Goal: Task Accomplishment & Management: Use online tool/utility

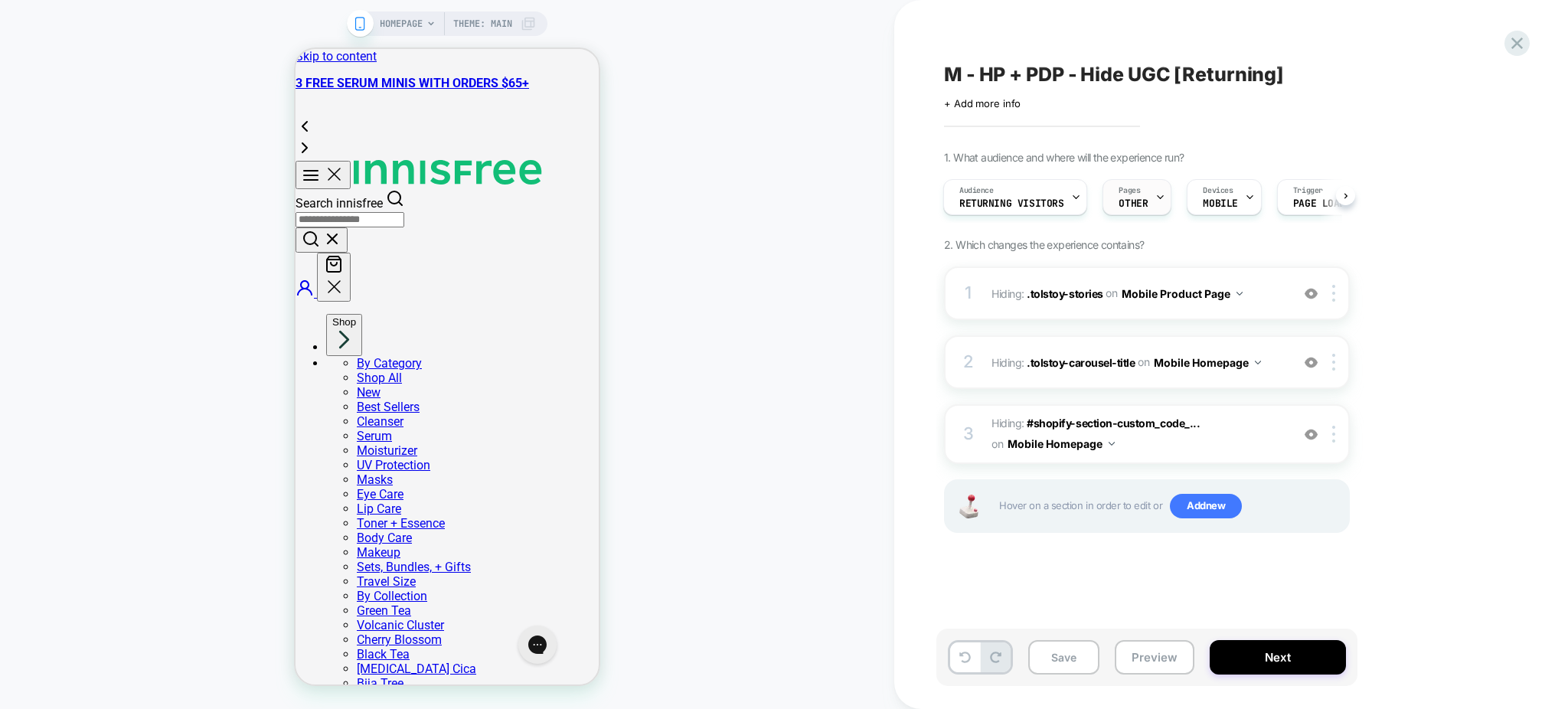
click at [1132, 206] on span "OTHER" at bounding box center [1133, 204] width 29 height 11
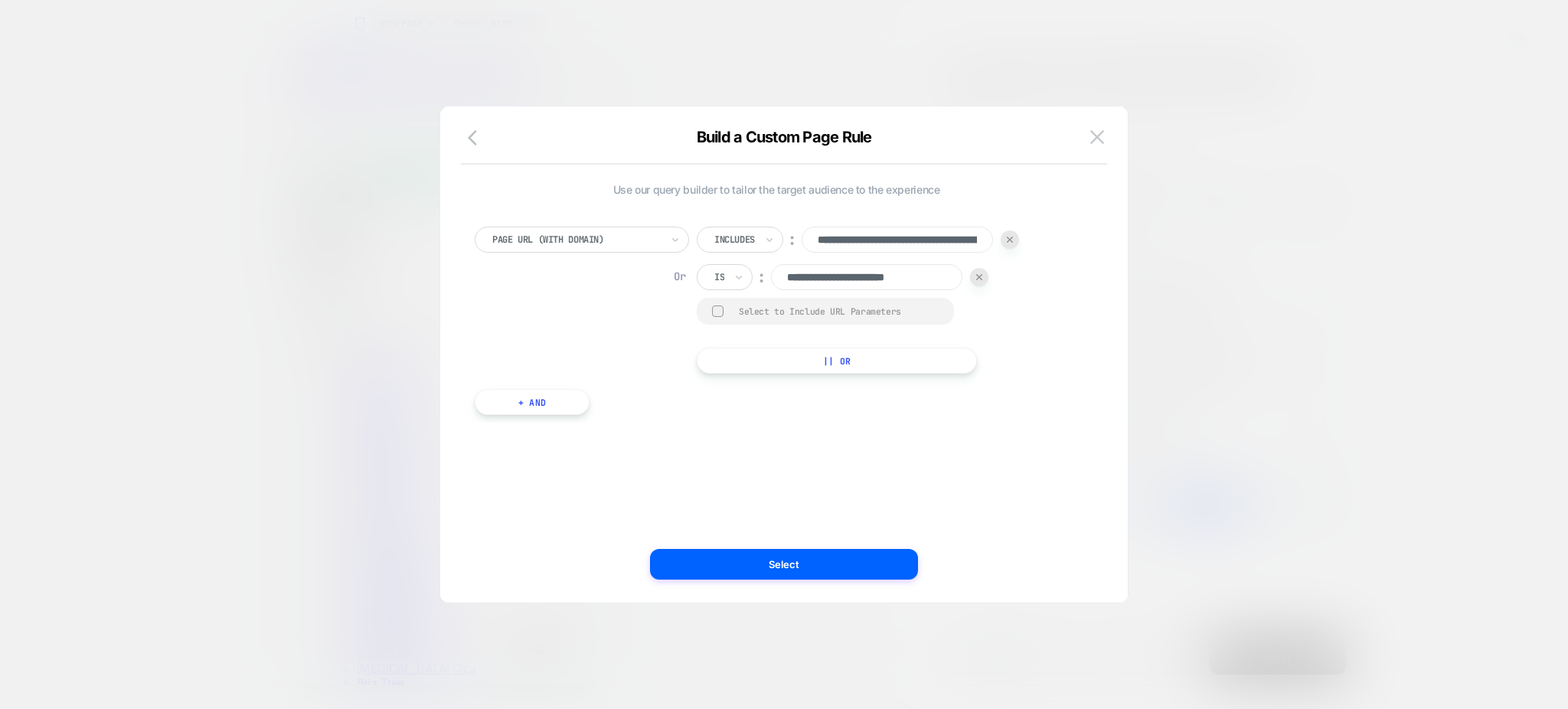
click at [1057, 330] on div "**********" at bounding box center [777, 300] width 603 height 147
click at [484, 139] on icon "button" at bounding box center [477, 137] width 18 height 18
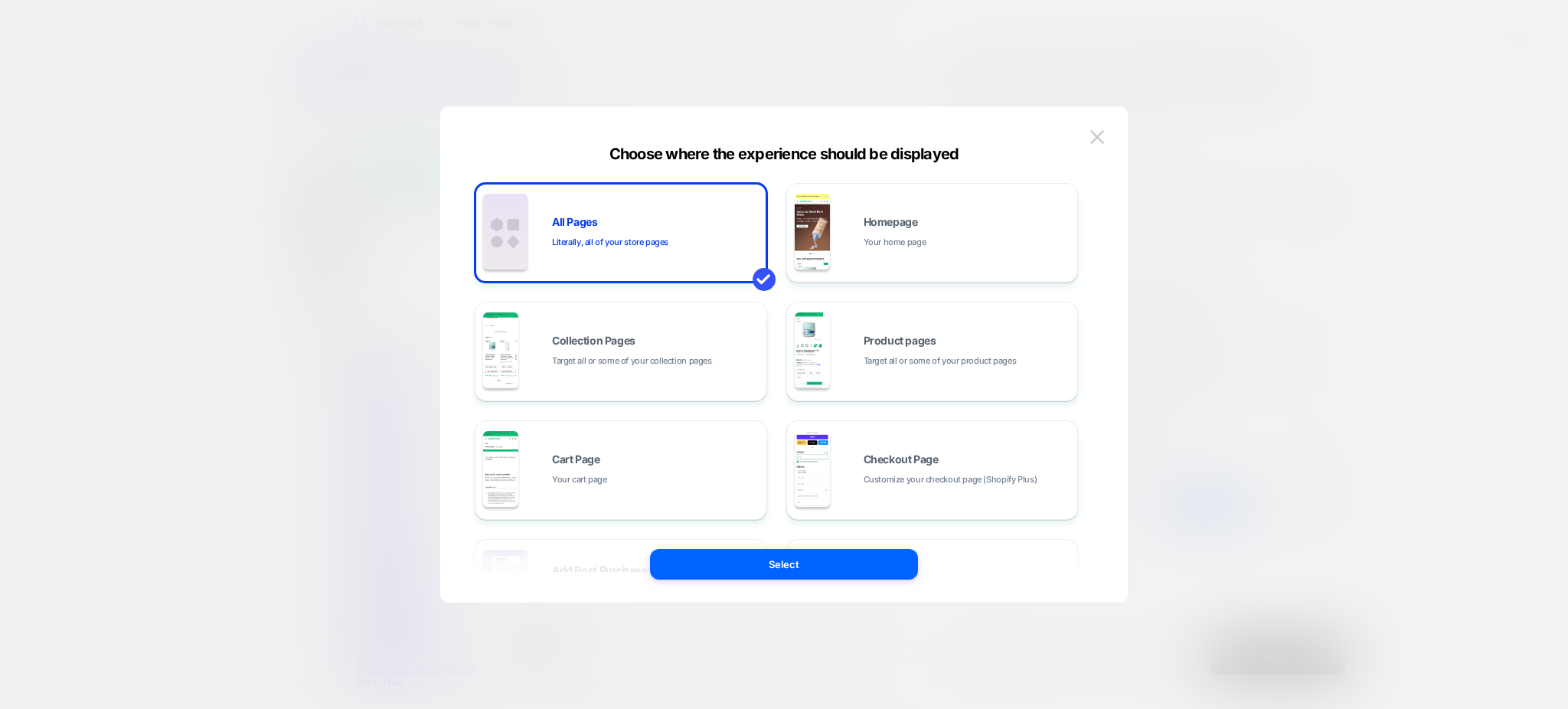
click at [1095, 137] on img at bounding box center [1097, 136] width 13 height 13
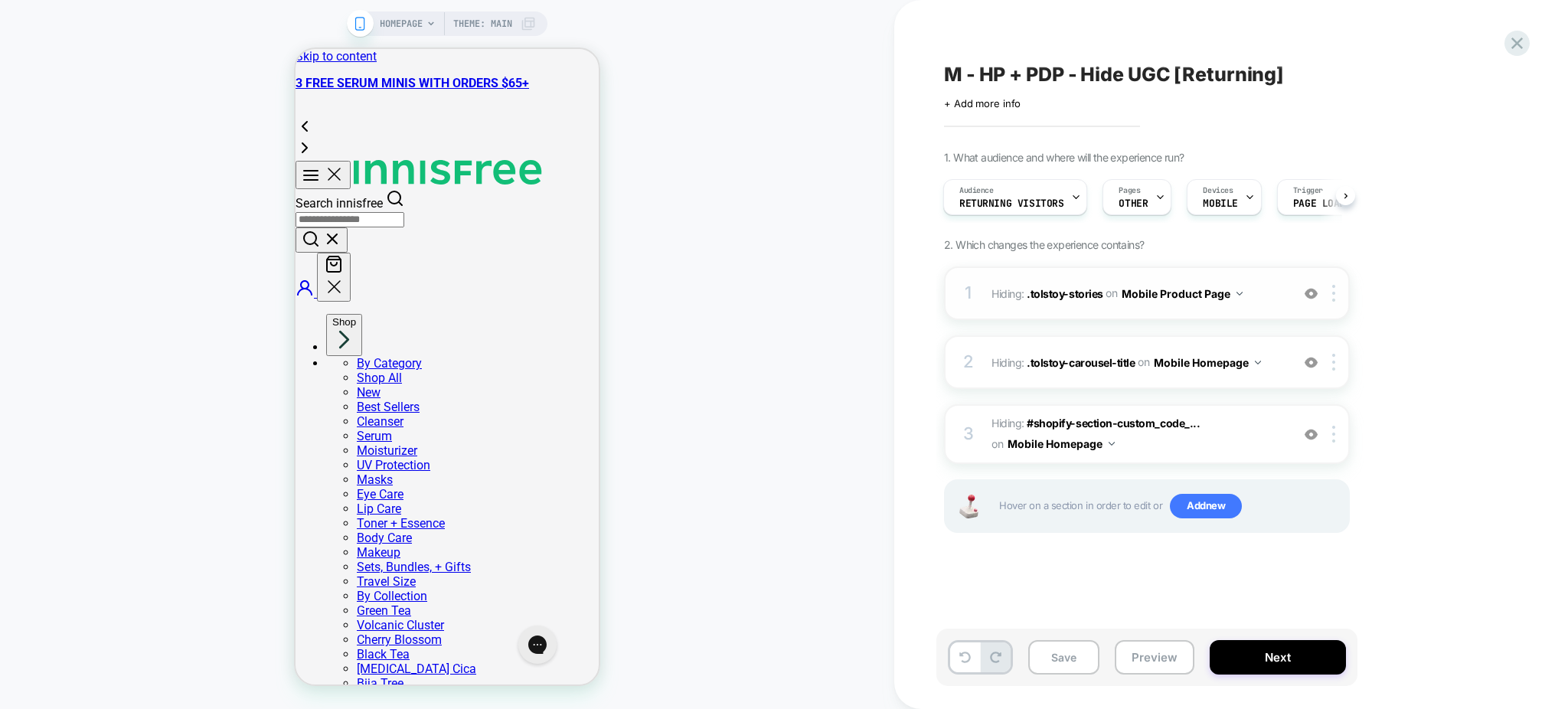
click at [1312, 299] on img at bounding box center [1311, 293] width 13 height 13
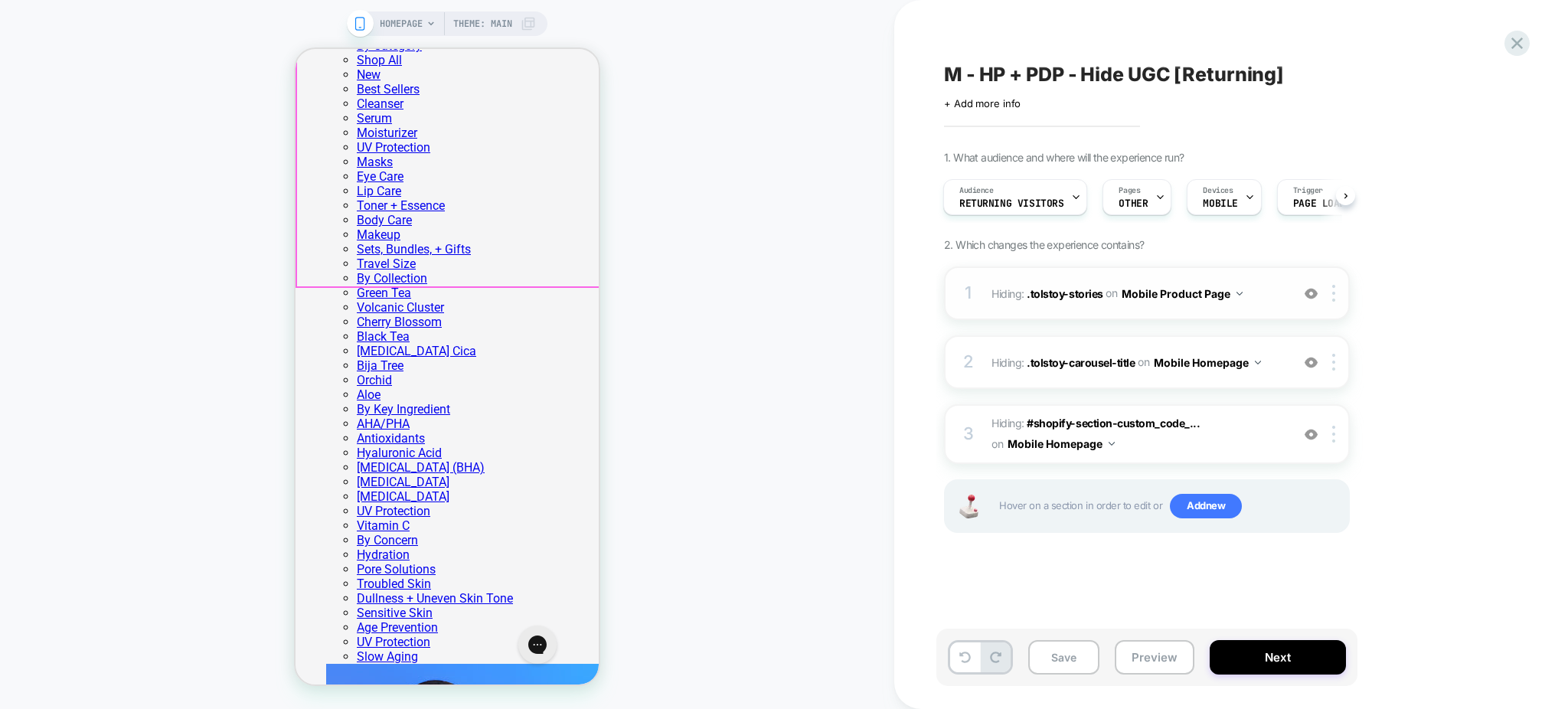
scroll to position [407, 0]
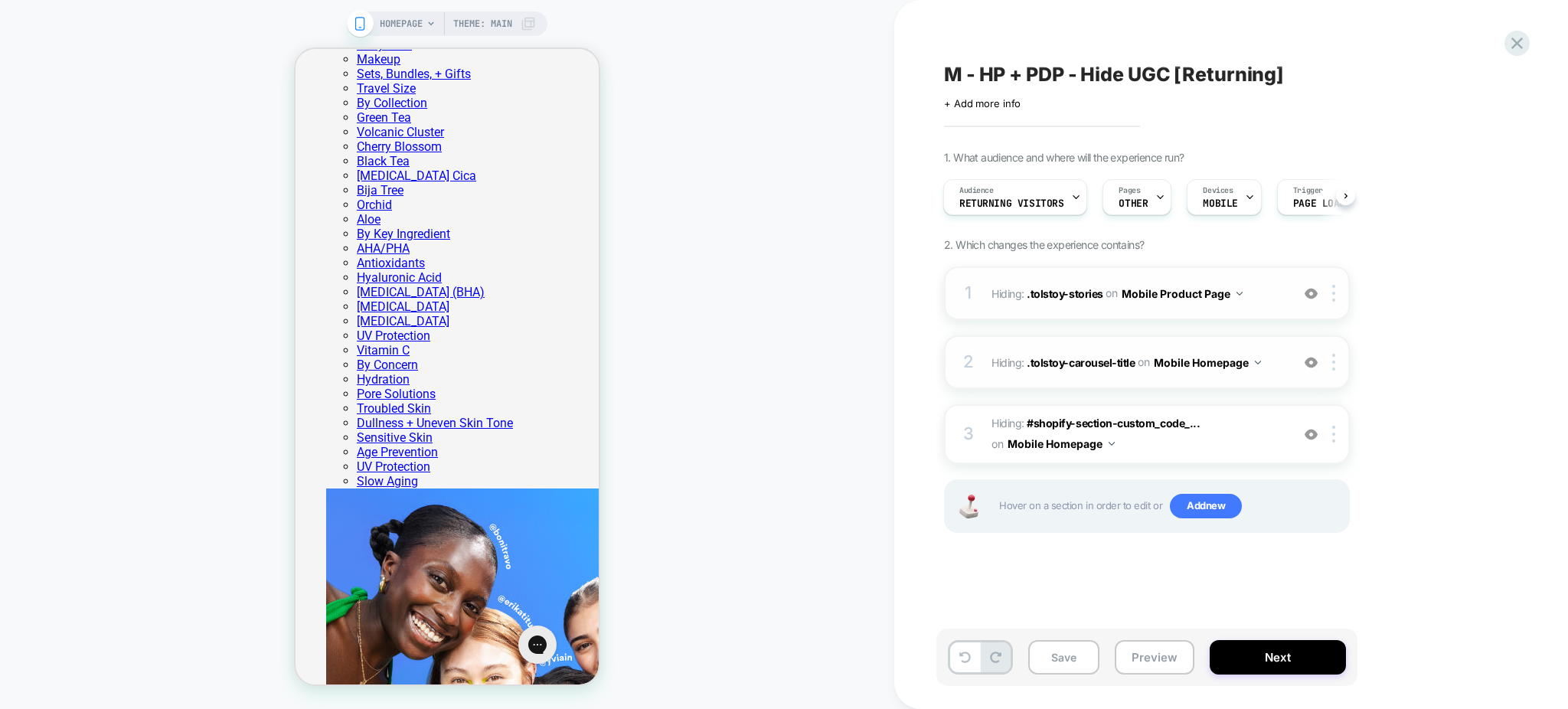
click at [1316, 363] on img at bounding box center [1311, 362] width 13 height 13
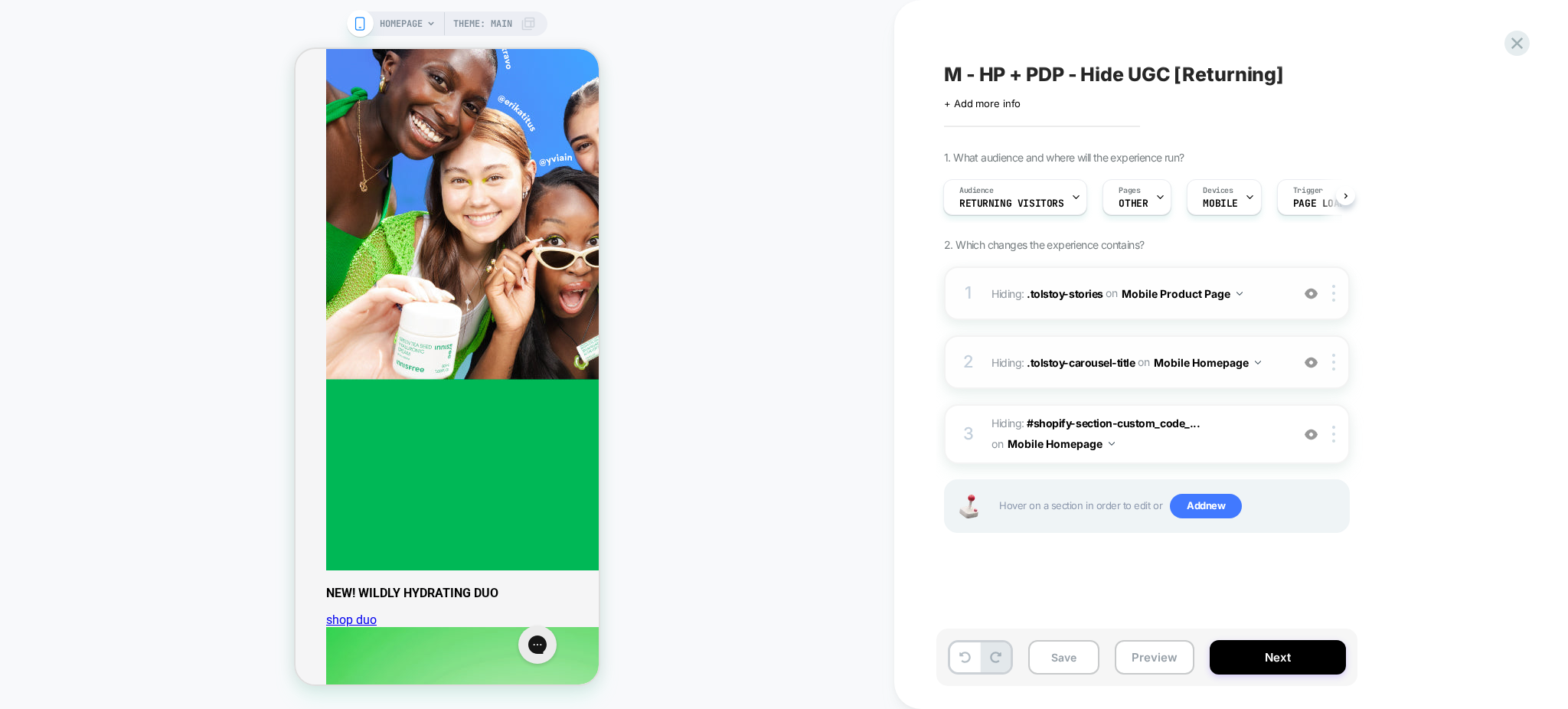
scroll to position [918, 0]
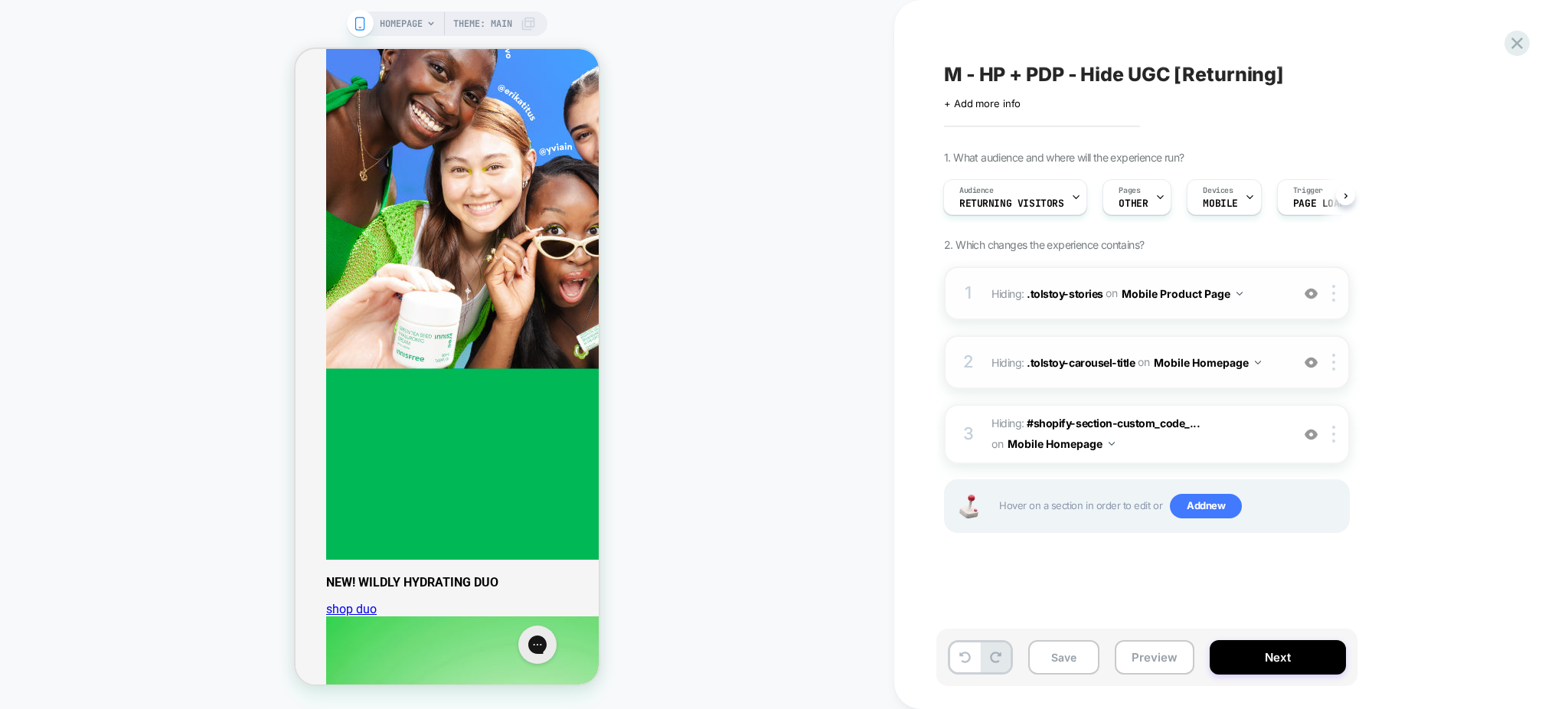
click at [1316, 359] on img at bounding box center [1311, 362] width 13 height 13
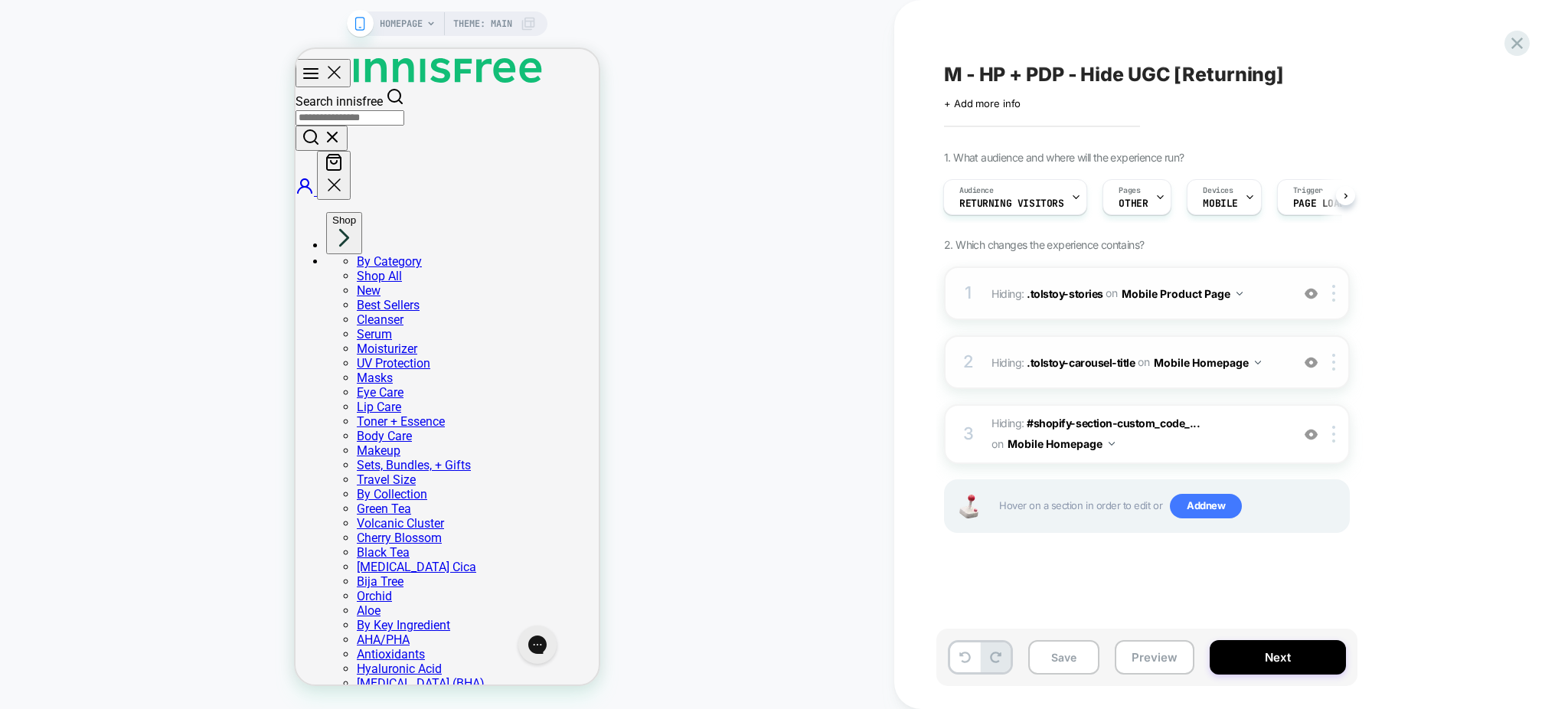
scroll to position [0, 0]
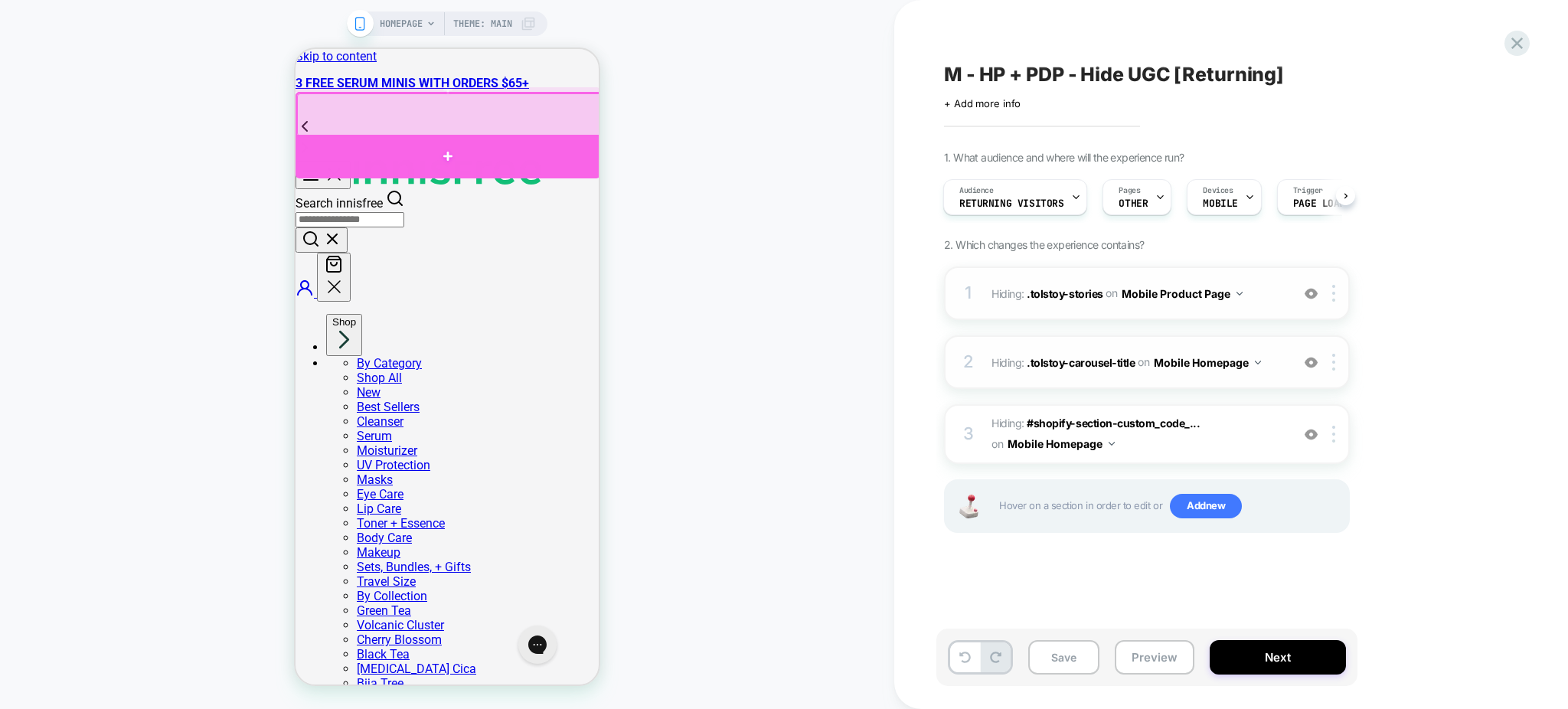
click at [410, 149] on div at bounding box center [447, 156] width 304 height 44
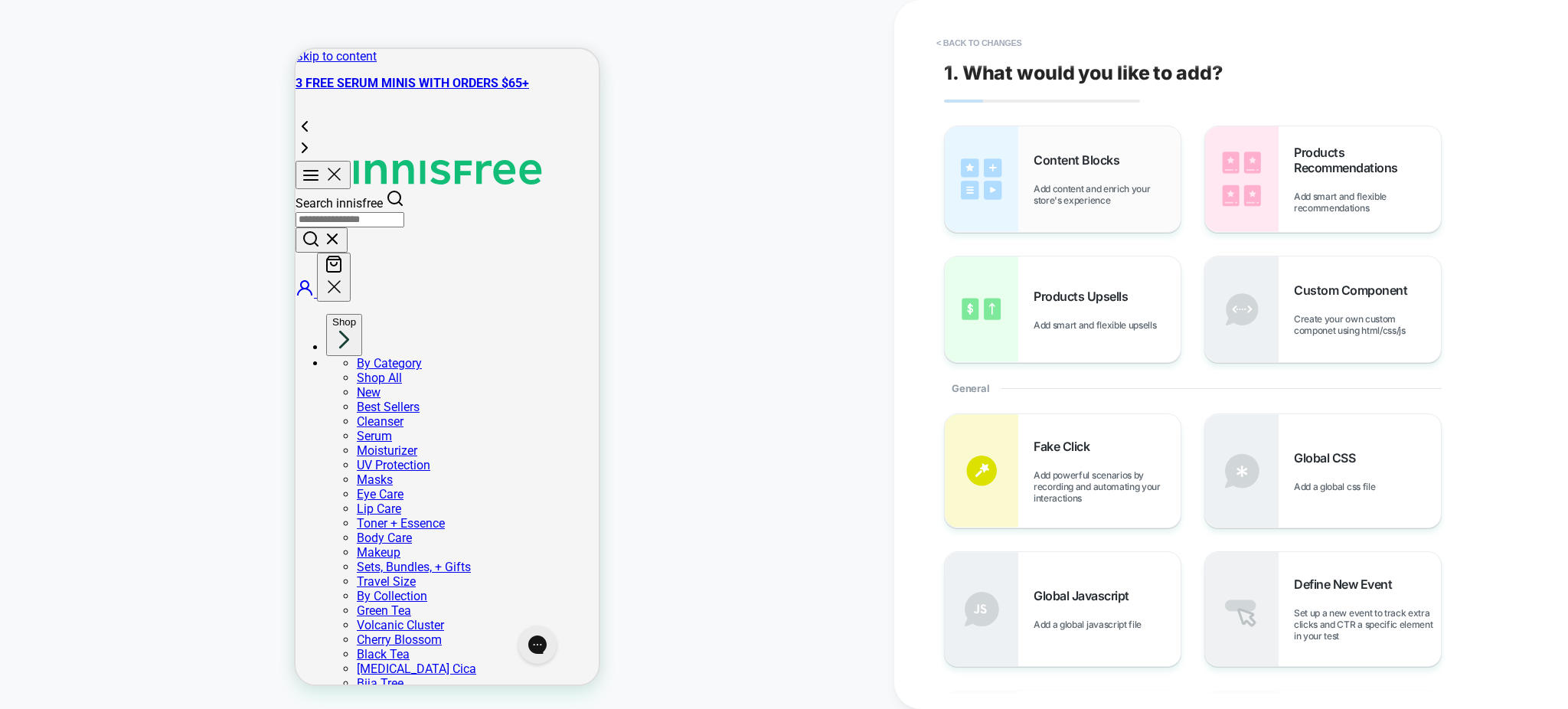
click at [1056, 165] on span "Content Blocks" at bounding box center [1080, 160] width 93 height 15
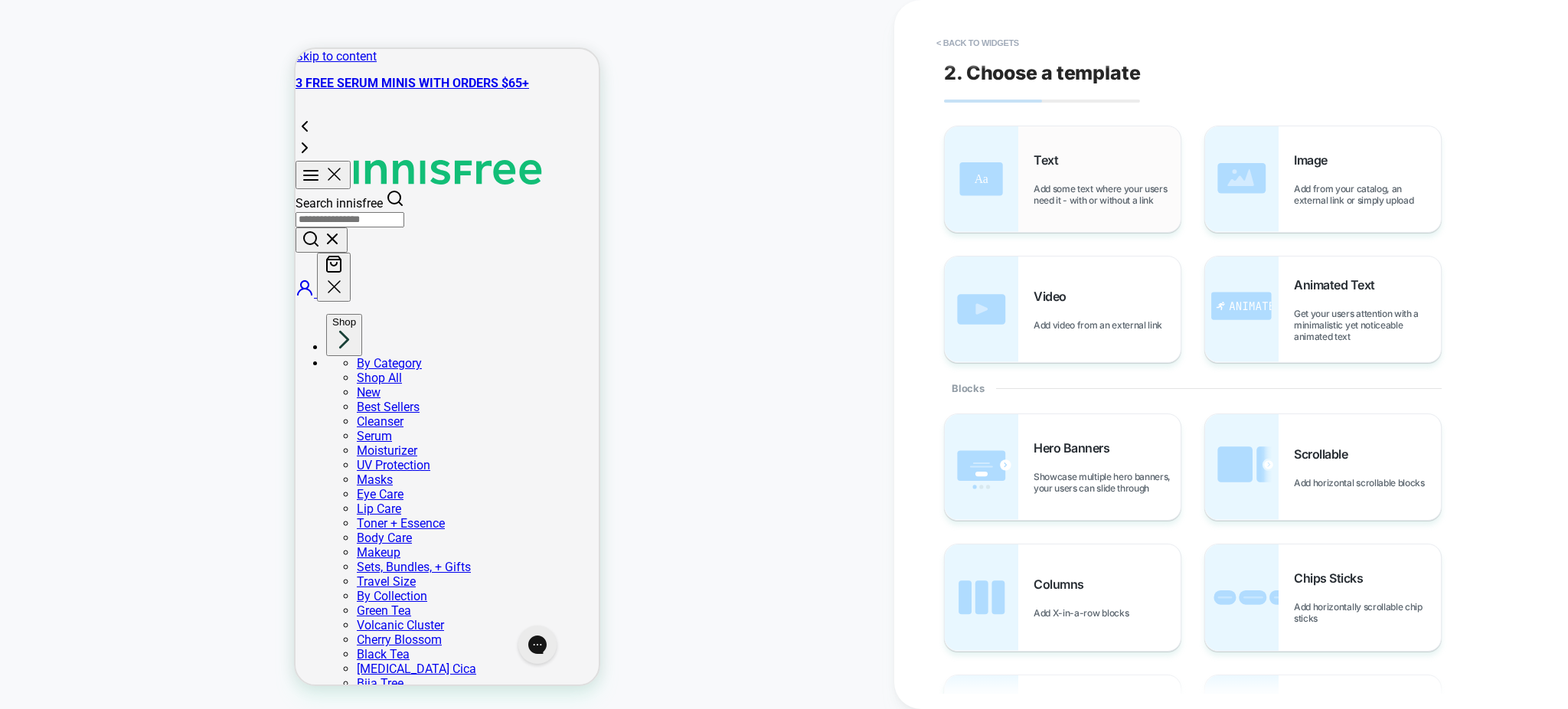
click at [1044, 167] on span "Text" at bounding box center [1050, 160] width 32 height 15
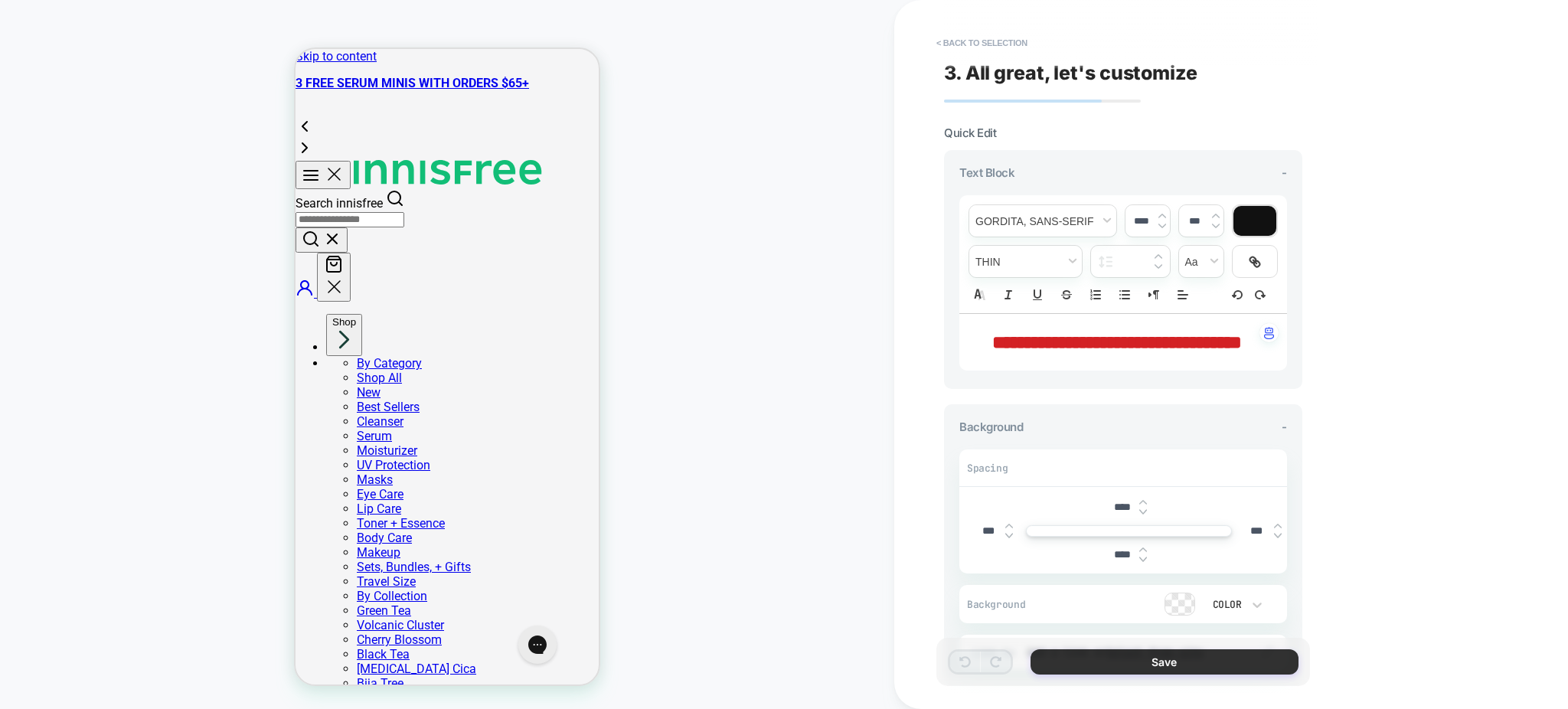
click at [1223, 666] on button "Save" at bounding box center [1165, 661] width 268 height 25
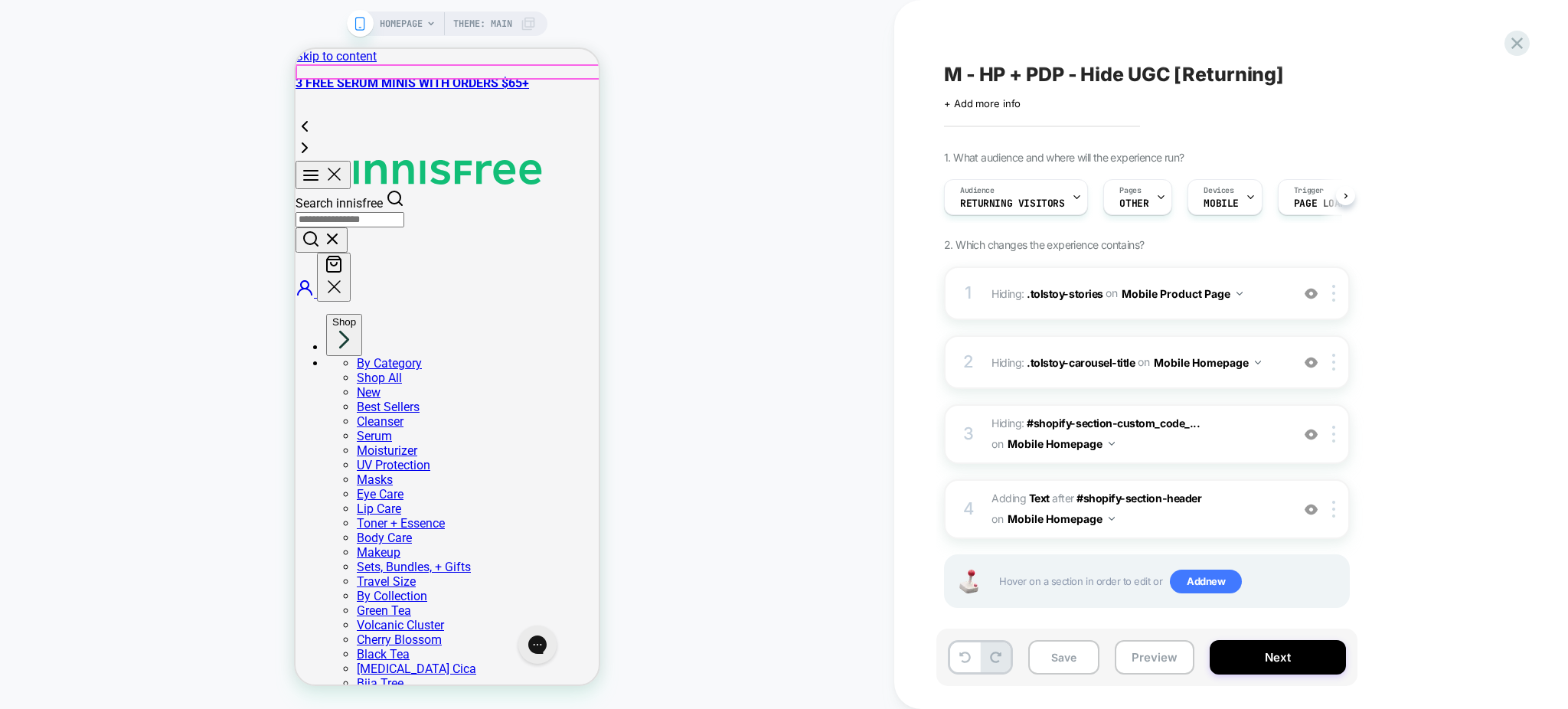
scroll to position [0, 1]
click at [399, 19] on span "HOMEPAGE" at bounding box center [401, 23] width 43 height 24
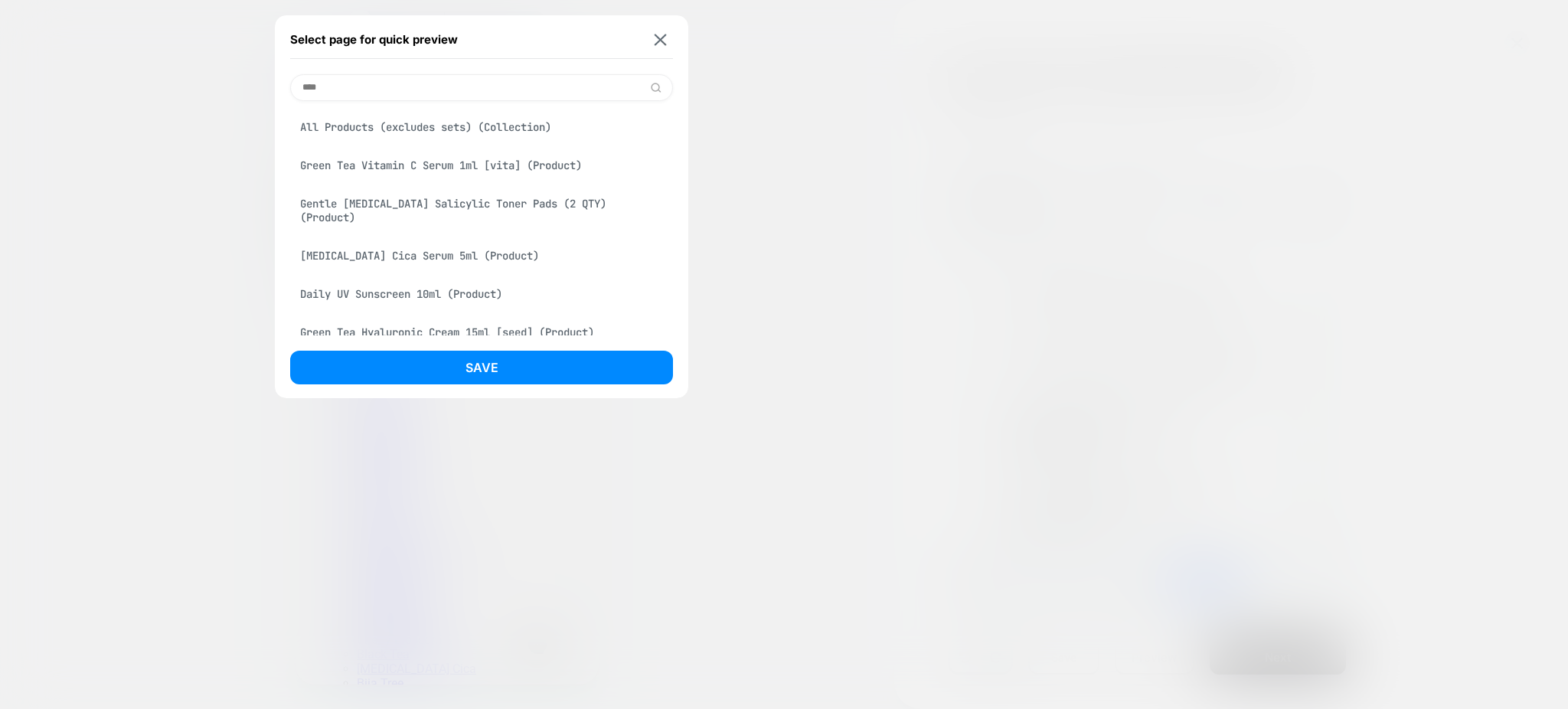
type input "****"
click at [434, 179] on div "Green Tea Vitamin C Serum 1ml [vita] (Product)" at bounding box center [481, 165] width 383 height 29
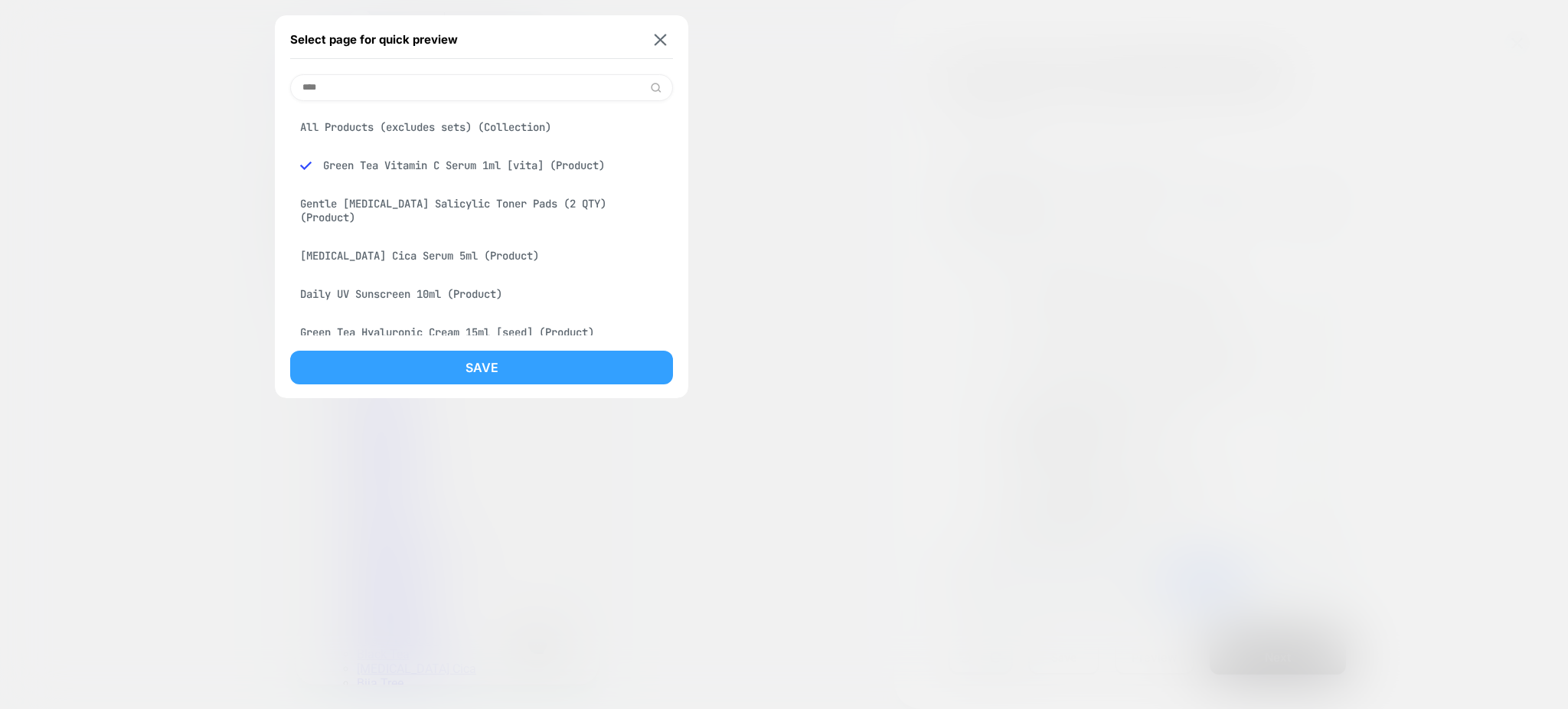
click at [459, 358] on button "Save" at bounding box center [481, 368] width 383 height 34
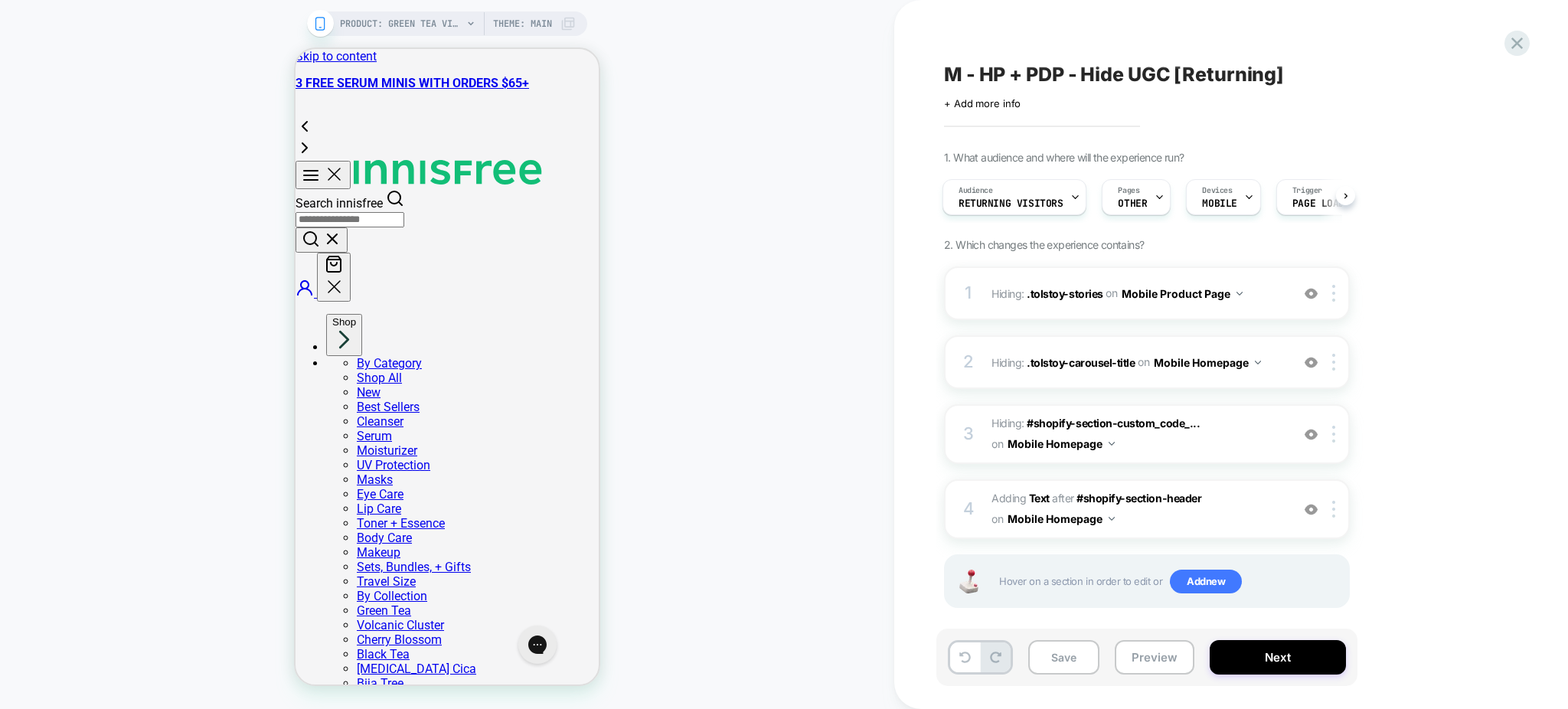
scroll to position [0, 0]
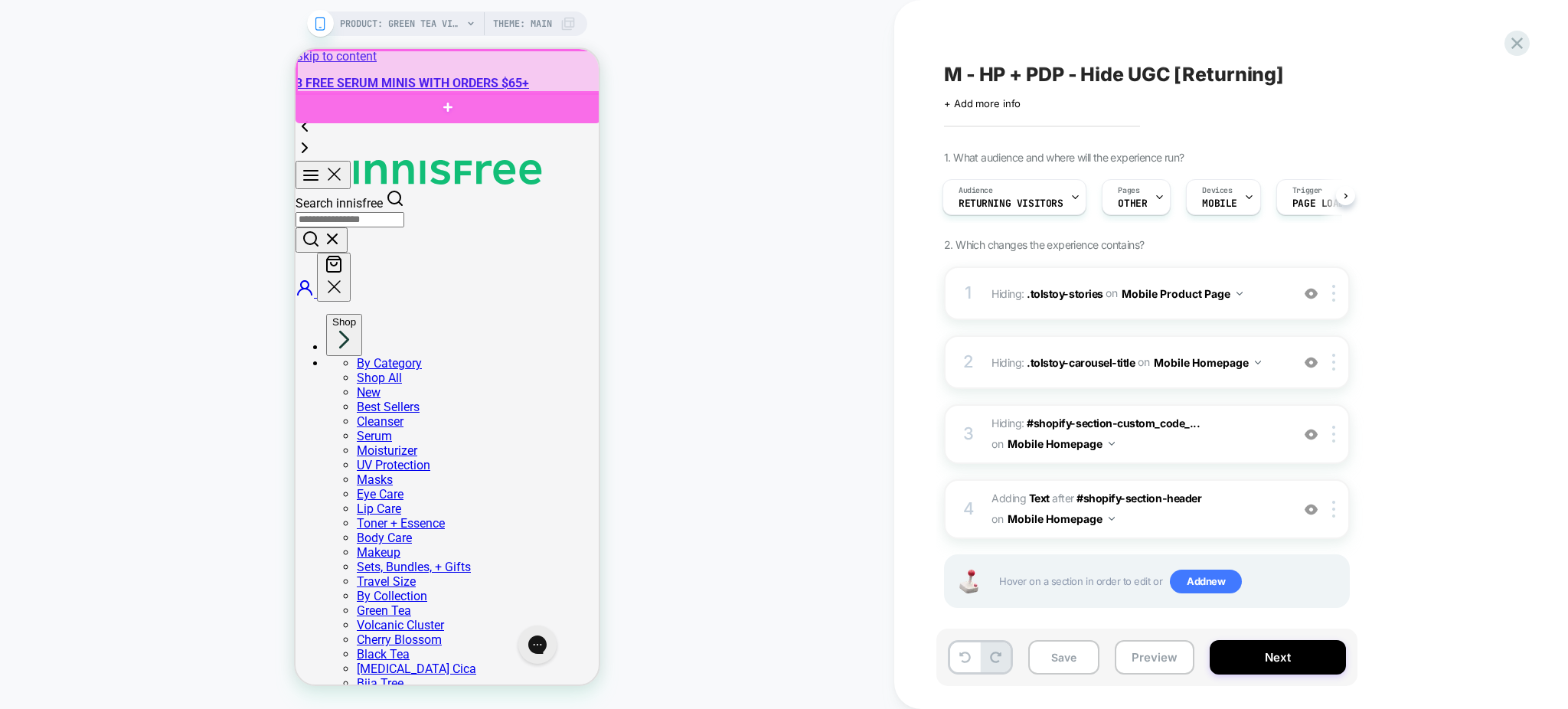
click at [462, 111] on div at bounding box center [447, 107] width 304 height 32
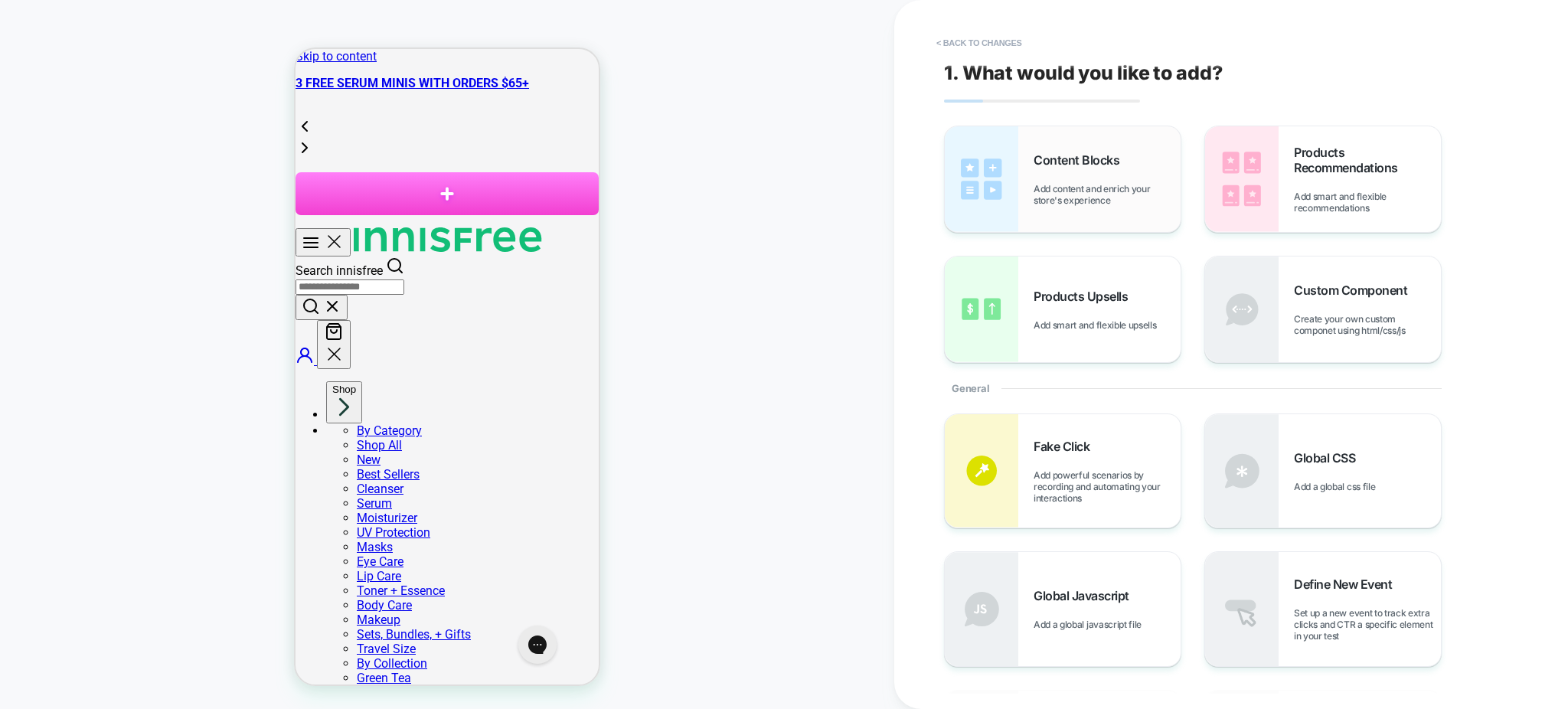
click at [1070, 189] on span "Add content and enrich your store's experience" at bounding box center [1107, 195] width 147 height 23
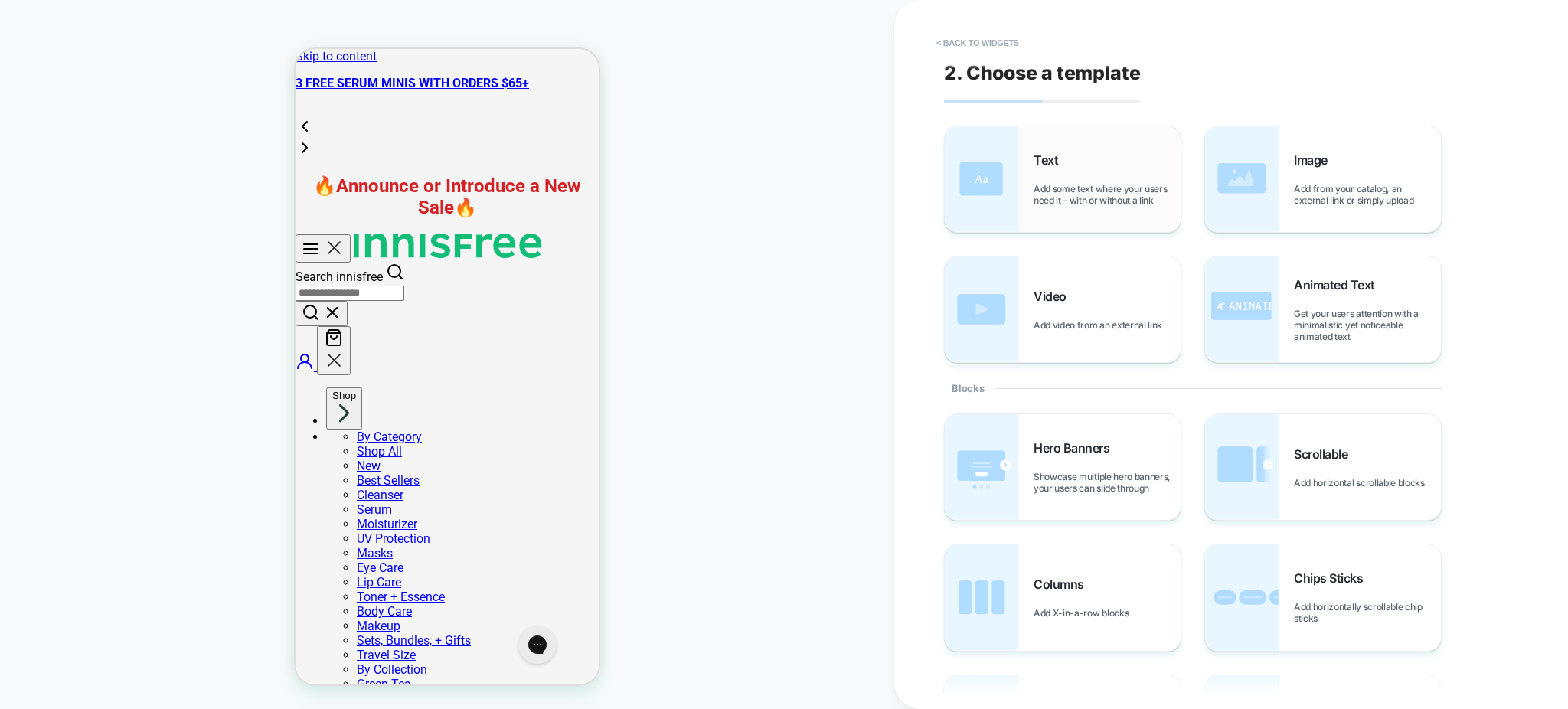
click at [1088, 183] on span "Add some text where your users need it - with or without a link" at bounding box center [1107, 195] width 147 height 23
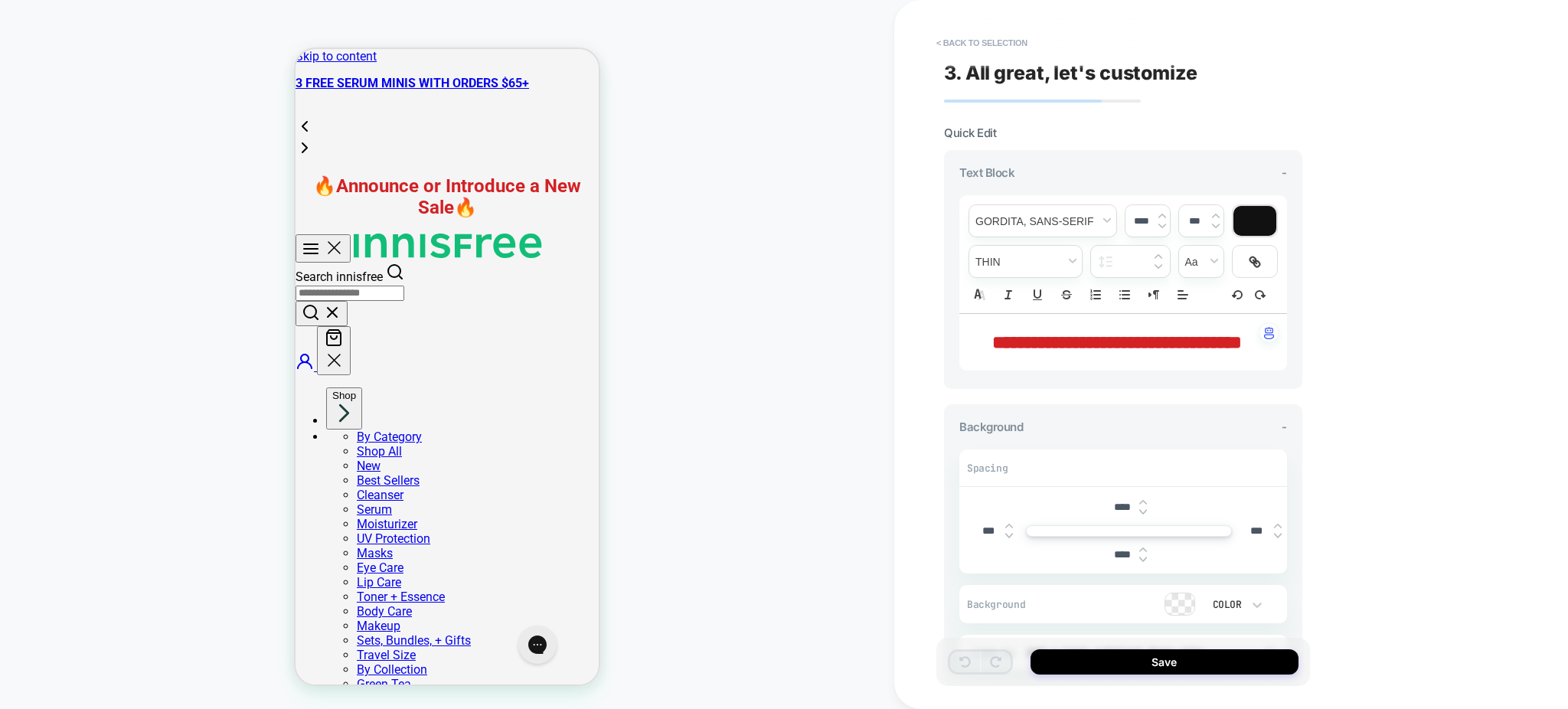
click at [1125, 646] on div "Save" at bounding box center [1123, 661] width 374 height 48
click at [1125, 656] on button "Save" at bounding box center [1165, 661] width 268 height 25
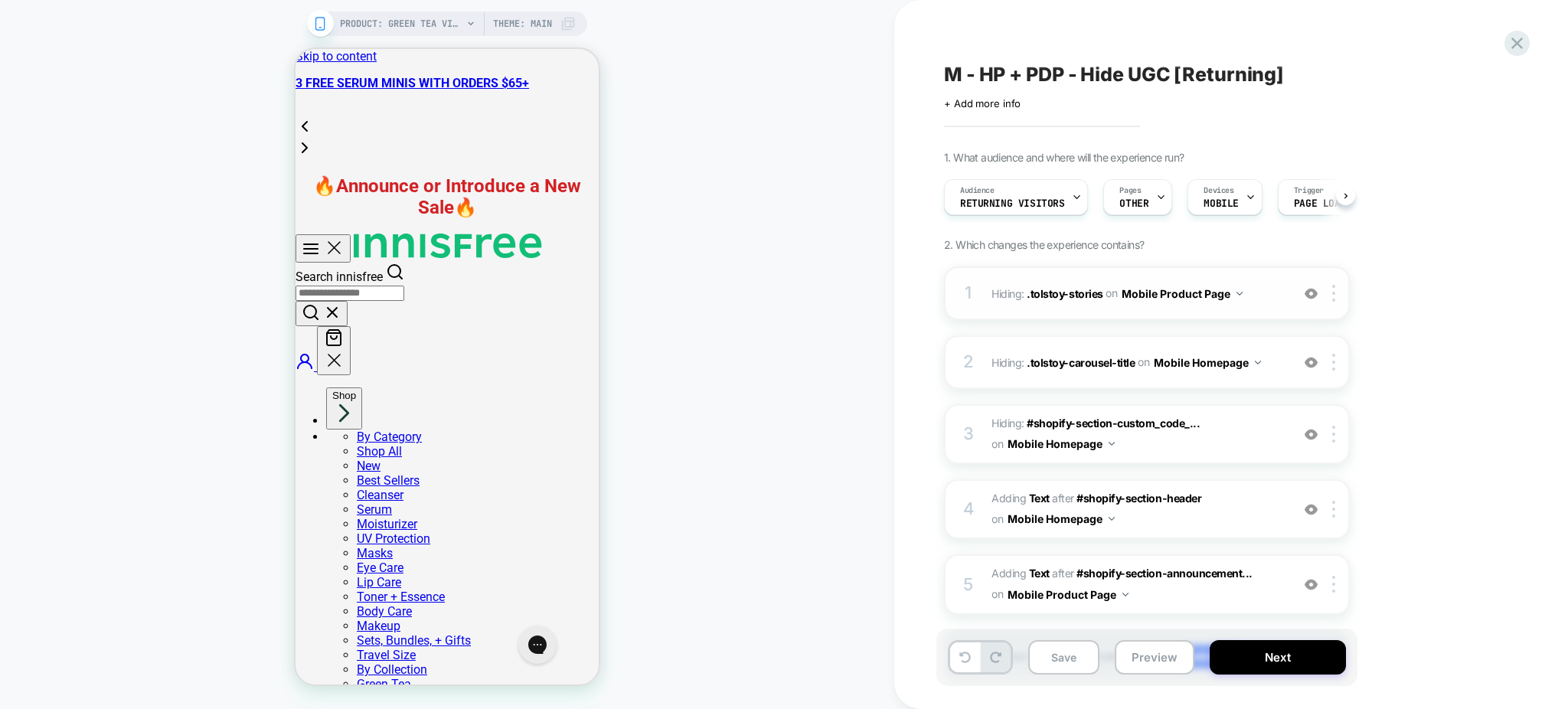
scroll to position [0, 1]
click at [1035, 196] on div "Audience Returning Visitors" at bounding box center [1011, 197] width 135 height 34
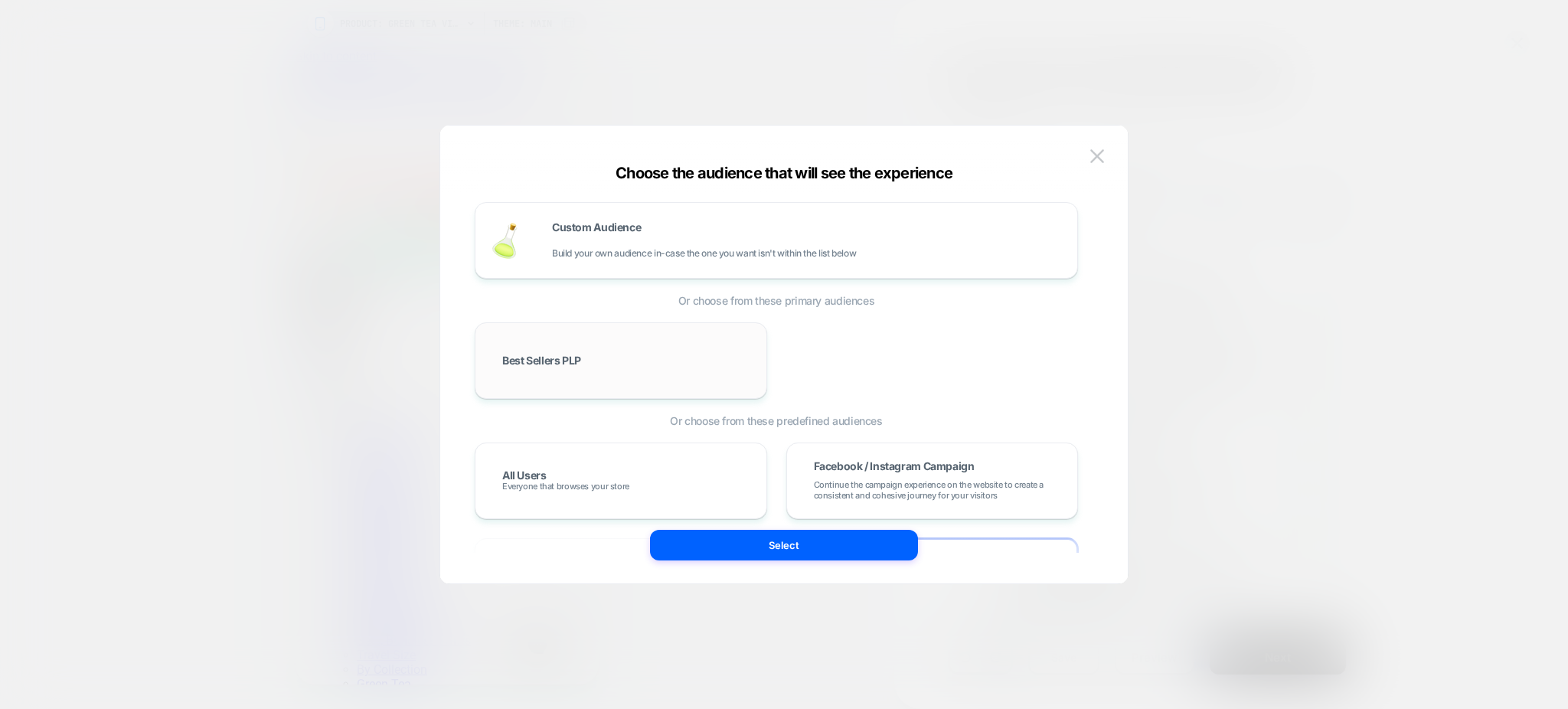
scroll to position [204, 0]
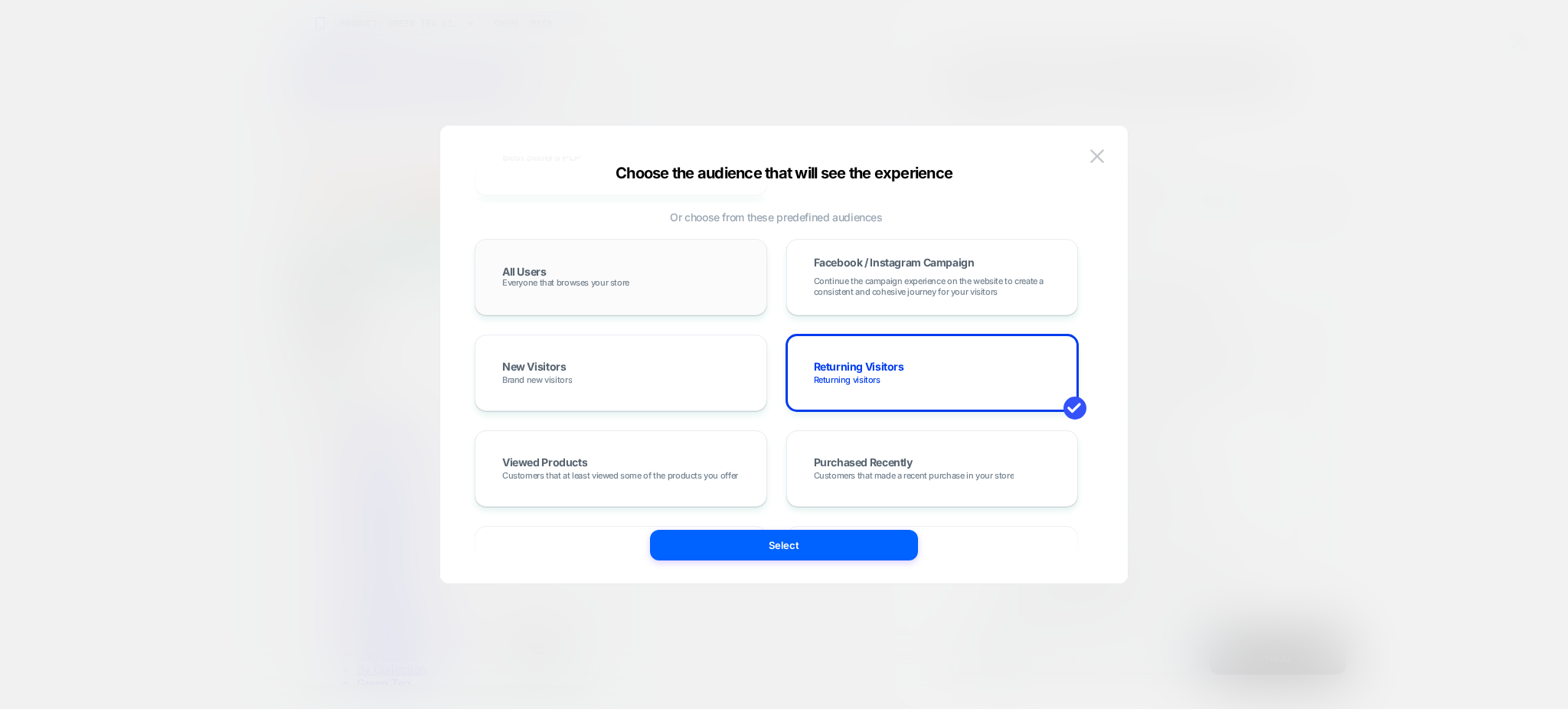
click at [635, 284] on div "All Users Everyone that browses your store" at bounding box center [621, 276] width 260 height 44
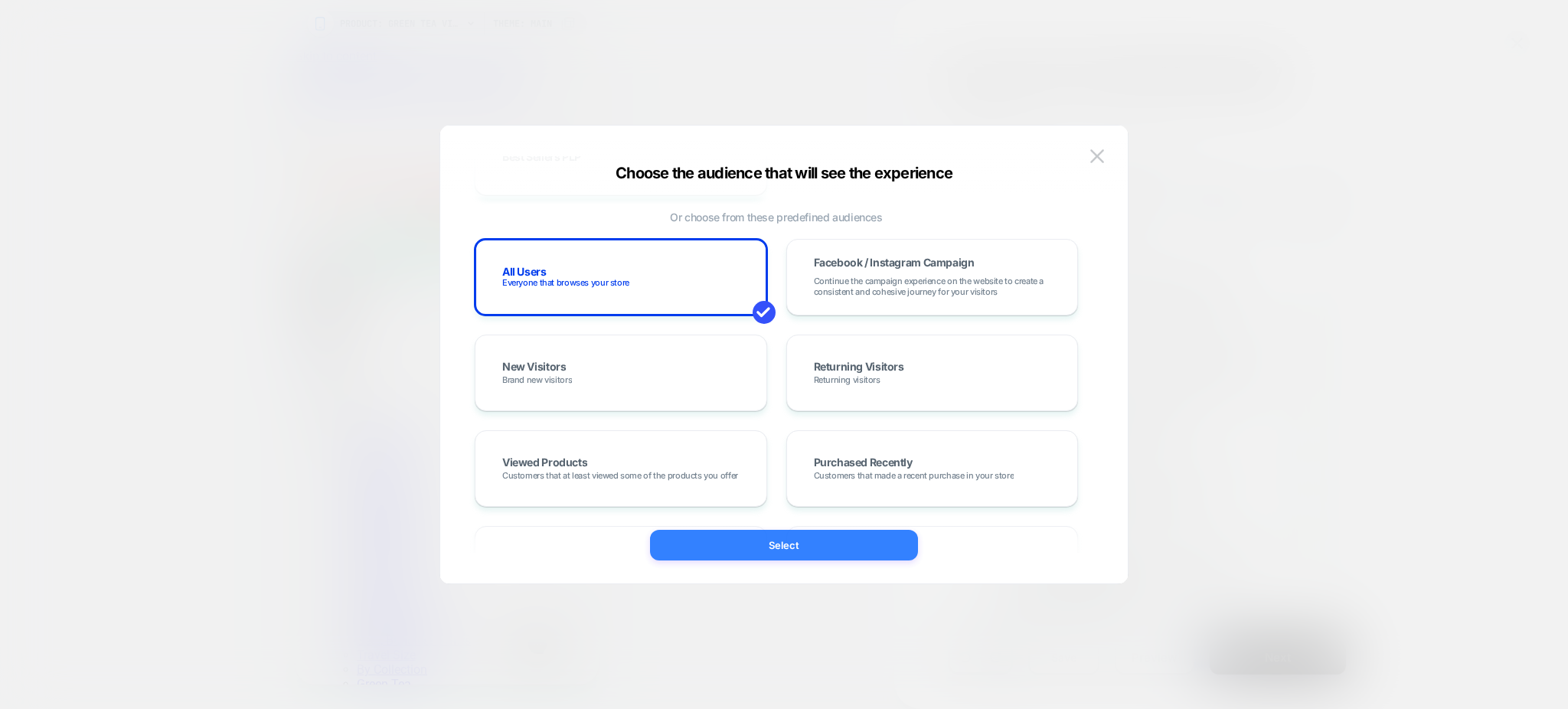
click at [771, 547] on button "Select" at bounding box center [784, 545] width 268 height 31
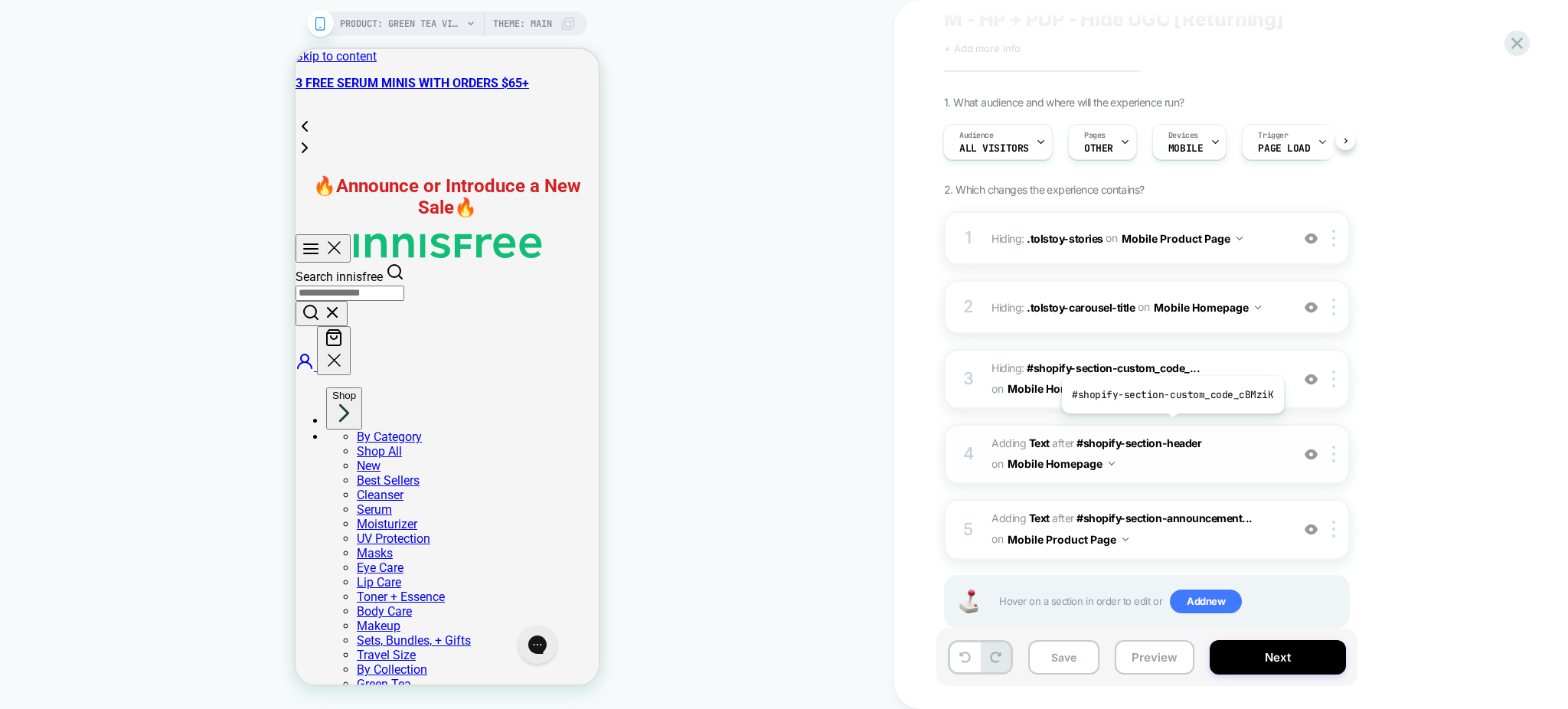
scroll to position [84, 0]
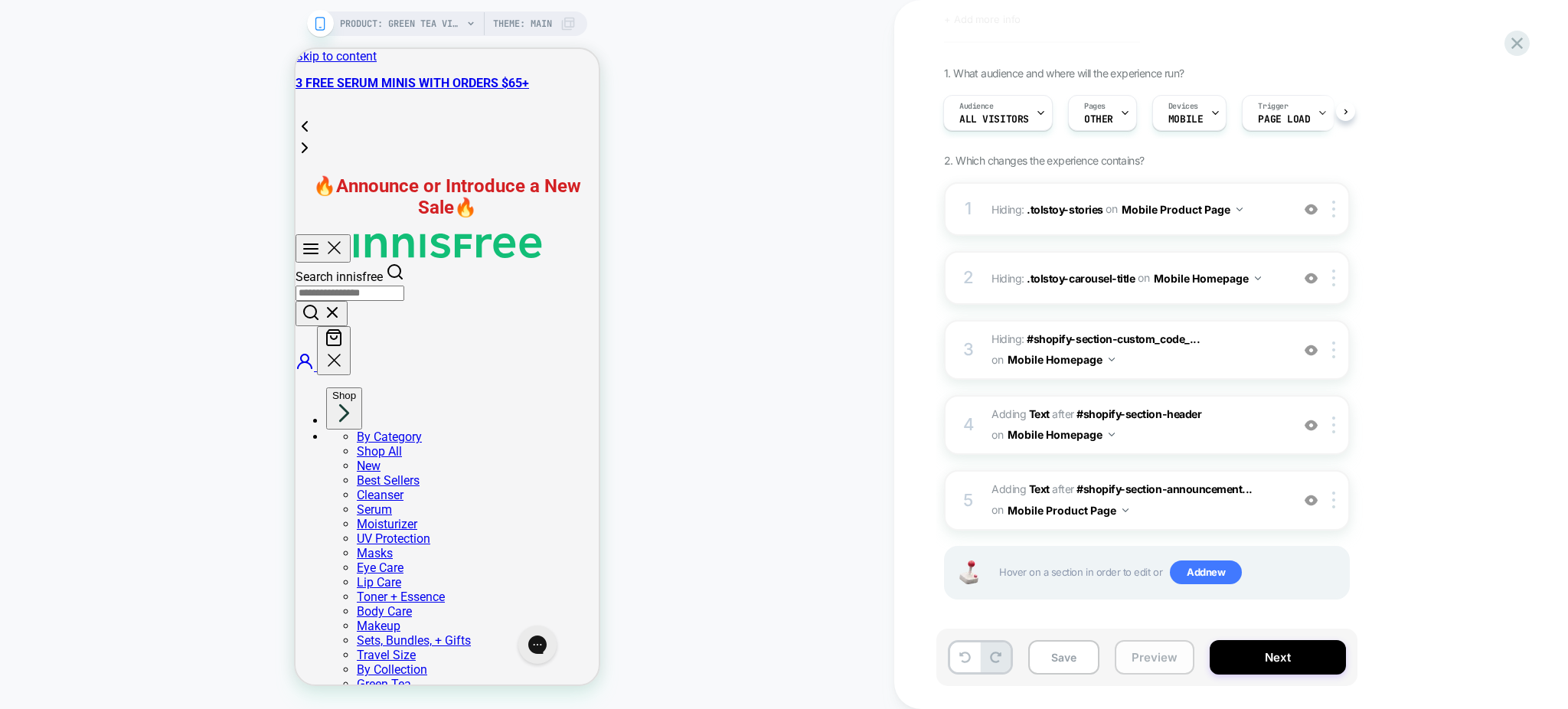
click at [1146, 652] on button "Preview" at bounding box center [1154, 657] width 80 height 34
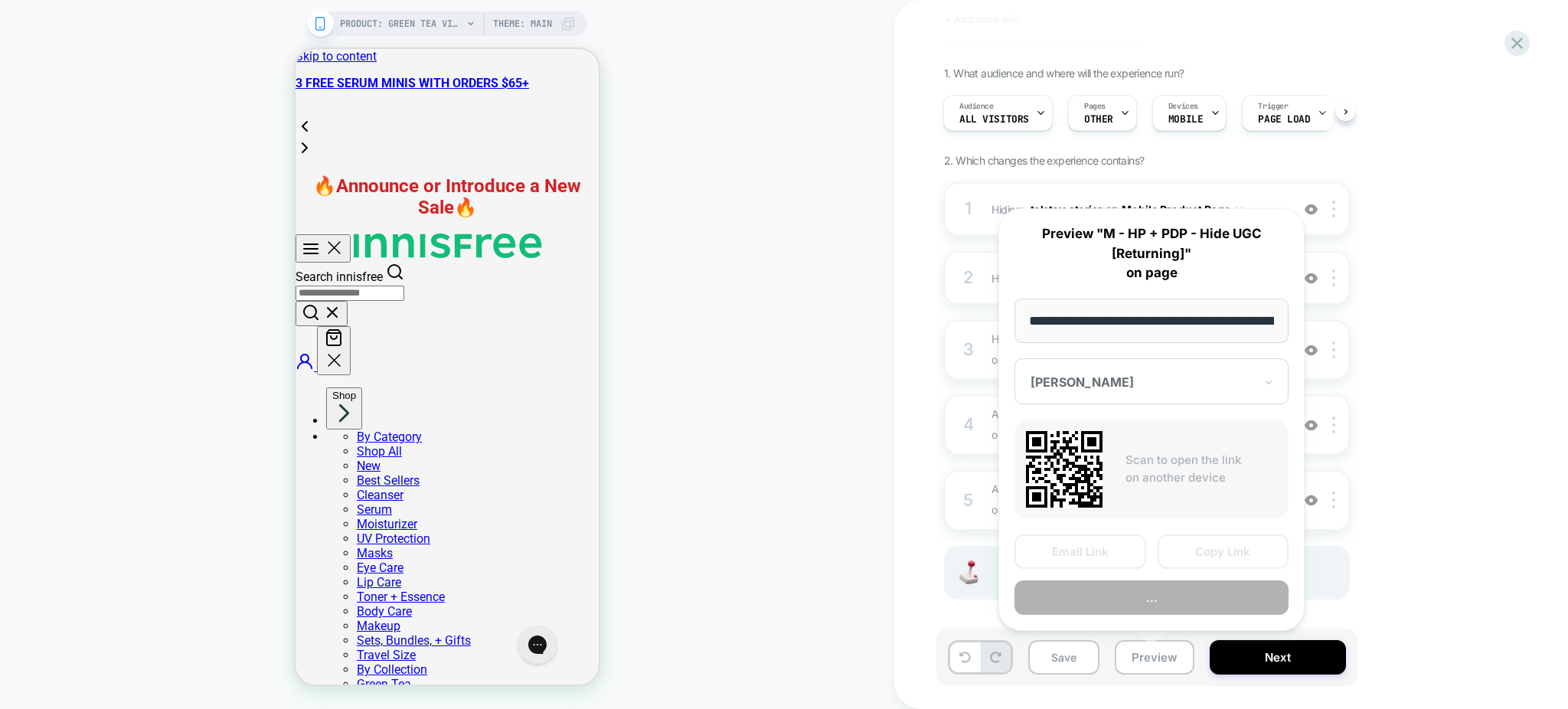
scroll to position [0, 251]
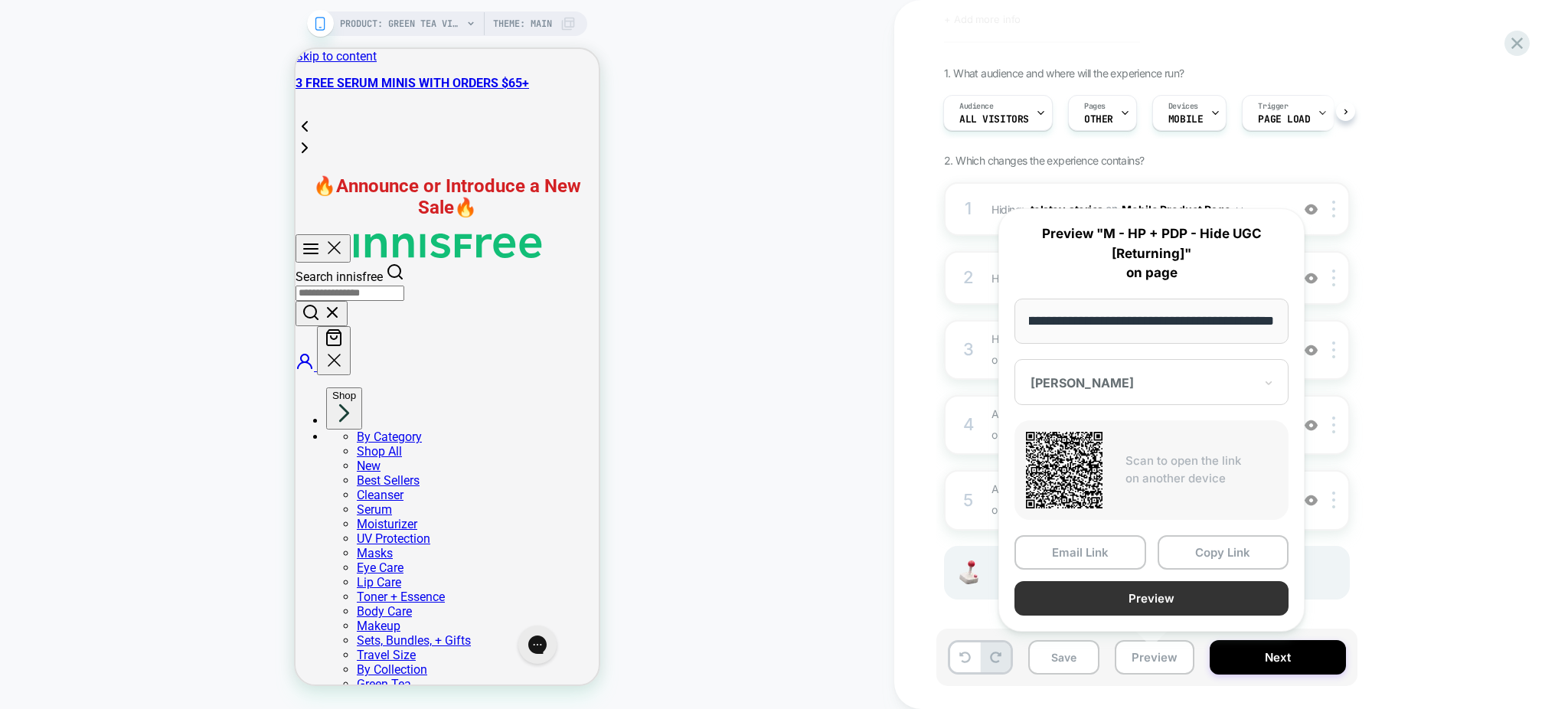
click at [1149, 589] on button "Preview" at bounding box center [1151, 598] width 274 height 34
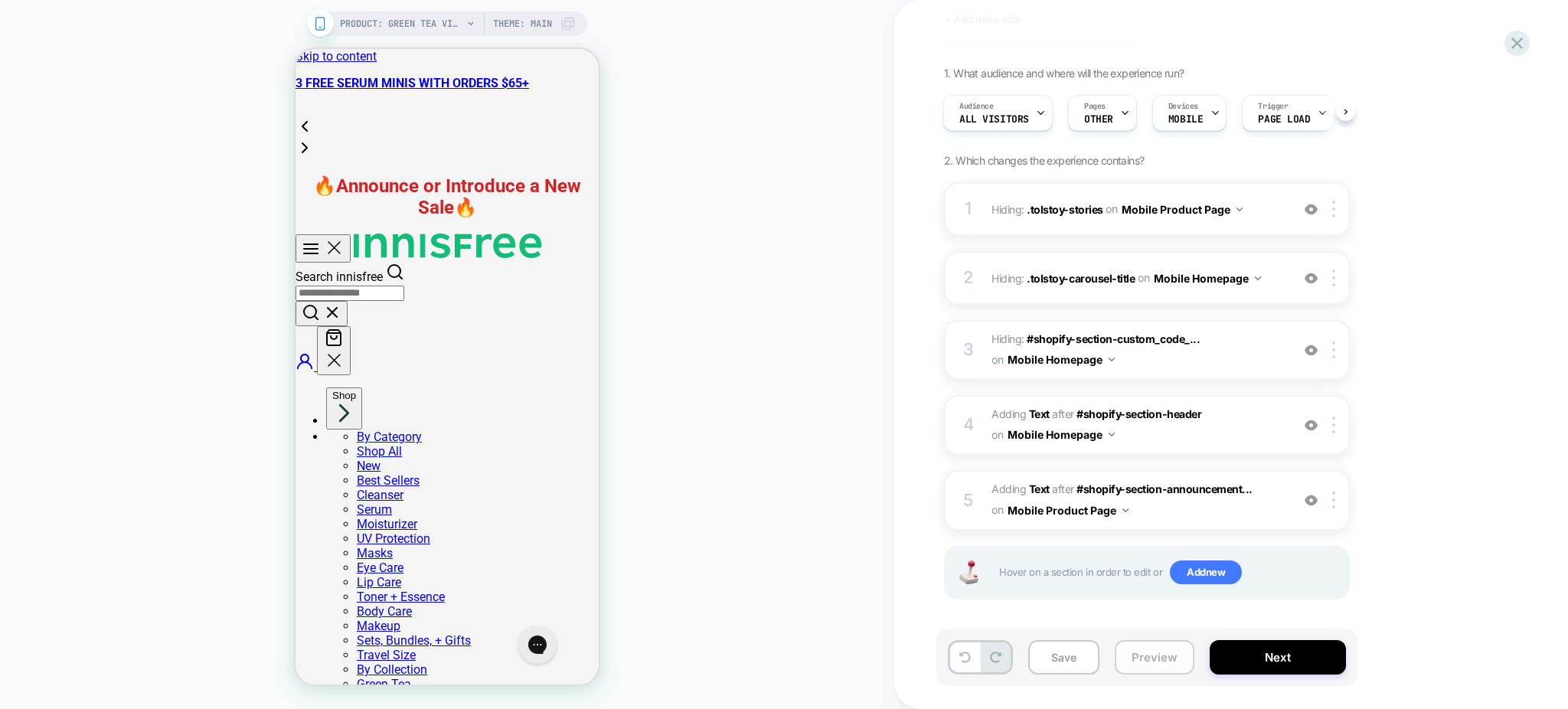
click at [1167, 669] on button "Preview" at bounding box center [1154, 657] width 80 height 34
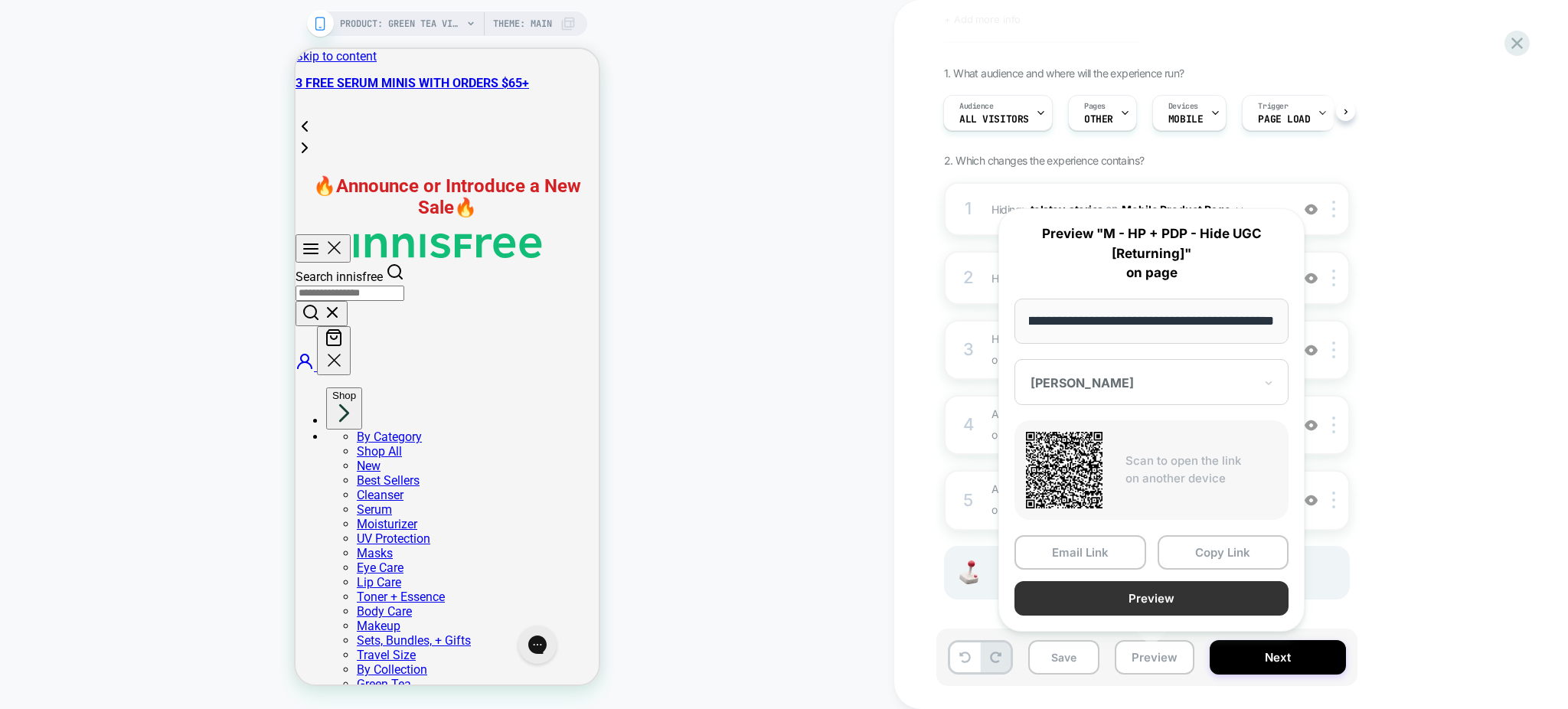
click at [1137, 598] on button "Preview" at bounding box center [1151, 598] width 274 height 34
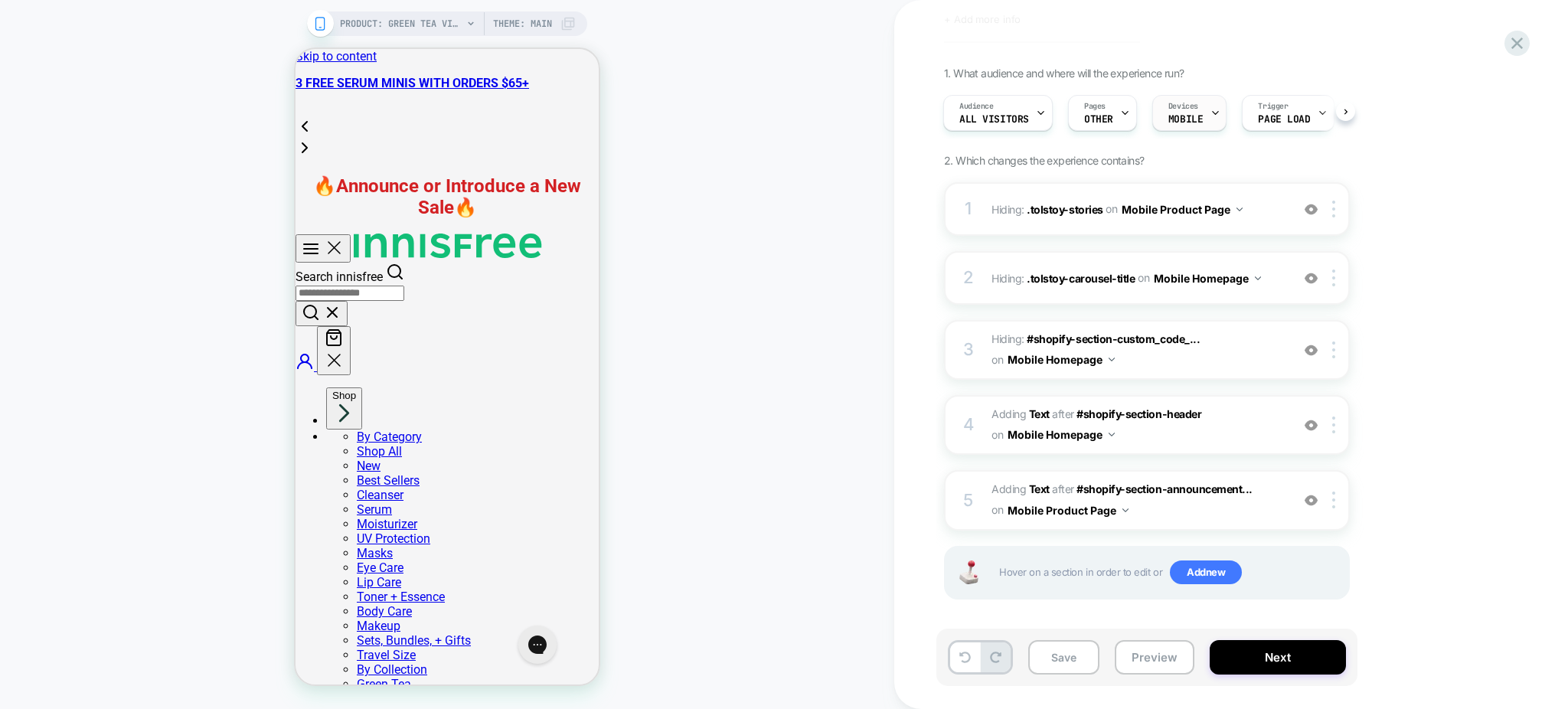
scroll to position [0, 0]
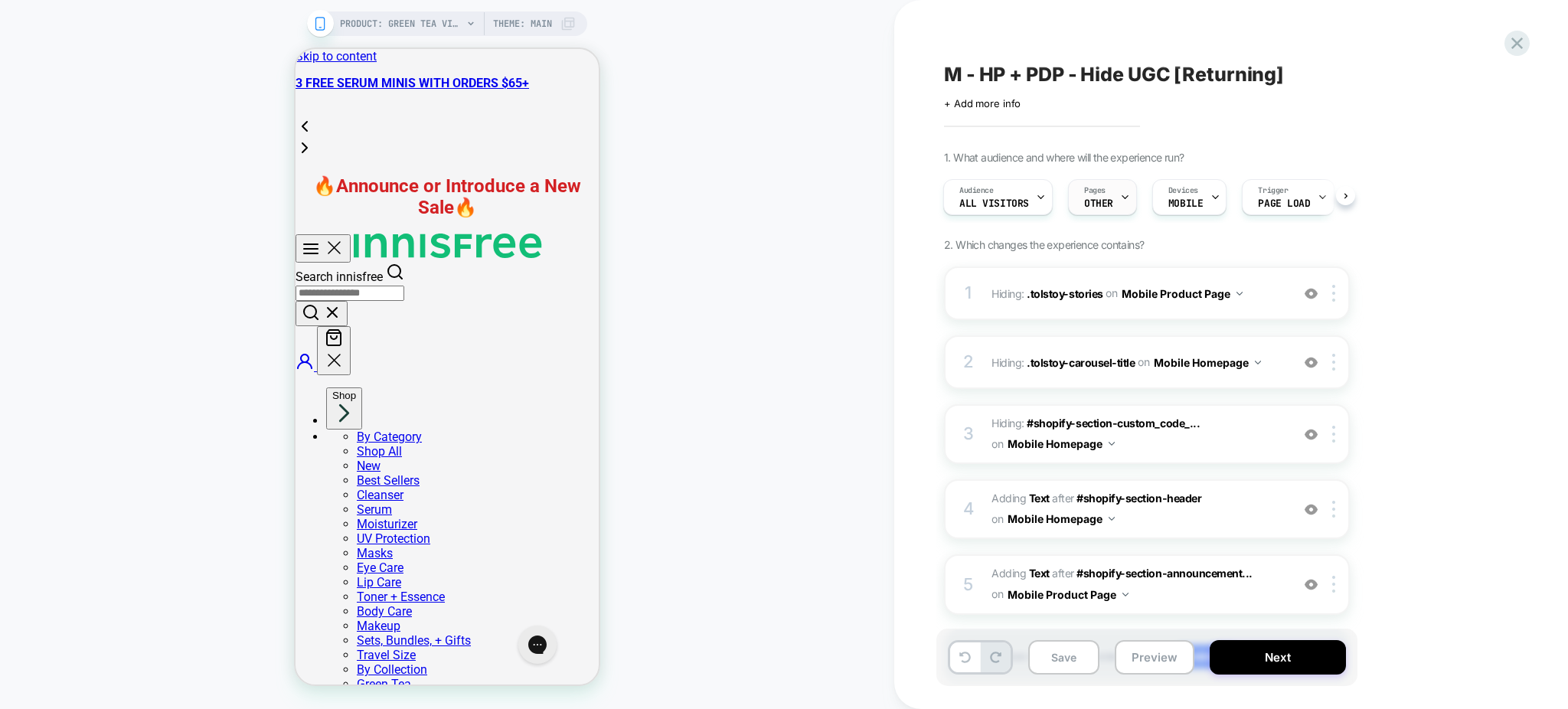
click at [1127, 214] on div at bounding box center [1124, 197] width 10 height 34
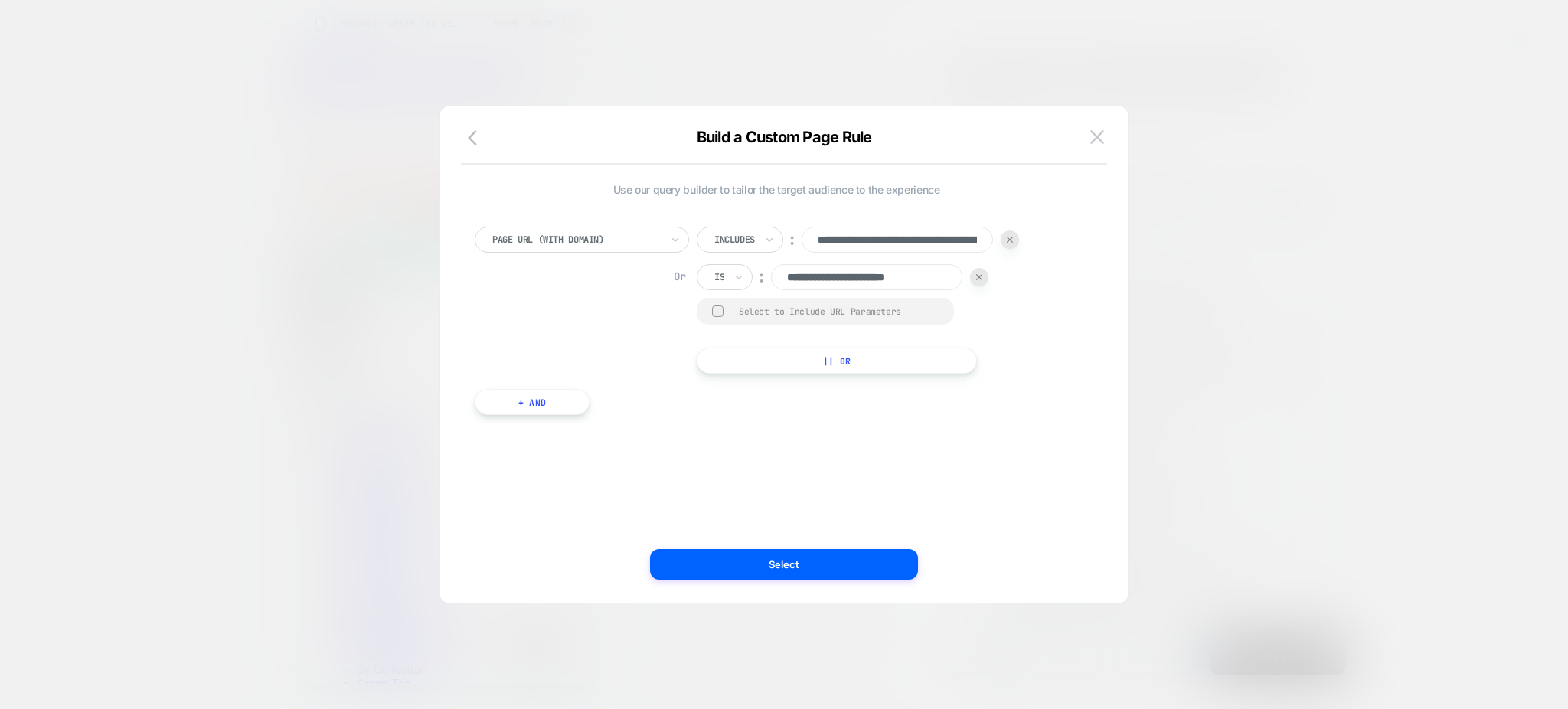
scroll to position [0, 2]
click at [1097, 143] on img at bounding box center [1097, 136] width 13 height 13
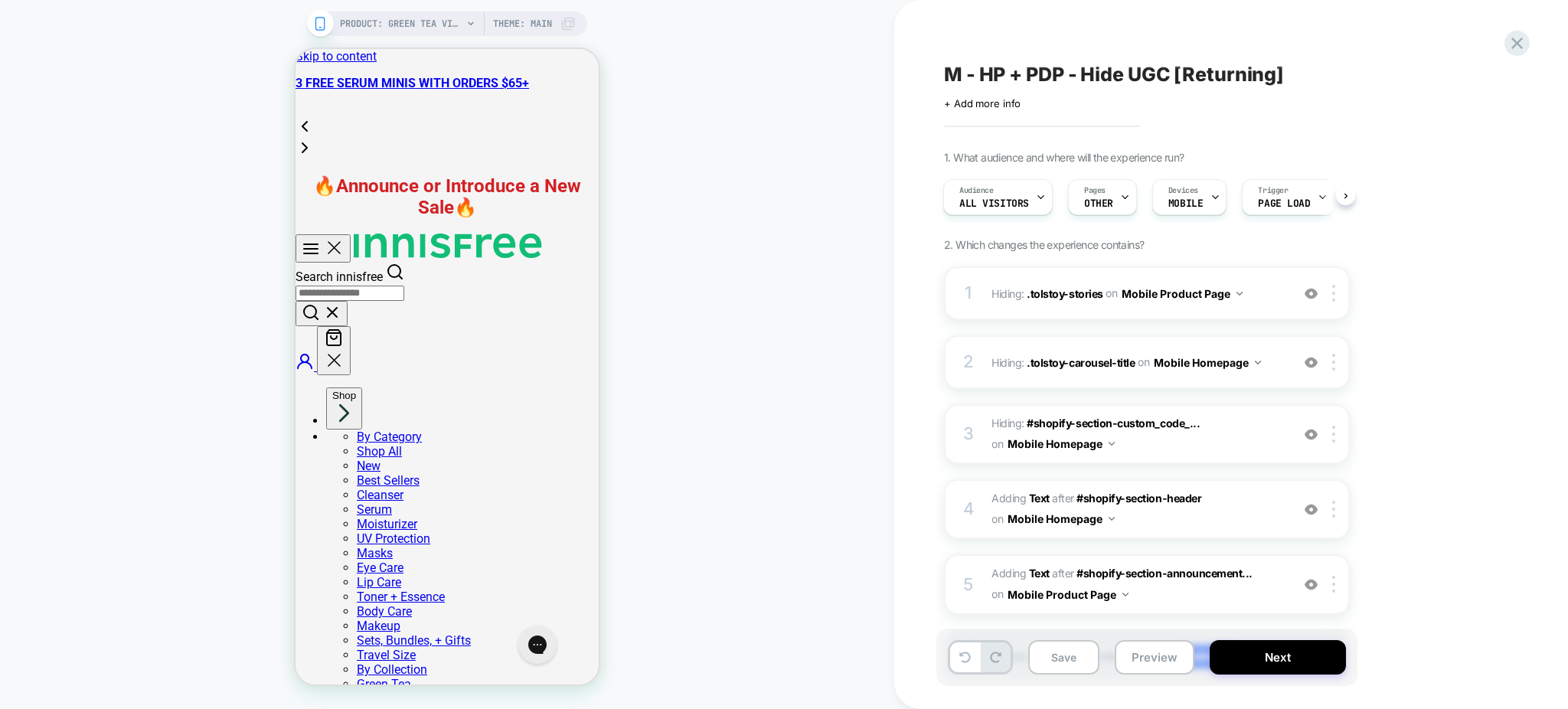
click at [1104, 171] on div "Audience All Visitors Pages OTHER Devices MOBILE Trigger Page Load" at bounding box center [1140, 197] width 406 height 51
click at [1103, 184] on div "Pages OTHER" at bounding box center [1098, 197] width 60 height 34
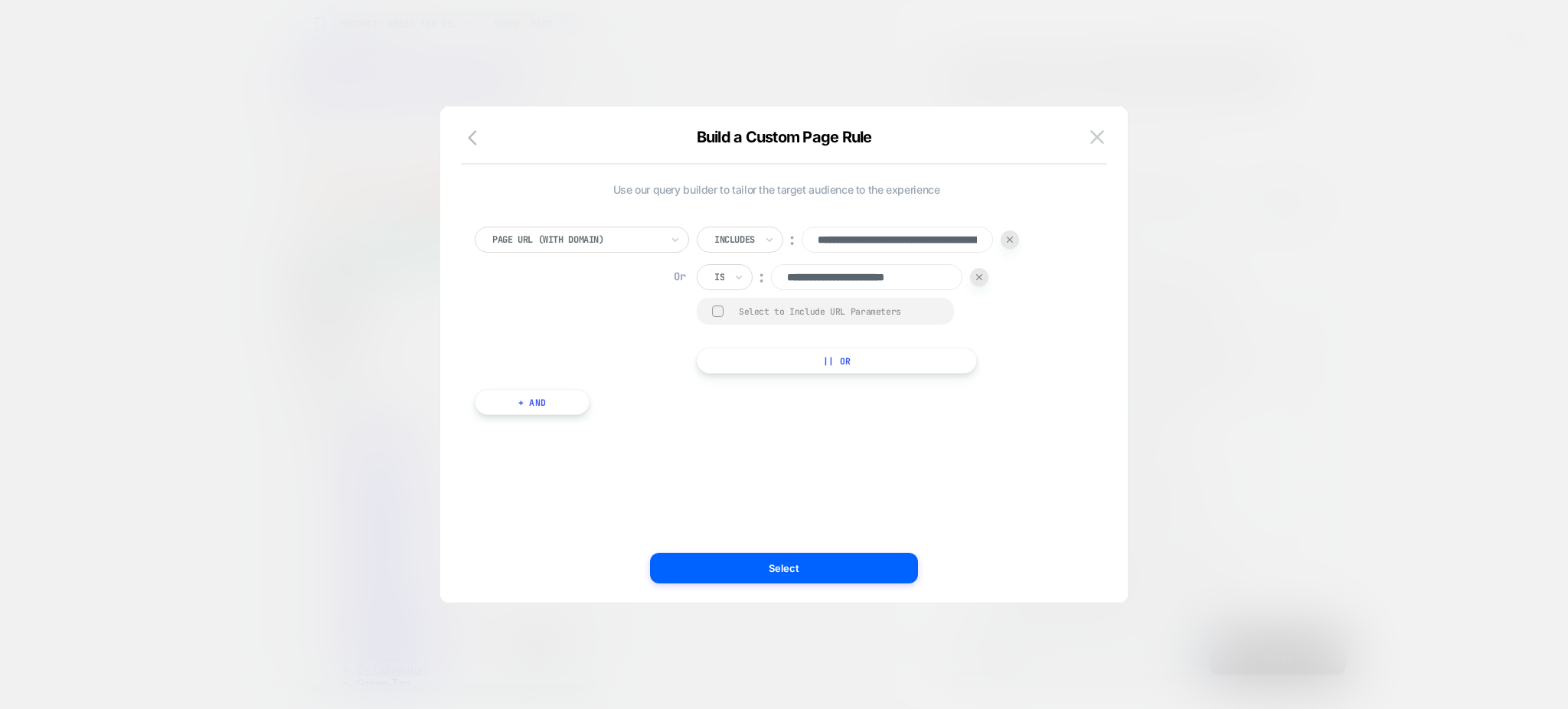
scroll to position [0, 2]
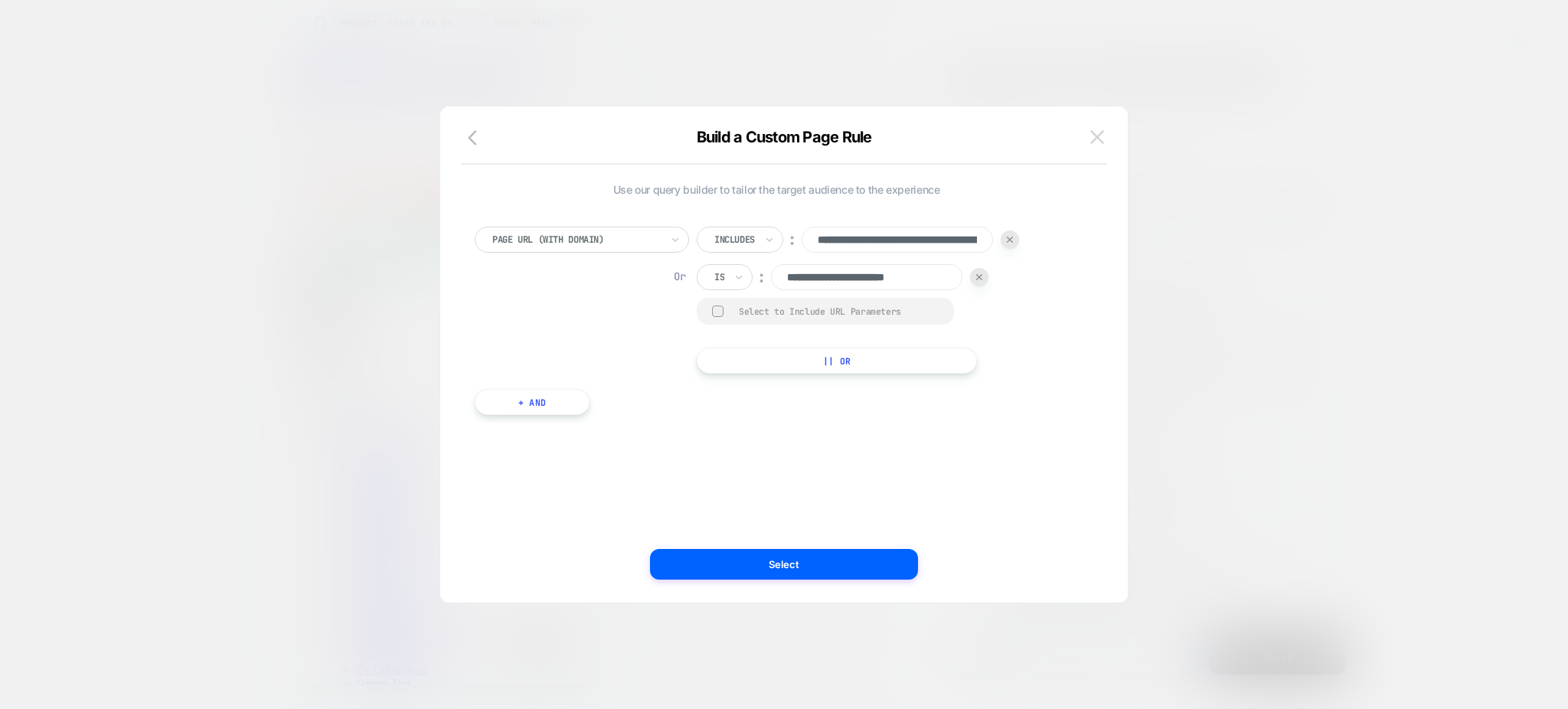
click at [1099, 136] on img at bounding box center [1097, 136] width 13 height 13
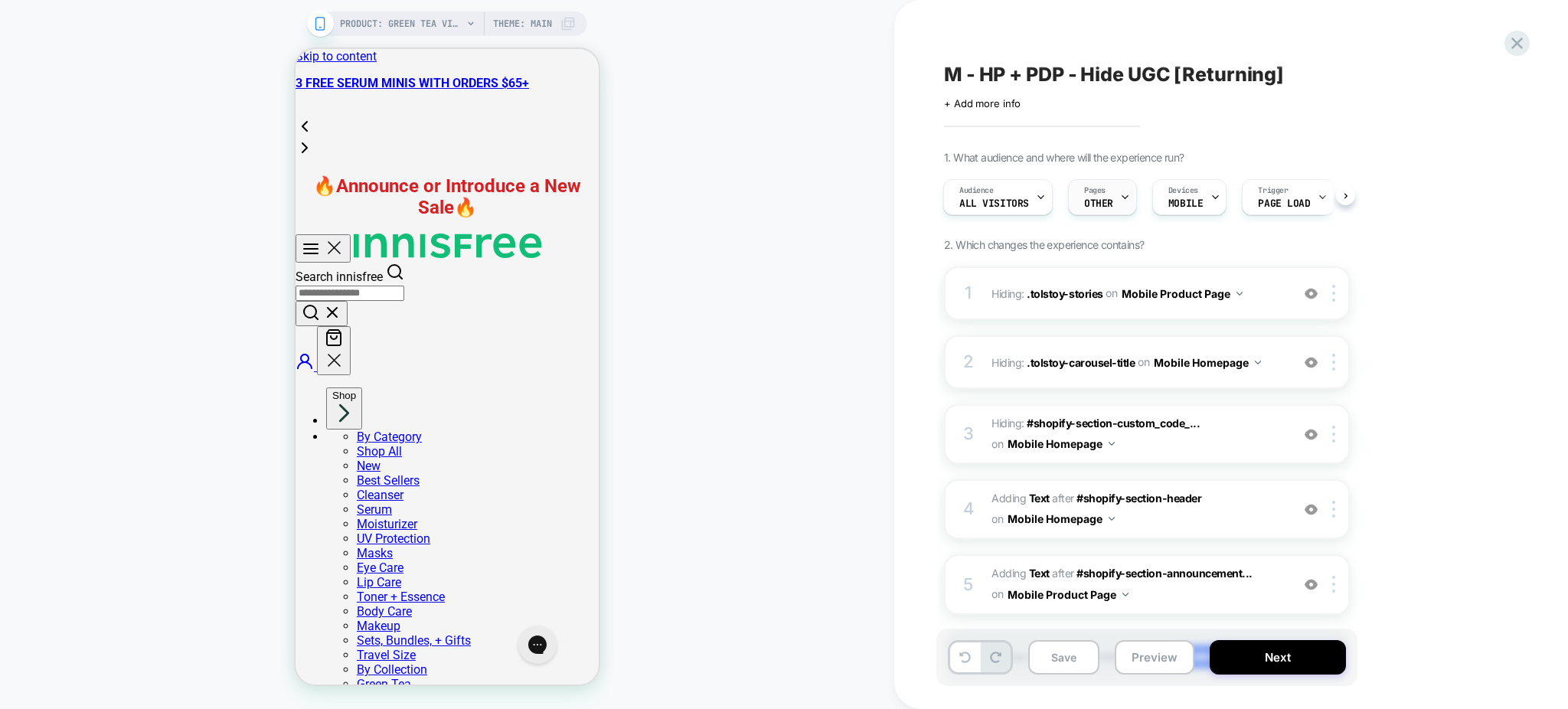
click at [1105, 199] on span "OTHER" at bounding box center [1098, 204] width 29 height 11
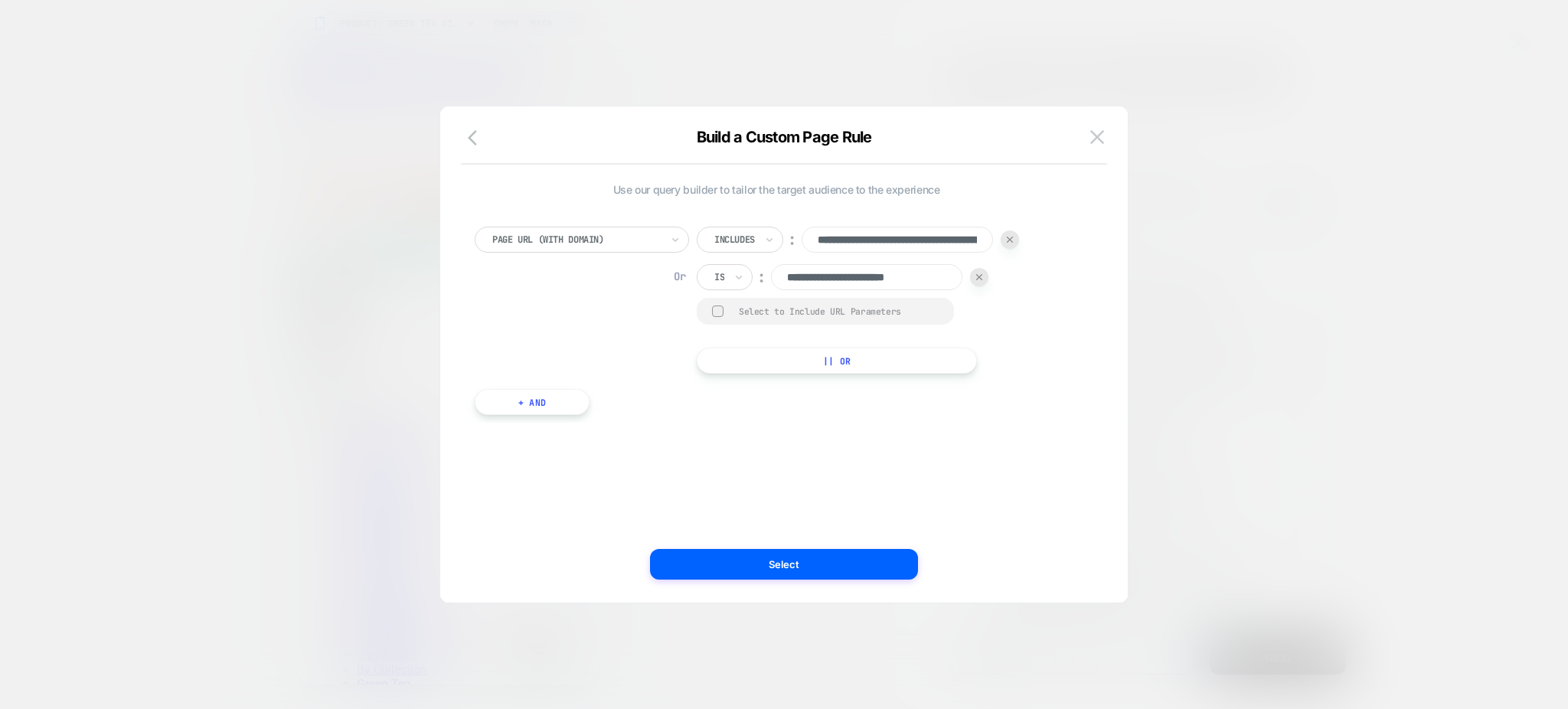
scroll to position [0, 2]
click at [1009, 241] on img at bounding box center [1009, 239] width 6 height 6
type input "**********"
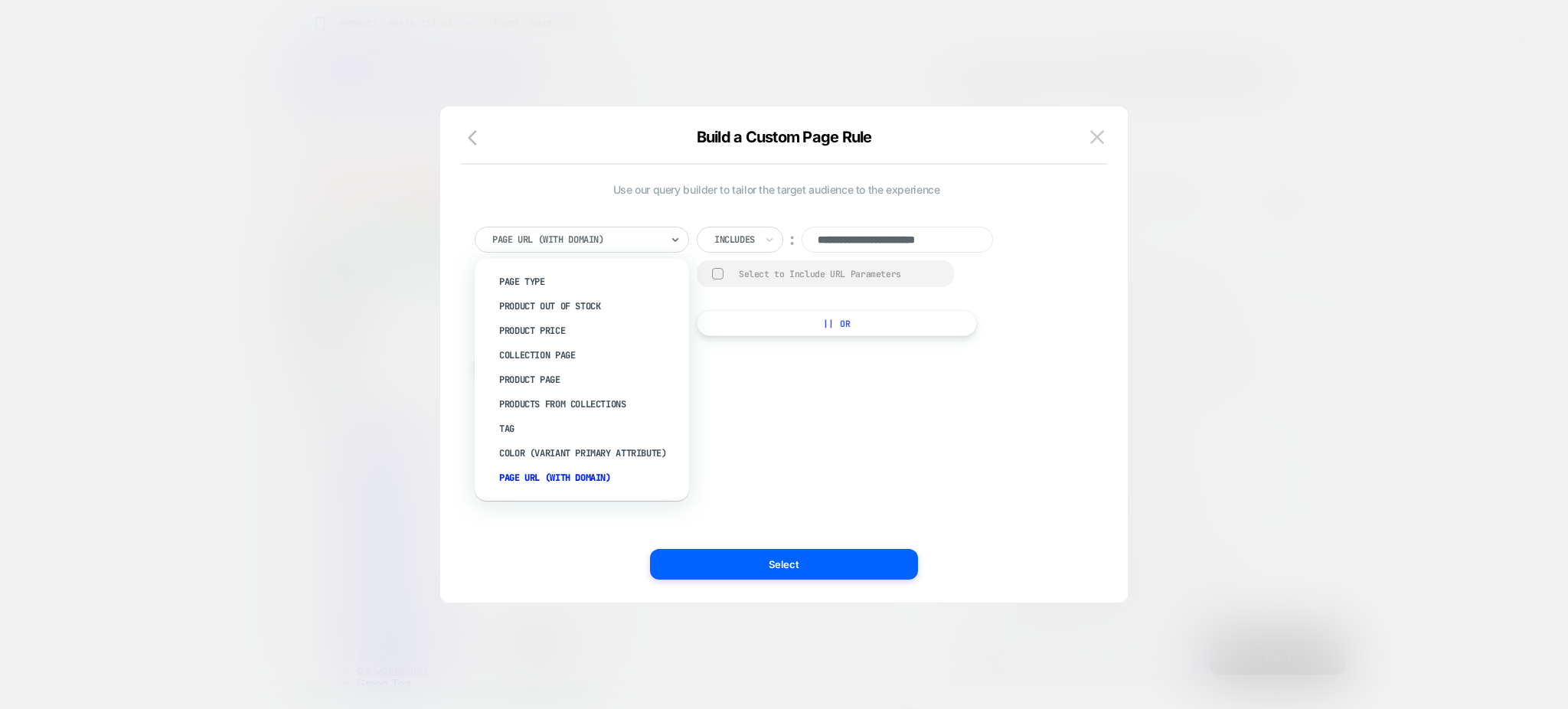
click at [603, 241] on div at bounding box center [577, 239] width 169 height 13
click at [595, 270] on div "Page Type" at bounding box center [590, 281] width 199 height 24
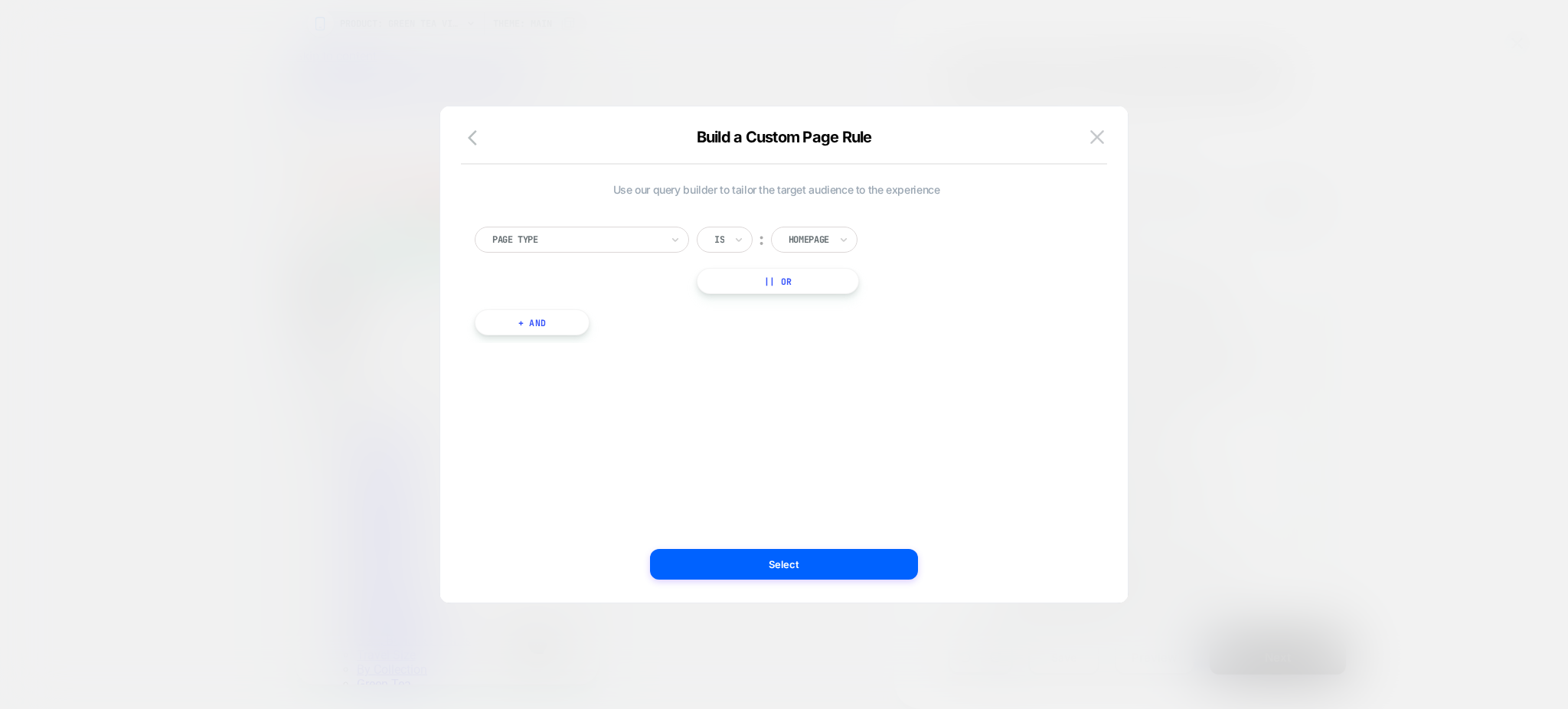
click at [785, 281] on button "|| Or" at bounding box center [778, 280] width 163 height 26
click at [812, 288] on div "Homepage" at bounding box center [809, 281] width 44 height 17
click at [829, 419] on div "Product" at bounding box center [837, 420] width 100 height 24
click at [838, 567] on button "Select" at bounding box center [784, 564] width 268 height 31
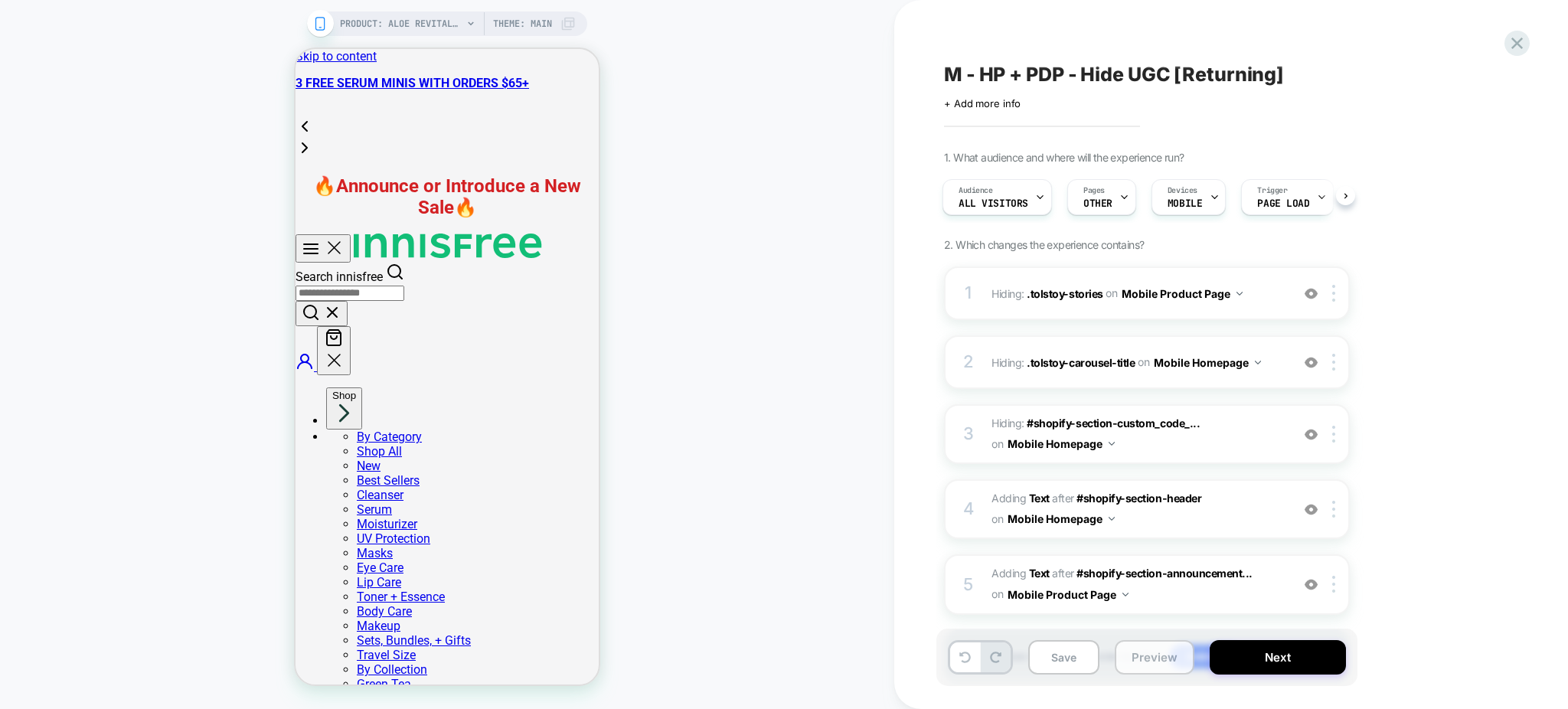
click at [1165, 652] on button "Preview" at bounding box center [1154, 657] width 80 height 34
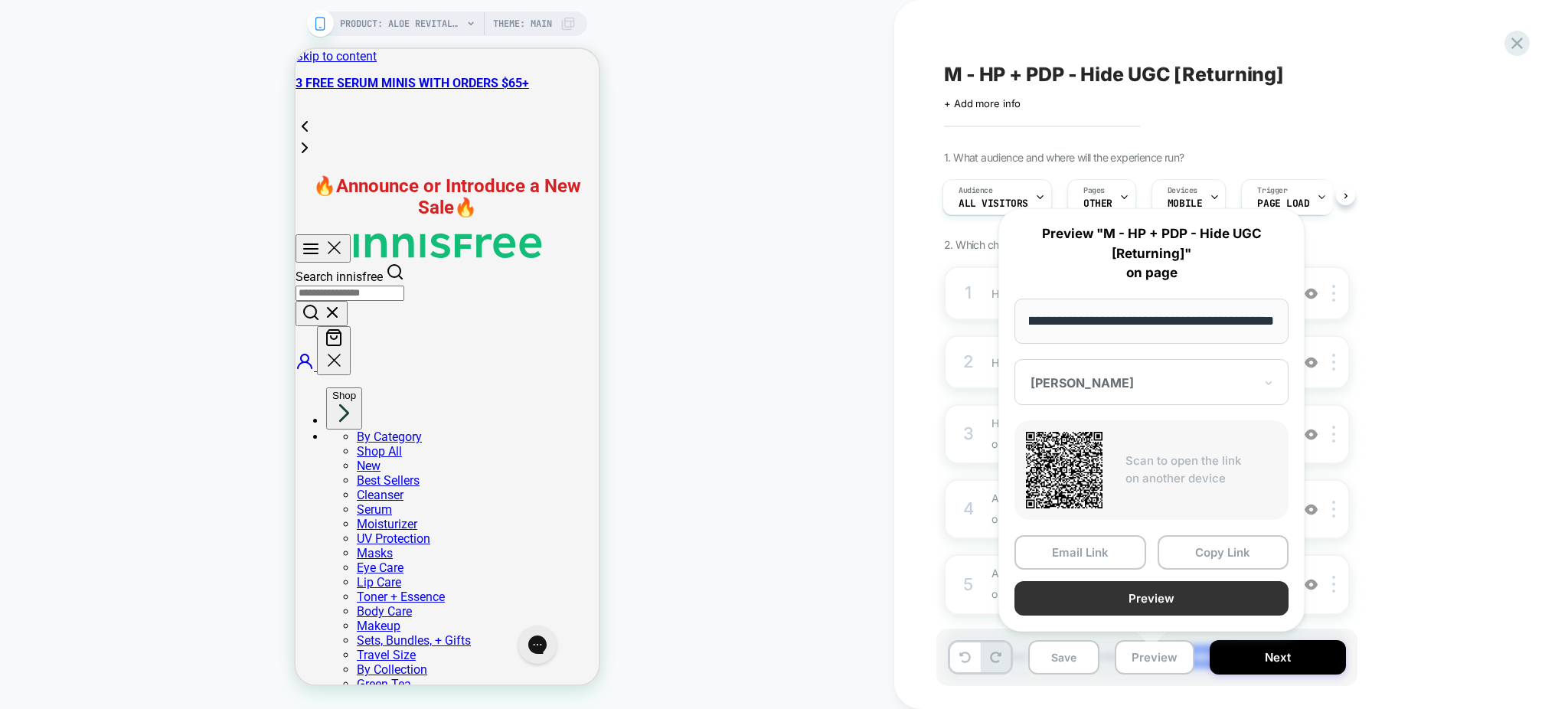
click at [1132, 601] on button "Preview" at bounding box center [1151, 598] width 274 height 34
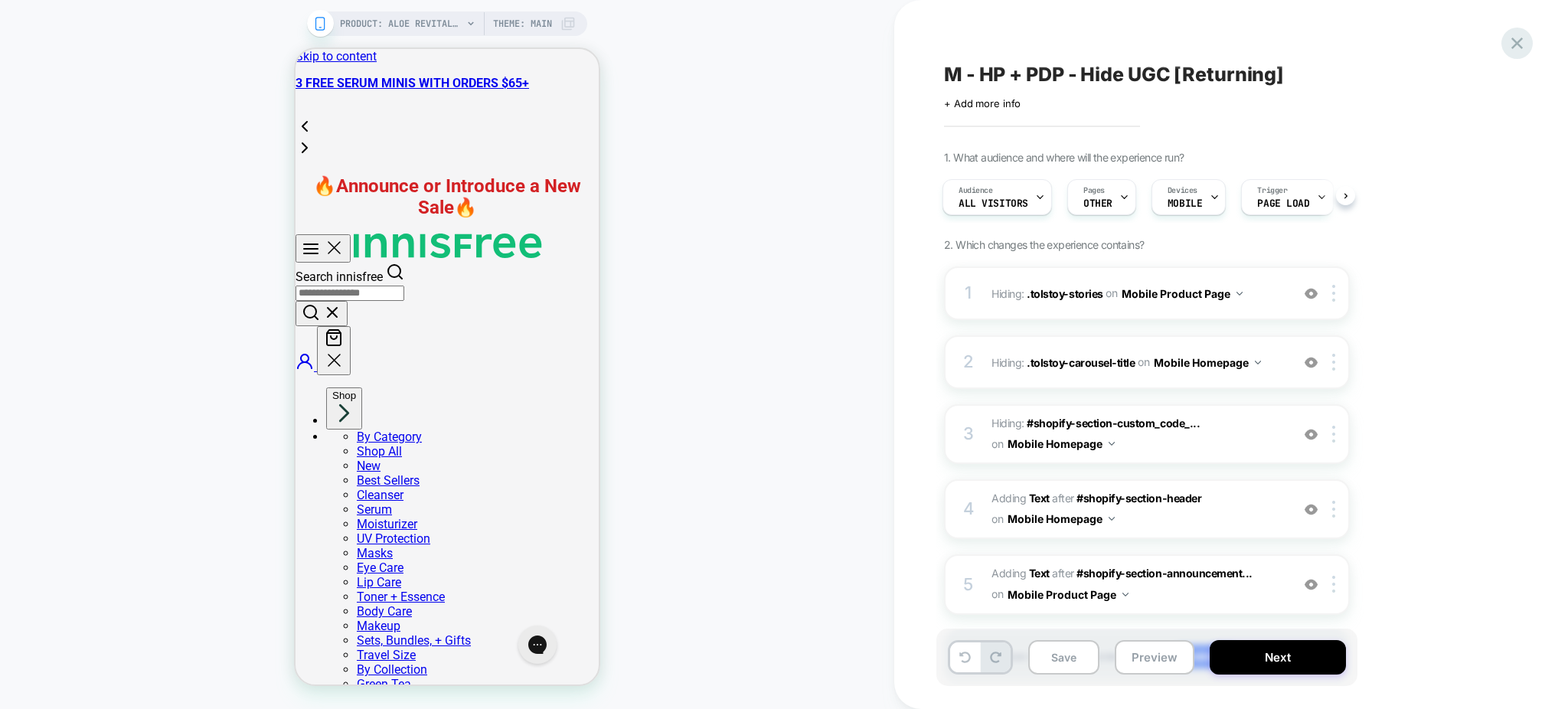
click at [1521, 47] on icon at bounding box center [1517, 43] width 12 height 12
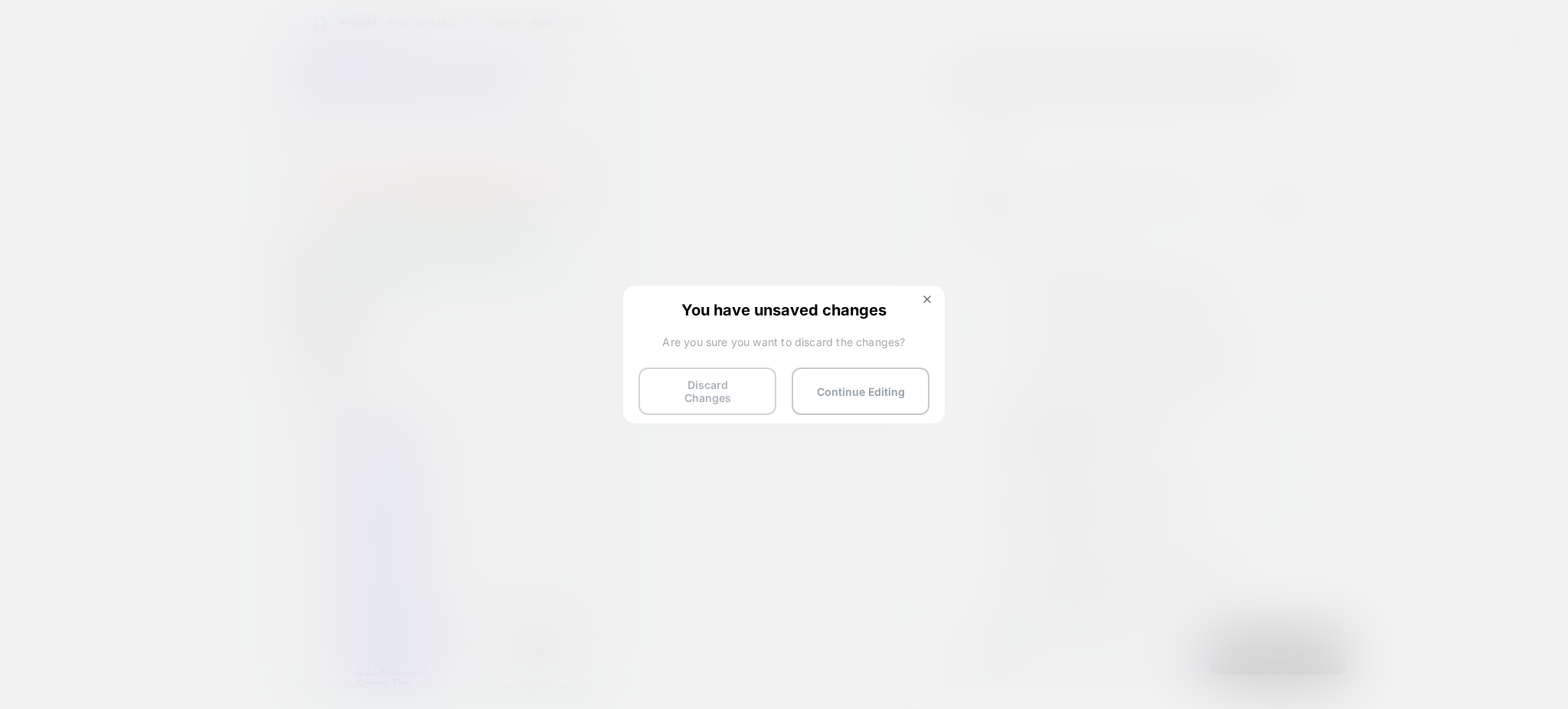
click at [683, 397] on button "Discard Changes" at bounding box center [707, 390] width 137 height 48
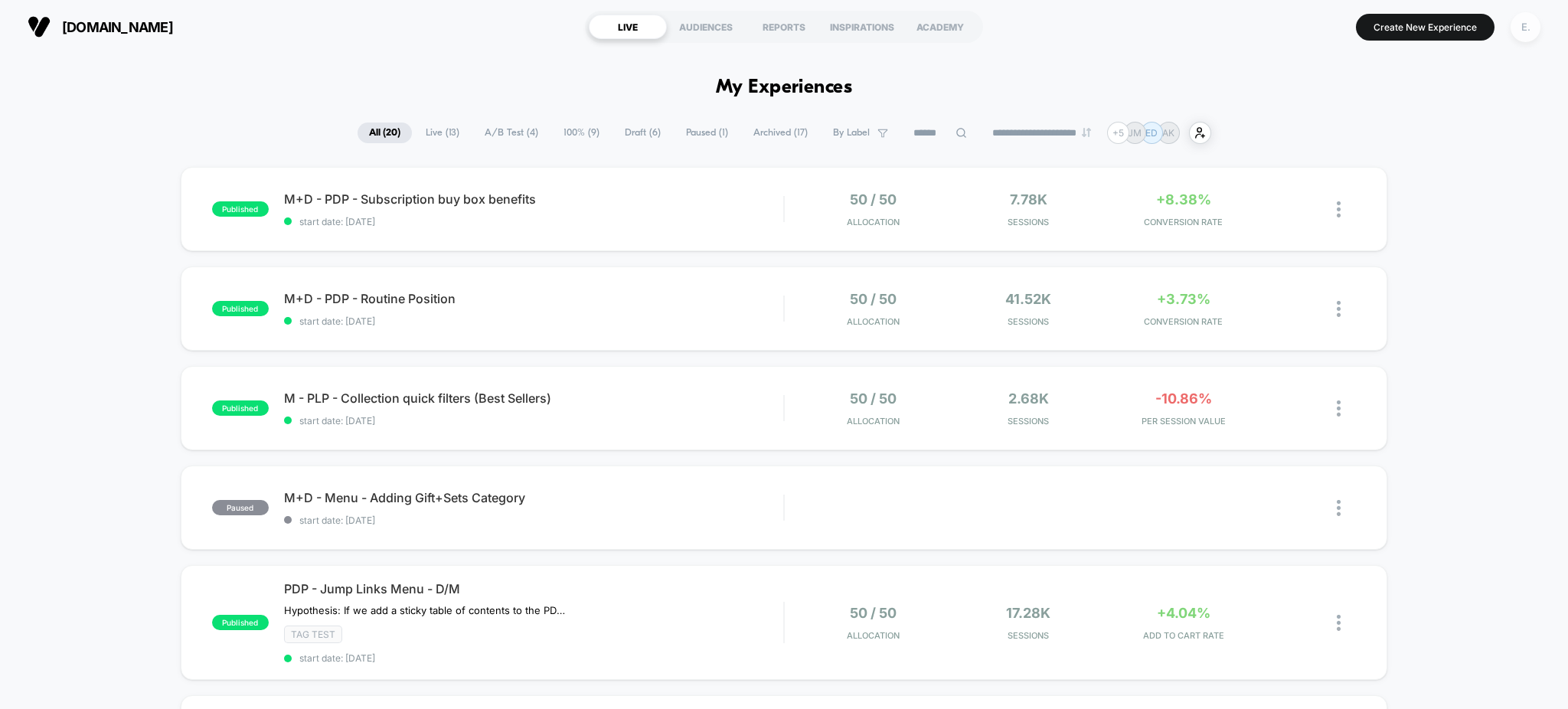
drag, startPoint x: 1530, startPoint y: 30, endPoint x: 1516, endPoint y: 31, distance: 14.0
click at [1530, 31] on div "E." at bounding box center [1525, 27] width 30 height 30
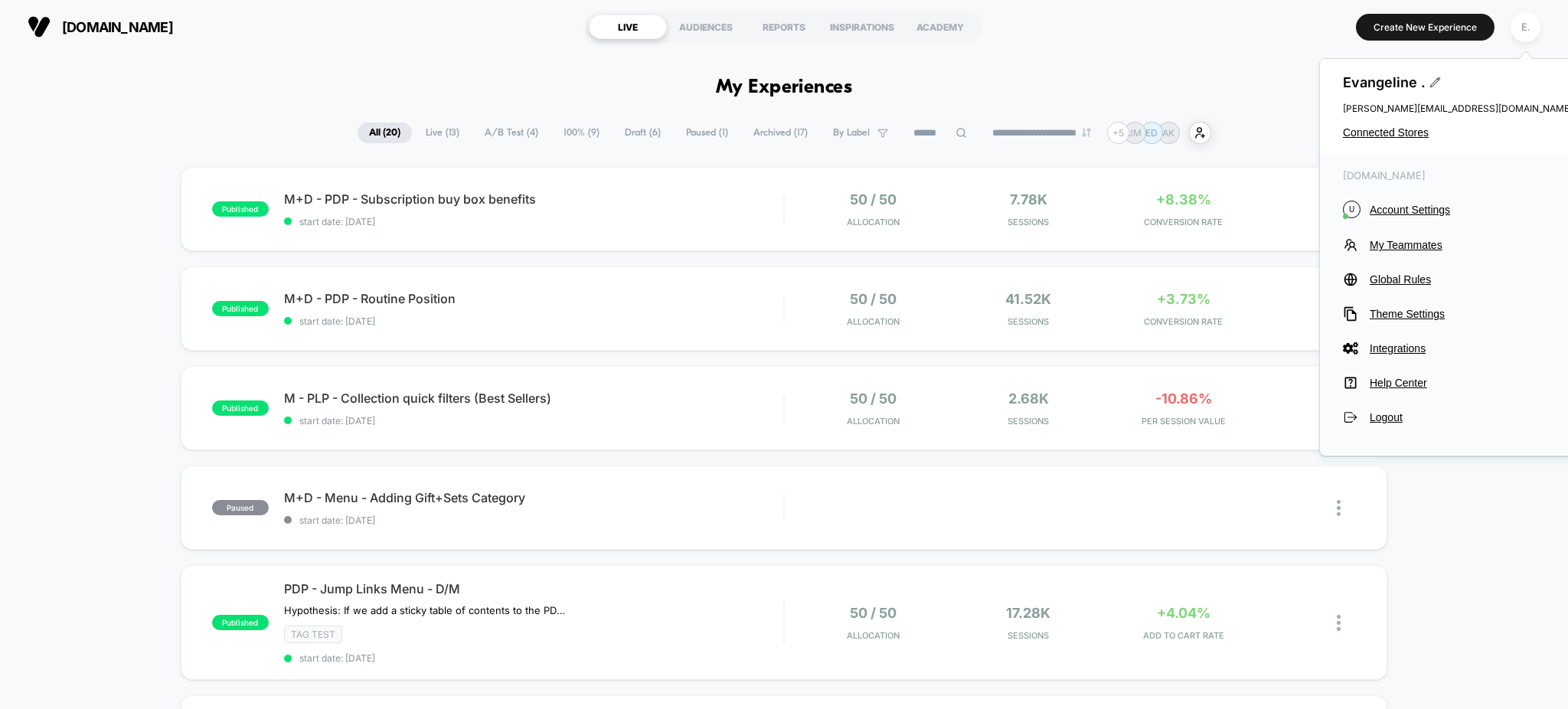
click at [1374, 120] on div "[PERSON_NAME] . [PERSON_NAME][EMAIL_ADDRESS][DOMAIN_NAME] Connected Stores" at bounding box center [1458, 107] width 276 height 95
click at [1372, 135] on span "Connected Stores" at bounding box center [1458, 133] width 230 height 13
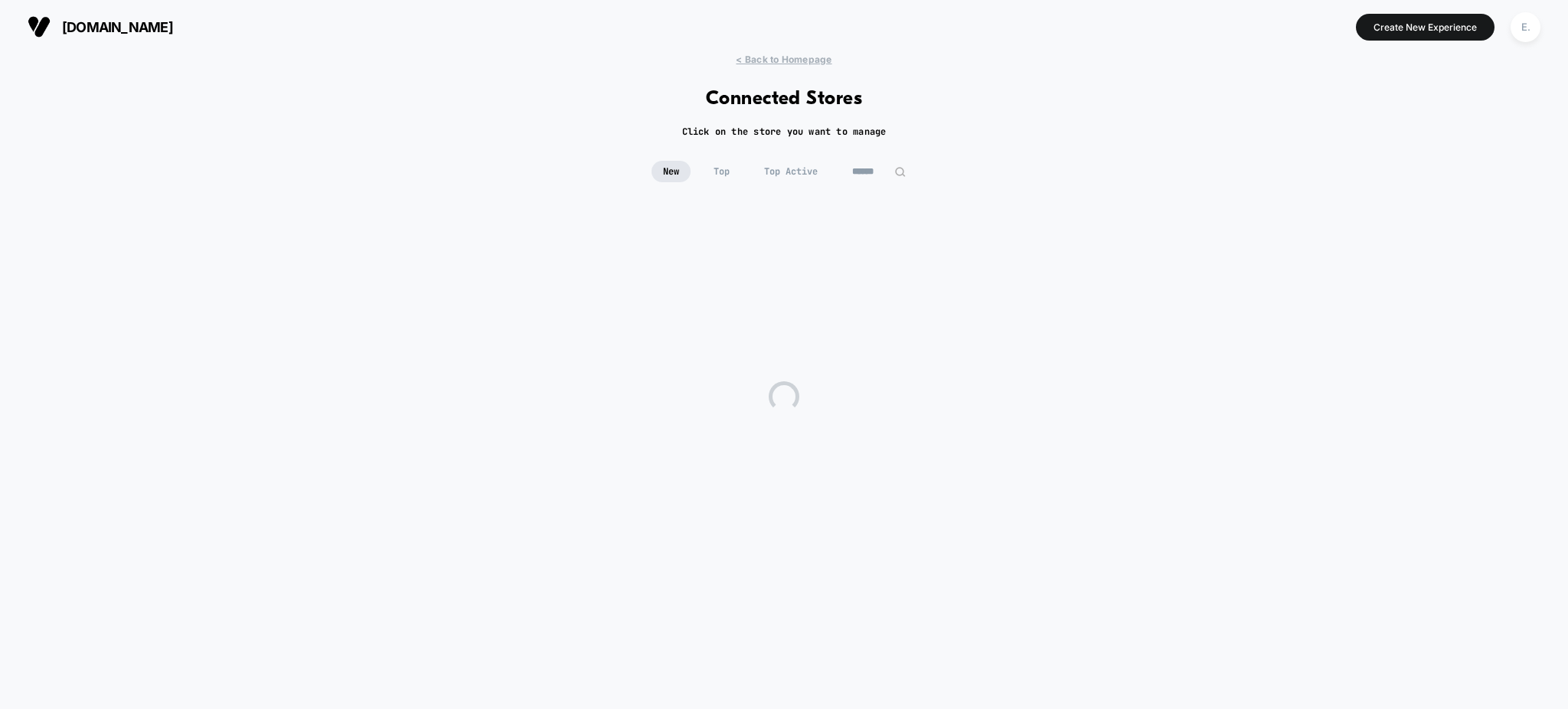
click at [859, 170] on input at bounding box center [878, 171] width 76 height 22
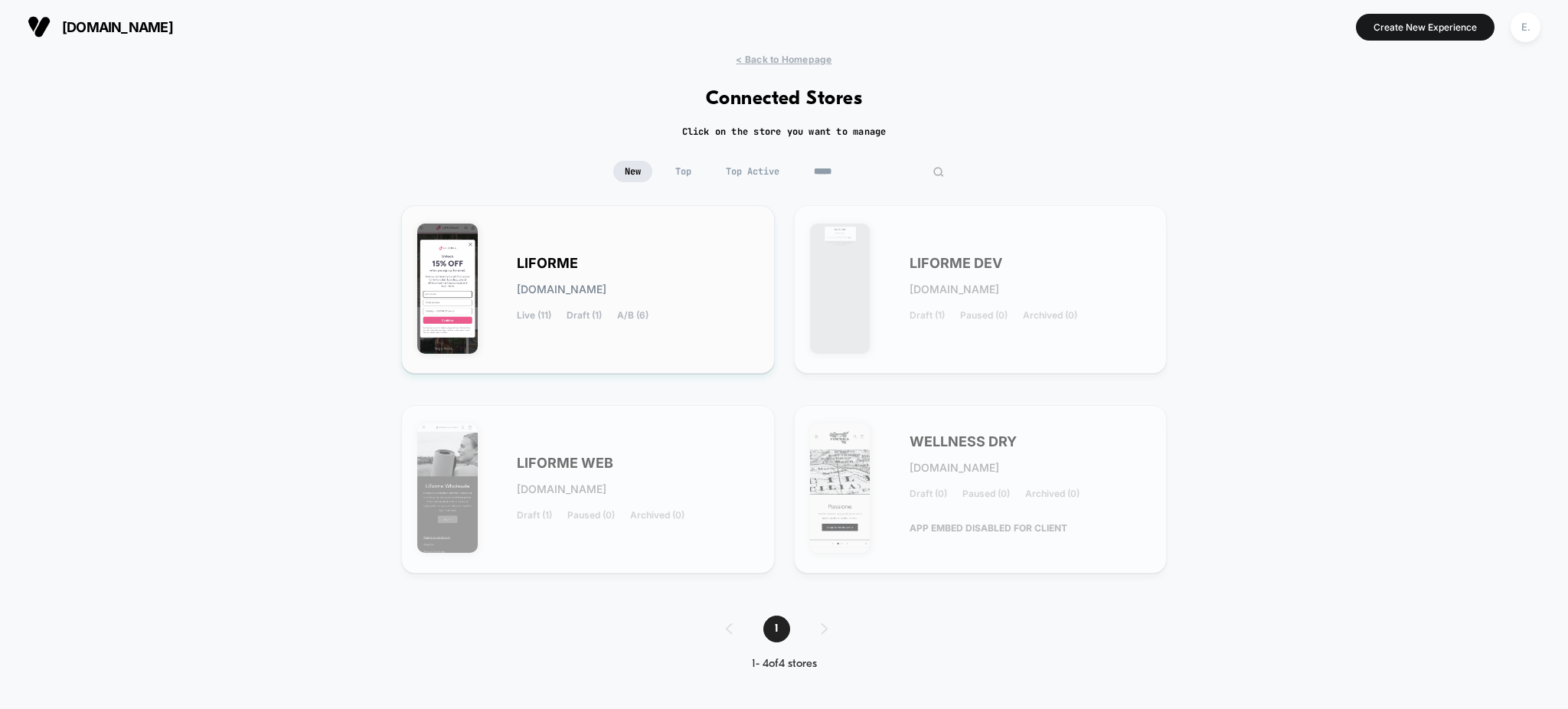
type input "*****"
click at [704, 258] on div "LIFORME liforme.myshopify.com Live (11) Draft (1) A/B (6)" at bounding box center [638, 289] width 242 height 63
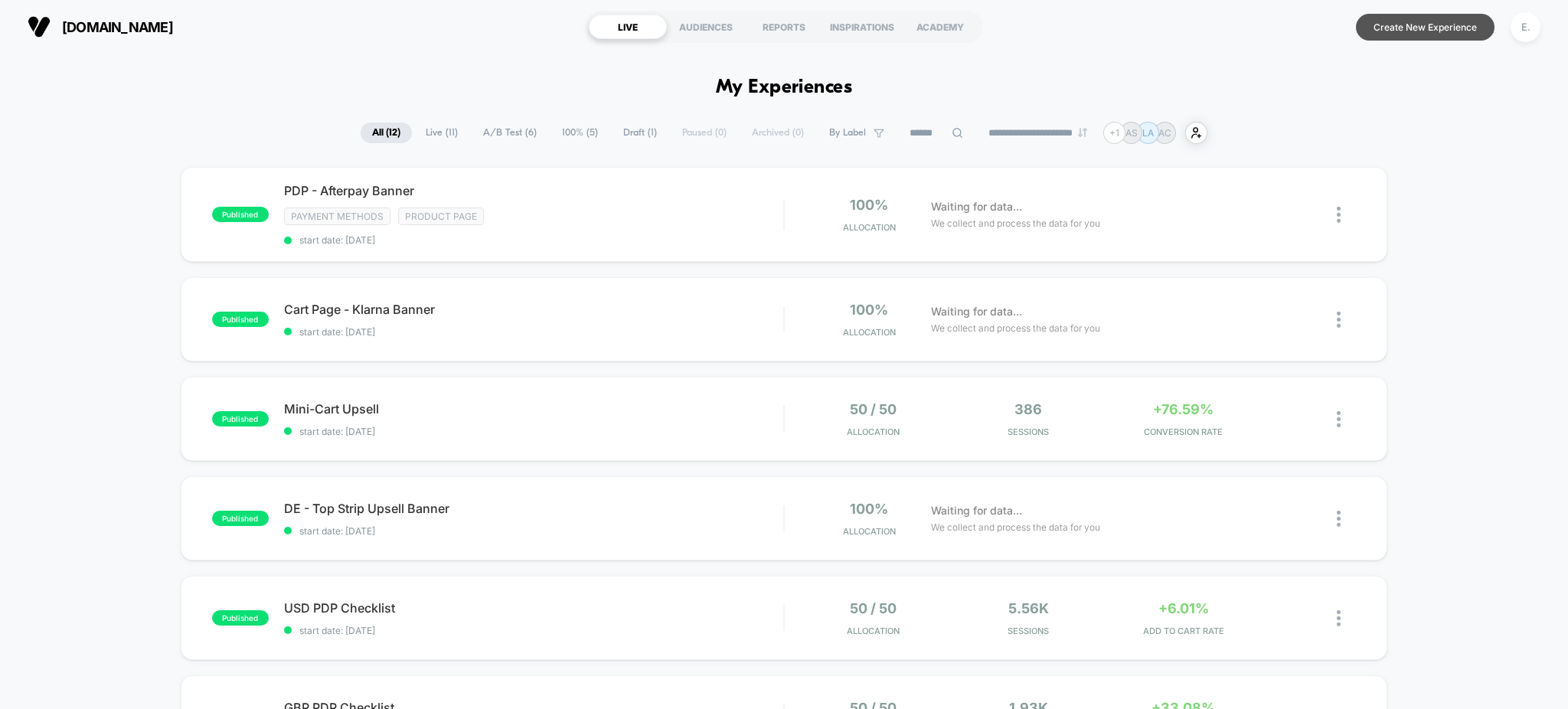
click at [1401, 19] on button "Create New Experience" at bounding box center [1425, 27] width 138 height 27
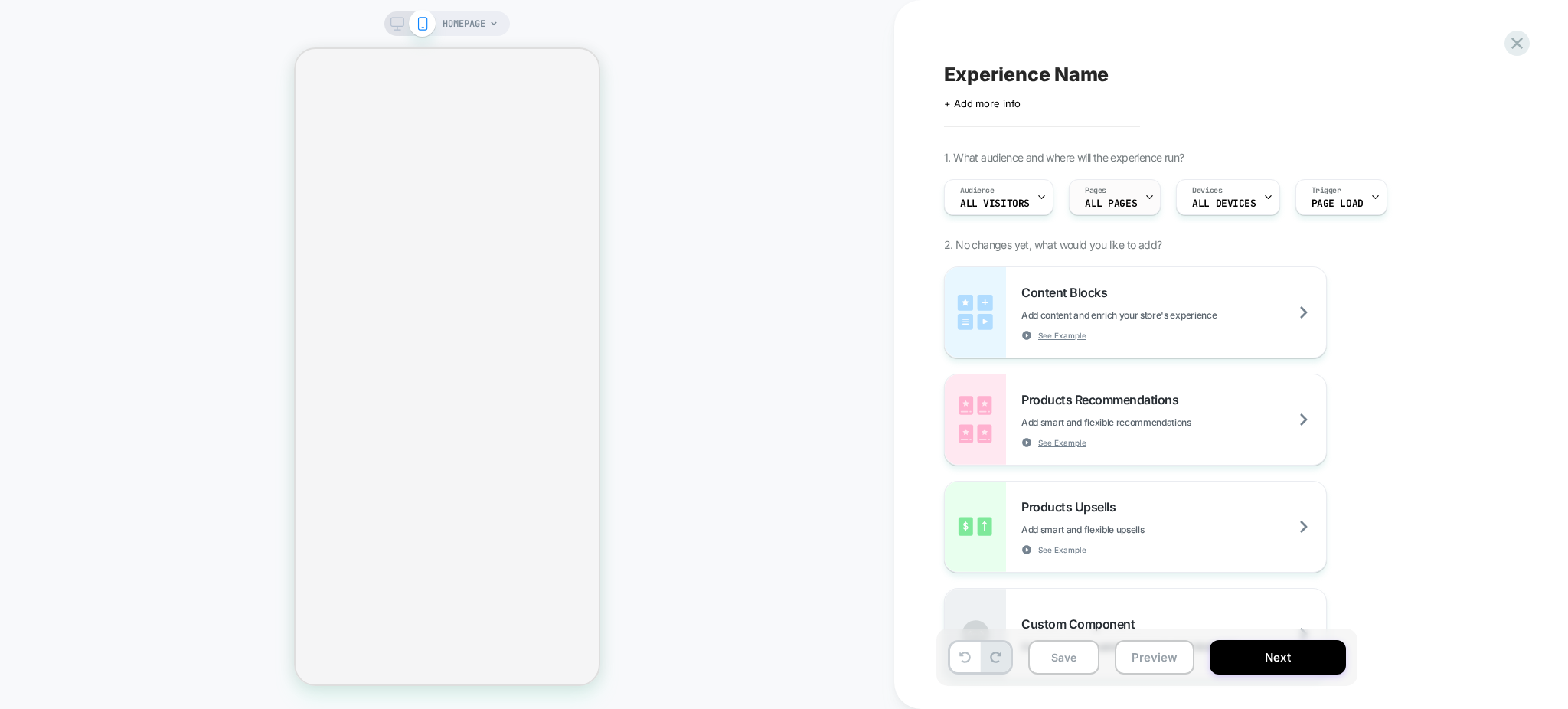
click at [1125, 200] on span "ALL PAGES" at bounding box center [1111, 204] width 52 height 11
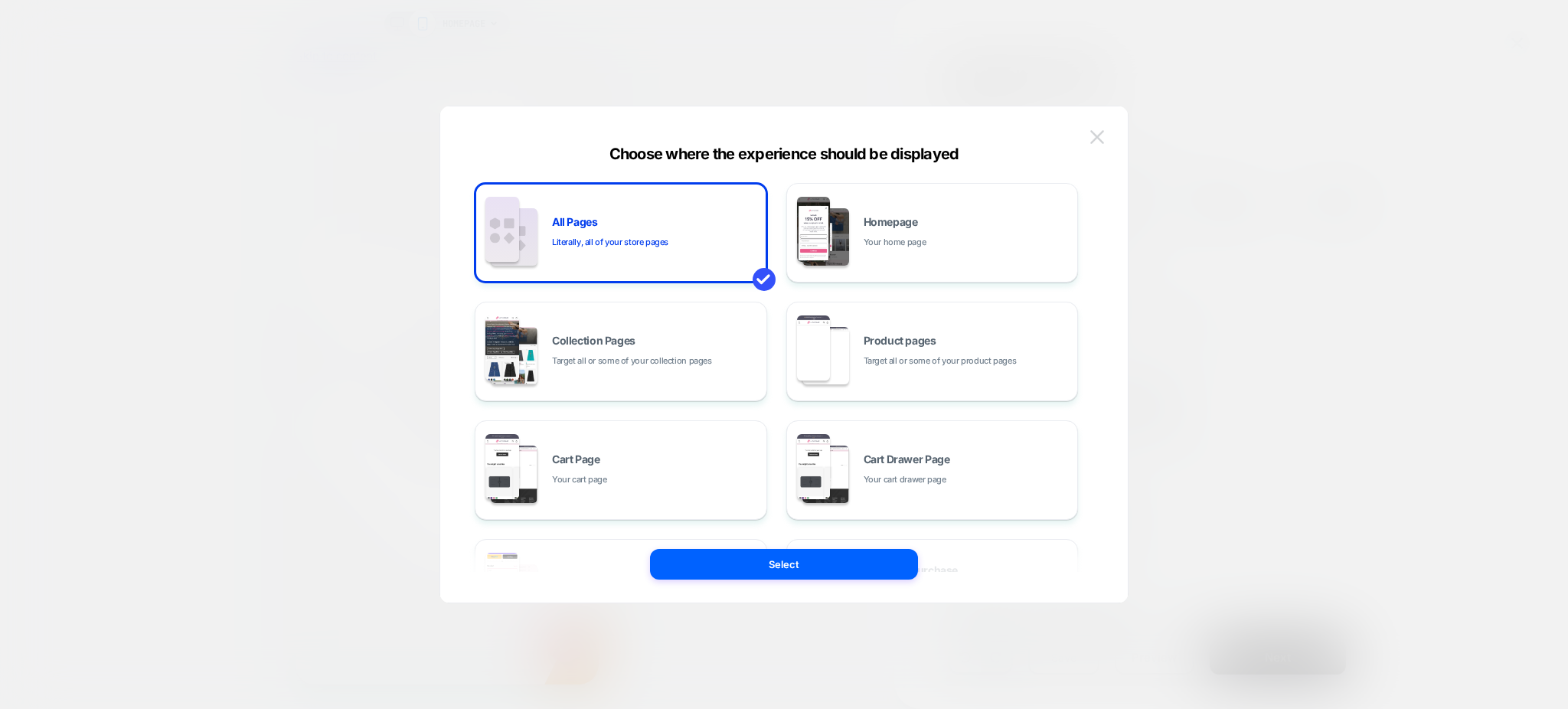
click at [1098, 141] on img at bounding box center [1097, 136] width 13 height 13
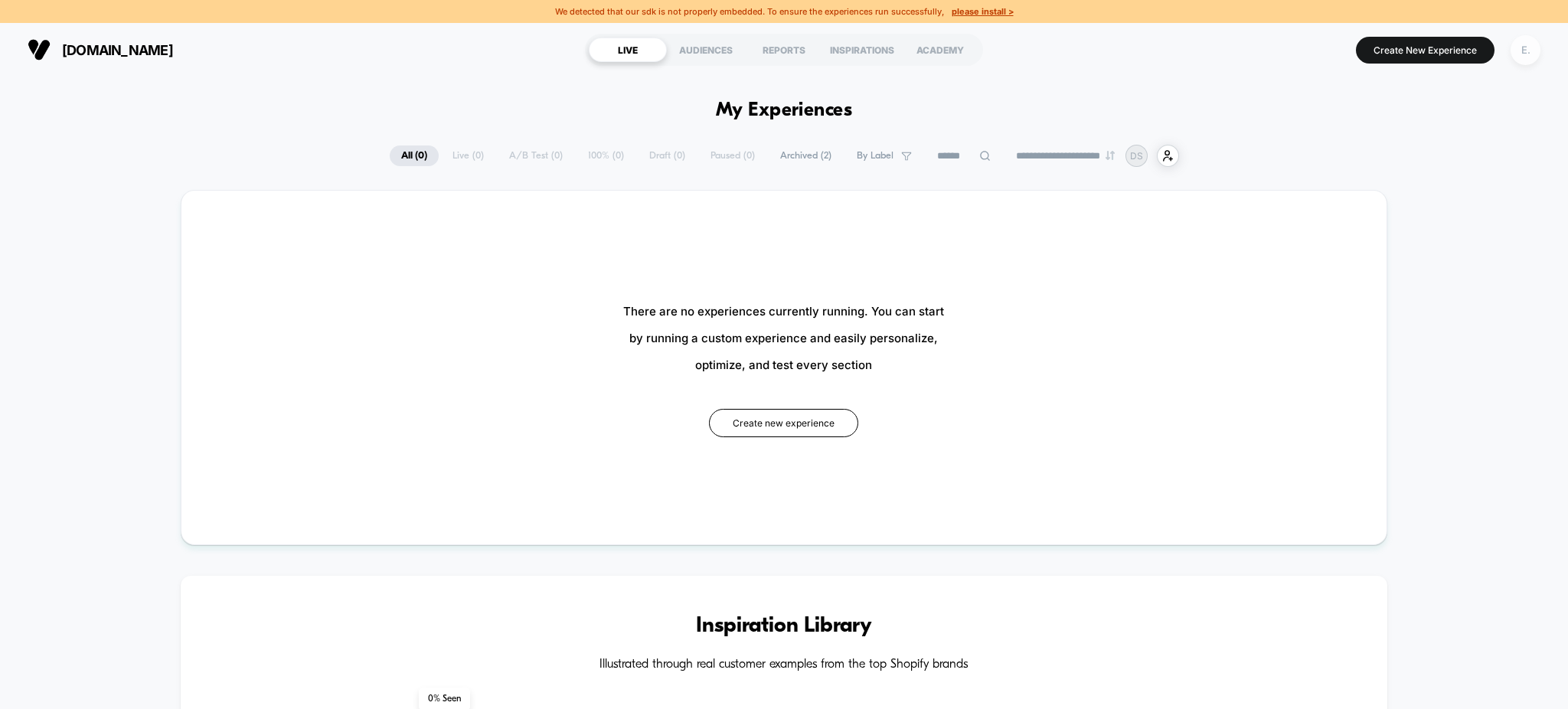
click at [1525, 49] on div "E." at bounding box center [1525, 49] width 30 height 30
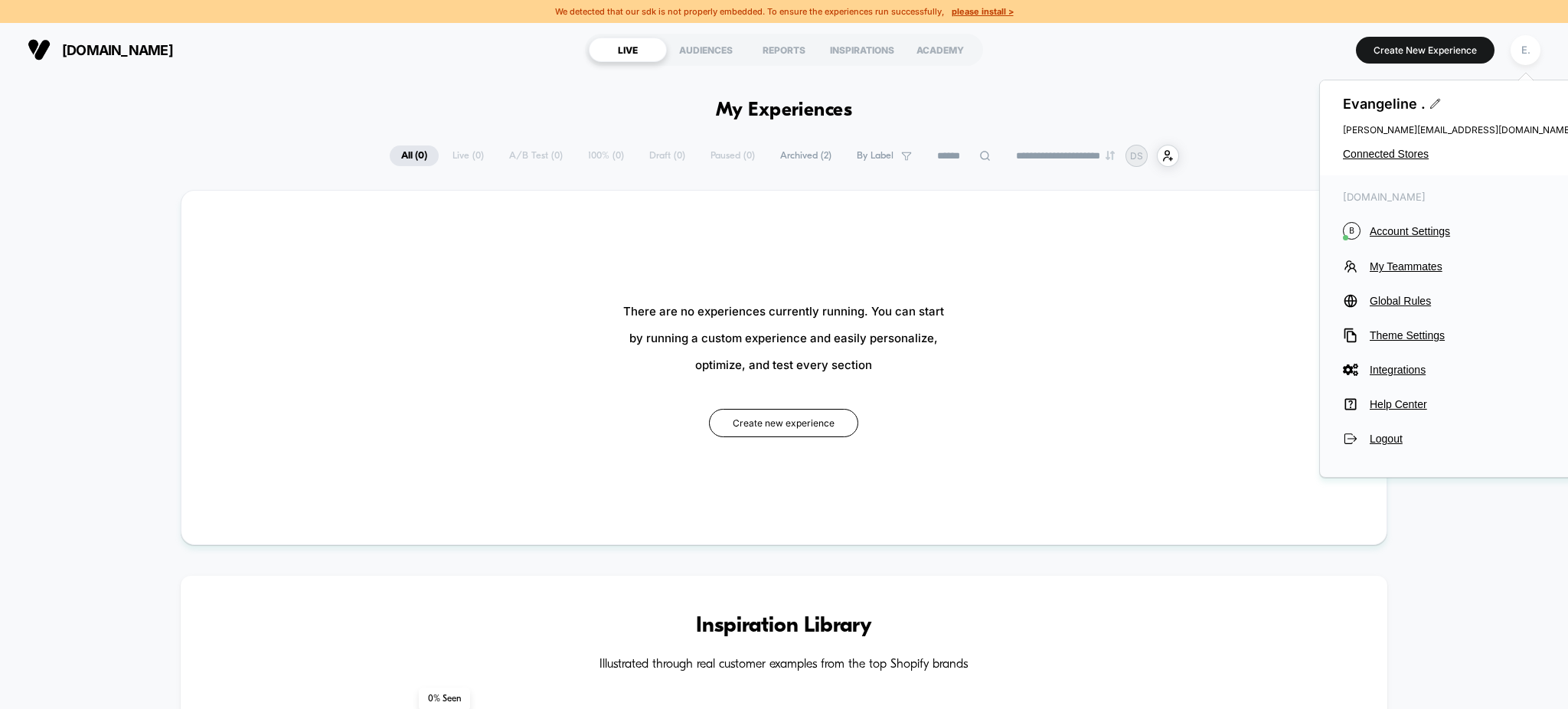
click at [817, 153] on span "Archived ( 2 )" at bounding box center [806, 155] width 75 height 21
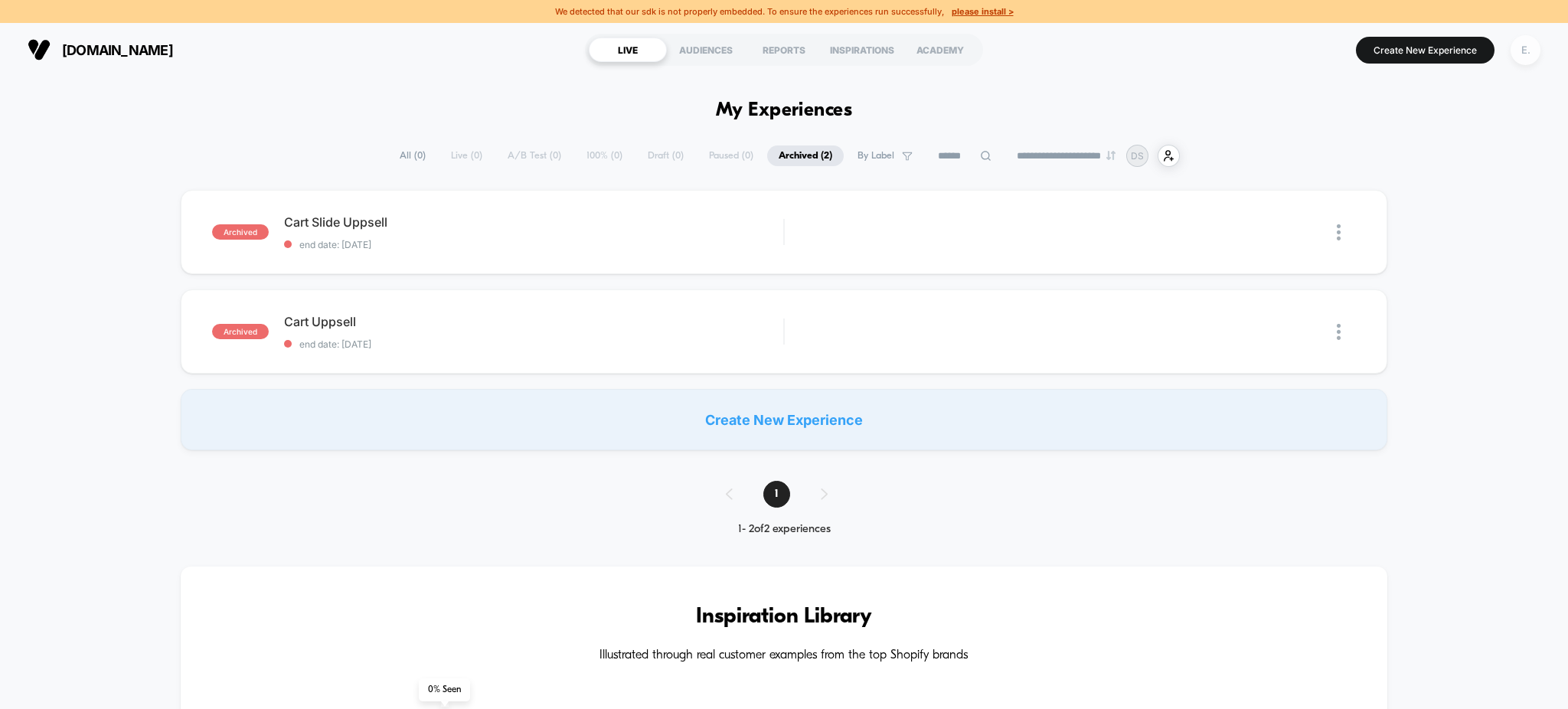
click at [1534, 47] on div "E." at bounding box center [1525, 49] width 30 height 30
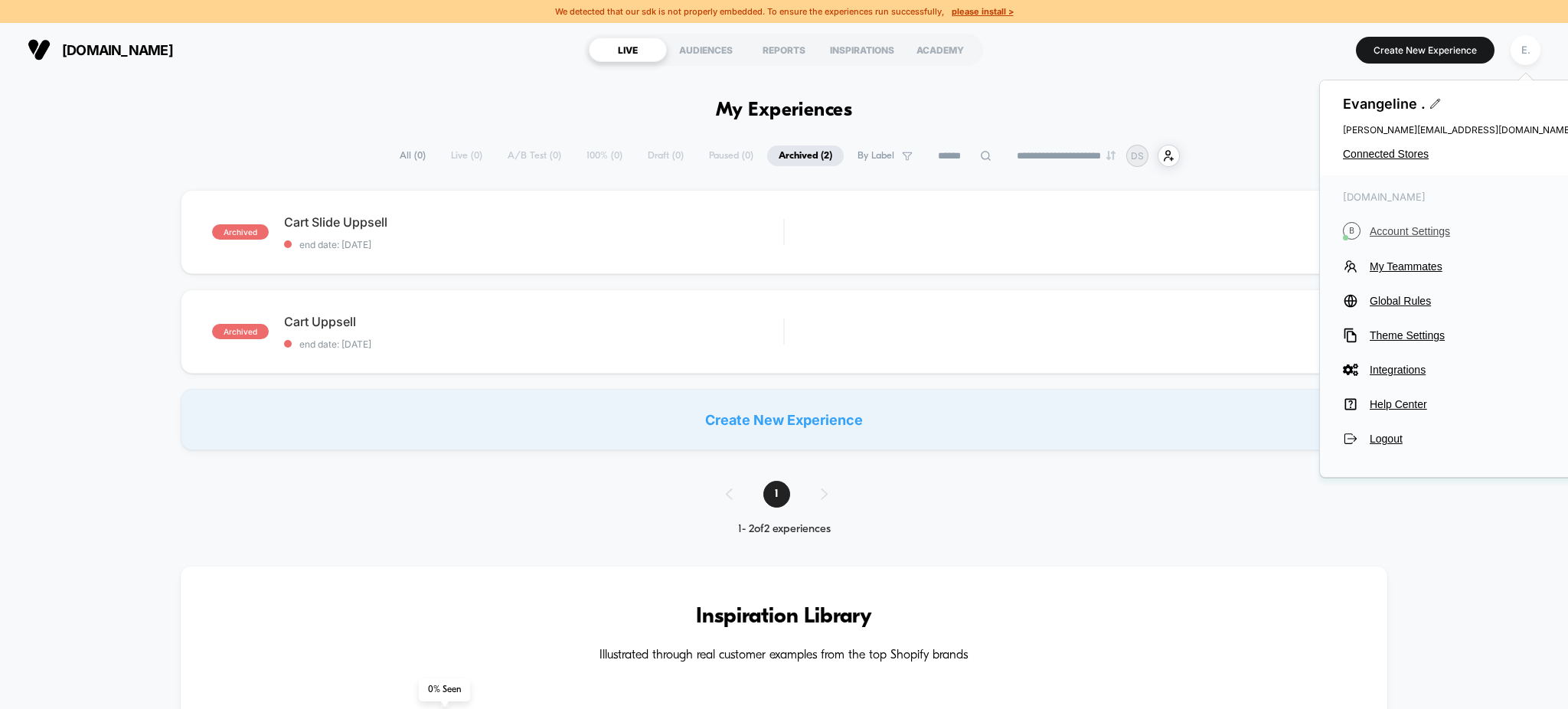
click at [1401, 228] on span "Account Settings" at bounding box center [1471, 232] width 203 height 13
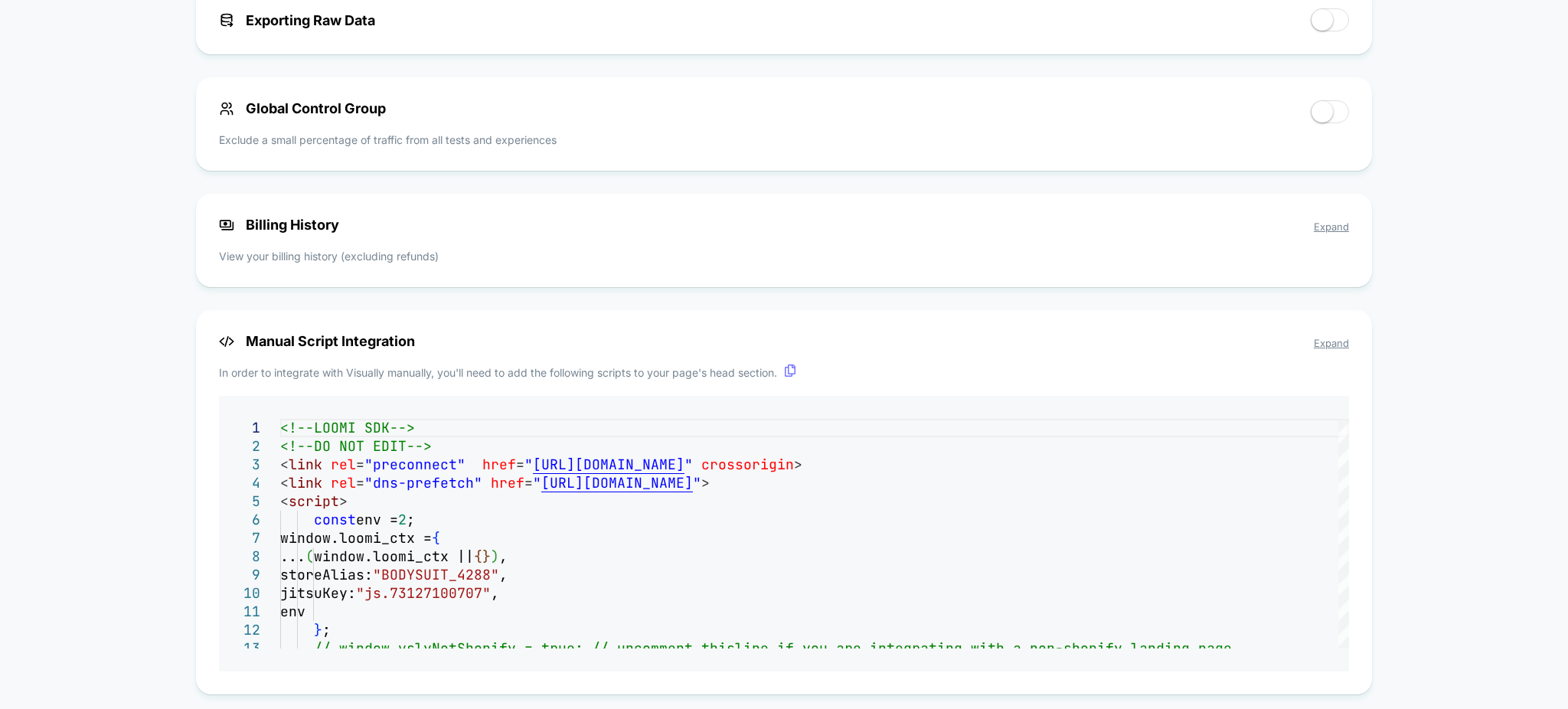
scroll to position [1122, 0]
click at [1337, 222] on span "Expand" at bounding box center [1331, 228] width 35 height 13
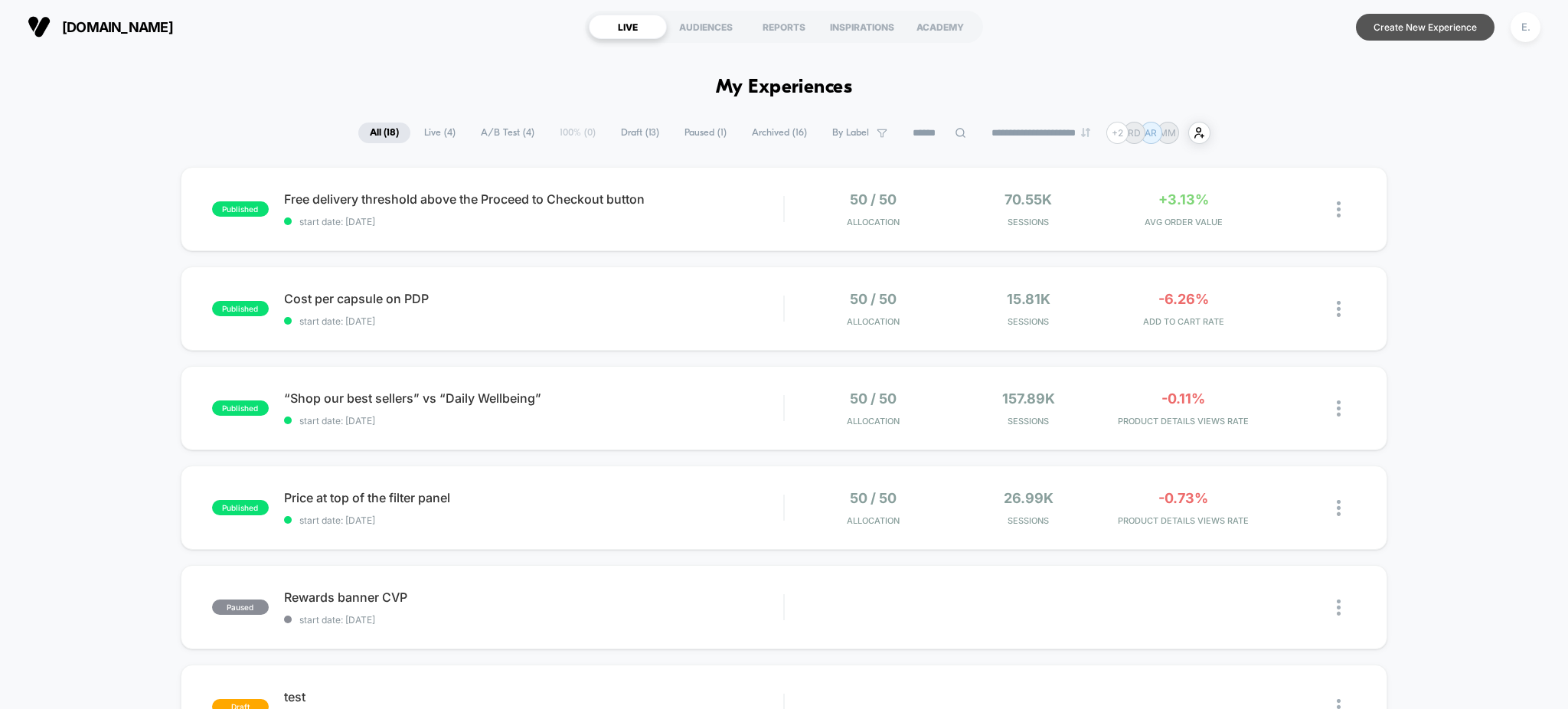
click at [1397, 18] on button "Create New Experience" at bounding box center [1425, 27] width 138 height 27
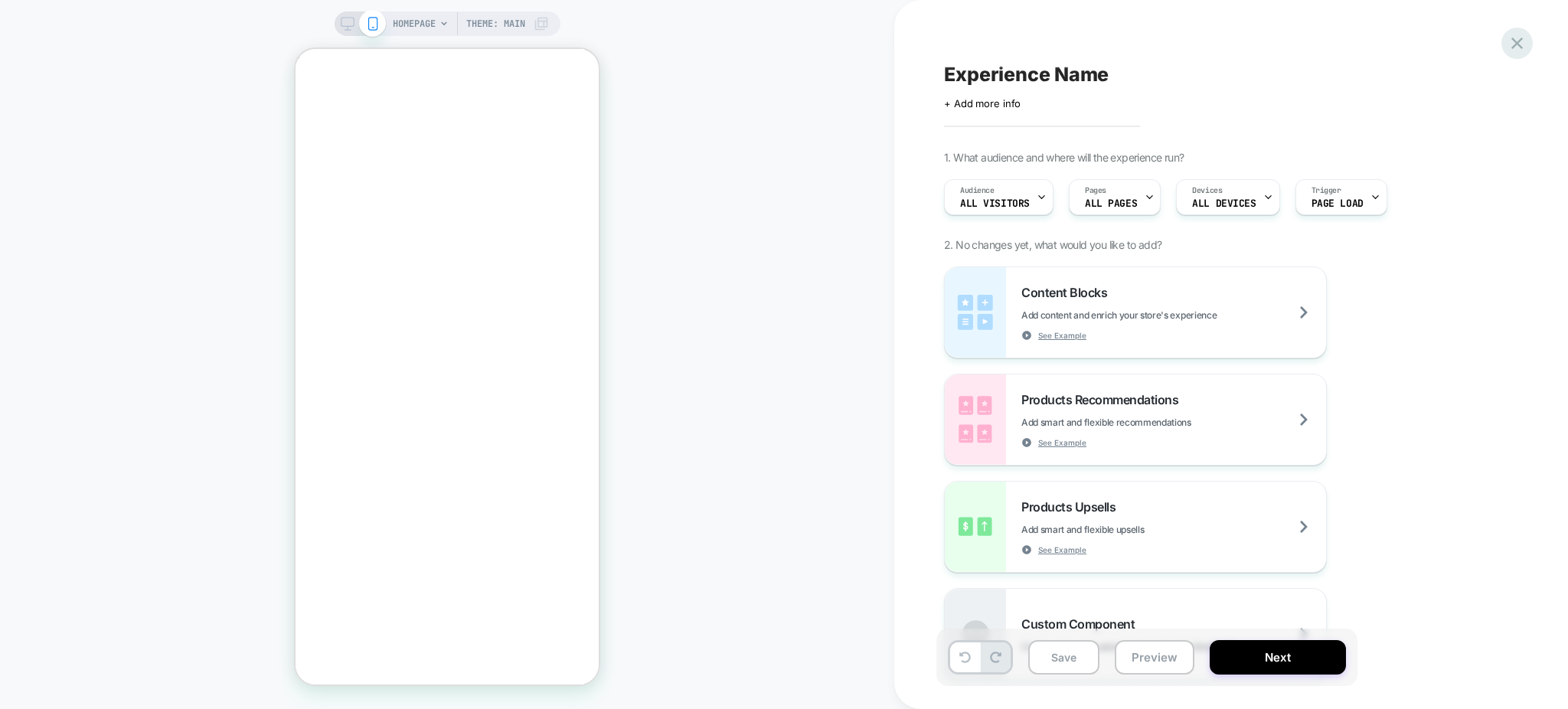
click at [1511, 46] on icon at bounding box center [1517, 43] width 21 height 21
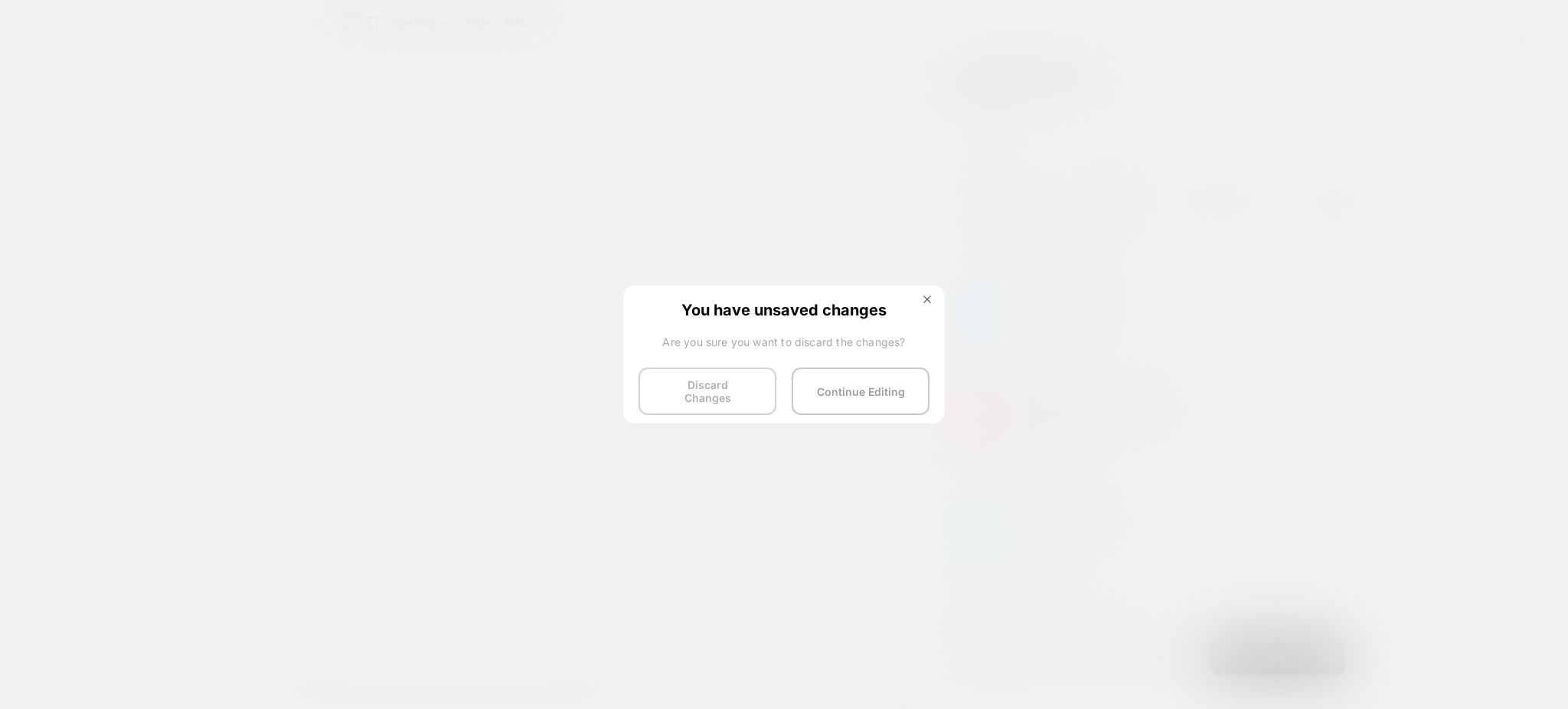
click at [721, 398] on button "Discard Changes" at bounding box center [707, 390] width 137 height 48
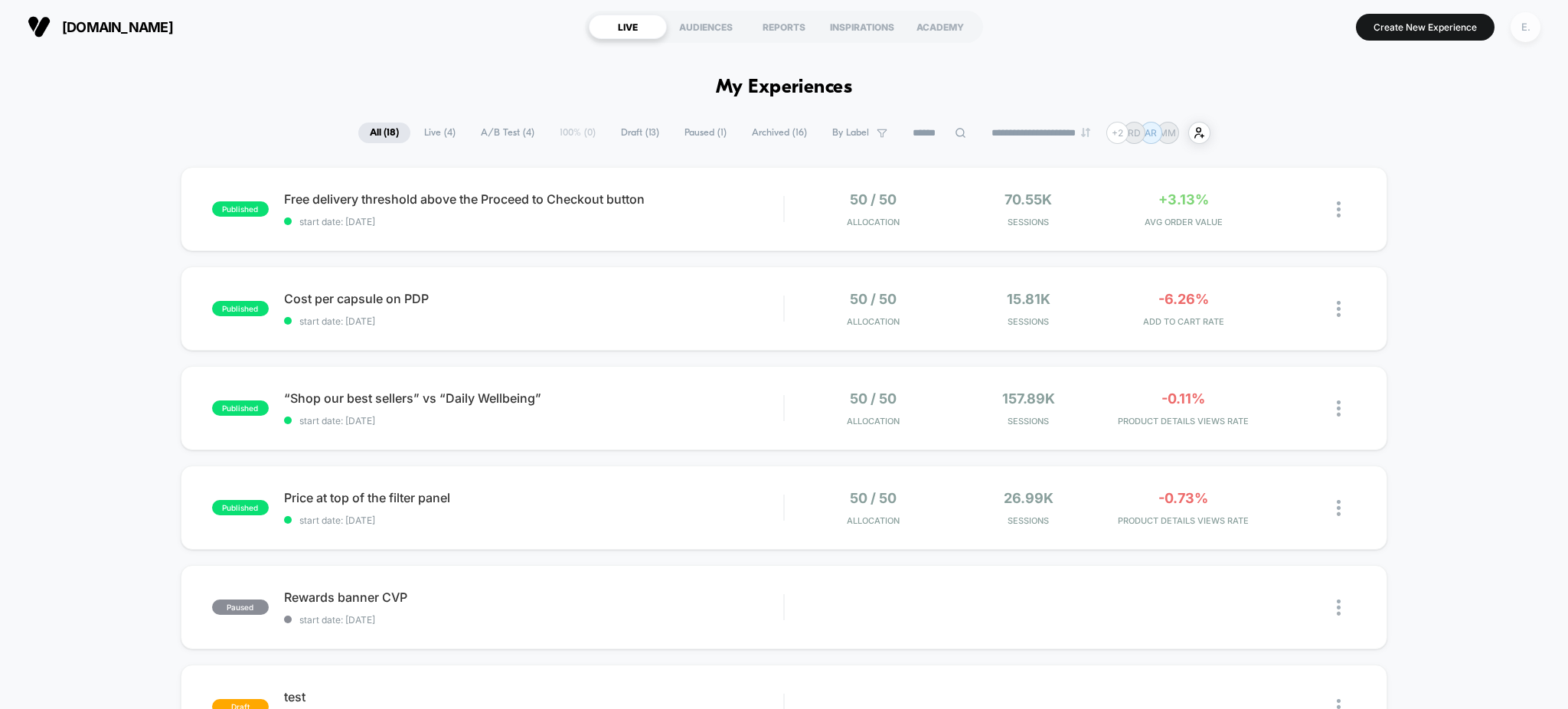
click at [1525, 26] on div "E." at bounding box center [1525, 27] width 30 height 30
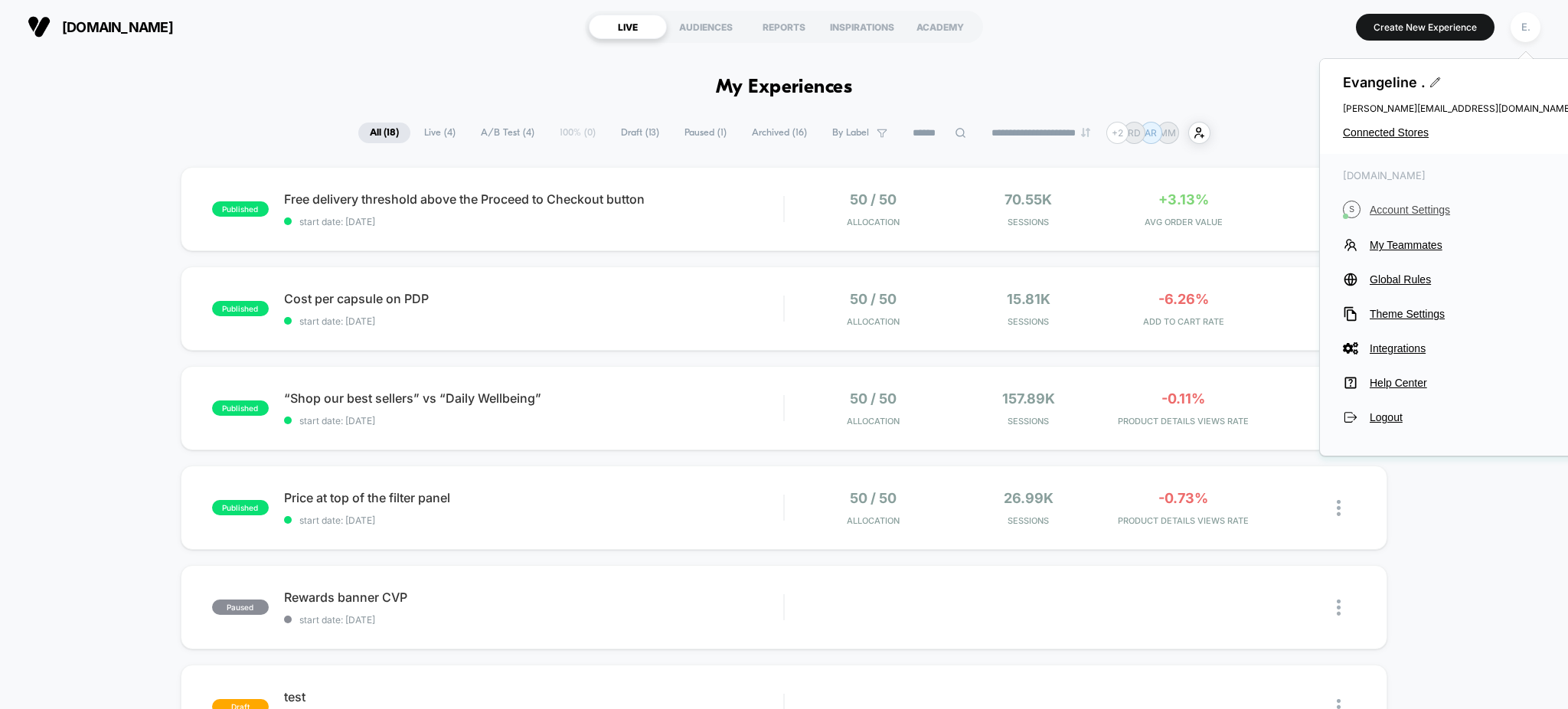
click at [1374, 204] on span "Account Settings" at bounding box center [1471, 210] width 203 height 13
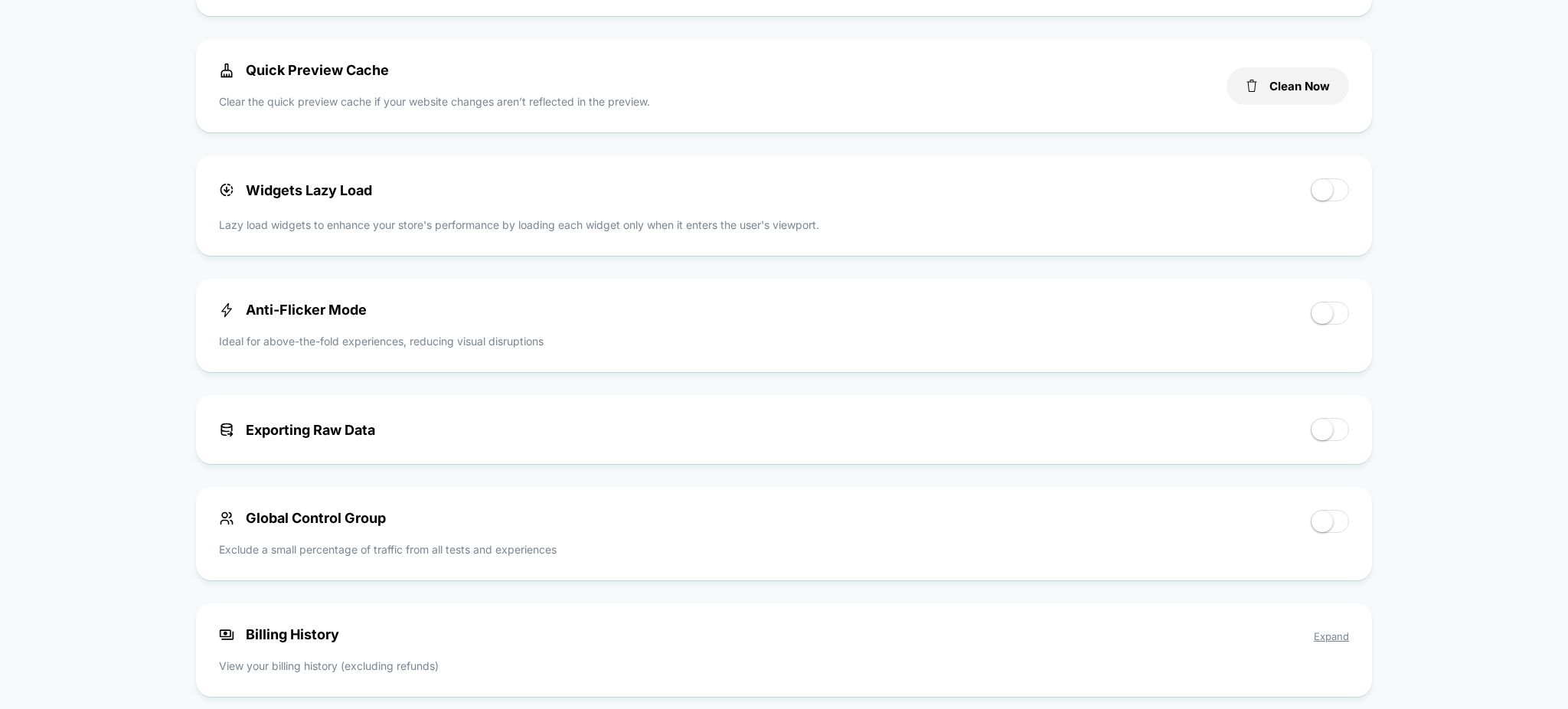
scroll to position [510, 0]
click at [1291, 101] on button "Clean Now" at bounding box center [1288, 85] width 122 height 38
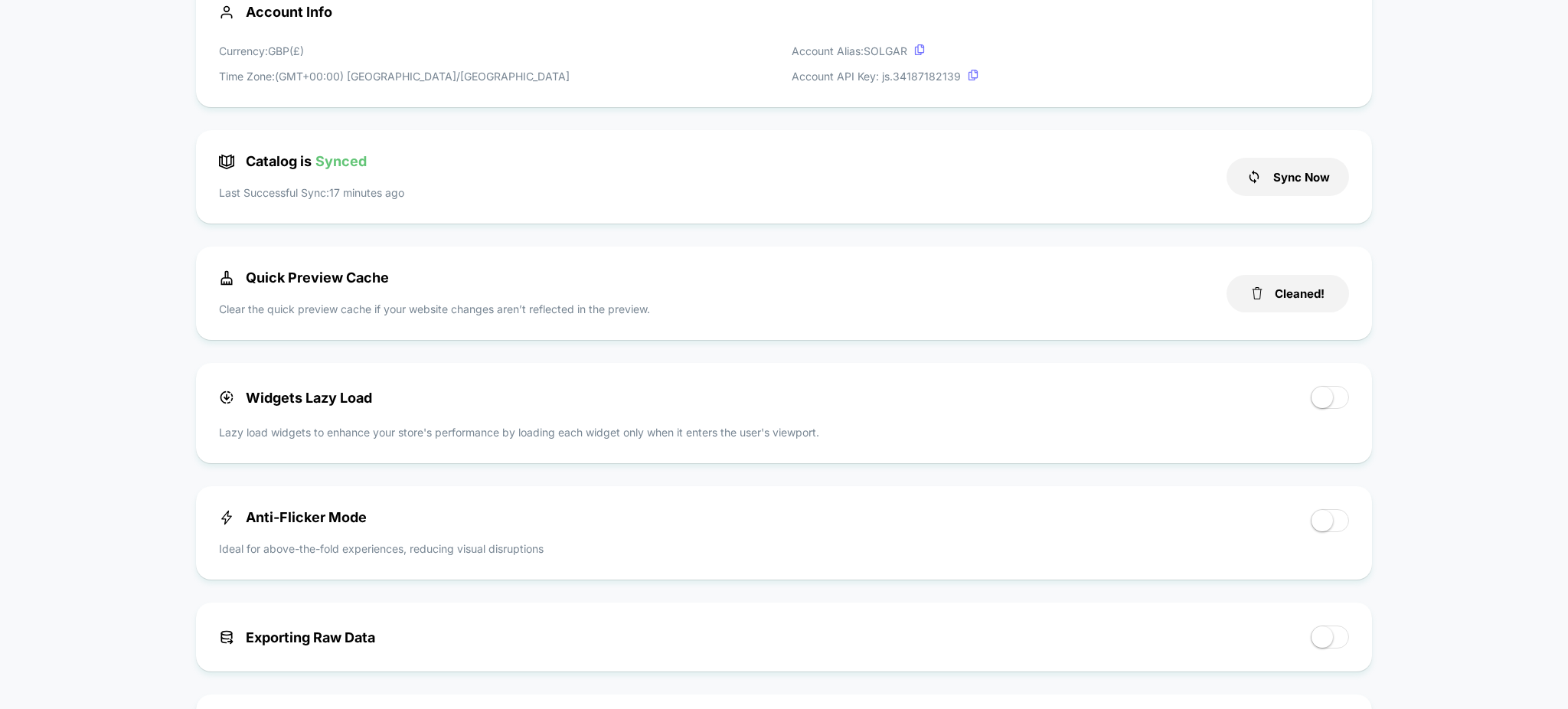
scroll to position [101, 0]
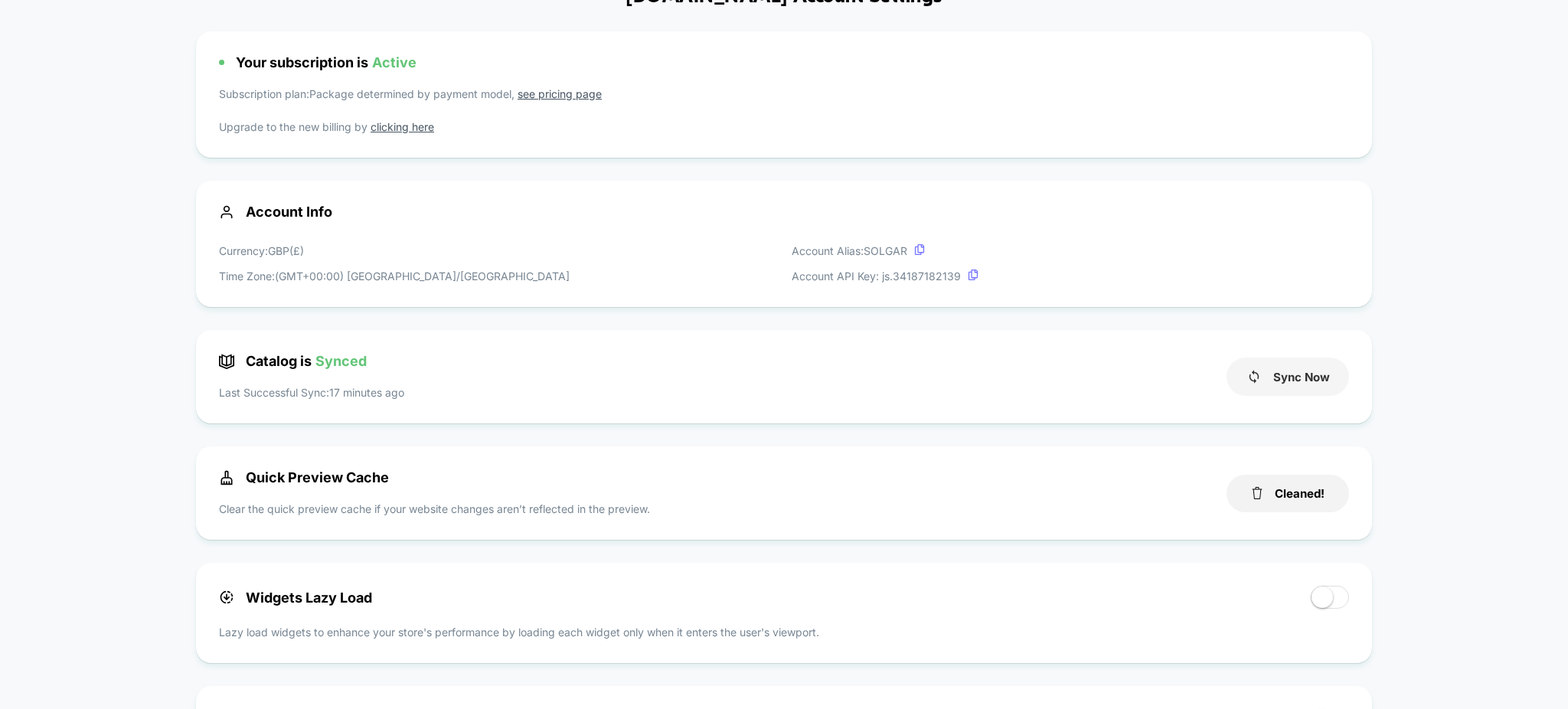
click at [1276, 381] on button "Sync Now" at bounding box center [1288, 376] width 122 height 39
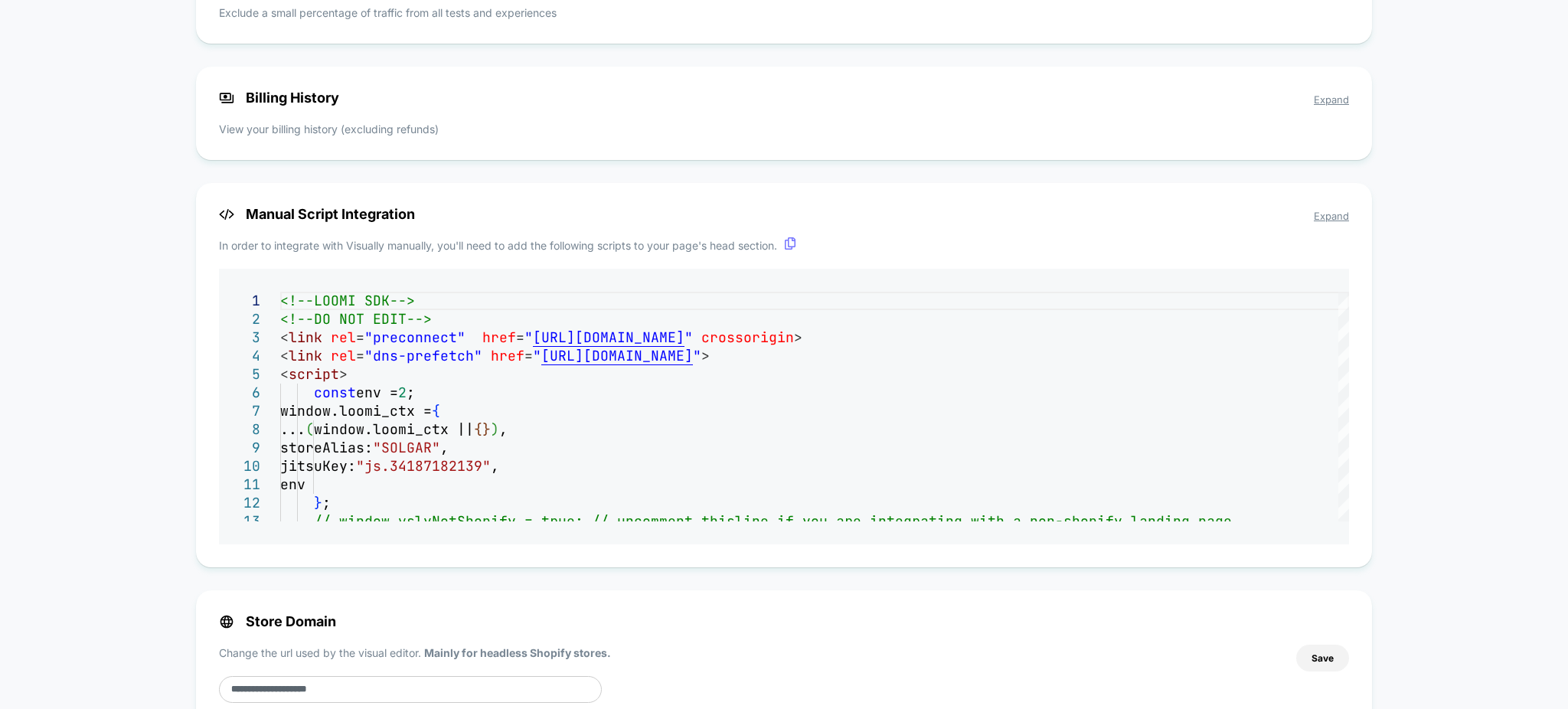
scroll to position [1104, 0]
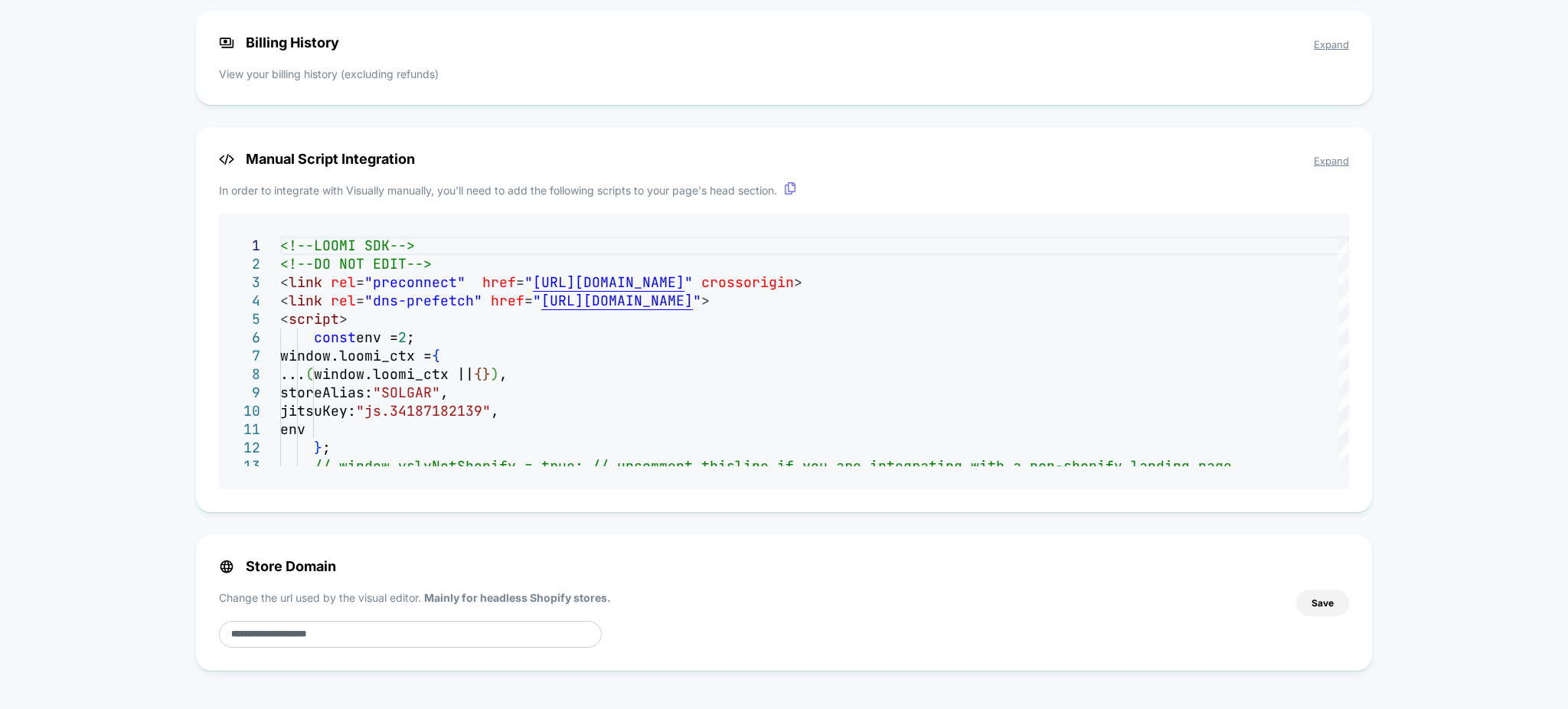
click at [973, 319] on div "Manual Script Integration Expand In order to integrate with Visually manually, …" at bounding box center [784, 319] width 1176 height 384
click at [454, 332] on div "Manual Script Integration Expand In order to integrate with Visually manually, …" at bounding box center [784, 319] width 1176 height 384
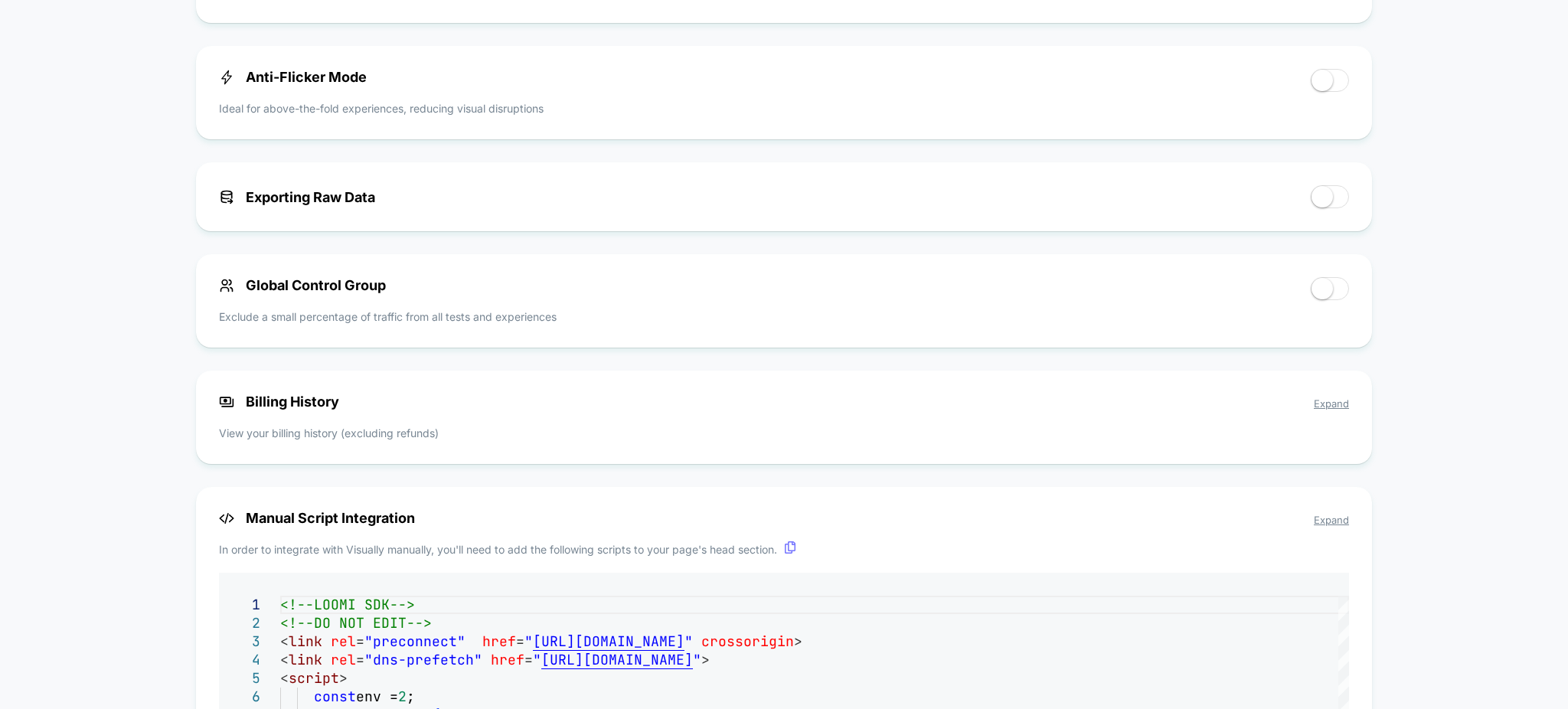
scroll to position [798, 0]
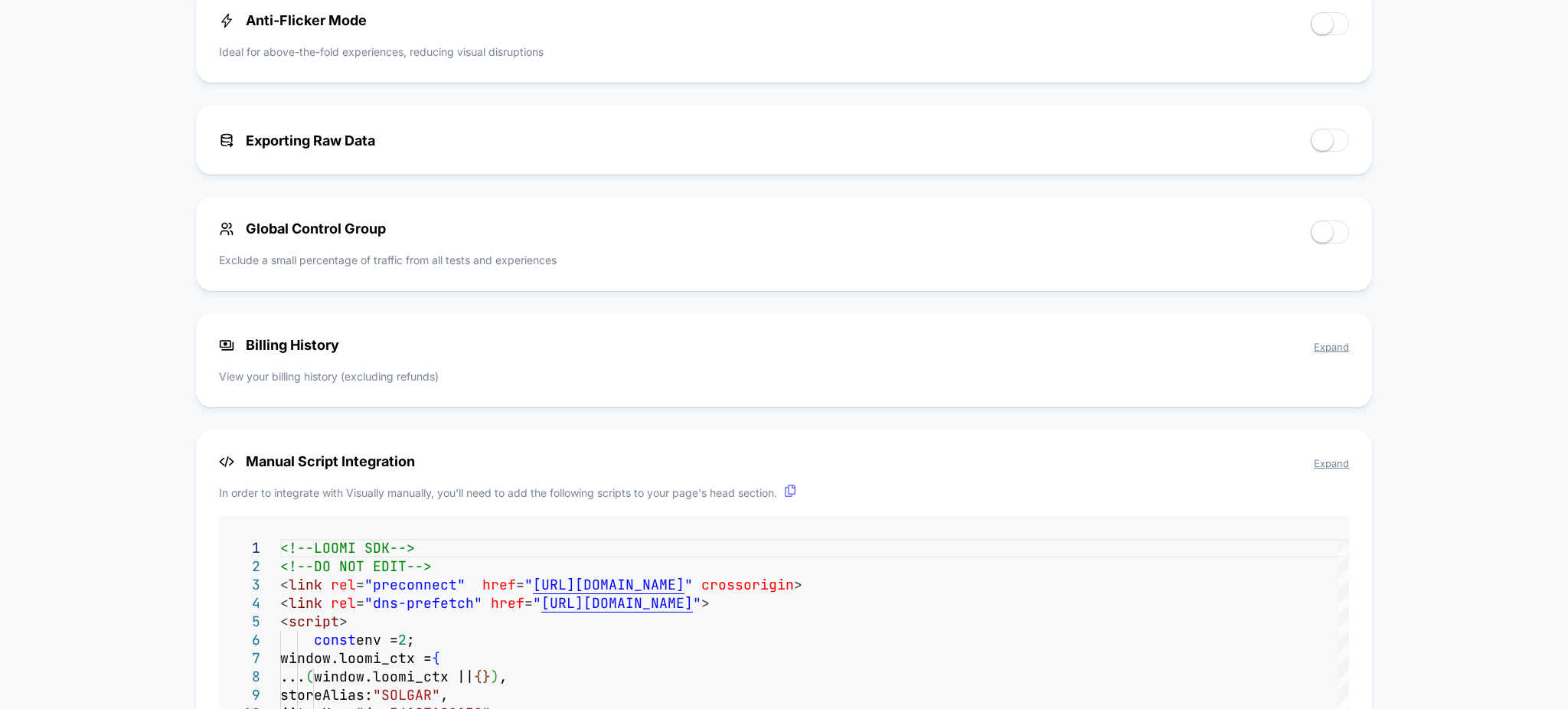
click at [1343, 465] on span "Expand" at bounding box center [1331, 463] width 35 height 13
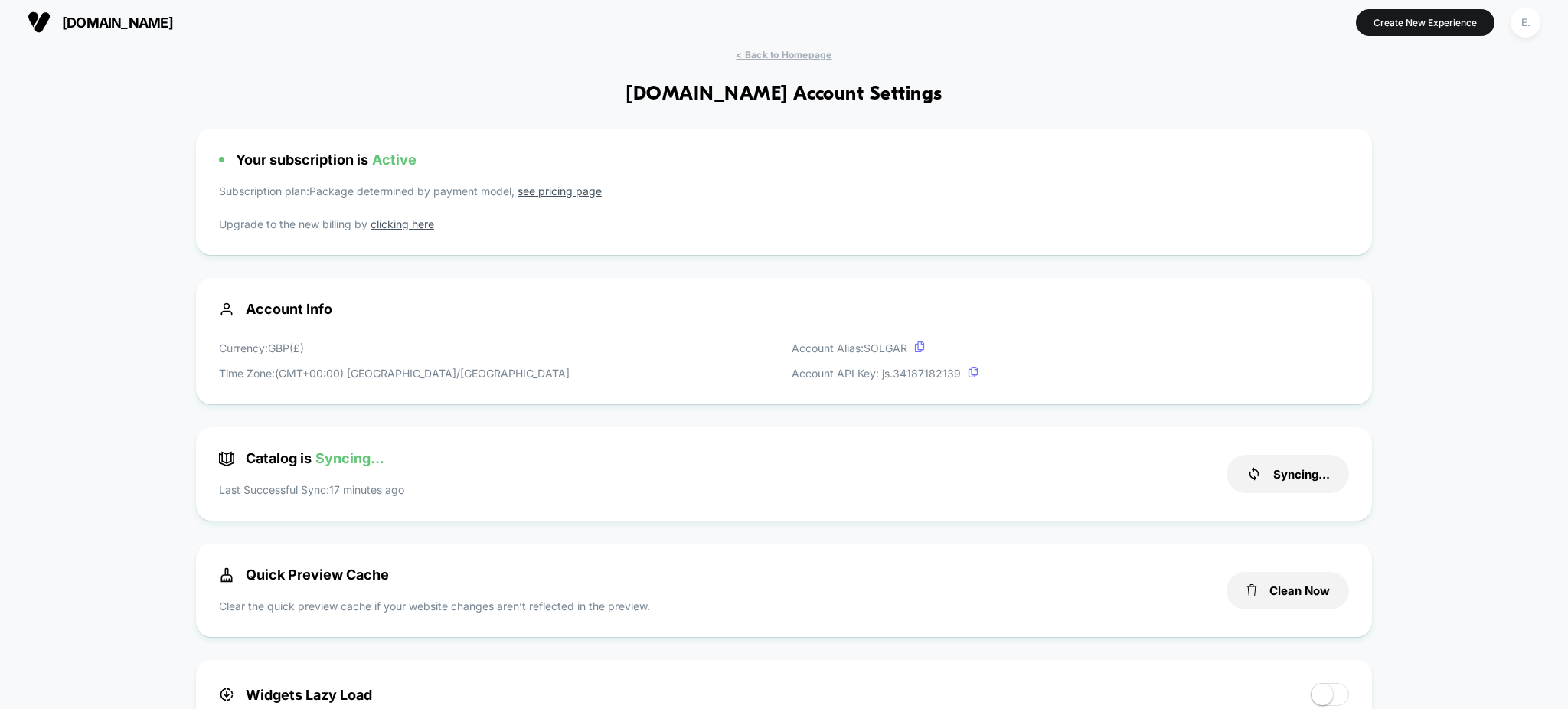
scroll to position [0, 0]
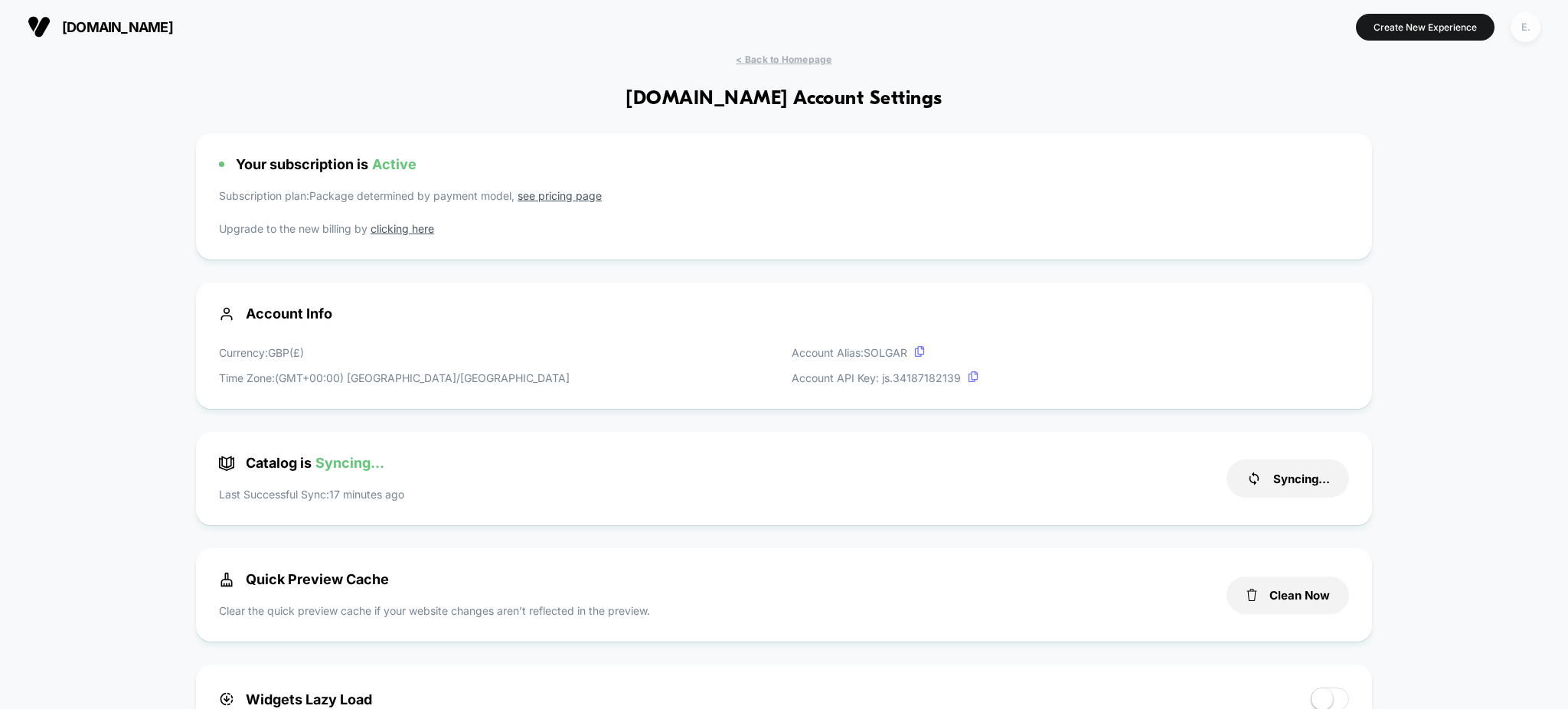
click at [1517, 29] on div "E." at bounding box center [1525, 27] width 30 height 30
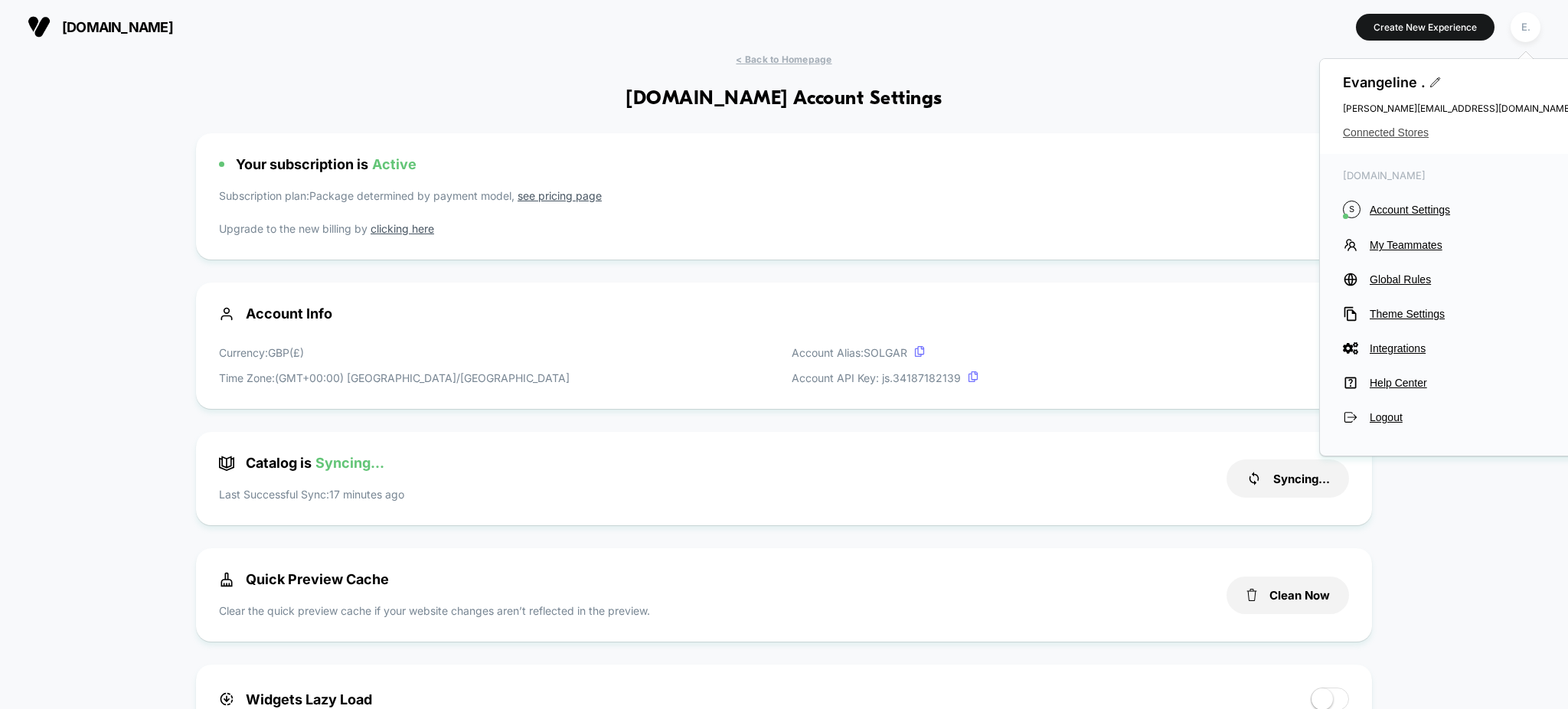
click at [1407, 132] on span "Connected Stores" at bounding box center [1458, 133] width 230 height 13
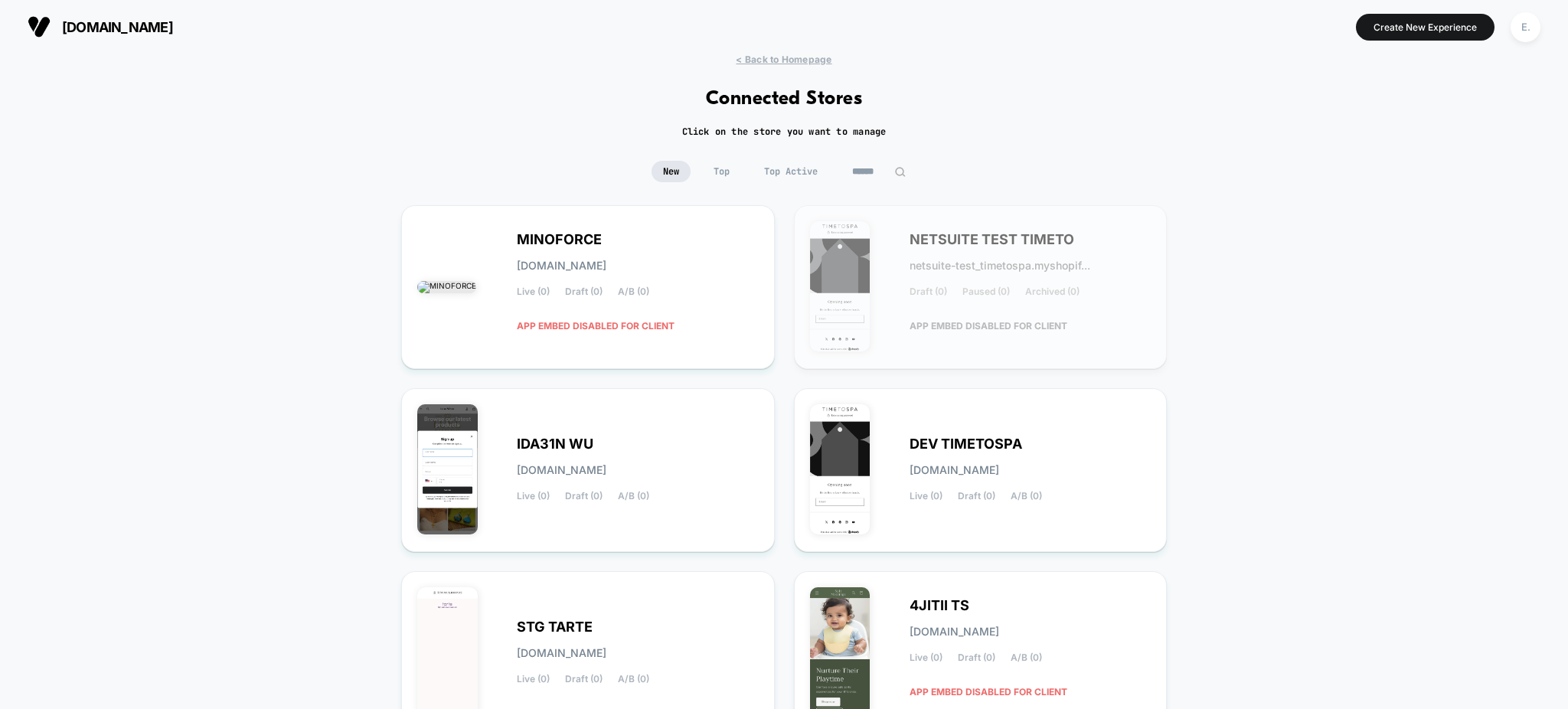
click at [864, 178] on input at bounding box center [878, 171] width 76 height 22
paste input "**********"
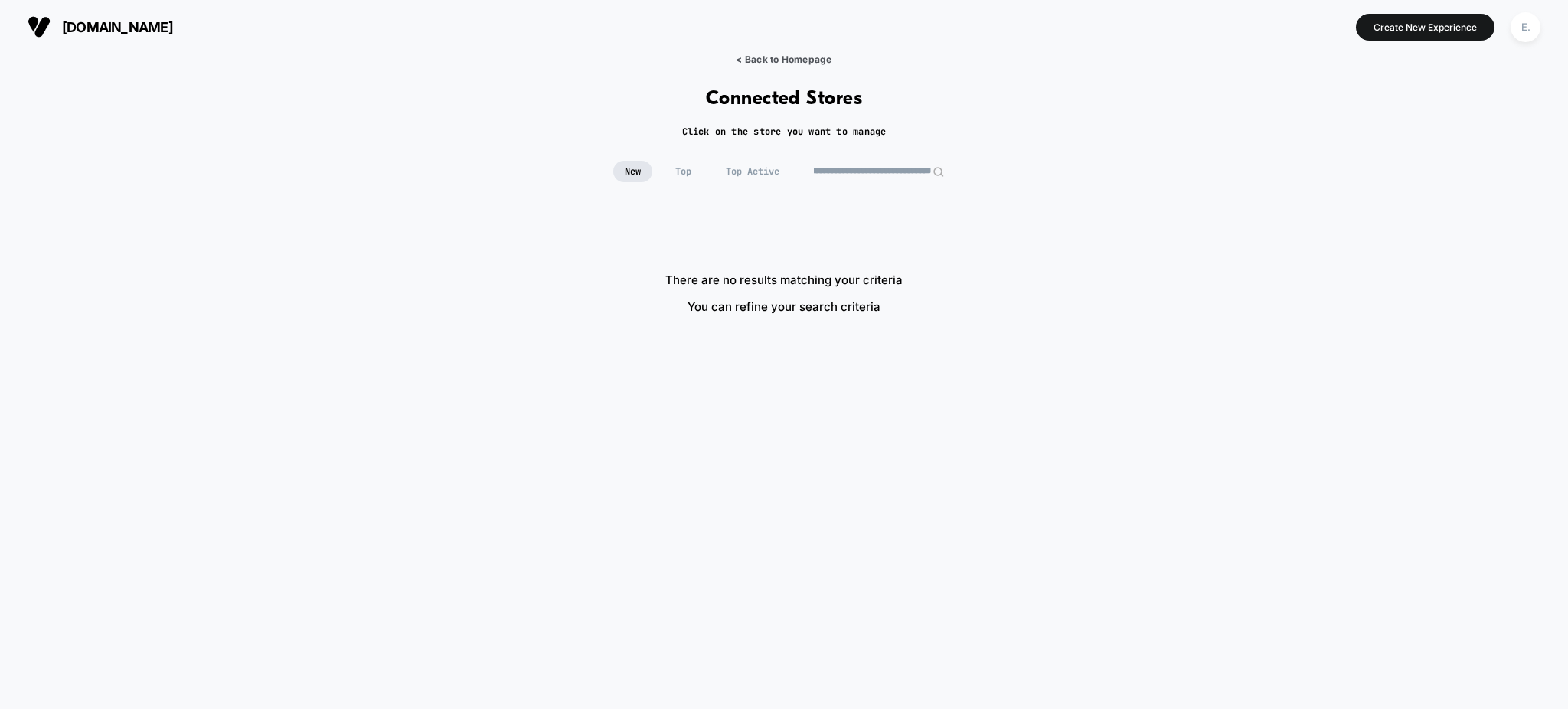
type input "**********"
click at [822, 62] on span "< Back to Homepage" at bounding box center [783, 59] width 96 height 12
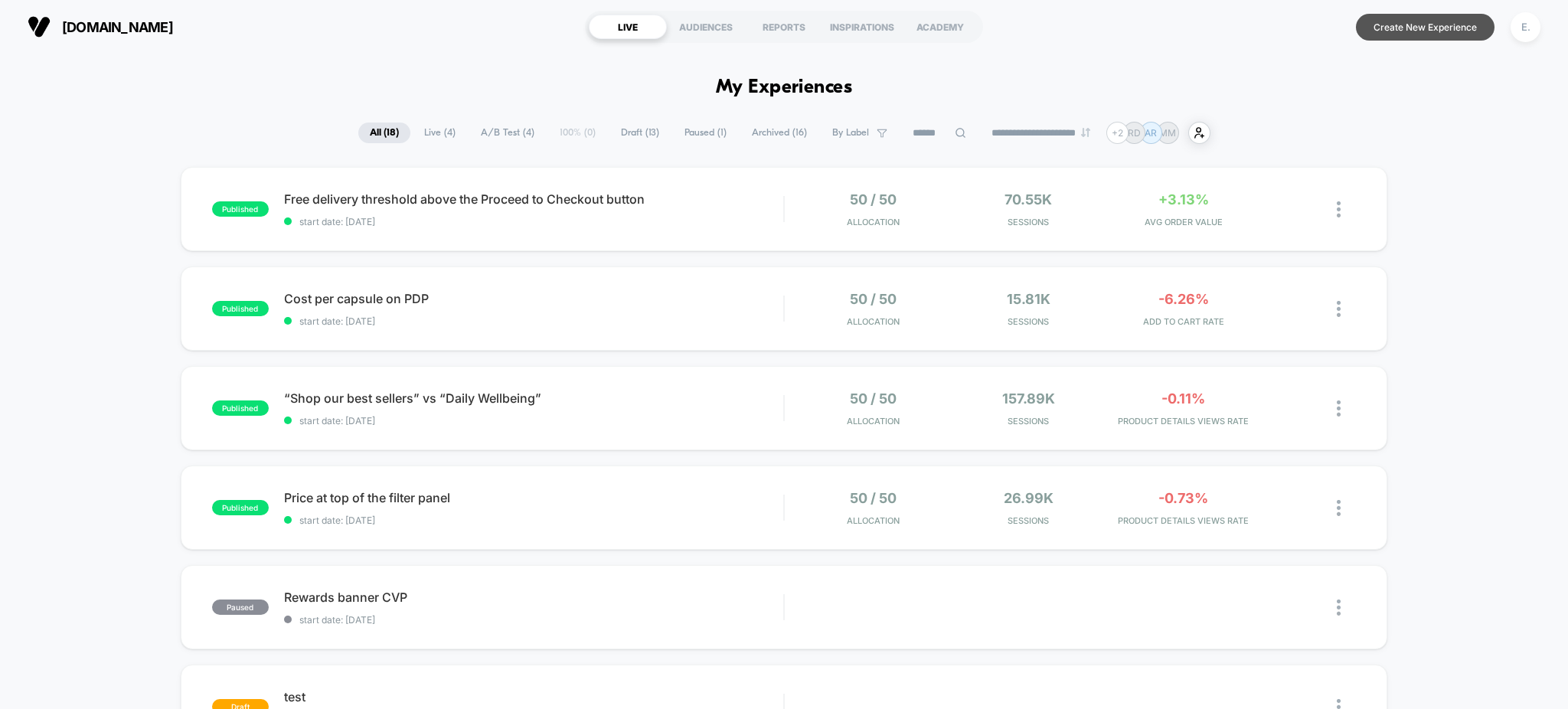
click at [1404, 31] on button "Create New Experience" at bounding box center [1425, 27] width 138 height 27
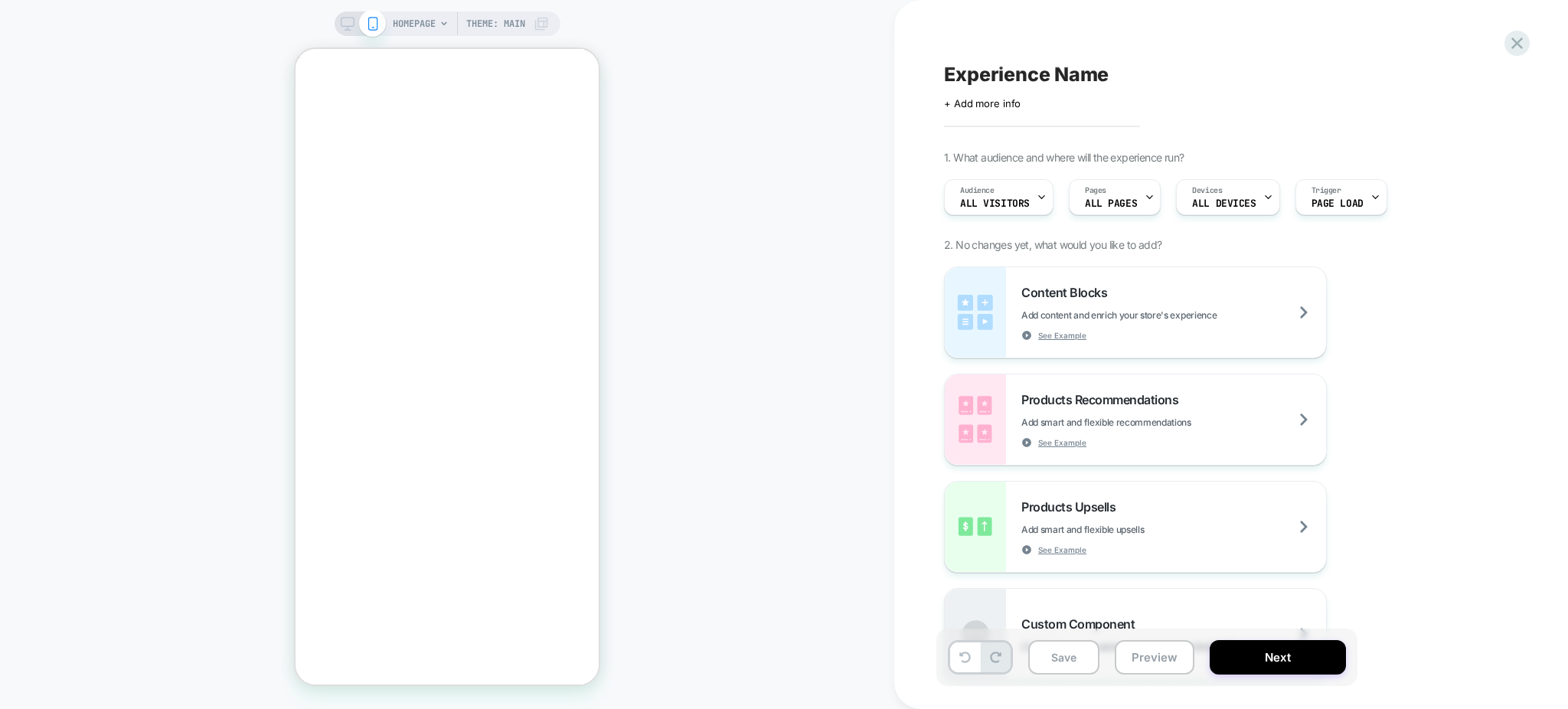
click at [420, 37] on div "HOMEPAGE Theme: MAIN" at bounding box center [447, 354] width 894 height 678
click at [417, 23] on span "HOMEPAGE" at bounding box center [414, 23] width 43 height 24
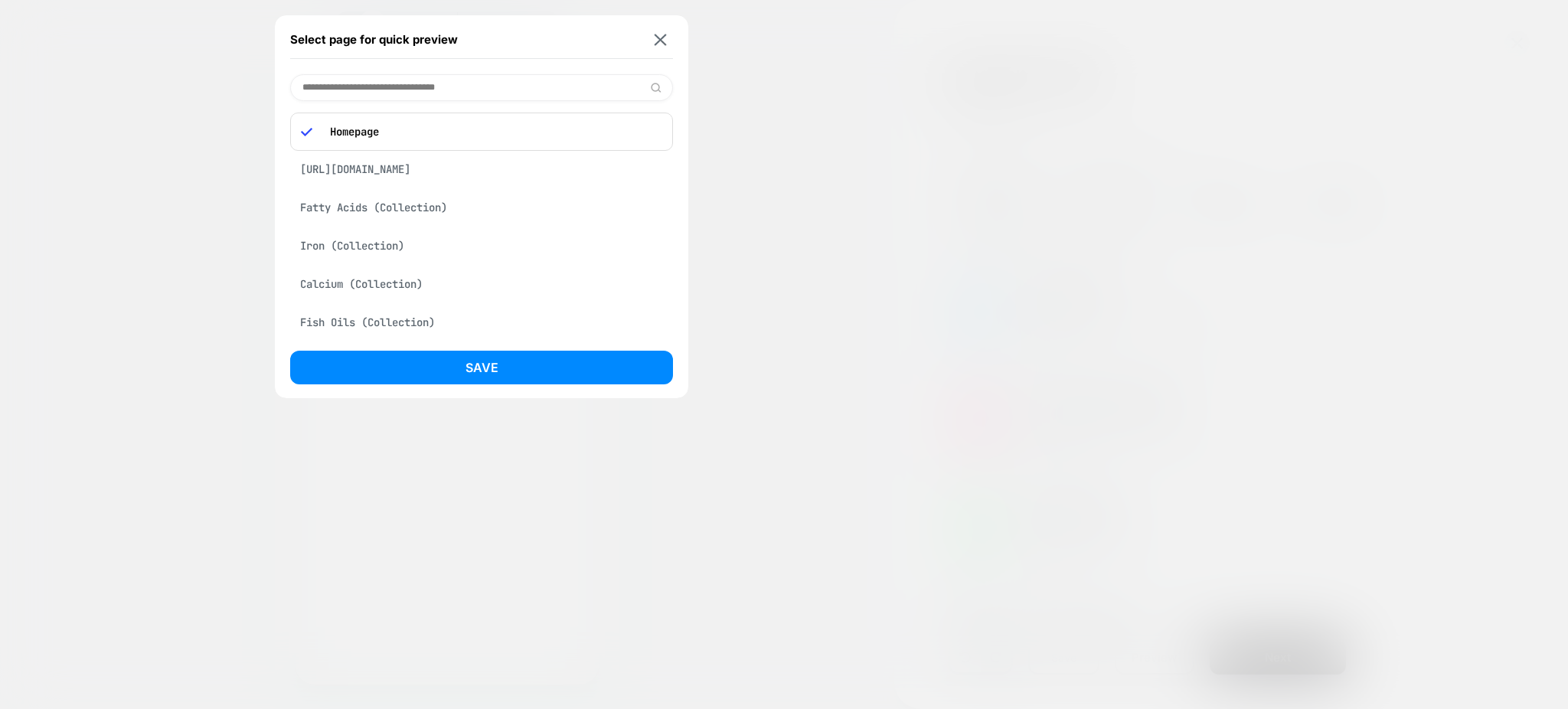
paste input "**********"
type input "**********"
click at [450, 143] on div "https://solgar.co.uk/pages/rewards" at bounding box center [481, 218] width 383 height 234
click at [450, 127] on div "https://solgar.co.uk/pages/rewards" at bounding box center [481, 127] width 383 height 29
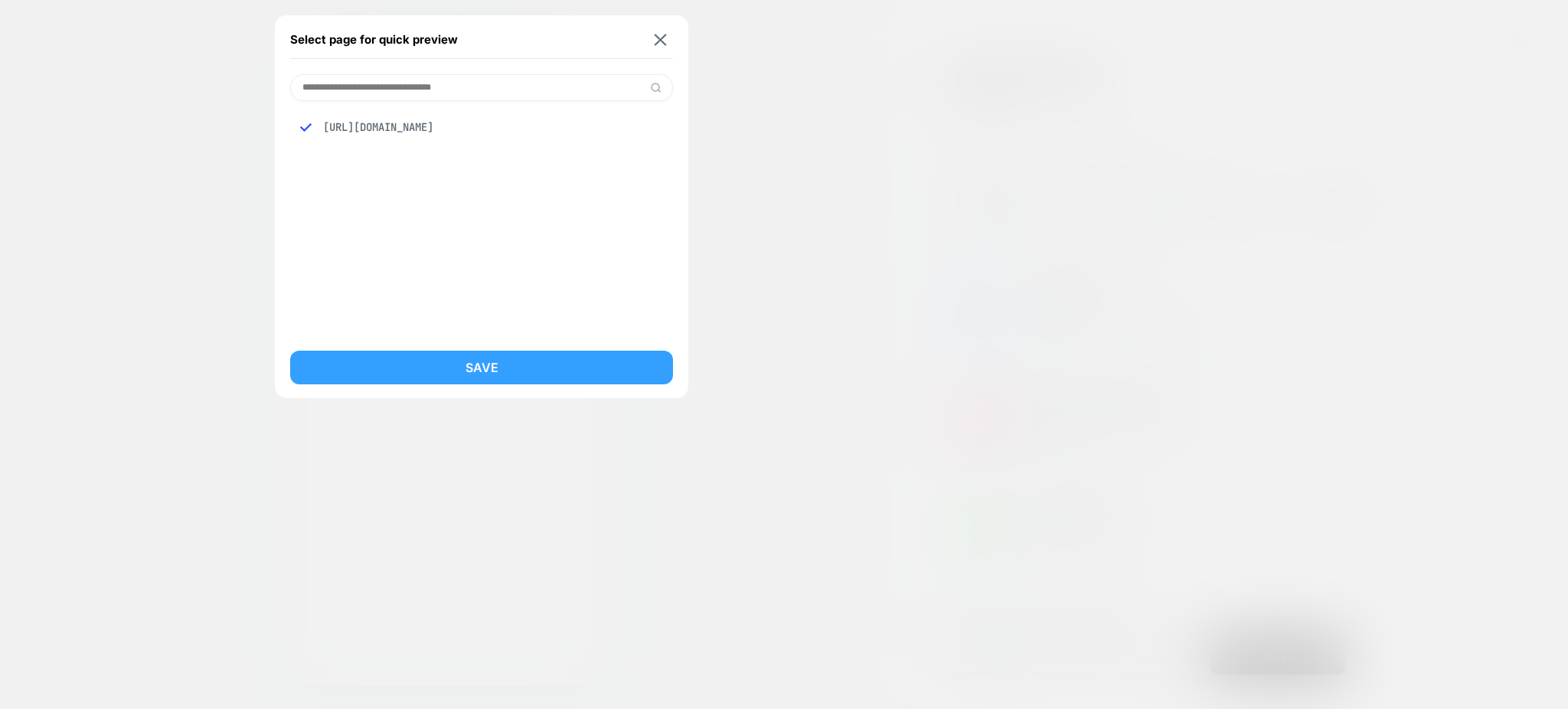
click at [480, 361] on button "Save" at bounding box center [481, 368] width 383 height 34
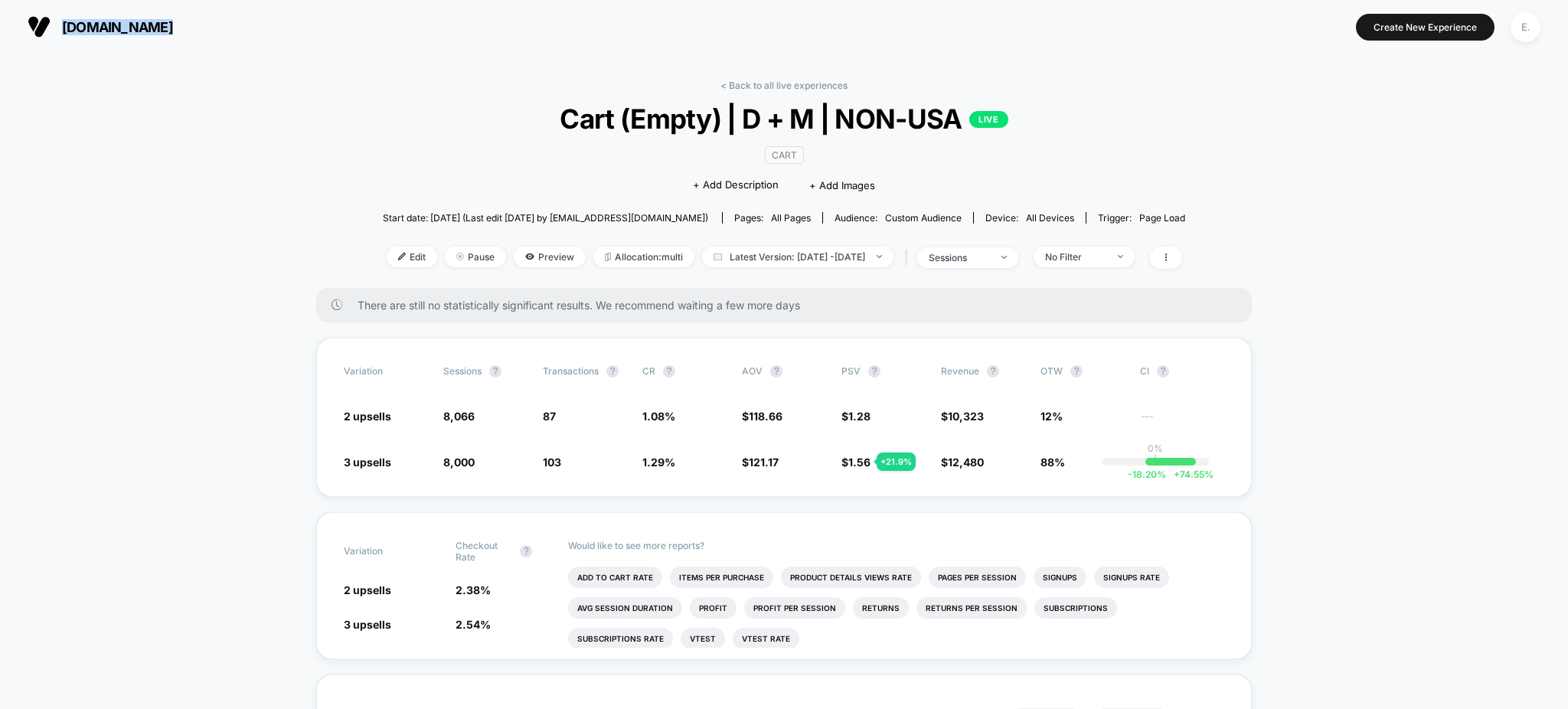
drag, startPoint x: 201, startPoint y: 29, endPoint x: 64, endPoint y: 25, distance: 137.1
click at [64, 25] on section "[DOMAIN_NAME]" at bounding box center [273, 27] width 500 height 39
copy span "[DOMAIN_NAME]"
click at [1523, 26] on div "E." at bounding box center [1525, 27] width 30 height 30
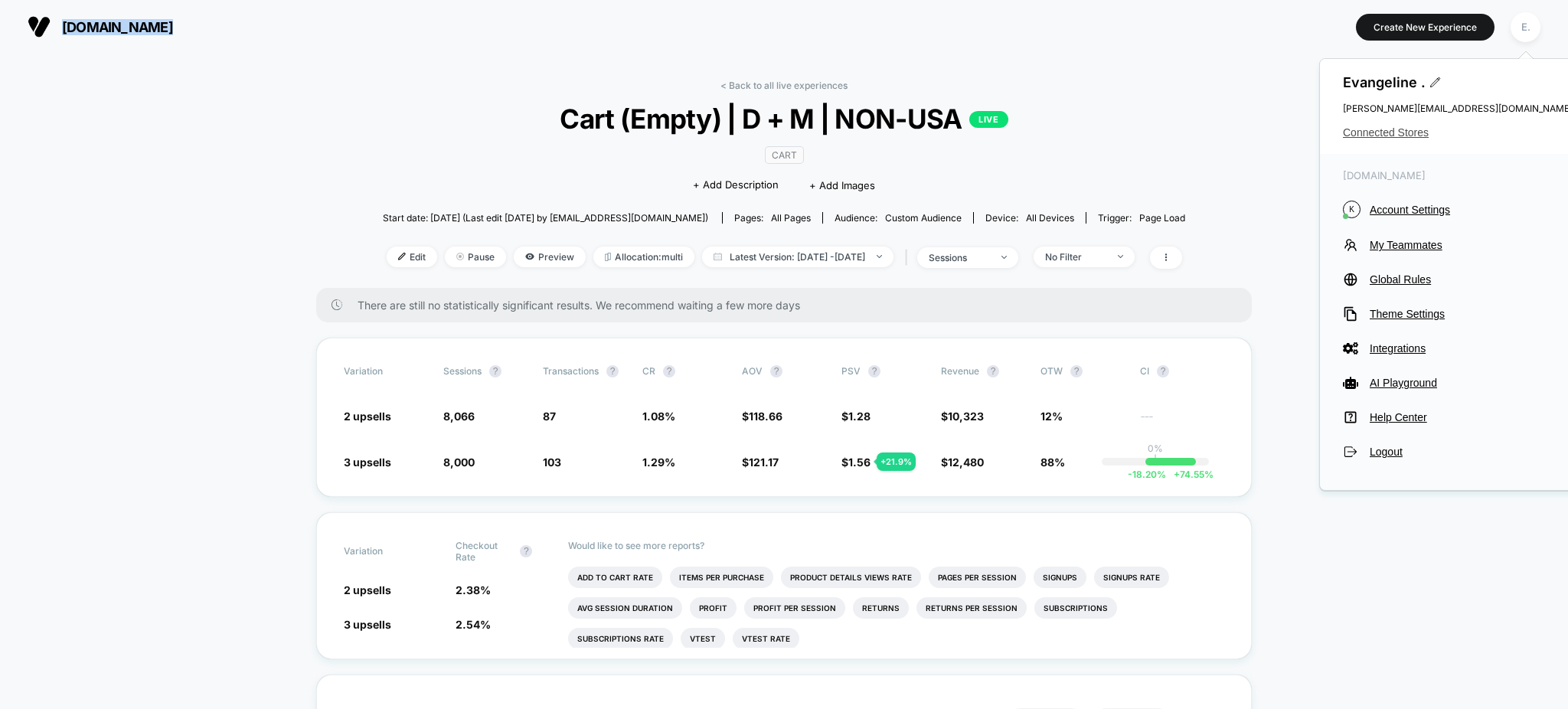
click at [1381, 135] on span "Connected Stores" at bounding box center [1458, 133] width 230 height 13
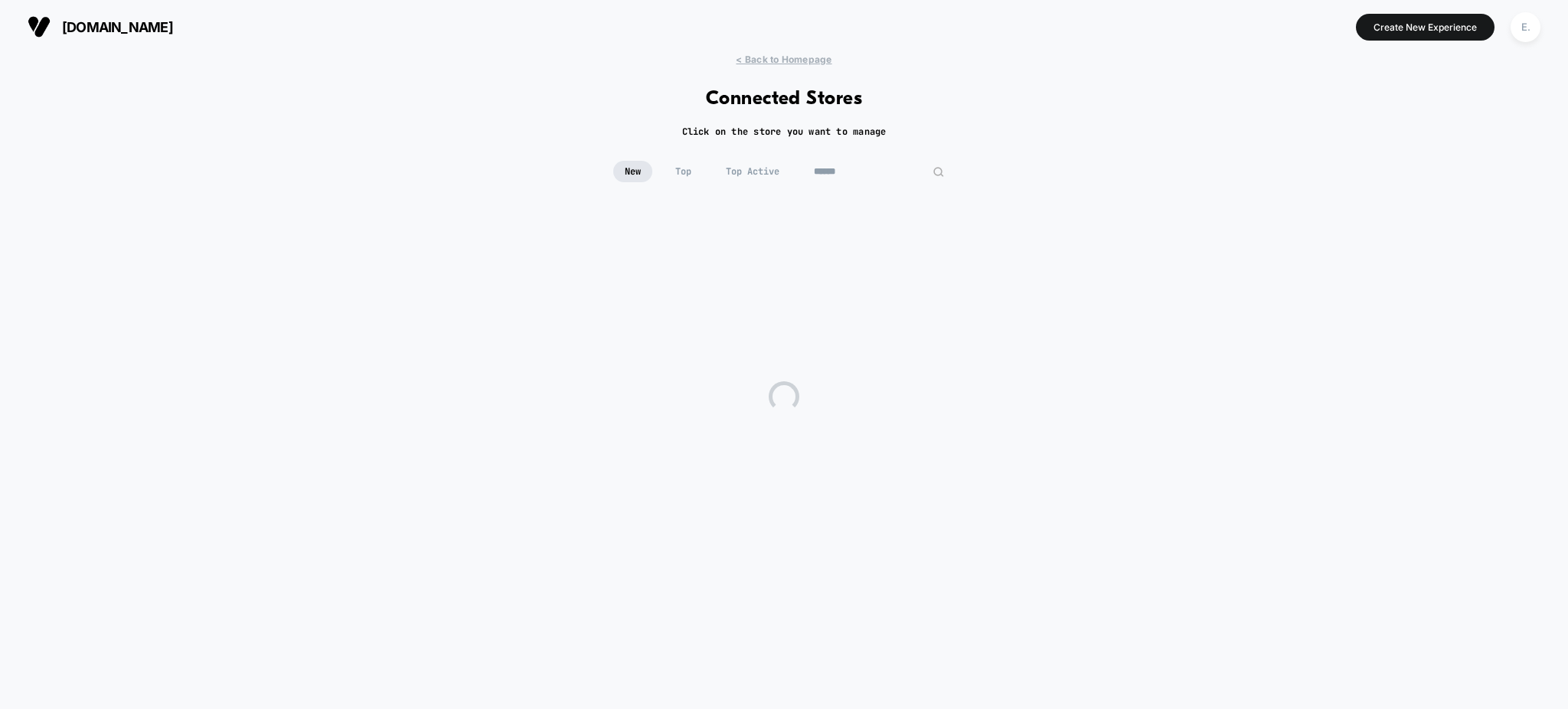
click at [885, 176] on input at bounding box center [879, 171] width 154 height 22
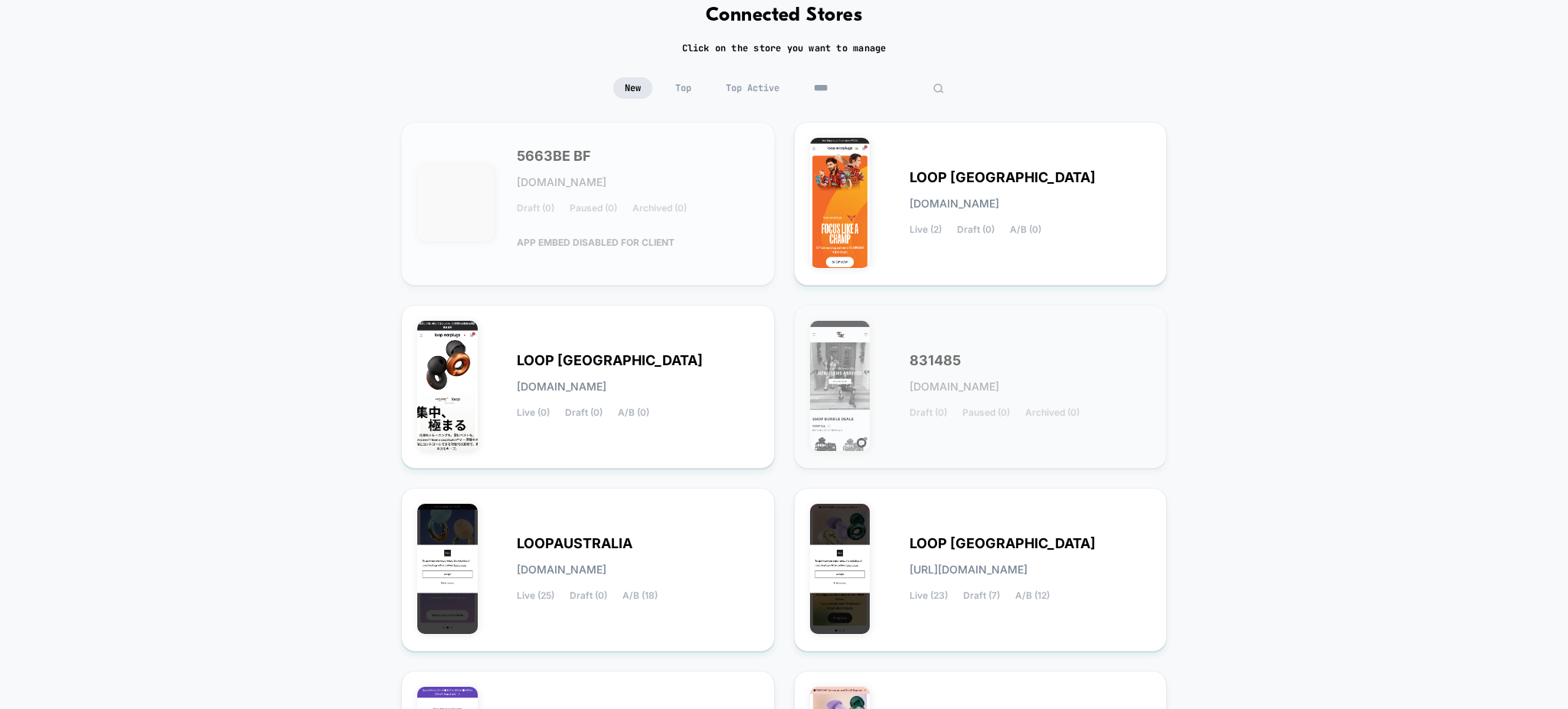
scroll to position [204, 0]
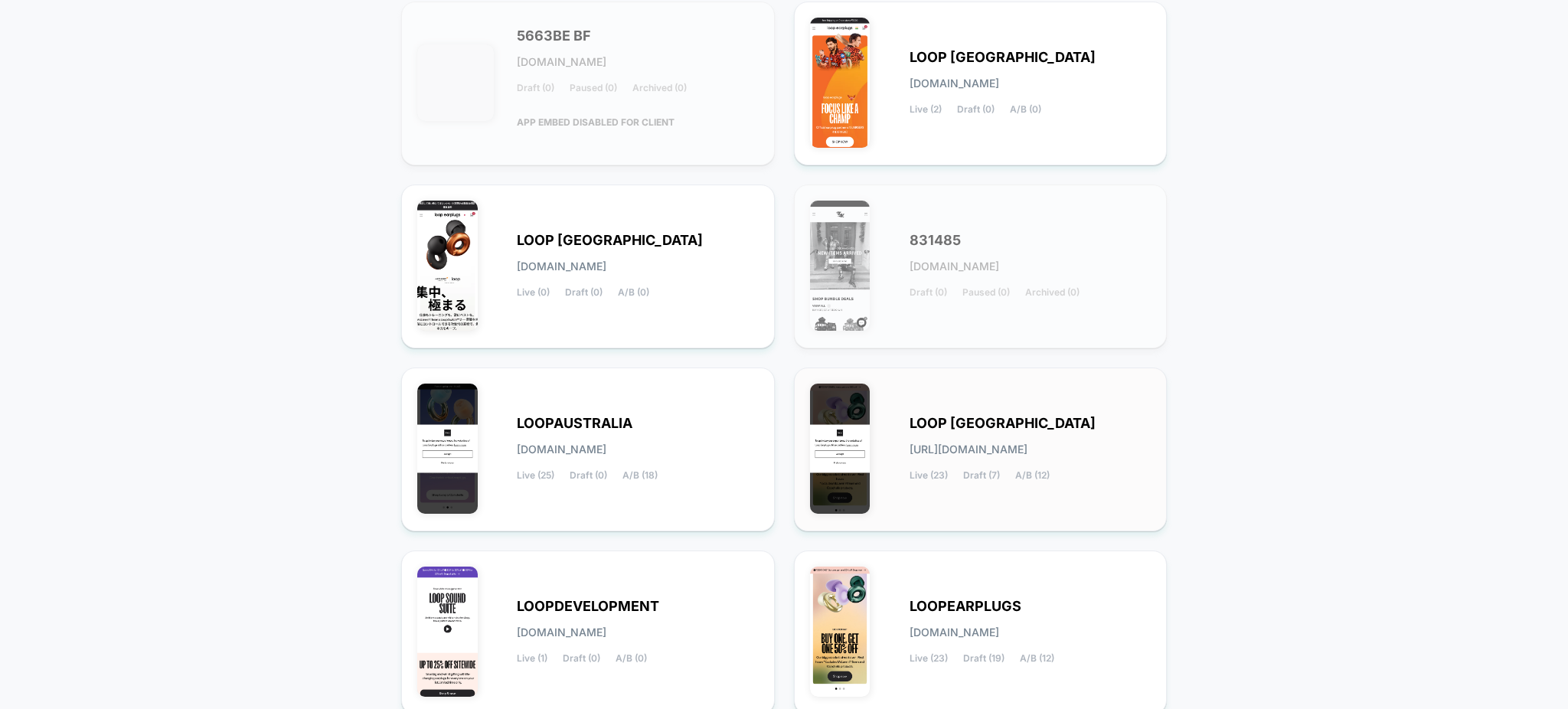
type input "****"
click at [995, 491] on div "LOOP UNITED STATES loop-united_states.myshopify.com Live (23) Draft (7) A/B (12)" at bounding box center [981, 449] width 341 height 132
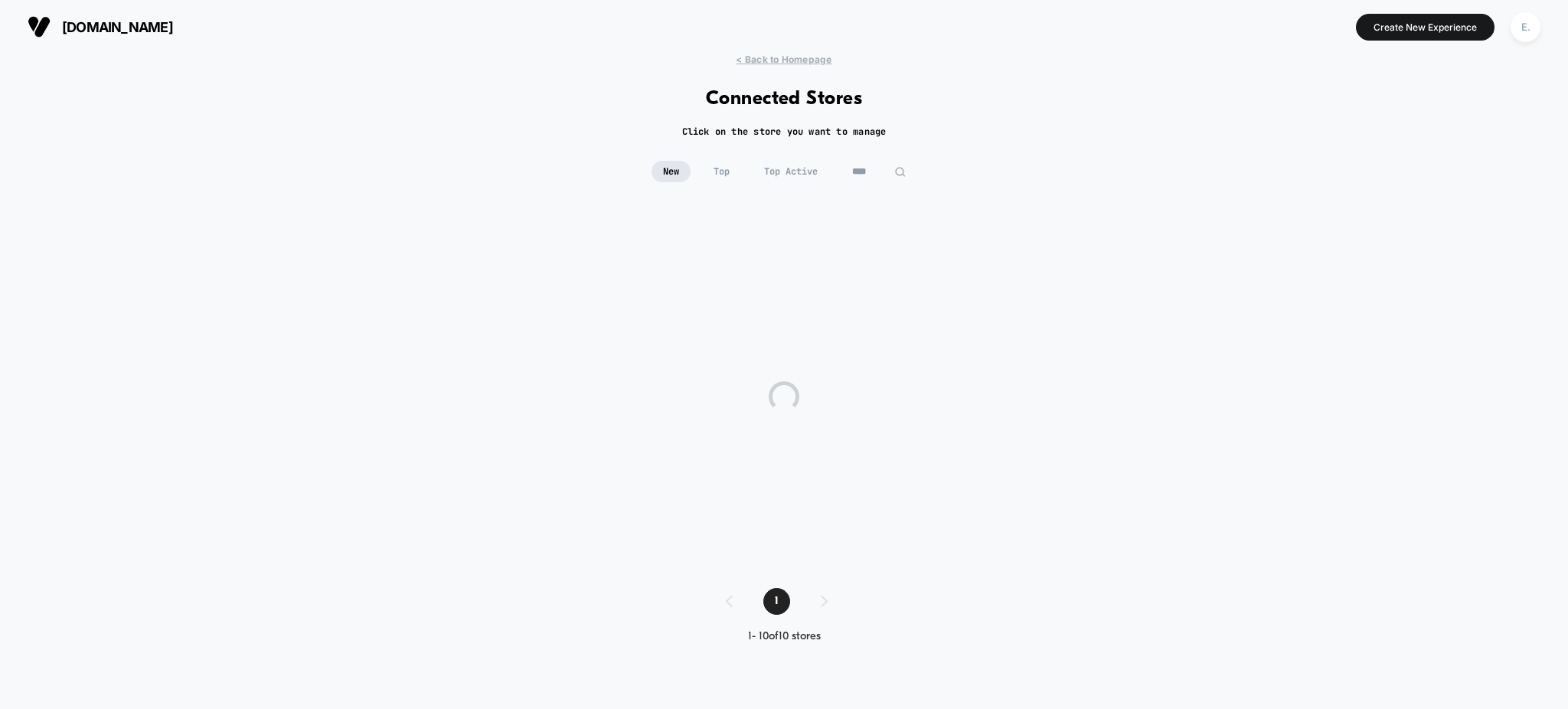
scroll to position [0, 0]
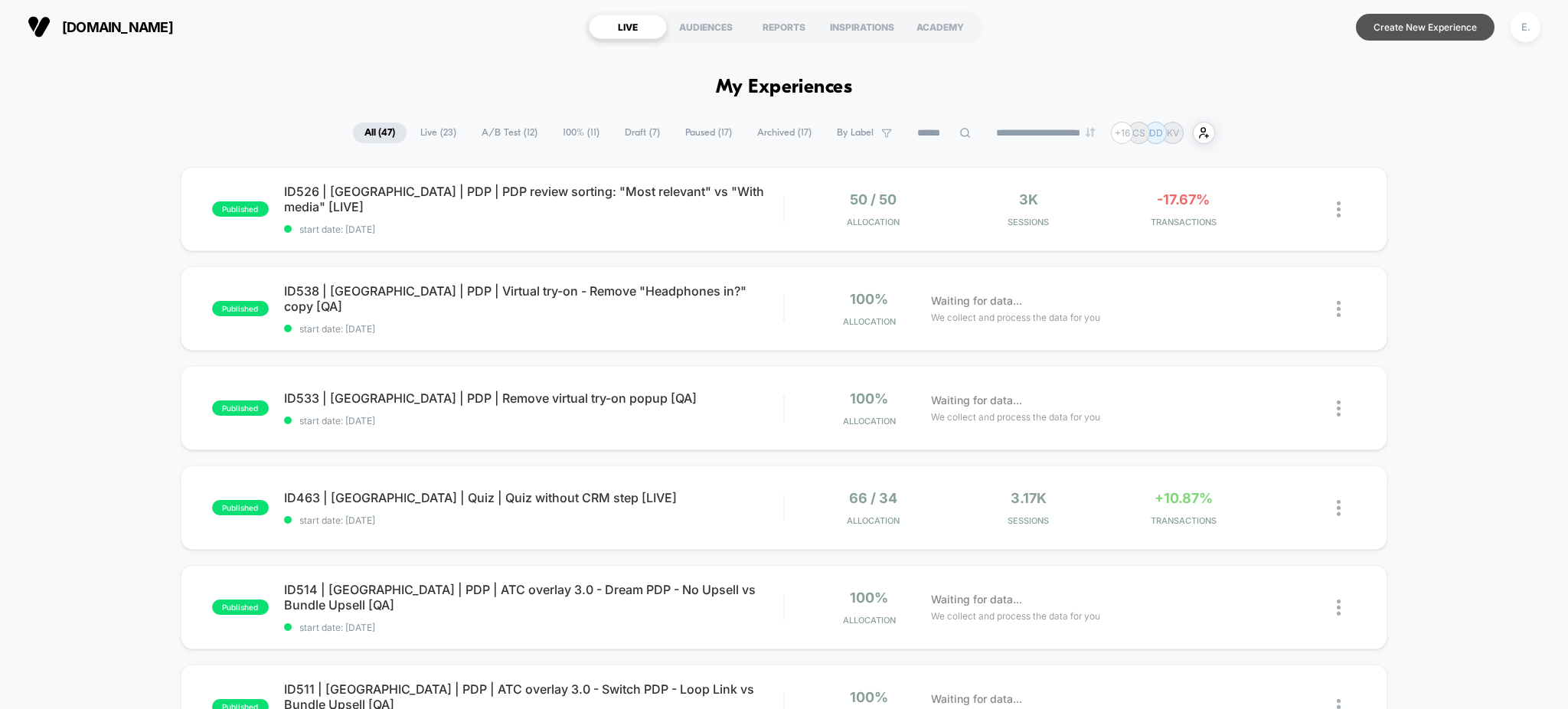
click at [1379, 21] on button "Create New Experience" at bounding box center [1425, 27] width 138 height 27
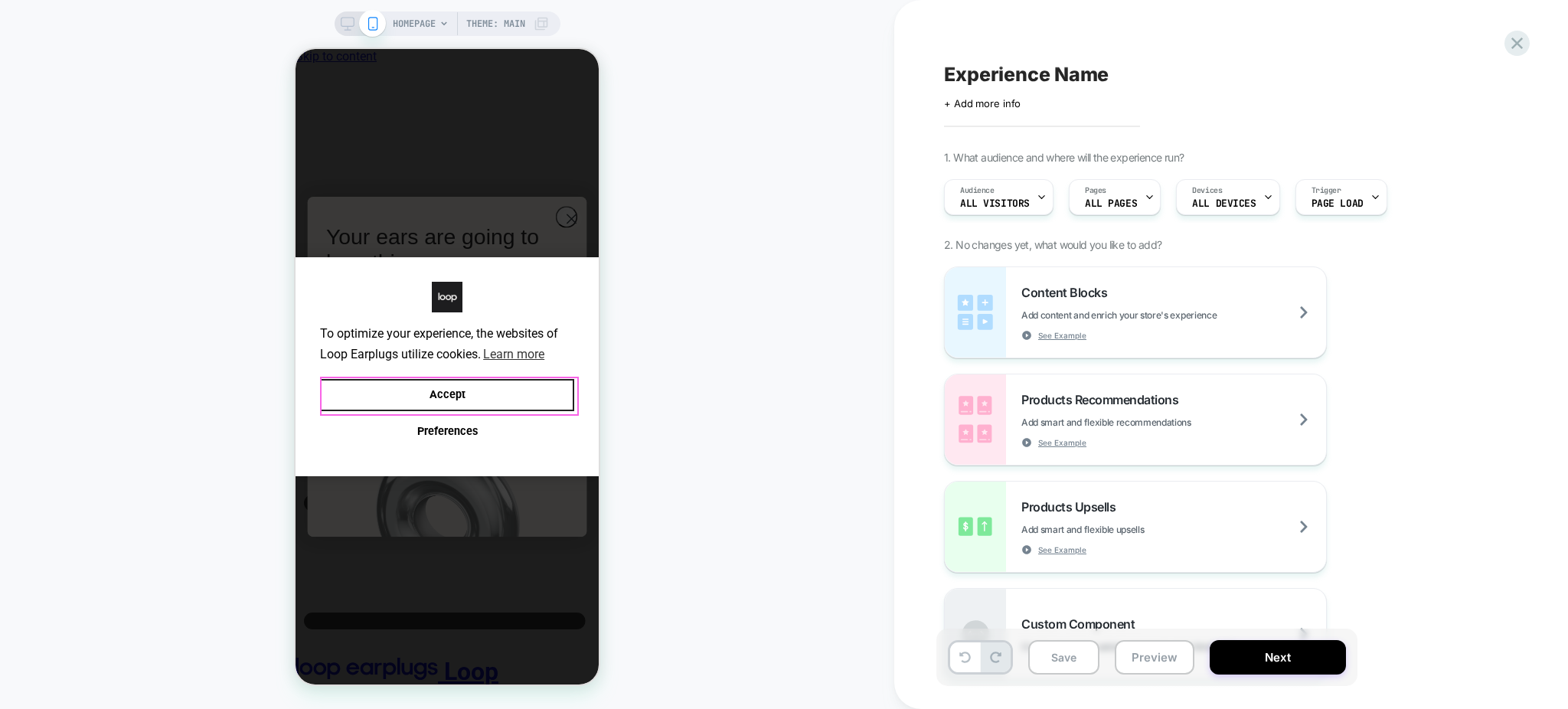
click at [443, 394] on button "Accept" at bounding box center [446, 395] width 254 height 33
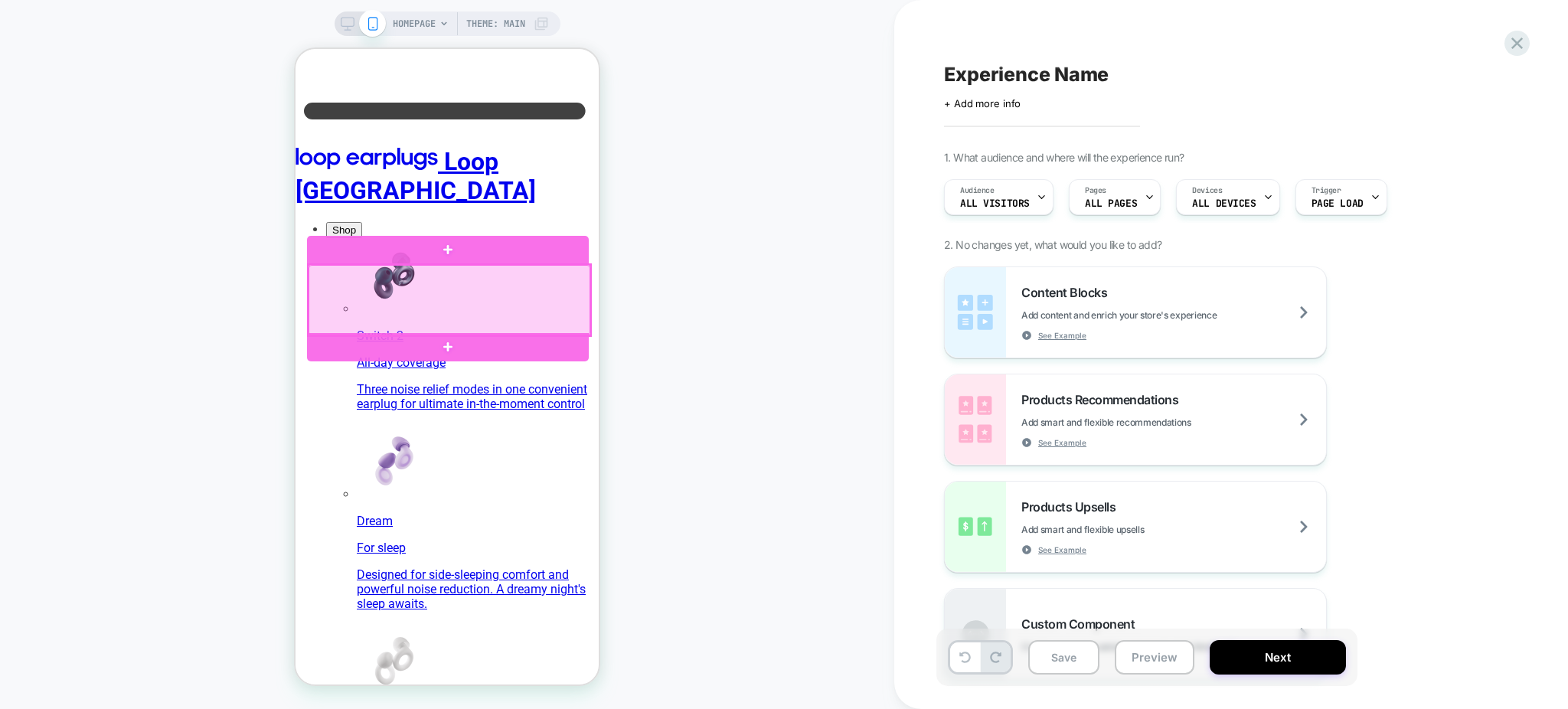
click at [387, 317] on div at bounding box center [450, 300] width 282 height 70
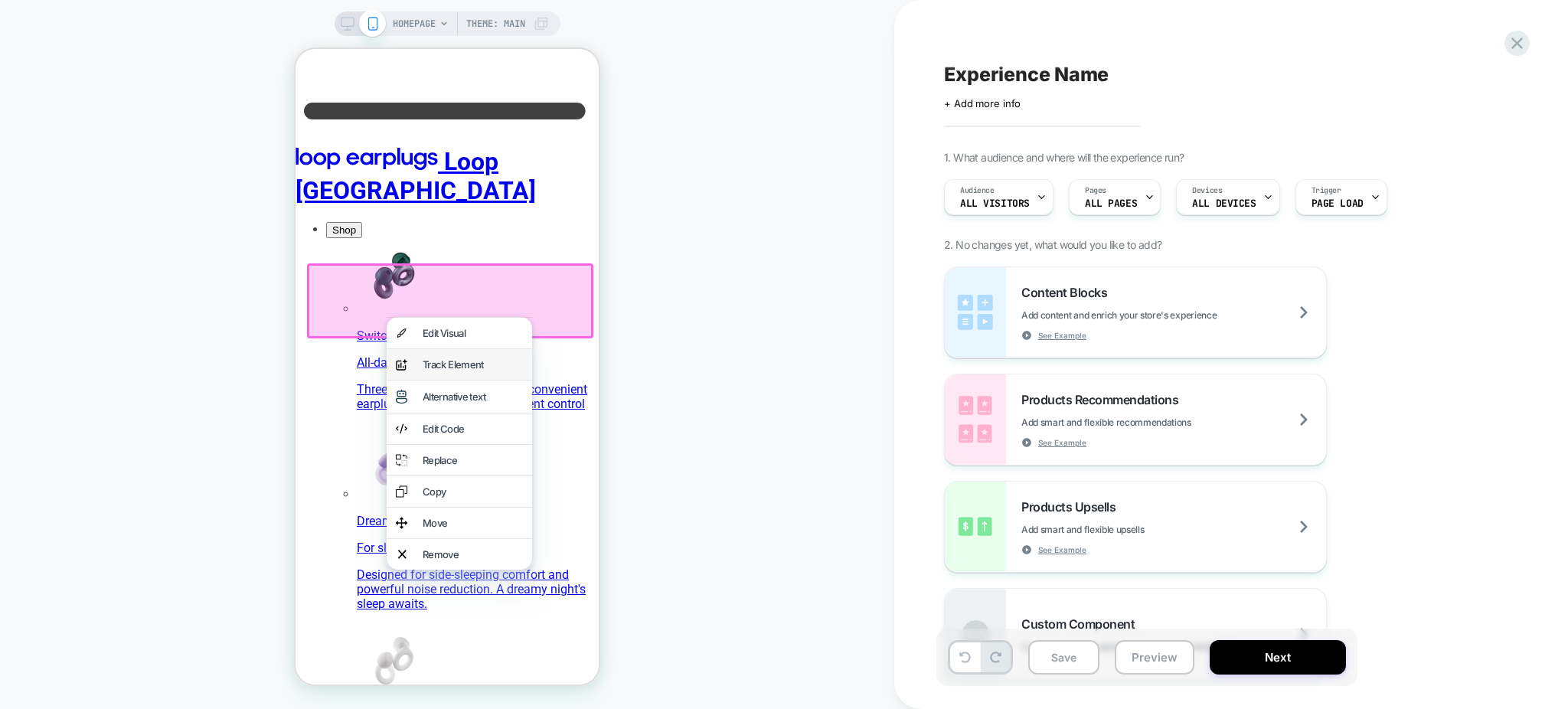
click at [411, 372] on div "analytics-plus-line-svgrepo-com Track Element" at bounding box center [460, 364] width 145 height 31
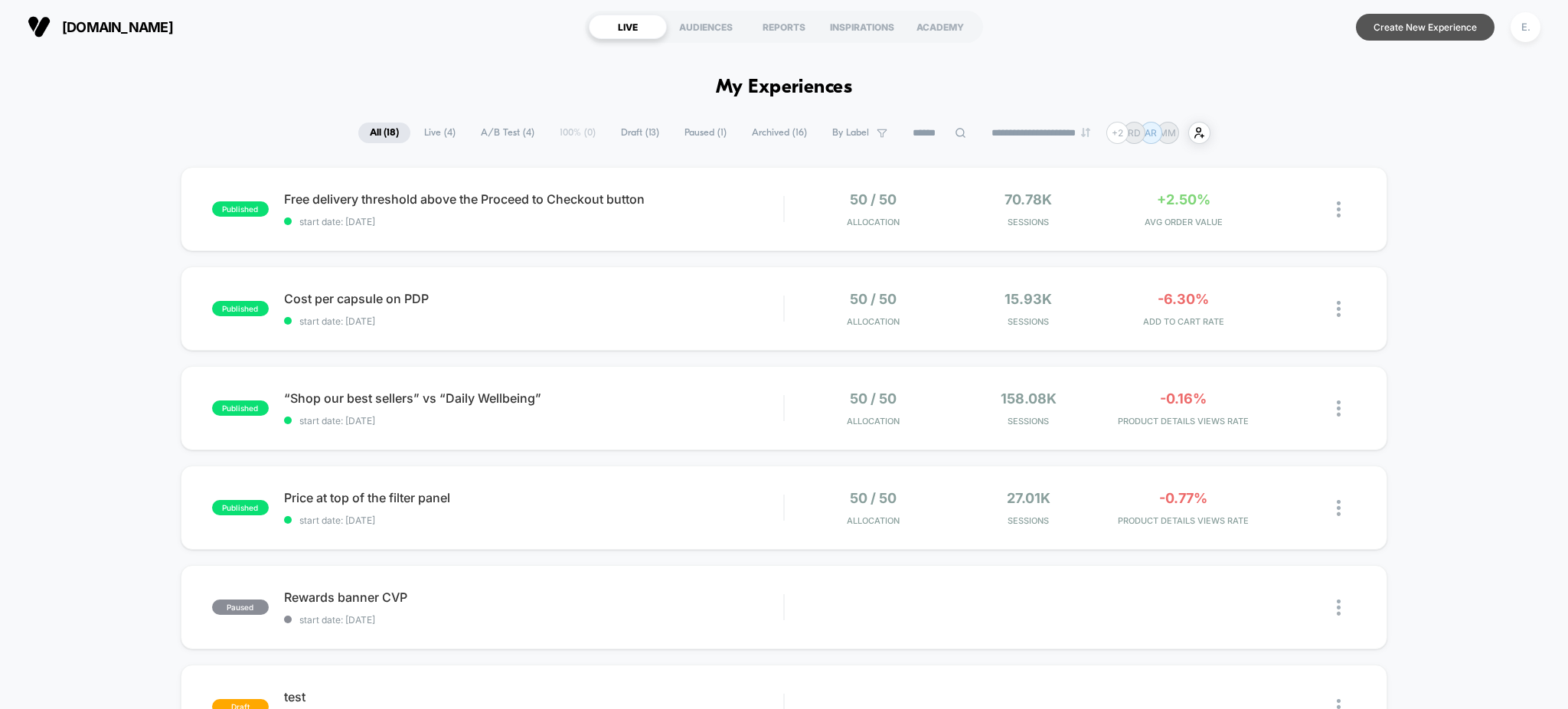
click at [1447, 29] on button "Create New Experience" at bounding box center [1425, 27] width 138 height 27
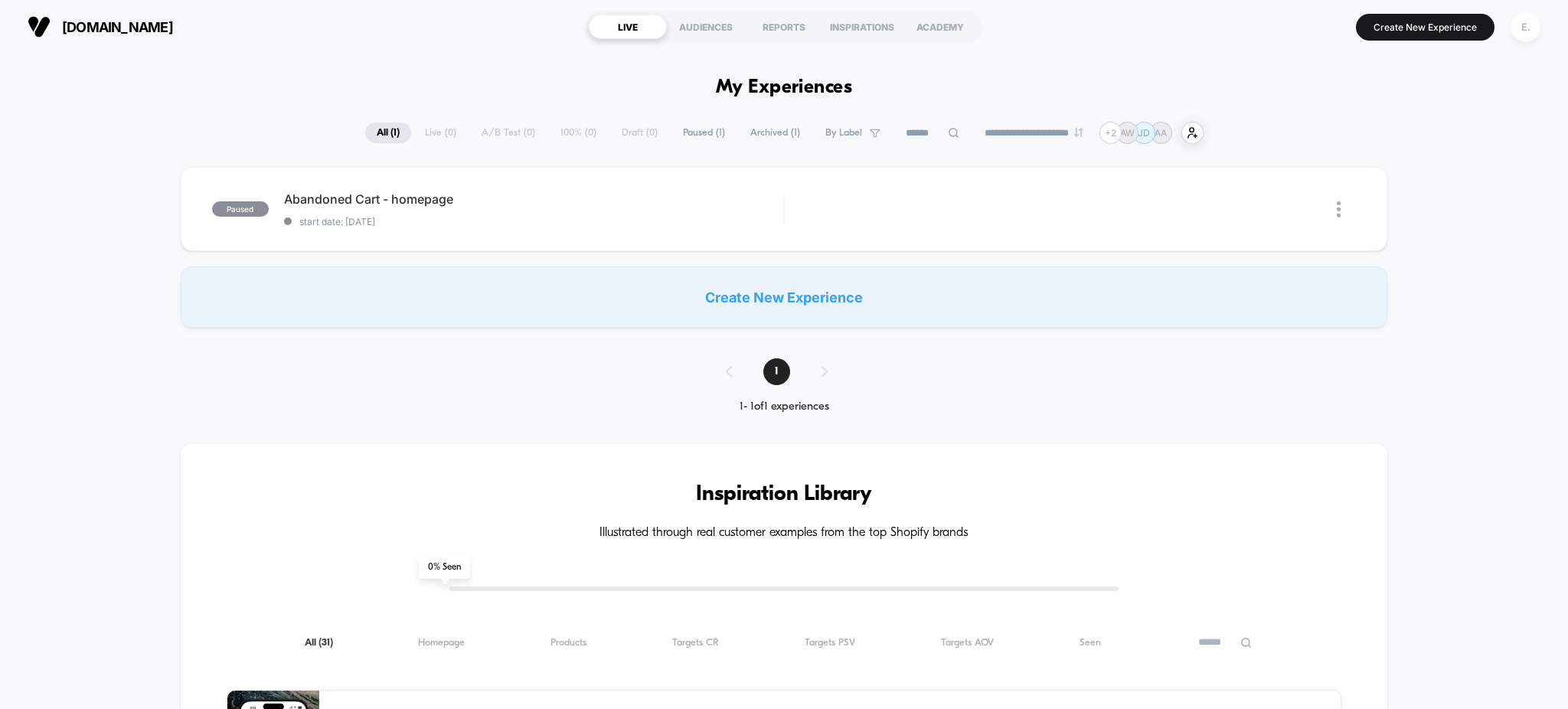
click at [1534, 31] on div "E." at bounding box center [1525, 27] width 30 height 30
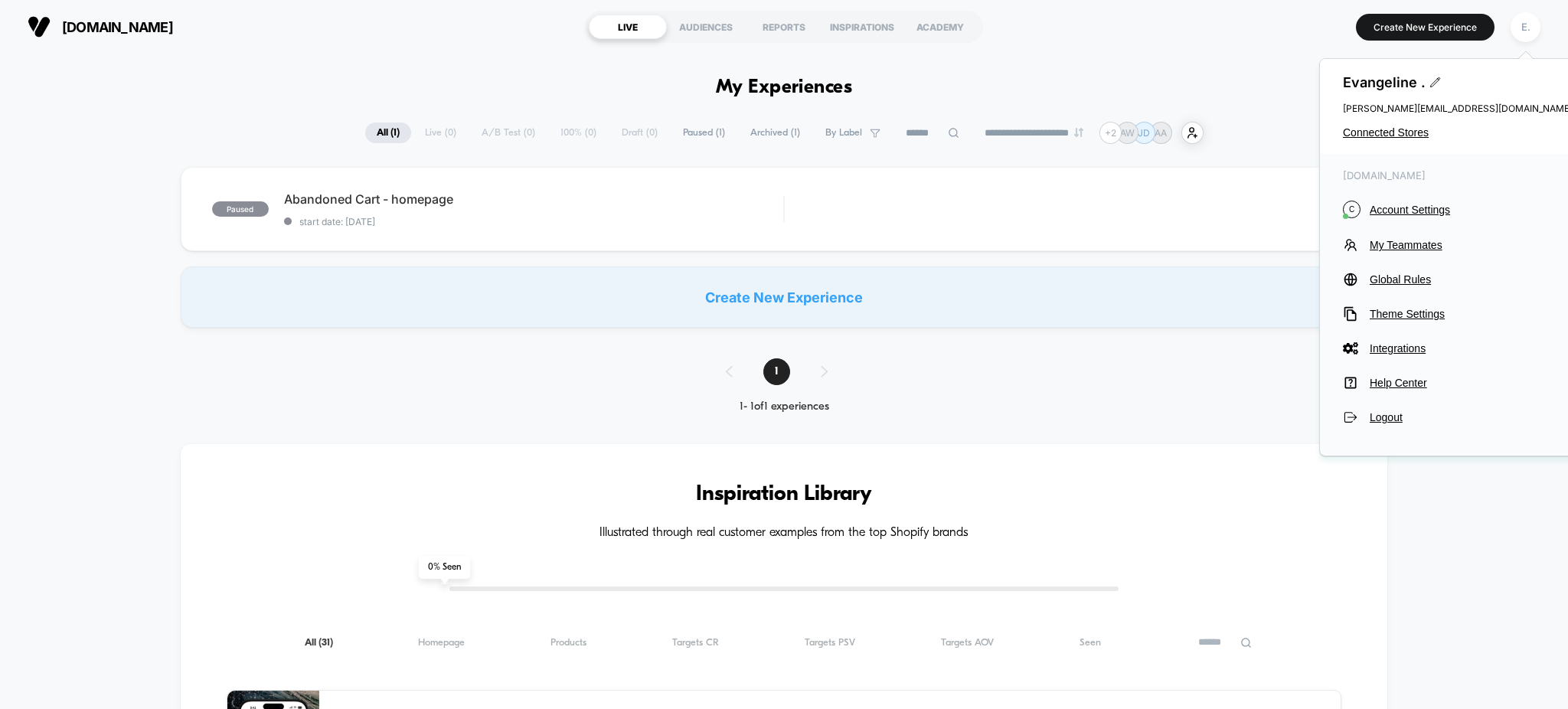
click at [1386, 139] on div "[PERSON_NAME] . [PERSON_NAME][EMAIL_ADDRESS][DOMAIN_NAME] Connected Stores" at bounding box center [1458, 107] width 276 height 95
click at [1409, 206] on span "Account Settings" at bounding box center [1471, 210] width 203 height 13
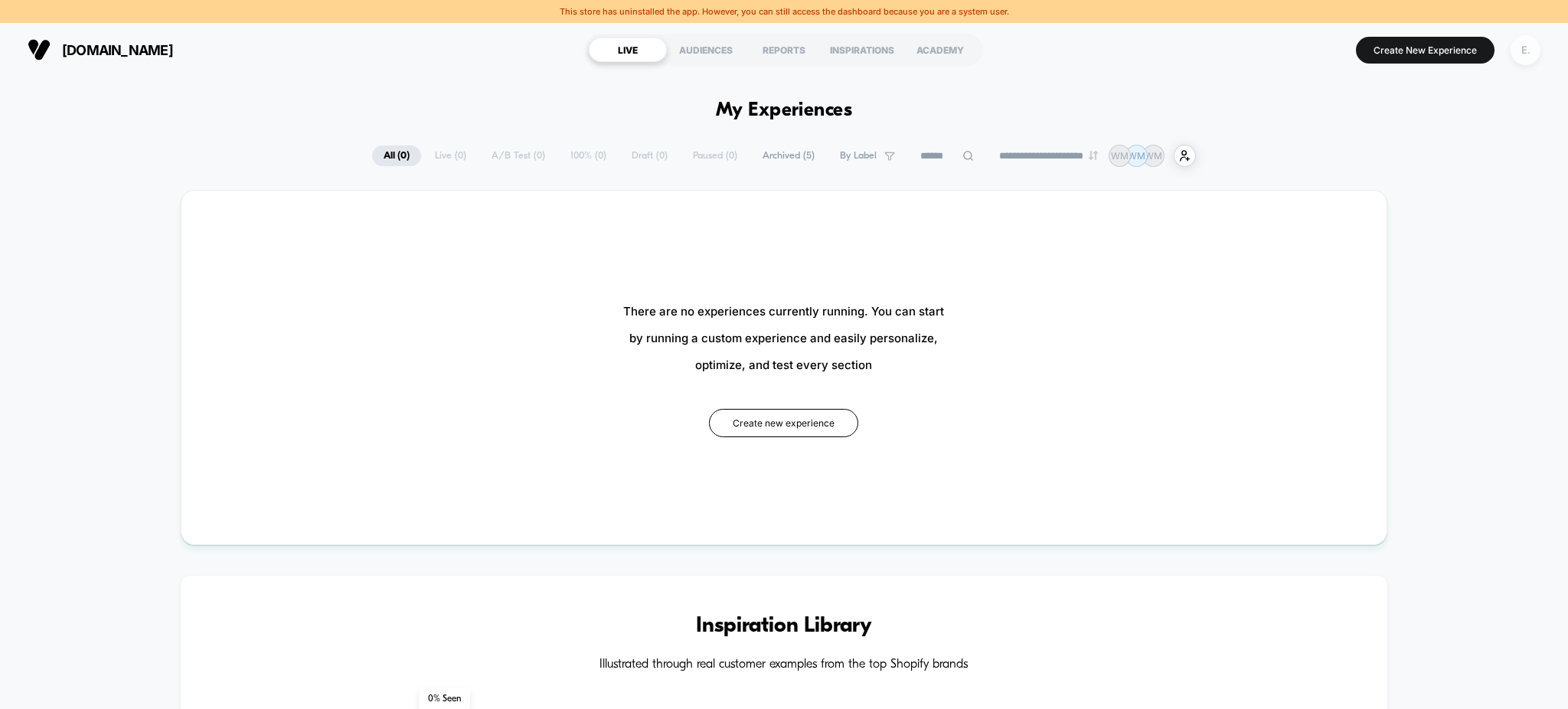
click at [1515, 49] on div "E." at bounding box center [1525, 49] width 30 height 30
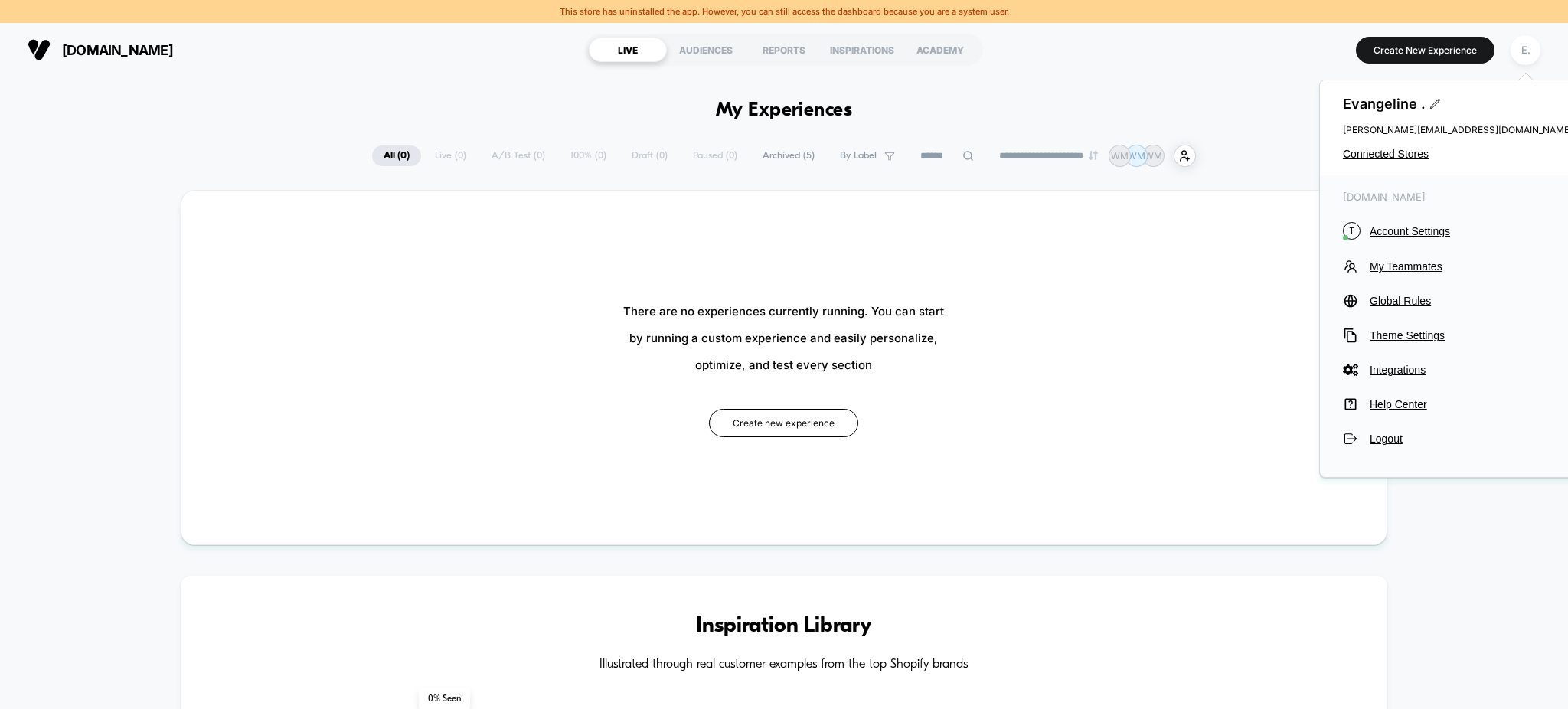
click at [1414, 143] on div "[PERSON_NAME] . [PERSON_NAME][EMAIL_ADDRESS][DOMAIN_NAME] Connected Stores" at bounding box center [1458, 128] width 276 height 95
click at [1403, 154] on span "Connected Stores" at bounding box center [1458, 154] width 230 height 13
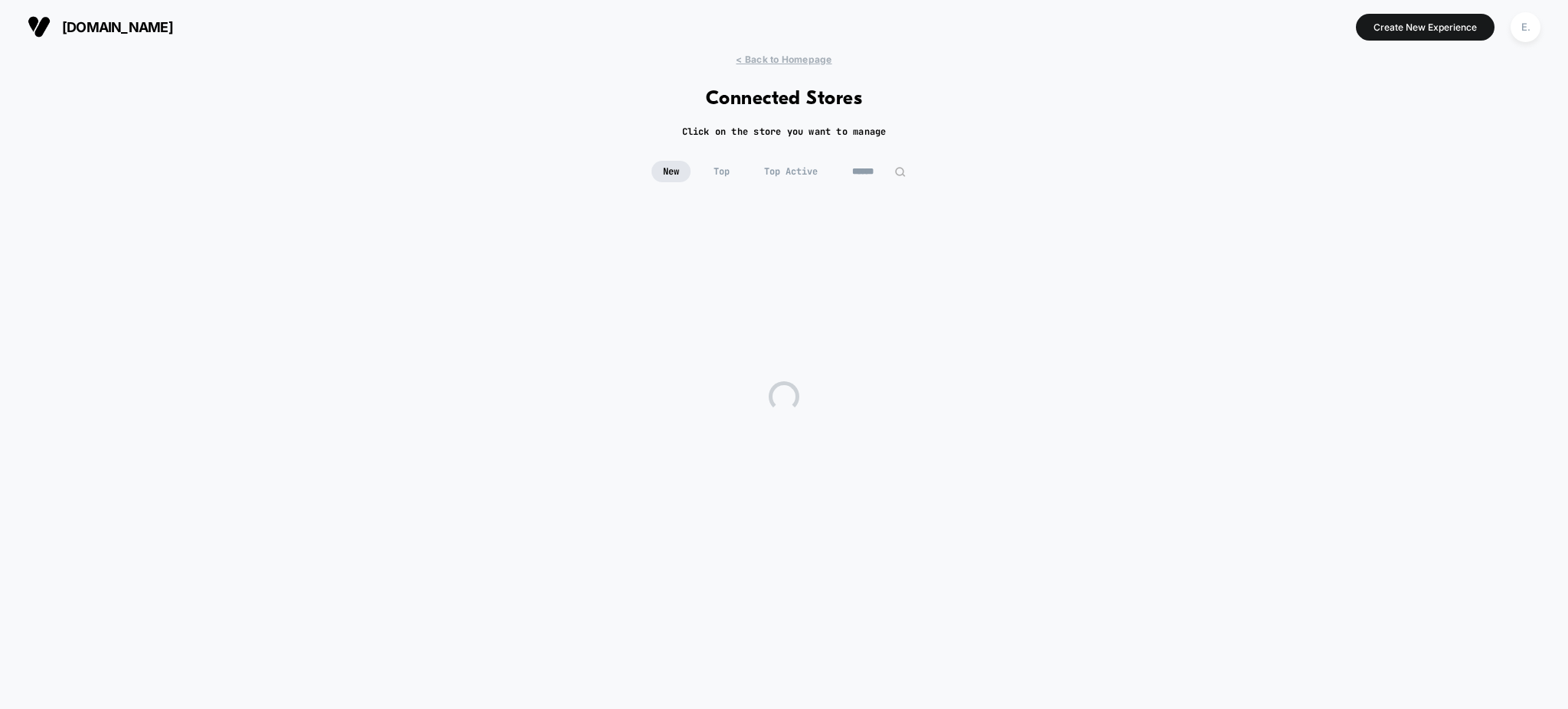
click at [881, 174] on input at bounding box center [878, 171] width 76 height 22
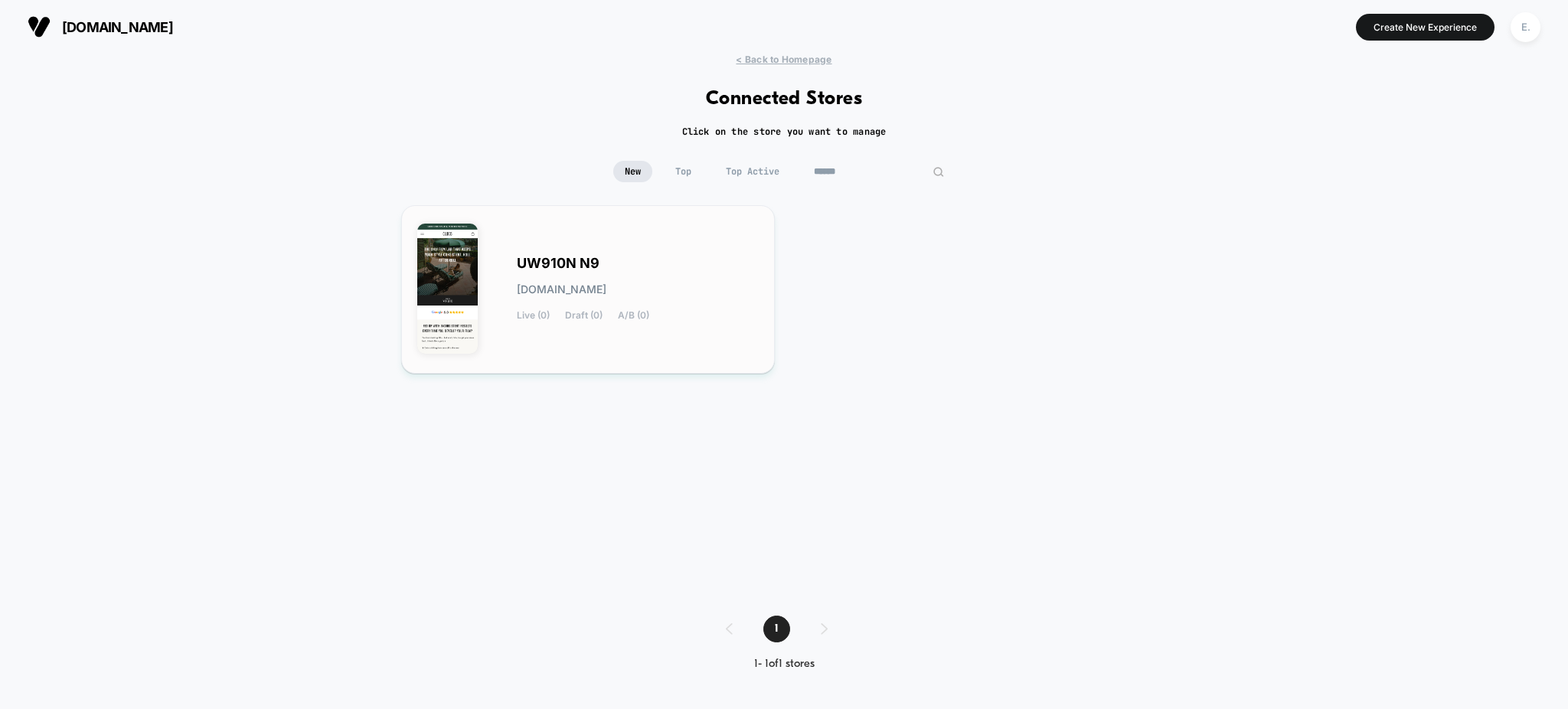
type input "******"
click at [728, 251] on div "UW910N N9 [DOMAIN_NAME] Live (0) Draft (0) A/B (0)" at bounding box center [588, 289] width 341 height 136
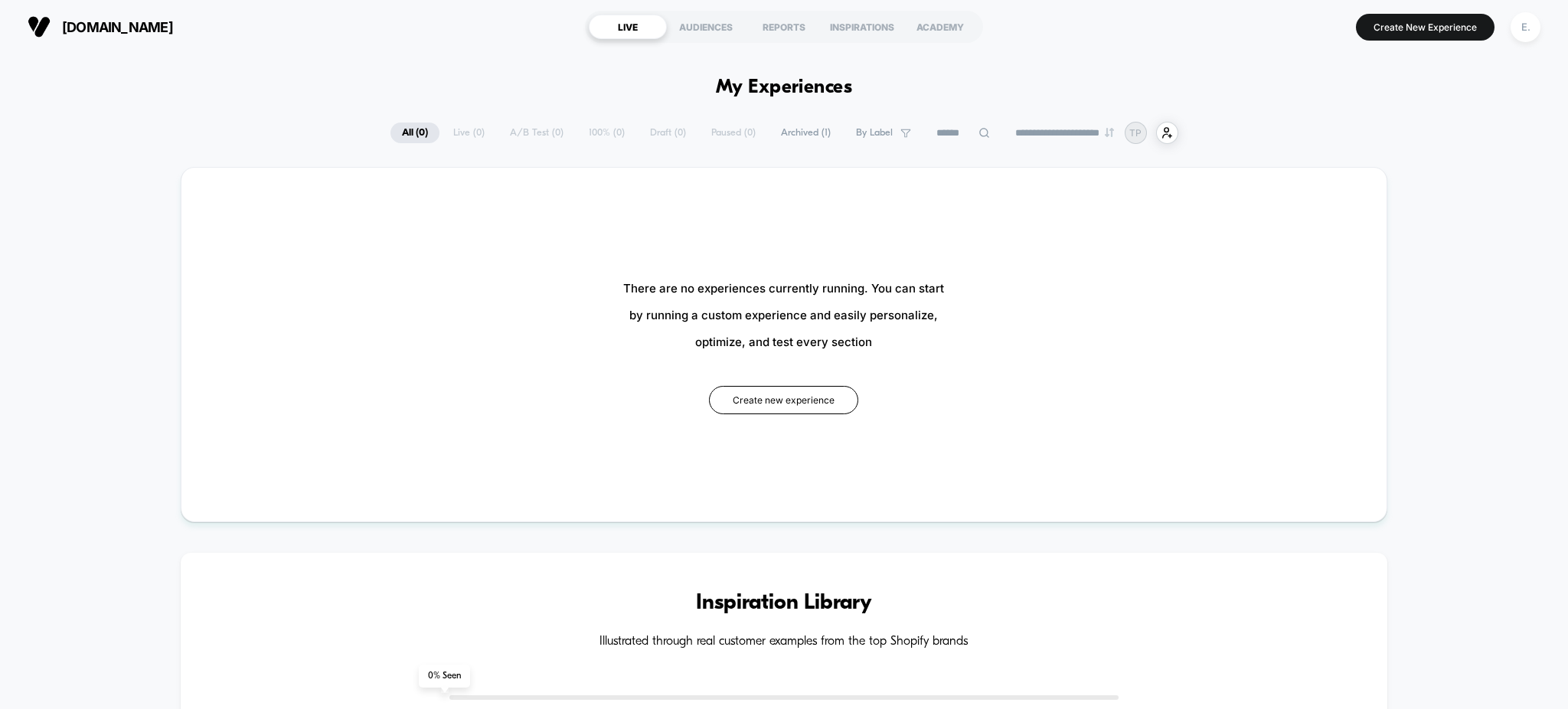
click at [793, 135] on span "Archived ( 1 )" at bounding box center [806, 132] width 73 height 21
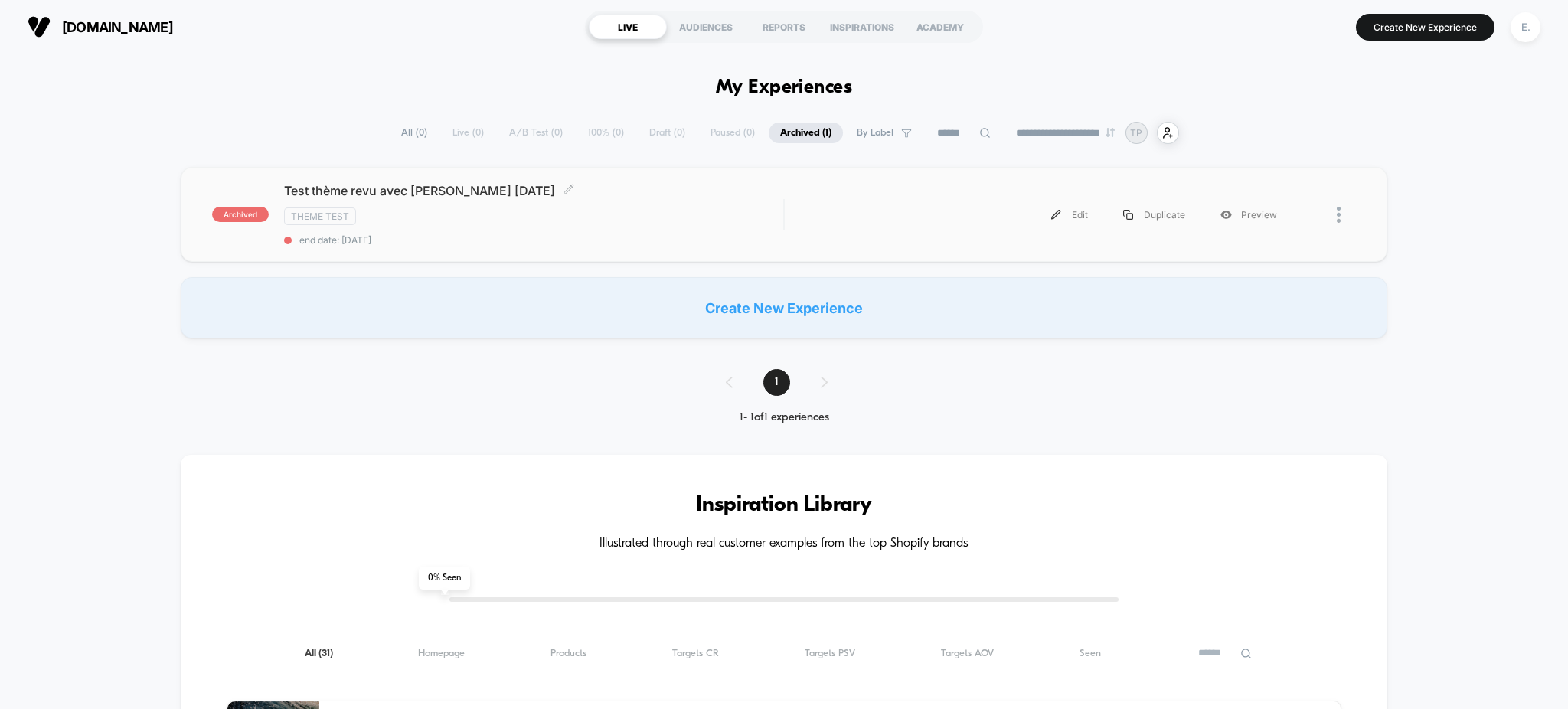
click at [716, 233] on div "Test thème revu avec [PERSON_NAME] [DATE] Click to edit experience details Clic…" at bounding box center [533, 214] width 500 height 63
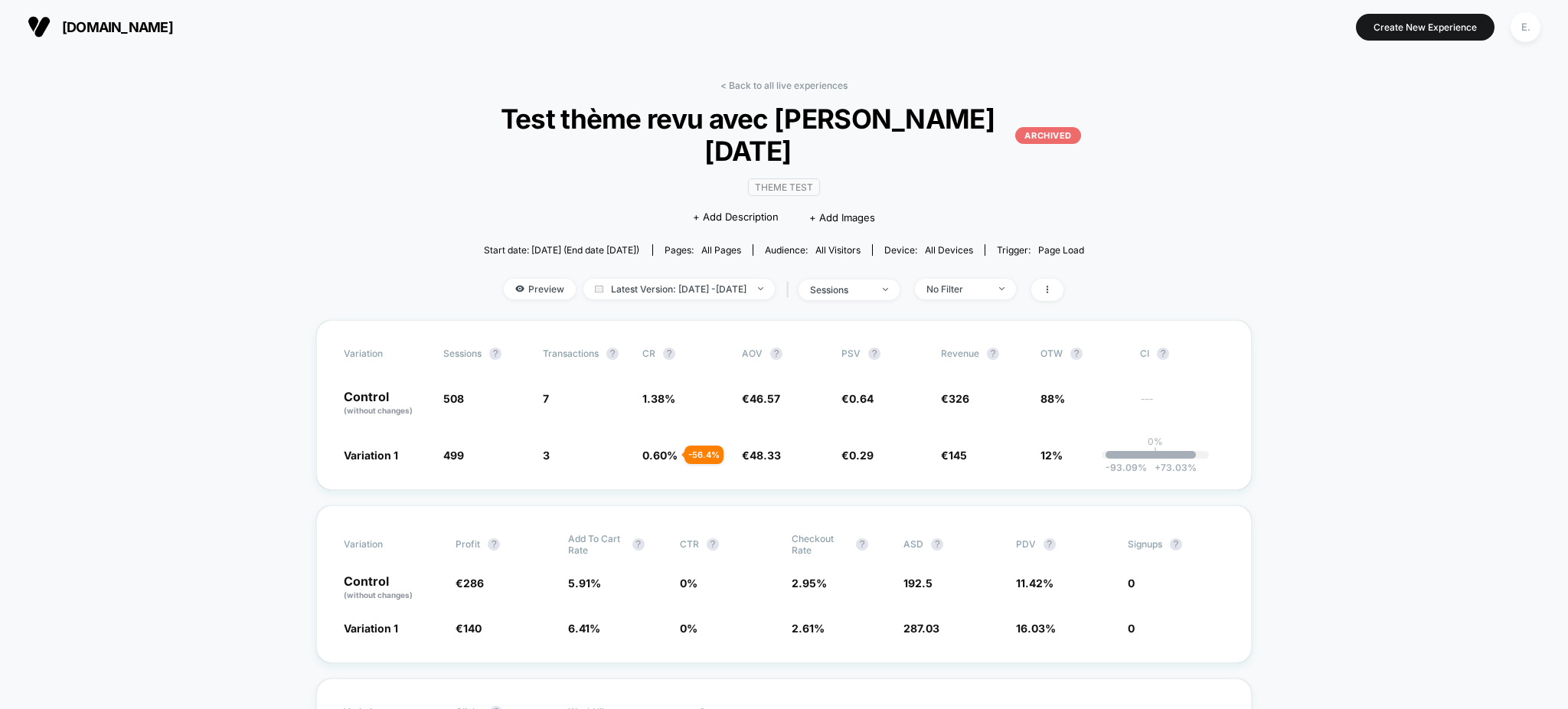
drag, startPoint x: 251, startPoint y: 202, endPoint x: 272, endPoint y: 139, distance: 66.4
drag, startPoint x: 283, startPoint y: 127, endPoint x: 1377, endPoint y: 188, distance: 1095.7
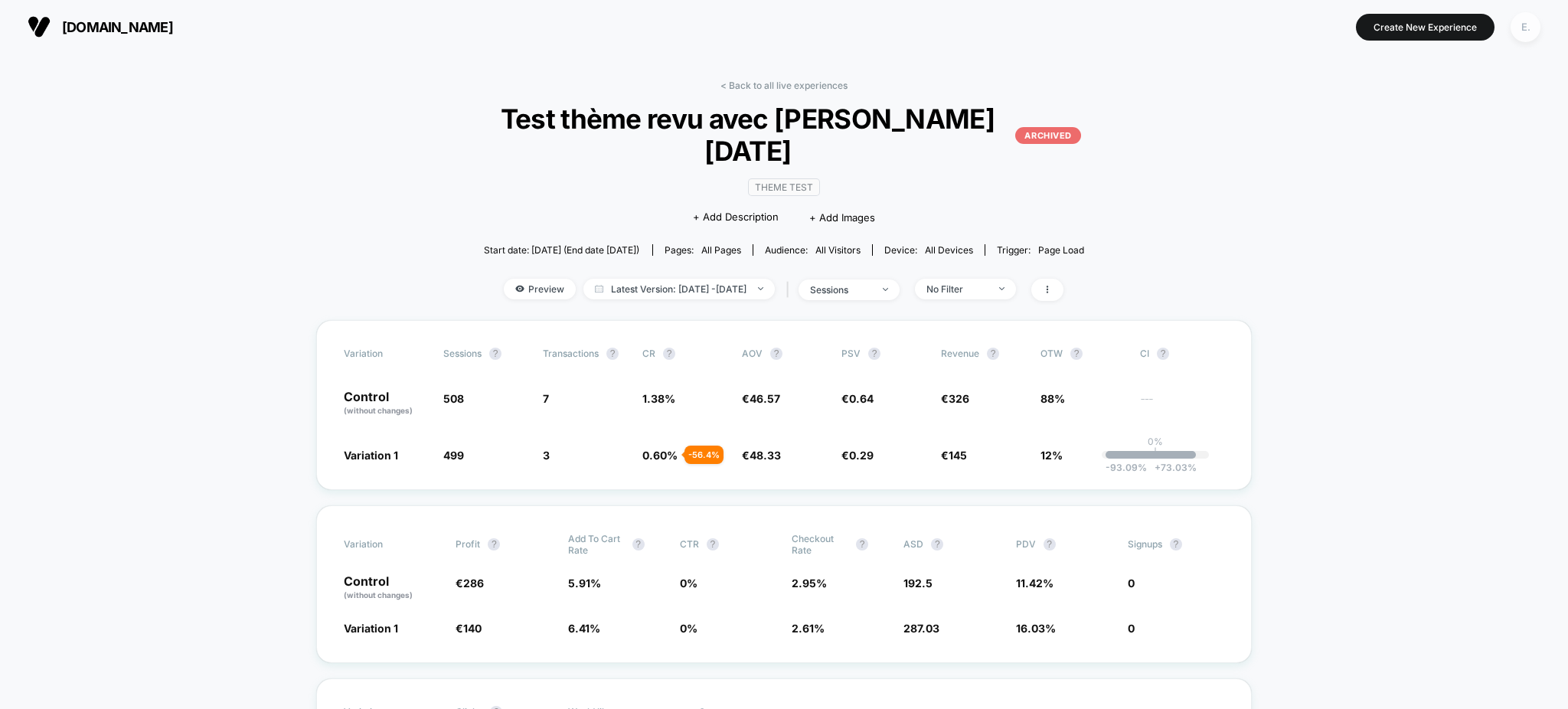
click at [1530, 28] on div "E." at bounding box center [1525, 27] width 30 height 30
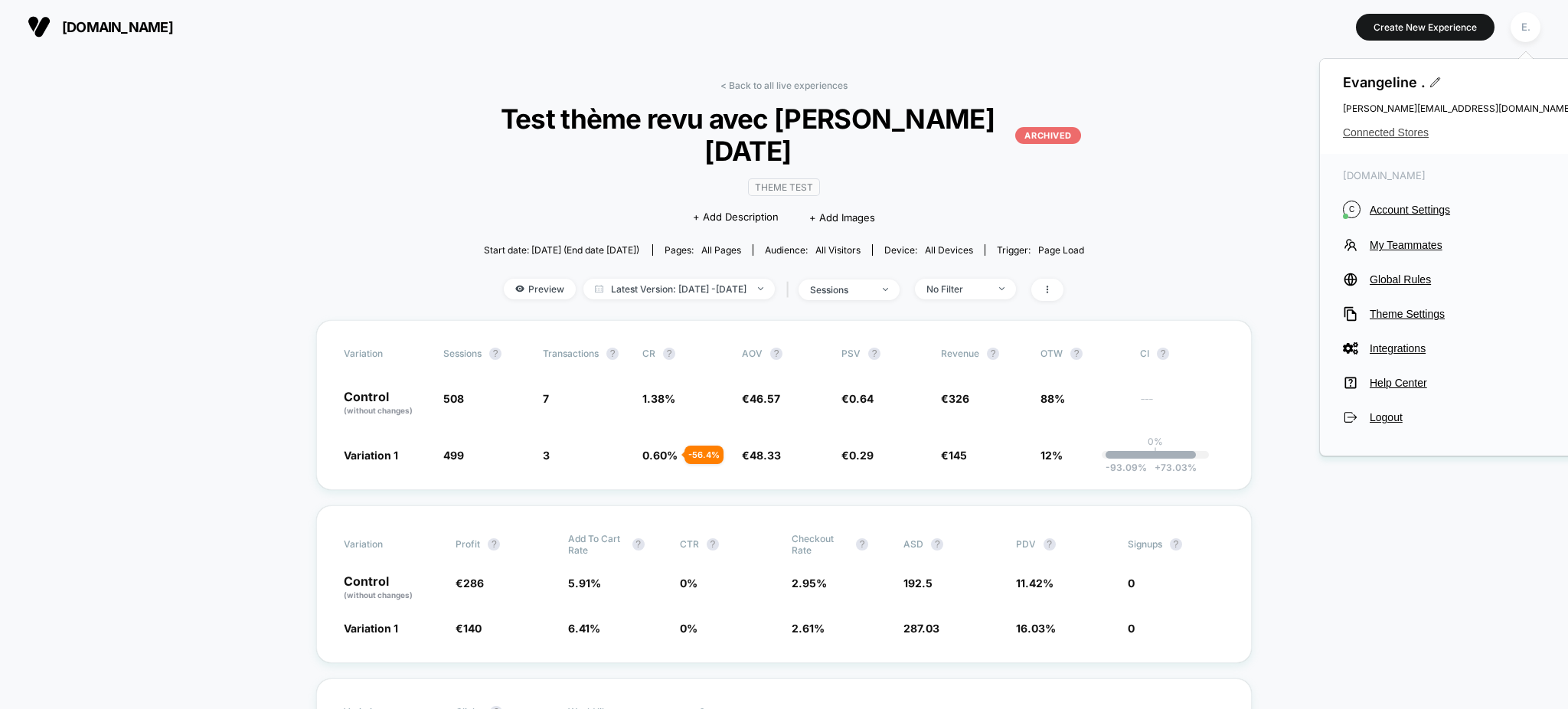
click at [1405, 132] on span "Connected Stores" at bounding box center [1458, 133] width 230 height 13
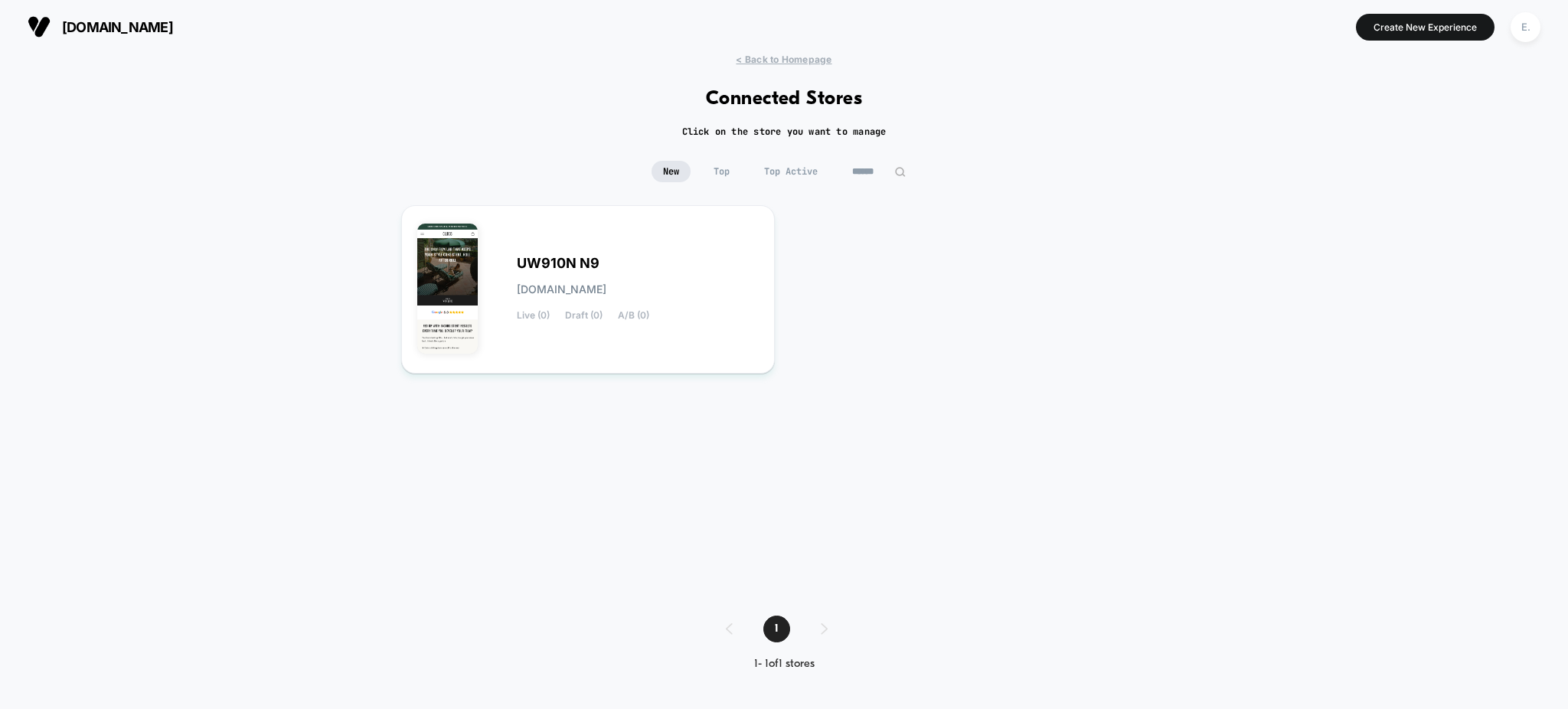
click at [891, 165] on input "******" at bounding box center [878, 171] width 76 height 22
click at [891, 165] on input "******" at bounding box center [879, 171] width 154 height 22
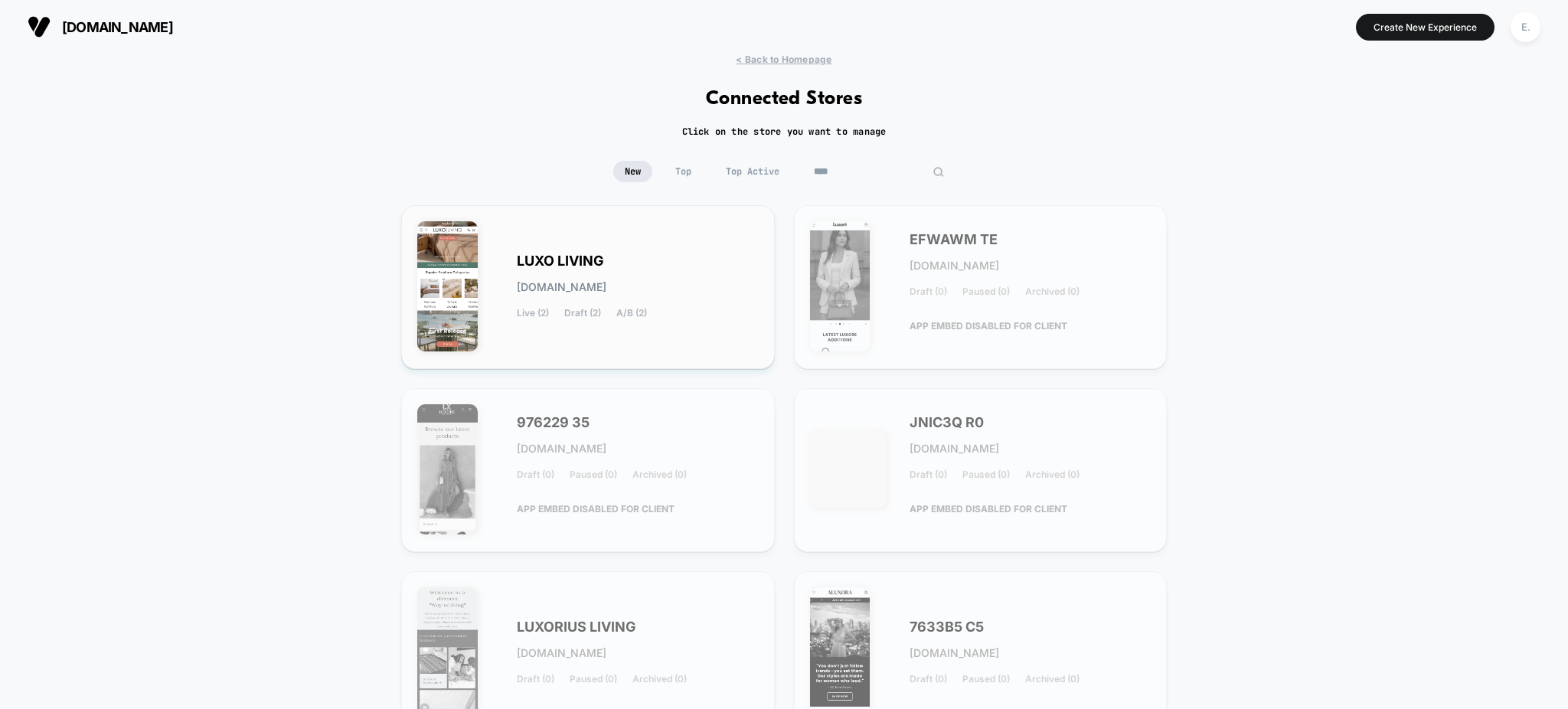
type input "****"
click at [678, 232] on div "LUXO LIVING [DOMAIN_NAME] Live (2) Draft (2) A/B (2)" at bounding box center [588, 286] width 341 height 132
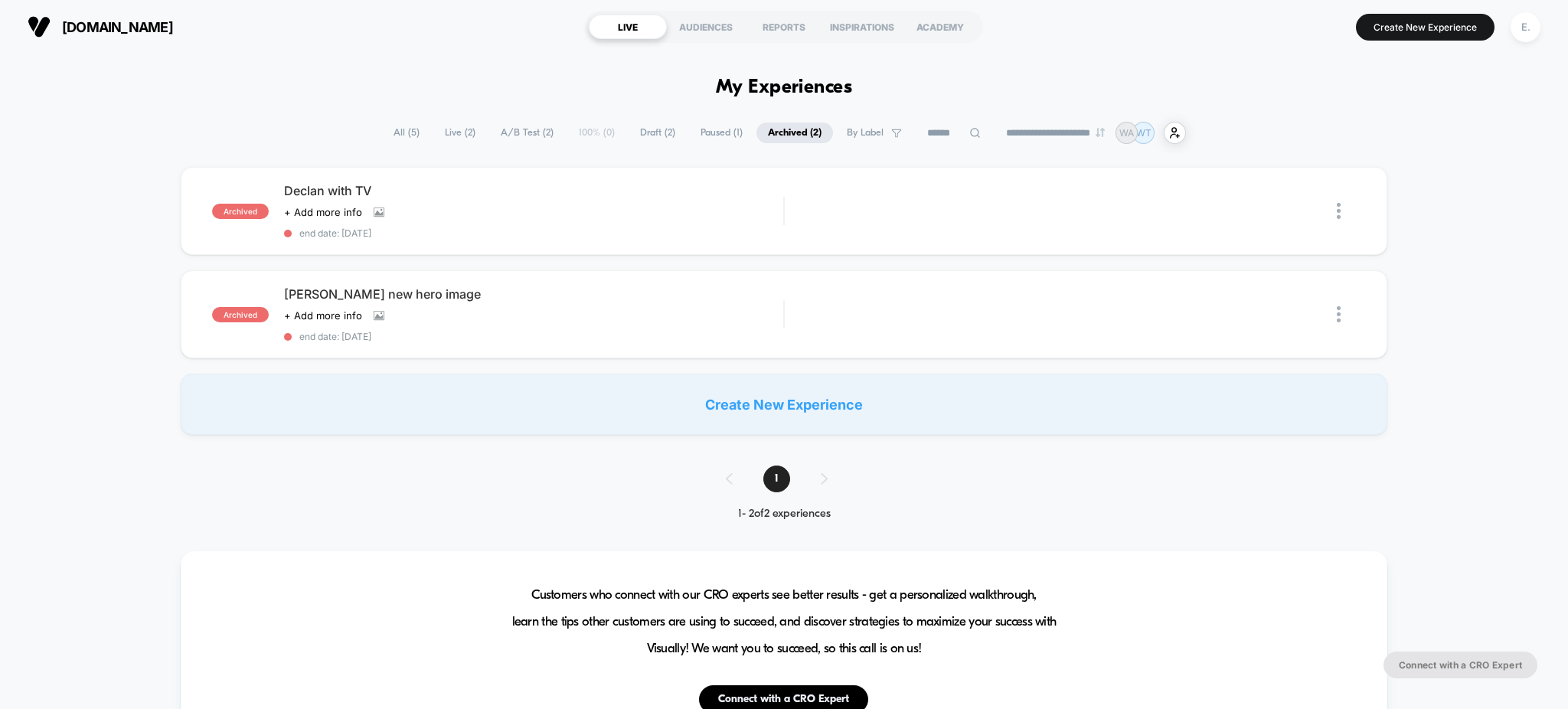
click at [410, 135] on span "All ( 5 )" at bounding box center [406, 132] width 49 height 21
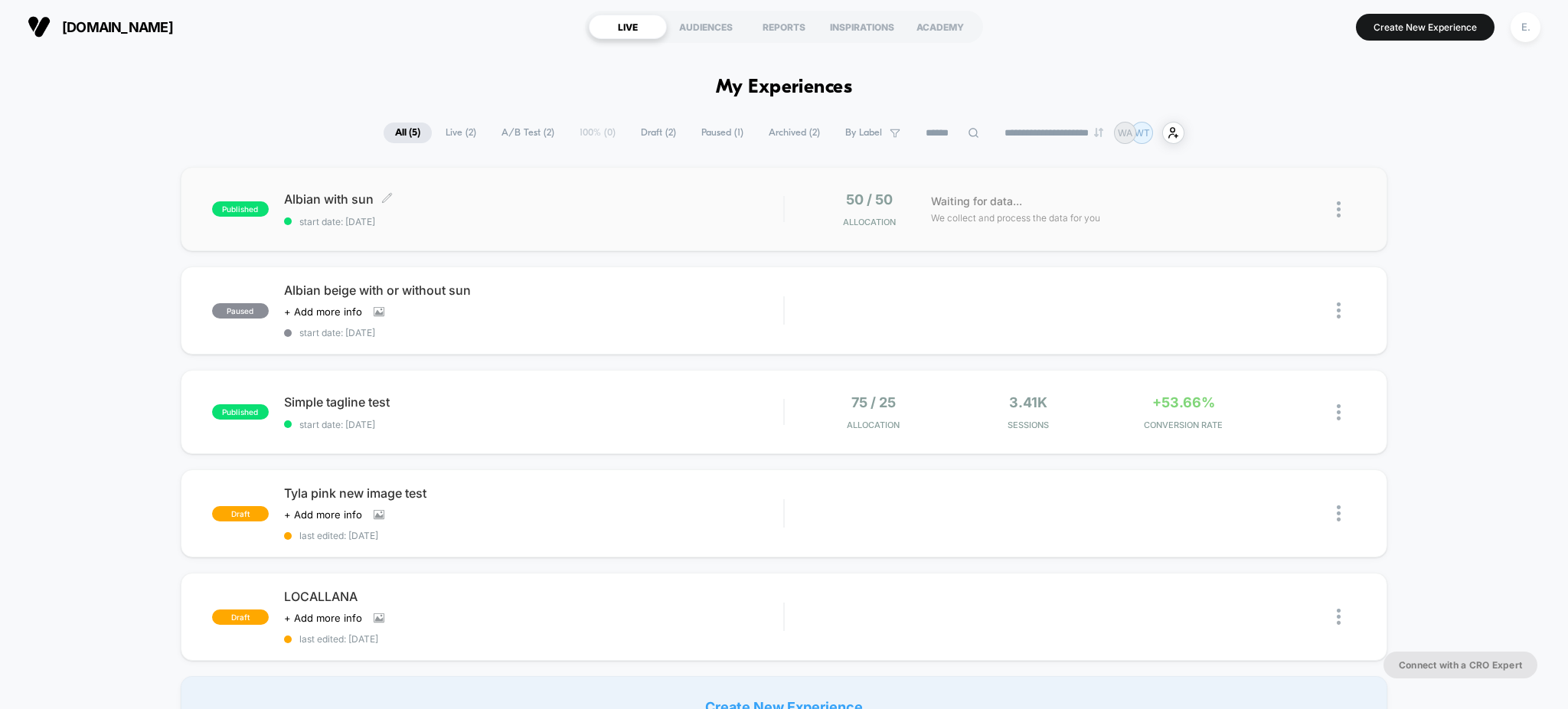
click at [521, 221] on span "start date: [DATE]" at bounding box center [533, 221] width 500 height 12
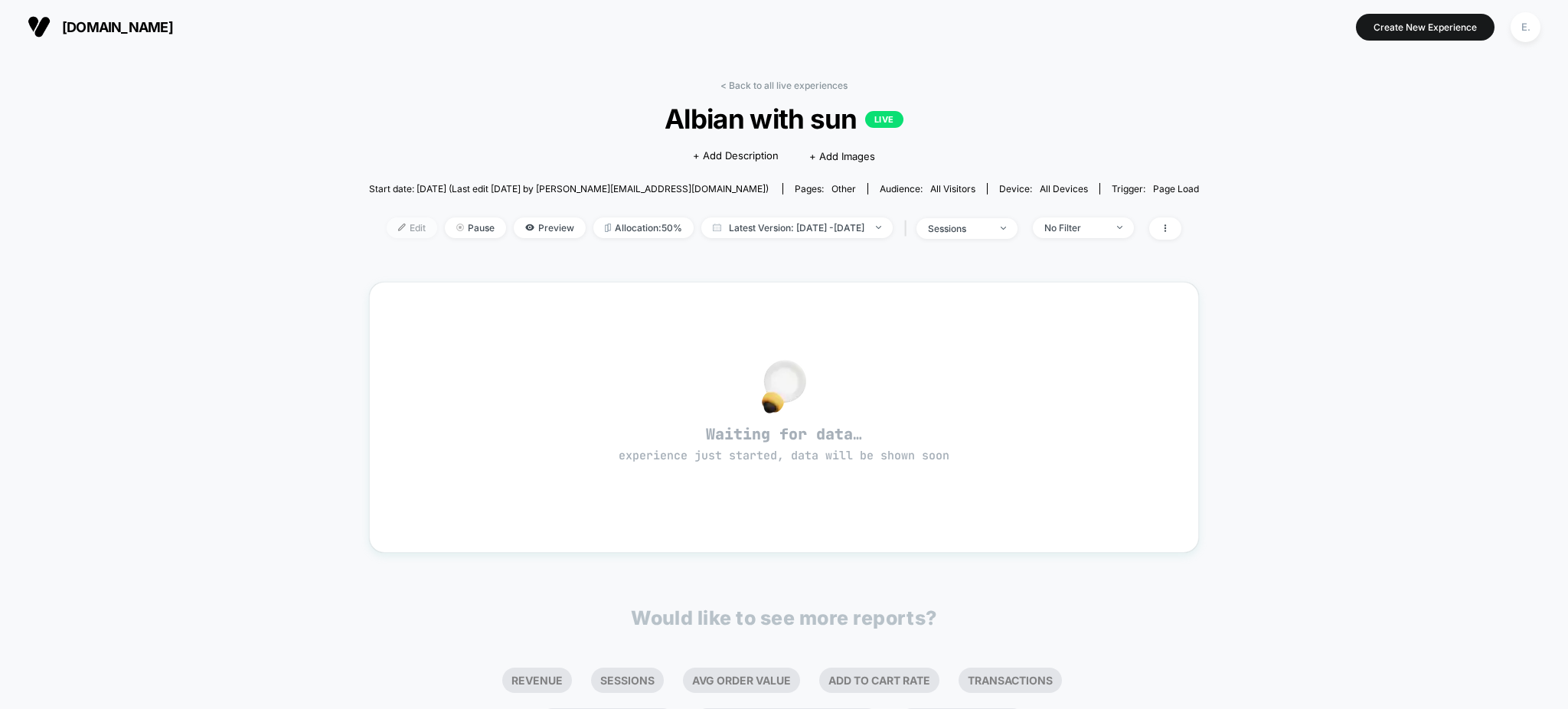
click at [387, 228] on span "Edit" at bounding box center [412, 227] width 50 height 21
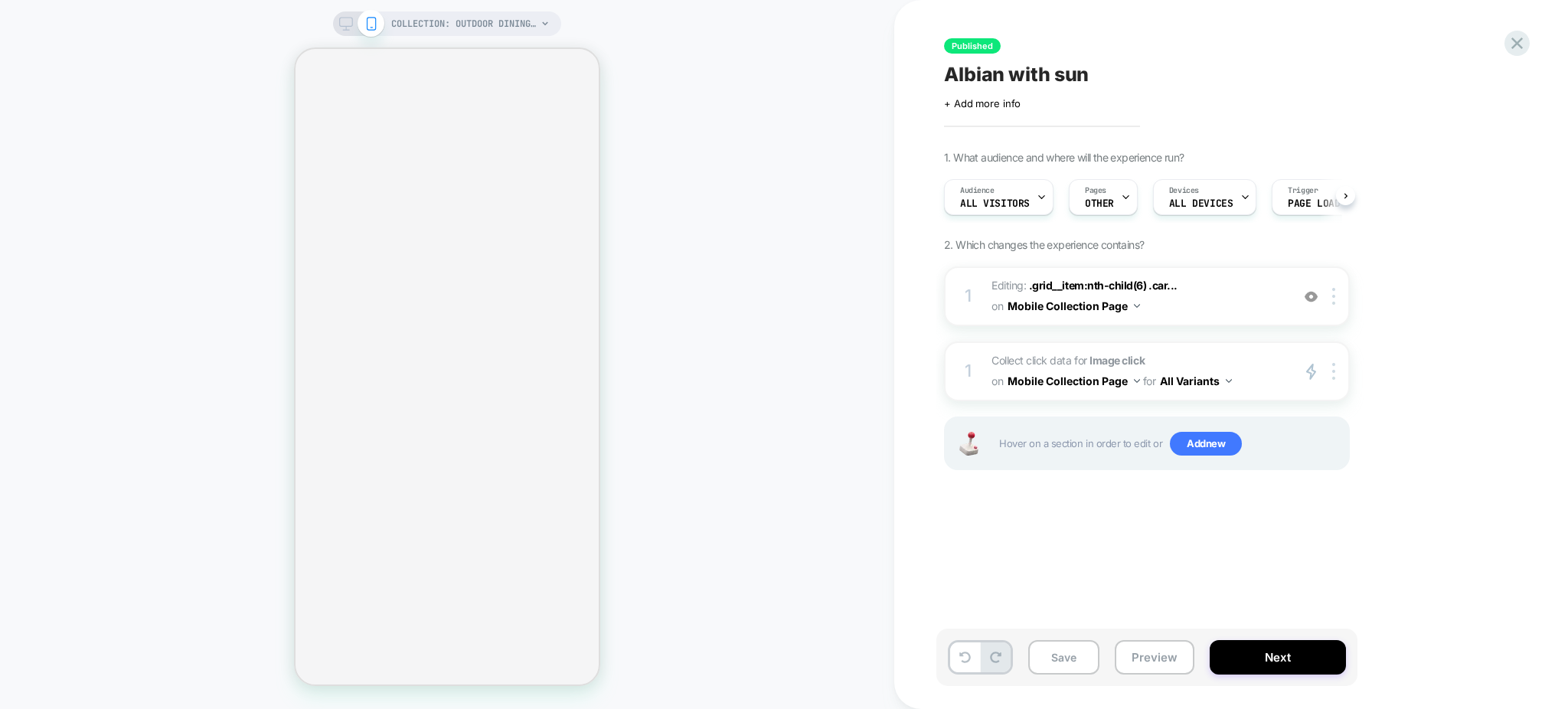
scroll to position [0, 1]
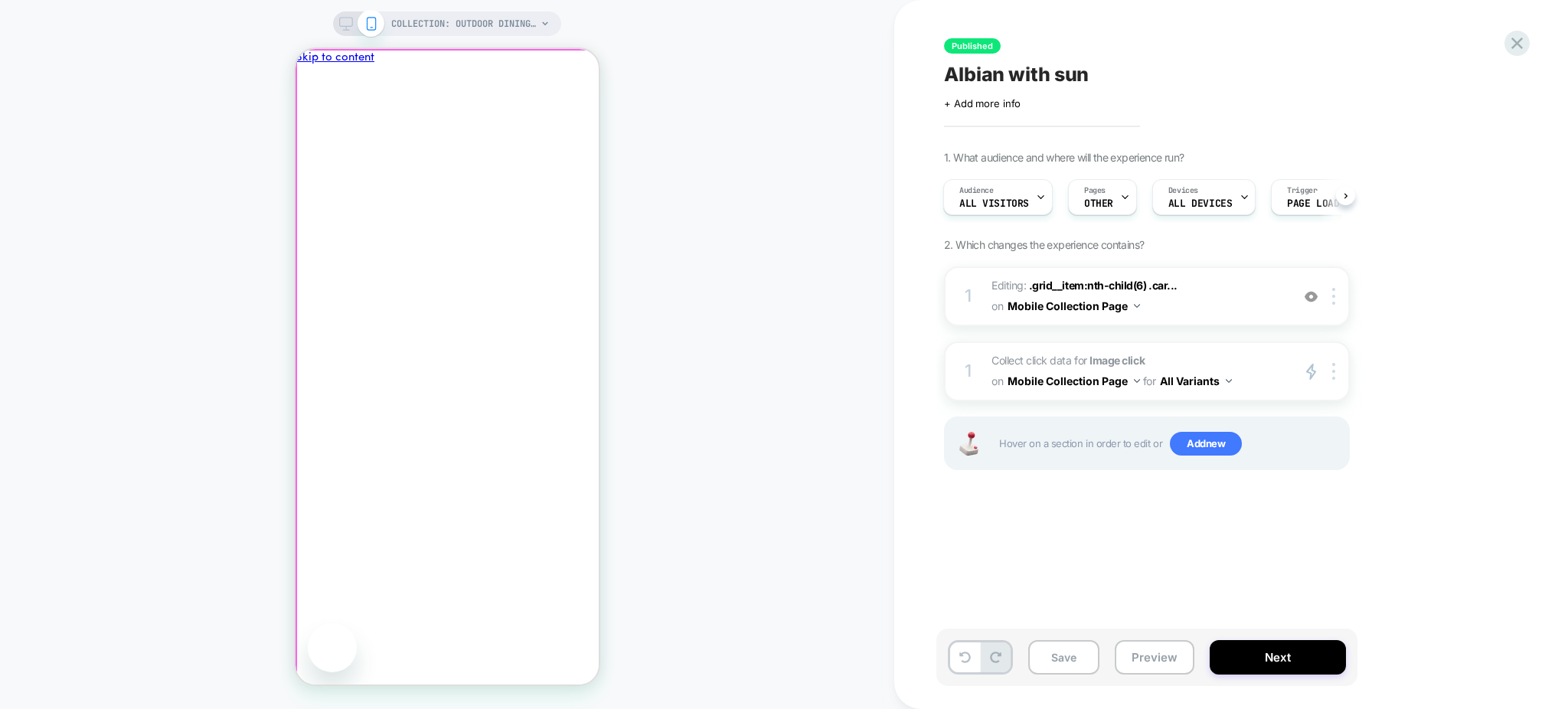
click at [482, 22] on span "COLLECTION: Outdoor Dining Sets (Category)" at bounding box center [464, 23] width 145 height 24
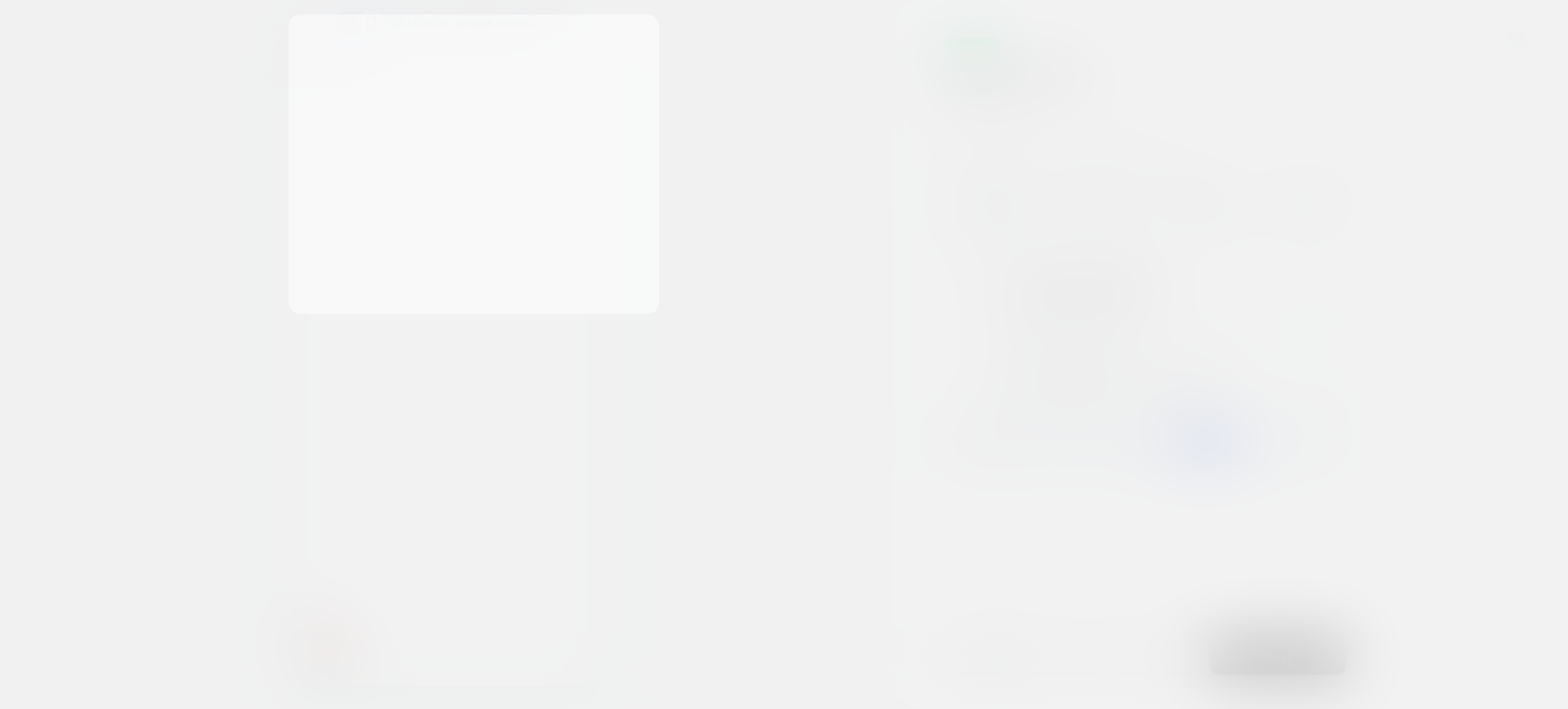
scroll to position [0, 0]
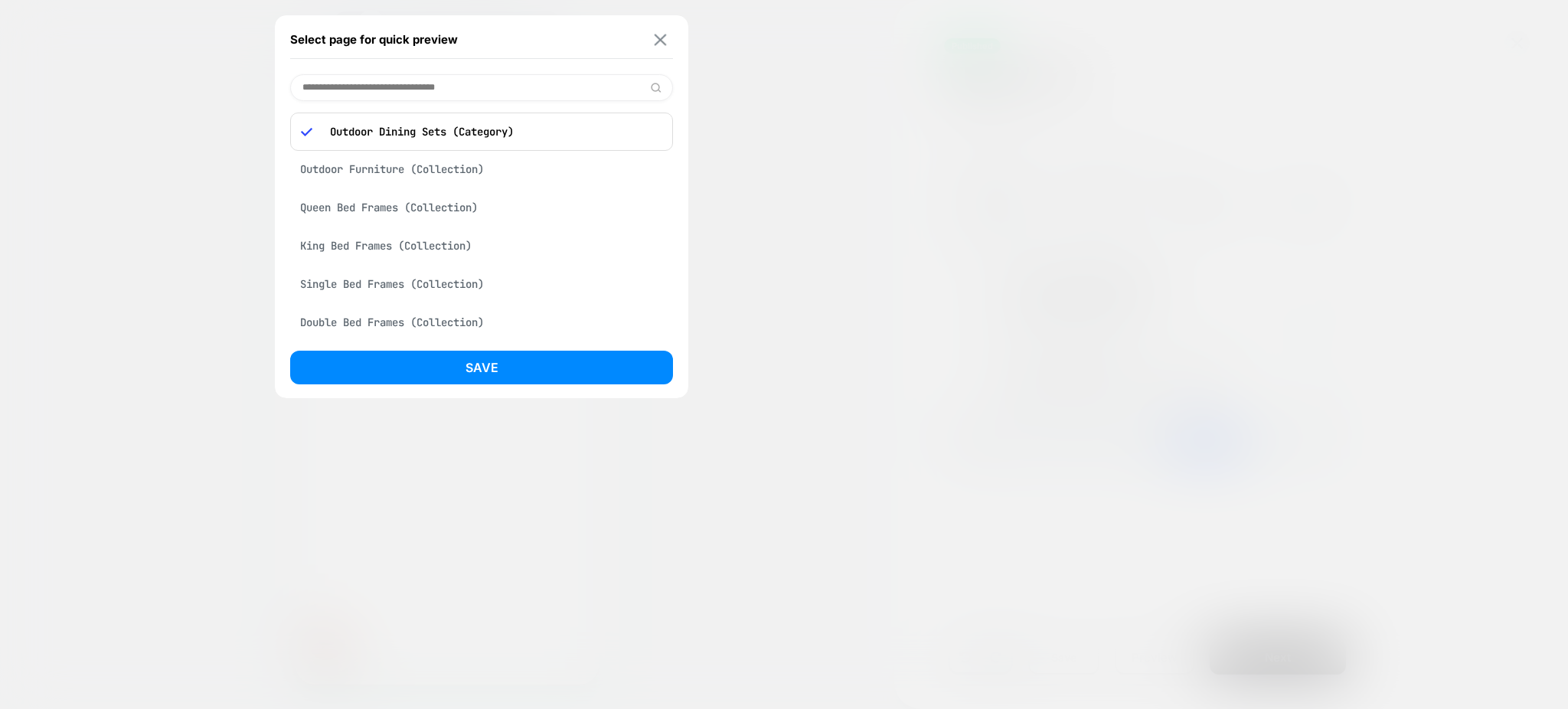
click at [659, 36] on img at bounding box center [661, 39] width 13 height 12
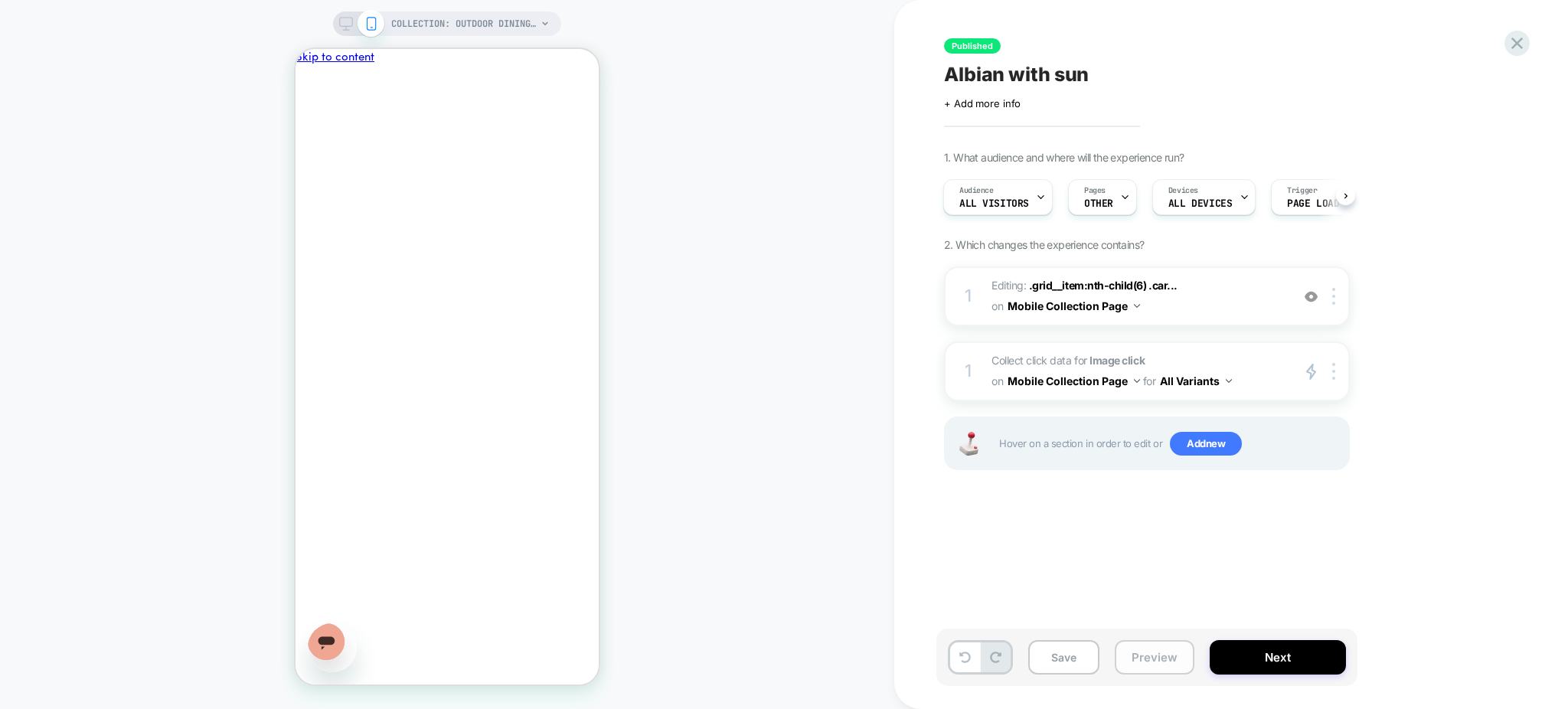
click at [1154, 662] on button "Preview" at bounding box center [1154, 657] width 80 height 34
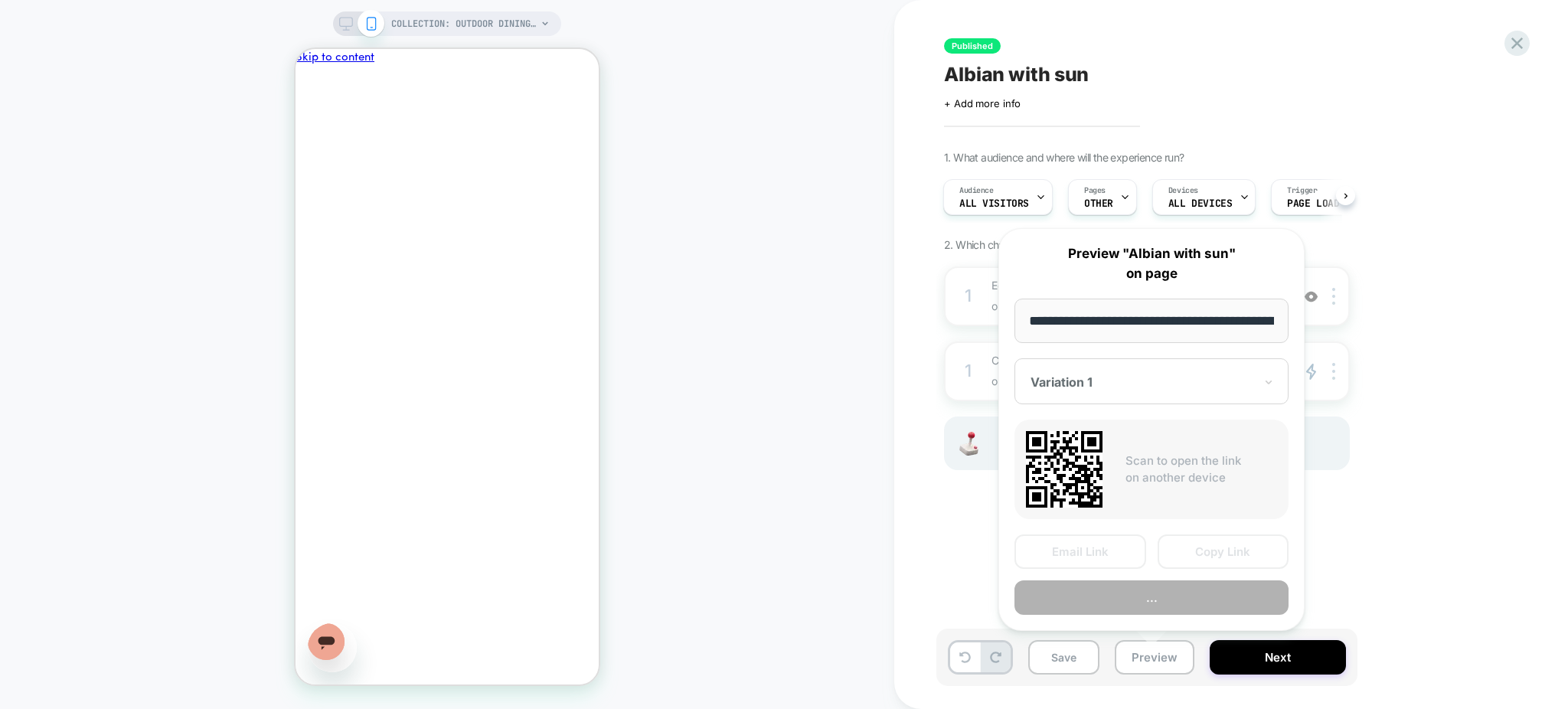
scroll to position [0, 252]
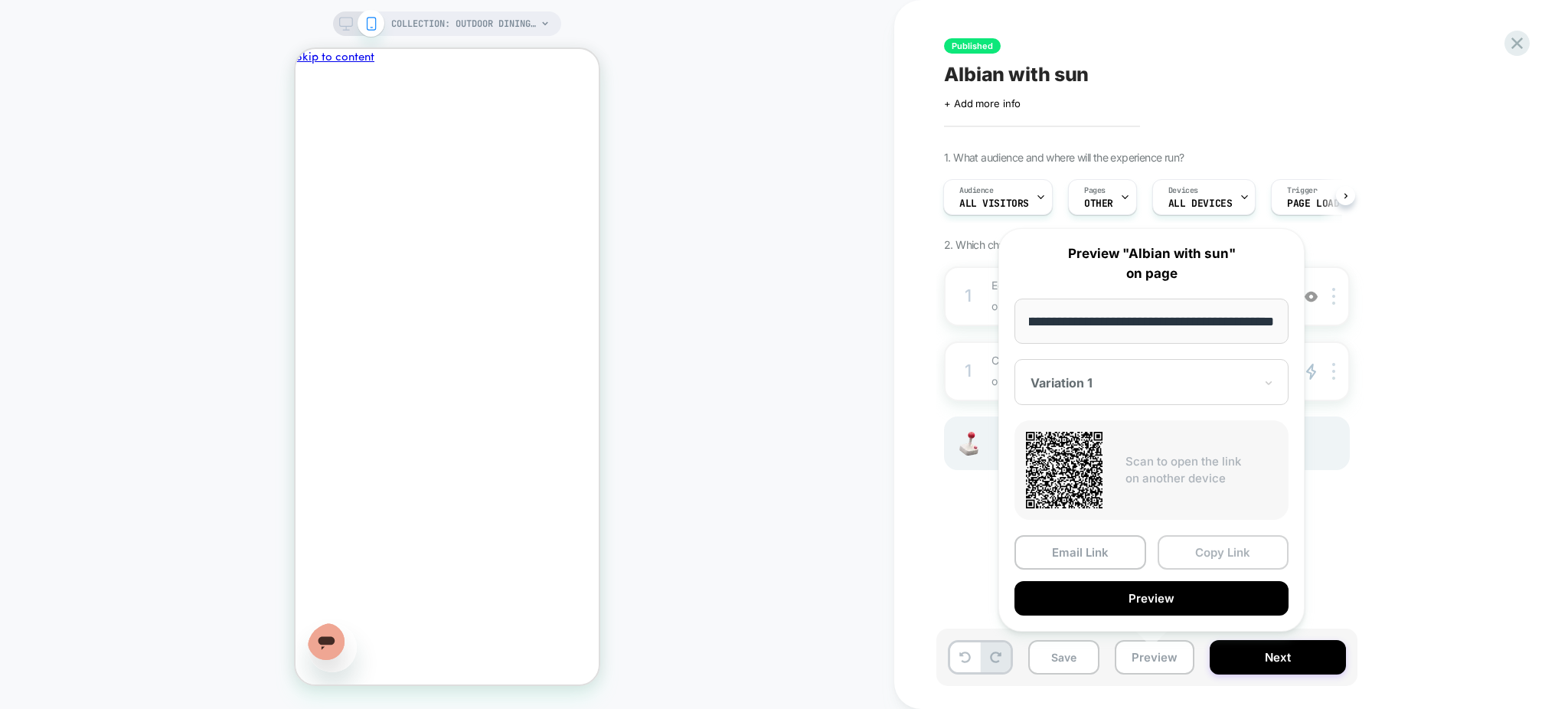
click at [1185, 560] on button "Copy Link" at bounding box center [1223, 552] width 132 height 34
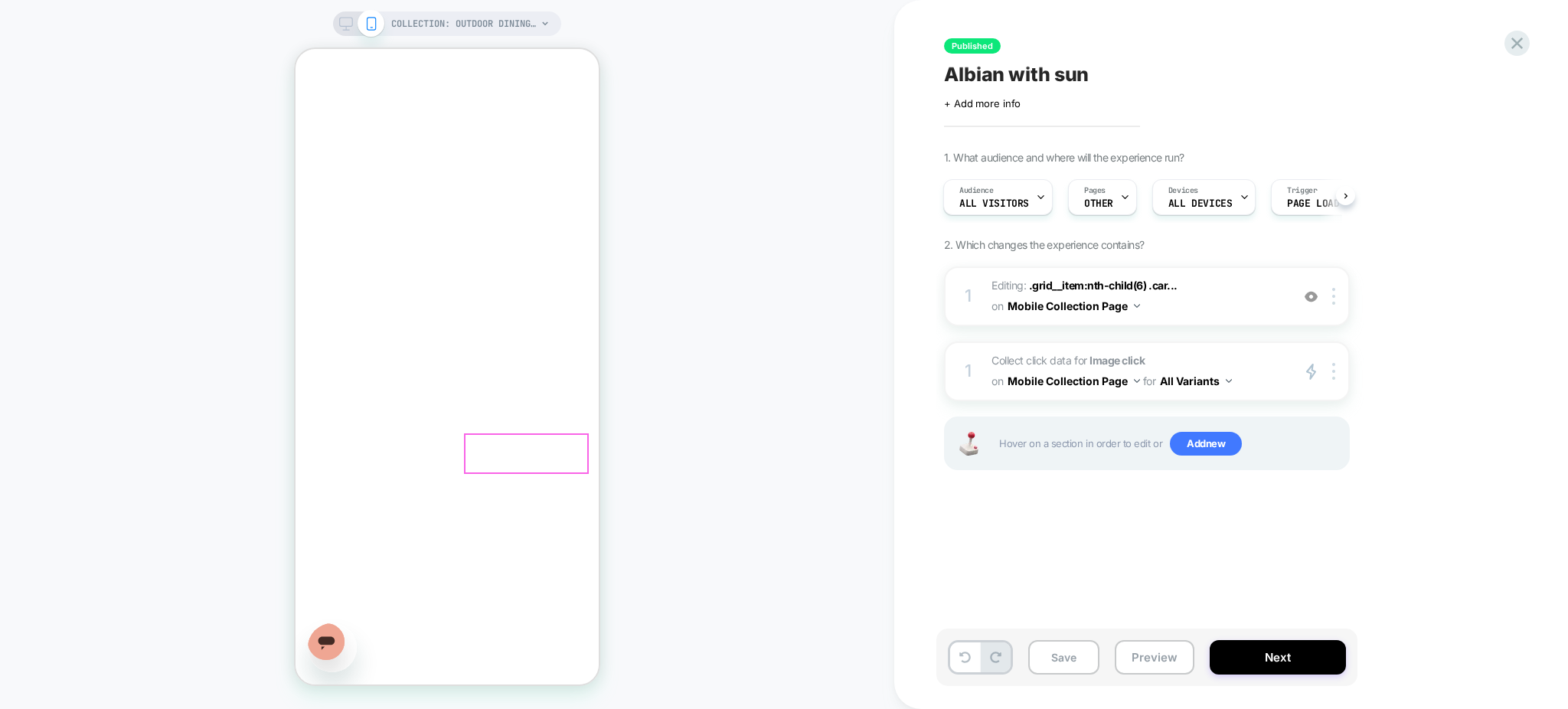
scroll to position [510, 0]
click at [1312, 299] on img at bounding box center [1311, 296] width 13 height 13
click at [1223, 297] on span "Editing : .grid__item:nth-child(6) .car... .grid__item:nth-child(6) .card__inne…" at bounding box center [1137, 296] width 292 height 41
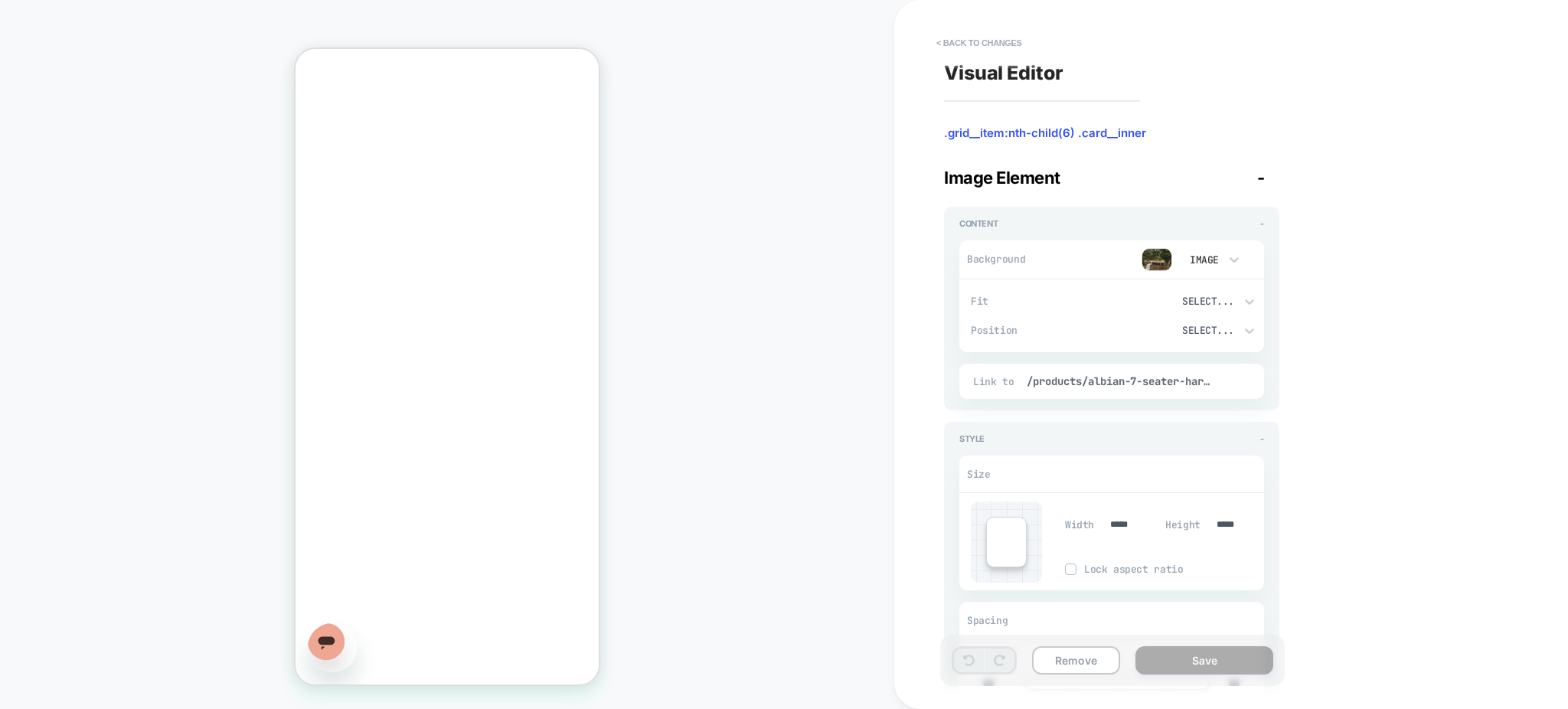
click at [1185, 297] on div "Select..." at bounding box center [1184, 301] width 102 height 13
click at [1140, 195] on div at bounding box center [784, 354] width 1568 height 709
click at [1150, 257] on img at bounding box center [1157, 259] width 31 height 23
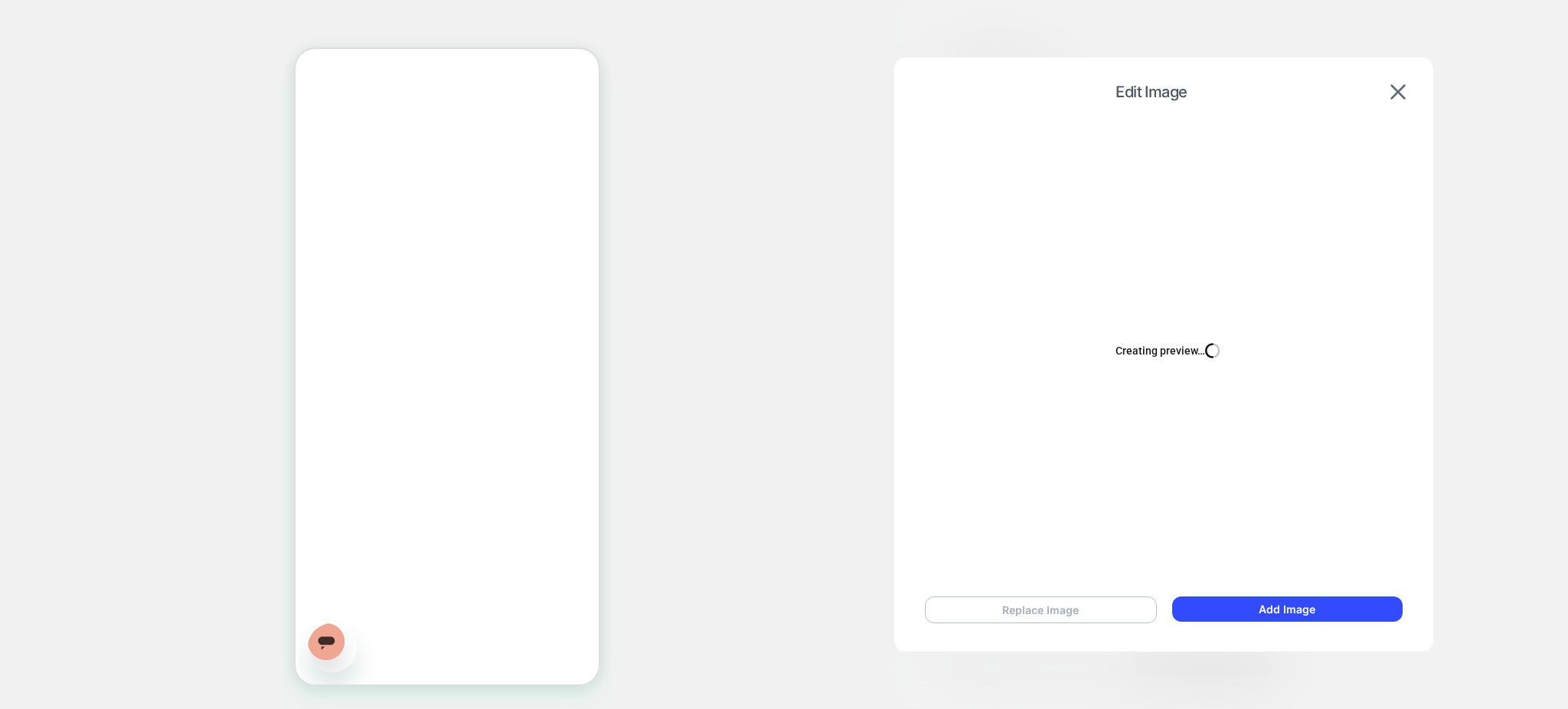
click at [1107, 611] on button "Replace Image" at bounding box center [1041, 609] width 232 height 27
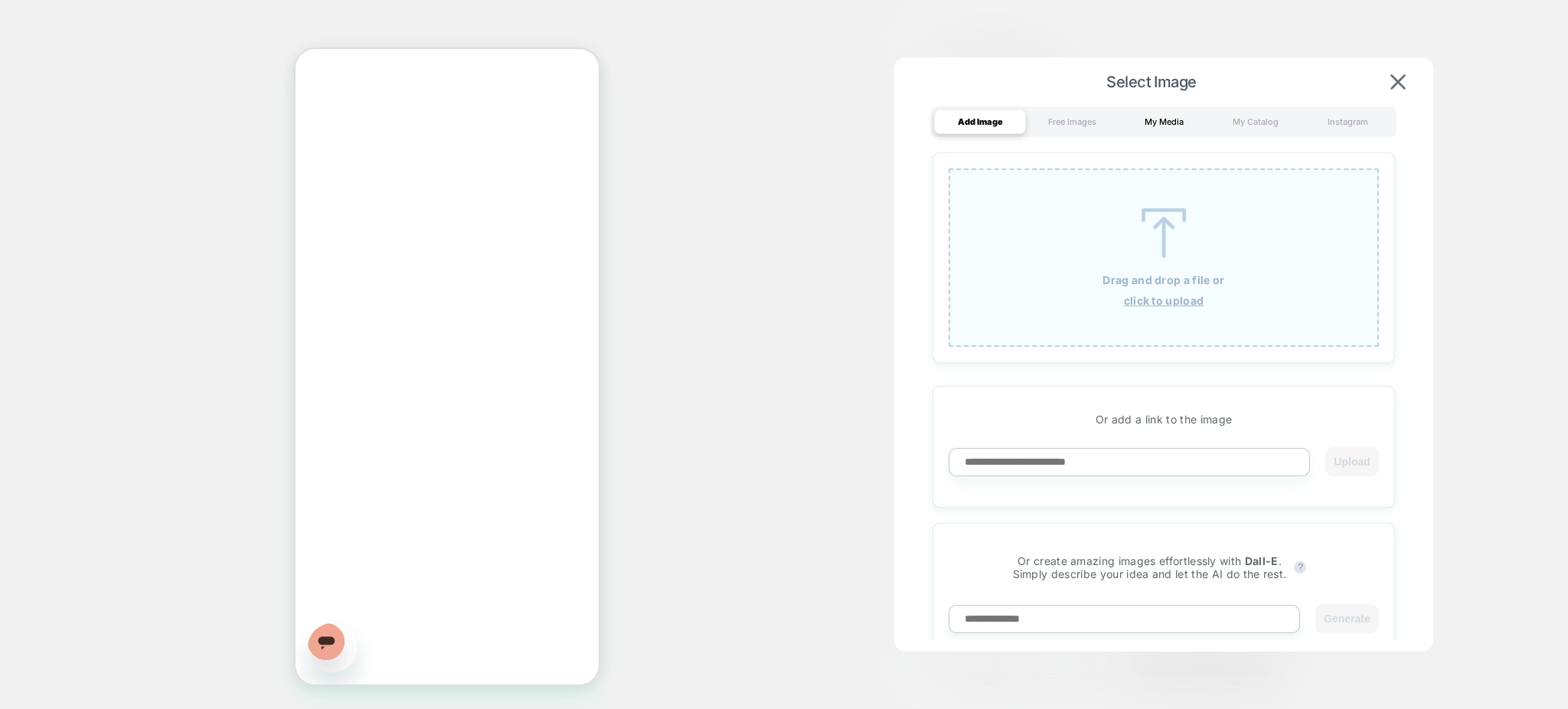
click at [1167, 127] on div "My Media" at bounding box center [1164, 121] width 92 height 24
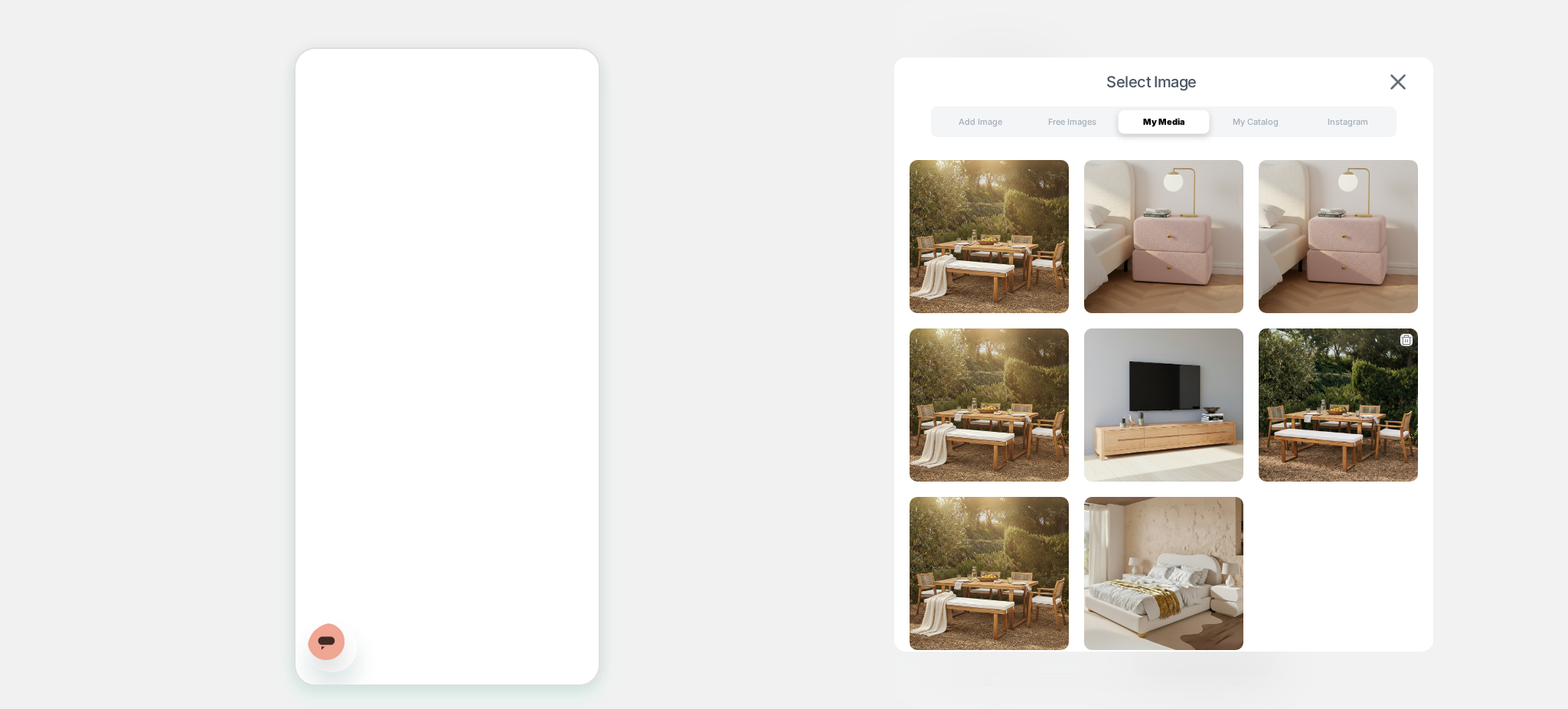
click at [1355, 450] on img at bounding box center [1338, 405] width 159 height 153
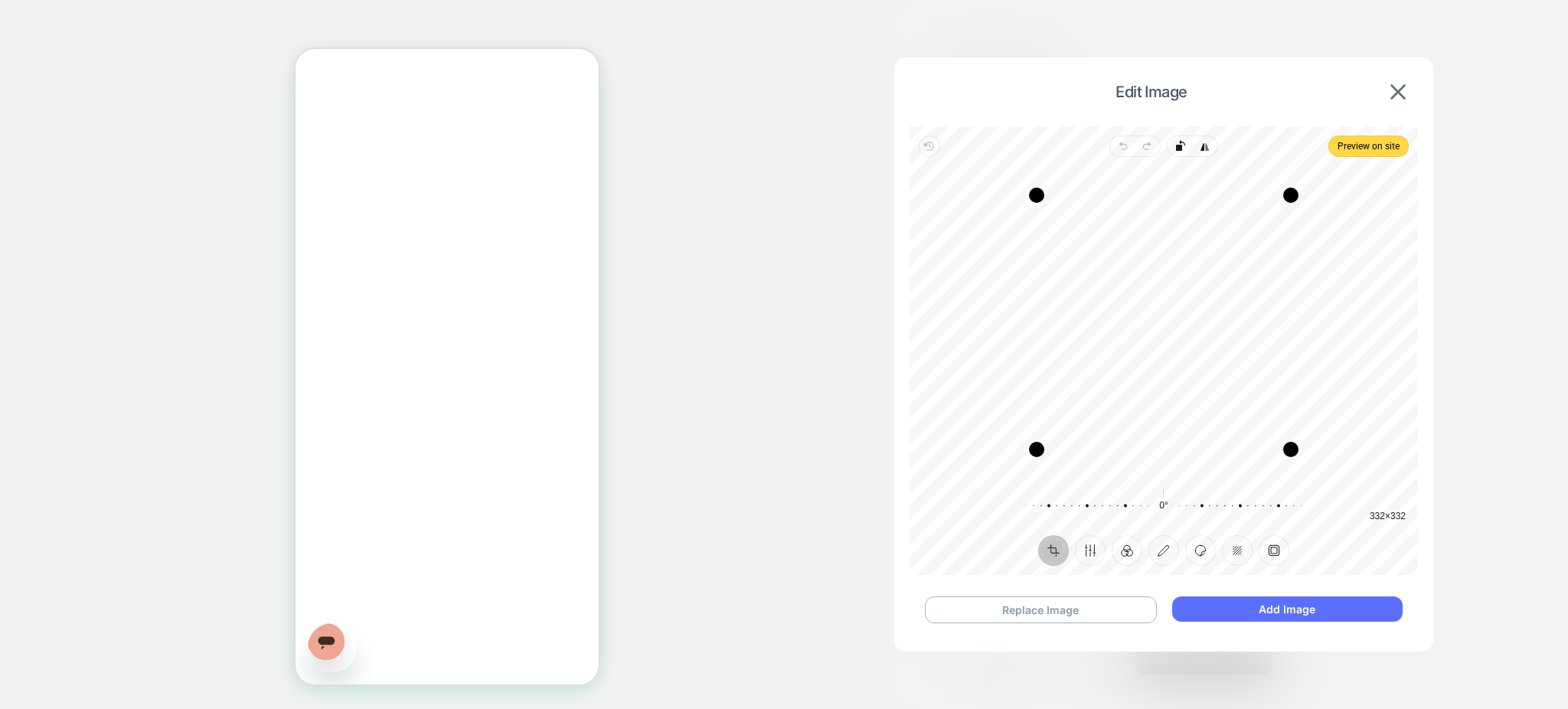
click at [1299, 616] on button "Add Image" at bounding box center [1287, 608] width 231 height 25
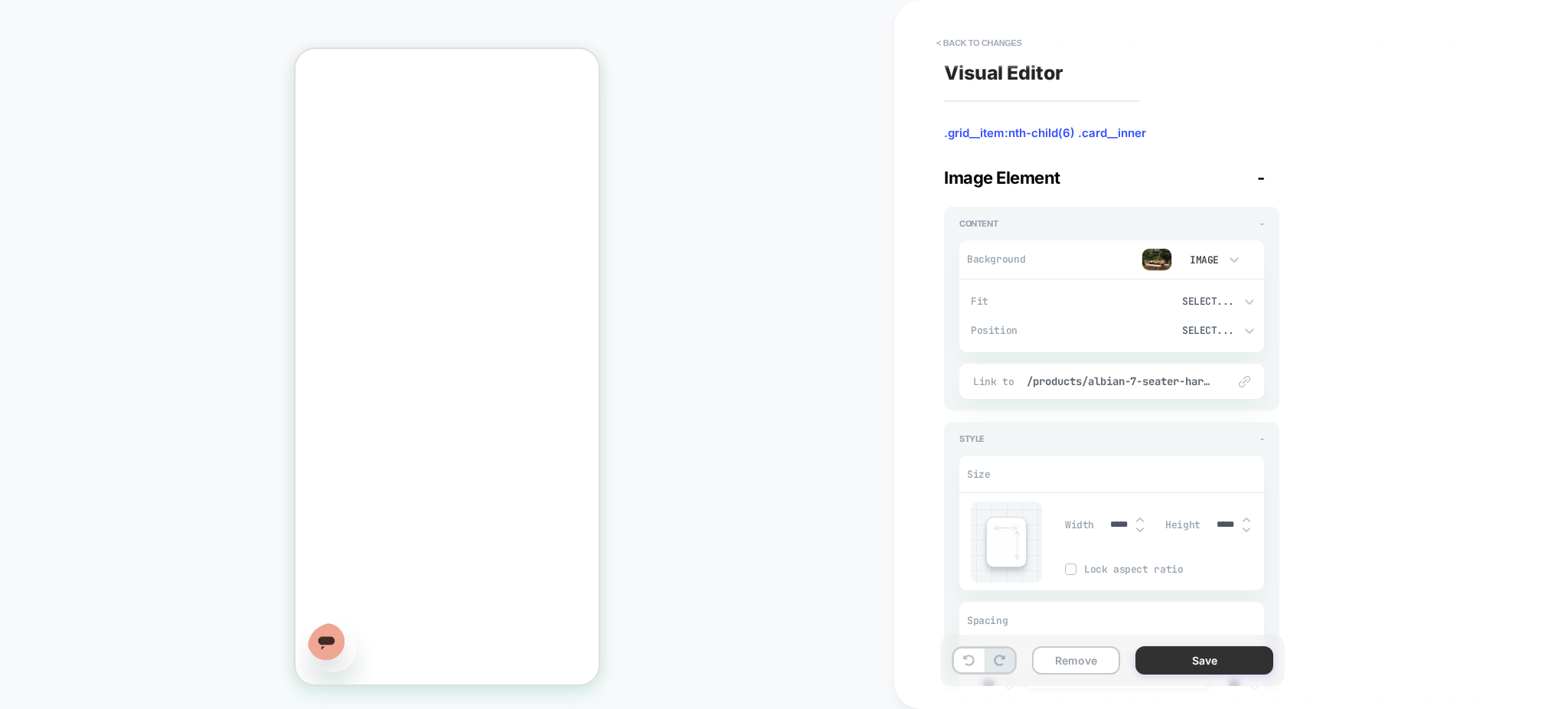
scroll to position [407, 0]
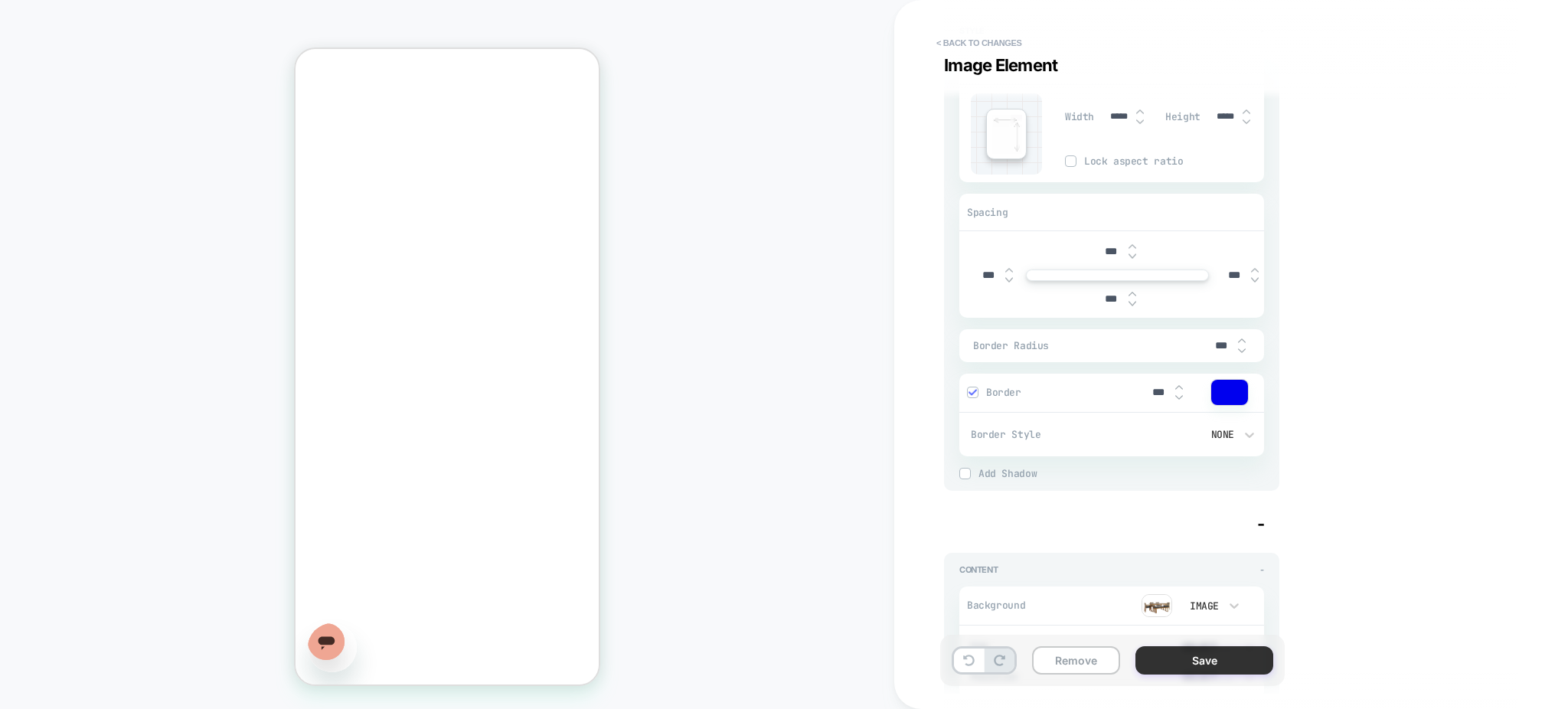
click at [1157, 655] on button "Save" at bounding box center [1203, 661] width 137 height 29
type textarea "*"
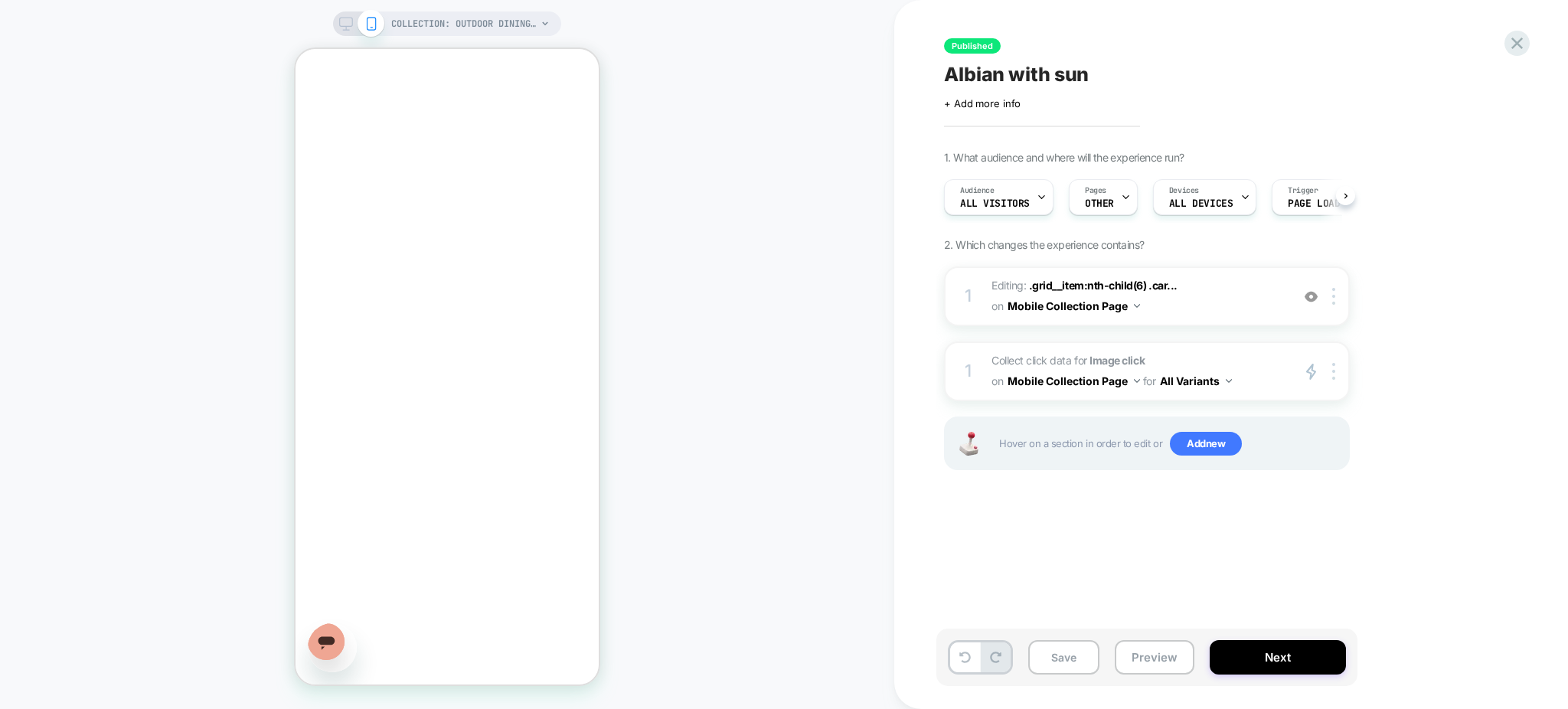
scroll to position [0, 1]
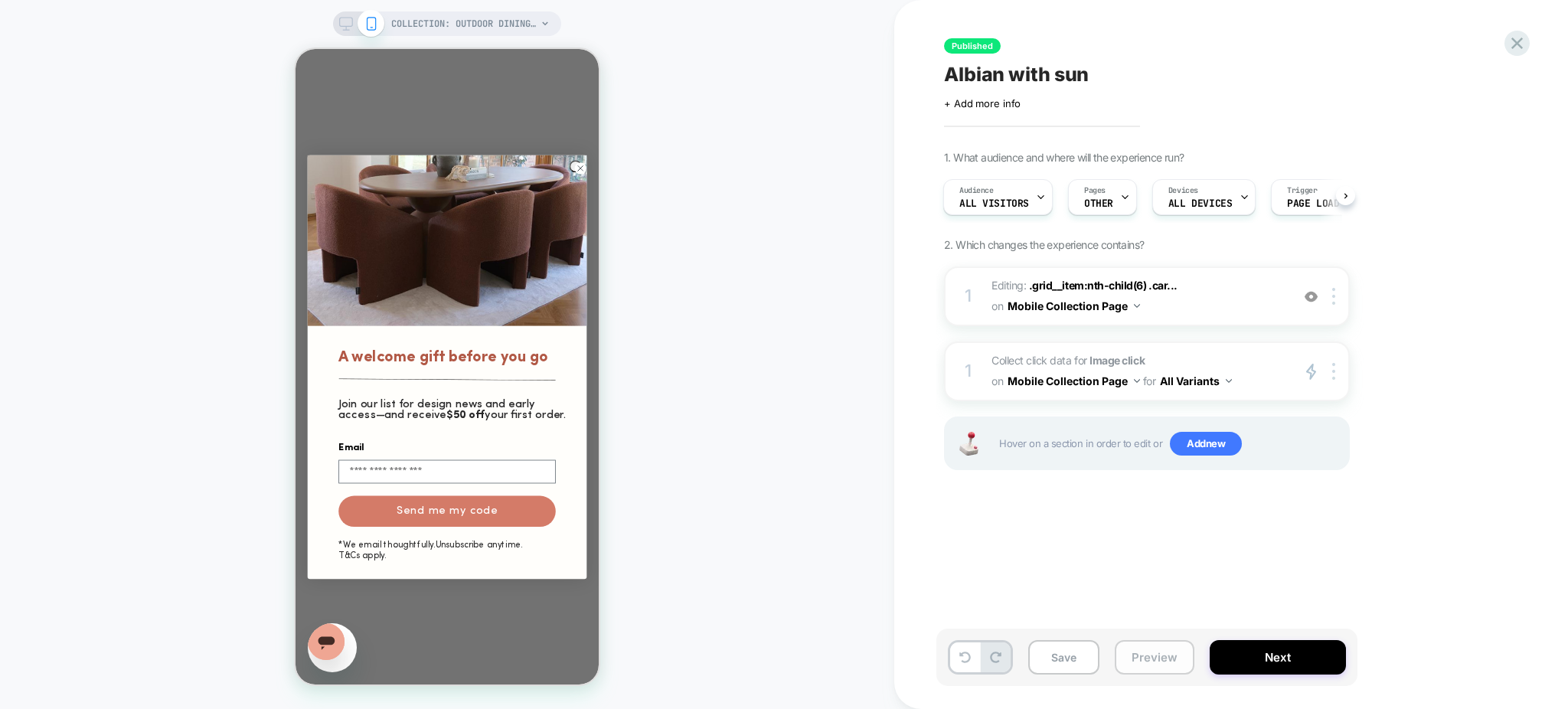
click at [1151, 651] on button "Preview" at bounding box center [1154, 657] width 80 height 34
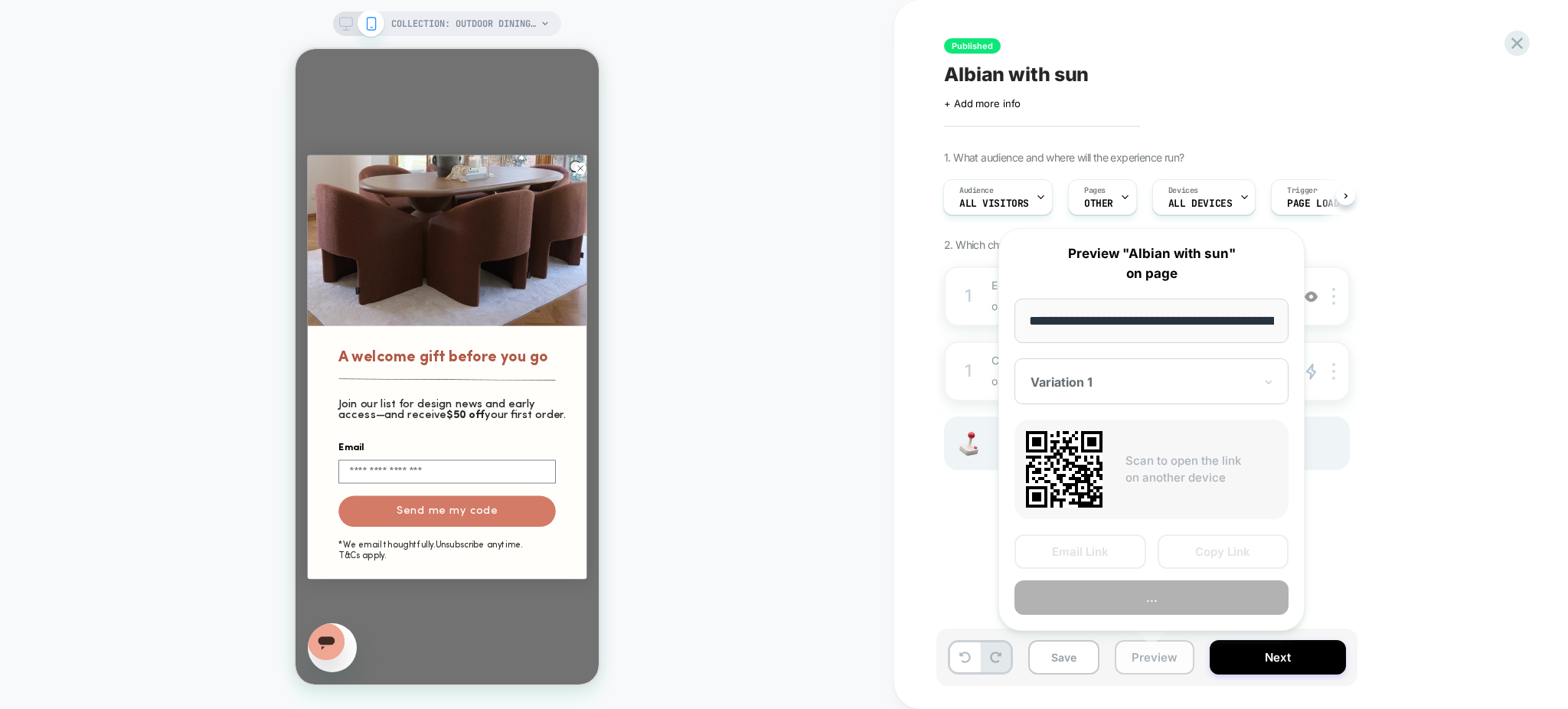
scroll to position [0, 252]
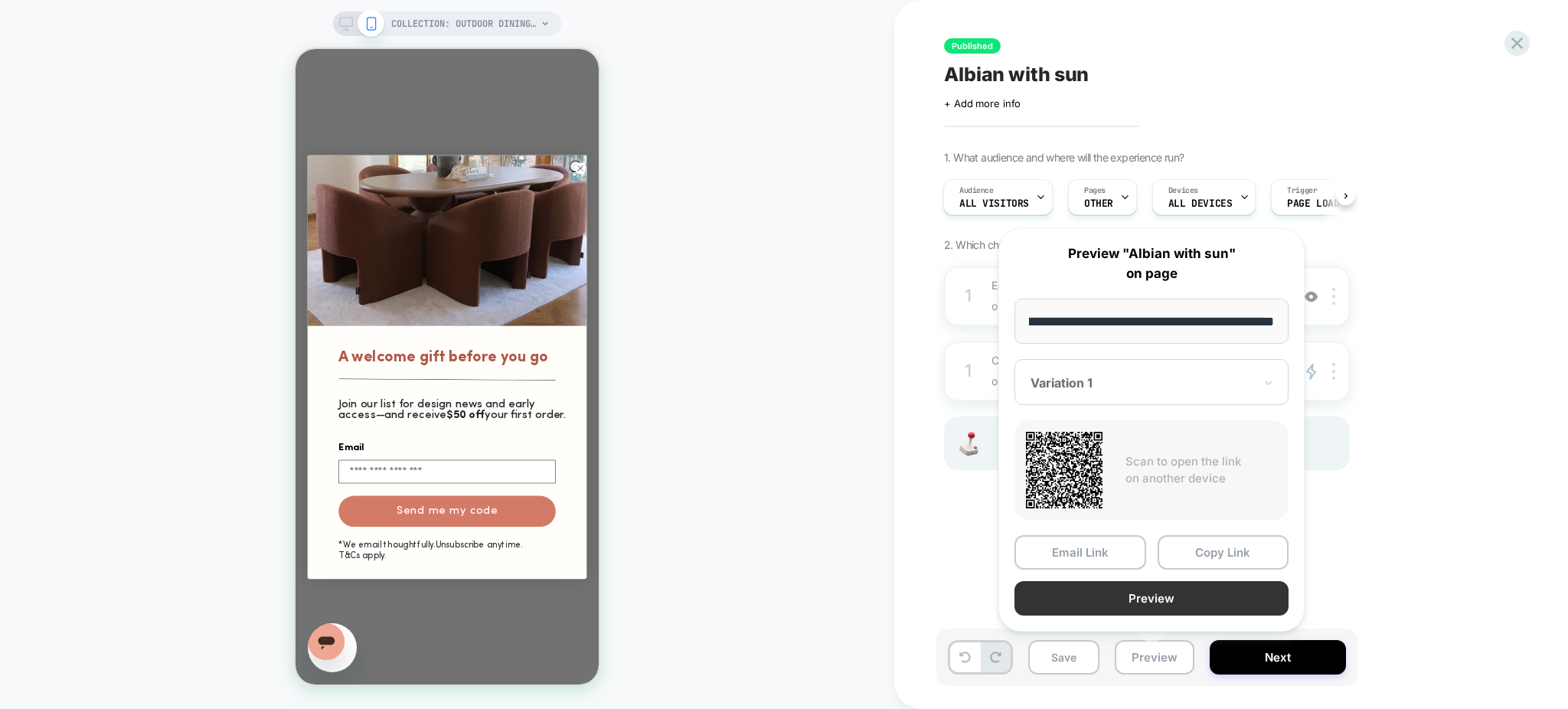
click at [1154, 599] on button "Preview" at bounding box center [1151, 598] width 274 height 34
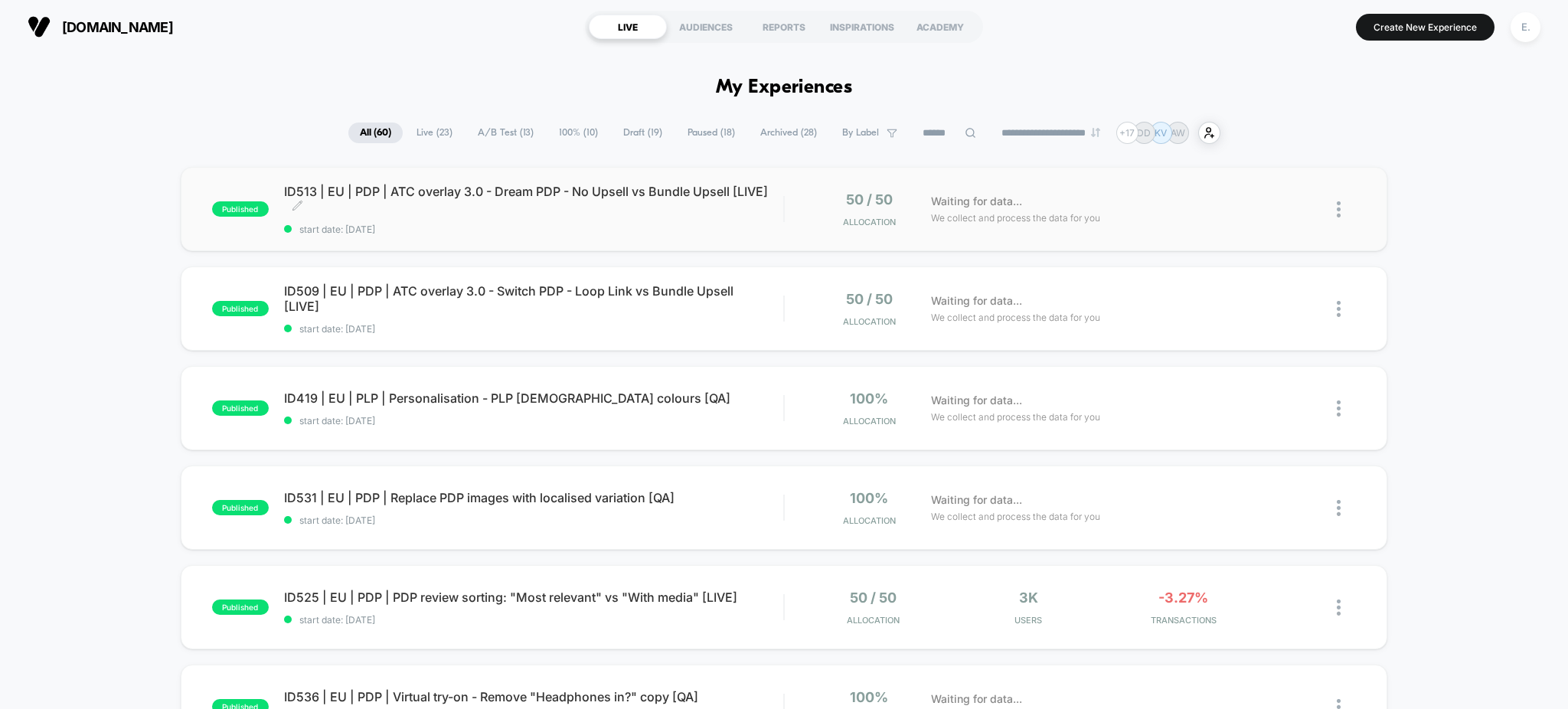
click at [470, 225] on span "start date: [DATE]" at bounding box center [533, 229] width 500 height 12
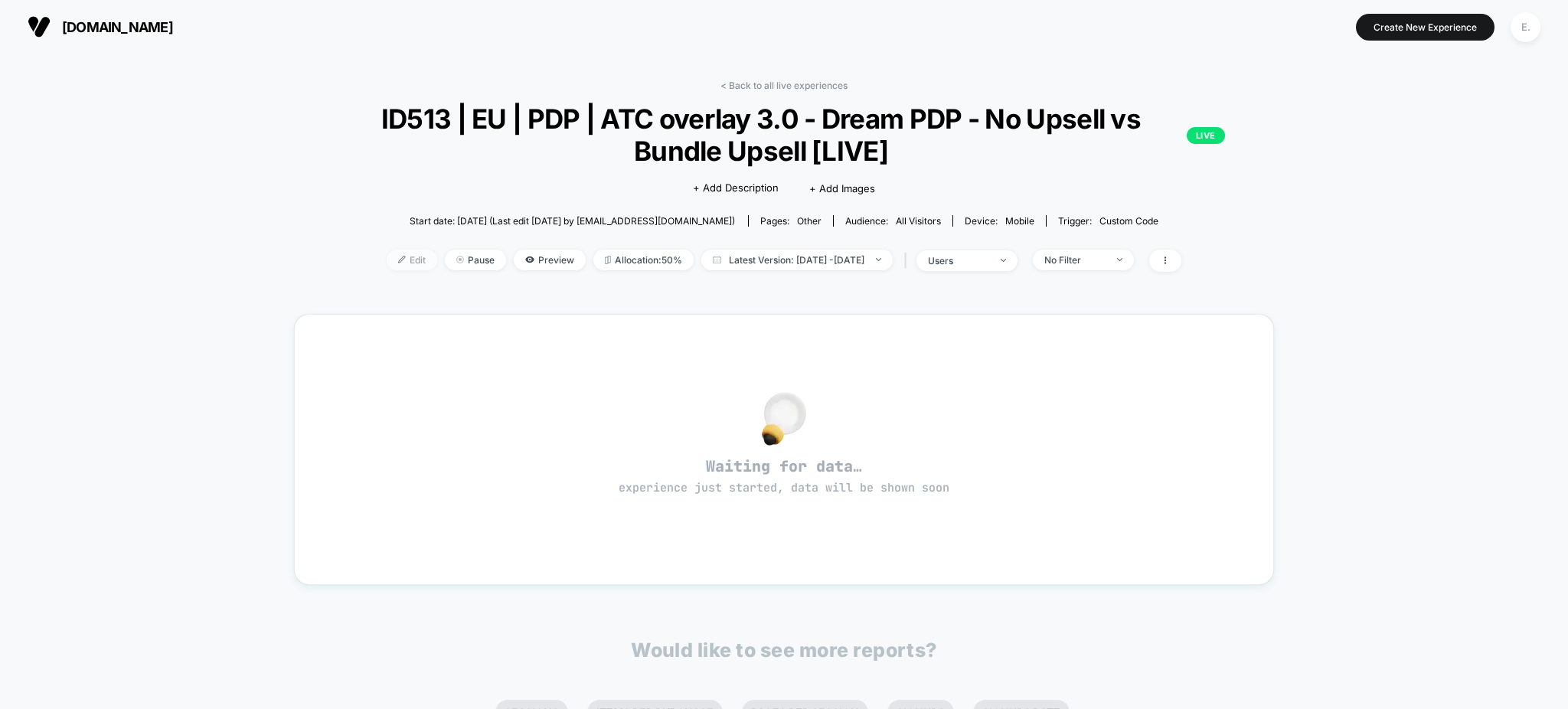
click at [387, 261] on span "Edit" at bounding box center [412, 259] width 50 height 21
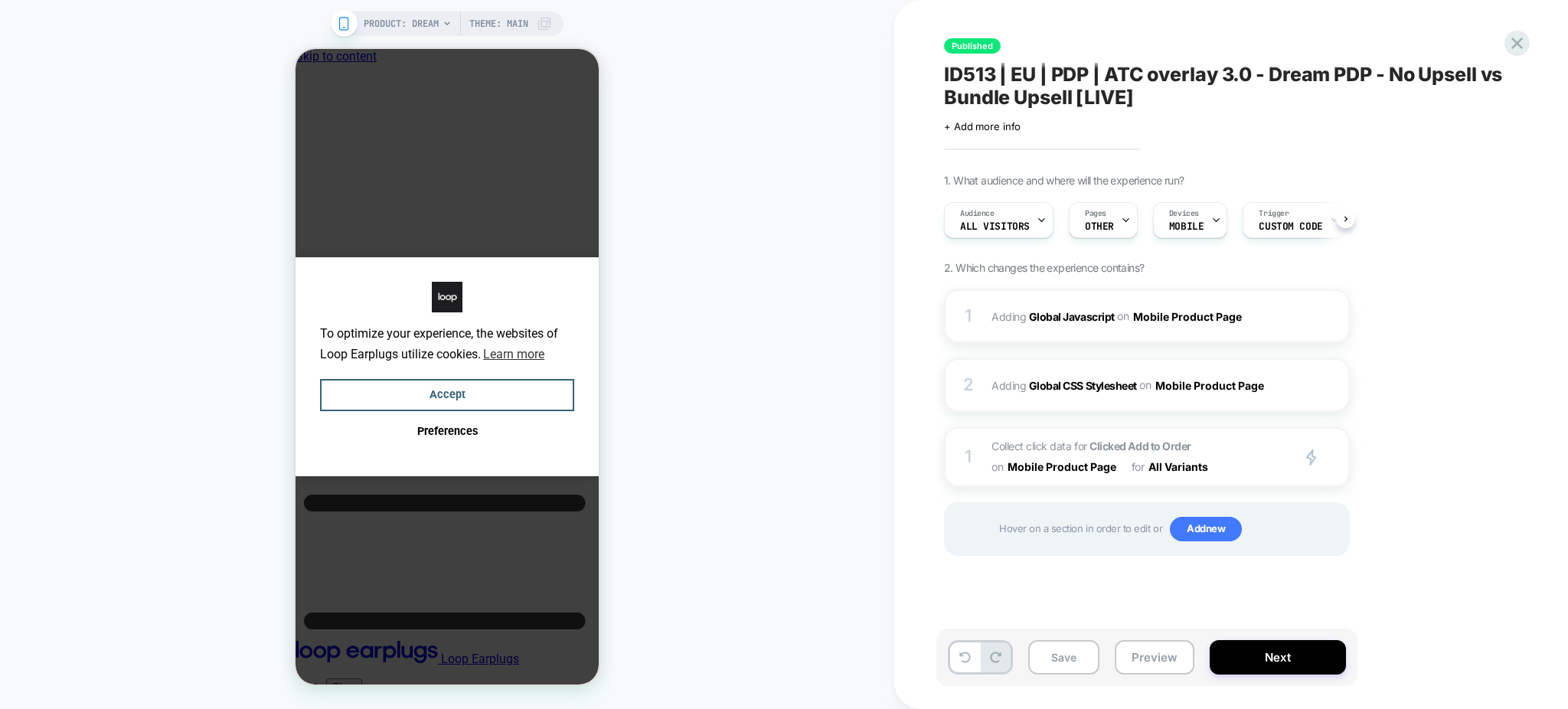
scroll to position [0, 1]
click at [1513, 45] on icon at bounding box center [1517, 43] width 21 height 21
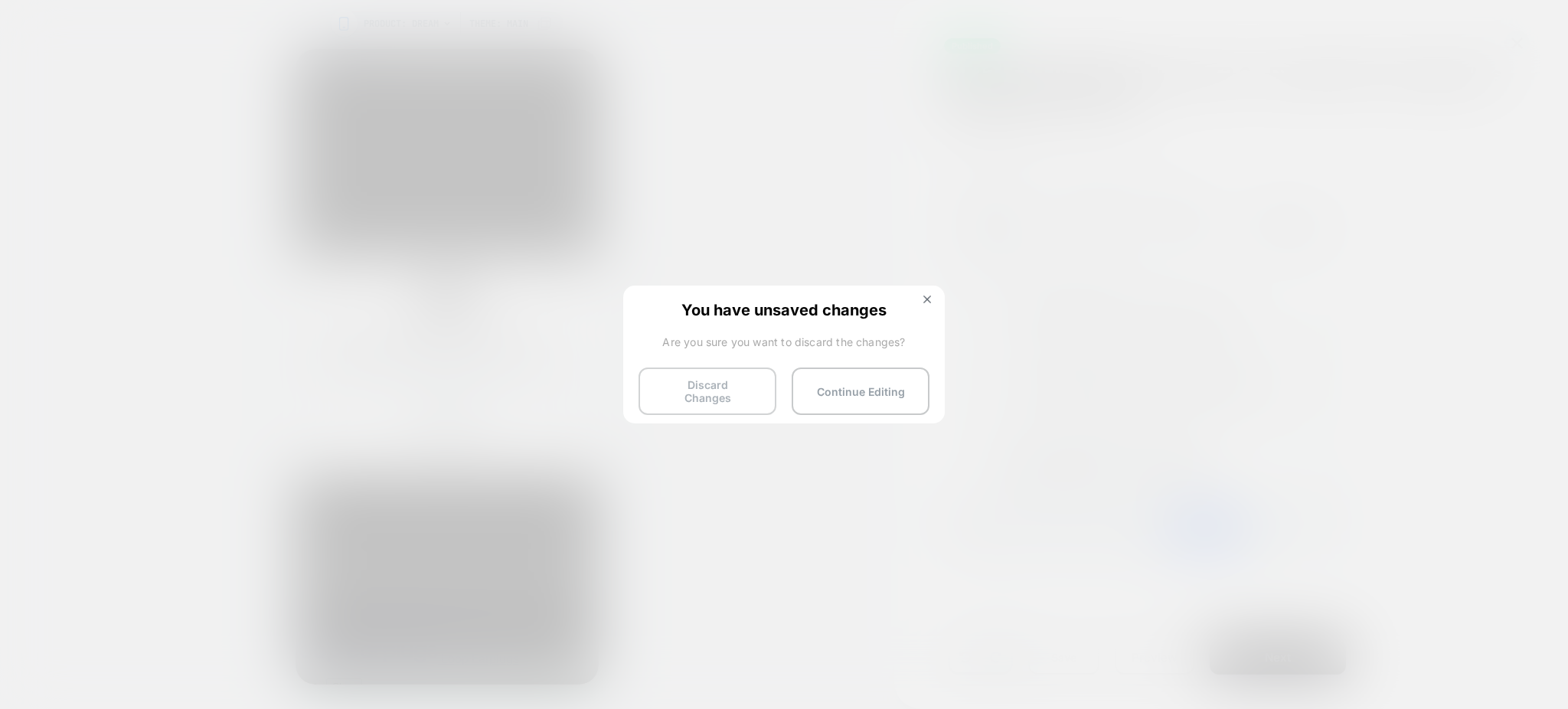
click at [683, 382] on button "Discard Changes" at bounding box center [707, 390] width 137 height 48
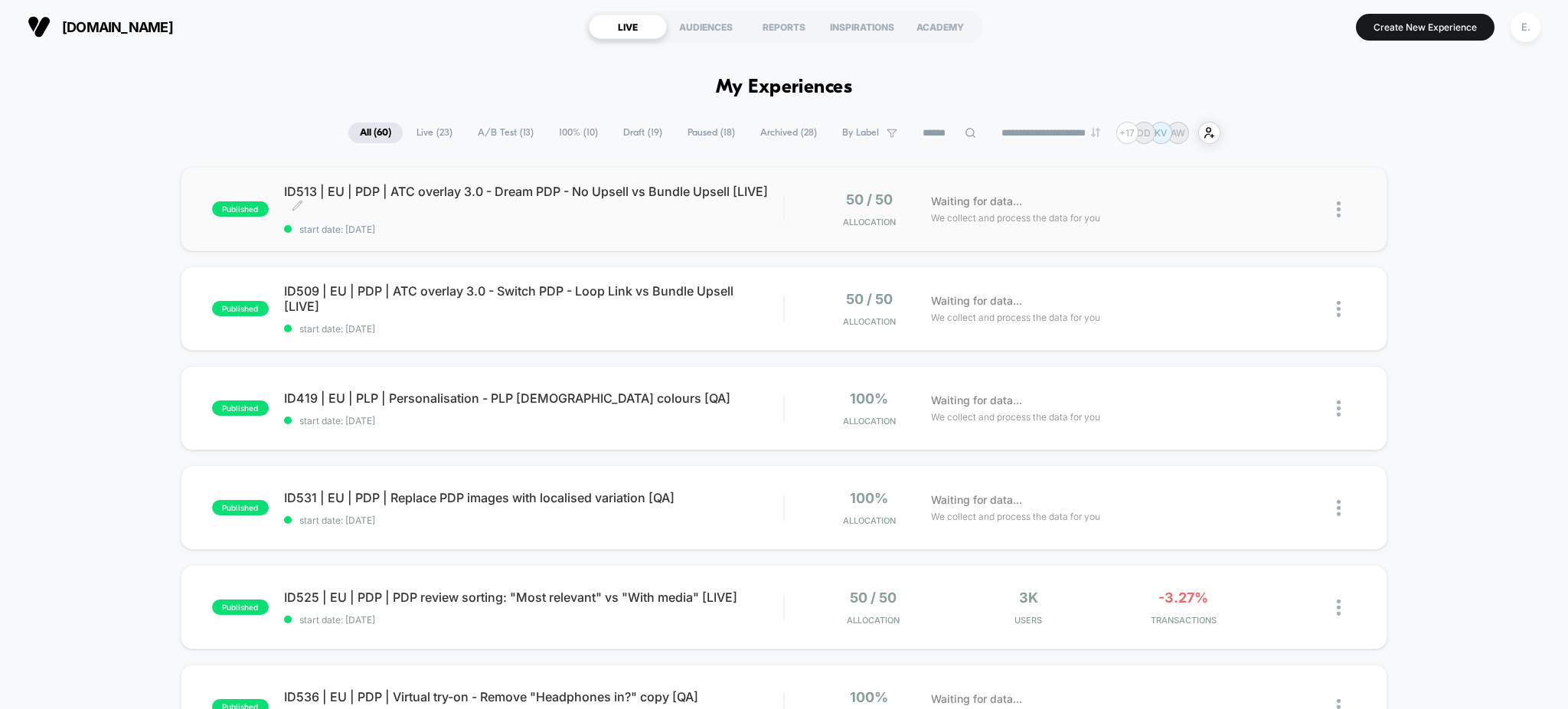
click at [721, 232] on span "start date: [DATE]" at bounding box center [533, 229] width 500 height 12
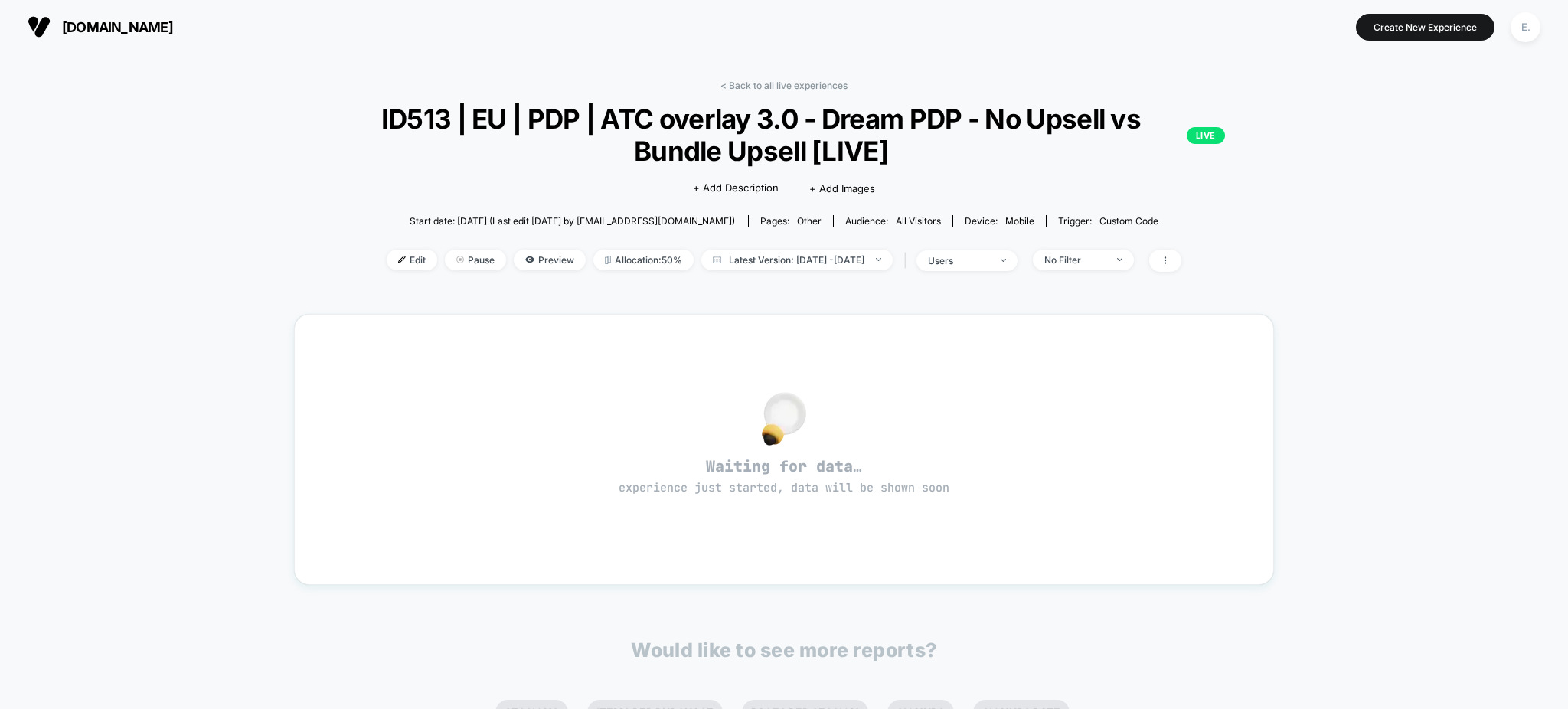
click at [753, 96] on div "< Back to all live experiences ID513 | EU | PDP | ATC overlay 3.0 - Dream PDP -…" at bounding box center [783, 185] width 980 height 211
click at [752, 87] on link "< Back to all live experiences" at bounding box center [784, 85] width 128 height 12
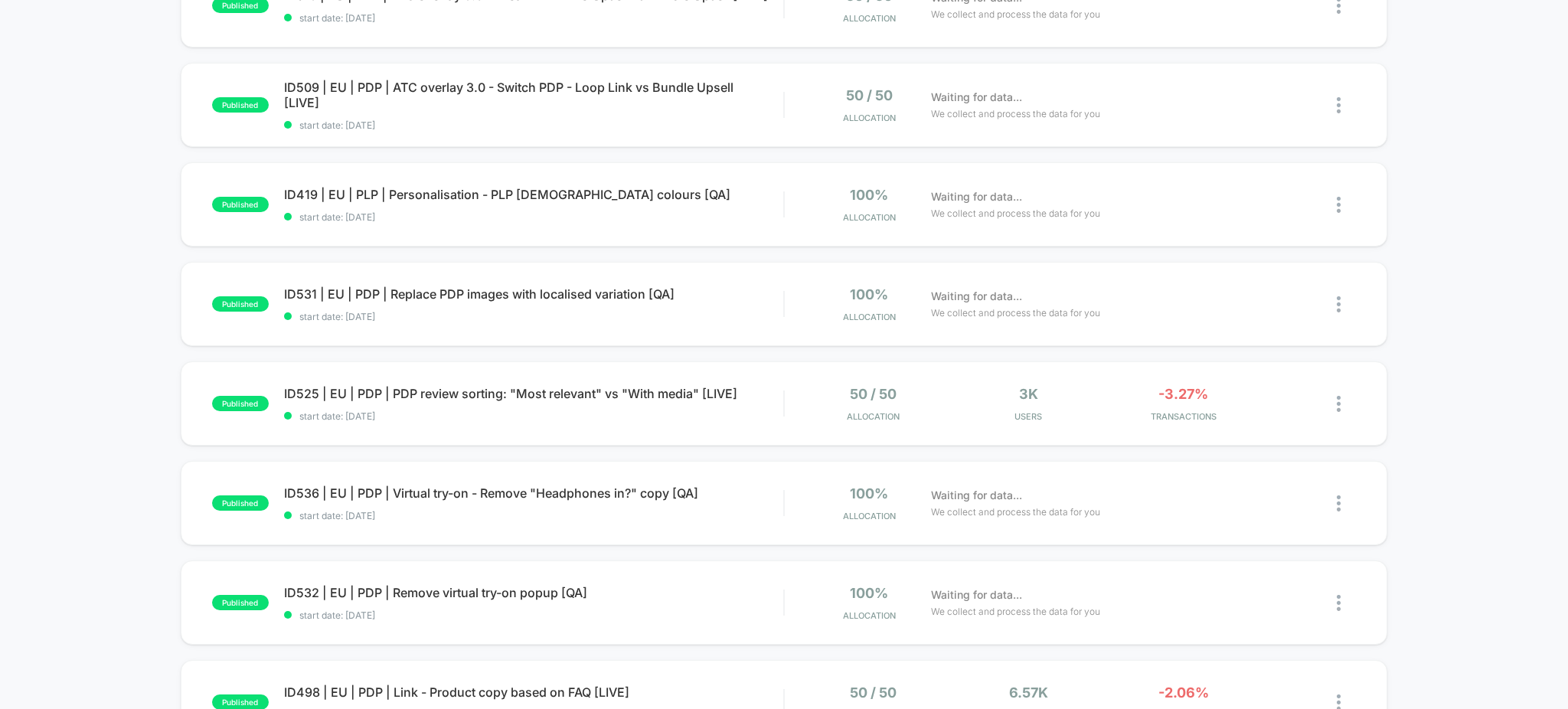
scroll to position [612, 0]
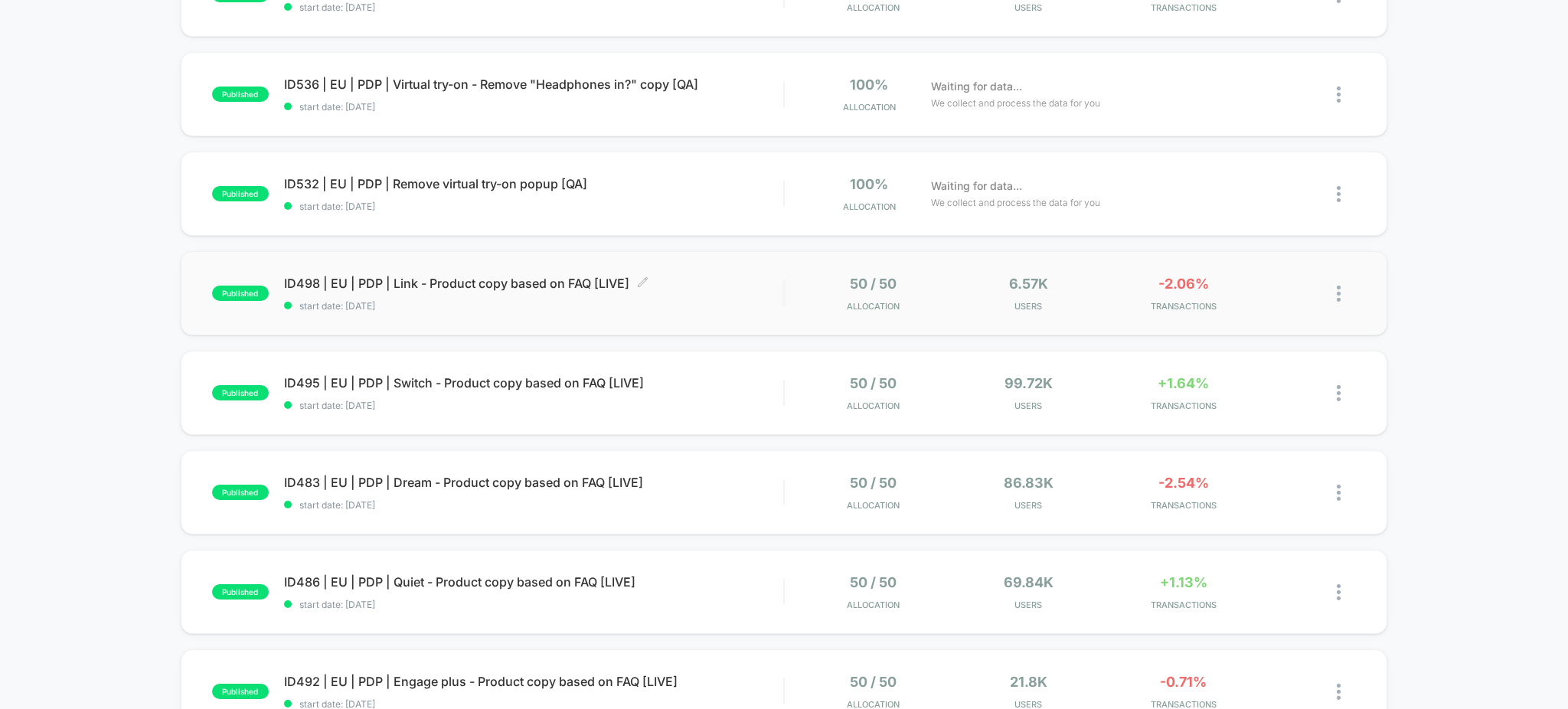
click at [710, 293] on div "ID498 | EU | PDP | Link - Product copy based on FAQ [LIVE] Click to edit experi…" at bounding box center [533, 293] width 500 height 36
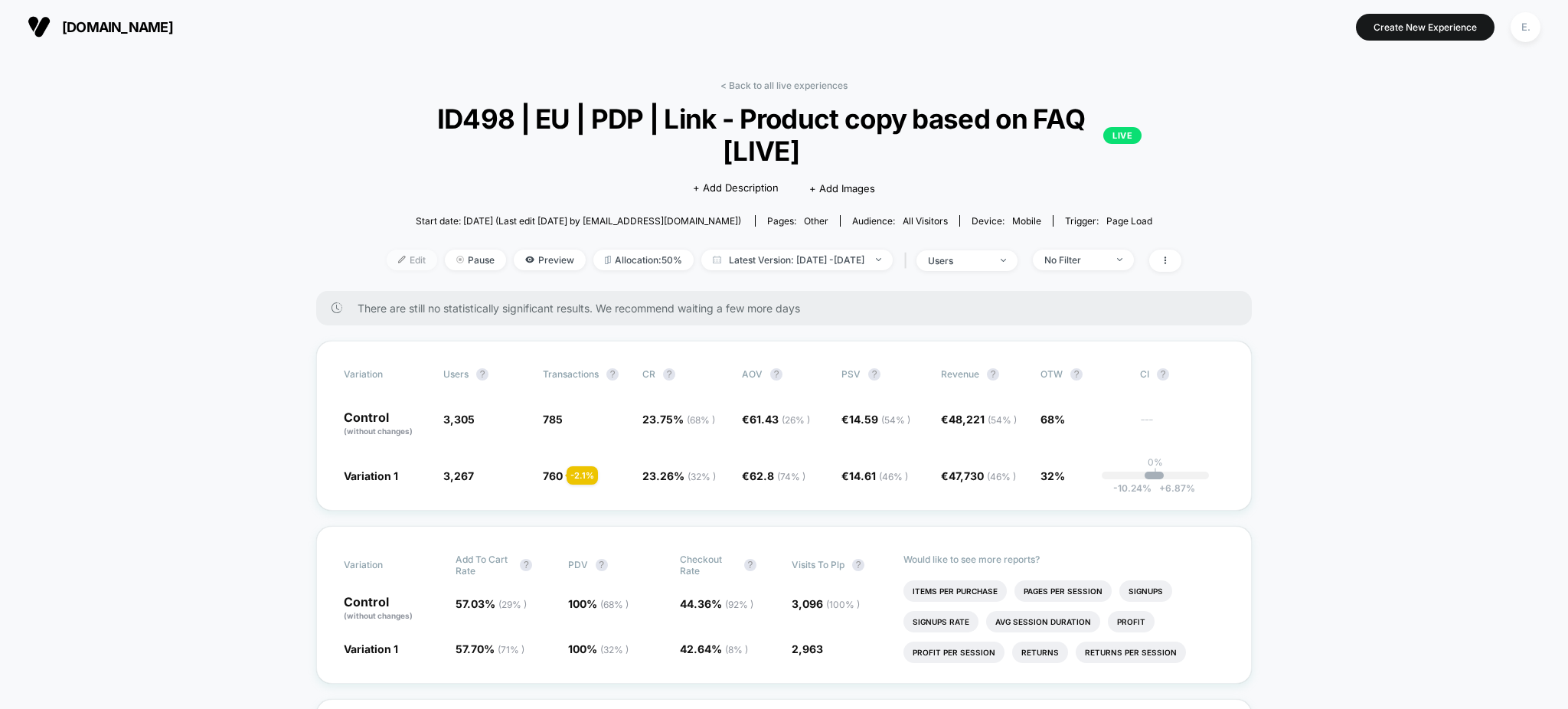
click at [387, 257] on span "Edit" at bounding box center [412, 259] width 50 height 21
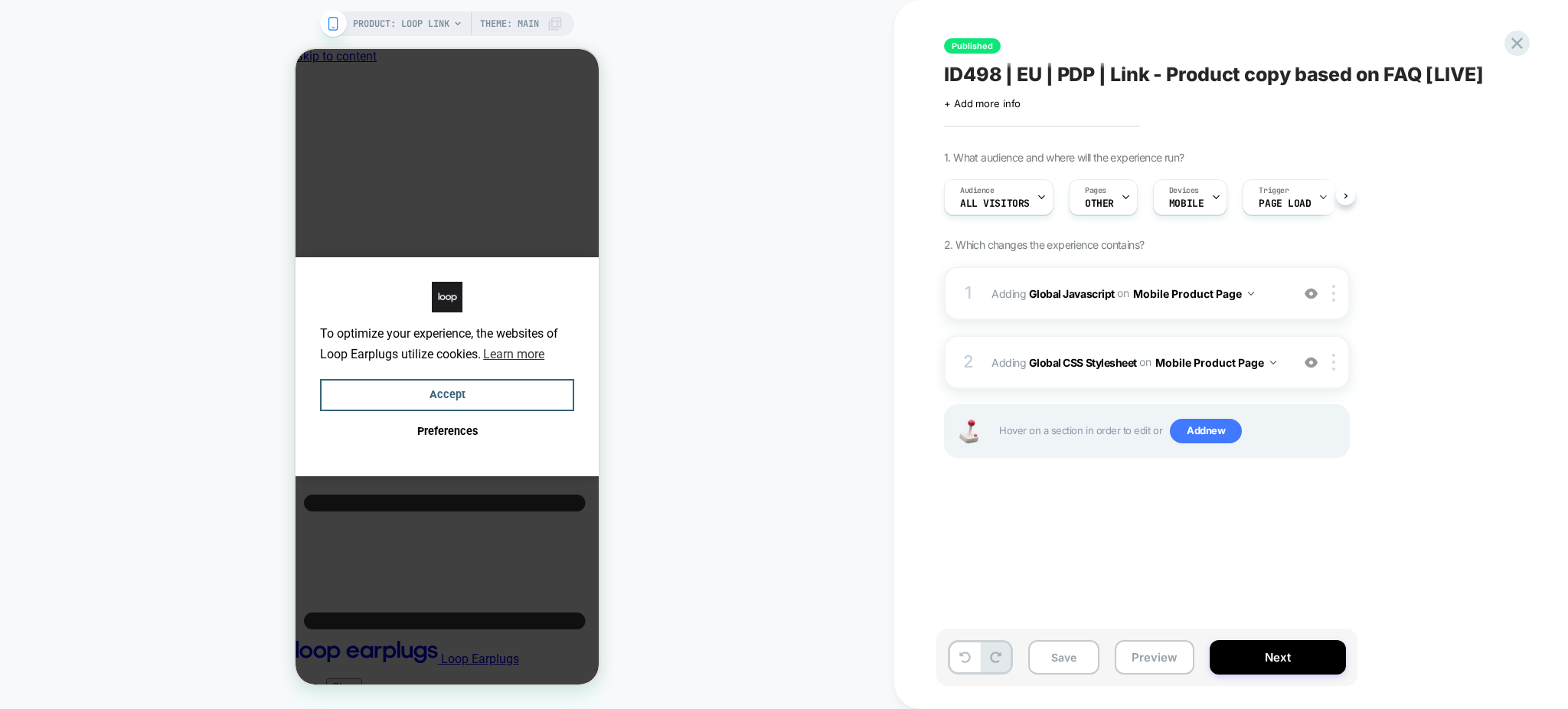
scroll to position [0, 1]
click at [1514, 29] on div at bounding box center [1517, 43] width 31 height 31
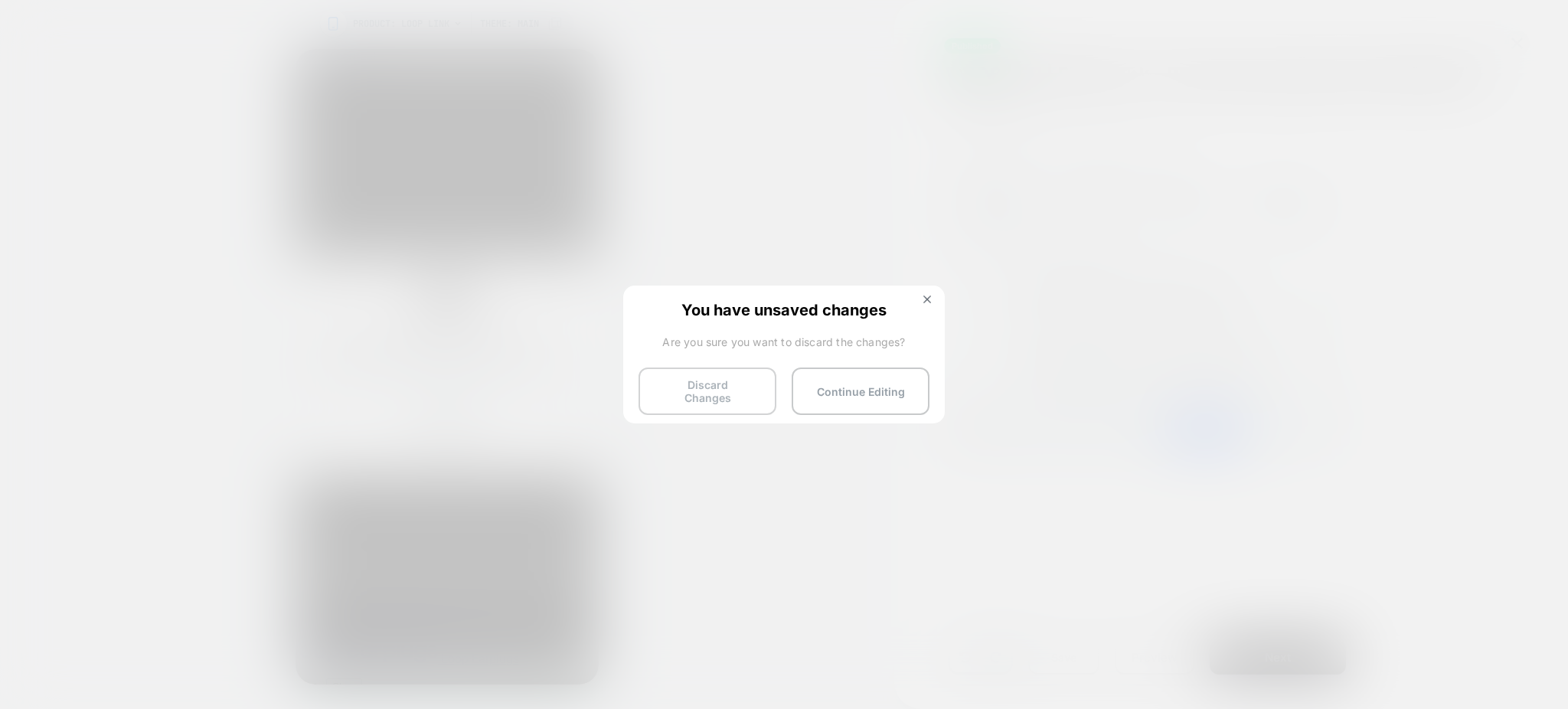
click at [660, 392] on button "Discard Changes" at bounding box center [707, 390] width 137 height 48
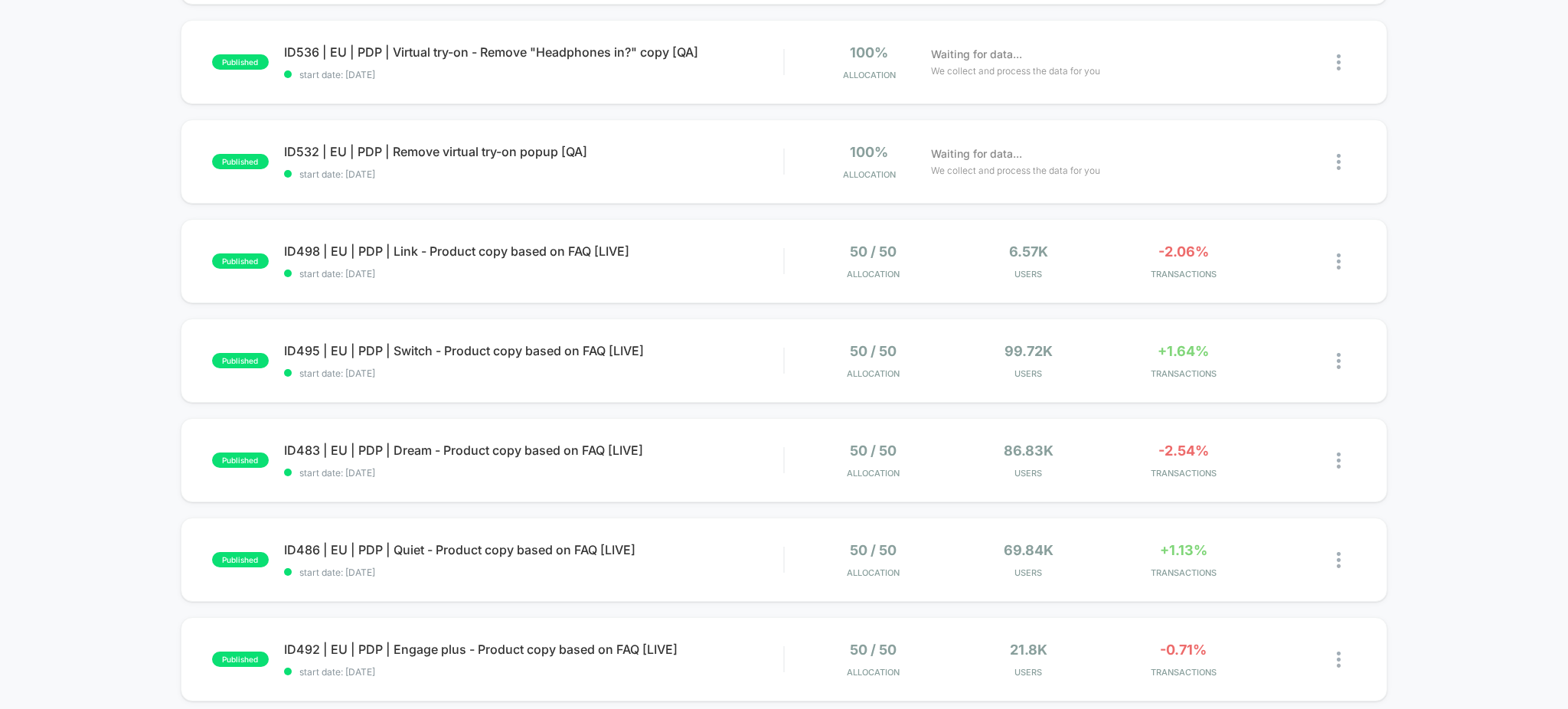
scroll to position [612, 0]
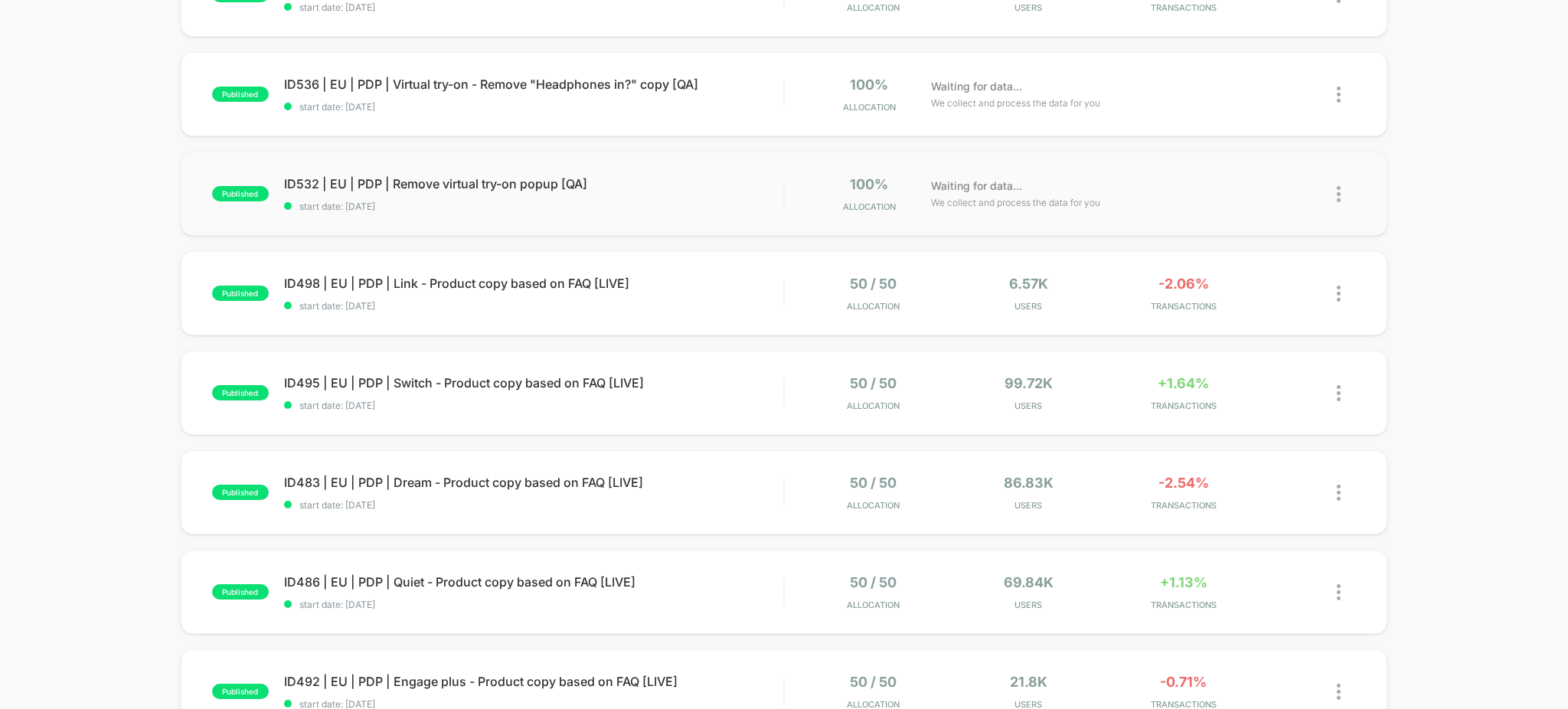
click at [630, 214] on div "published ID532 | EU | PDP | Remove virtual try-on popup [QA] start date: 10/1/…" at bounding box center [784, 194] width 1208 height 84
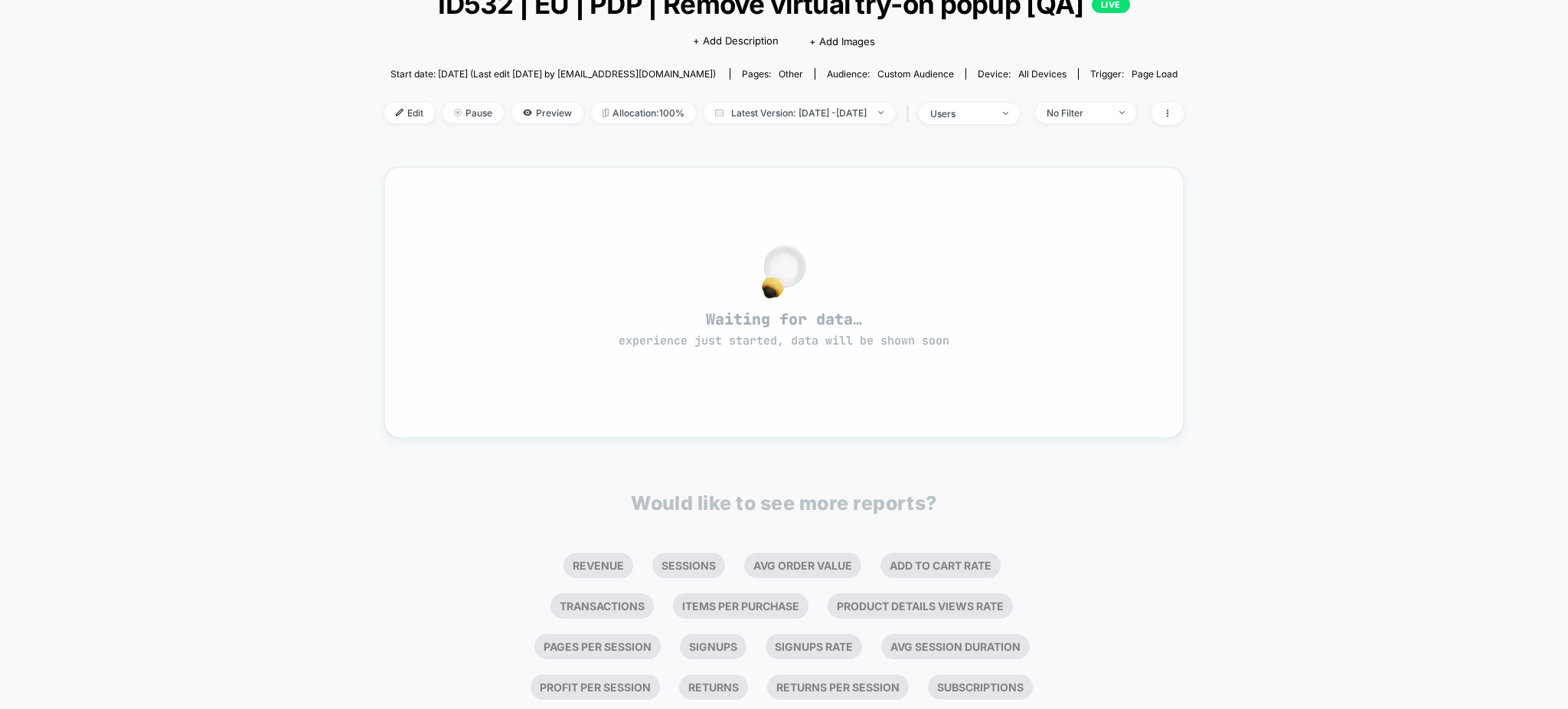
scroll to position [200, 0]
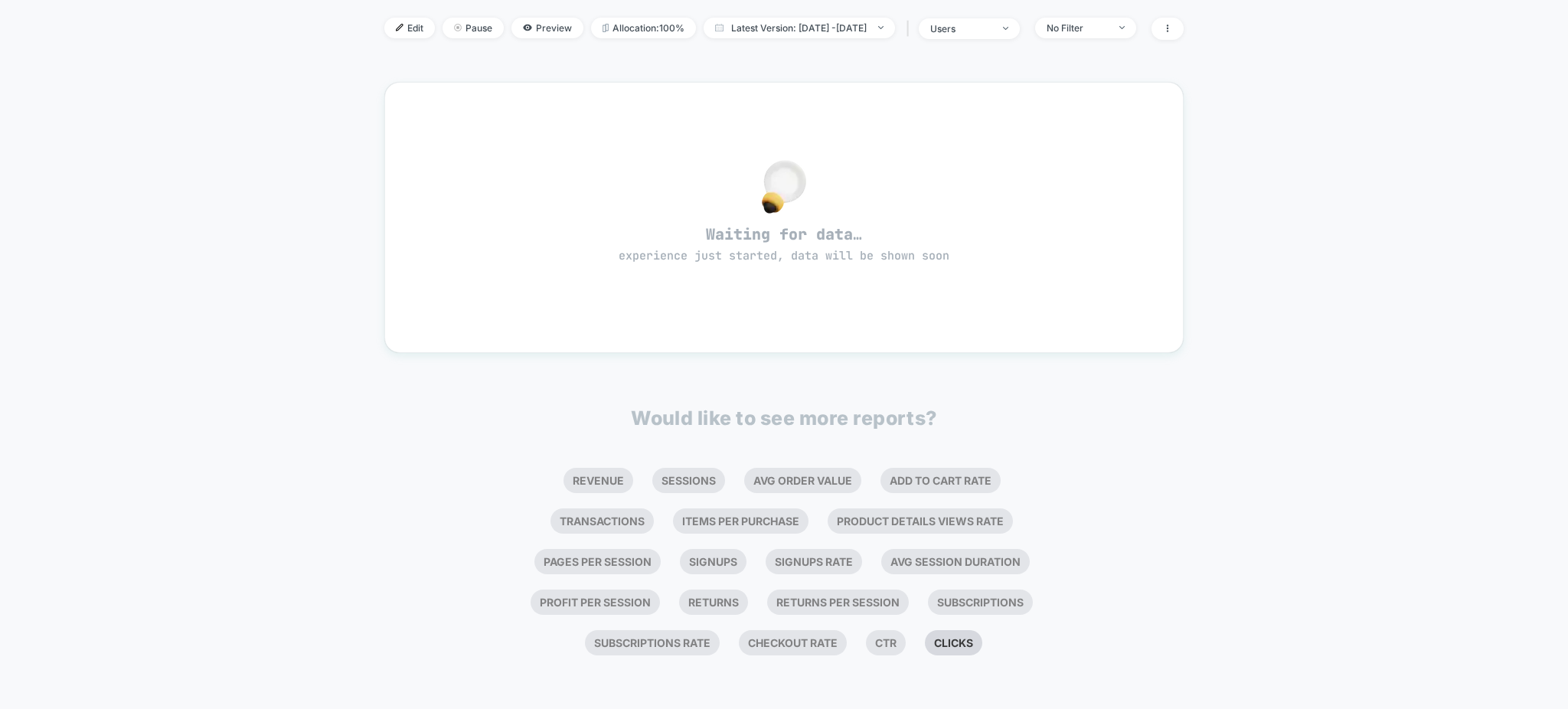
click at [925, 642] on li "Clicks" at bounding box center [954, 643] width 57 height 25
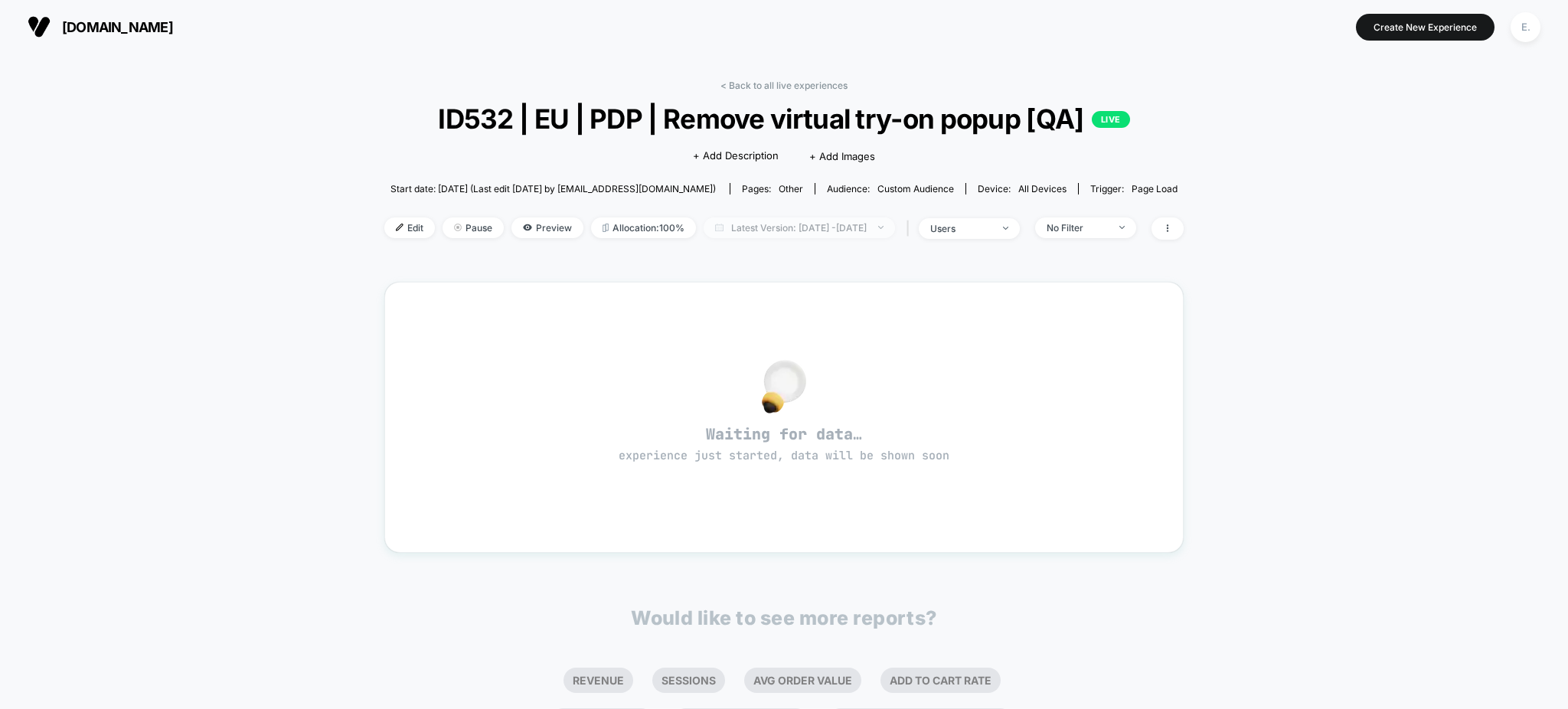
click at [815, 220] on span "Latest Version: Oct 1, 2025 - Oct 3, 2025" at bounding box center [799, 227] width 191 height 21
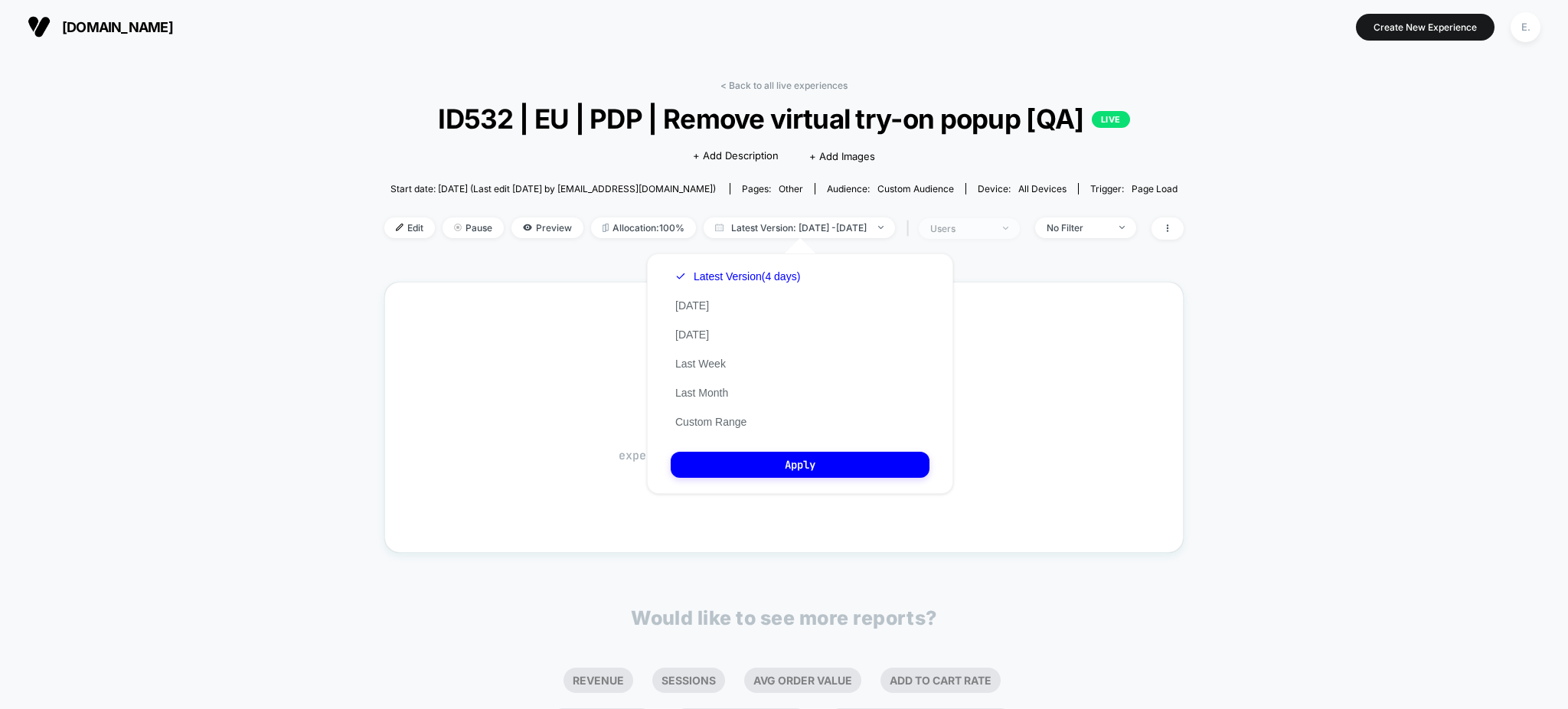
click at [1020, 232] on span "users" at bounding box center [969, 228] width 101 height 21
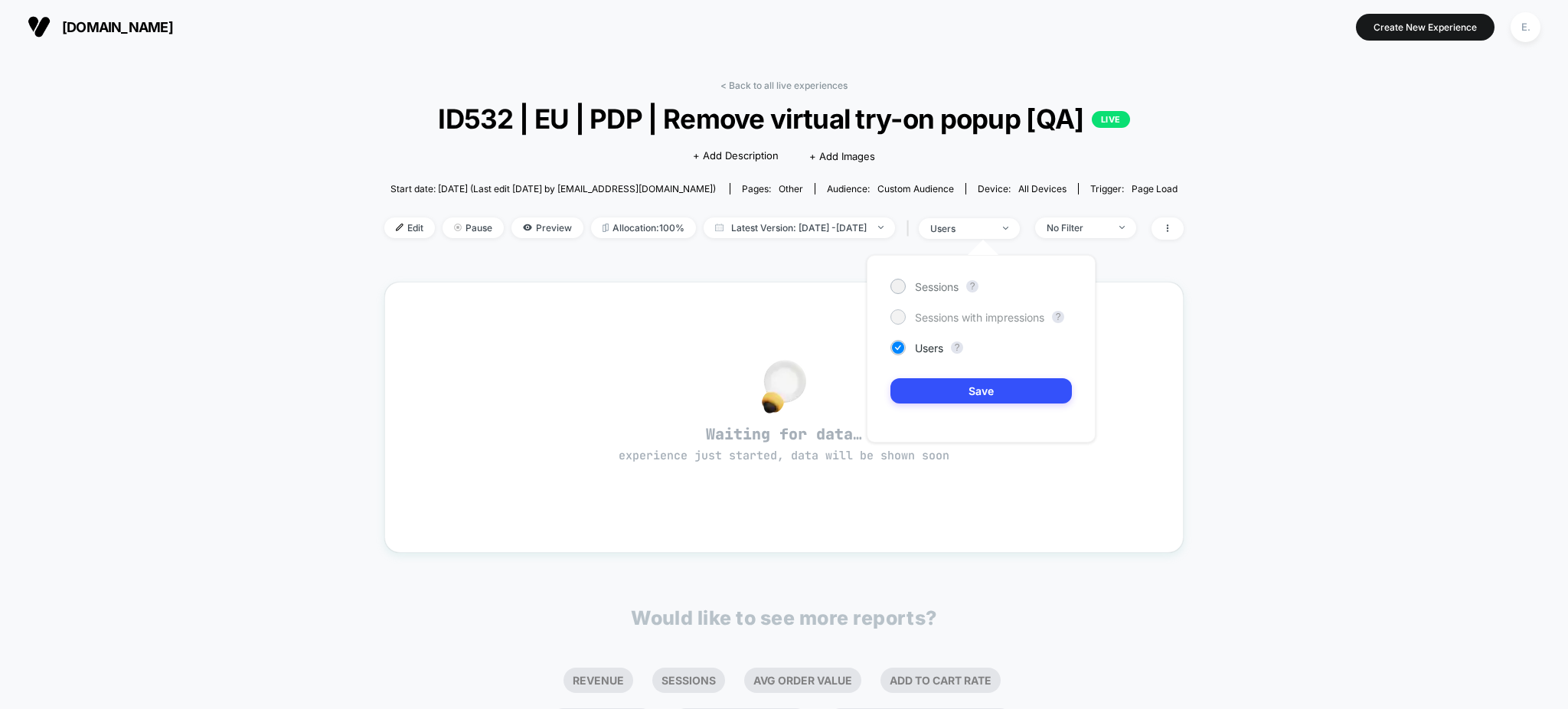
click at [1006, 317] on span "Sessions with impressions" at bounding box center [980, 317] width 129 height 13
click at [808, 78] on div "< Back to all live experiences ID532 | EU | PDP | Remove virtual try-on popup […" at bounding box center [784, 466] width 799 height 793
click at [795, 86] on link "< Back to all live experiences" at bounding box center [784, 85] width 128 height 12
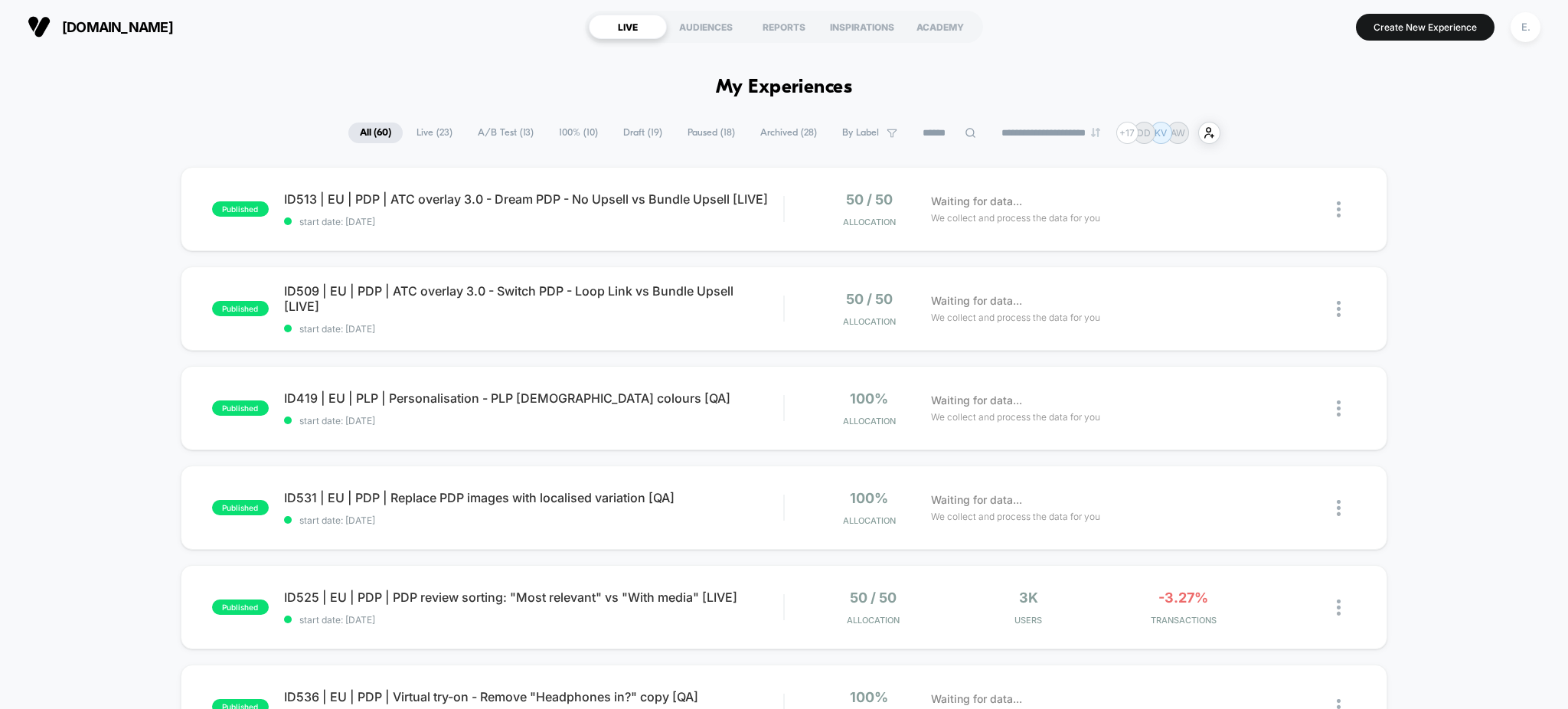
scroll to position [101, 0]
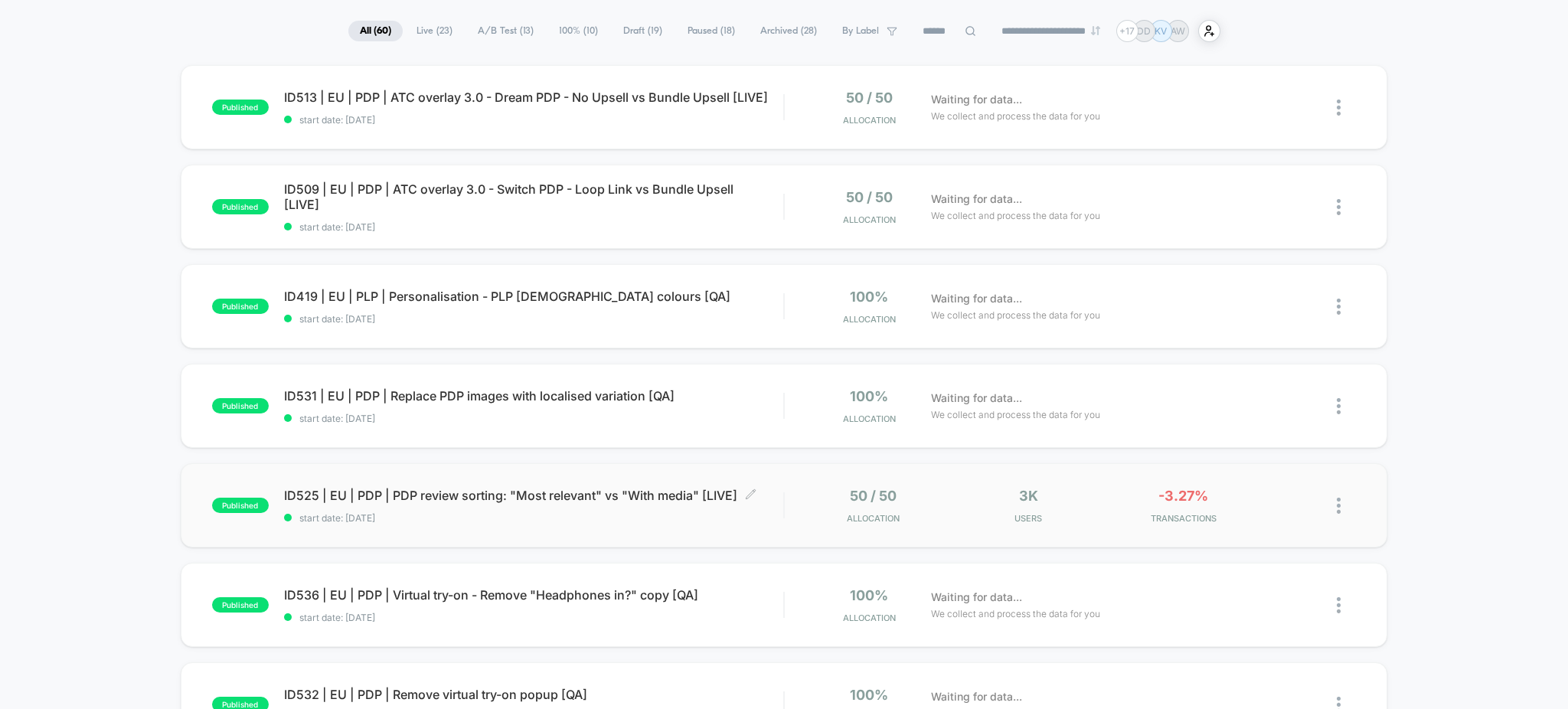
click at [668, 519] on span "start date: [DATE]" at bounding box center [533, 517] width 500 height 12
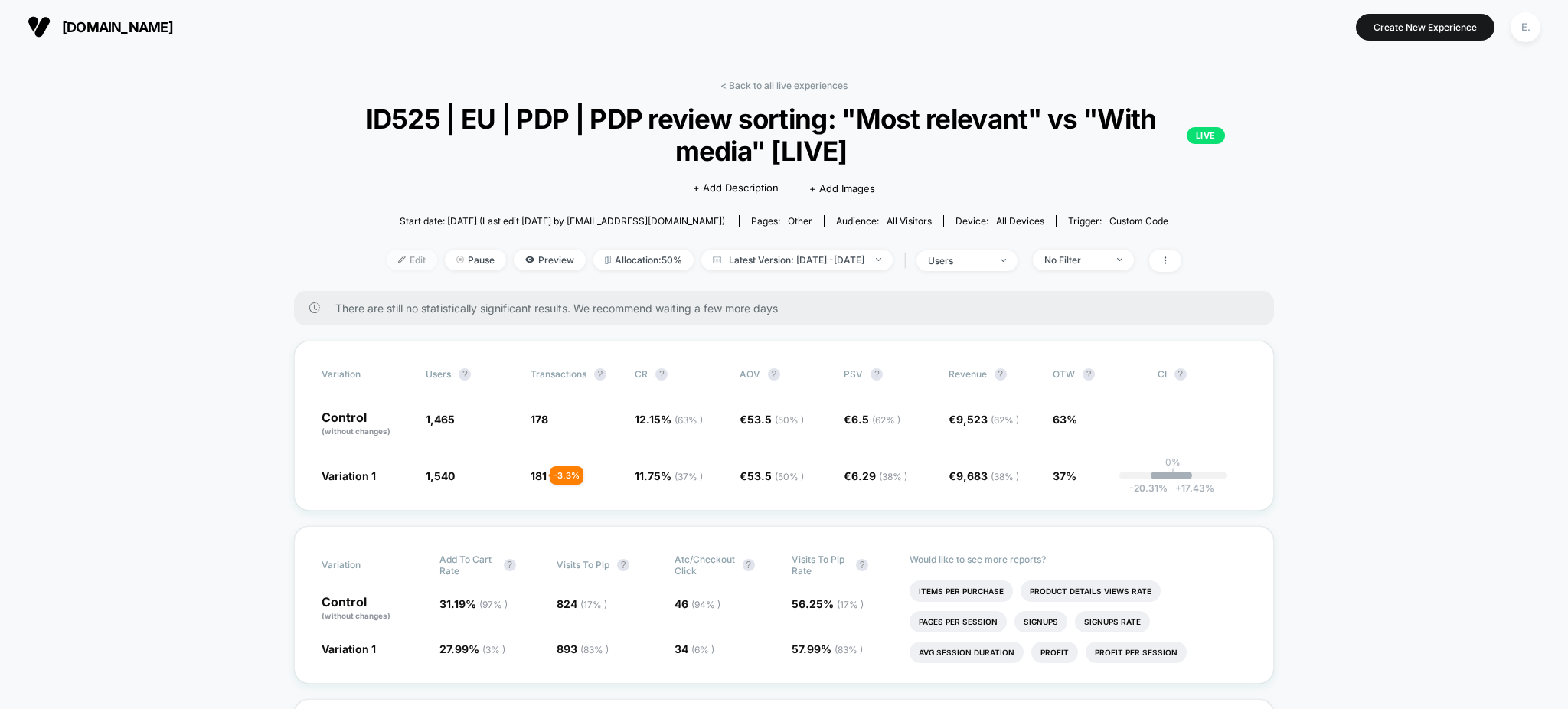
click at [398, 269] on span "Edit" at bounding box center [412, 259] width 50 height 21
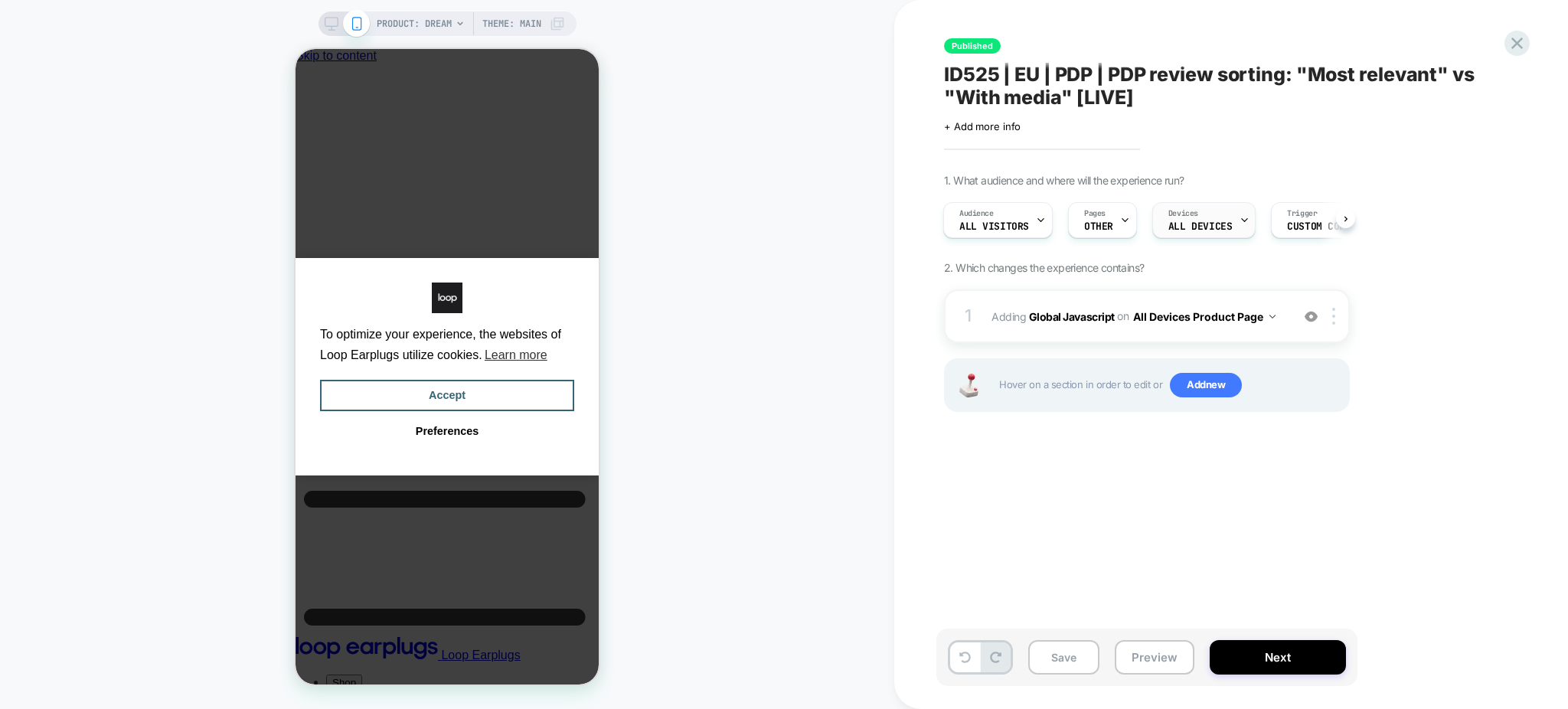
scroll to position [0, 11]
click at [1521, 44] on icon at bounding box center [1517, 43] width 21 height 21
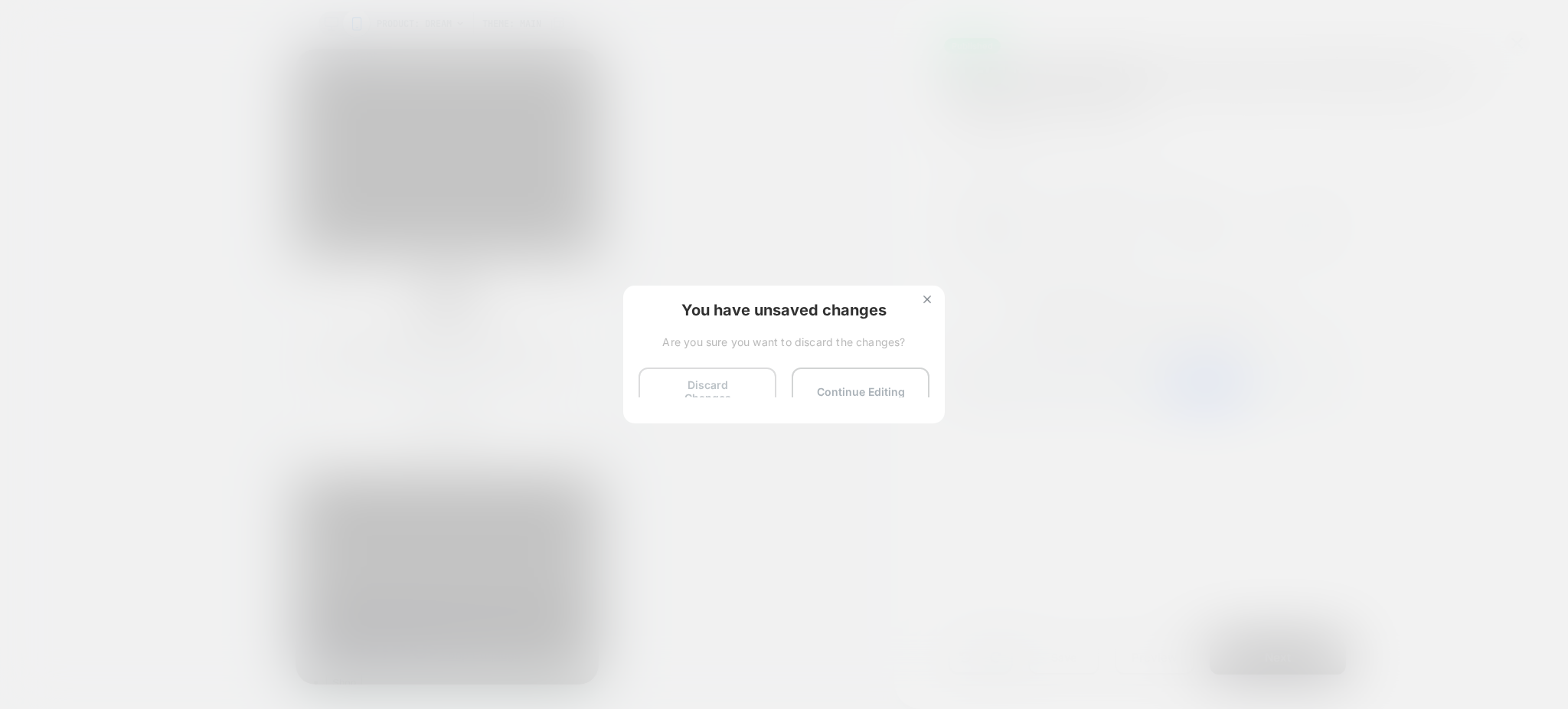
click at [714, 395] on button "Discard Changes" at bounding box center [707, 390] width 137 height 48
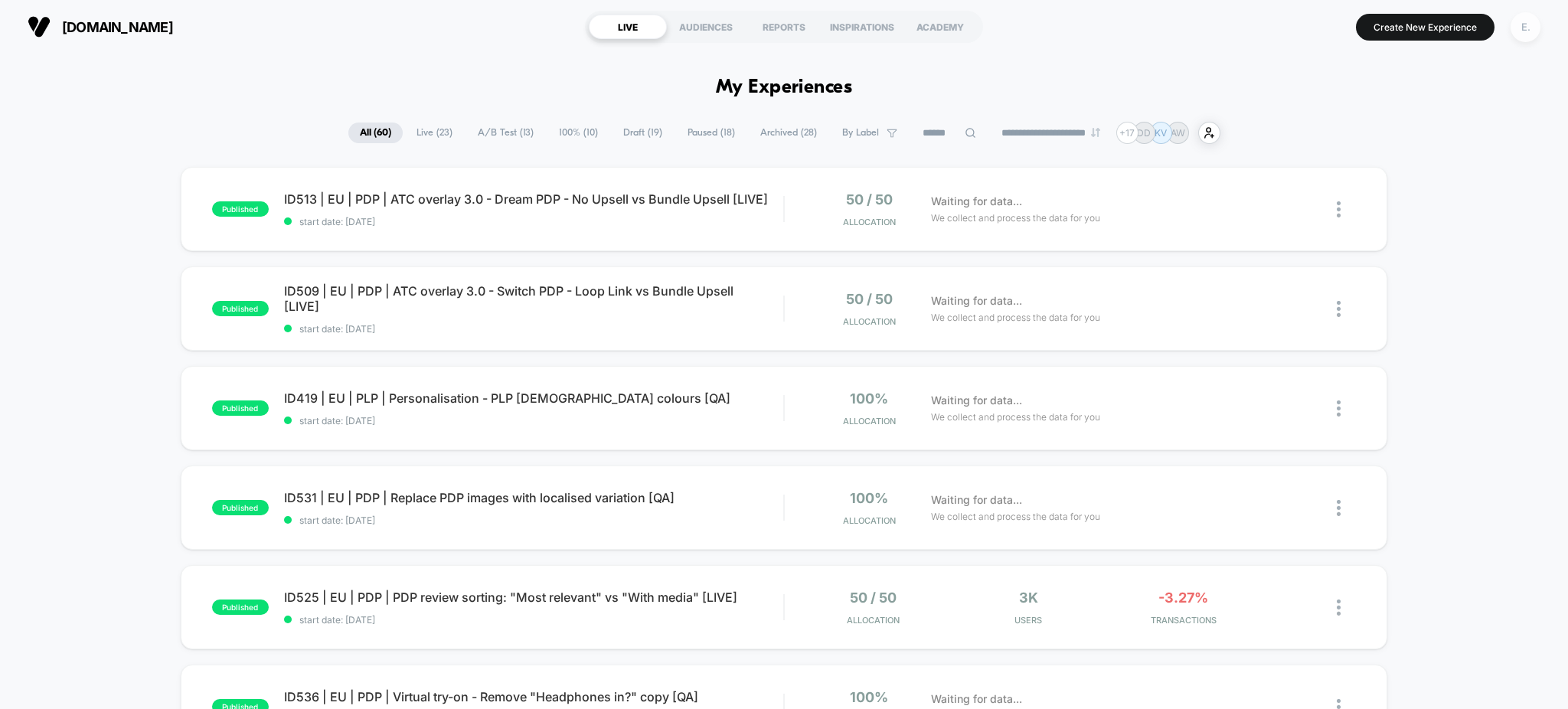
click at [1520, 39] on div "E." at bounding box center [1525, 27] width 30 height 30
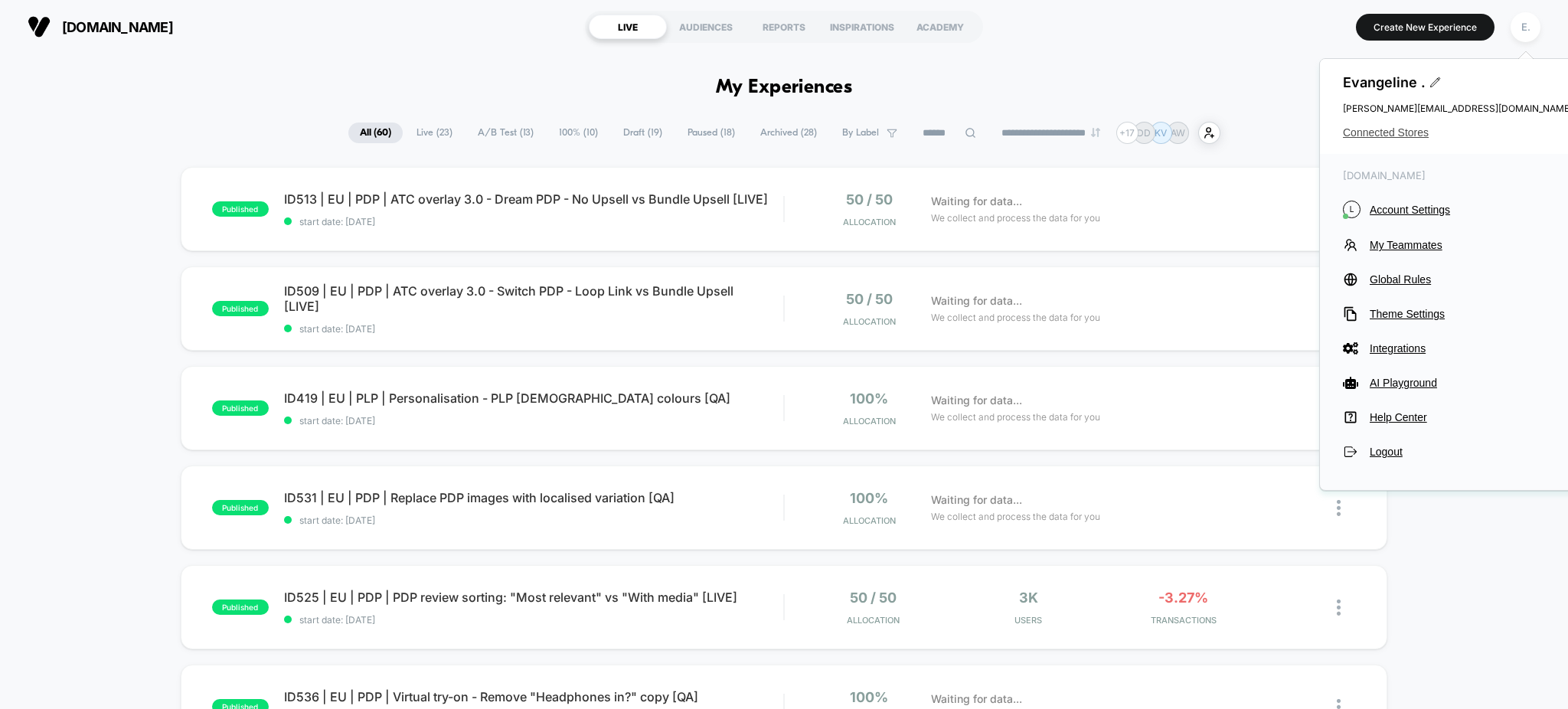
click at [1405, 136] on span "Connected Stores" at bounding box center [1458, 133] width 230 height 13
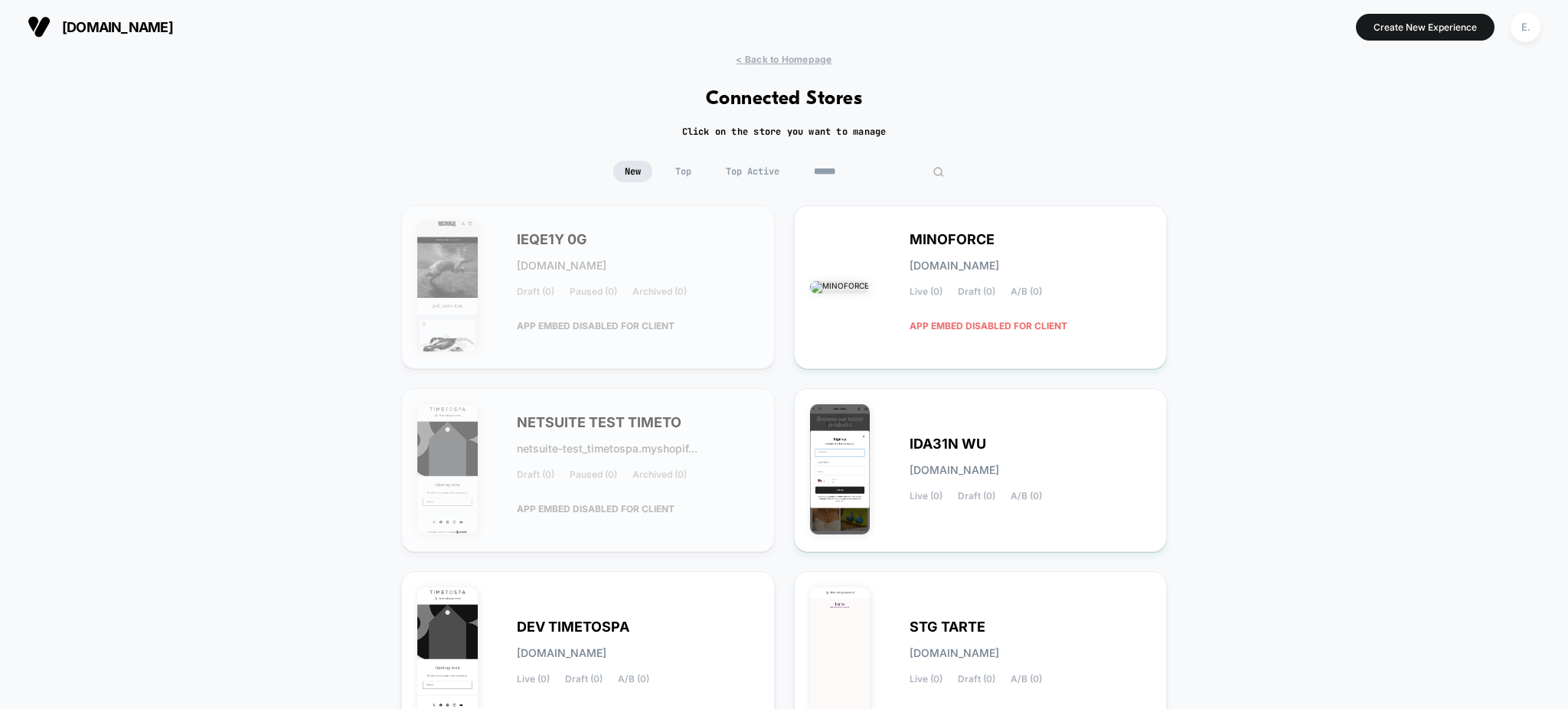
click at [860, 175] on input at bounding box center [879, 171] width 154 height 22
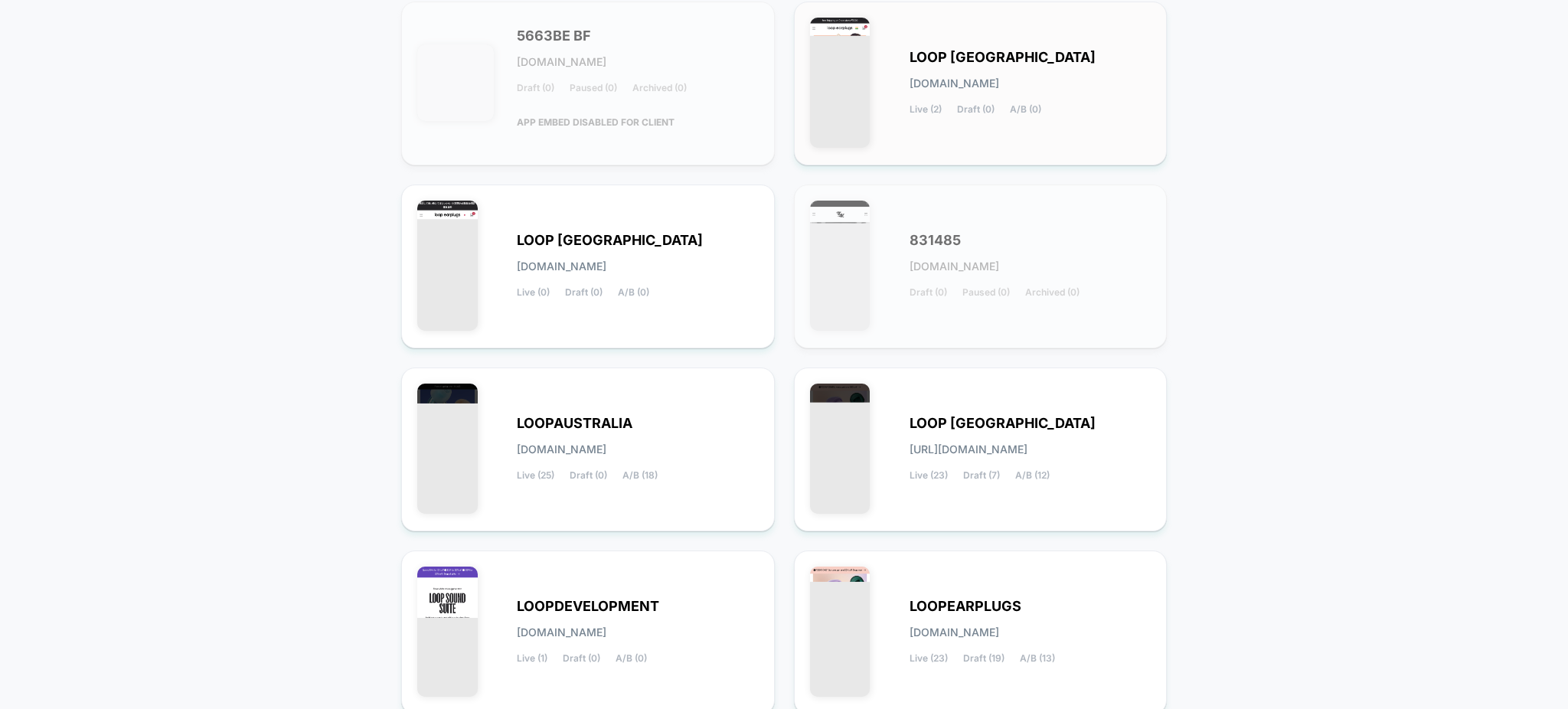
scroll to position [306, 0]
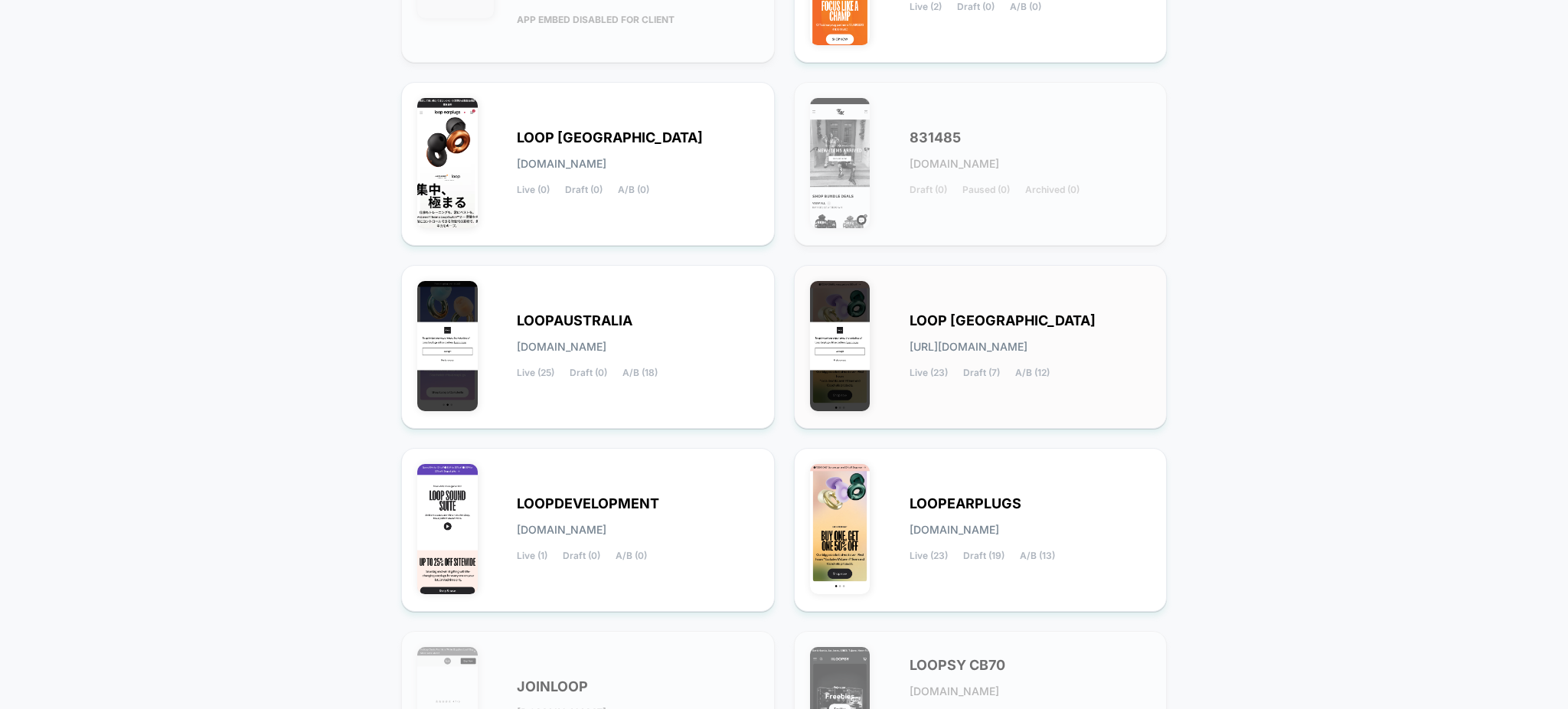
type input "****"
click at [985, 375] on span "Draft (7)" at bounding box center [982, 372] width 37 height 11
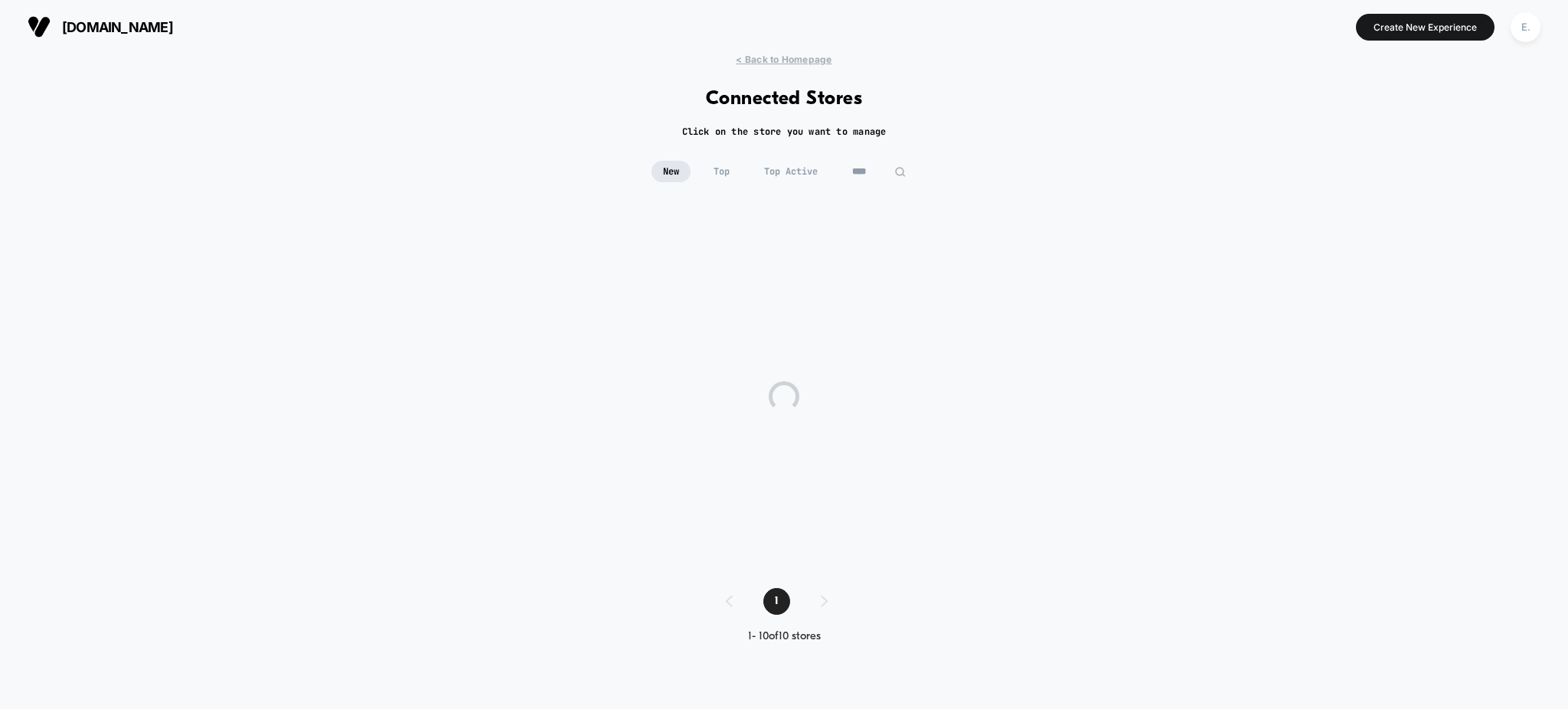
scroll to position [0, 0]
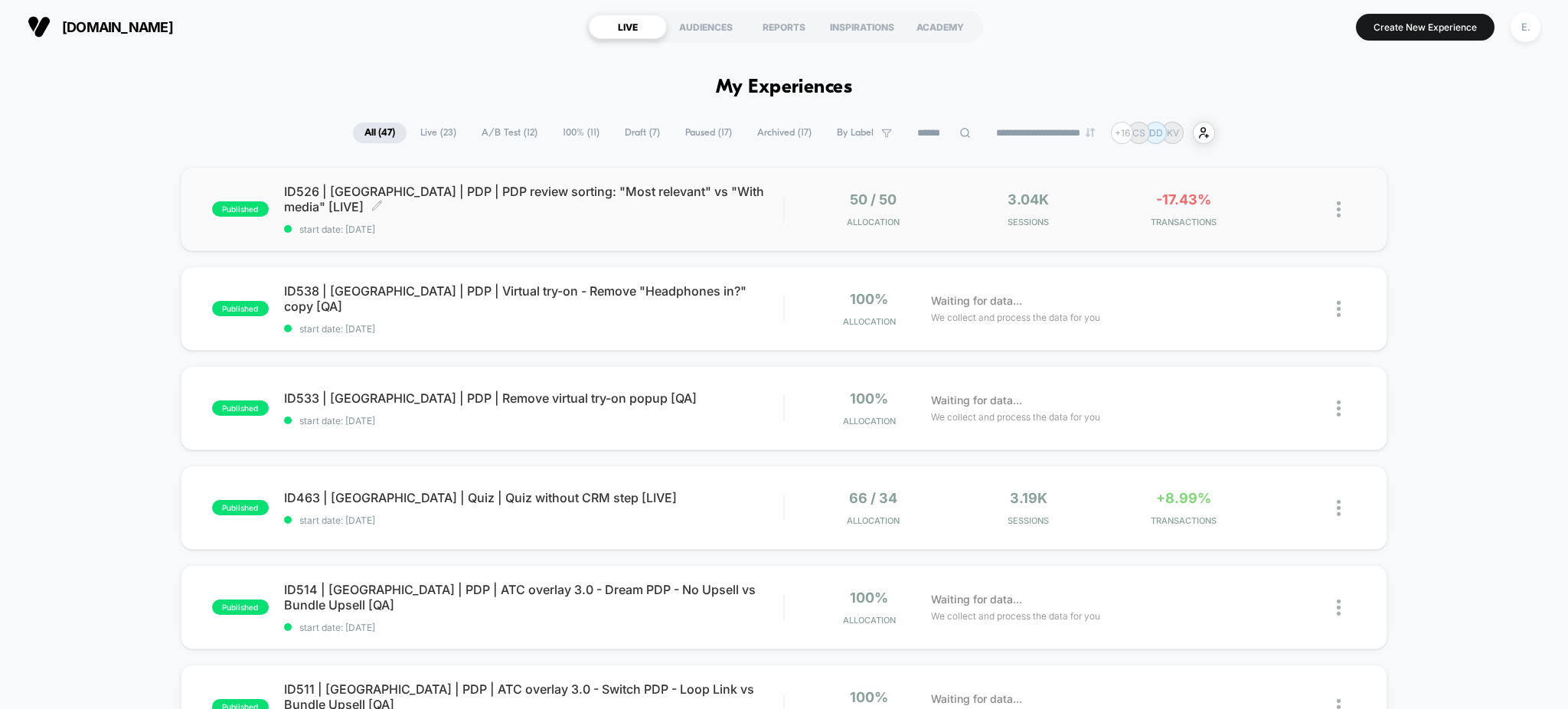
click at [590, 223] on span "start date: [DATE]" at bounding box center [533, 229] width 500 height 12
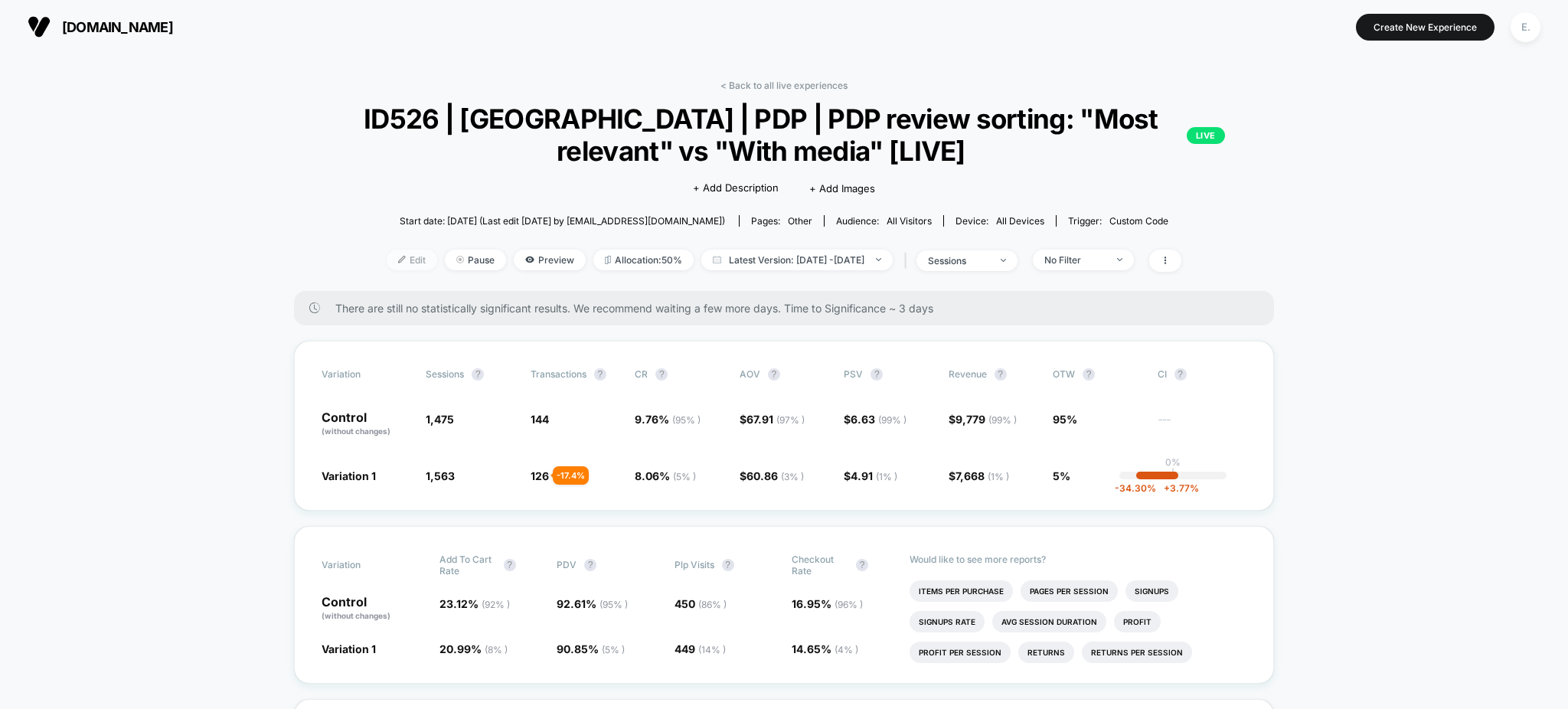
click at [398, 261] on img at bounding box center [401, 259] width 8 height 8
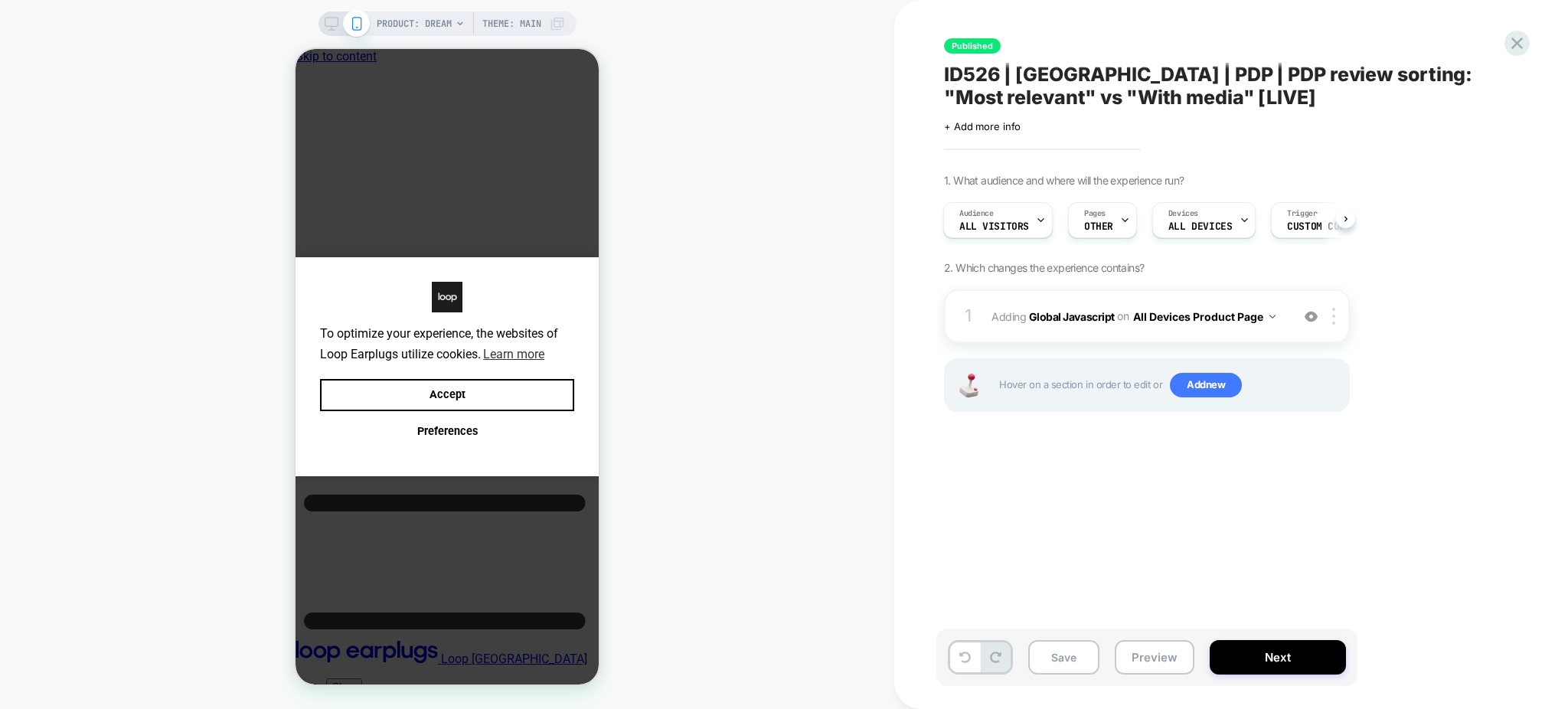
scroll to position [0, 11]
click at [1511, 49] on icon at bounding box center [1517, 43] width 21 height 21
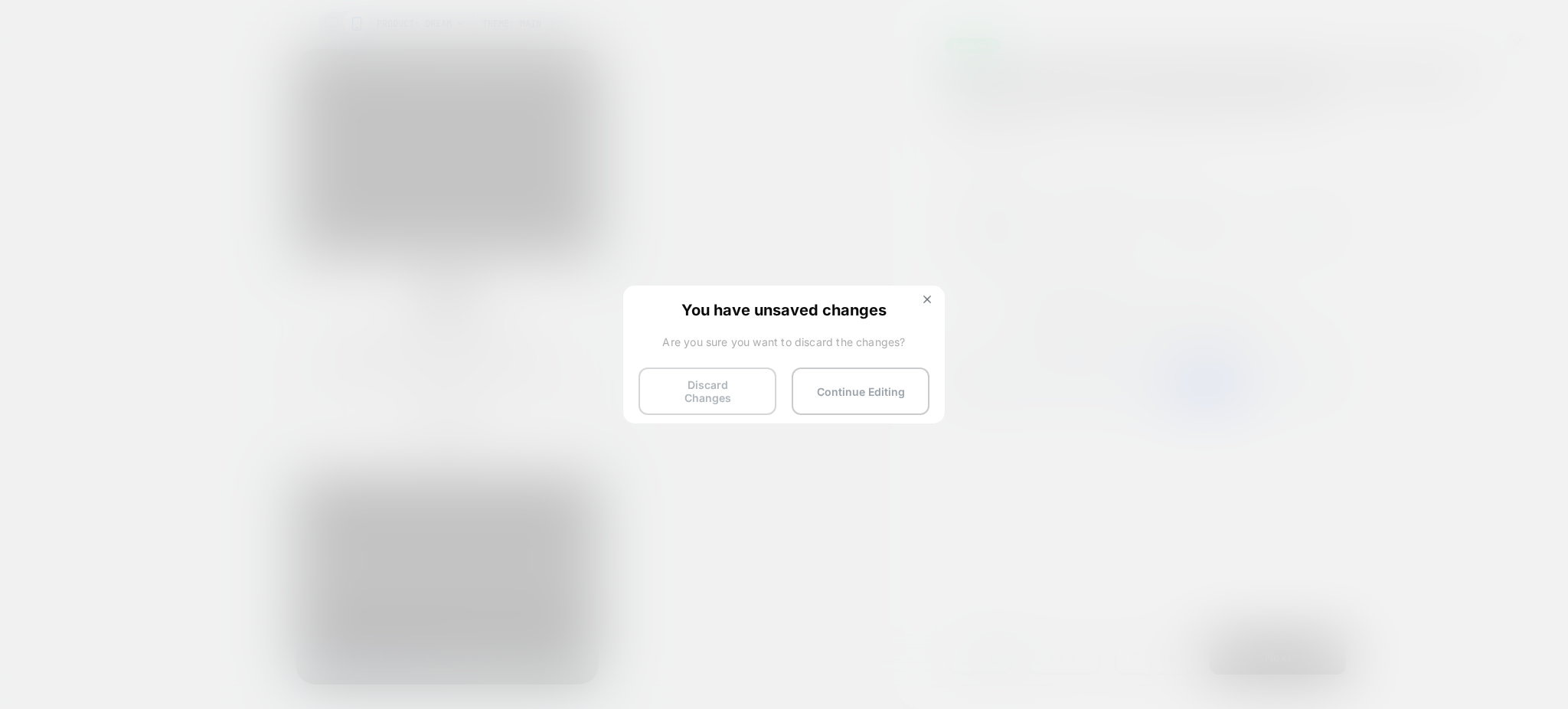
click at [709, 385] on button "Discard Changes" at bounding box center [707, 390] width 137 height 48
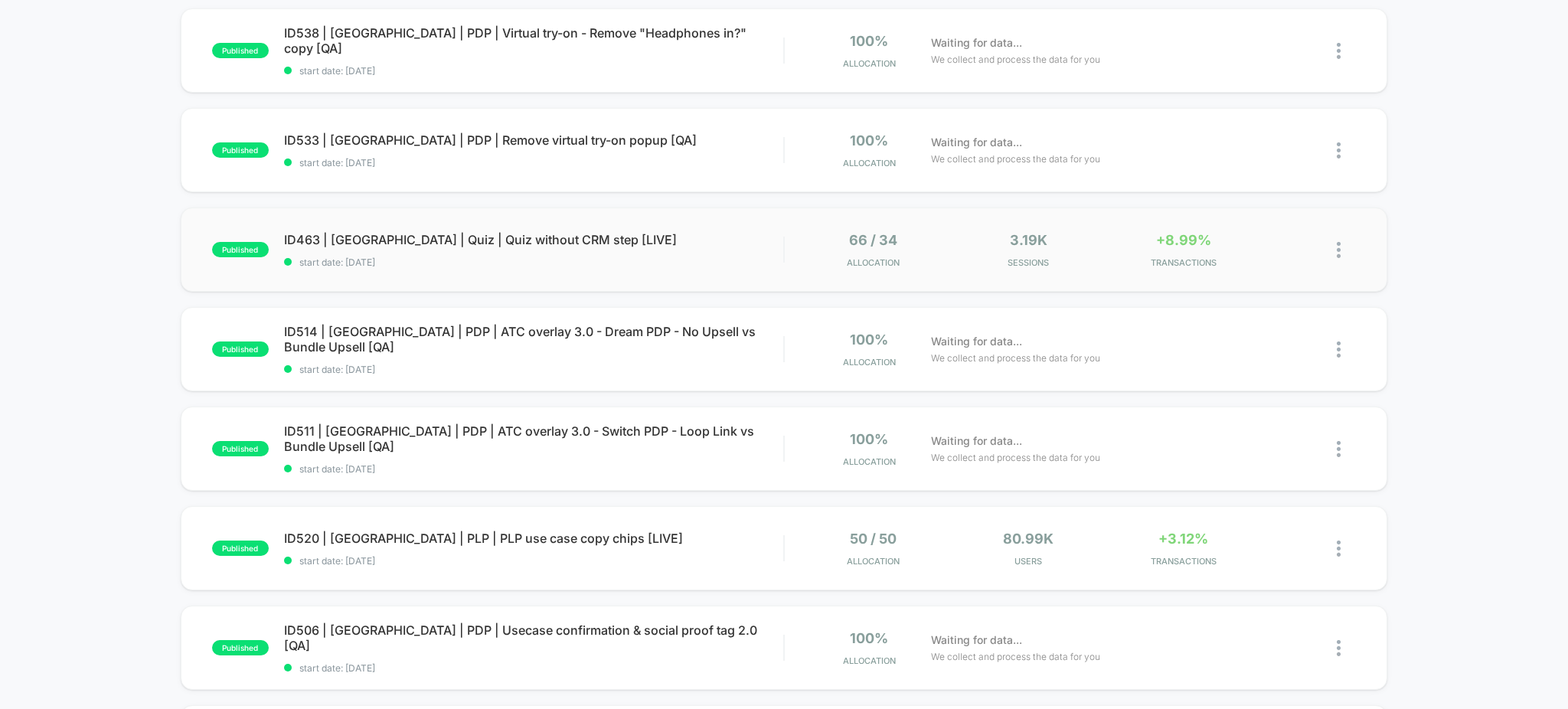
scroll to position [407, 0]
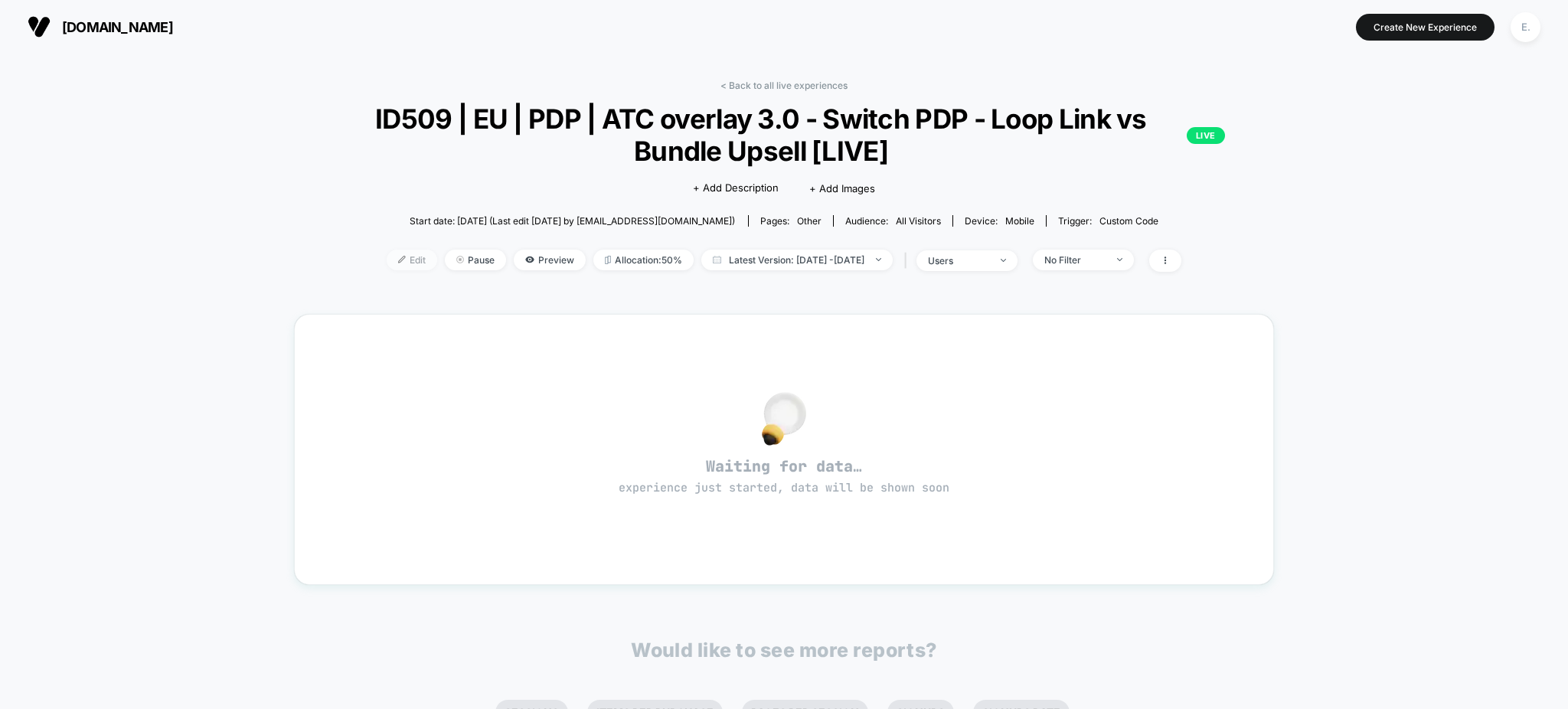
click at [392, 262] on span "Edit" at bounding box center [412, 259] width 50 height 21
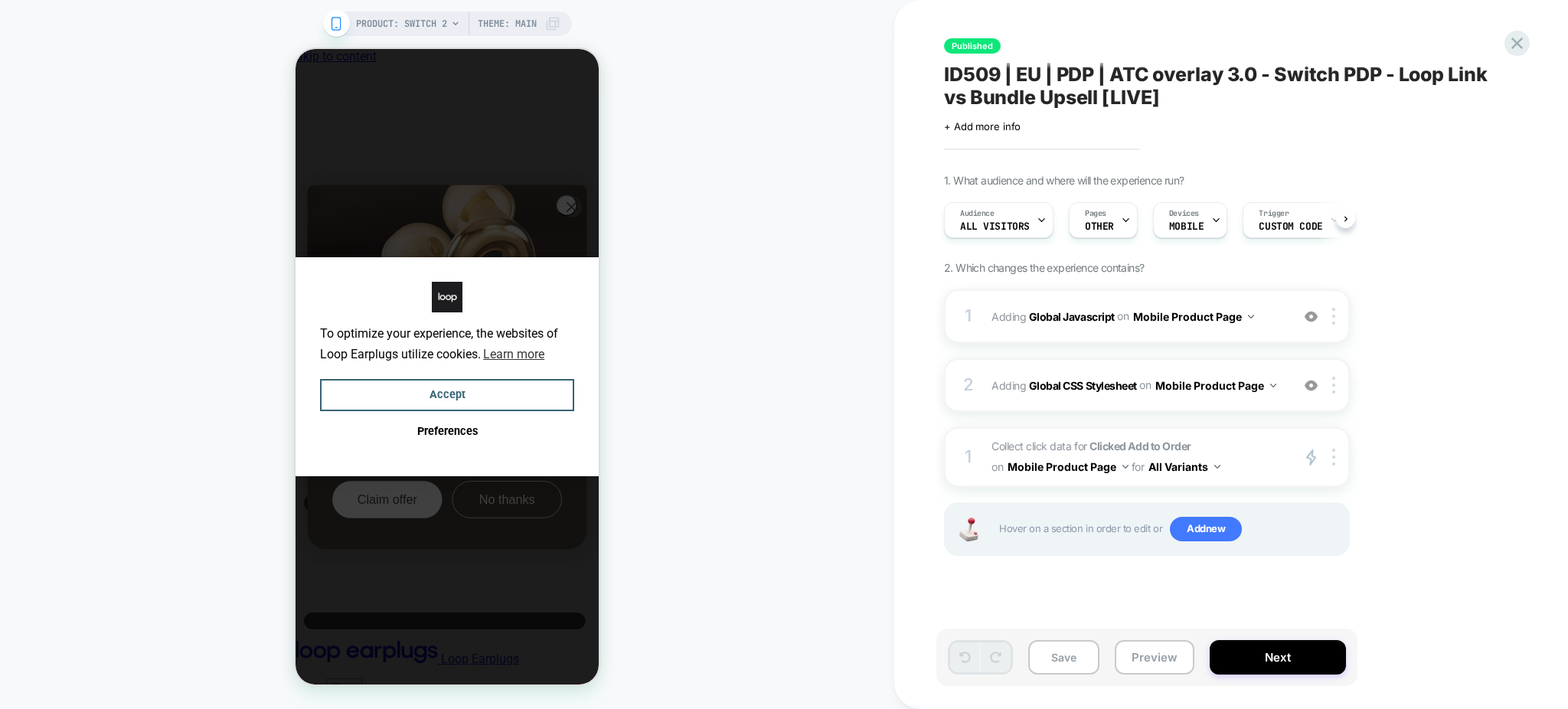
scroll to position [0, 1]
click at [1520, 26] on div "Published ID509 | EU | PDP | ATC overlay 3.0 - Switch PDP - Loop Link vs Bundle…" at bounding box center [1231, 354] width 674 height 709
click at [1518, 50] on icon at bounding box center [1517, 43] width 21 height 21
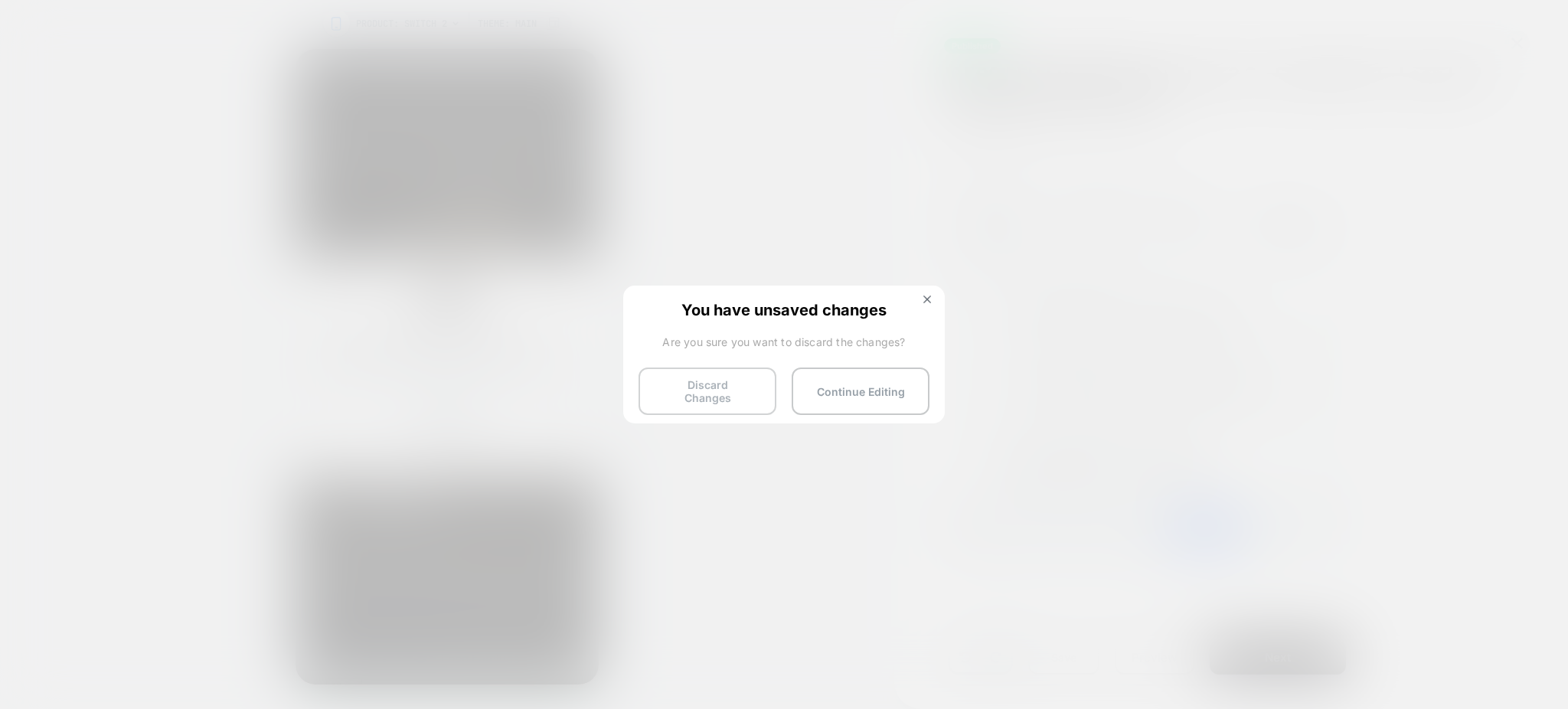
click at [725, 398] on button "Discard Changes" at bounding box center [707, 390] width 137 height 48
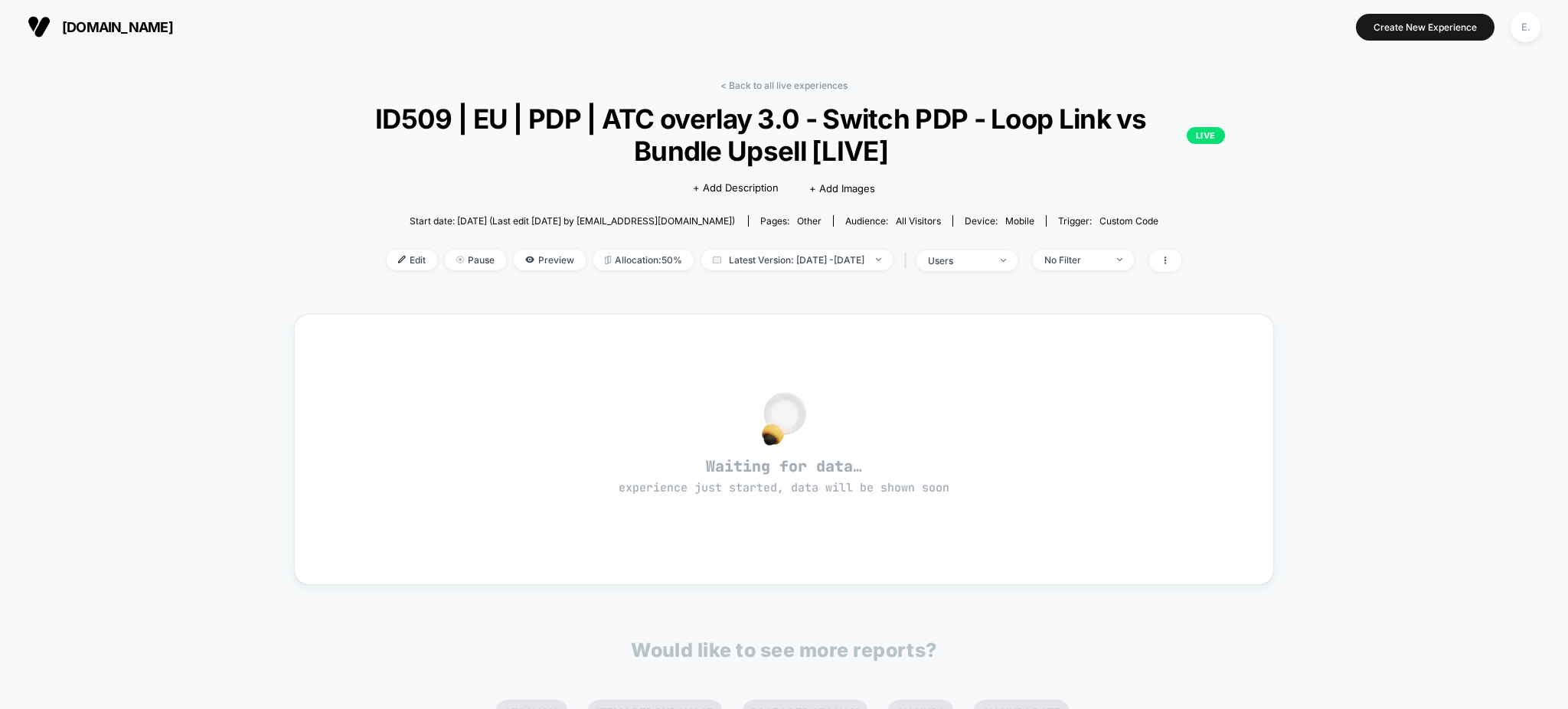
click at [704, 120] on span "ID509 | EU | PDP | ATC overlay 3.0 - Switch PDP - Loop Link vs Bundle Upsell [L…" at bounding box center [784, 135] width 882 height 65
click at [704, 118] on span "ID509 | EU | PDP | ATC overlay 3.0 - Switch PDP - Loop Link vs Bundle Upsell [L…" at bounding box center [784, 135] width 882 height 65
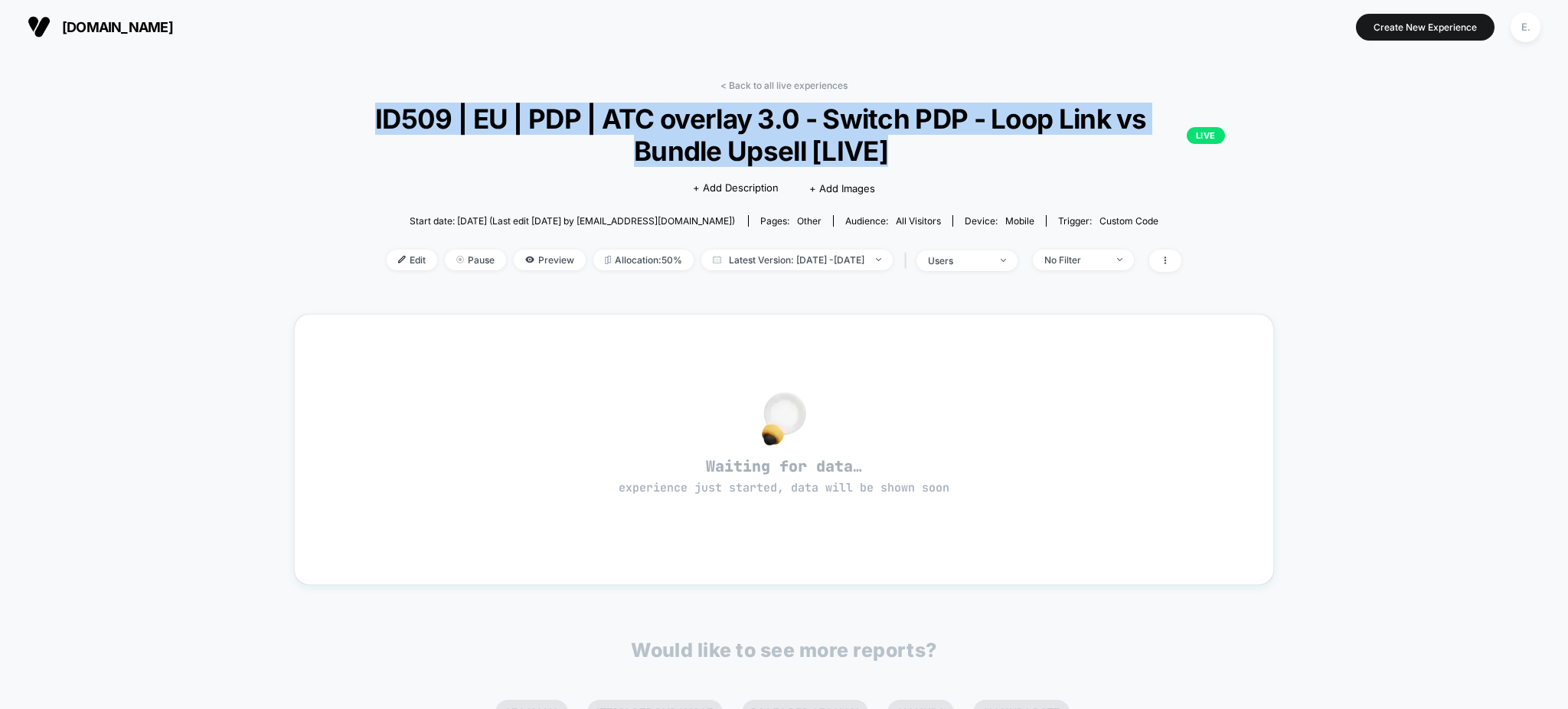
click at [704, 118] on span "ID509 | EU | PDP | ATC overlay 3.0 - Switch PDP - Loop Link vs Bundle Upsell [L…" at bounding box center [784, 135] width 882 height 65
copy span "ID509 | EU | PDP | ATC overlay 3.0 - Switch PDP - Loop Link vs Bundle Upsell [L…"
click at [541, 256] on span "Preview" at bounding box center [550, 259] width 72 height 21
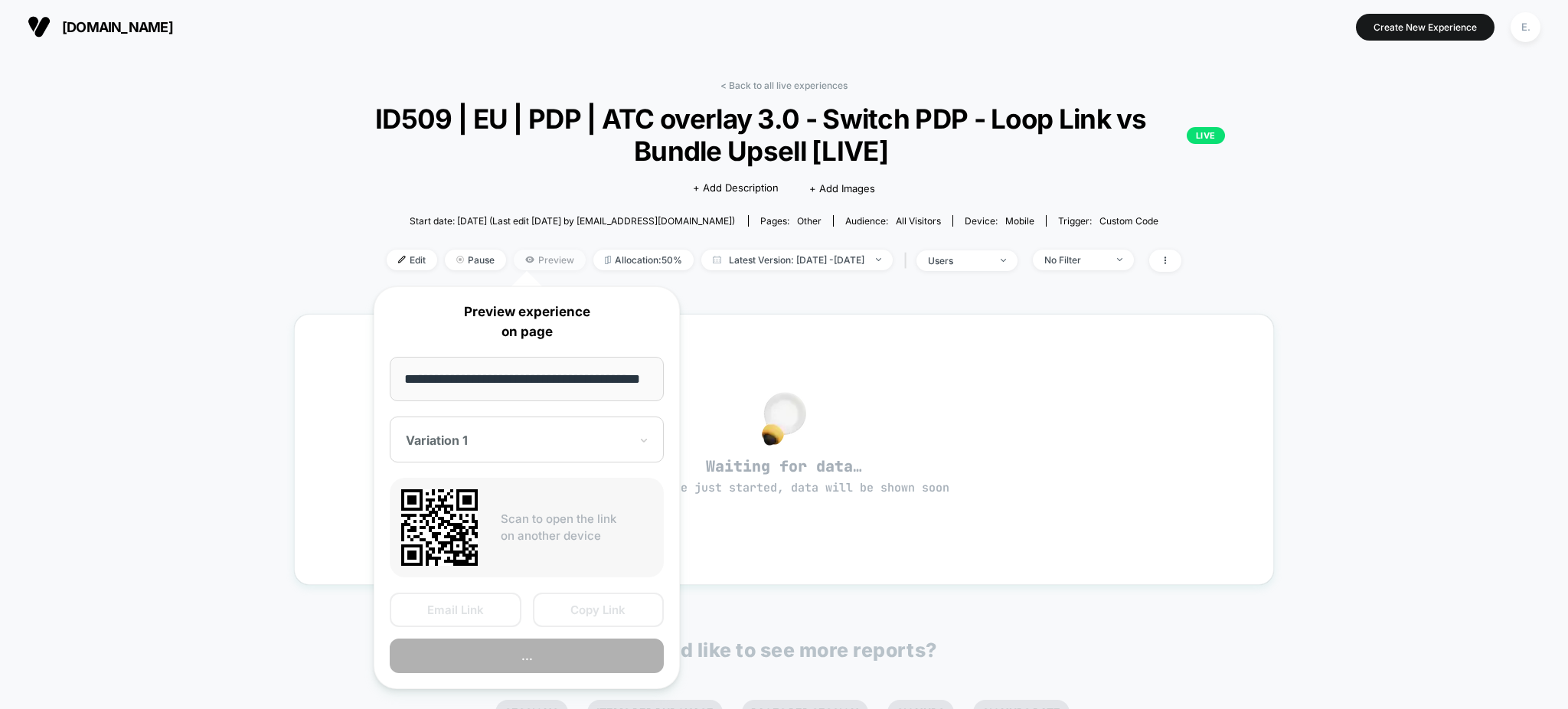
scroll to position [0, 37]
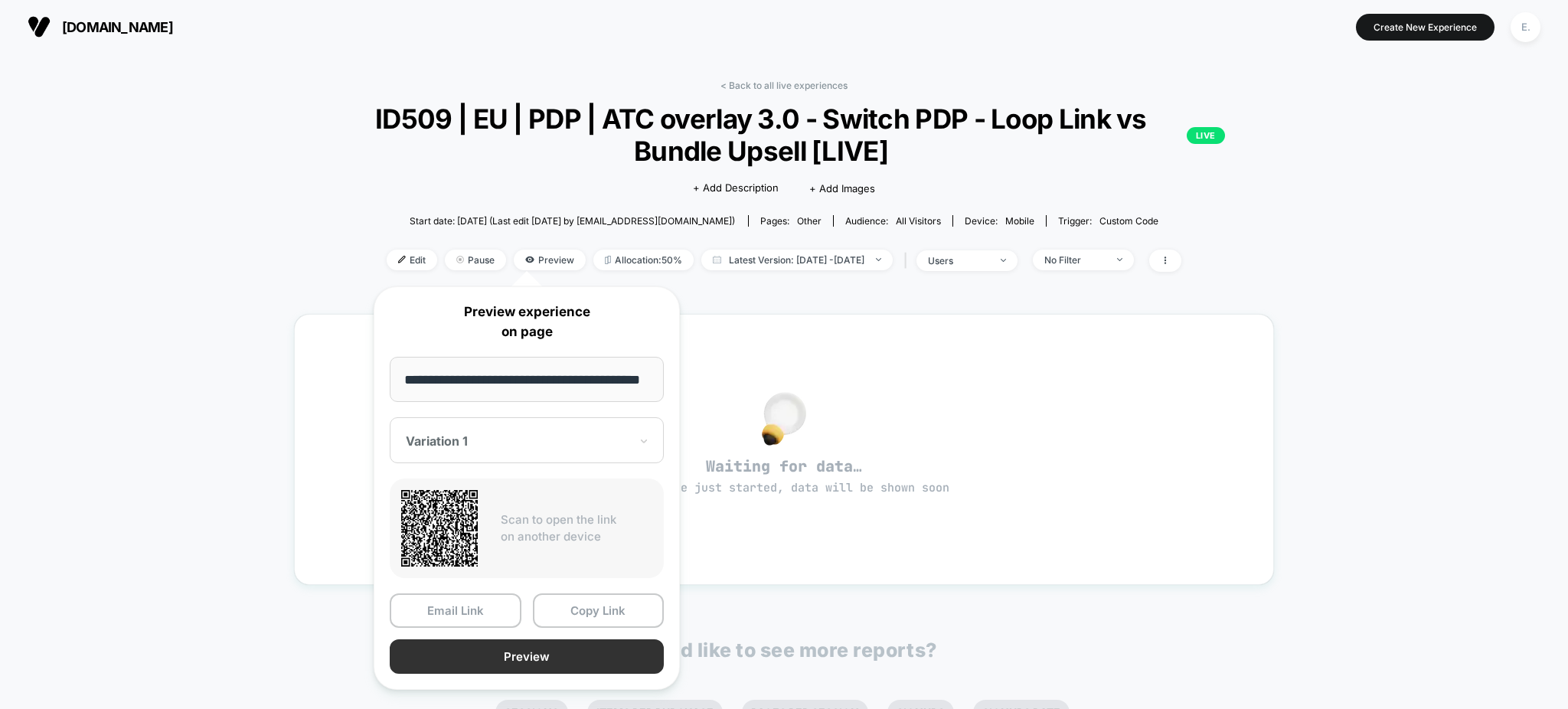
click at [595, 658] on button "Preview" at bounding box center [526, 656] width 274 height 34
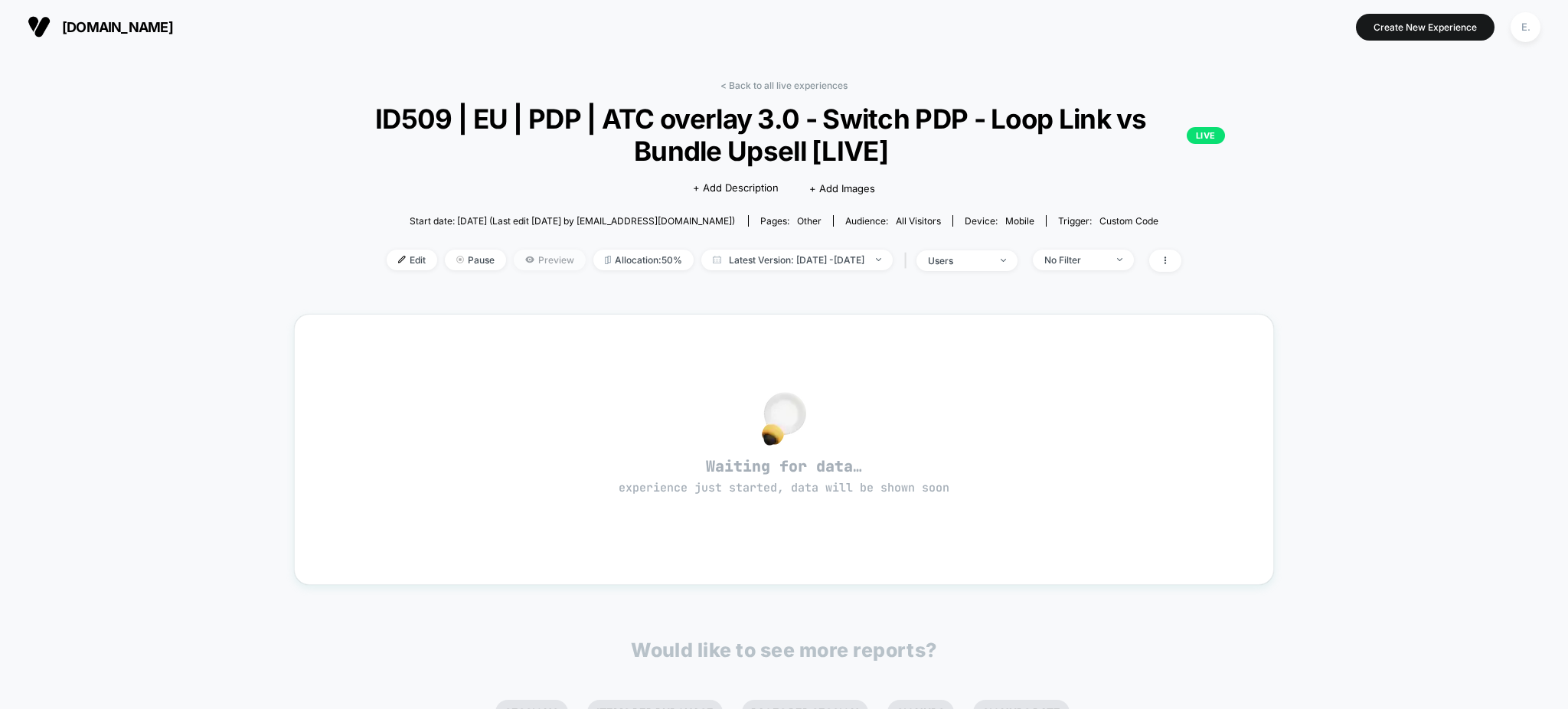
click at [537, 253] on span "Preview" at bounding box center [550, 259] width 72 height 21
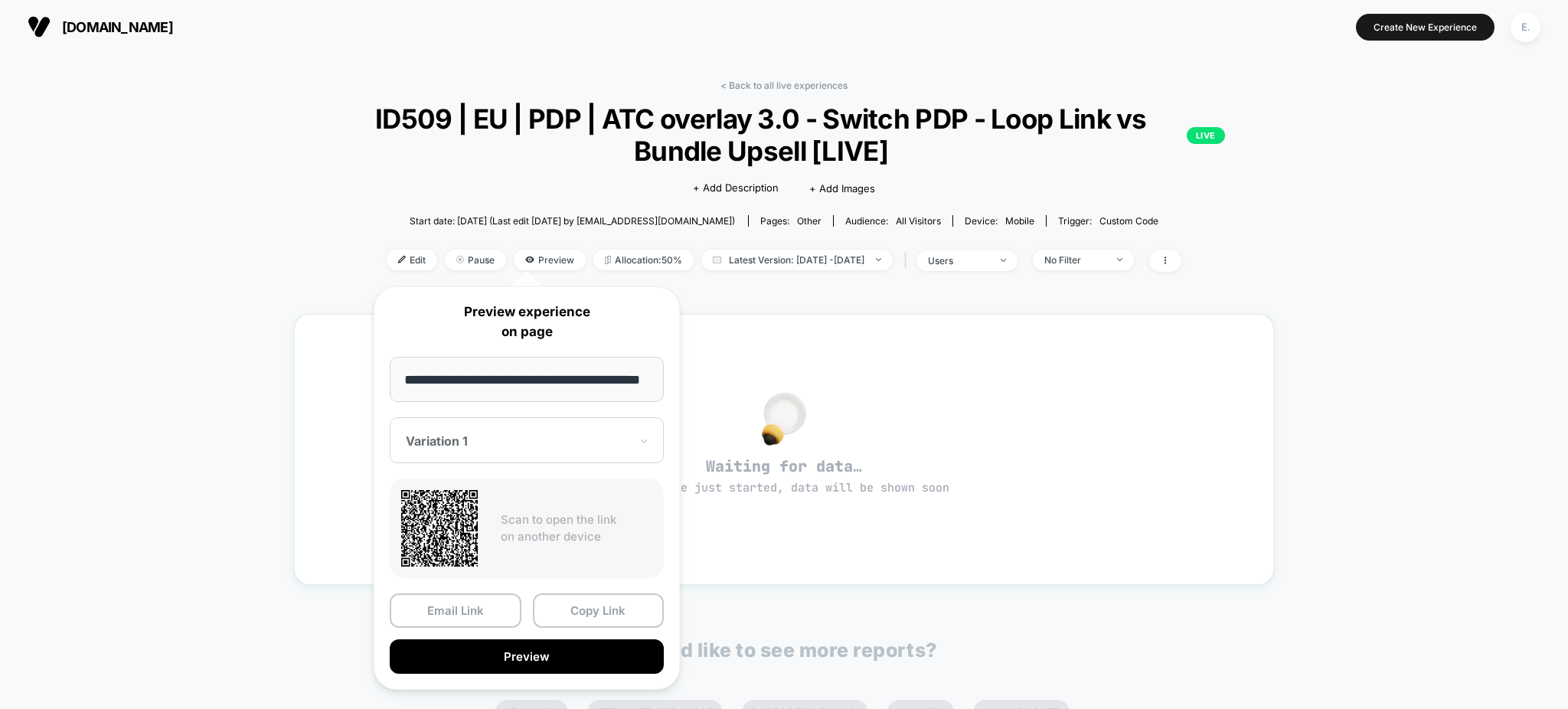
click at [585, 164] on span "ID509 | EU | PDP | ATC overlay 3.0 - Switch PDP - Loop Link vs Bundle Upsell [L…" at bounding box center [784, 135] width 882 height 65
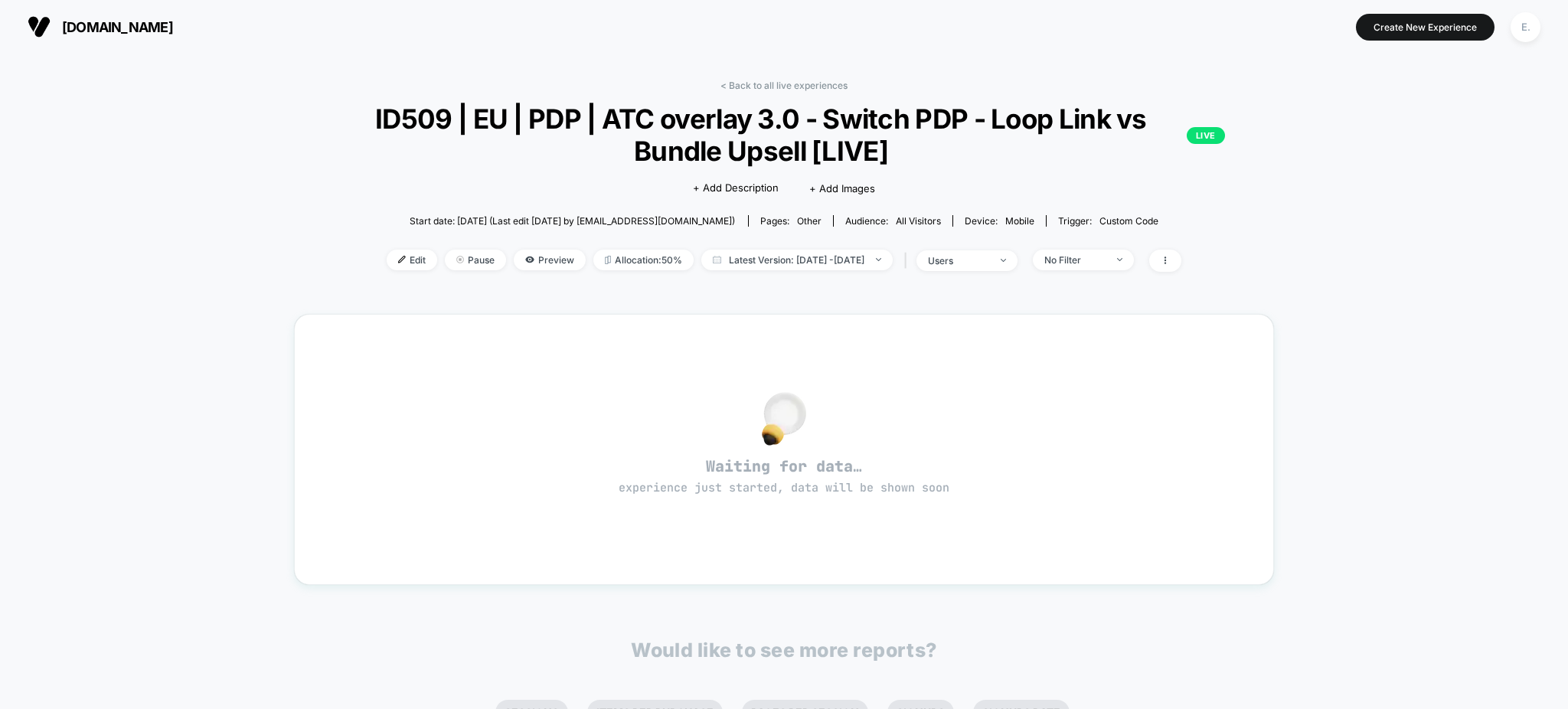
click at [692, 148] on span "ID509 | EU | PDP | ATC overlay 3.0 - Switch PDP - Loop Link vs Bundle Upsell [L…" at bounding box center [784, 135] width 882 height 65
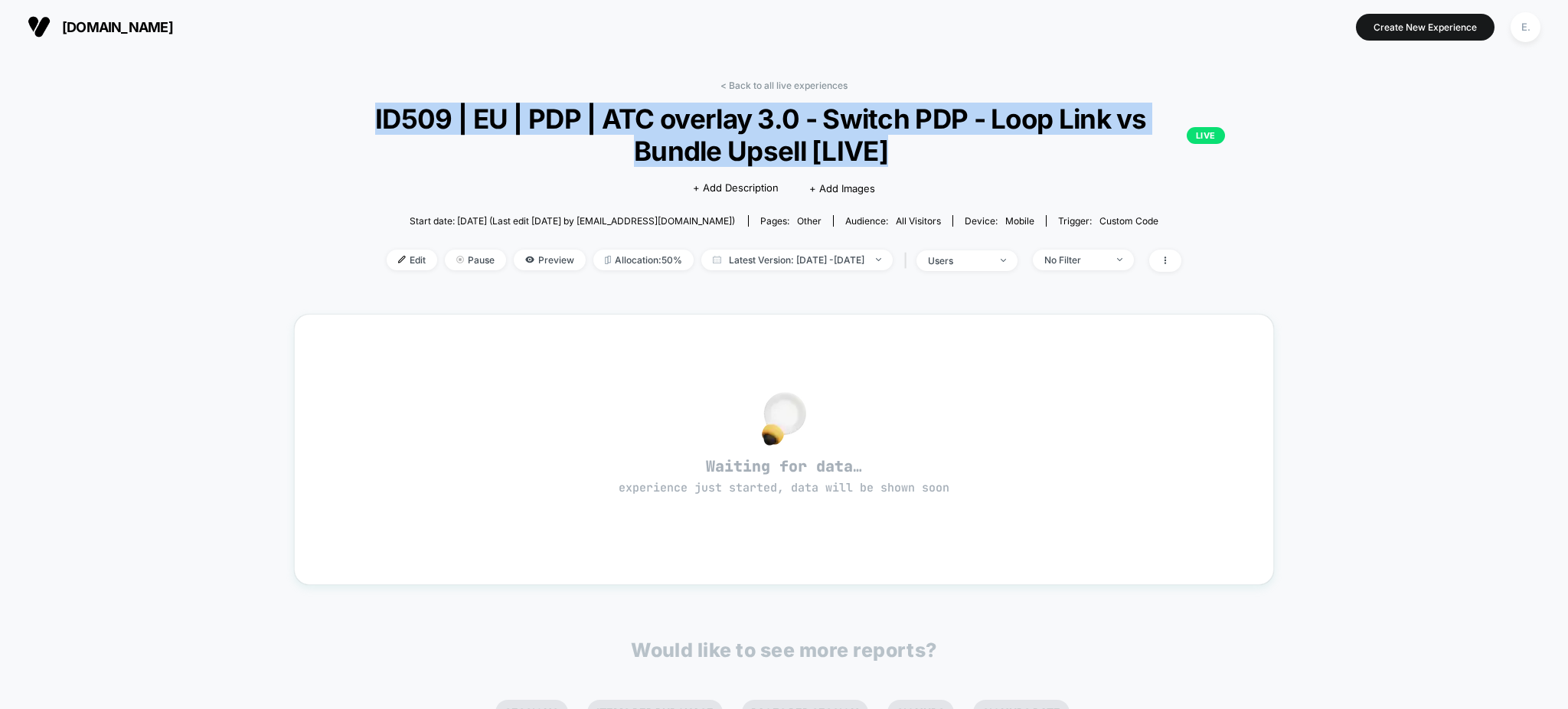
click at [692, 148] on span "ID509 | EU | PDP | ATC overlay 3.0 - Switch PDP - Loop Link vs Bundle Upsell [L…" at bounding box center [784, 135] width 882 height 65
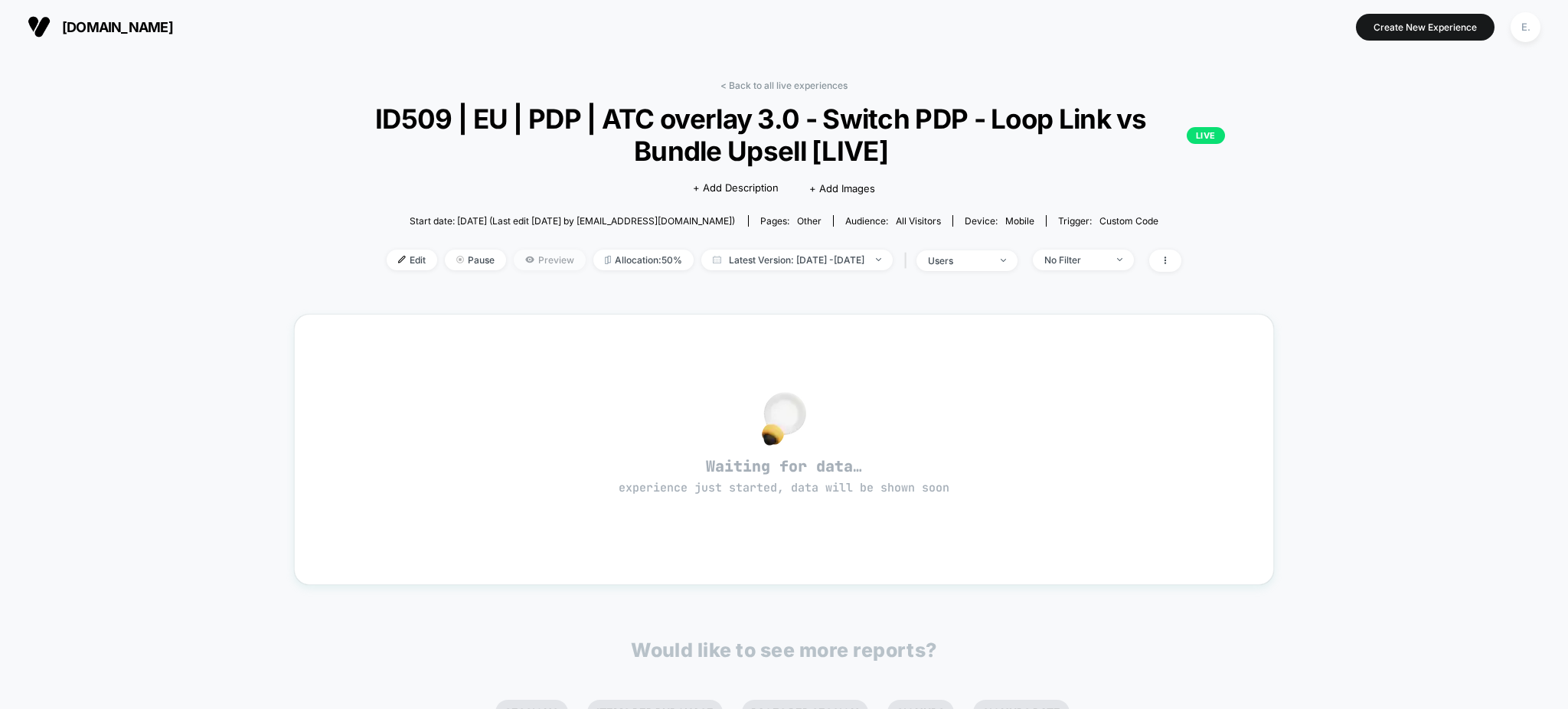
click at [531, 255] on span "Preview" at bounding box center [550, 259] width 72 height 21
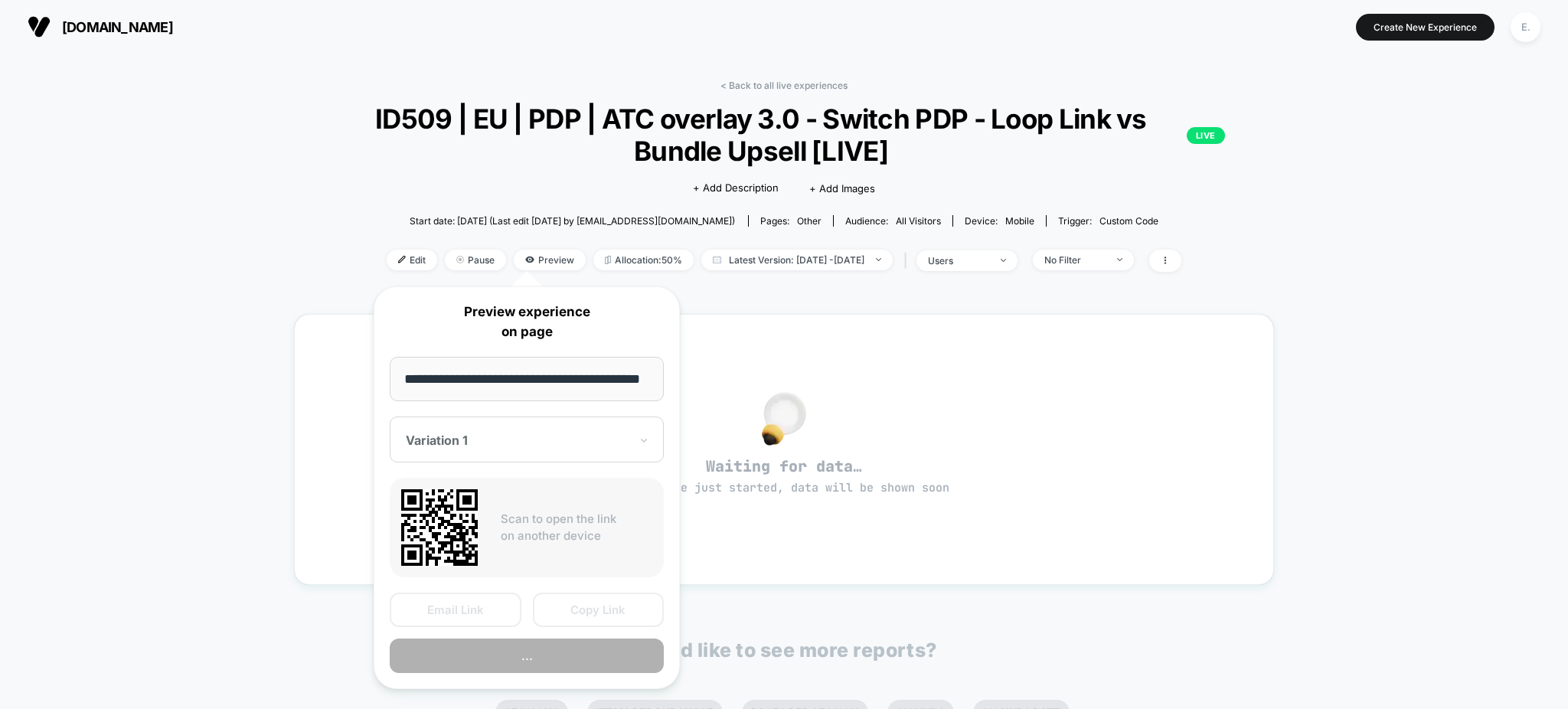
scroll to position [0, 37]
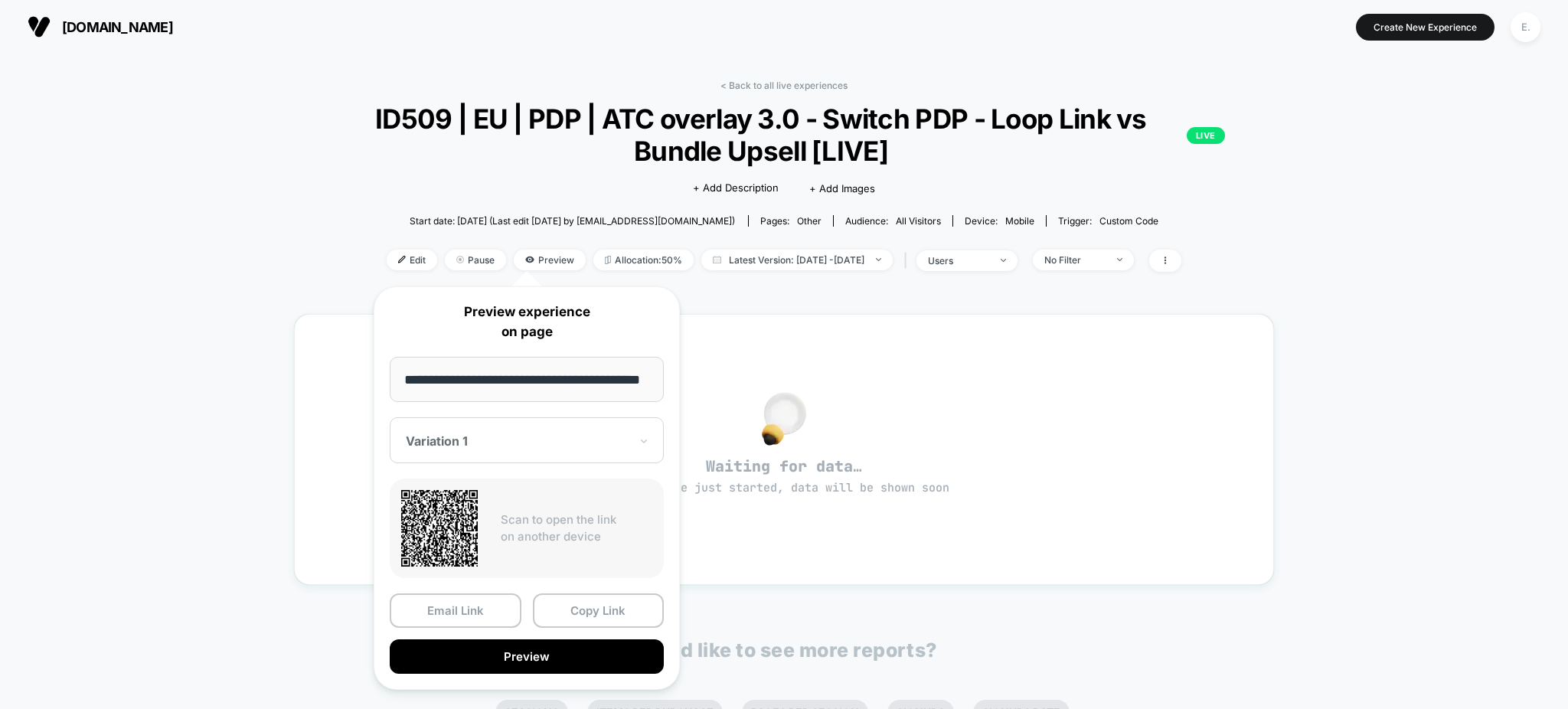
drag, startPoint x: 620, startPoint y: 383, endPoint x: 574, endPoint y: 376, distance: 46.5
click at [574, 376] on input "**********" at bounding box center [526, 379] width 274 height 45
click at [641, 380] on input "**********" at bounding box center [526, 379] width 274 height 45
click at [773, 83] on link "< Back to all live experiences" at bounding box center [784, 85] width 128 height 12
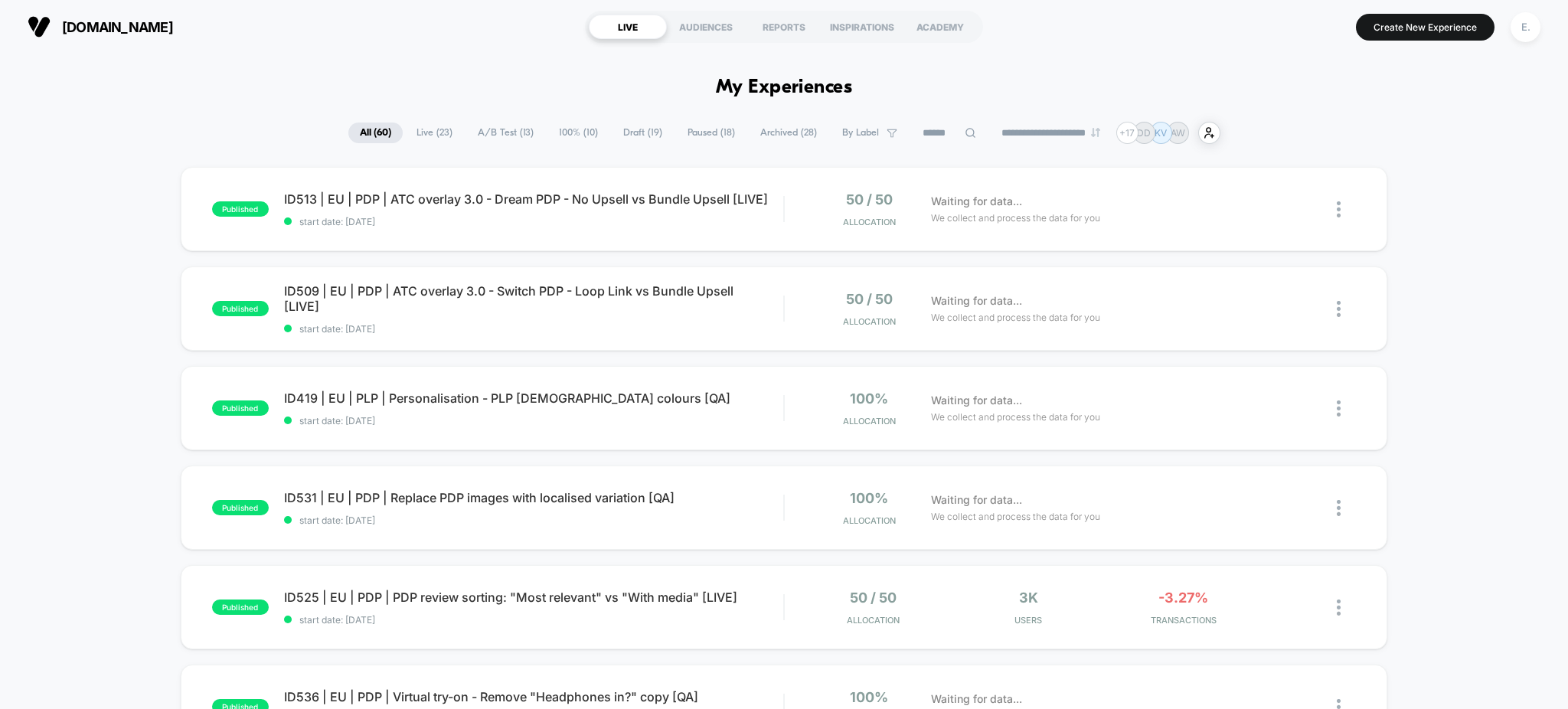
click at [922, 140] on input at bounding box center [949, 133] width 76 height 18
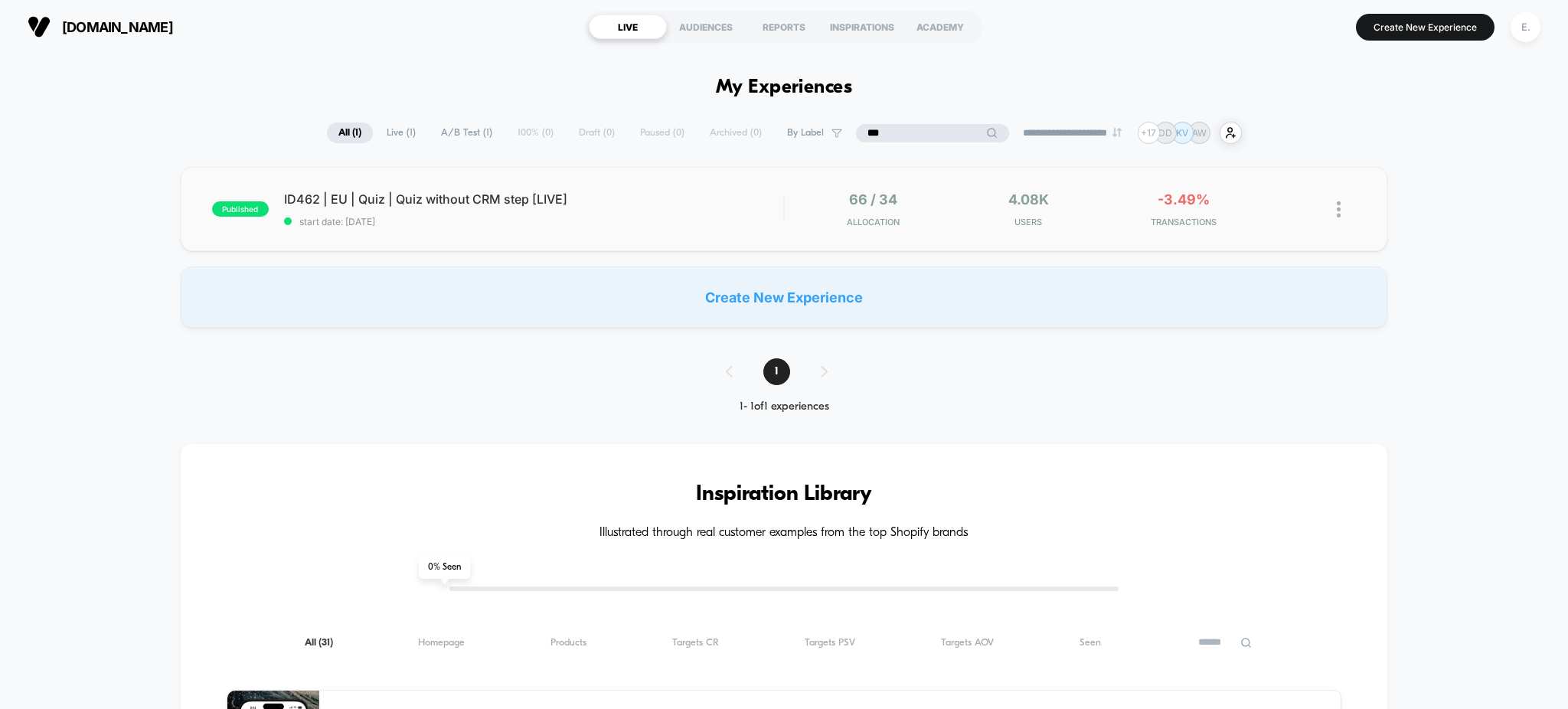
type input "***"
click at [756, 239] on div "published ID462 | EU | Quiz | Quiz without CRM step [LIVE] start date: [DATE] 6…" at bounding box center [784, 209] width 1208 height 84
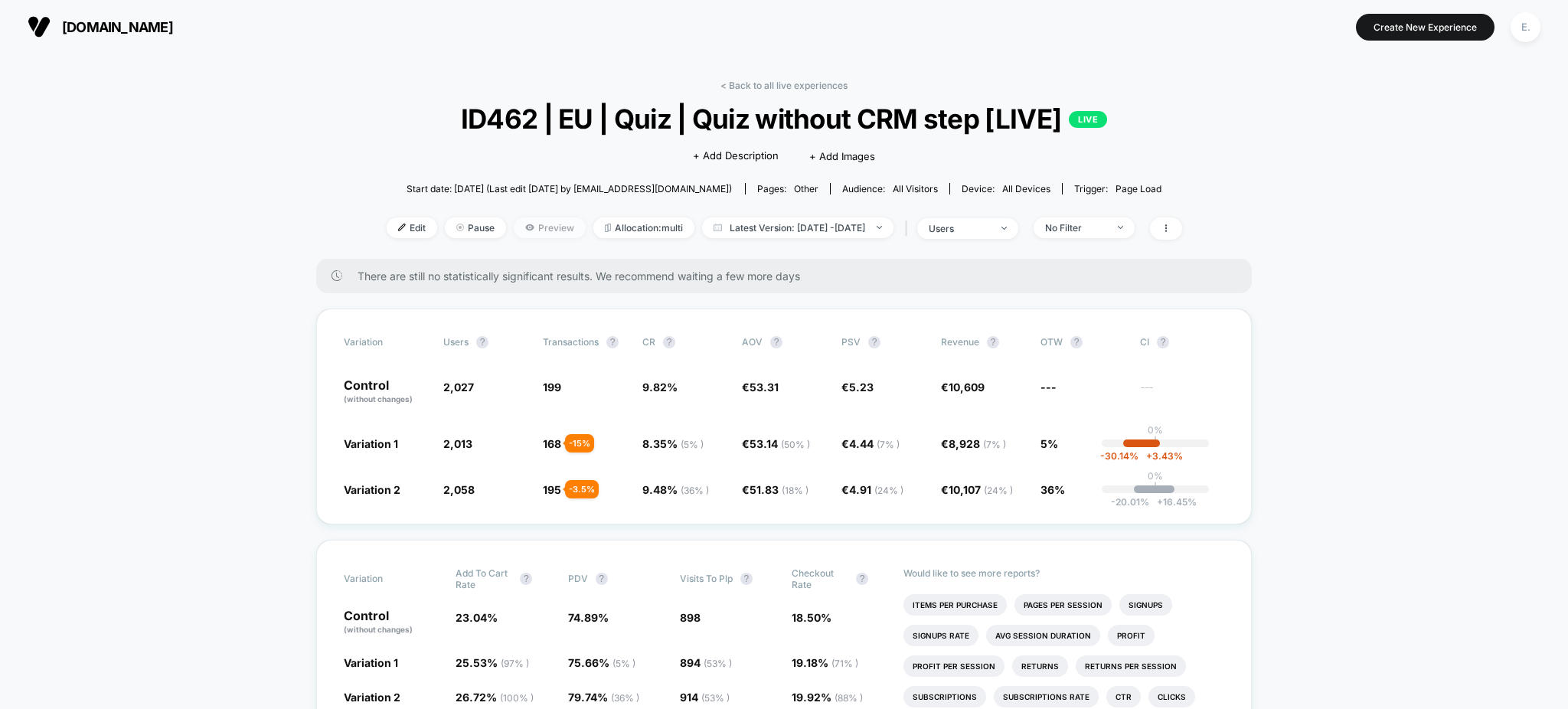
click at [514, 226] on span "Preview" at bounding box center [550, 227] width 72 height 21
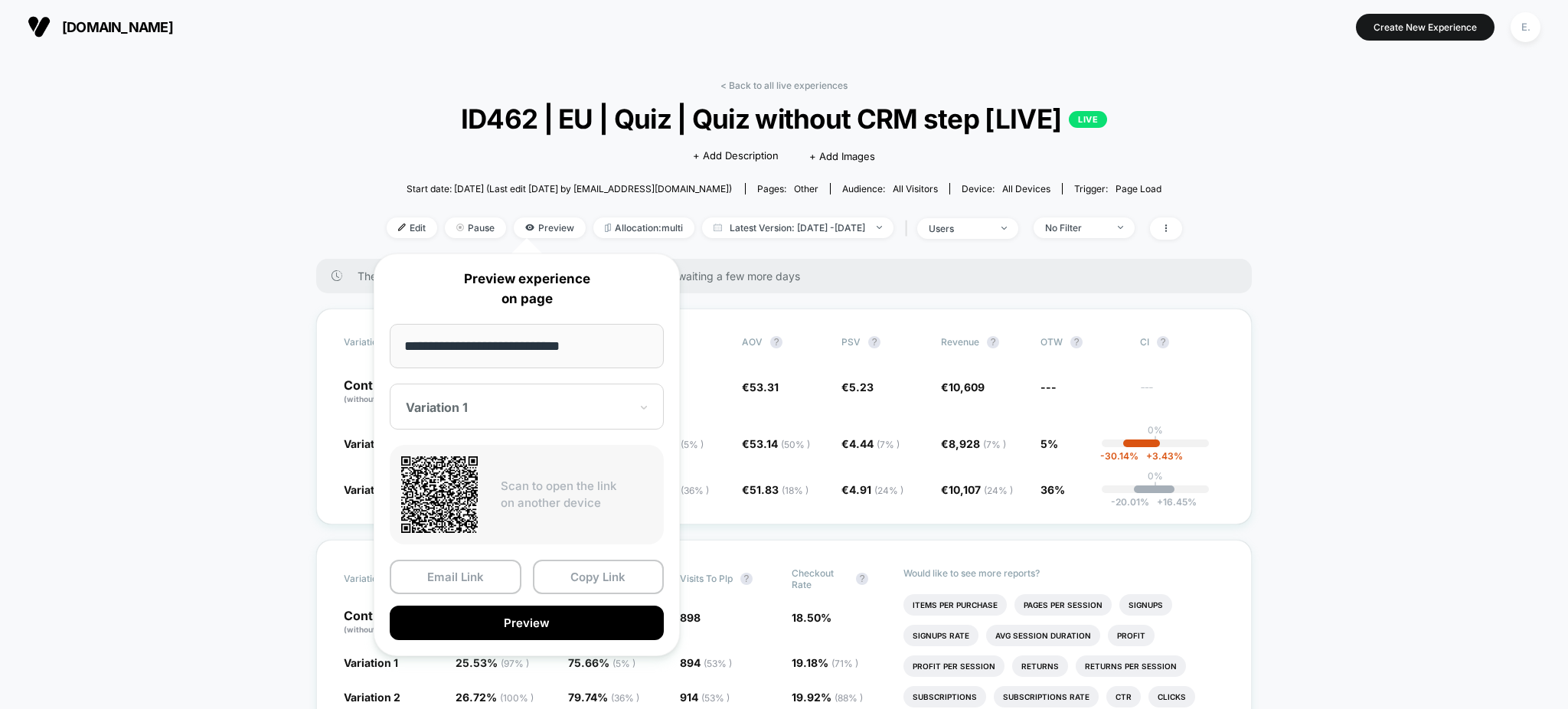
click at [533, 349] on input "**********" at bounding box center [526, 346] width 274 height 44
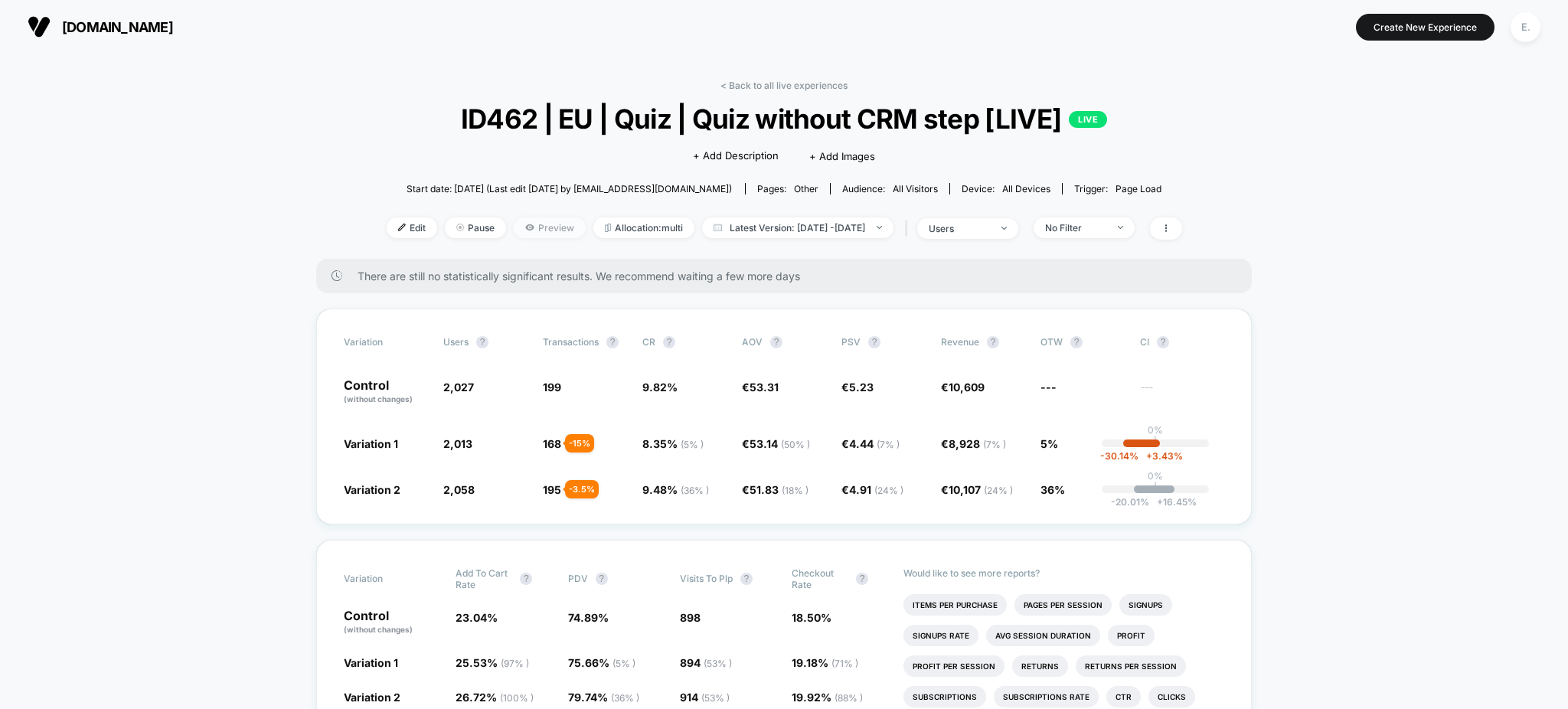
click at [524, 232] on span "Preview" at bounding box center [550, 227] width 72 height 21
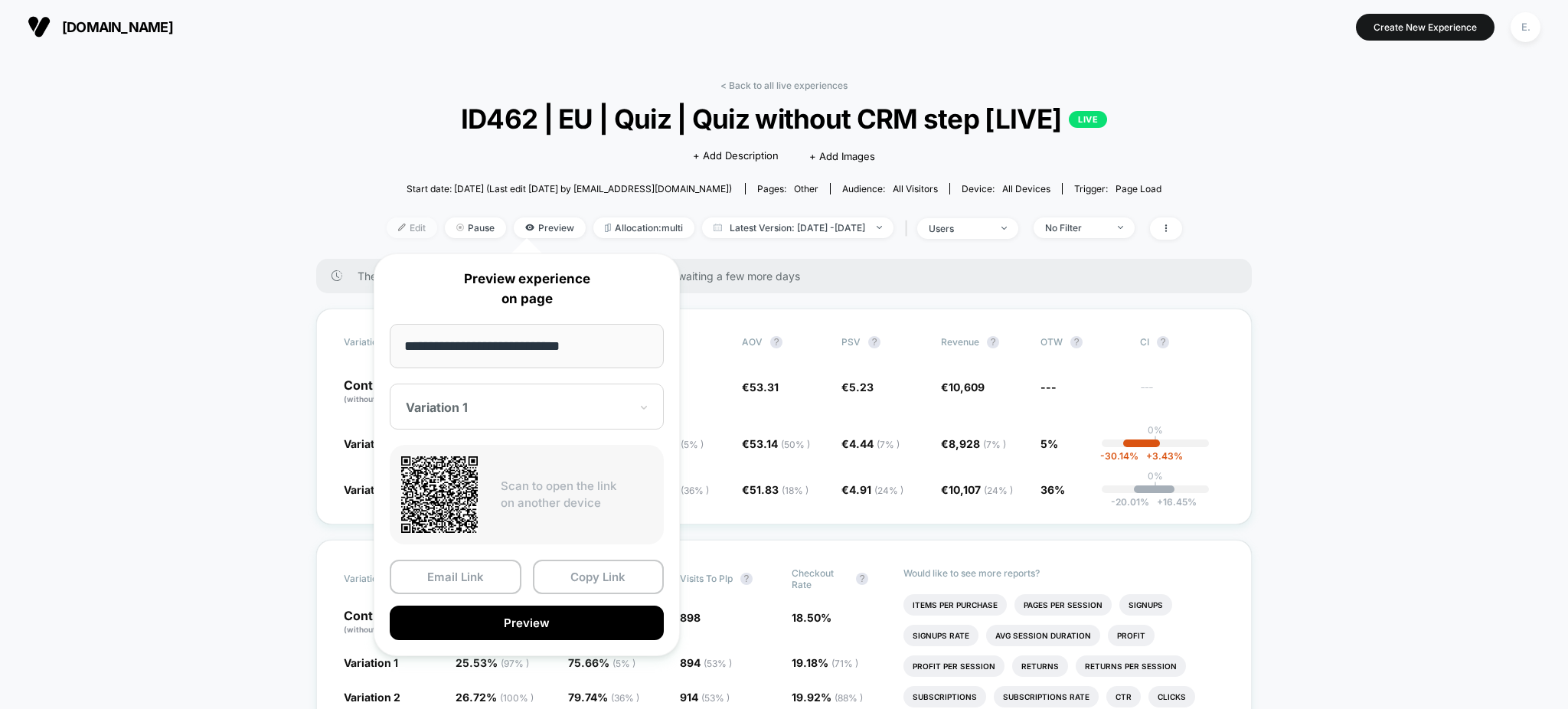
click at [396, 228] on span "Edit" at bounding box center [412, 227] width 50 height 21
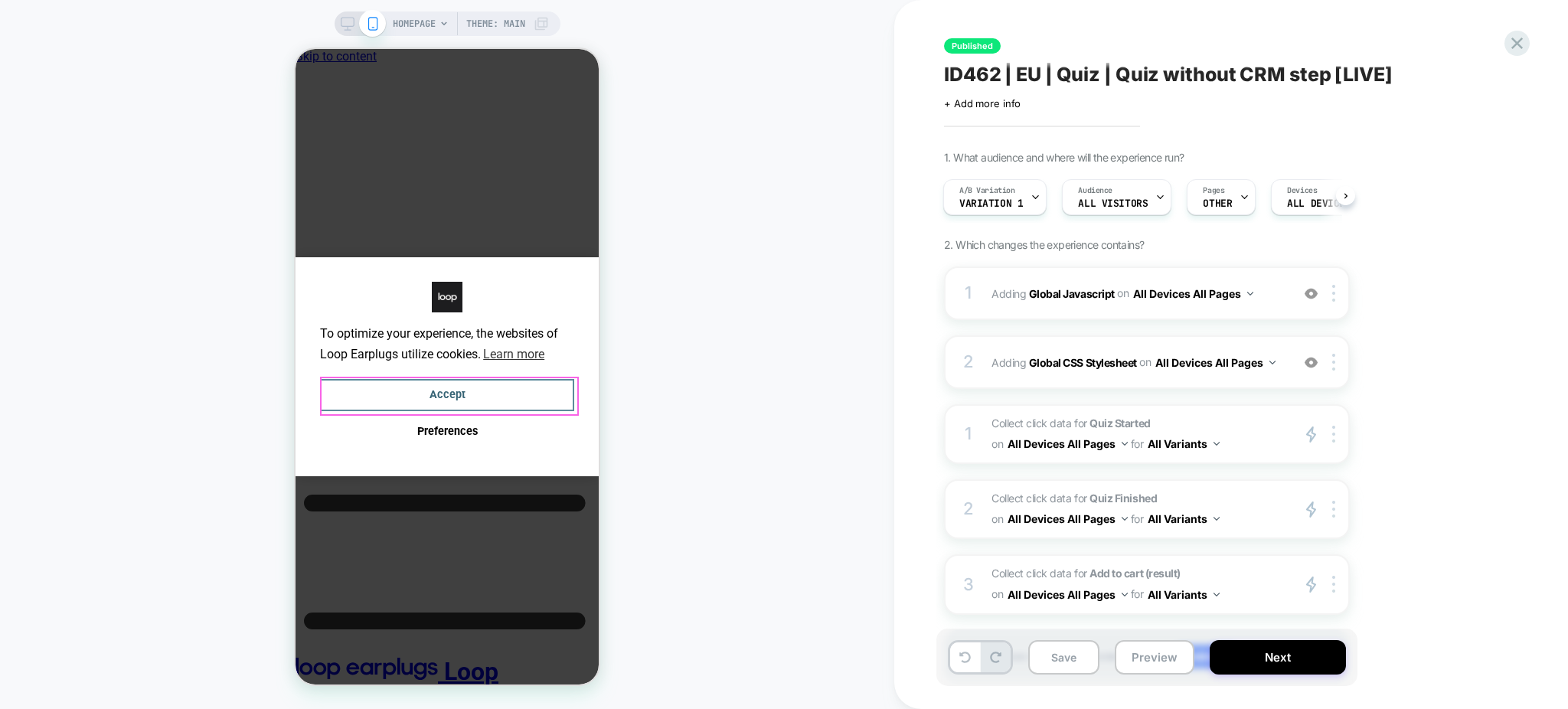
click at [489, 393] on button "Accept" at bounding box center [446, 395] width 254 height 33
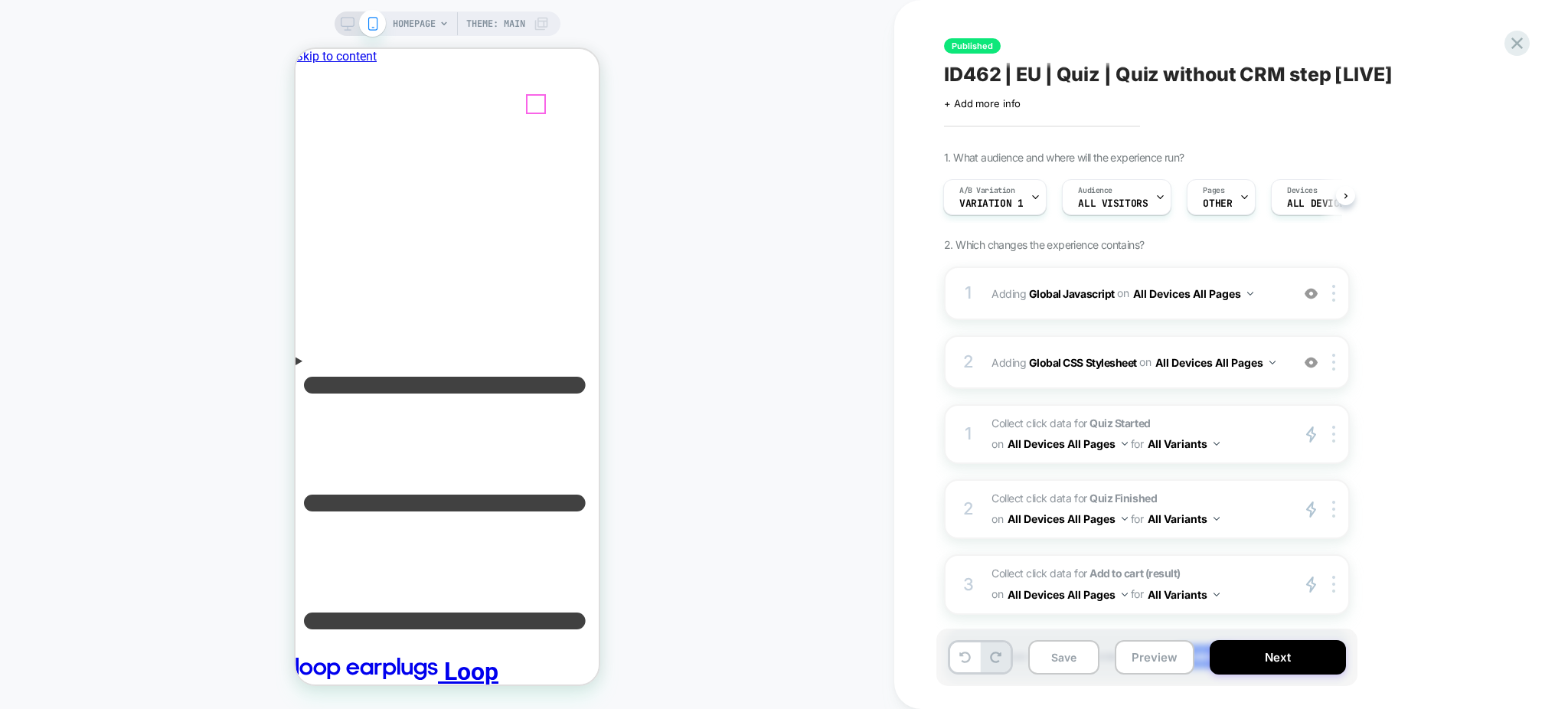
click at [322, 368] on icon "Menu" at bounding box center [447, 503] width 304 height 269
click at [359, 670] on icon at bounding box center [330, 696] width 57 height 55
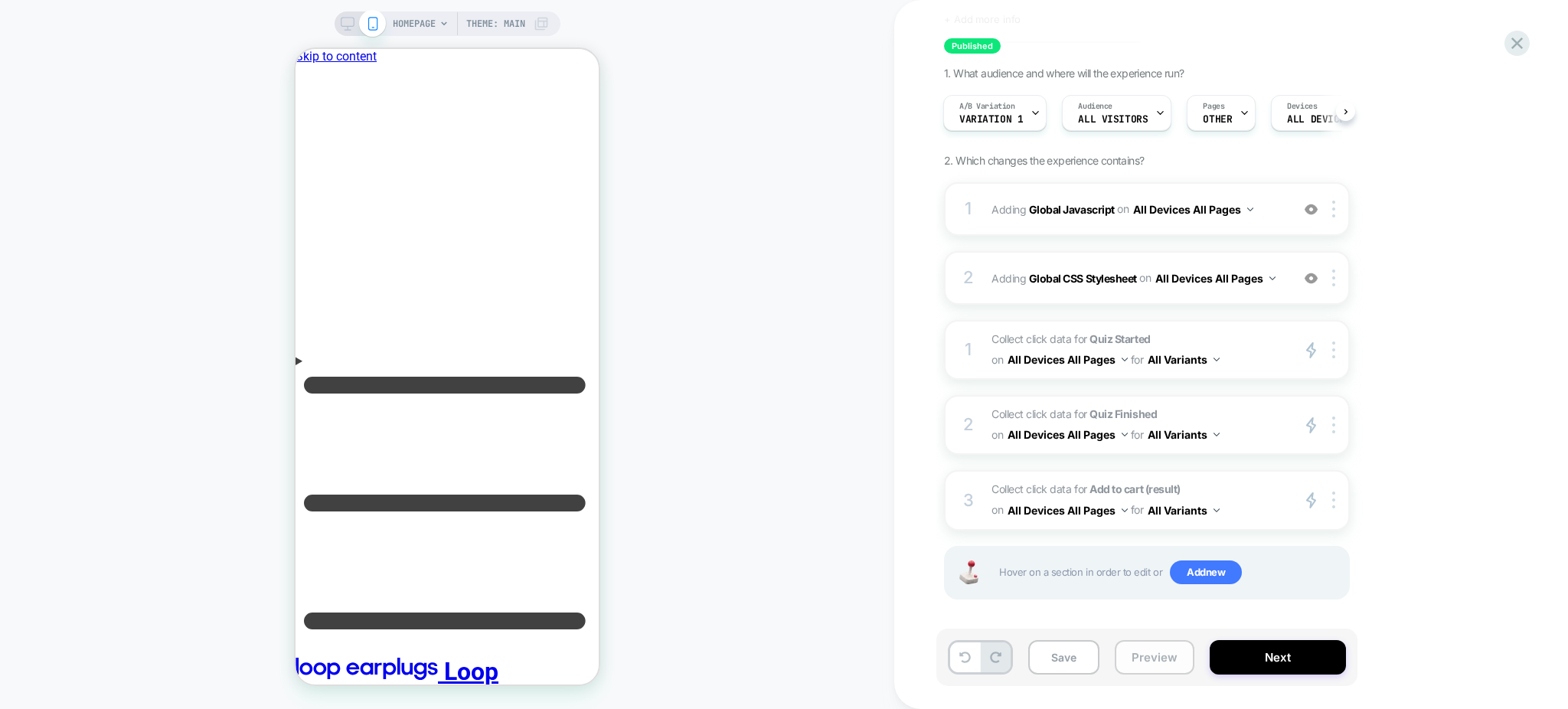
click at [1160, 662] on button "Preview" at bounding box center [1154, 657] width 80 height 34
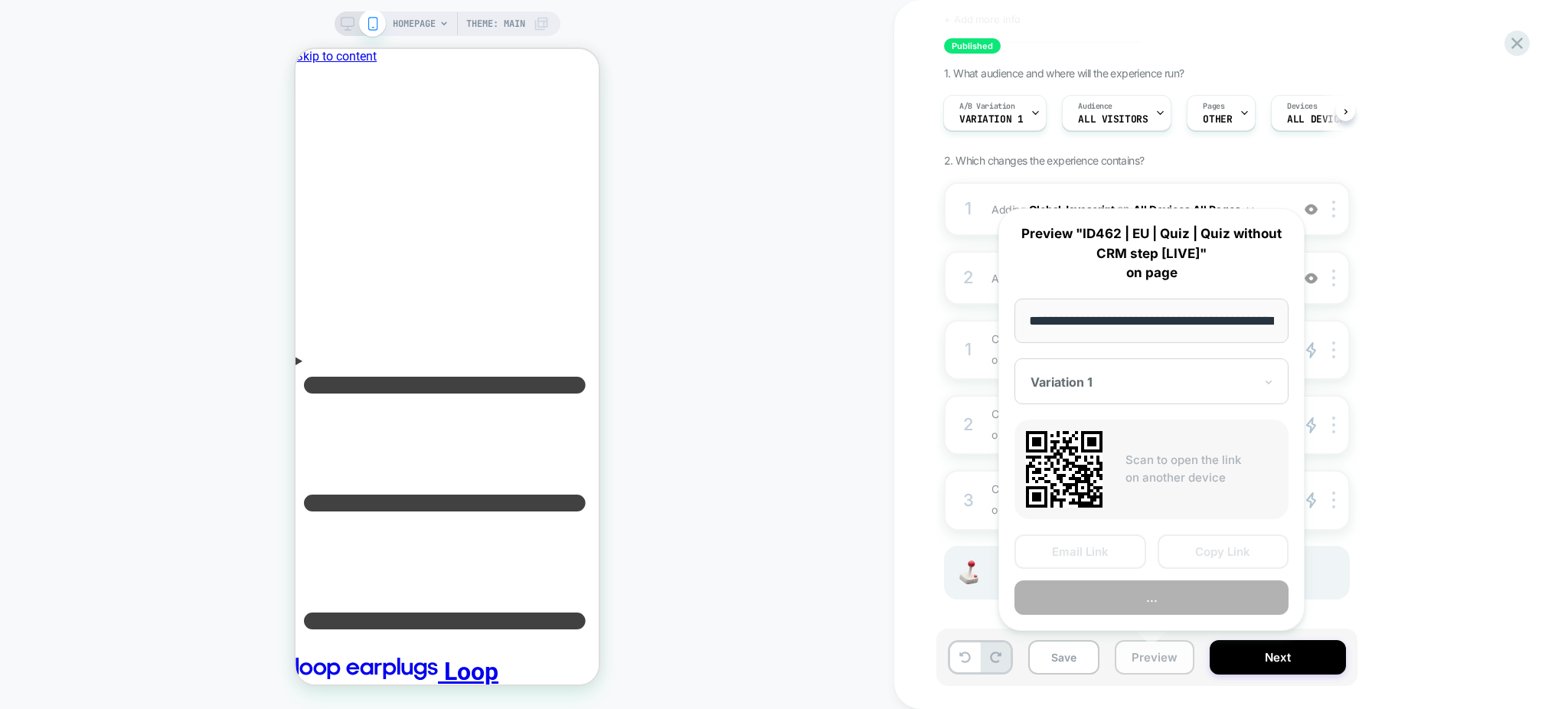
scroll to position [0, 69]
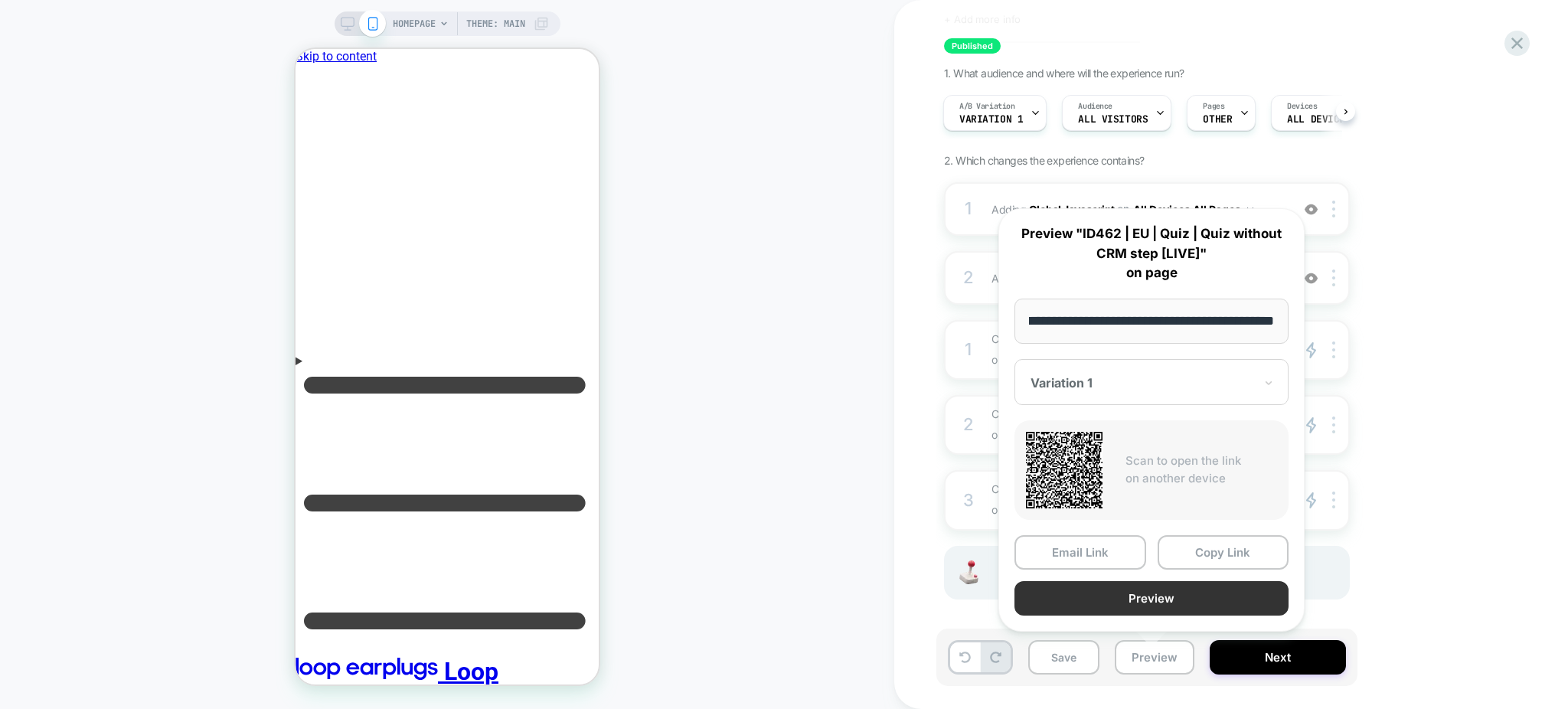
click at [1127, 606] on button "Preview" at bounding box center [1151, 598] width 274 height 34
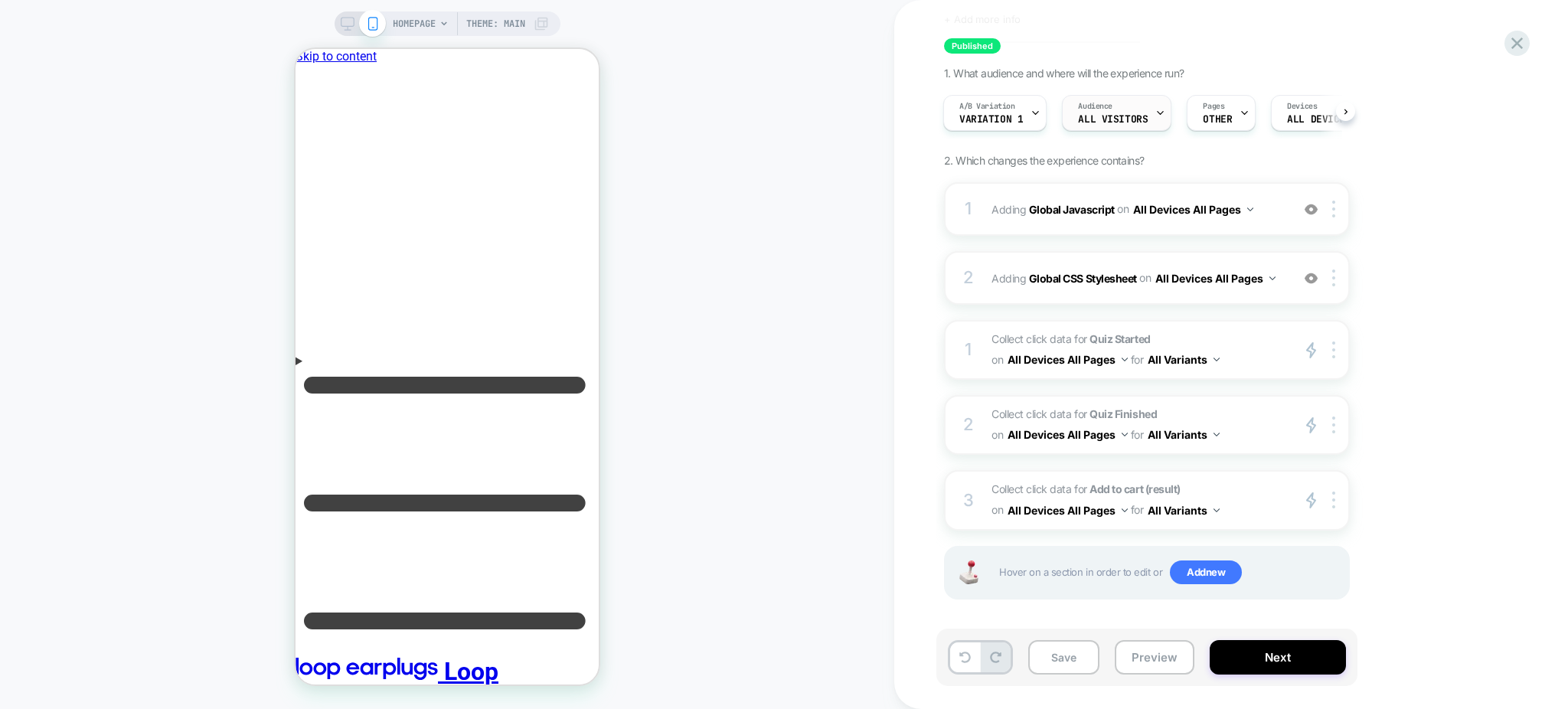
click at [1137, 107] on div "Audience All Visitors" at bounding box center [1113, 113] width 101 height 34
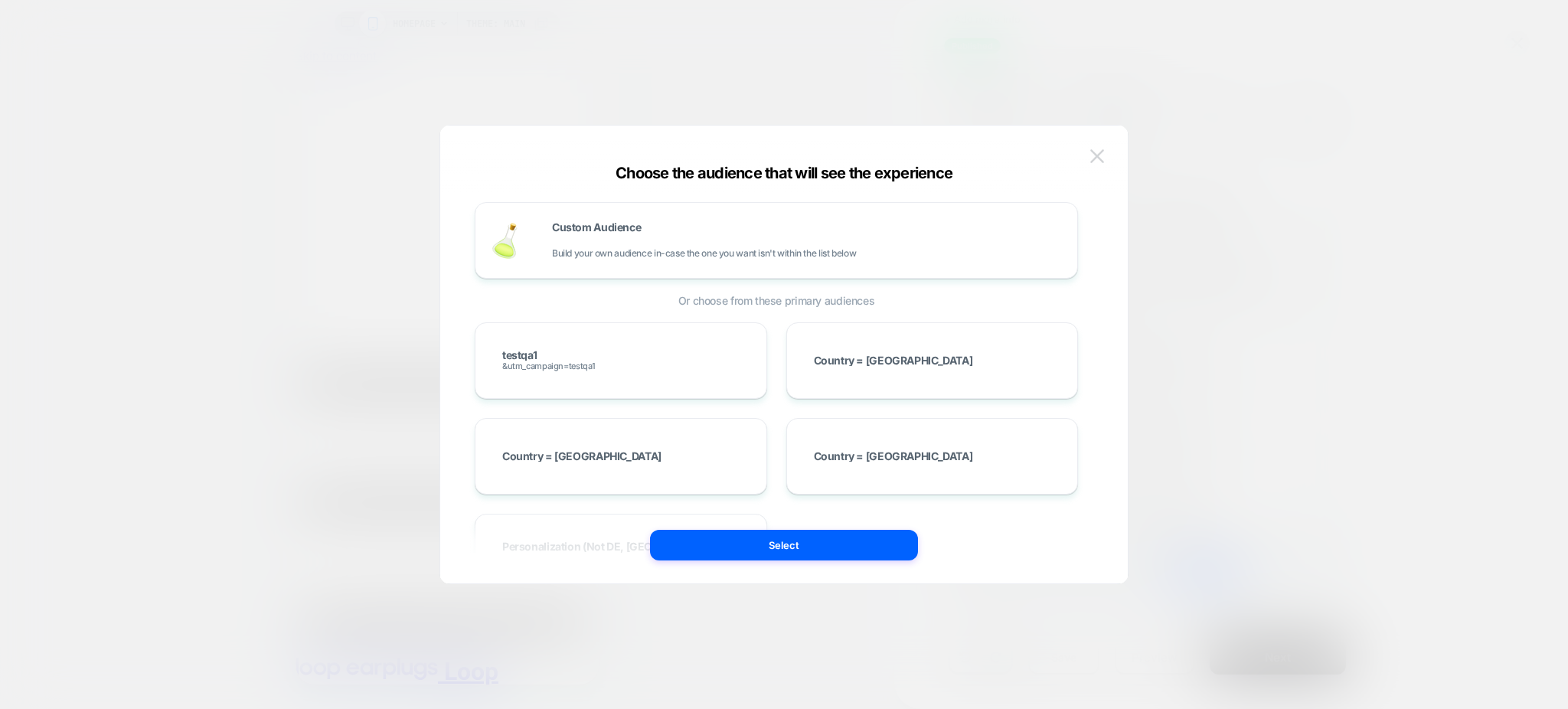
click at [1099, 156] on img at bounding box center [1097, 155] width 13 height 13
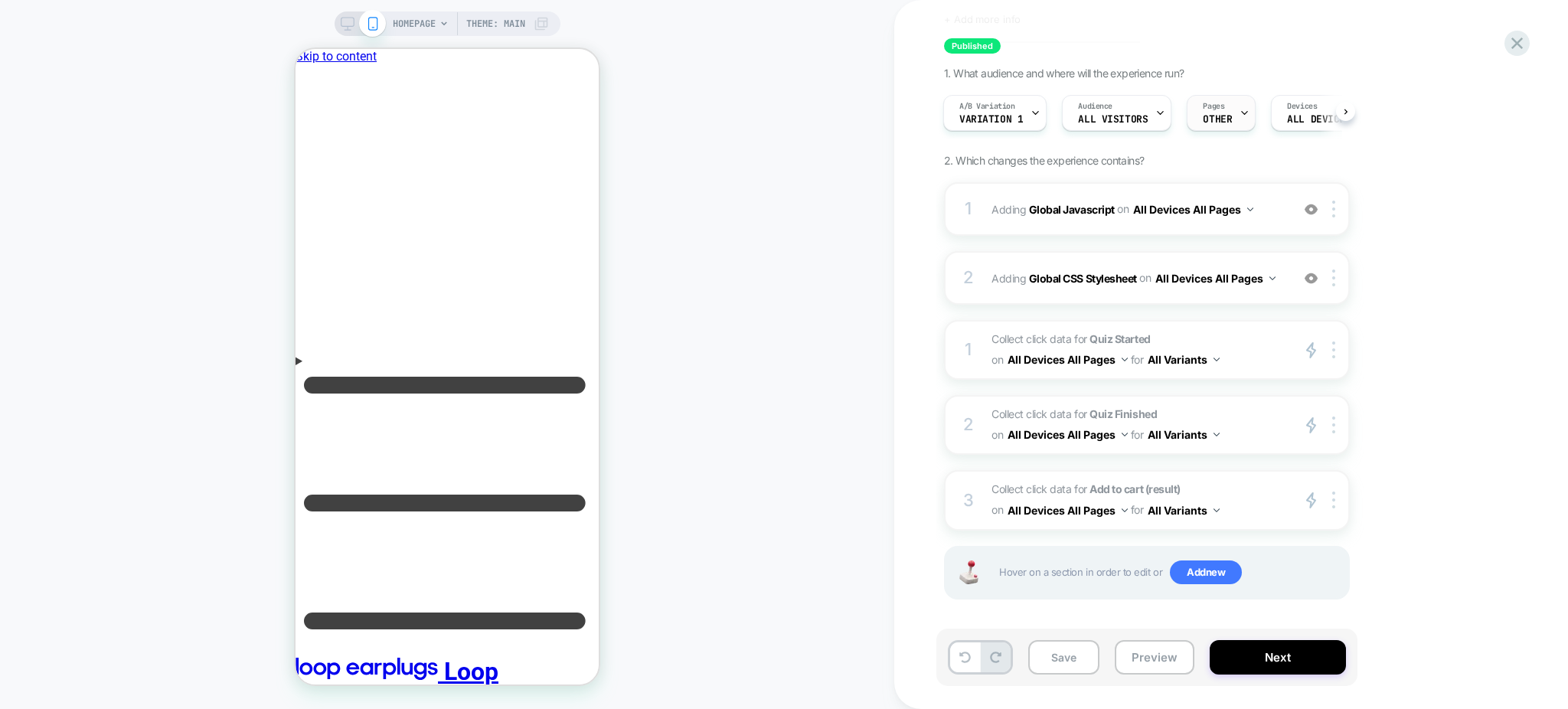
click at [1209, 100] on div "Pages OTHER" at bounding box center [1217, 113] width 60 height 34
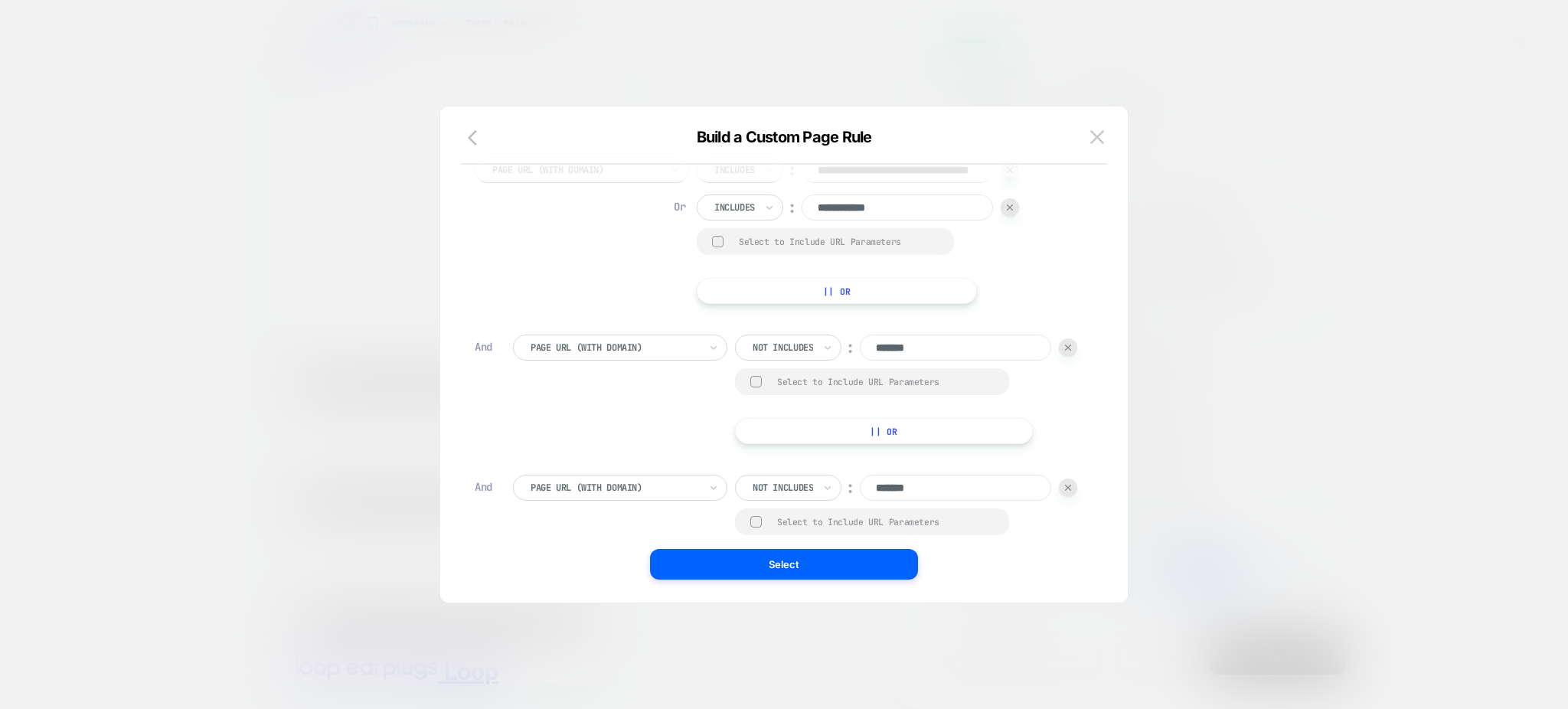
scroll to position [0, 0]
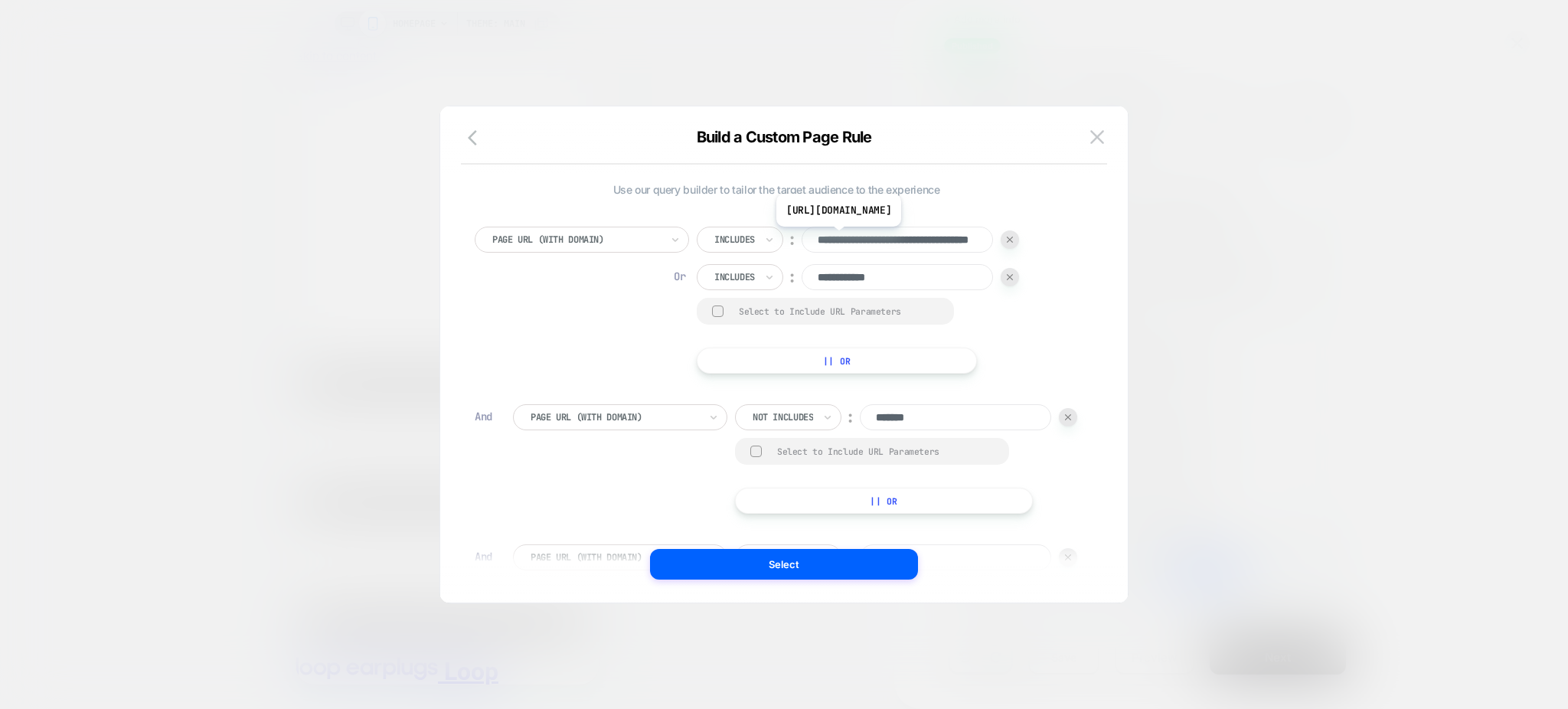
click at [897, 238] on input "**********" at bounding box center [897, 239] width 191 height 26
click at [1105, 133] on button at bounding box center [1097, 137] width 23 height 23
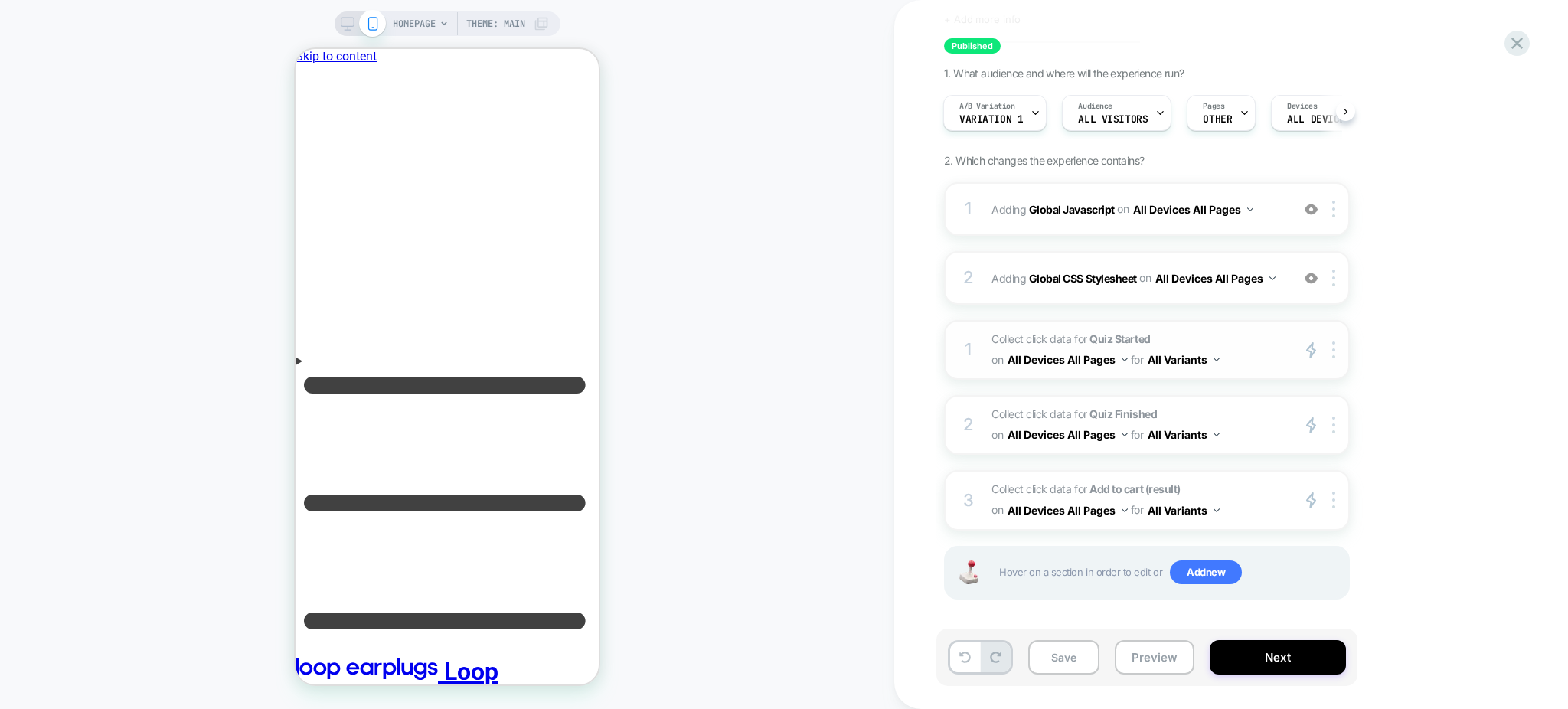
click at [1239, 355] on span "Collect click data for Quiz Started on All Devices All Pages for All Variants" at bounding box center [1137, 350] width 292 height 41
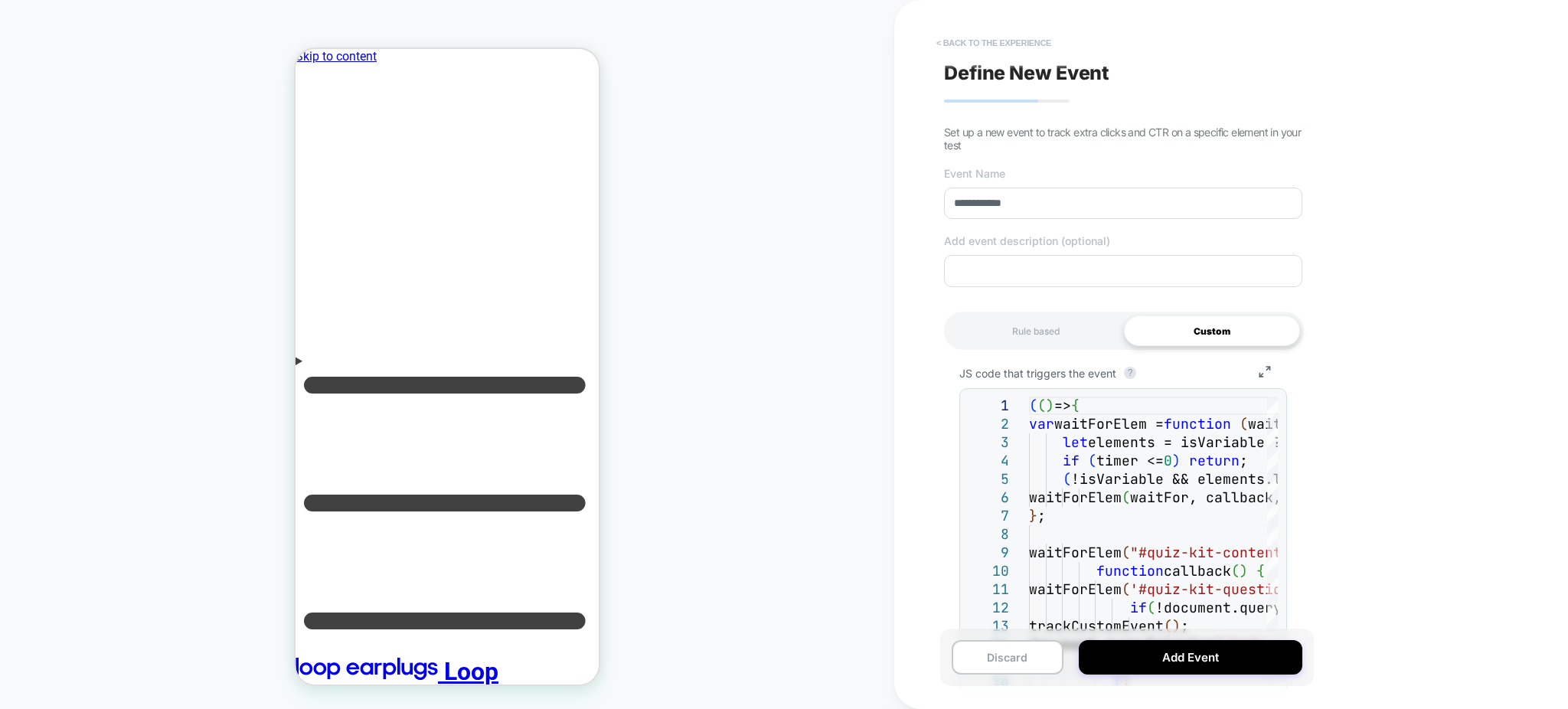
click at [990, 39] on button "< back to the experience" at bounding box center [993, 42] width 130 height 24
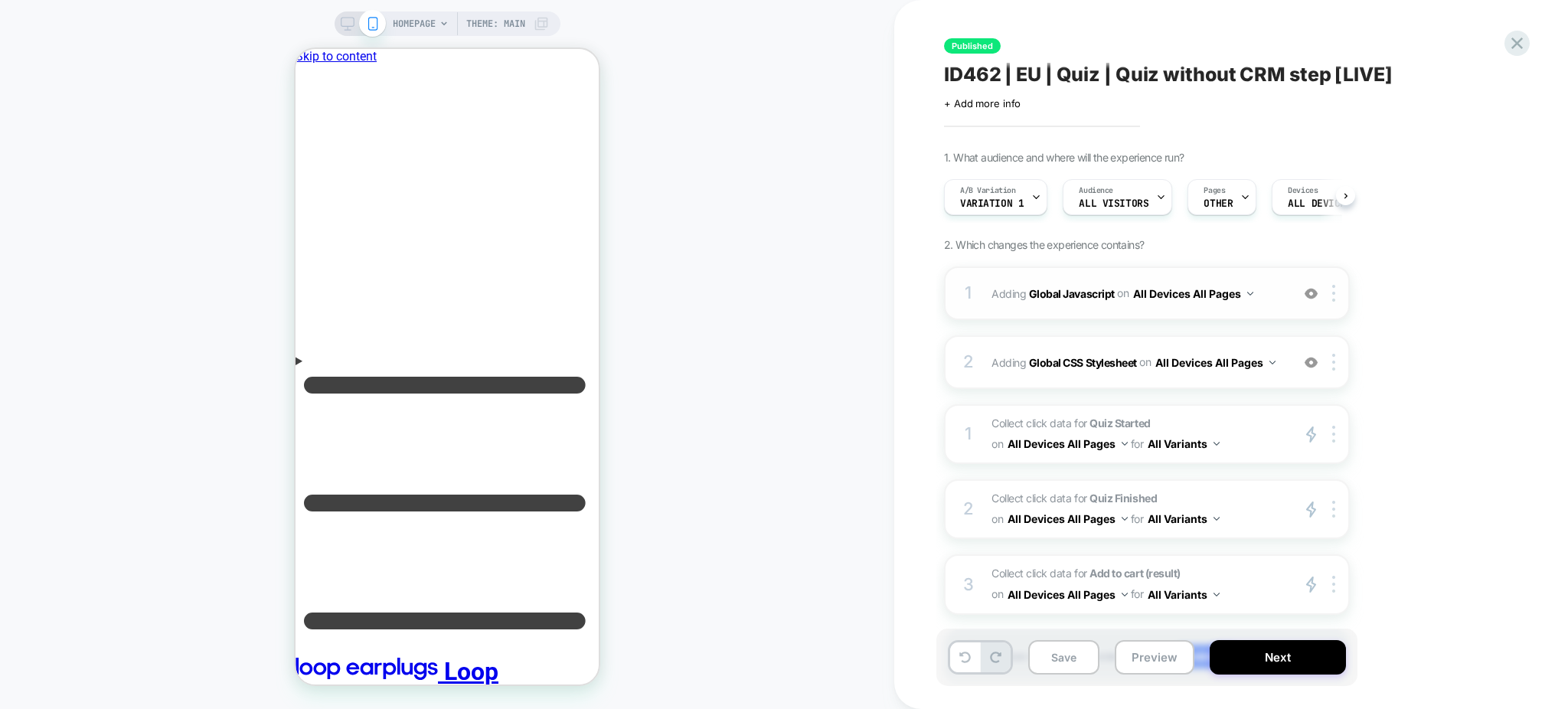
scroll to position [0, 1]
click at [1032, 205] on div at bounding box center [1035, 197] width 10 height 34
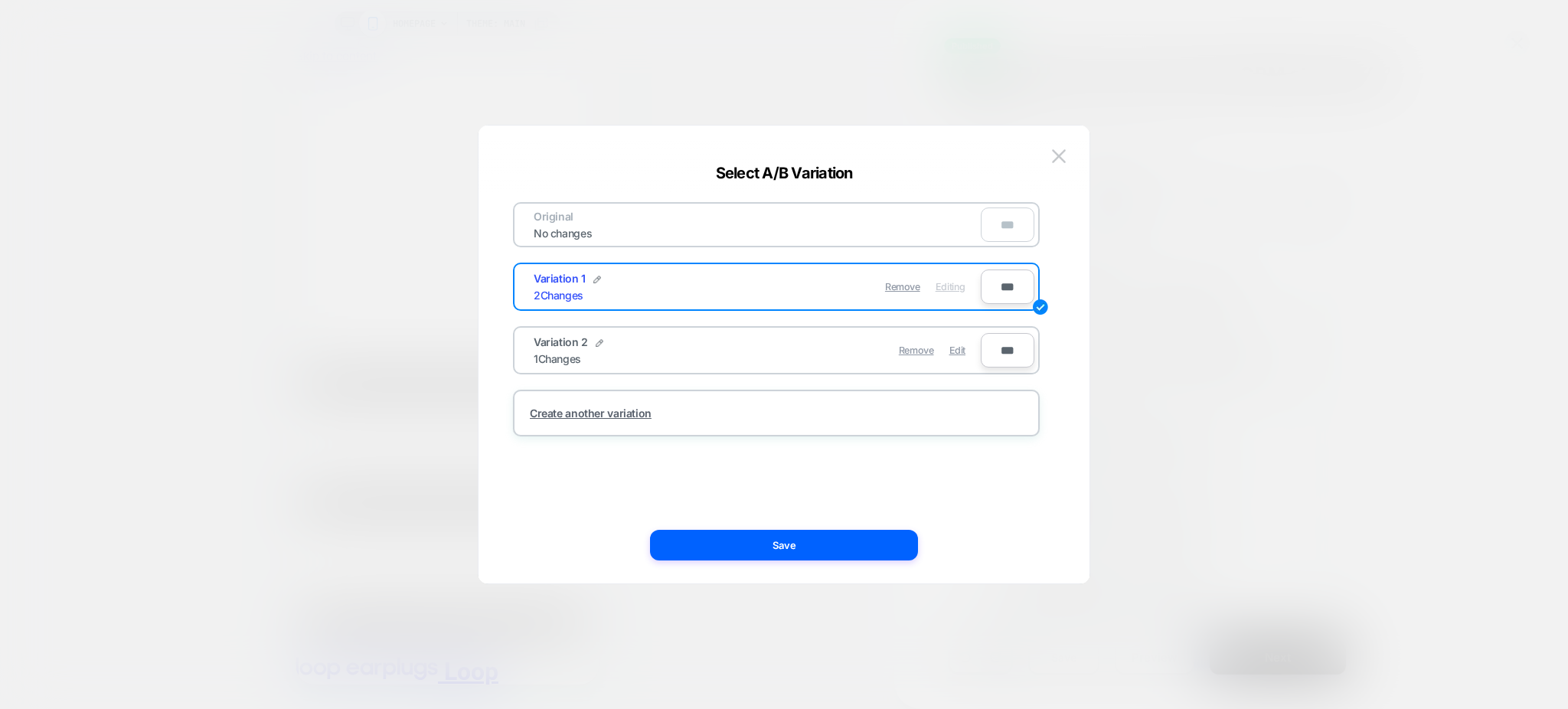
drag, startPoint x: 964, startPoint y: 341, endPoint x: 956, endPoint y: 372, distance: 32.0
click at [961, 345] on span "Edit" at bounding box center [957, 350] width 16 height 12
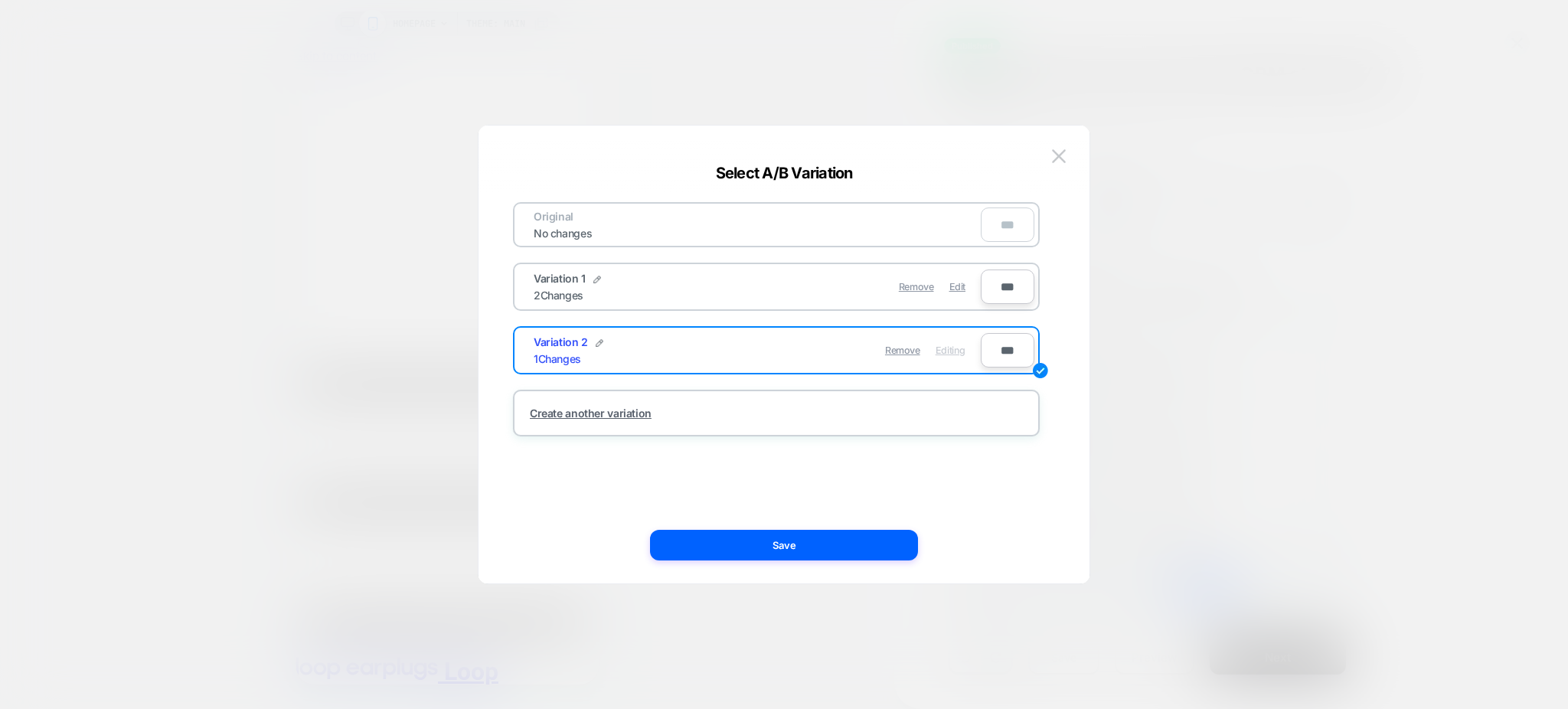
click at [891, 536] on button "Save" at bounding box center [784, 545] width 268 height 31
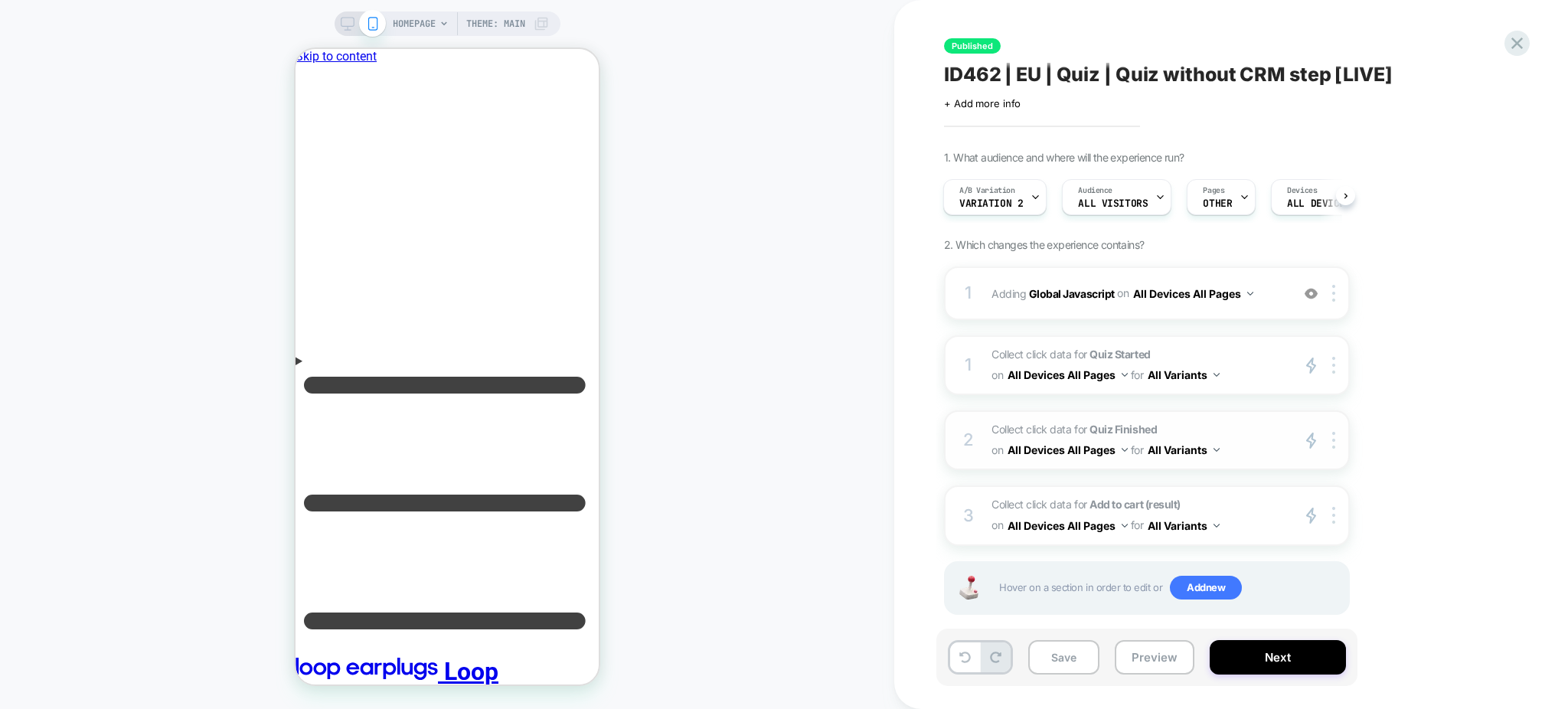
scroll to position [16, 0]
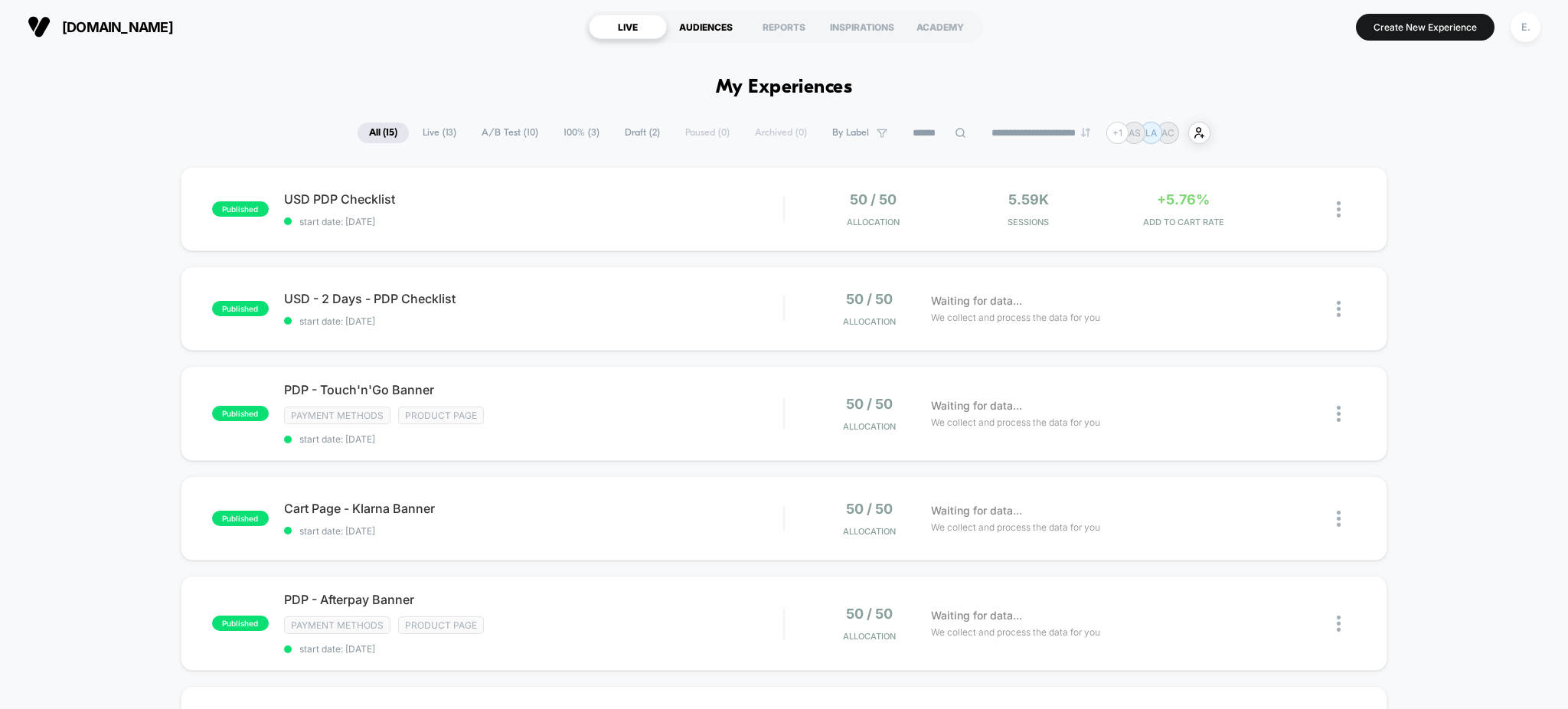
click at [731, 24] on div "AUDIENCES" at bounding box center [706, 26] width 78 height 24
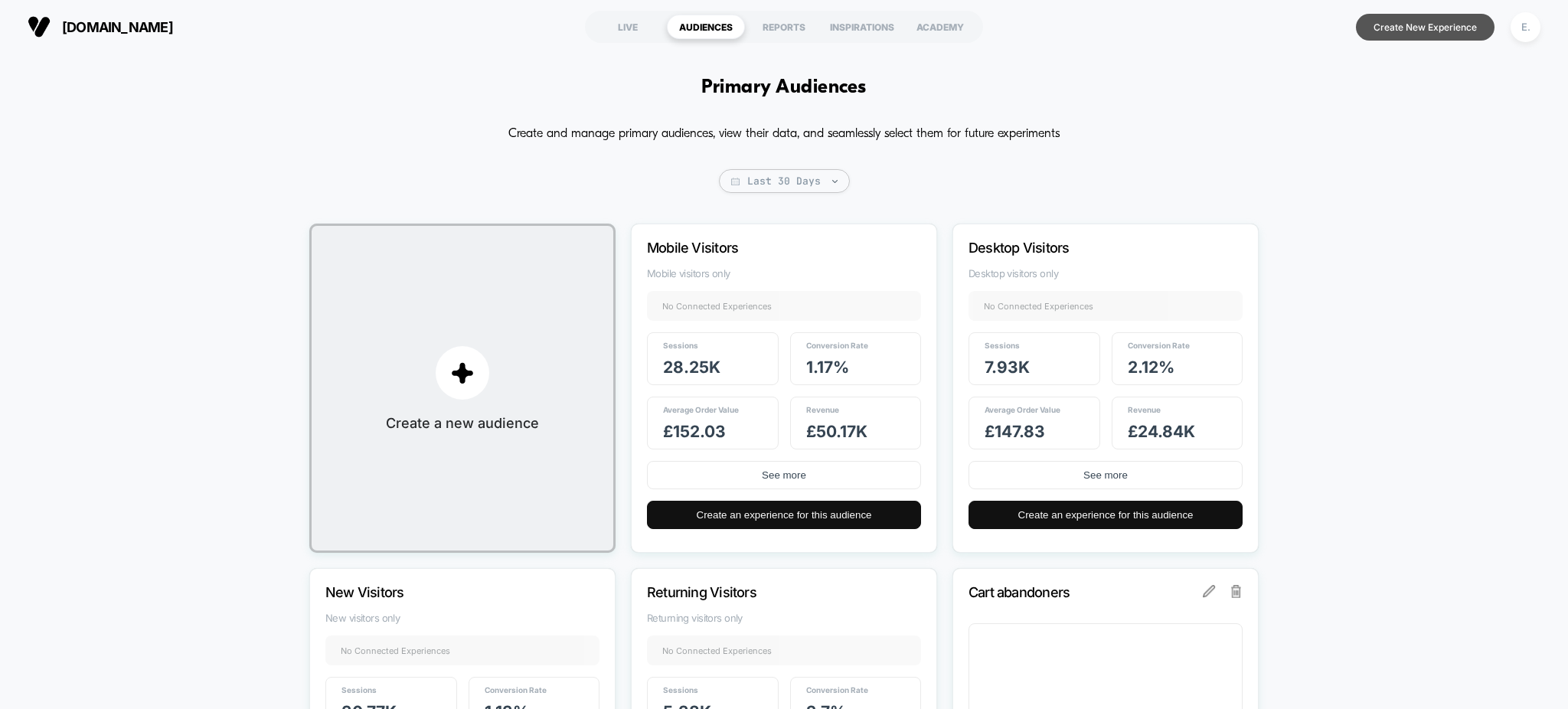
click at [1394, 33] on button "Create New Experience" at bounding box center [1425, 27] width 138 height 27
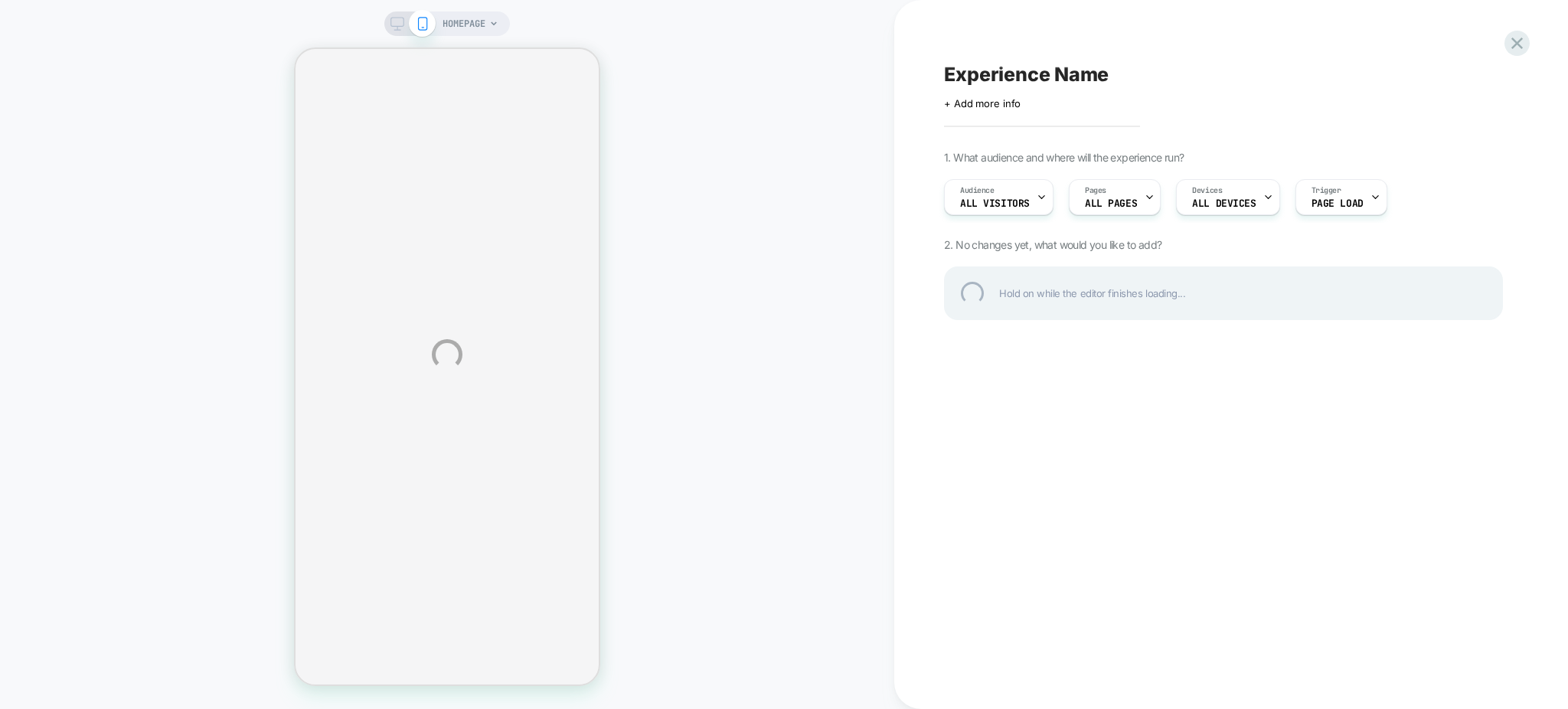
click at [1026, 194] on div "HOMEPAGE Experience Name Click to edit experience details + Add more info 1. Wh…" at bounding box center [784, 354] width 1568 height 709
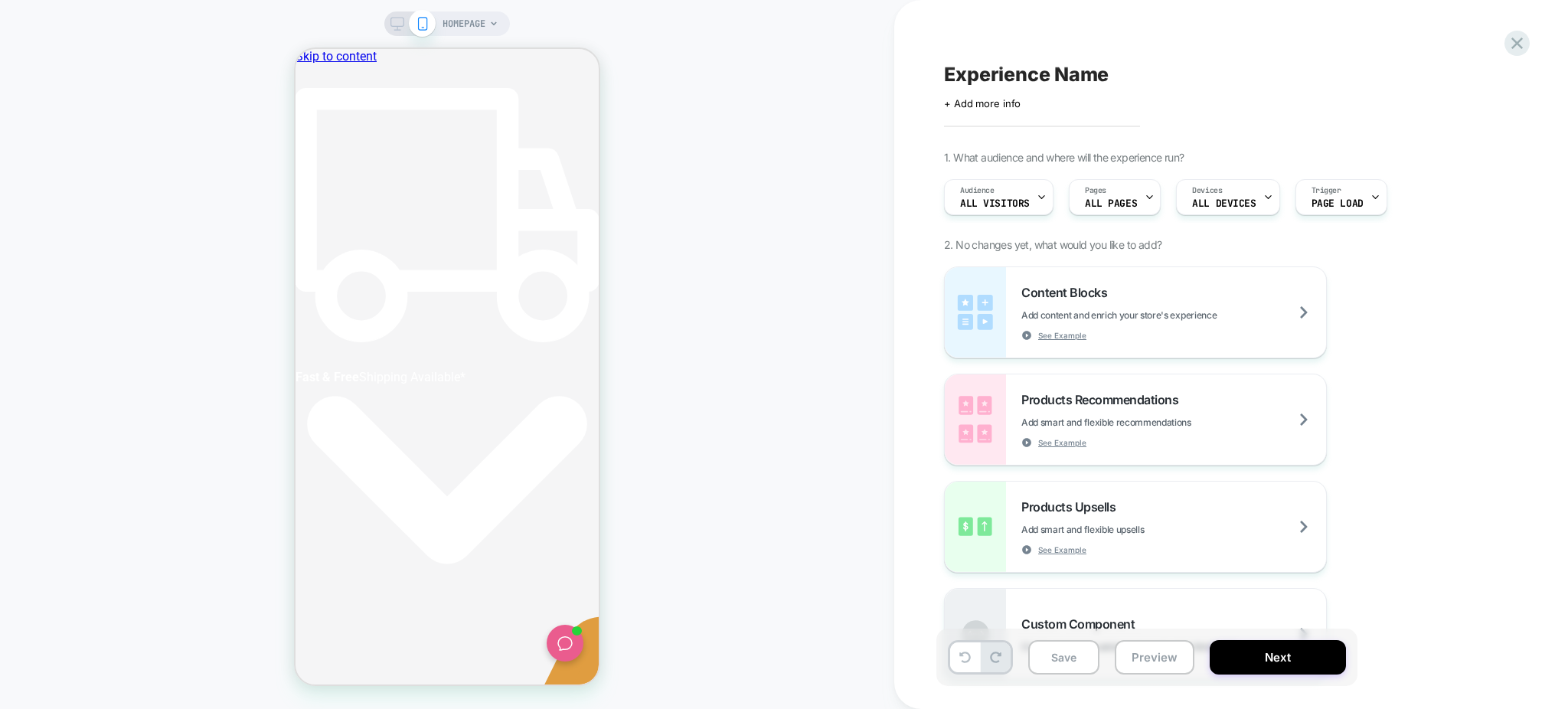
scroll to position [0, 277]
click at [1026, 194] on div "Audience All Visitors" at bounding box center [995, 197] width 101 height 34
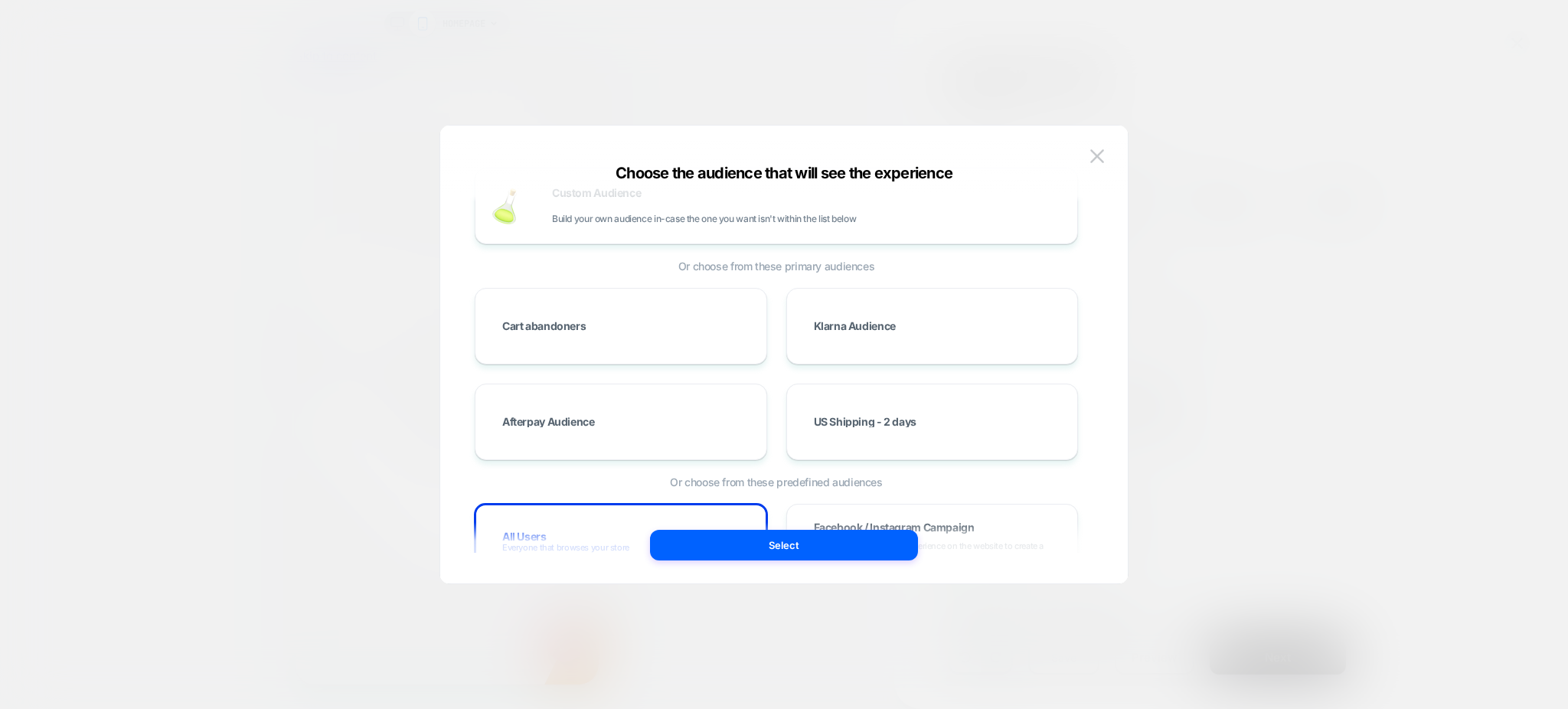
scroll to position [0, 0]
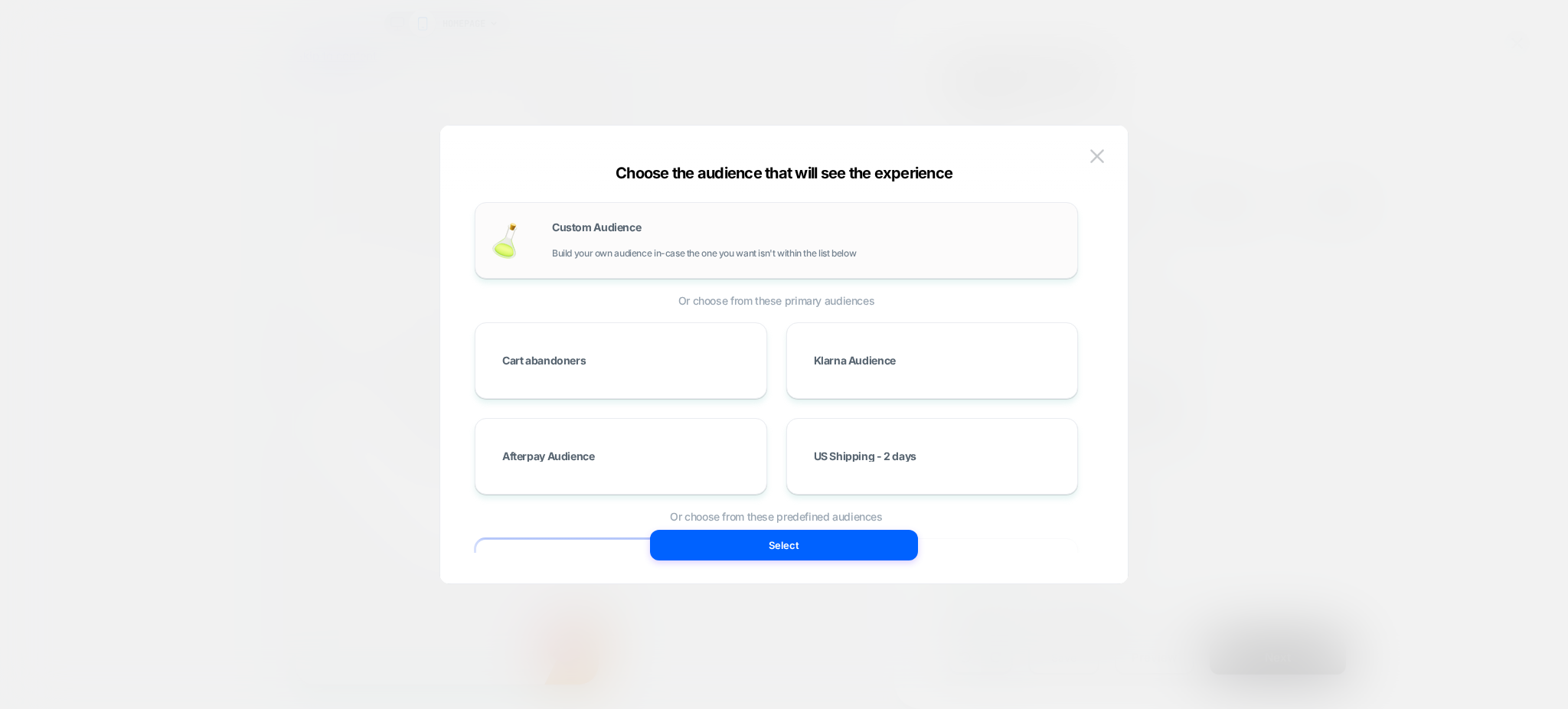
click at [922, 251] on div "Custom Audience Build your own audience in-case the one you want isn't within t…" at bounding box center [807, 240] width 510 height 37
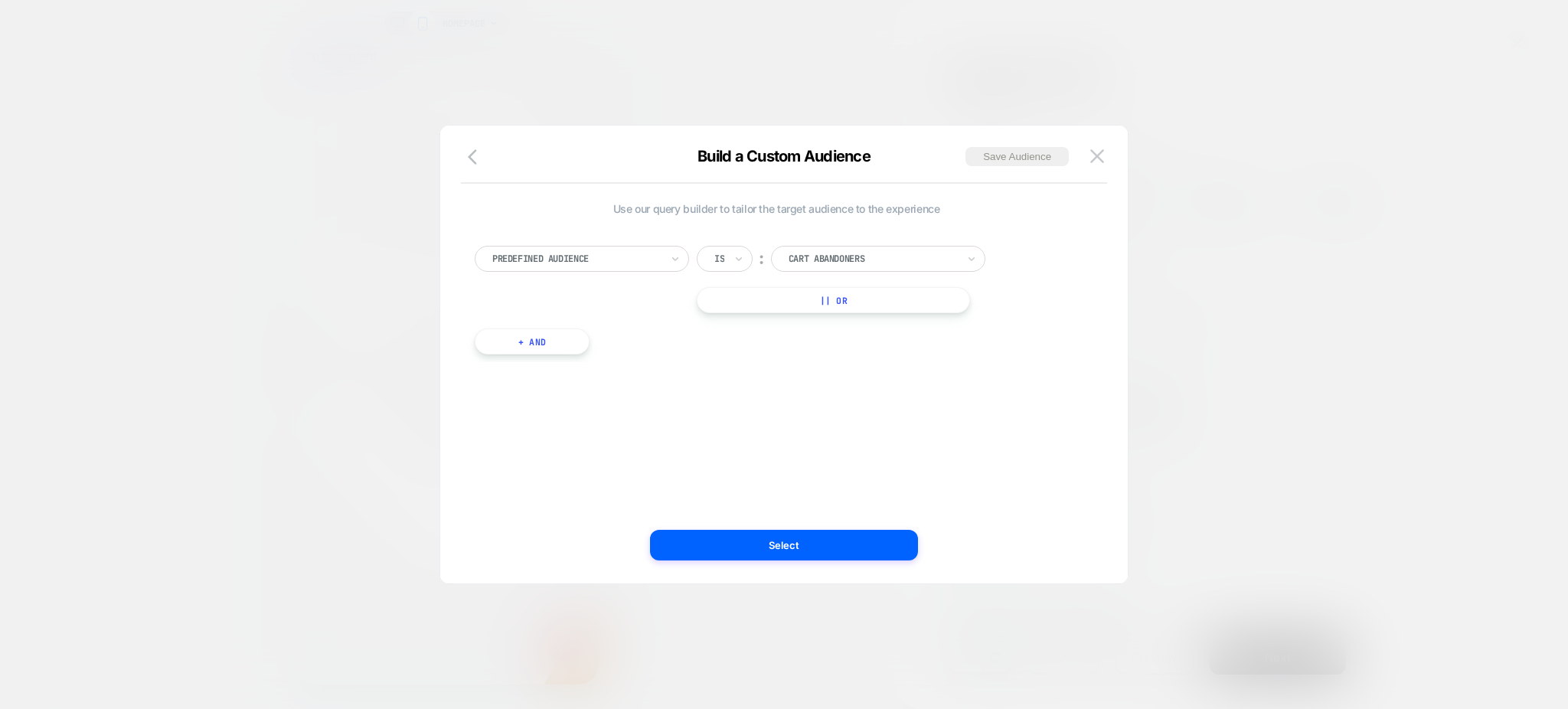
click at [568, 262] on div at bounding box center [577, 258] width 169 height 13
click at [813, 263] on div at bounding box center [873, 258] width 169 height 13
type input "*"
click at [729, 258] on div "Is" at bounding box center [725, 258] width 56 height 26
click at [752, 324] on div "Is not" at bounding box center [762, 325] width 100 height 24
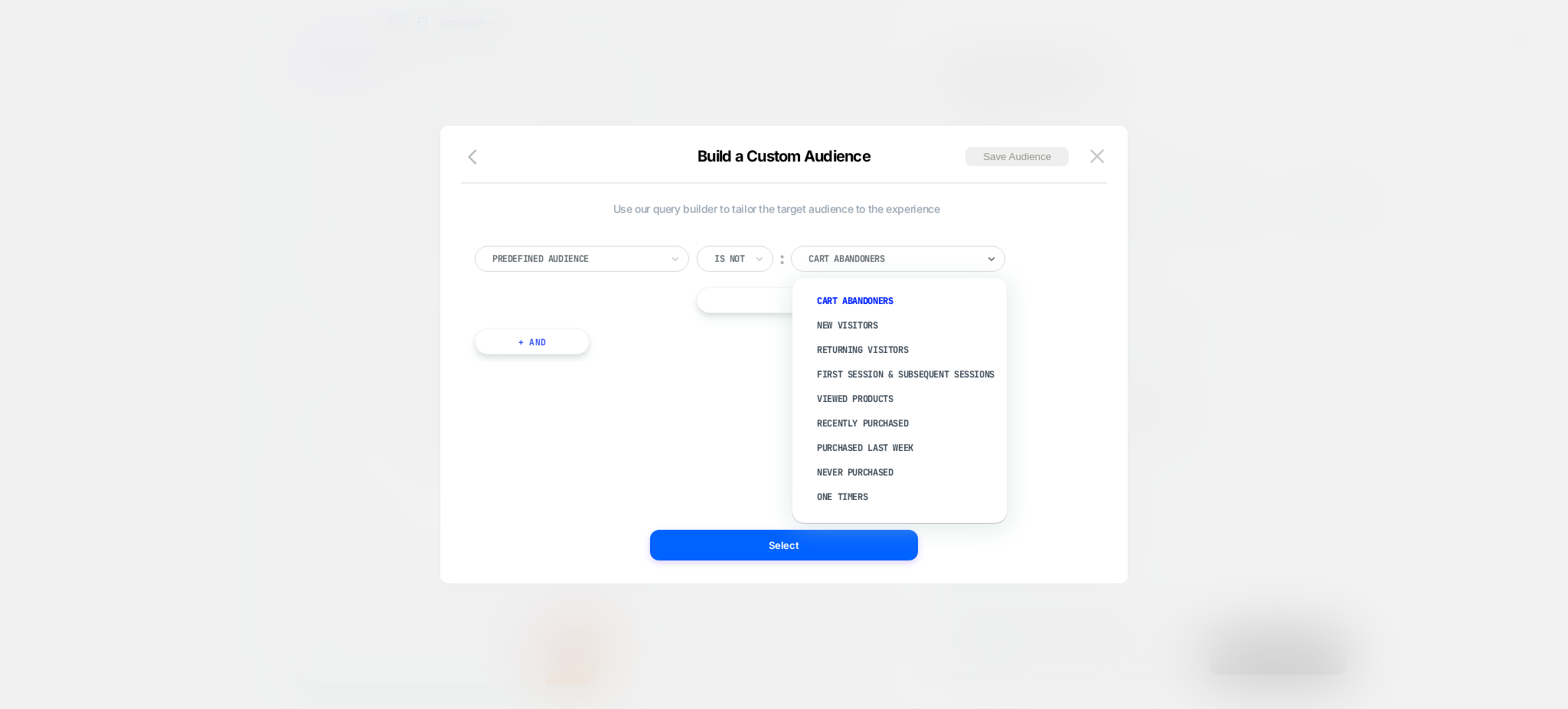
click at [860, 254] on div at bounding box center [893, 258] width 169 height 13
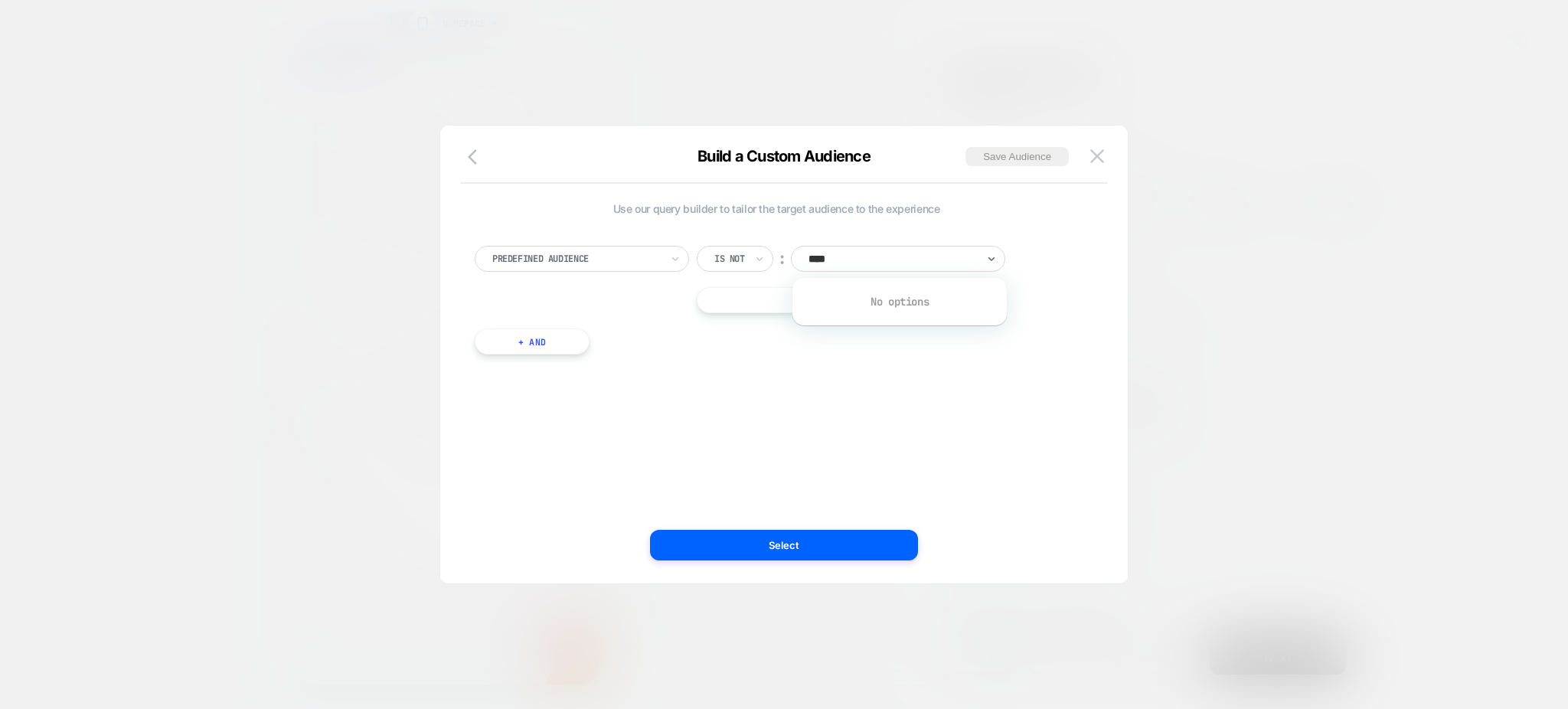
type input "*"
click at [466, 163] on button "button" at bounding box center [477, 158] width 28 height 22
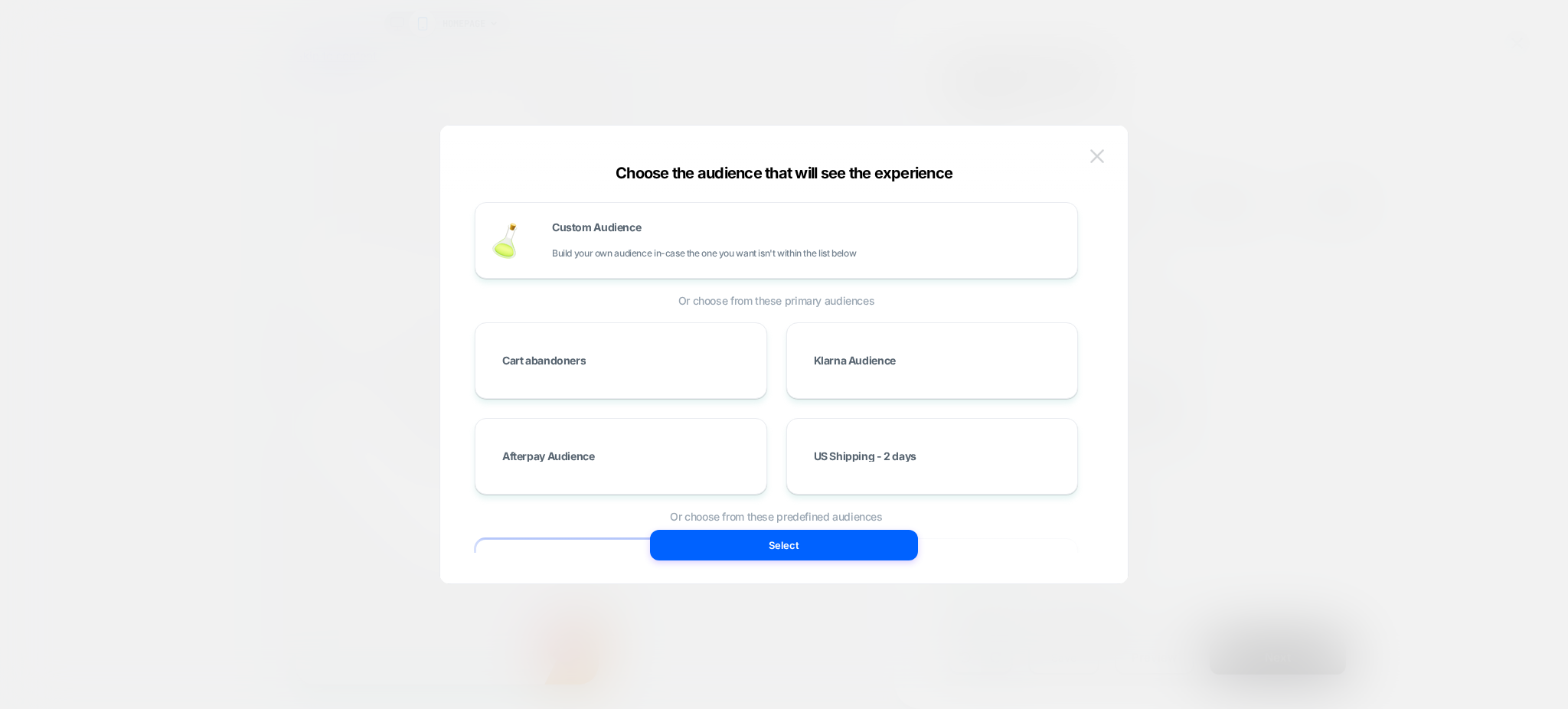
click at [1096, 153] on img at bounding box center [1097, 155] width 13 height 13
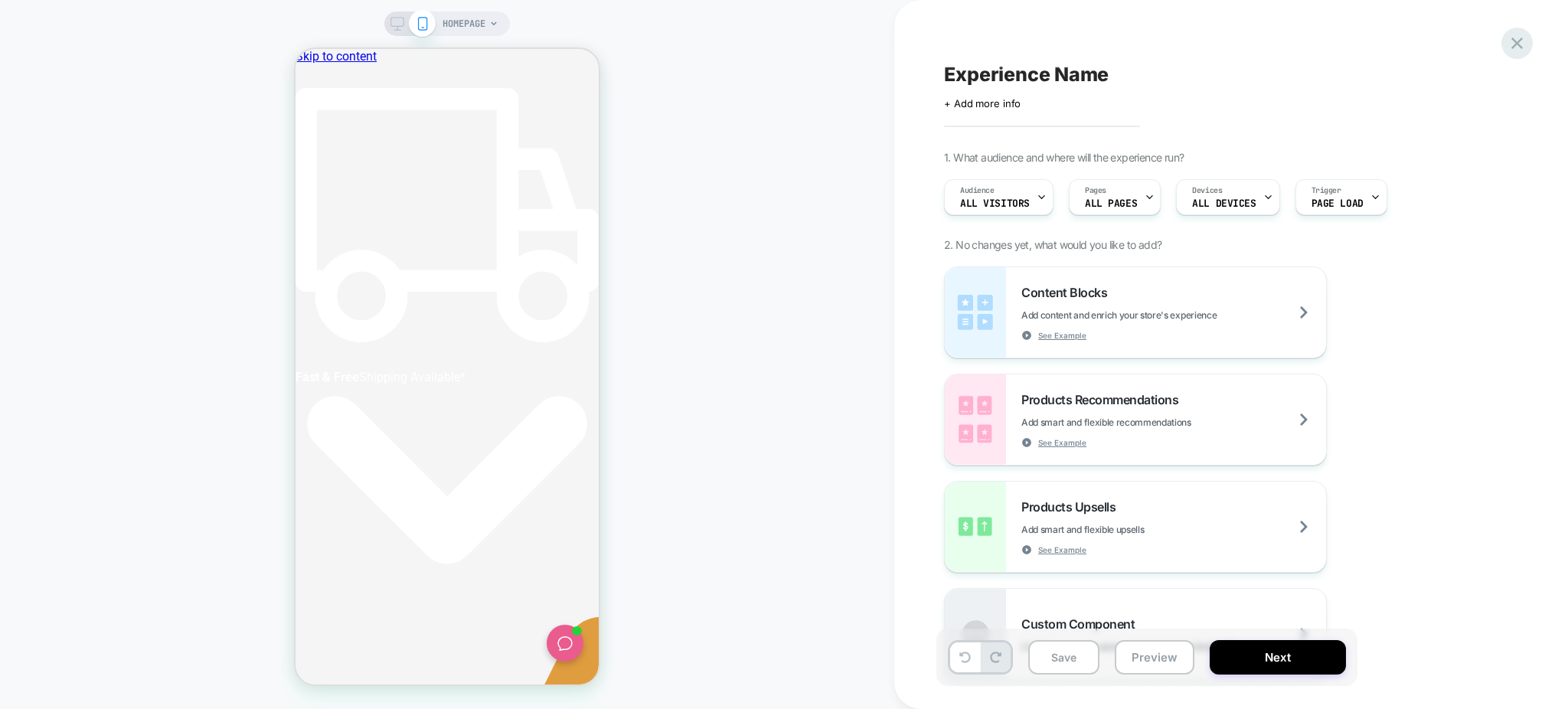
click at [1524, 48] on icon at bounding box center [1517, 43] width 21 height 21
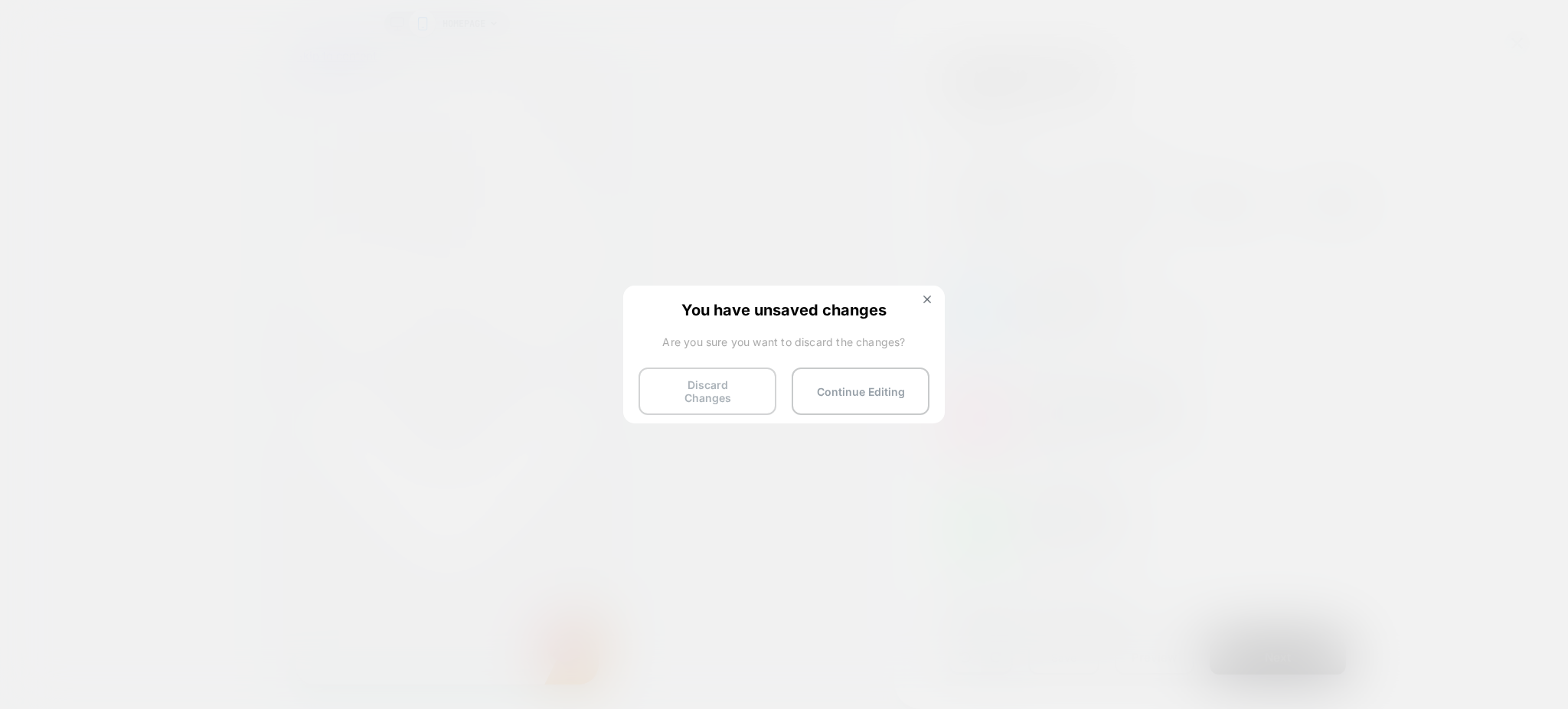
click at [708, 387] on button "Discard Changes" at bounding box center [707, 390] width 137 height 48
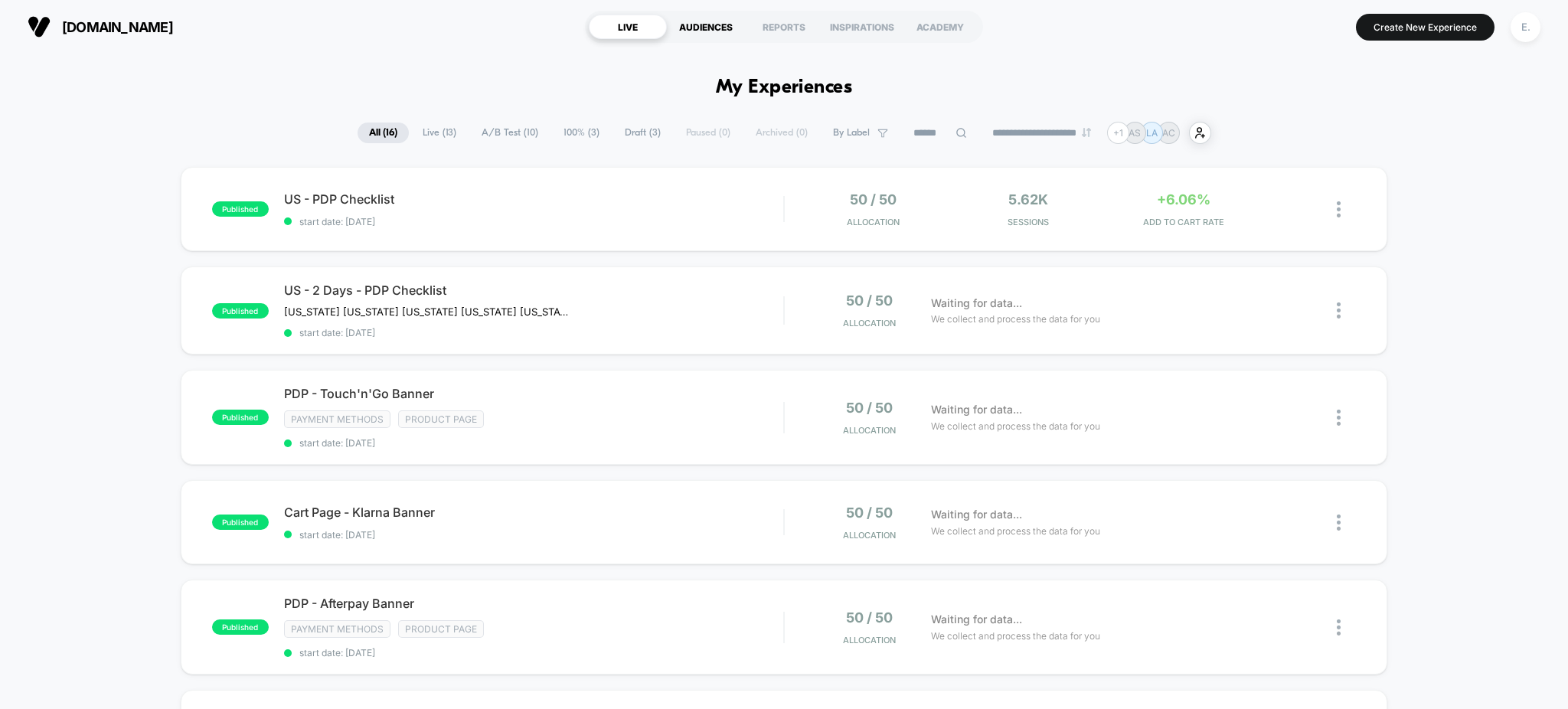
click at [696, 35] on div "AUDIENCES" at bounding box center [706, 26] width 78 height 24
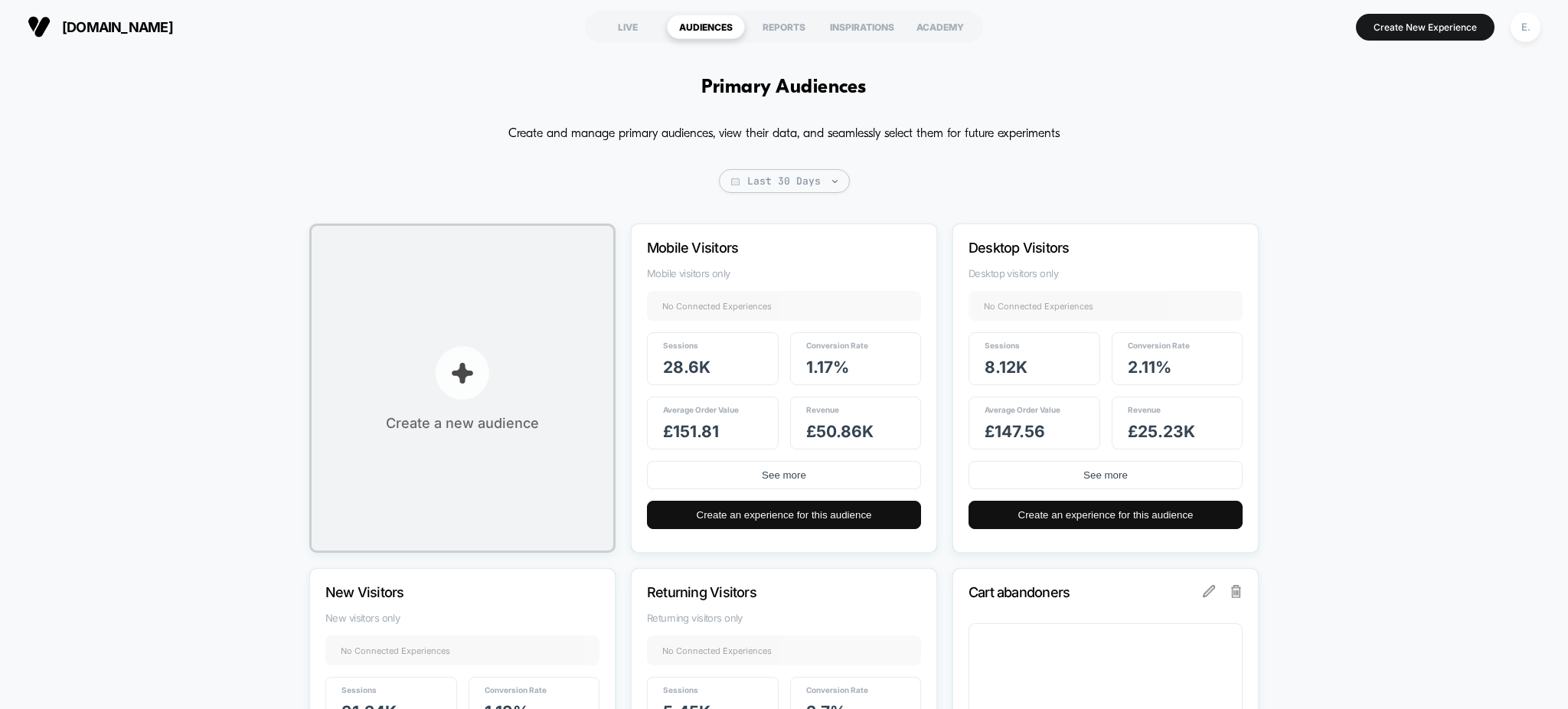
click at [476, 365] on p "button" at bounding box center [462, 372] width 54 height 54
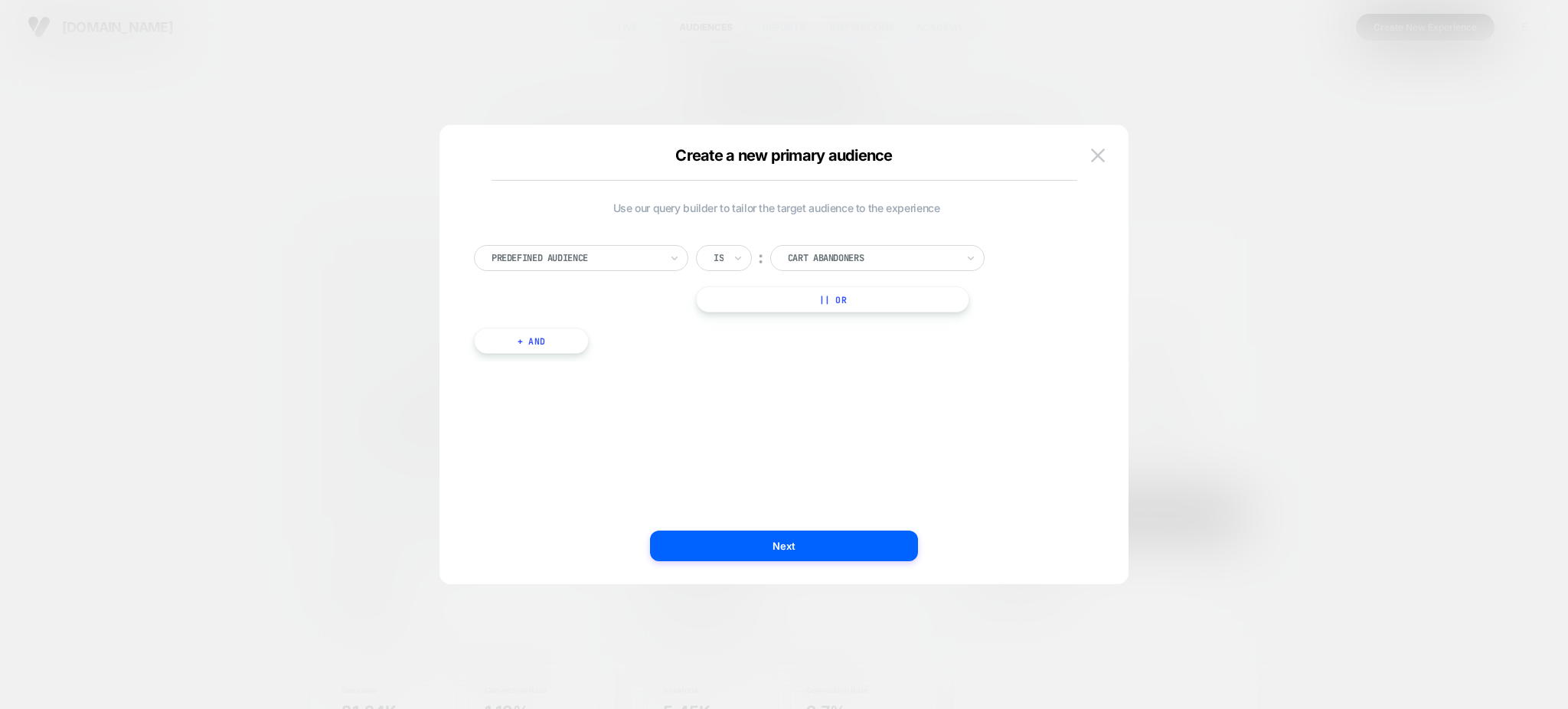
click at [608, 261] on div at bounding box center [576, 258] width 169 height 13
drag, startPoint x: 1110, startPoint y: 157, endPoint x: 1099, endPoint y: 159, distance: 11.2
click at [1110, 157] on div "Create a new primary audience Use our query builder to tailor the target audien…" at bounding box center [783, 362] width 689 height 444
click at [1096, 159] on img at bounding box center [1097, 154] width 13 height 13
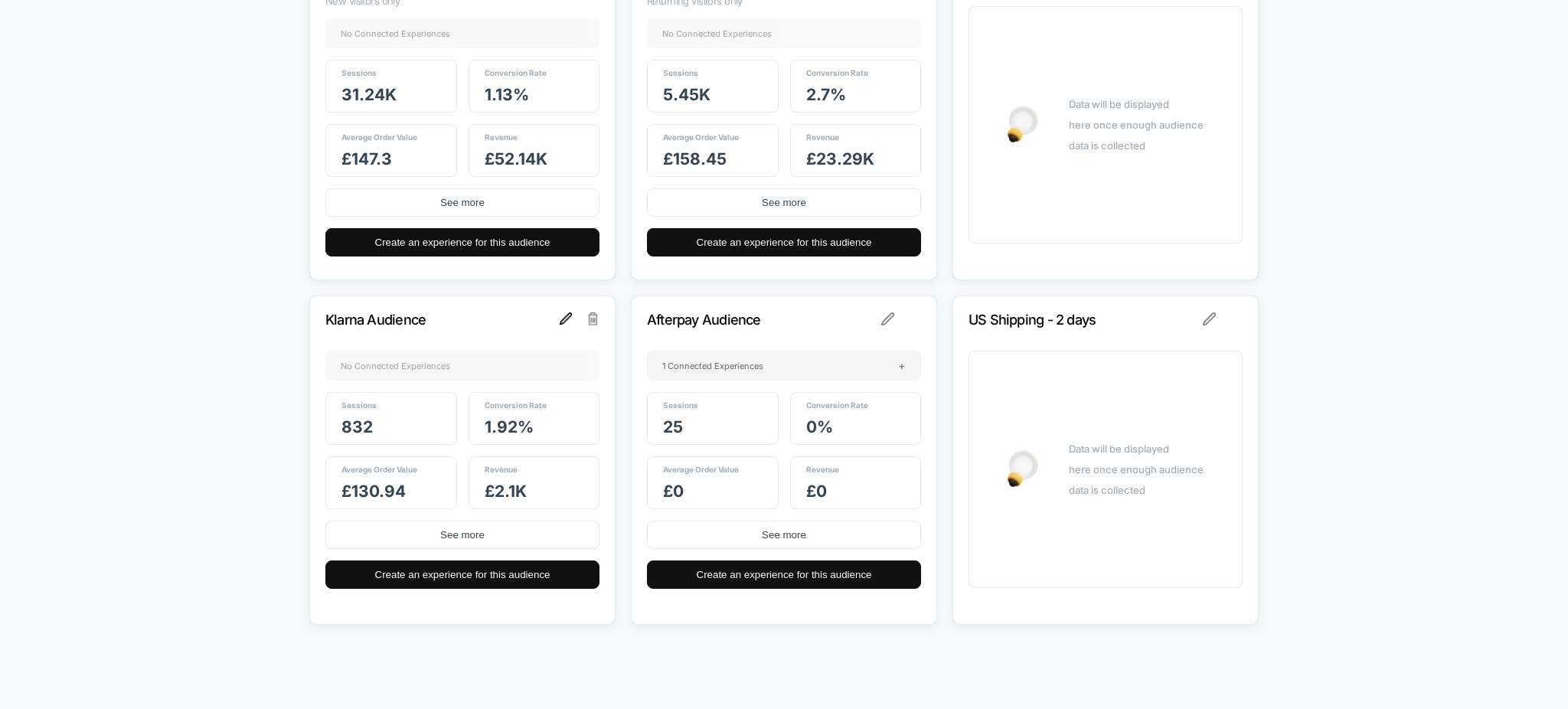
click at [568, 323] on img at bounding box center [566, 319] width 13 height 13
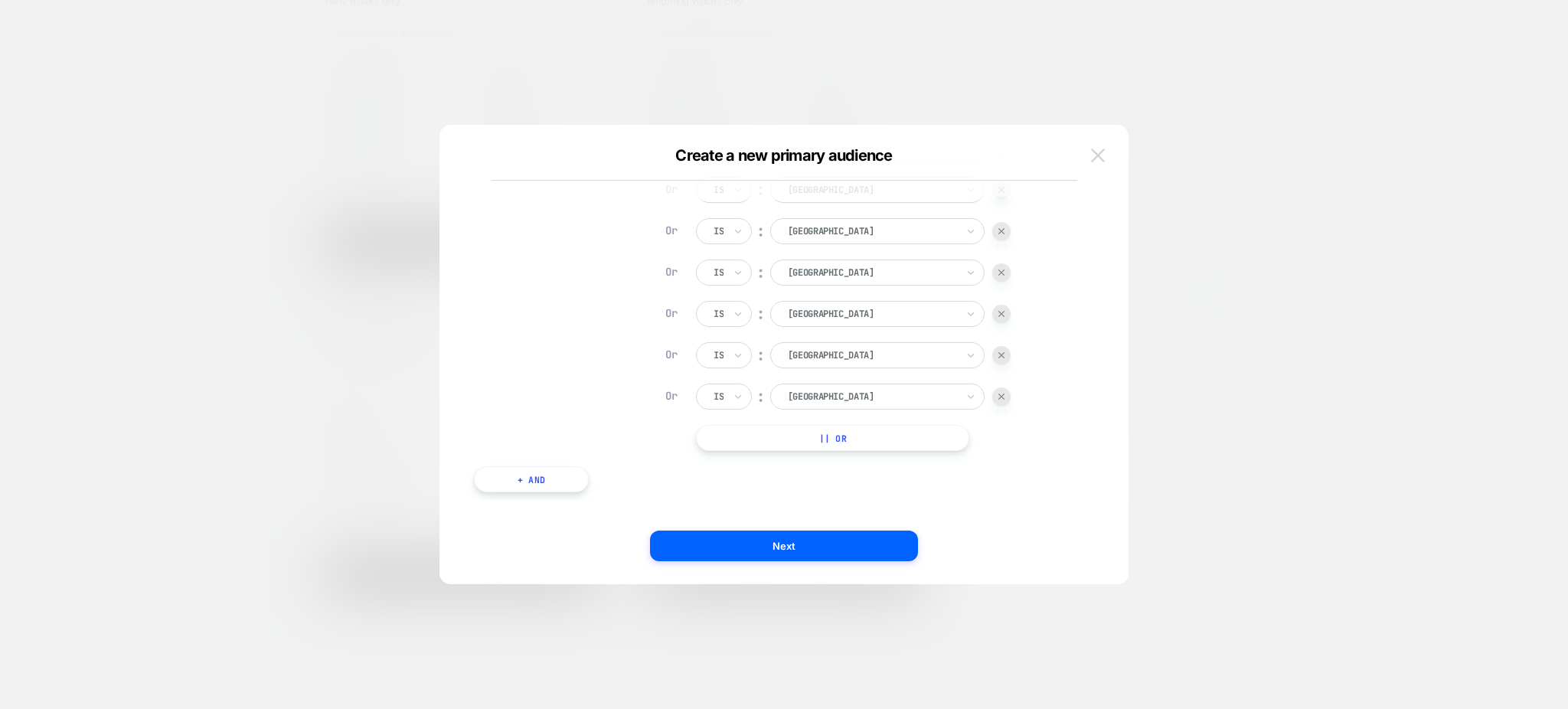
click at [1098, 157] on img at bounding box center [1097, 154] width 13 height 13
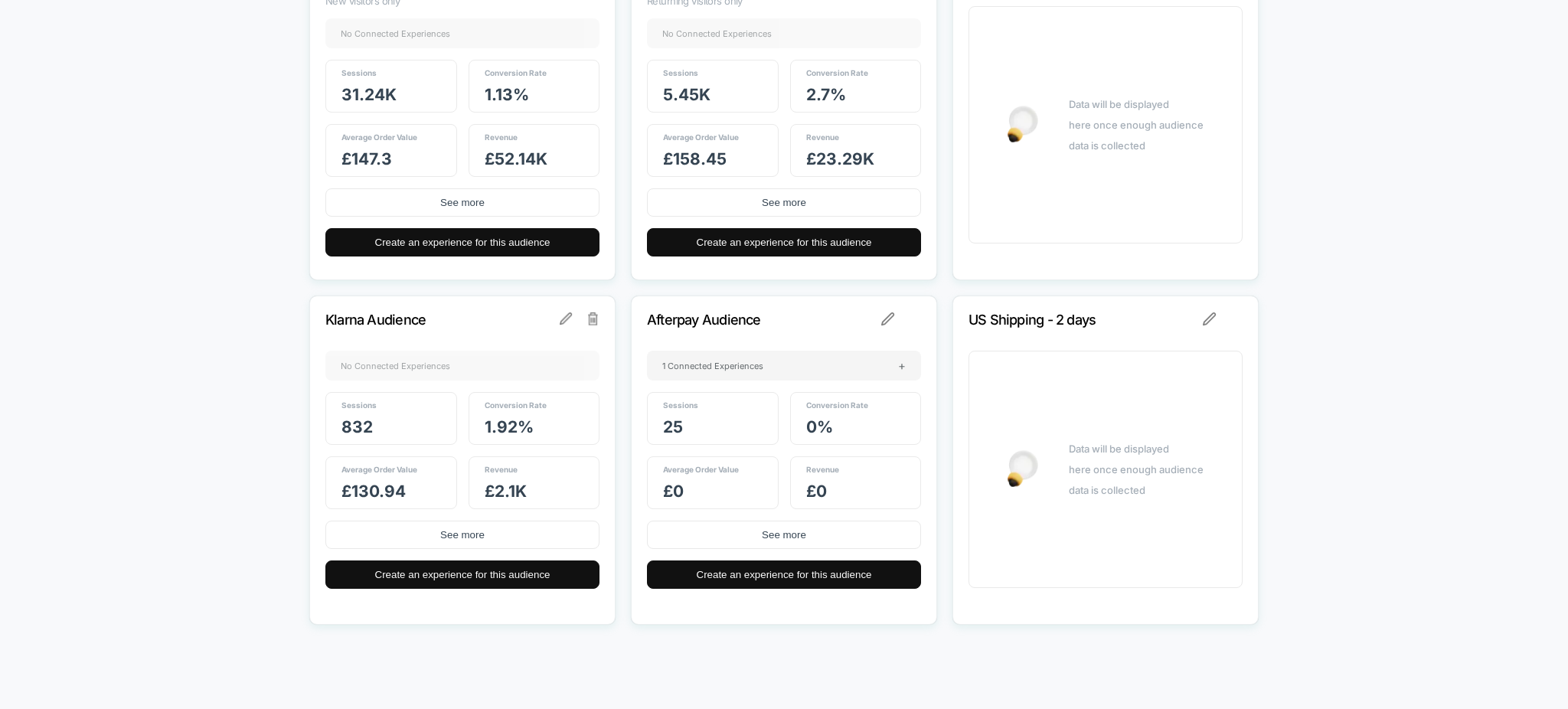
click at [561, 326] on div "Klarna Audience No Connected Experiences + Sessions 832 Conversion Rate 1.92 % …" at bounding box center [462, 460] width 306 height 329
click at [561, 316] on img at bounding box center [566, 319] width 13 height 13
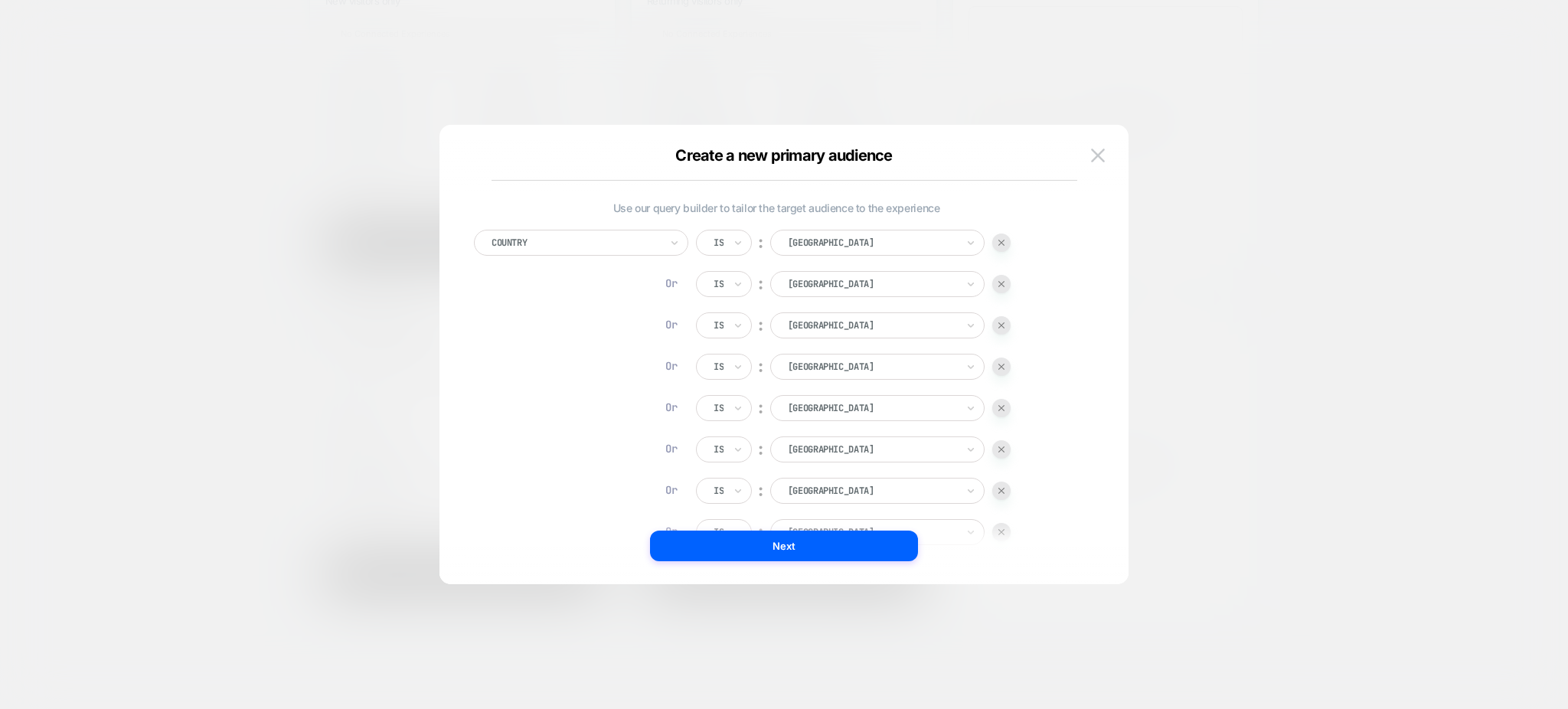
scroll to position [233, 0]
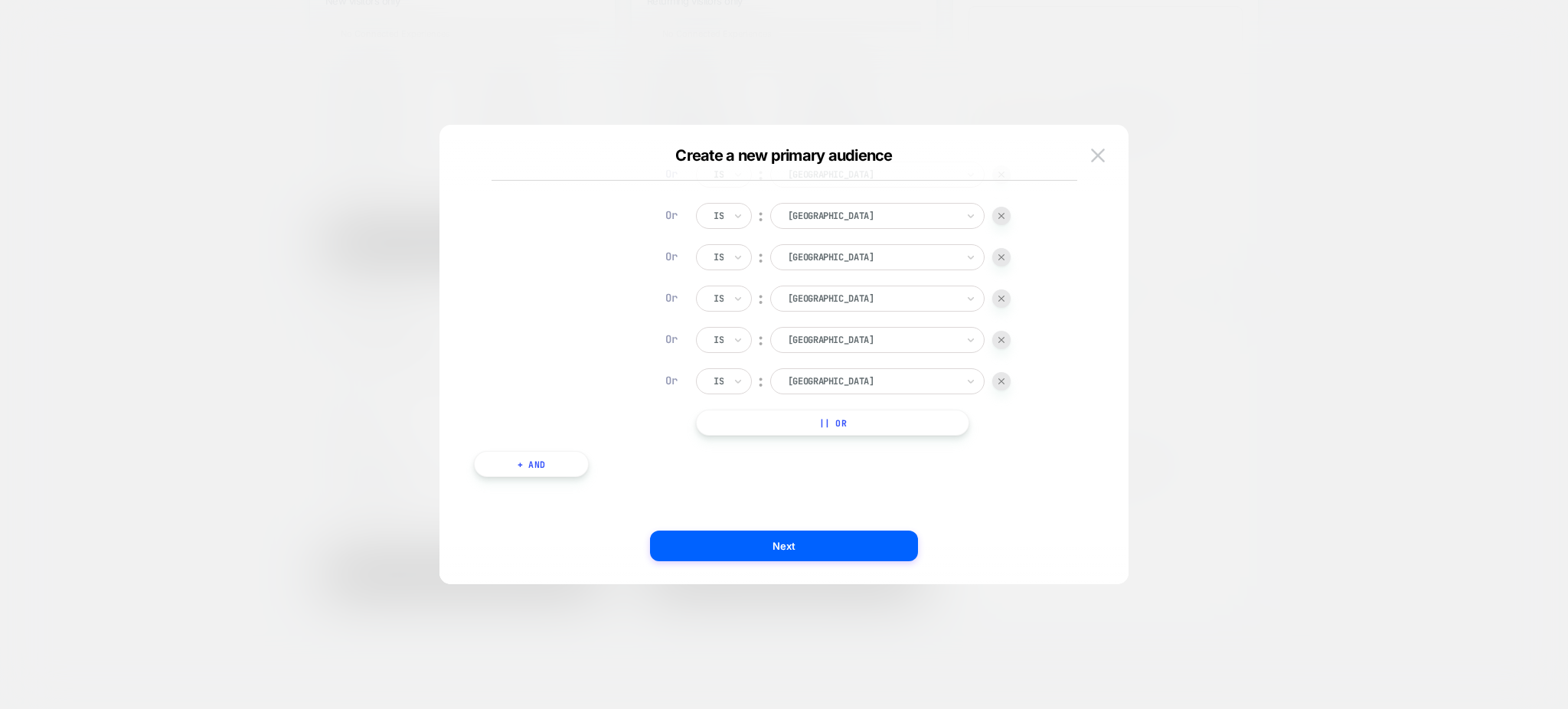
drag, startPoint x: 1106, startPoint y: 146, endPoint x: 964, endPoint y: 253, distance: 177.8
click at [1106, 145] on button at bounding box center [1098, 155] width 23 height 23
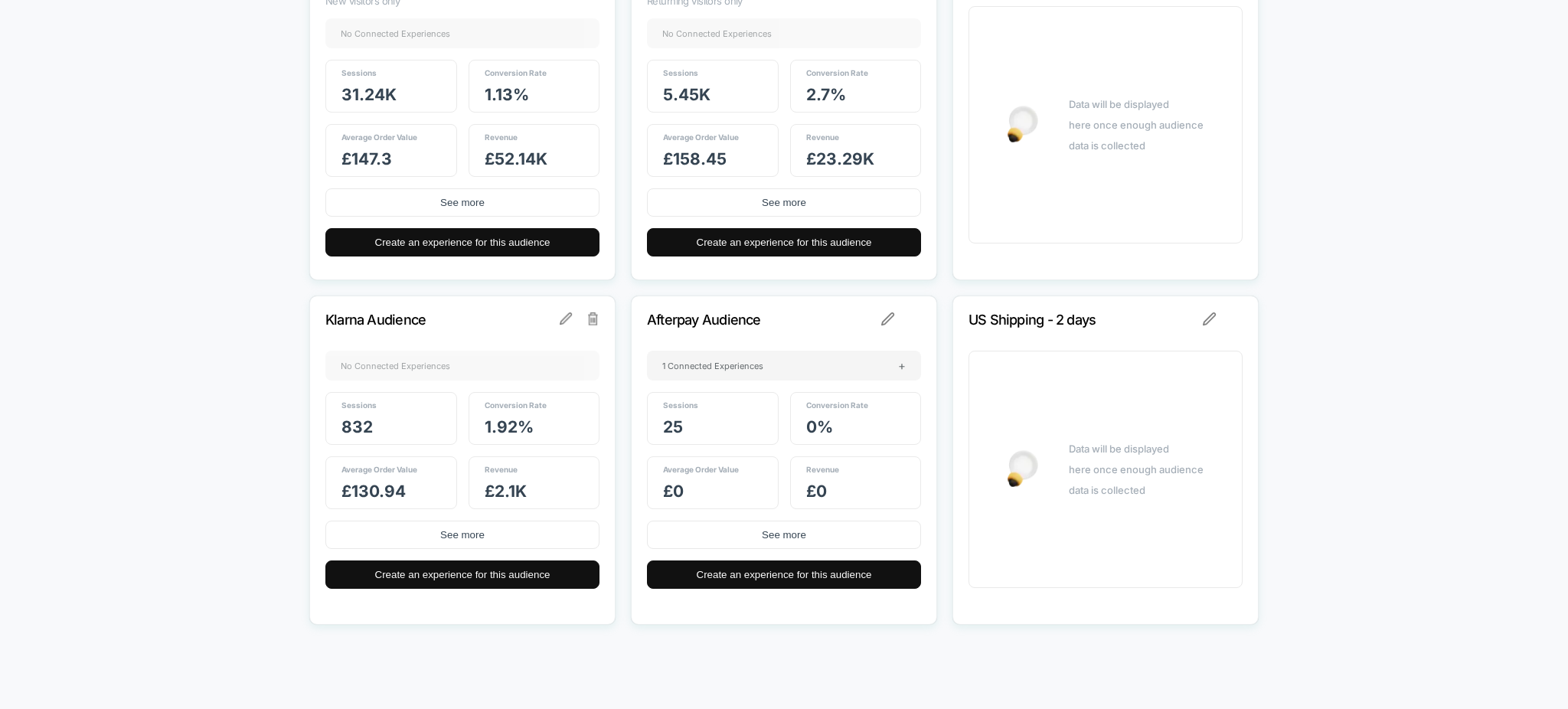
scroll to position [0, 0]
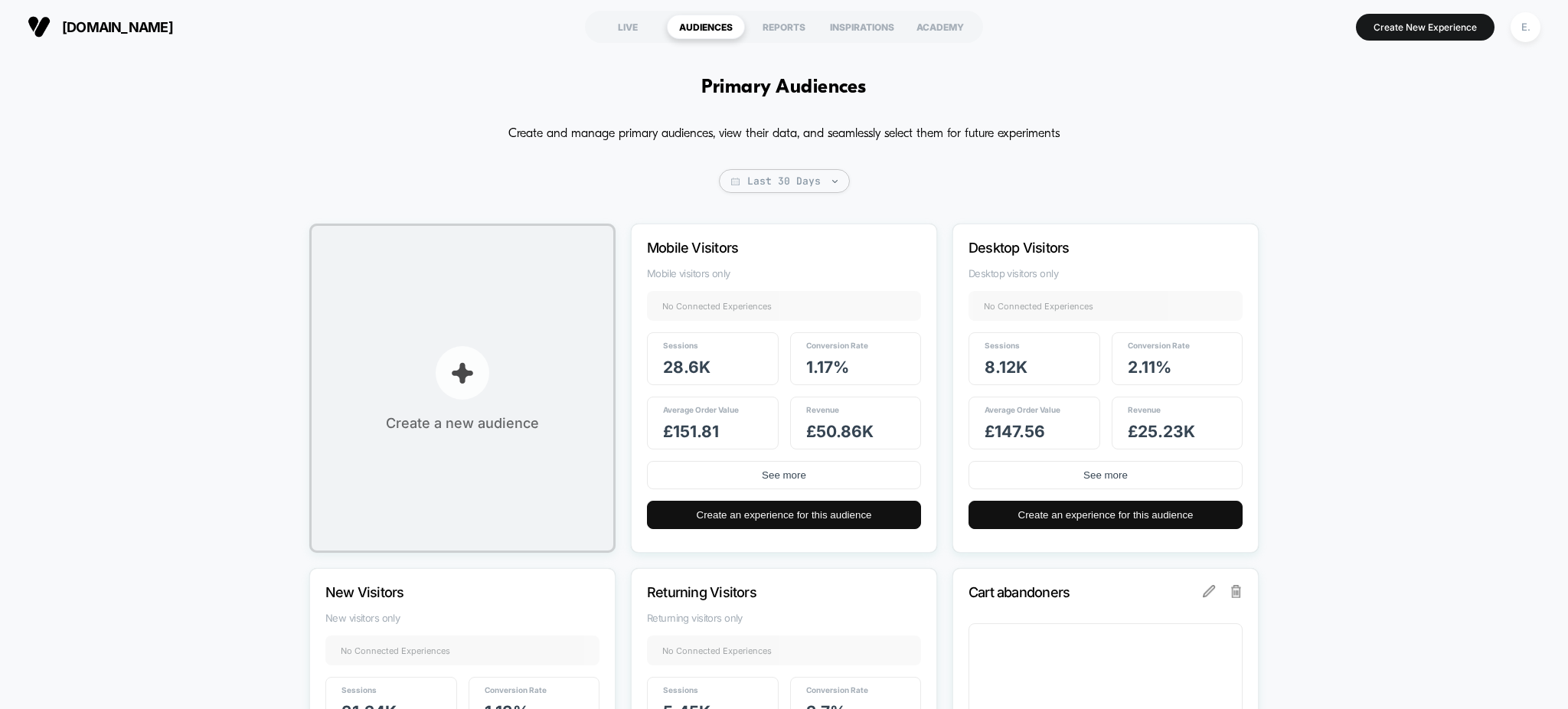
click at [513, 361] on button "Create a new audience" at bounding box center [462, 388] width 306 height 329
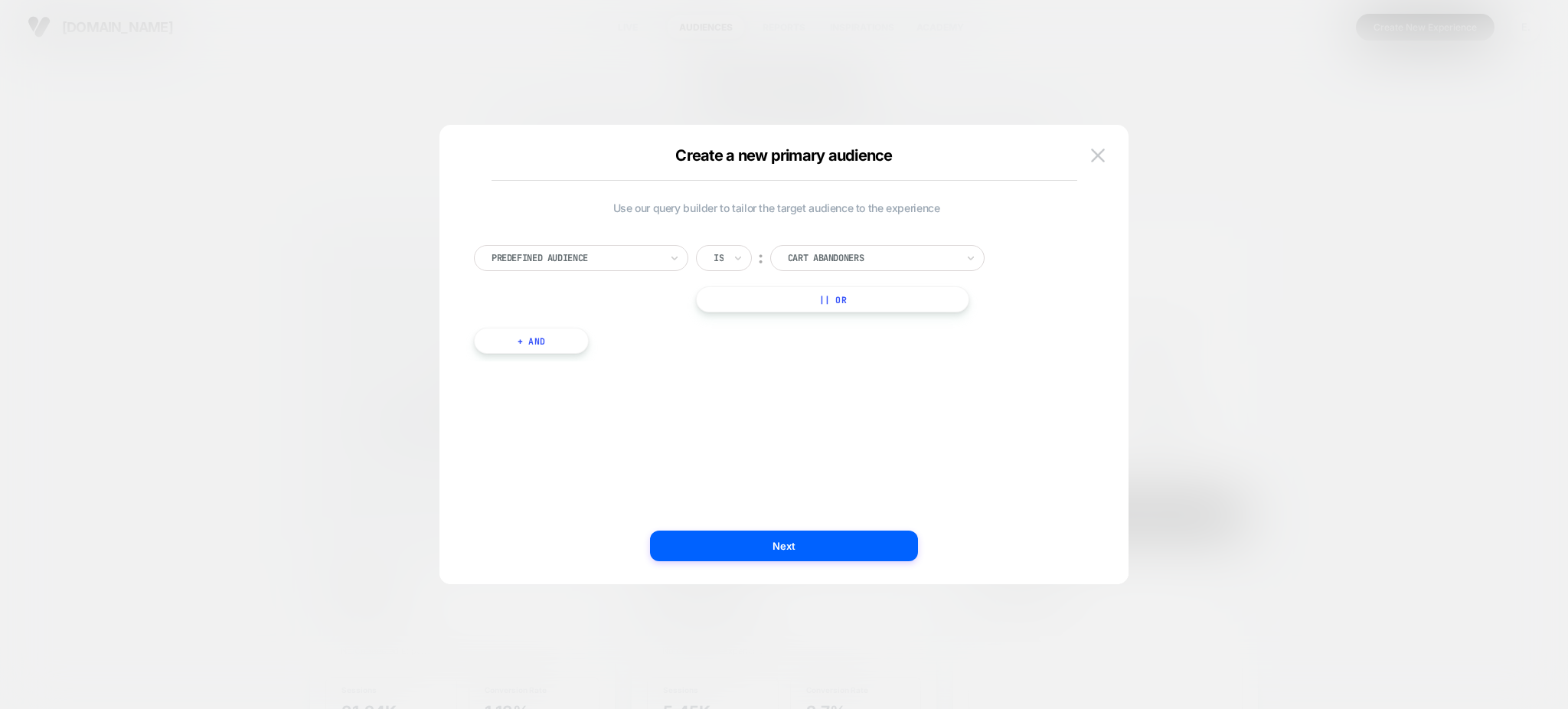
click at [605, 251] on div at bounding box center [576, 258] width 169 height 13
type input "*******"
click at [603, 332] on div "Geo Country" at bounding box center [581, 313] width 199 height 51
click at [604, 321] on div "Country" at bounding box center [589, 320] width 199 height 24
click at [733, 261] on icon at bounding box center [738, 258] width 11 height 15
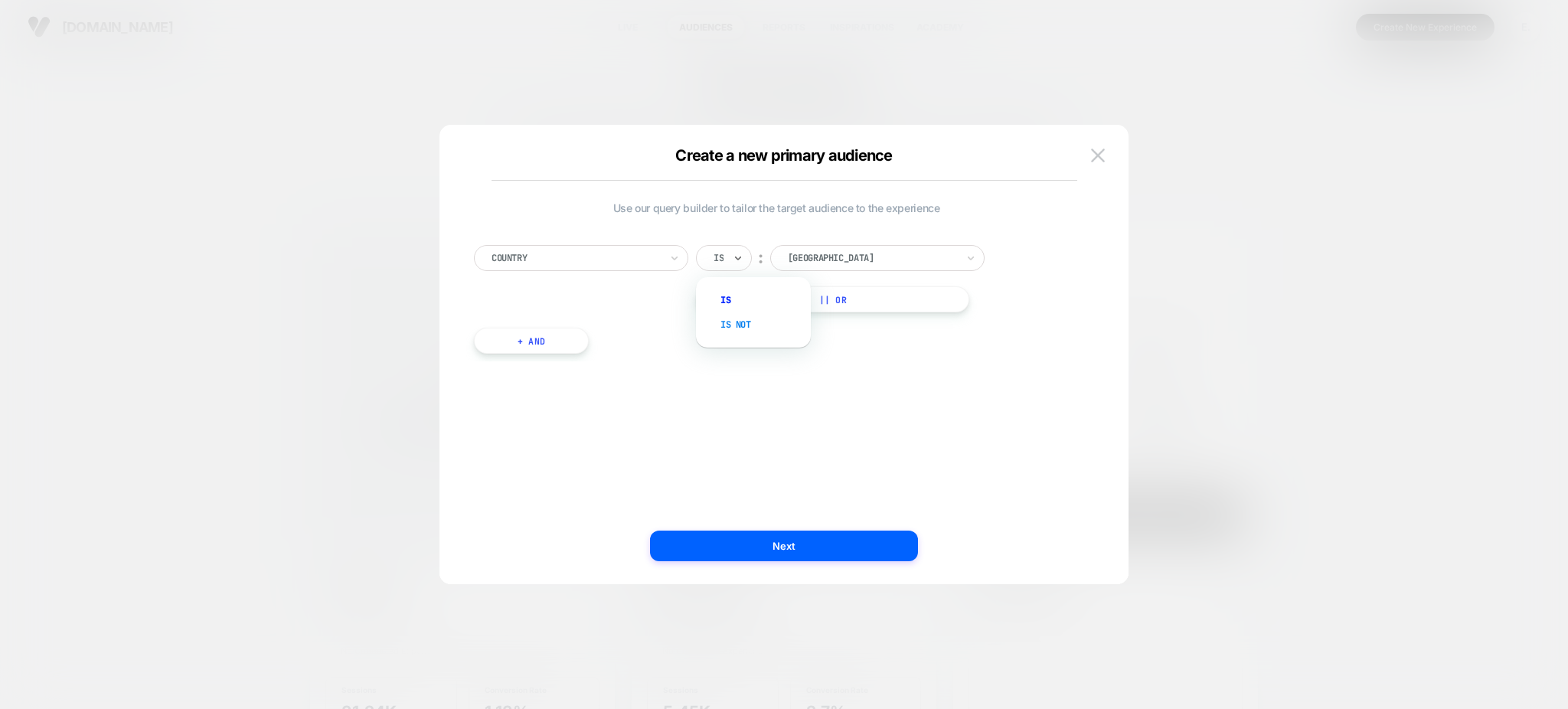
click at [723, 328] on div "Is not" at bounding box center [761, 324] width 100 height 24
click at [831, 263] on div at bounding box center [893, 258] width 169 height 13
click at [1104, 156] on img at bounding box center [1097, 154] width 13 height 13
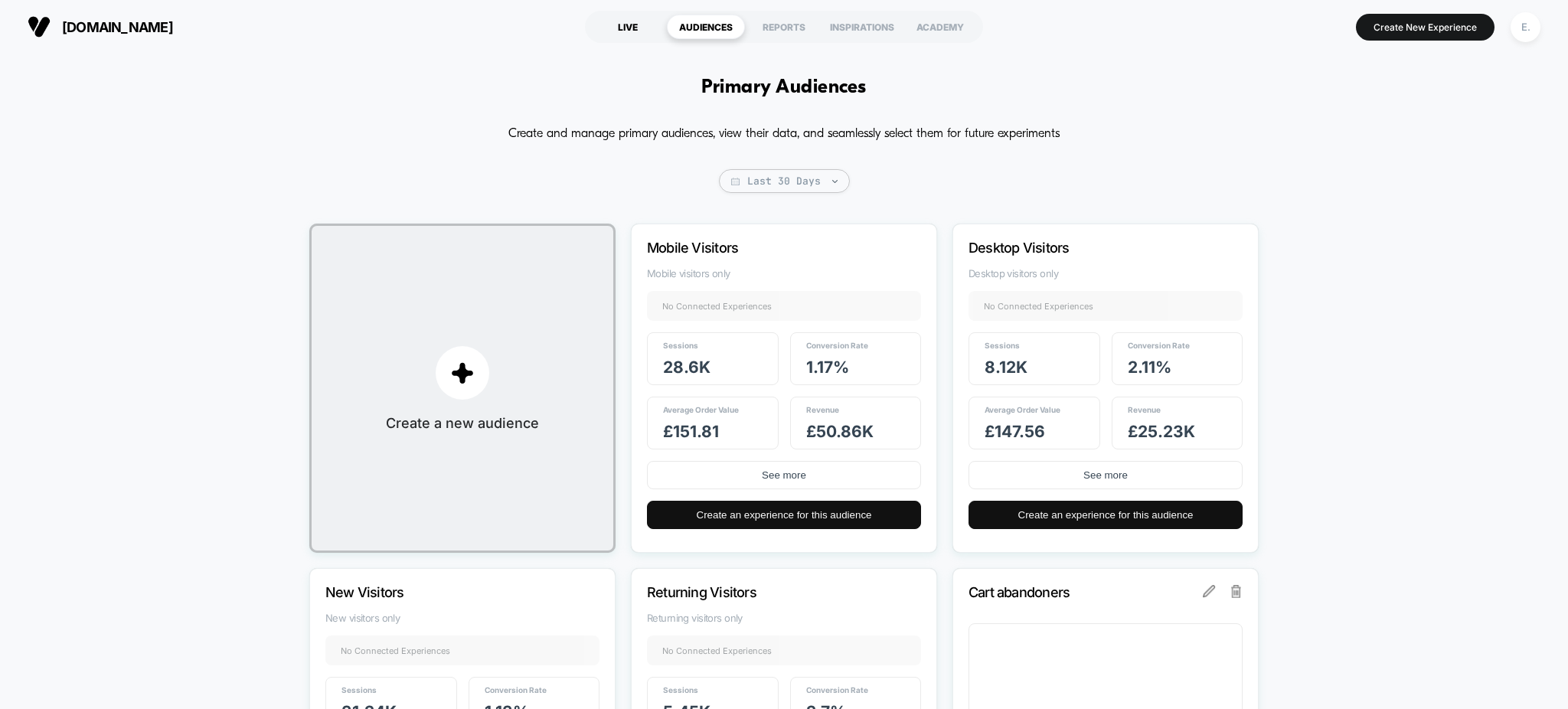
click at [620, 31] on div "LIVE" at bounding box center [628, 26] width 78 height 24
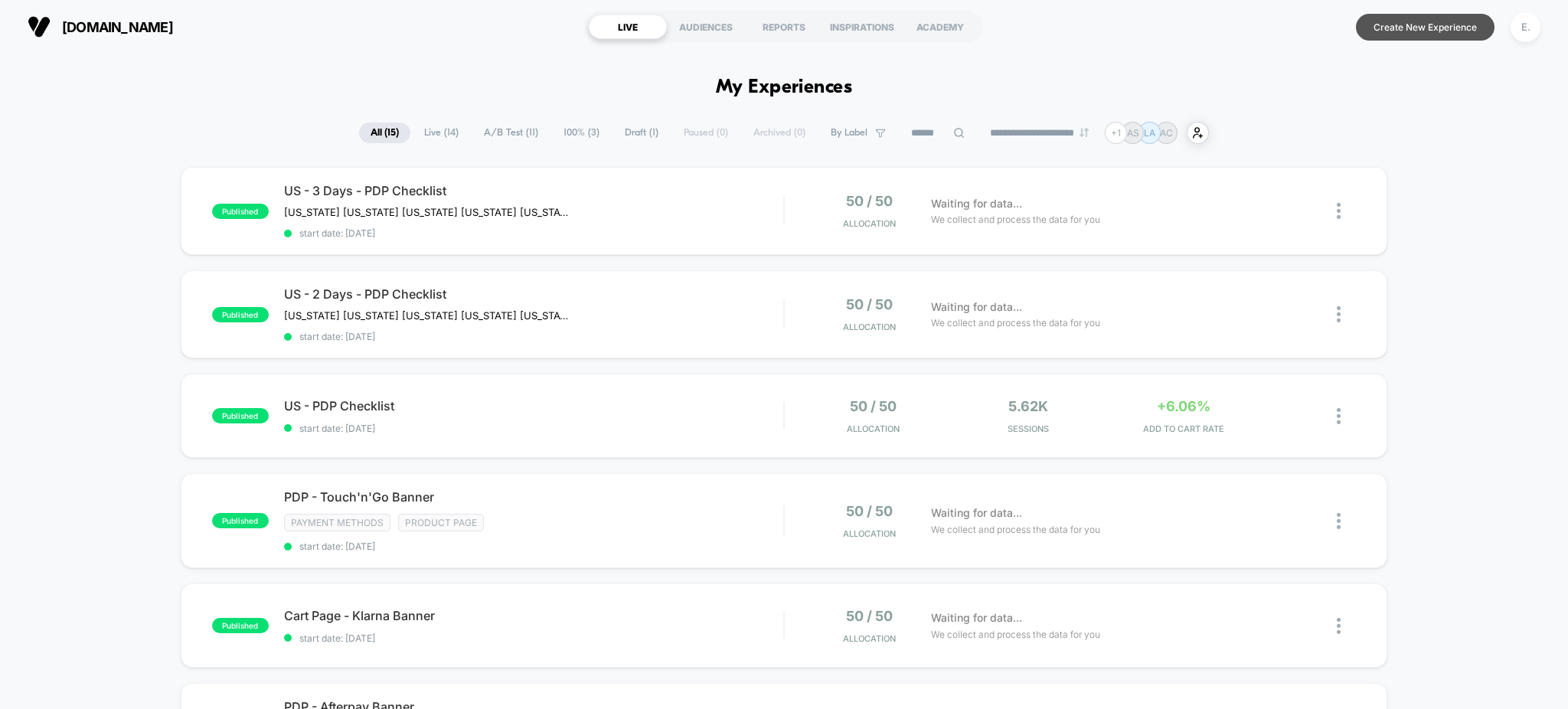
click at [1416, 23] on button "Create New Experience" at bounding box center [1425, 27] width 138 height 27
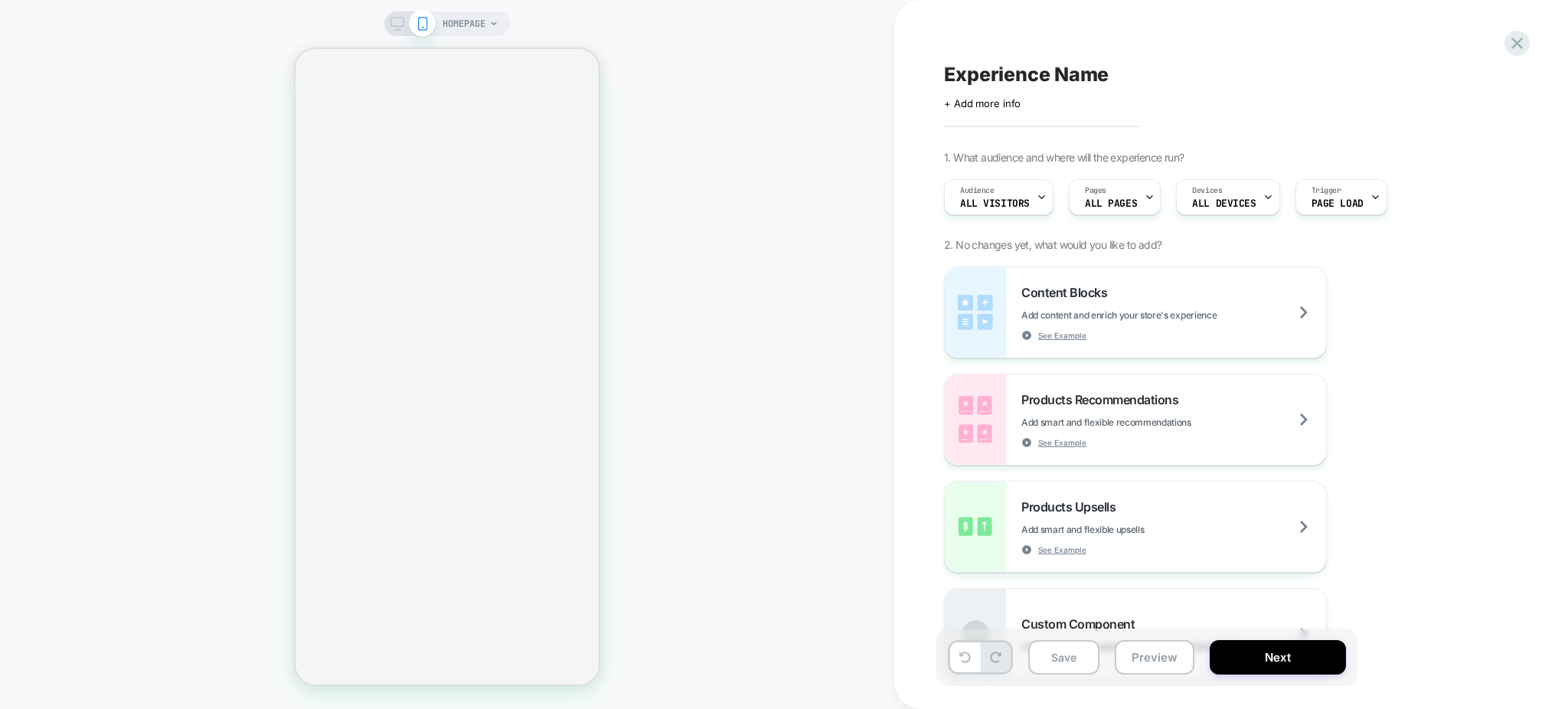
click at [394, 26] on icon at bounding box center [397, 23] width 13 height 13
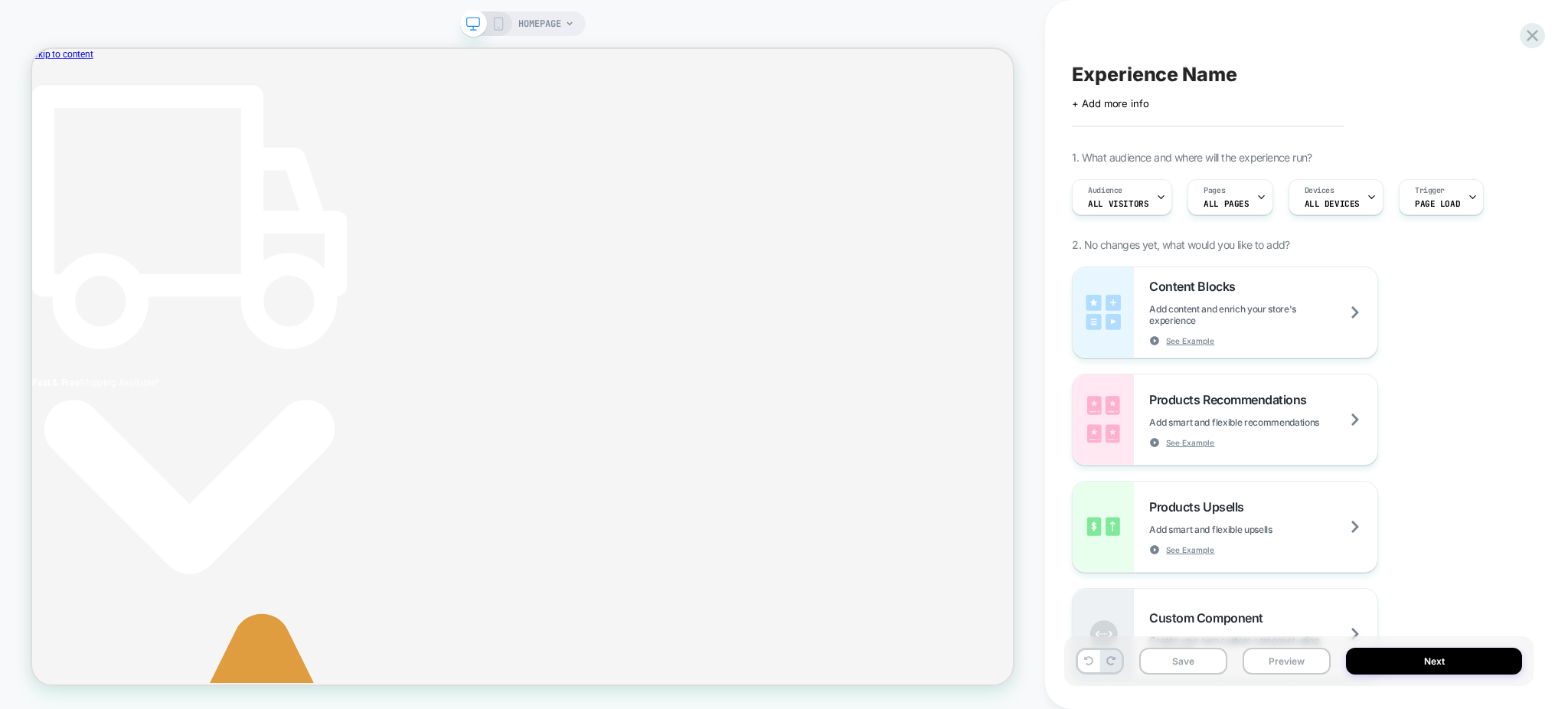
click at [553, 25] on div "HOMEPAGE Experience Name Click to edit experience details + Add more info 1. Wh…" at bounding box center [784, 354] width 1568 height 709
click at [553, 25] on span "HOMEPAGE" at bounding box center [540, 23] width 43 height 24
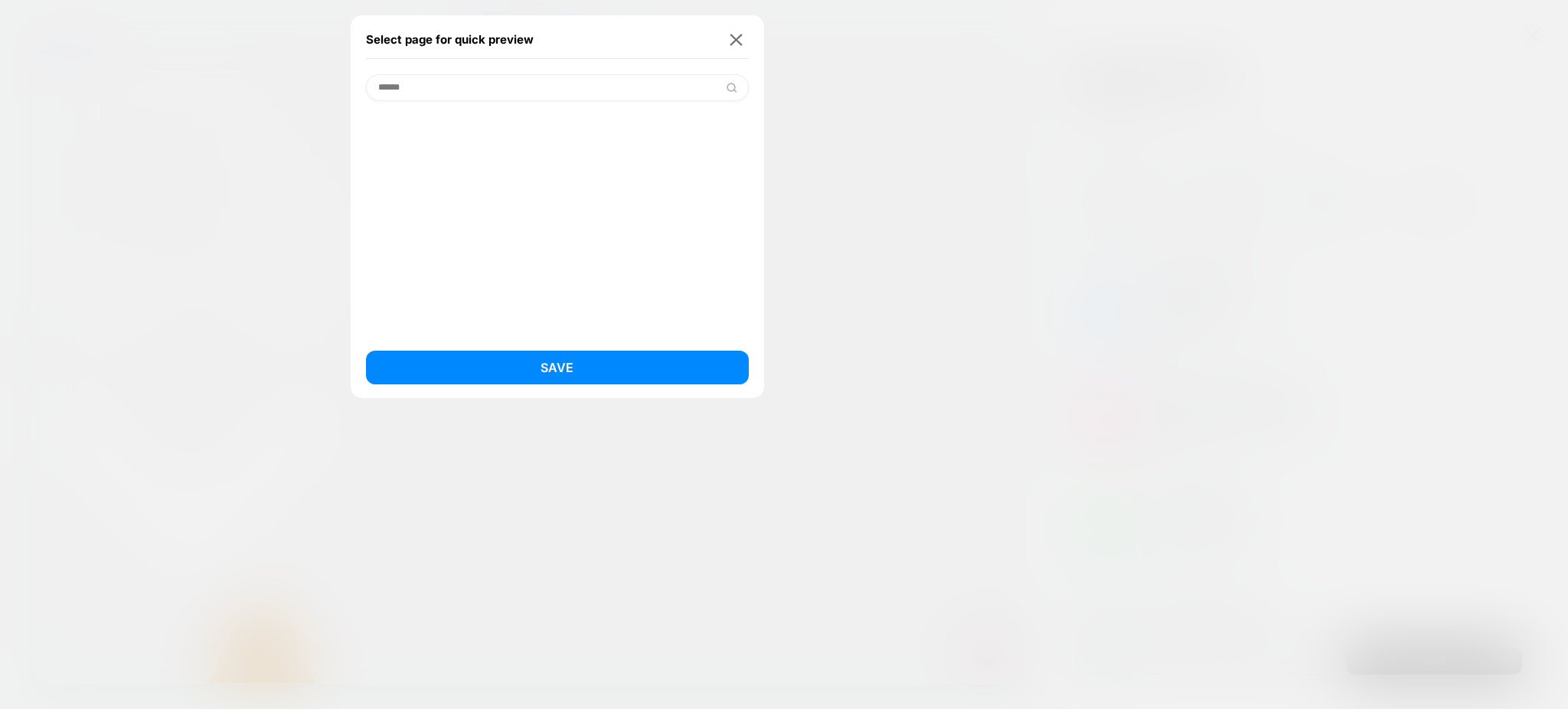
scroll to position [0, 612]
type input "*"
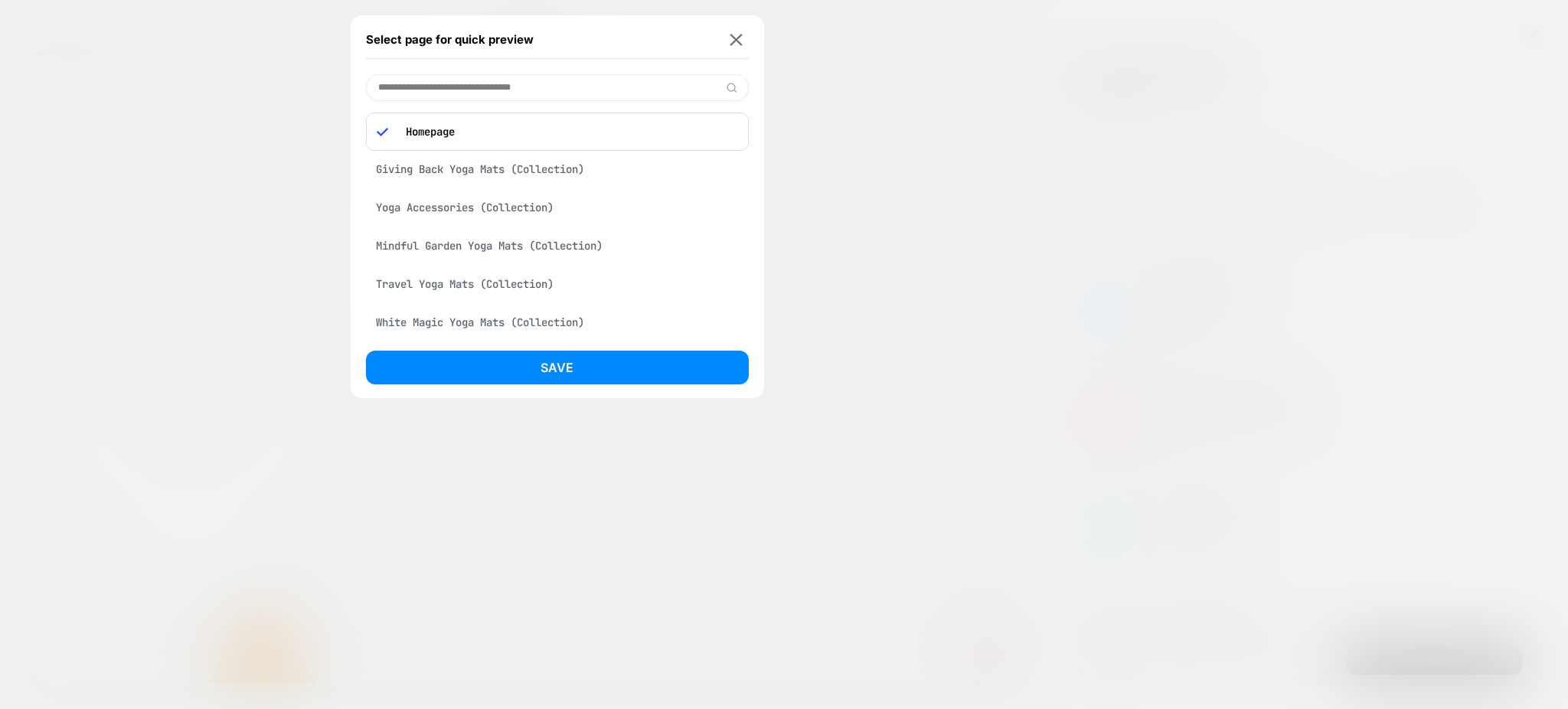
click at [542, 253] on div "Mindful Garden Yoga Mats (Collection)" at bounding box center [558, 246] width 383 height 29
click at [544, 355] on button "Save" at bounding box center [558, 368] width 383 height 34
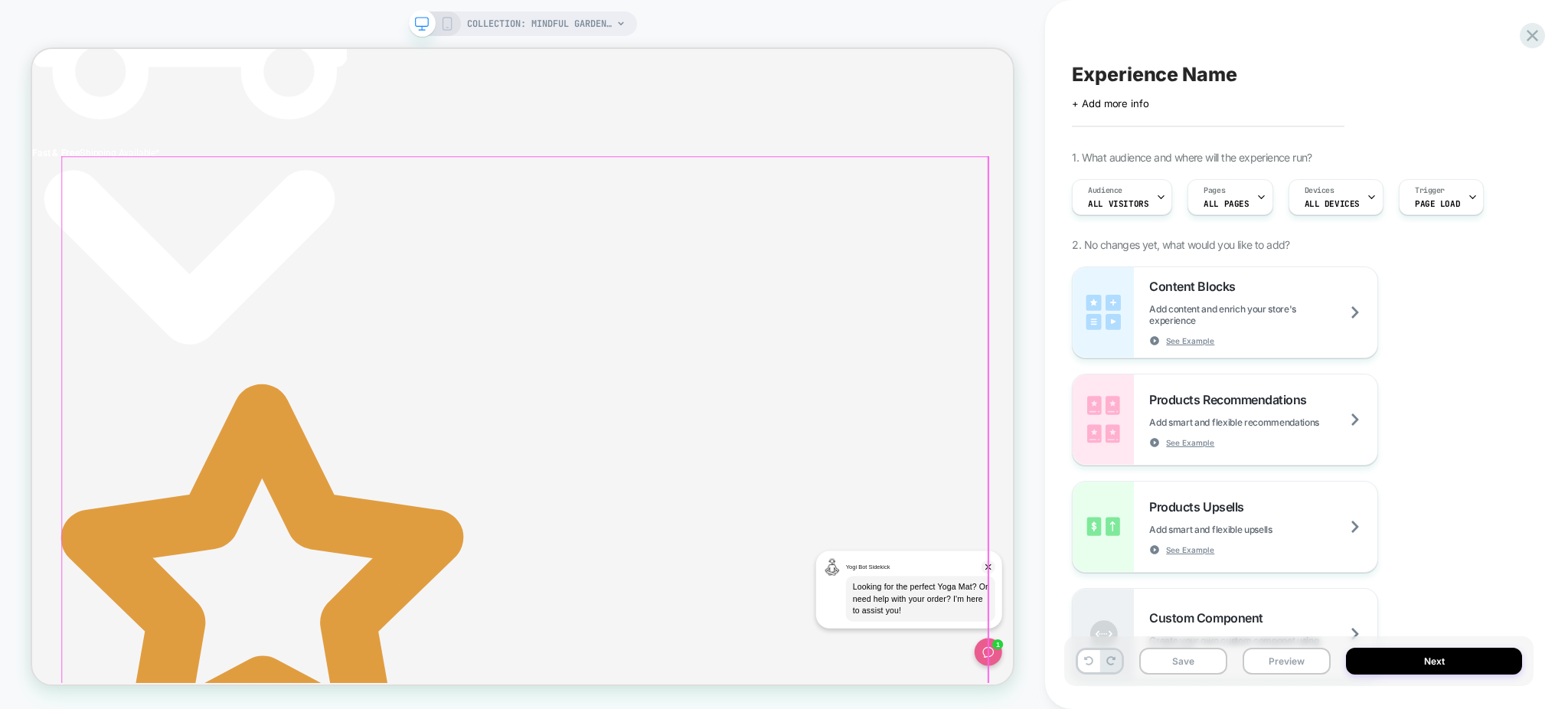
scroll to position [612, 0]
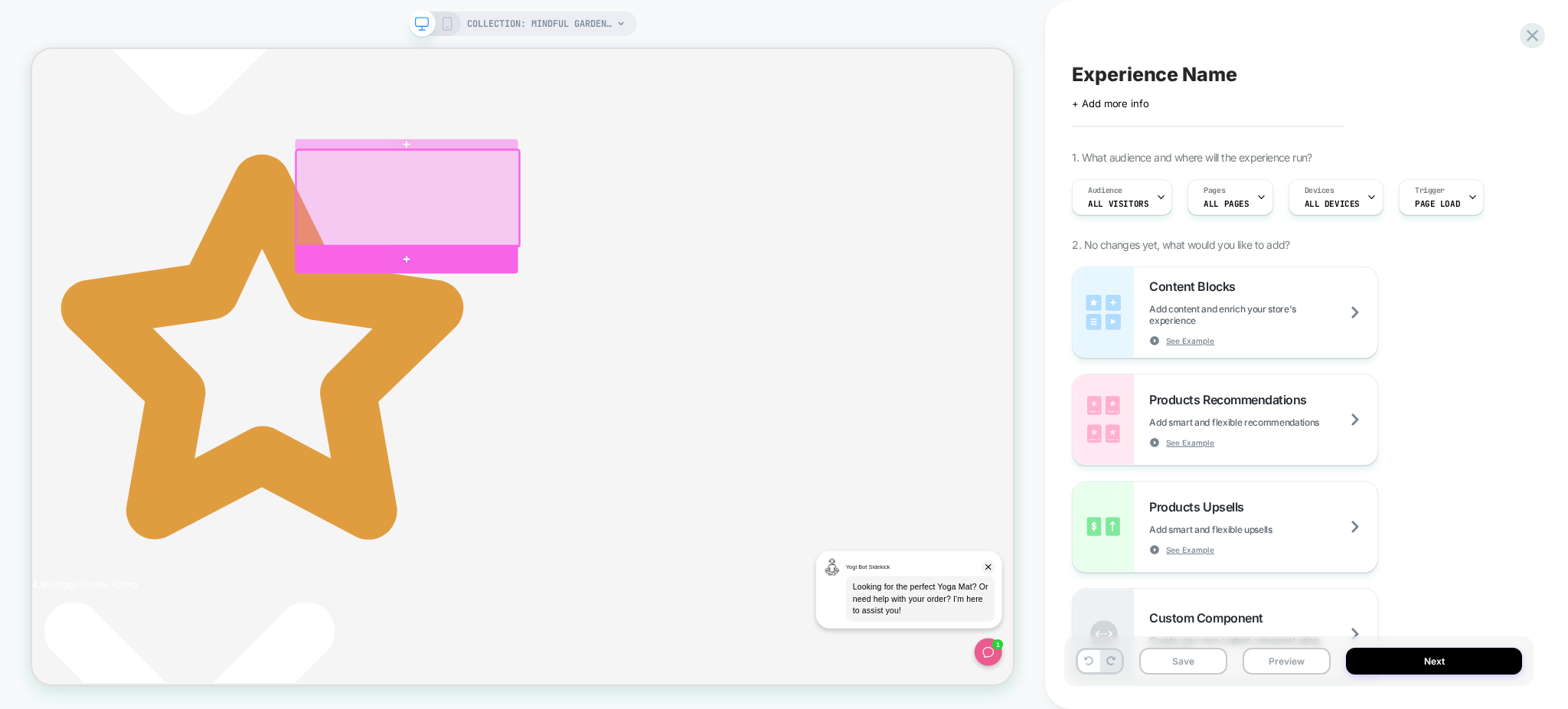
click at [576, 329] on div at bounding box center [531, 328] width 297 height 39
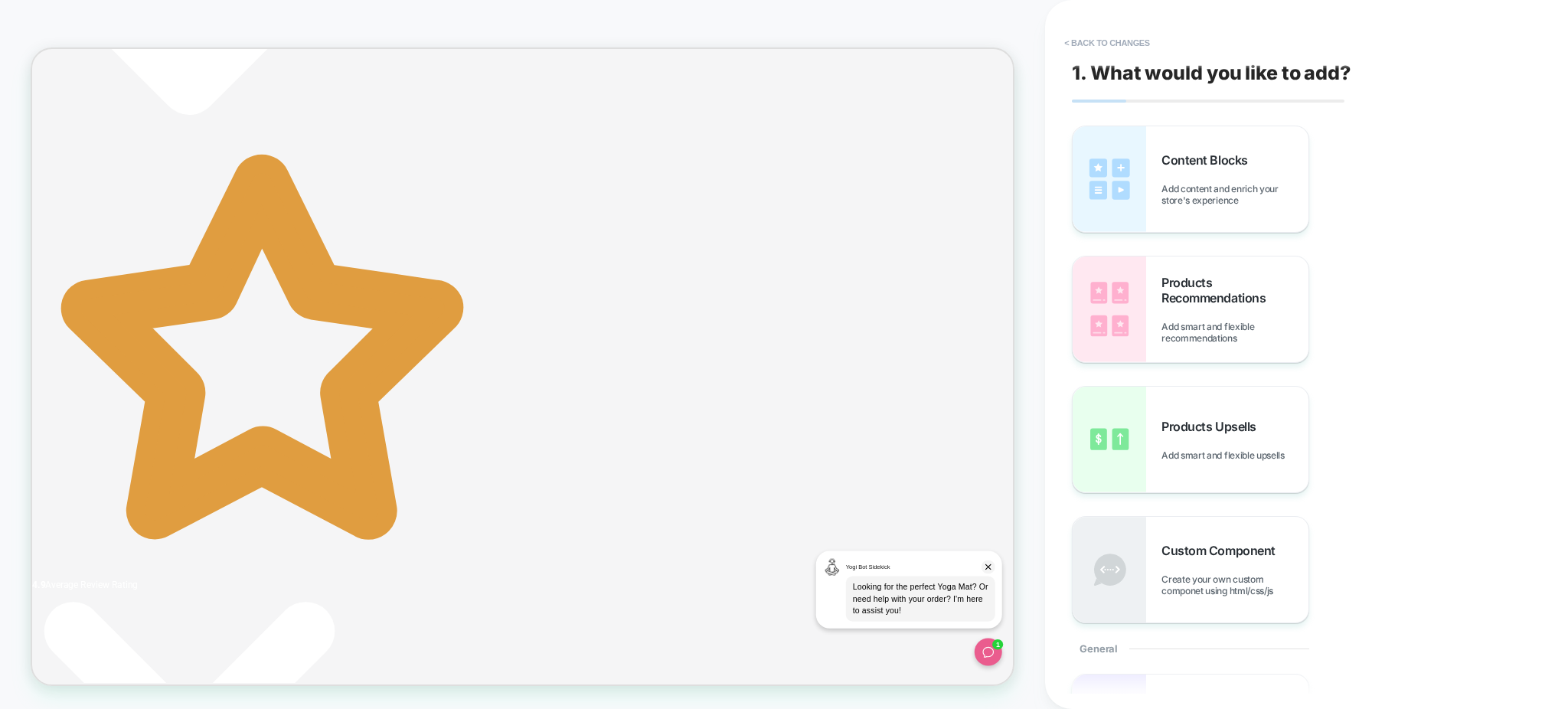
scroll to position [468, 0]
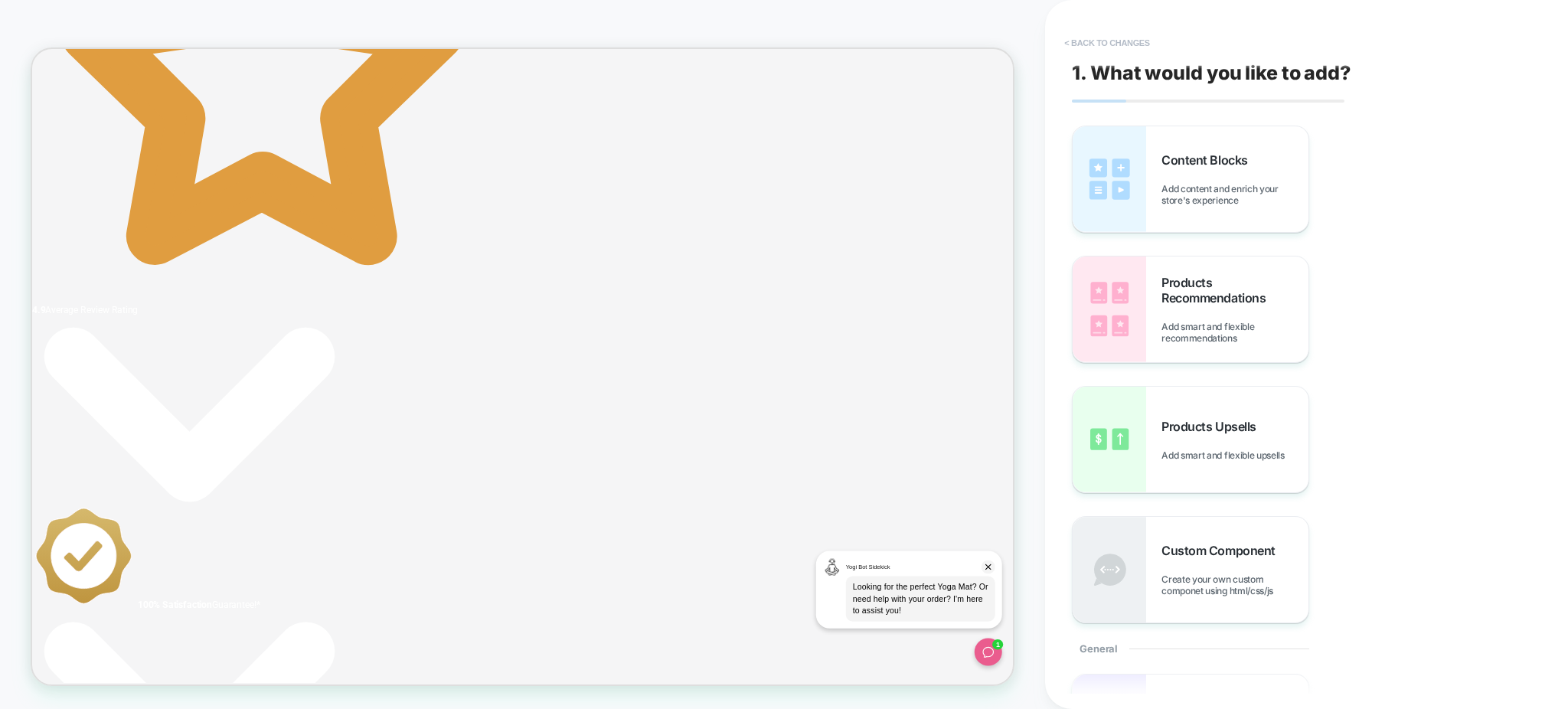
click at [1131, 44] on button "< Back to changes" at bounding box center [1107, 42] width 101 height 24
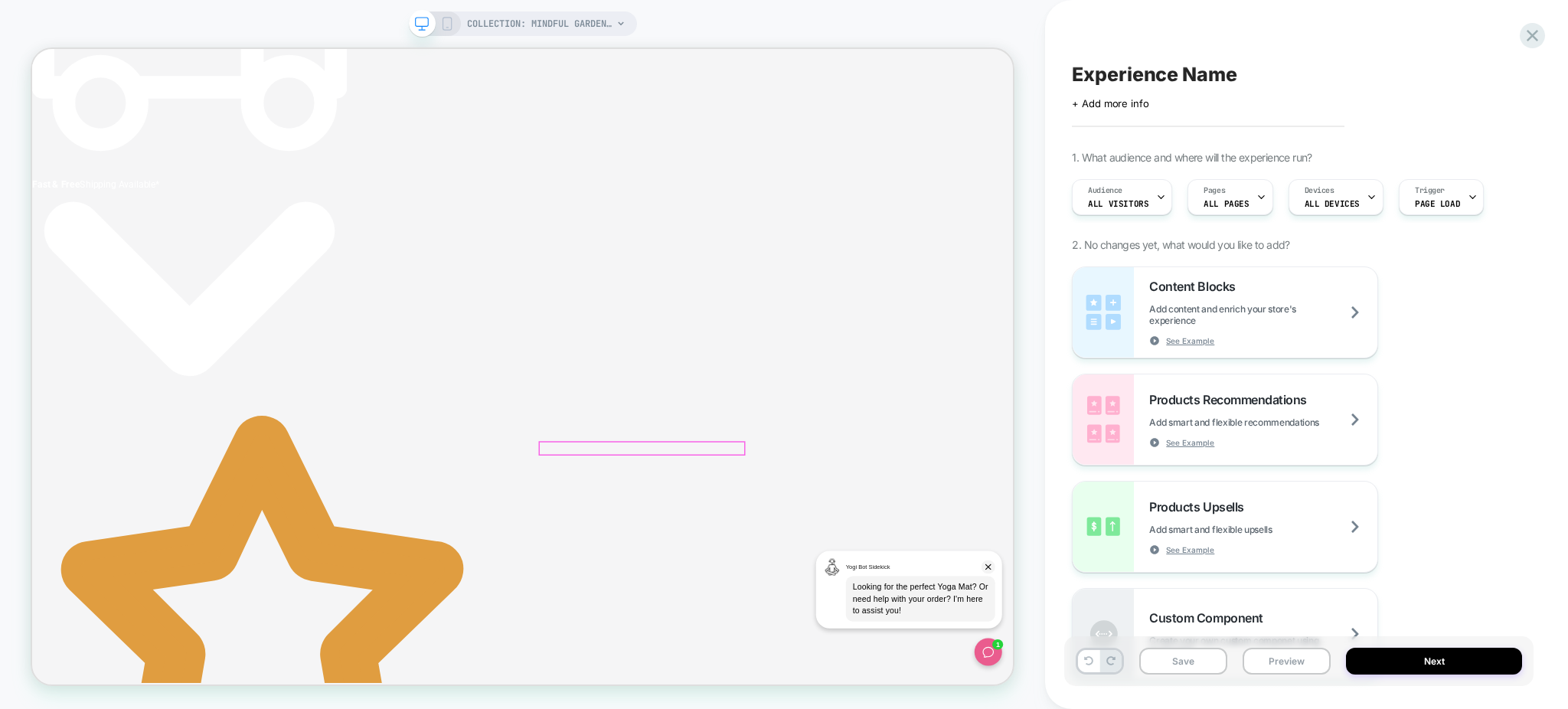
scroll to position [468, 0]
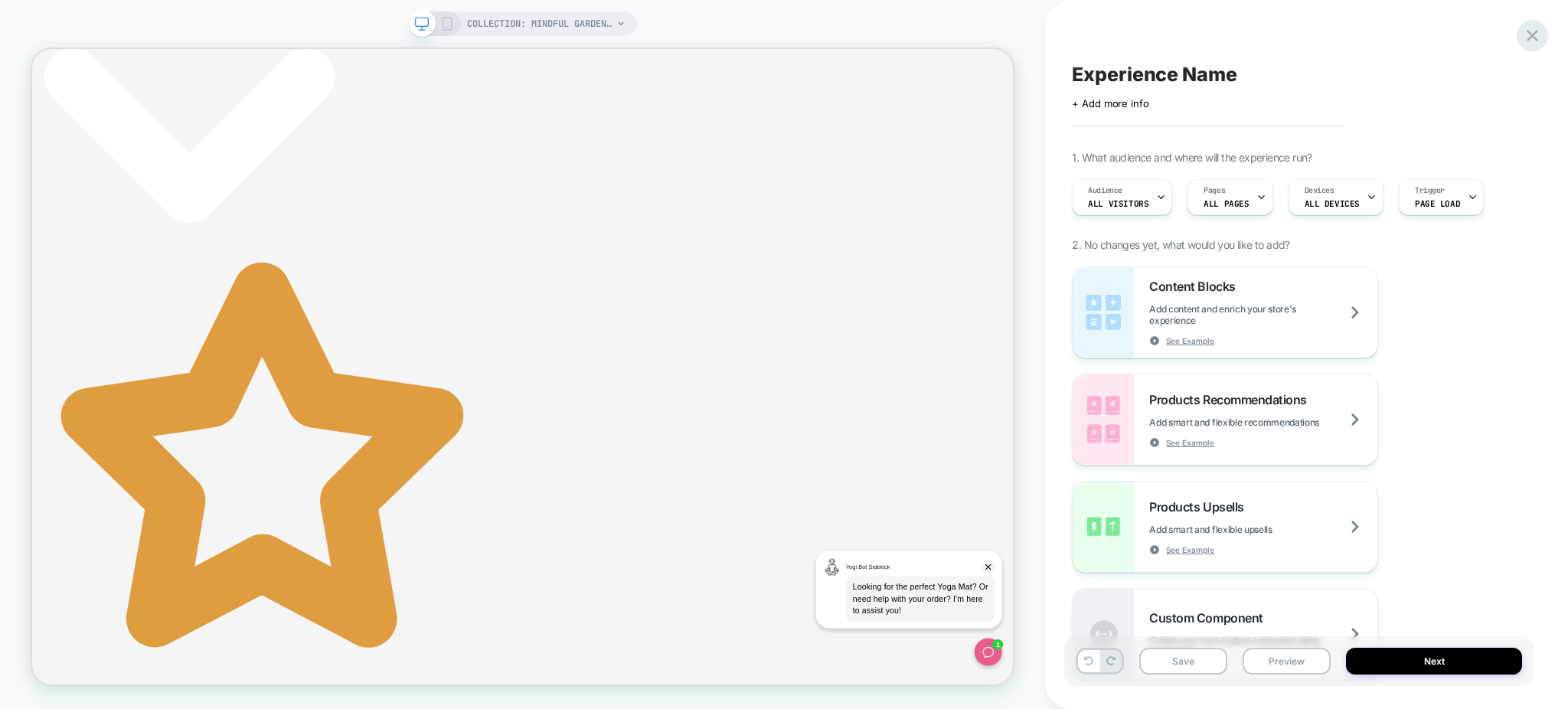
click at [1530, 34] on icon at bounding box center [1532, 35] width 12 height 12
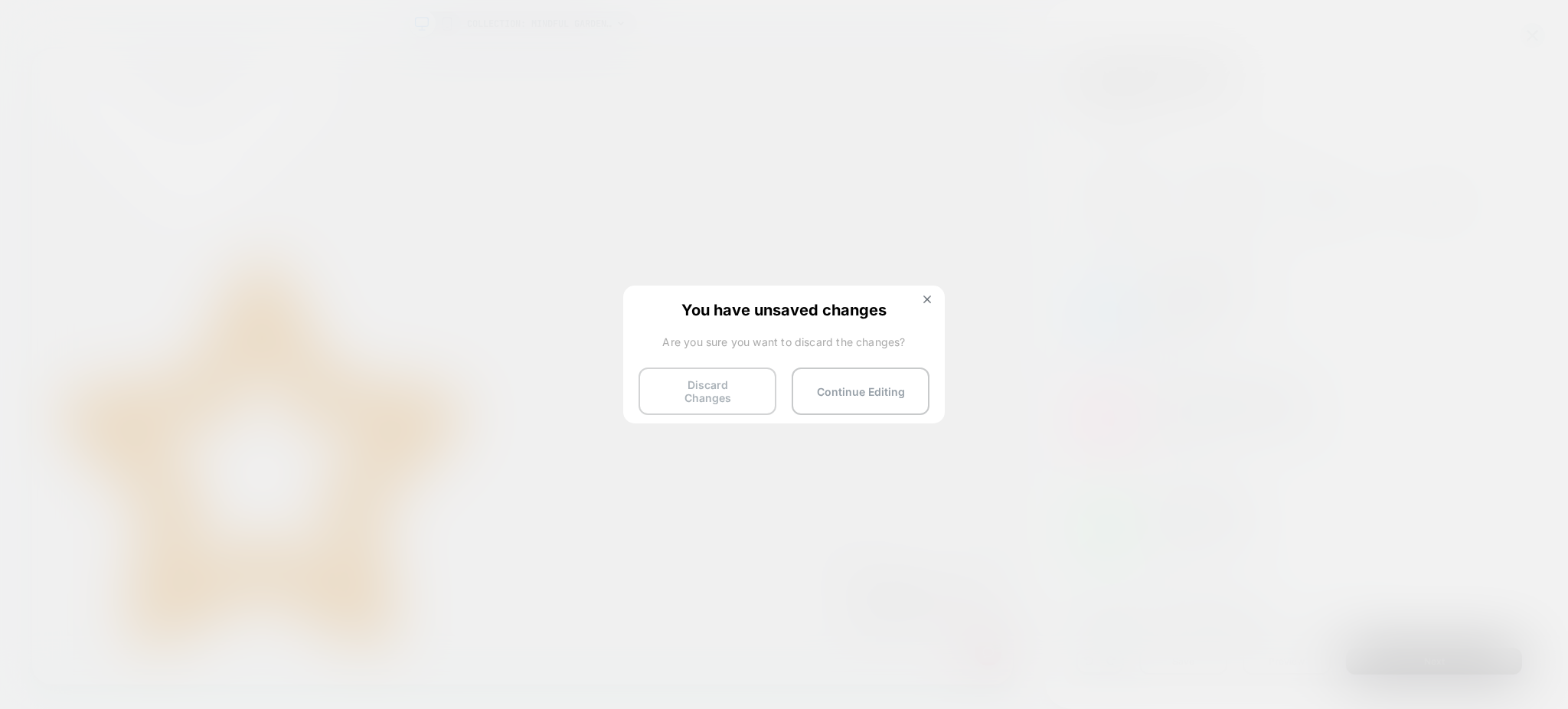
click at [683, 387] on button "Discard Changes" at bounding box center [707, 390] width 137 height 48
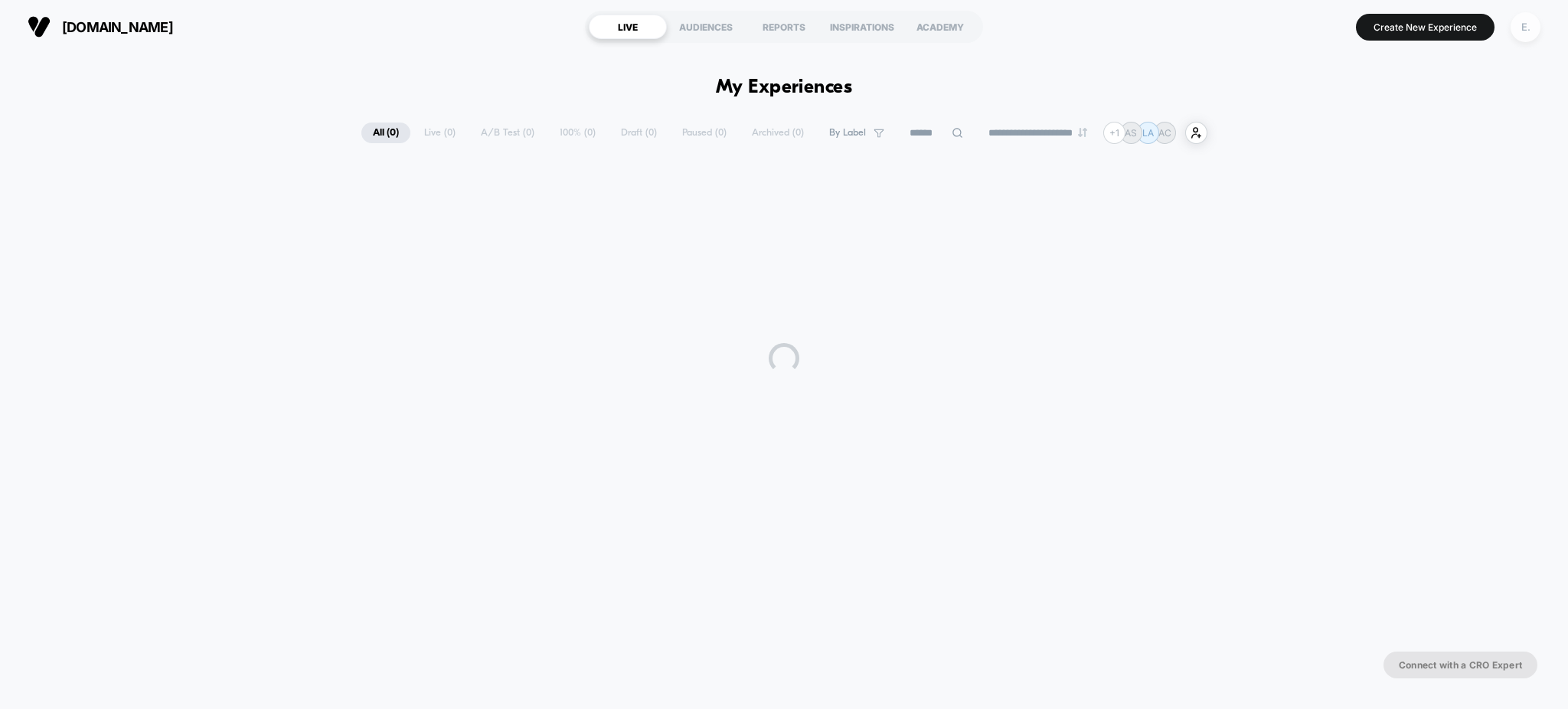
click at [1522, 23] on div "E." at bounding box center [1525, 27] width 30 height 30
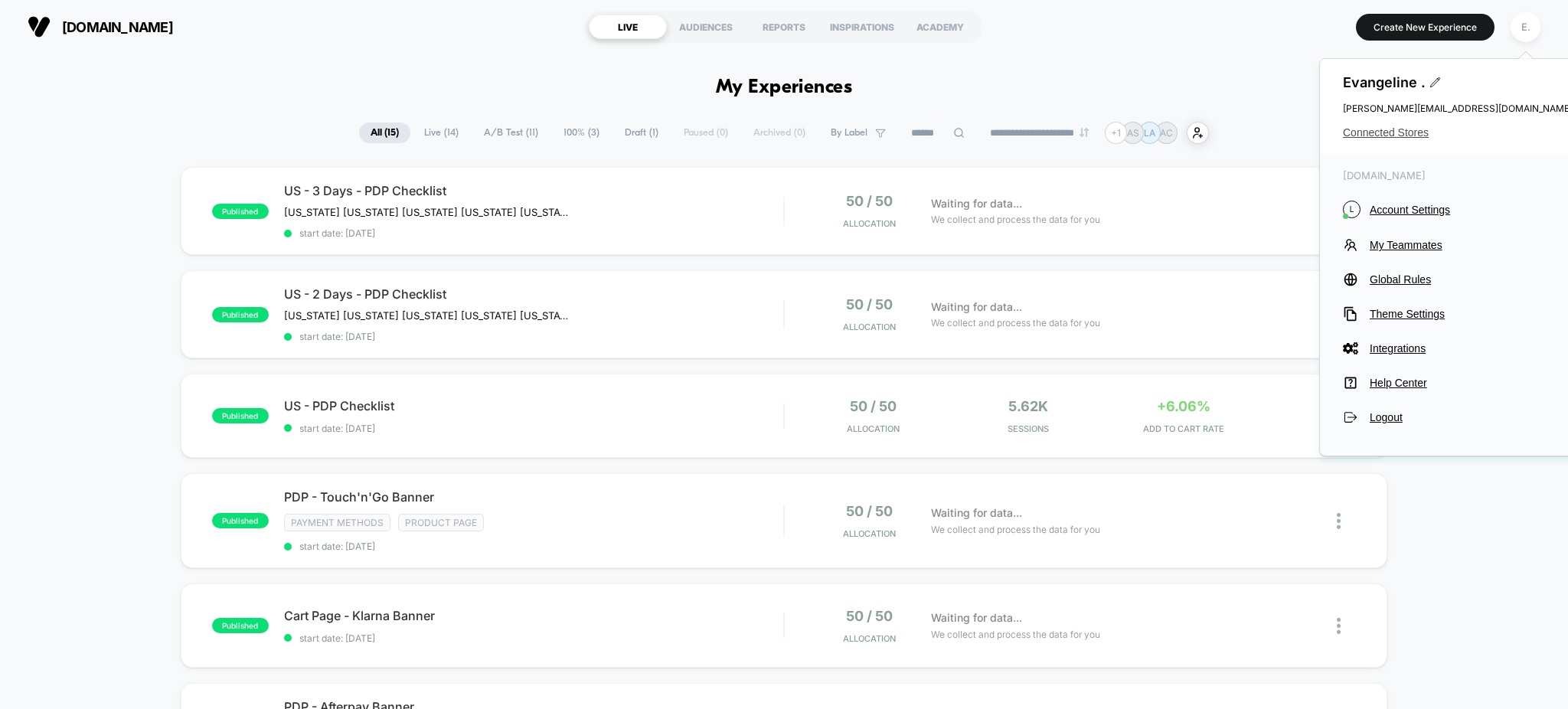
click at [1385, 131] on span "Connected Stores" at bounding box center [1458, 133] width 230 height 13
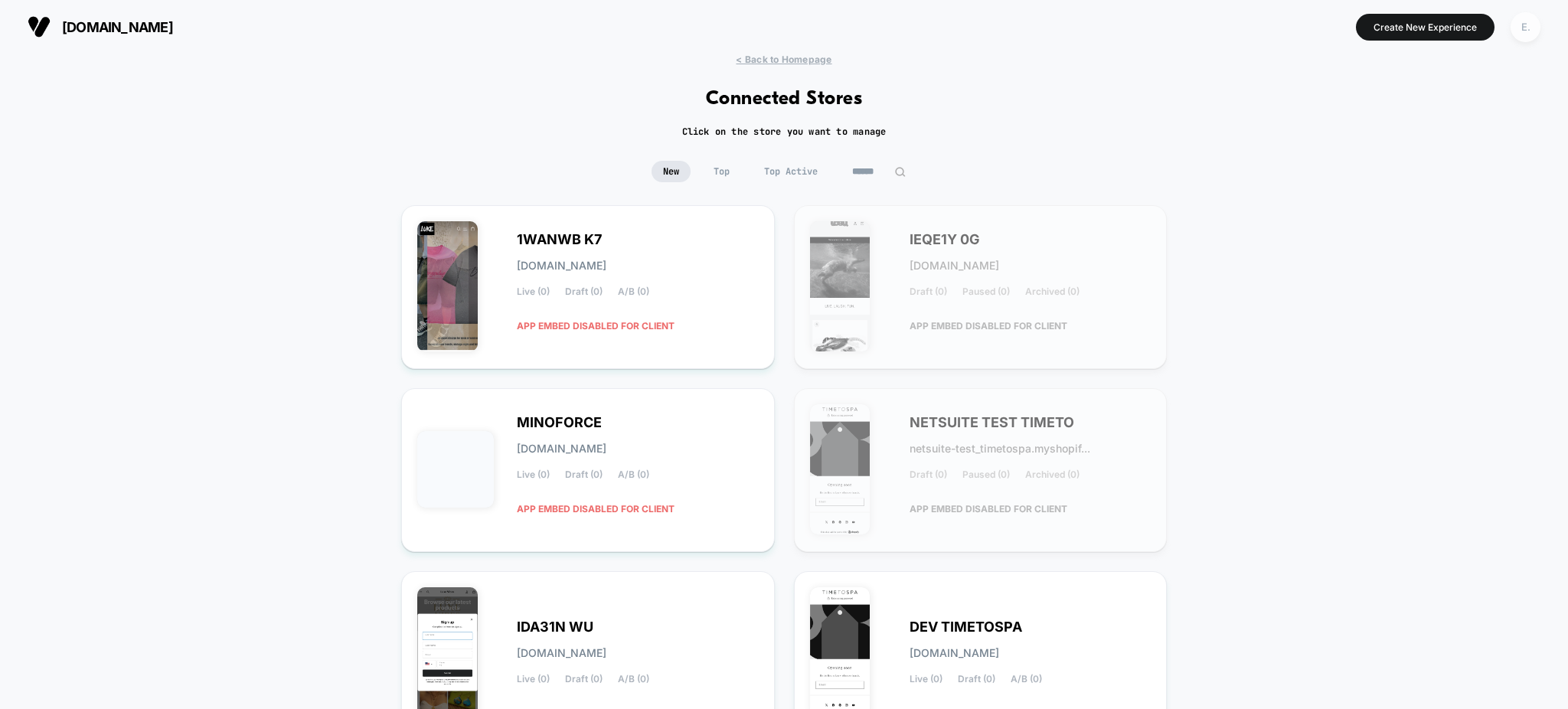
click at [1521, 32] on div "E." at bounding box center [1525, 27] width 30 height 30
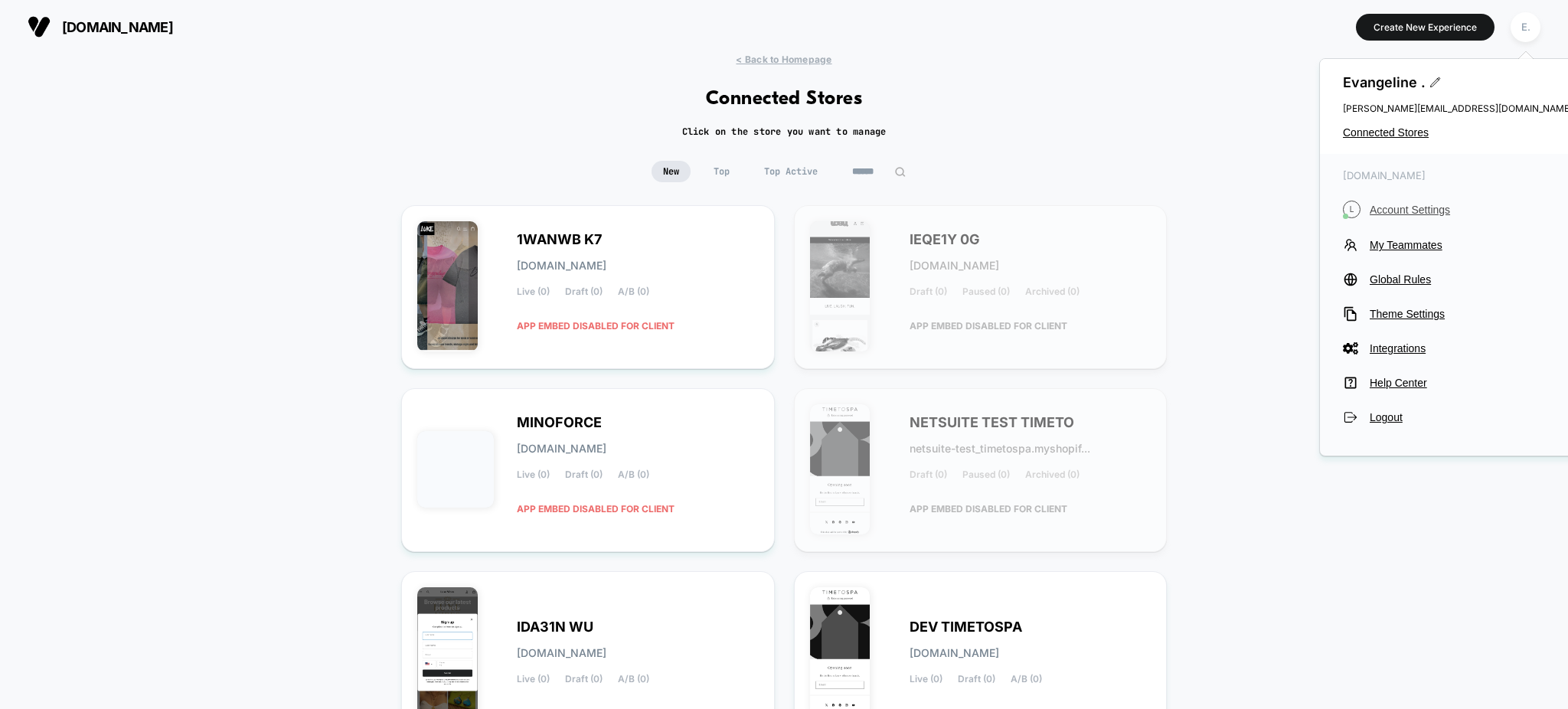
click at [1448, 209] on span "Account Settings" at bounding box center [1471, 210] width 203 height 13
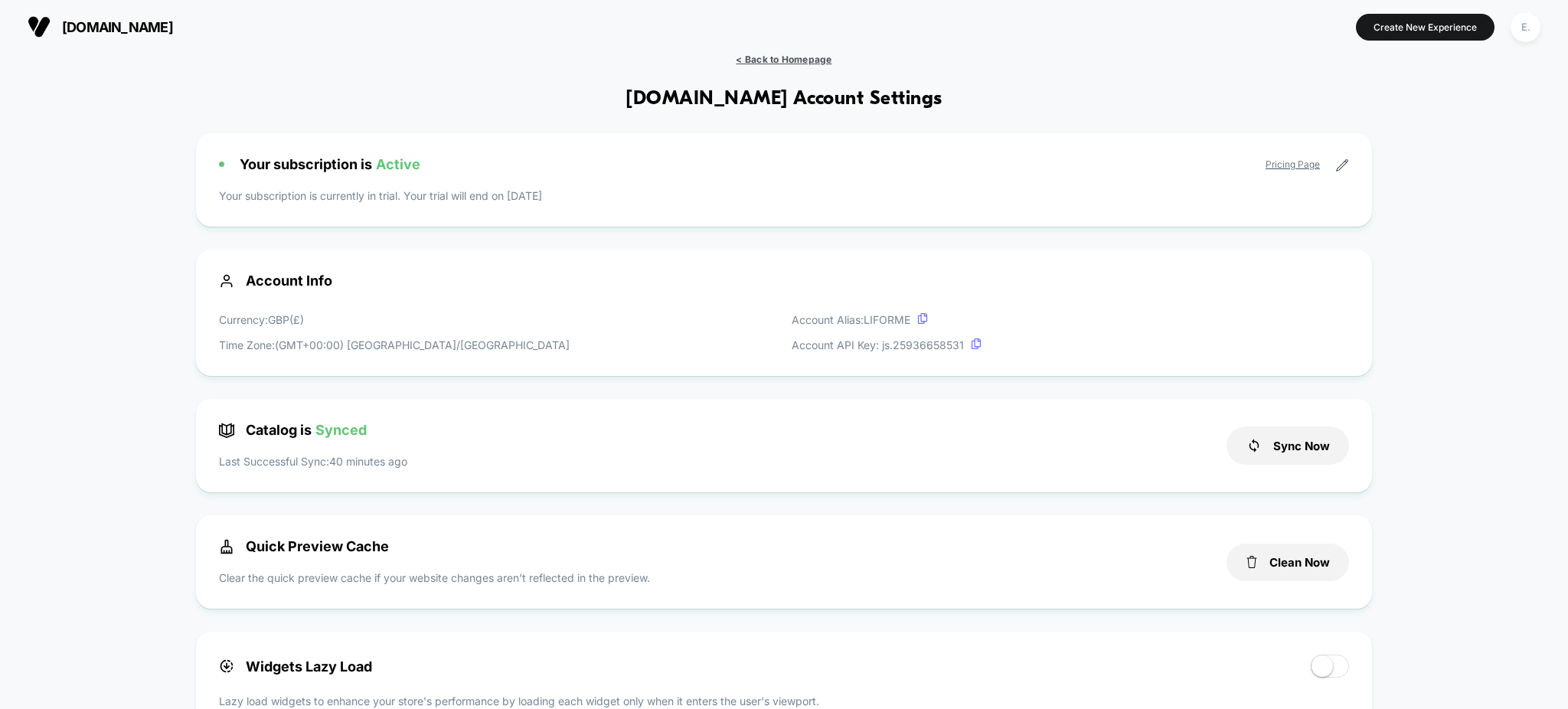
click at [763, 57] on span "< Back to Homepage" at bounding box center [783, 59] width 96 height 12
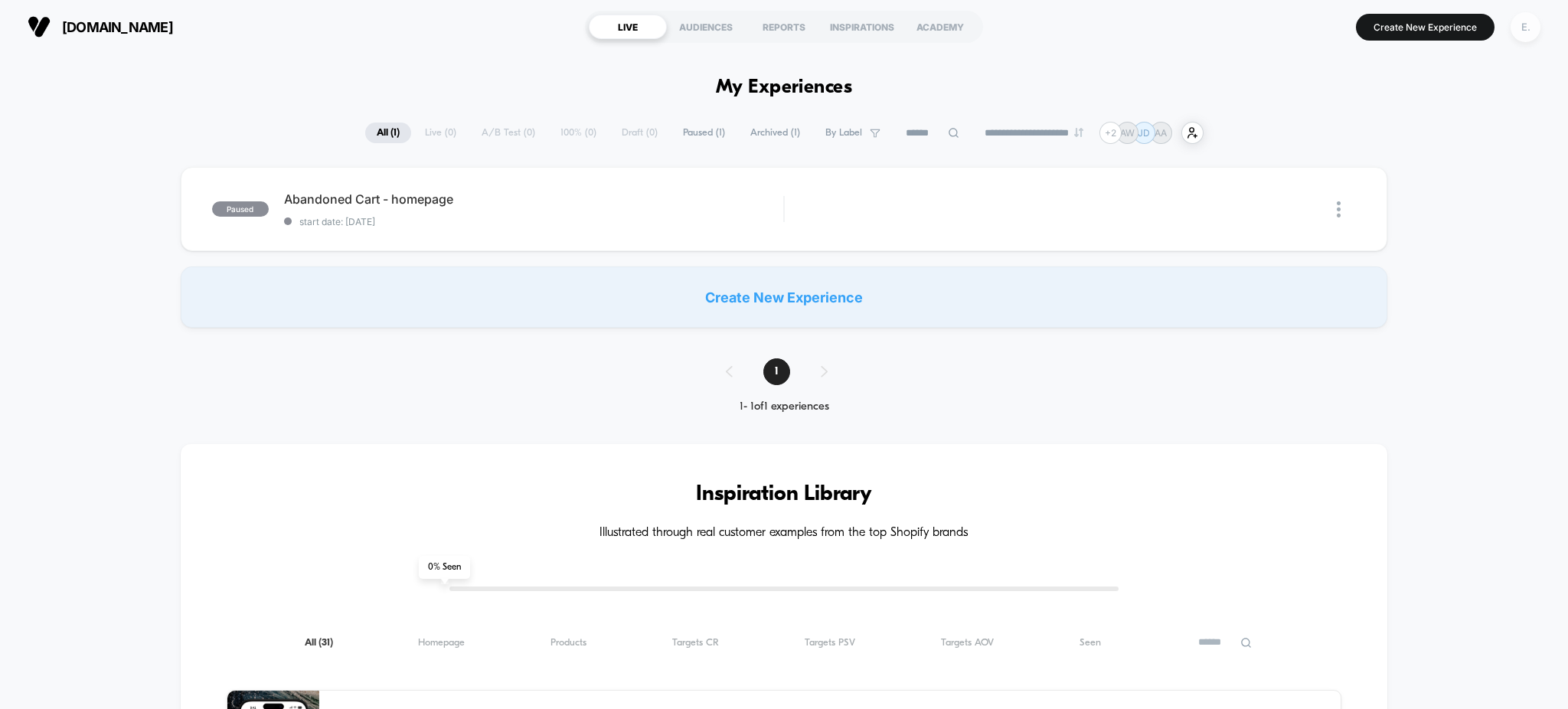
click at [1521, 40] on div "E." at bounding box center [1525, 27] width 30 height 30
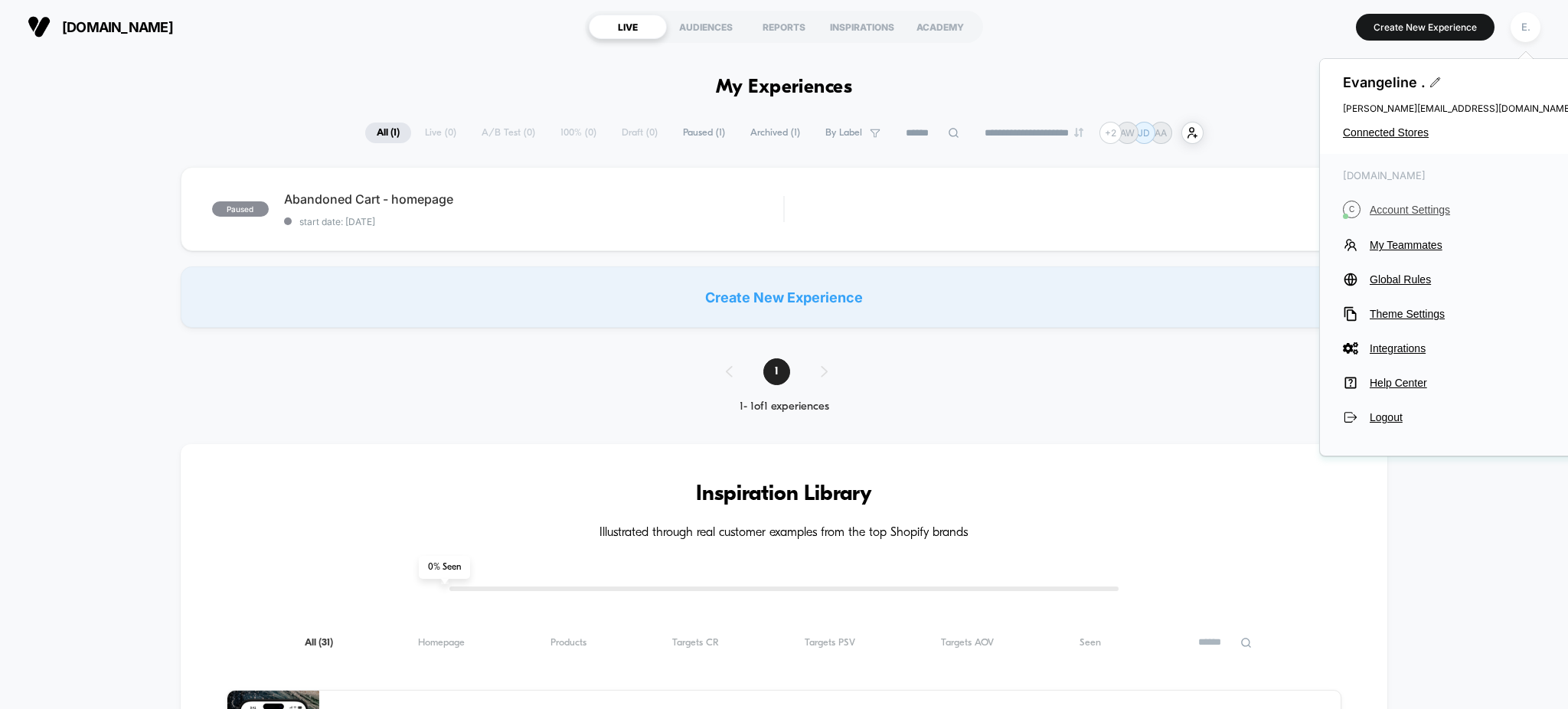
click at [1411, 211] on span "Account Settings" at bounding box center [1471, 210] width 203 height 13
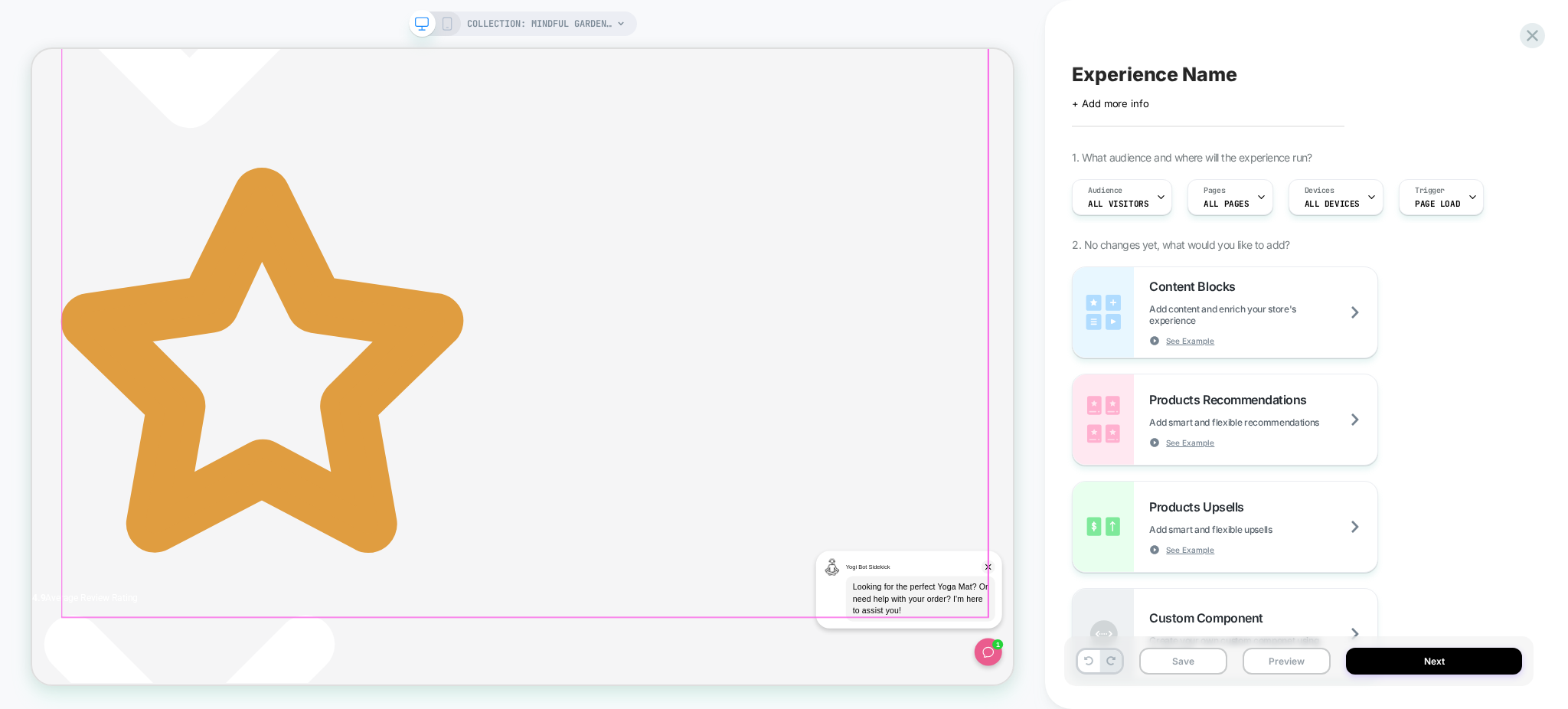
scroll to position [510, 0]
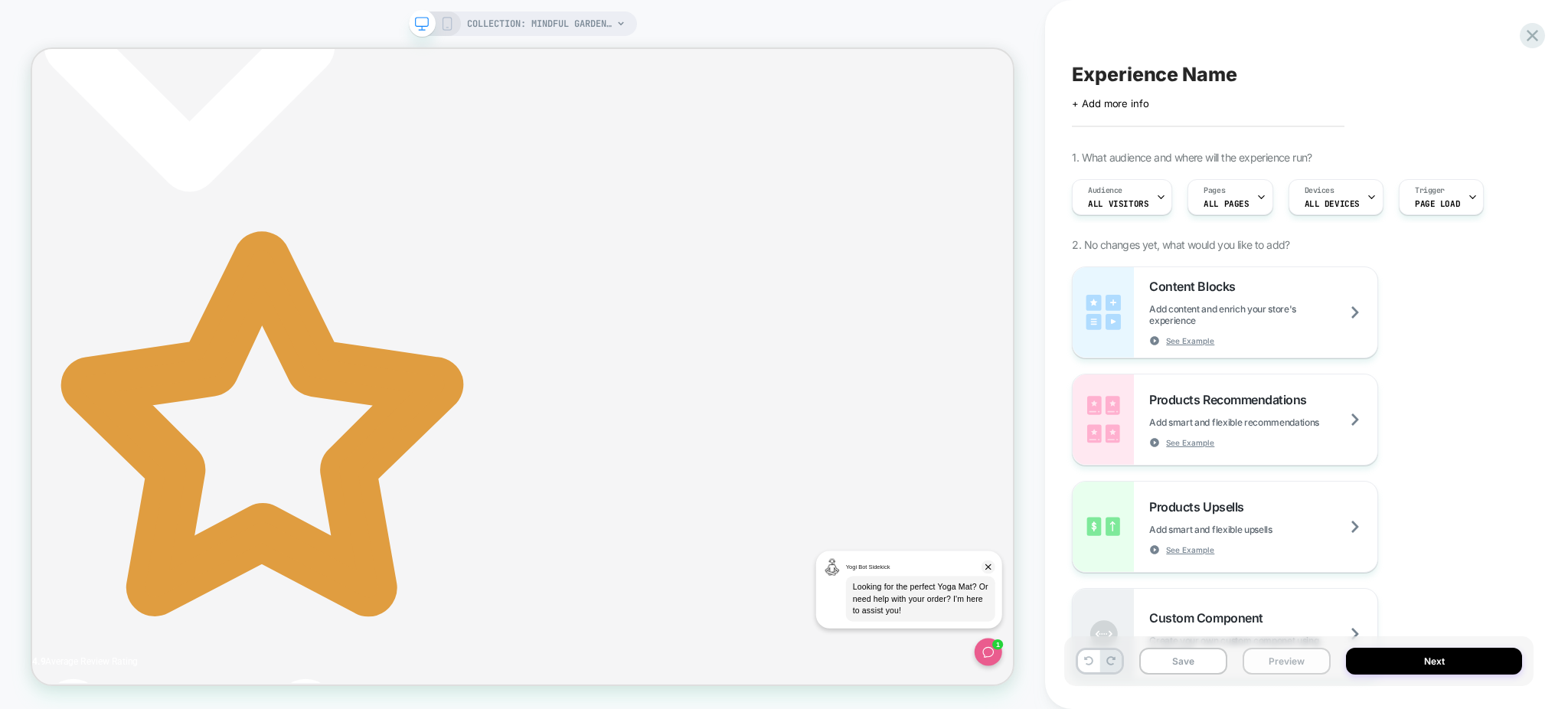
click at [1276, 657] on button "Preview" at bounding box center [1287, 661] width 88 height 27
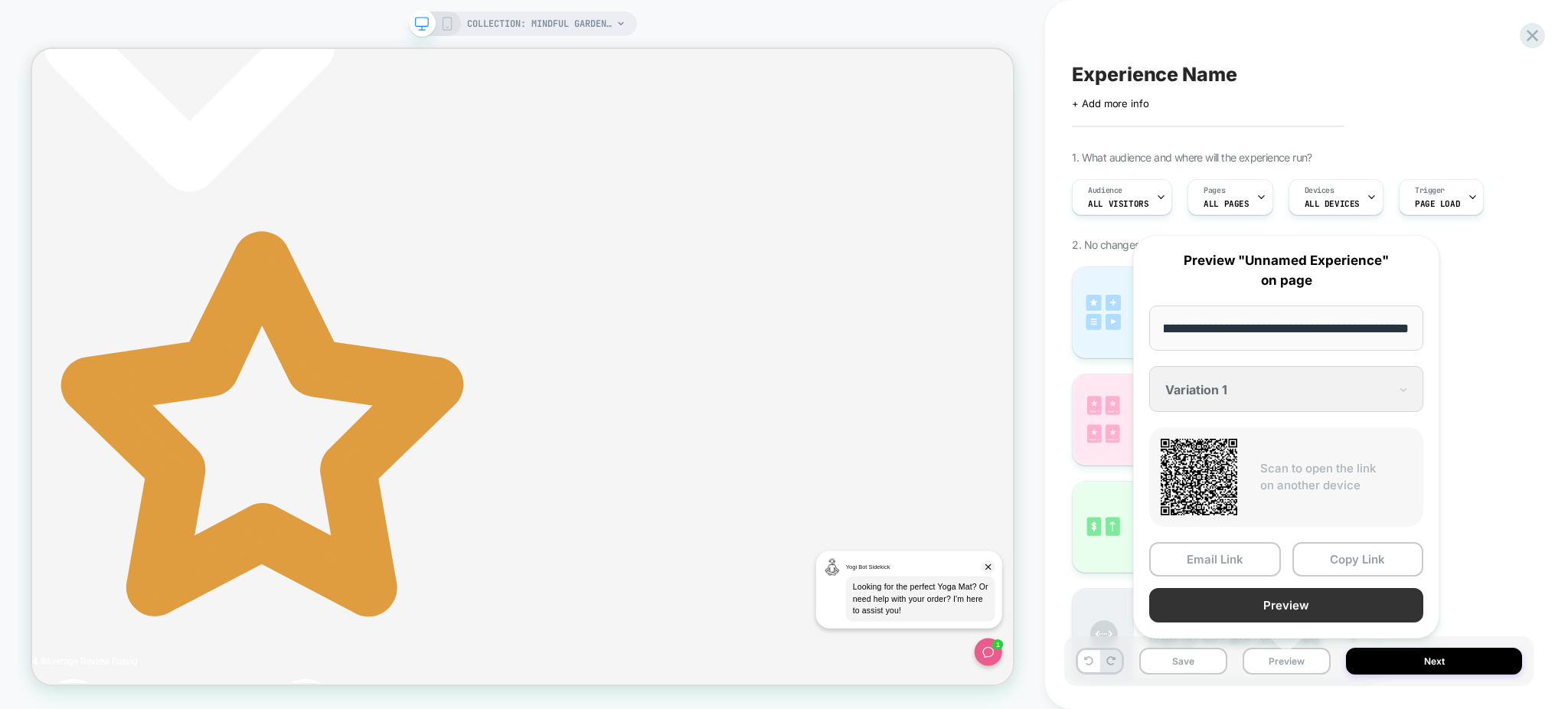
scroll to position [0, 0]
click at [1250, 604] on button "Preview" at bounding box center [1286, 605] width 274 height 34
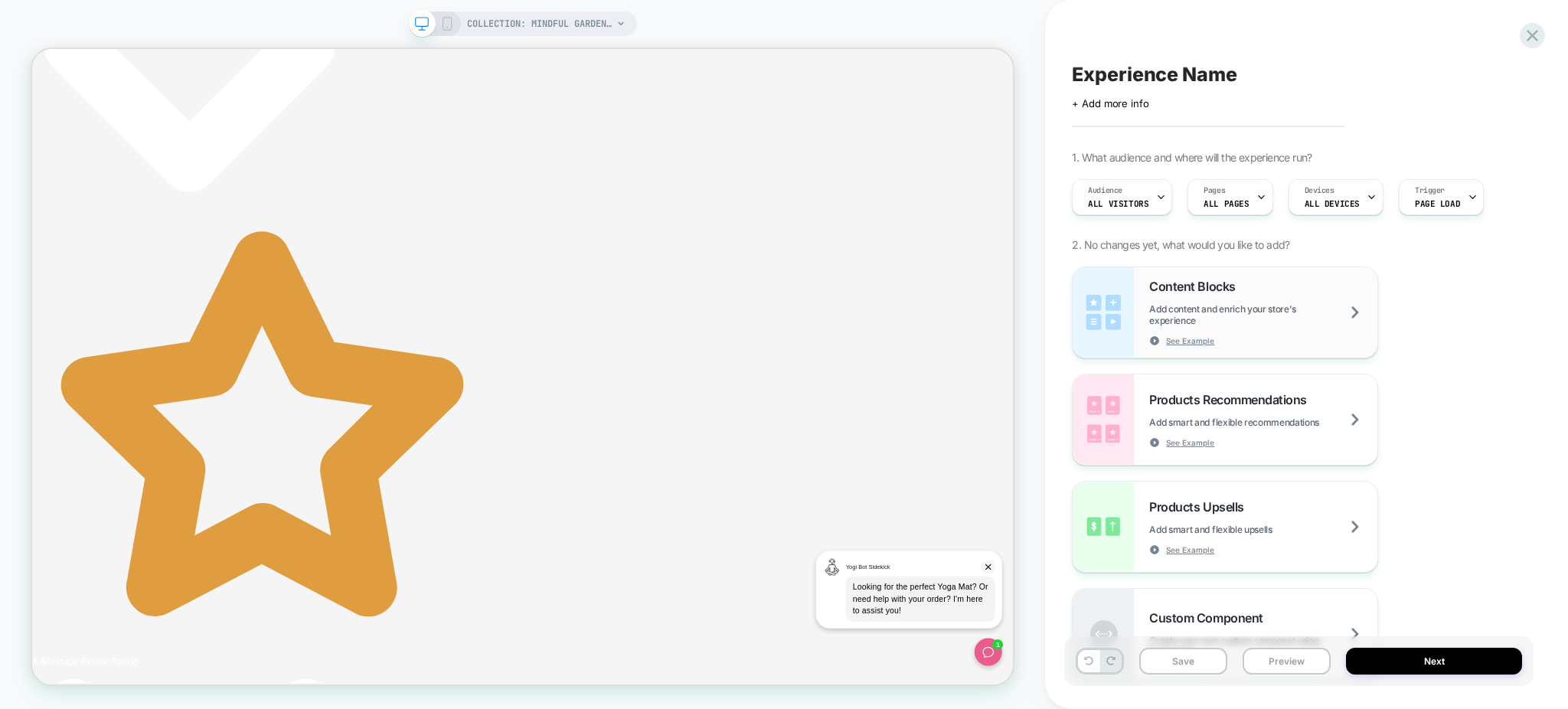
click at [1260, 311] on span "Add content and enrich your store's experience" at bounding box center [1264, 315] width 228 height 23
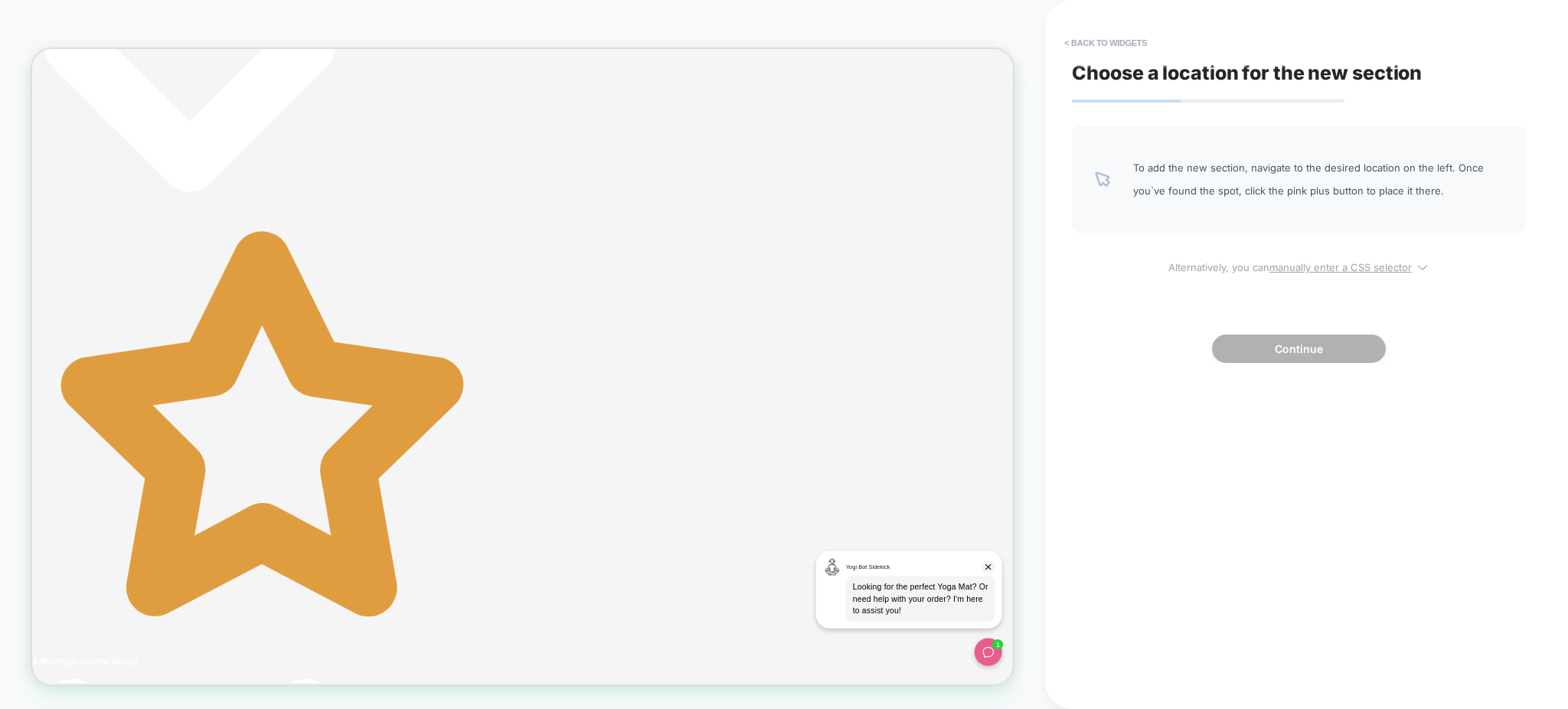
click at [1276, 268] on u "manually enter a CSS selector" at bounding box center [1341, 267] width 143 height 13
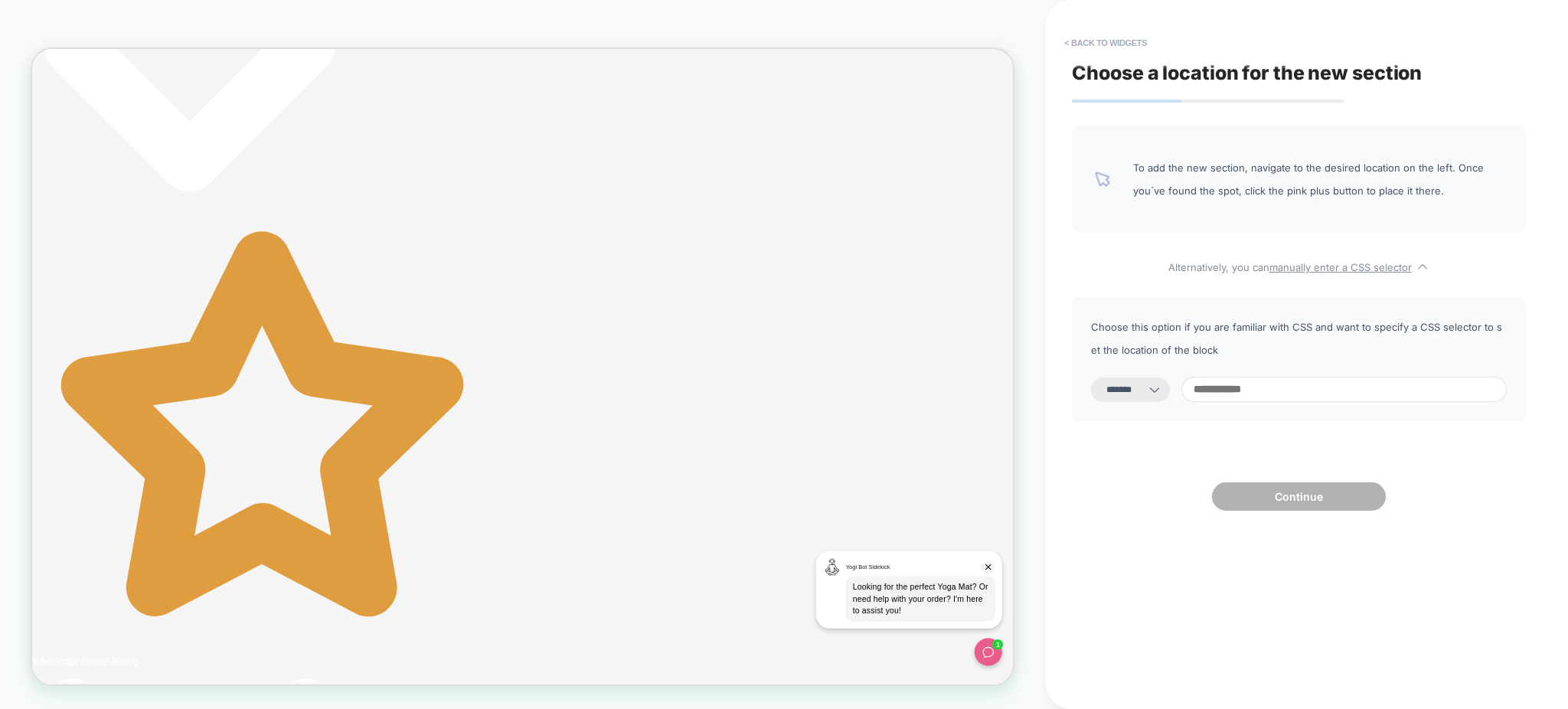
click at [1160, 381] on select "**********" at bounding box center [1131, 389] width 79 height 24
select select "*********"
click at [1091, 377] on select "**********" at bounding box center [1131, 389] width 79 height 24
click at [1285, 407] on div "**********" at bounding box center [1299, 358] width 454 height 125
click at [1278, 396] on input at bounding box center [1344, 390] width 325 height 25
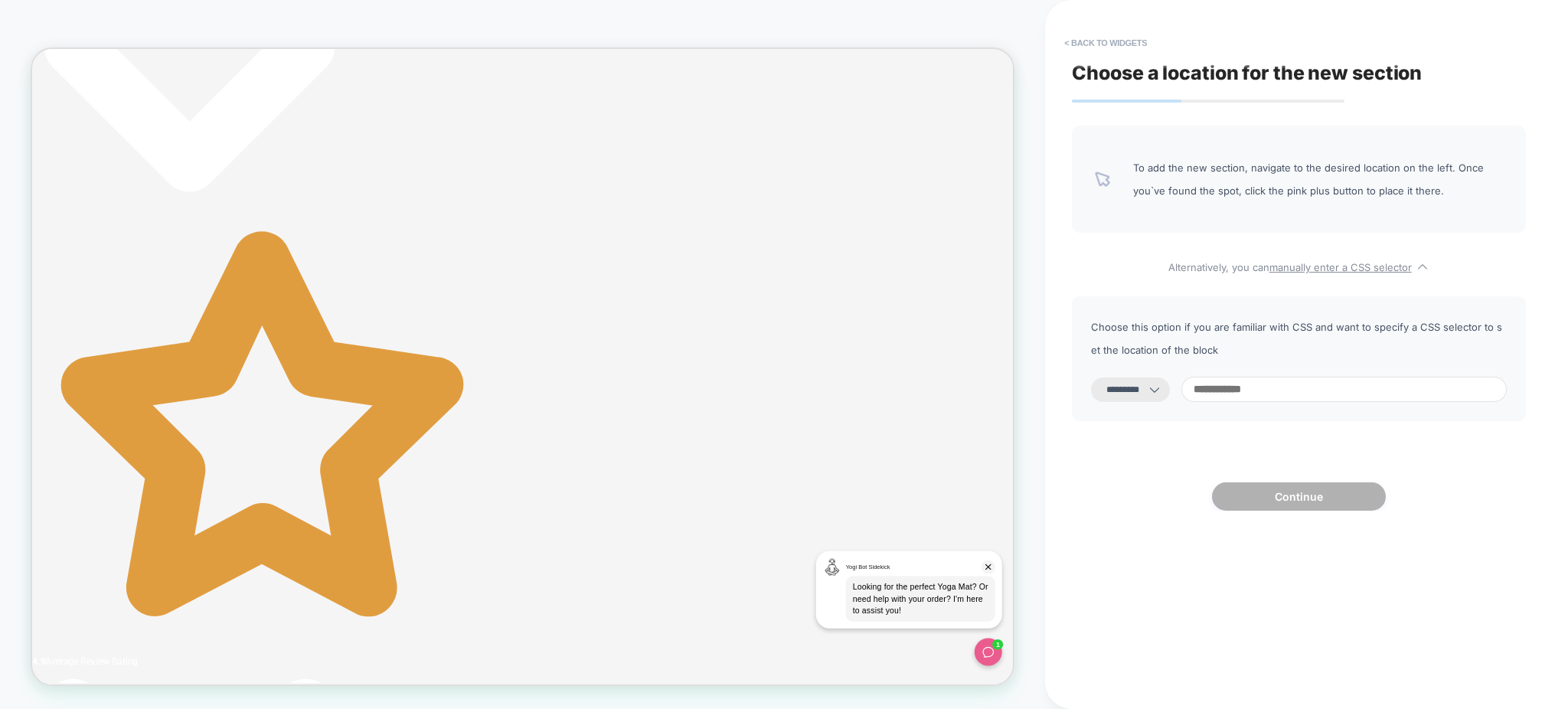
paste input "**********"
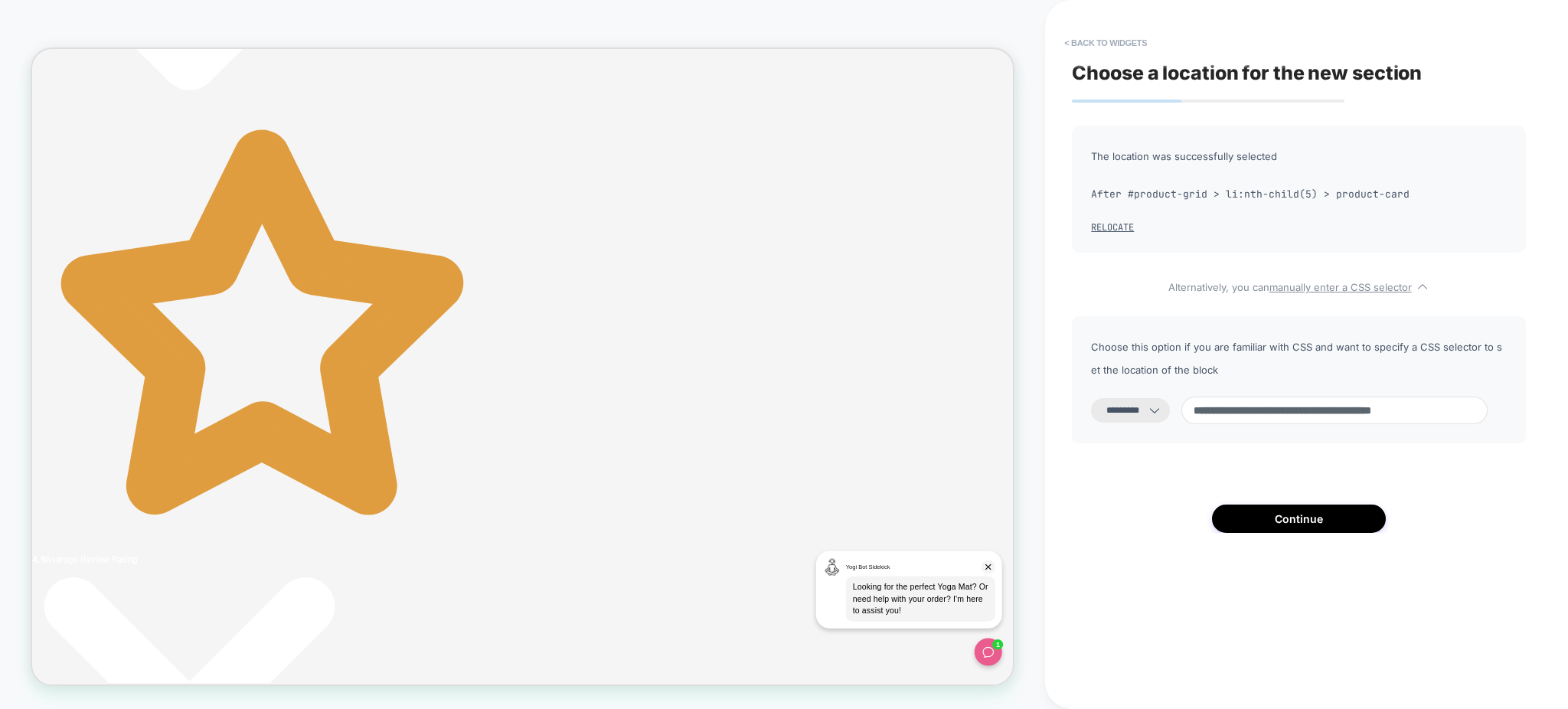
click at [1255, 392] on div "**********" at bounding box center [1299, 380] width 454 height 127
click at [1255, 397] on input "**********" at bounding box center [1335, 410] width 306 height 28
click at [1258, 400] on input "**********" at bounding box center [1335, 410] width 306 height 28
click at [1258, 401] on input "**********" at bounding box center [1335, 410] width 306 height 28
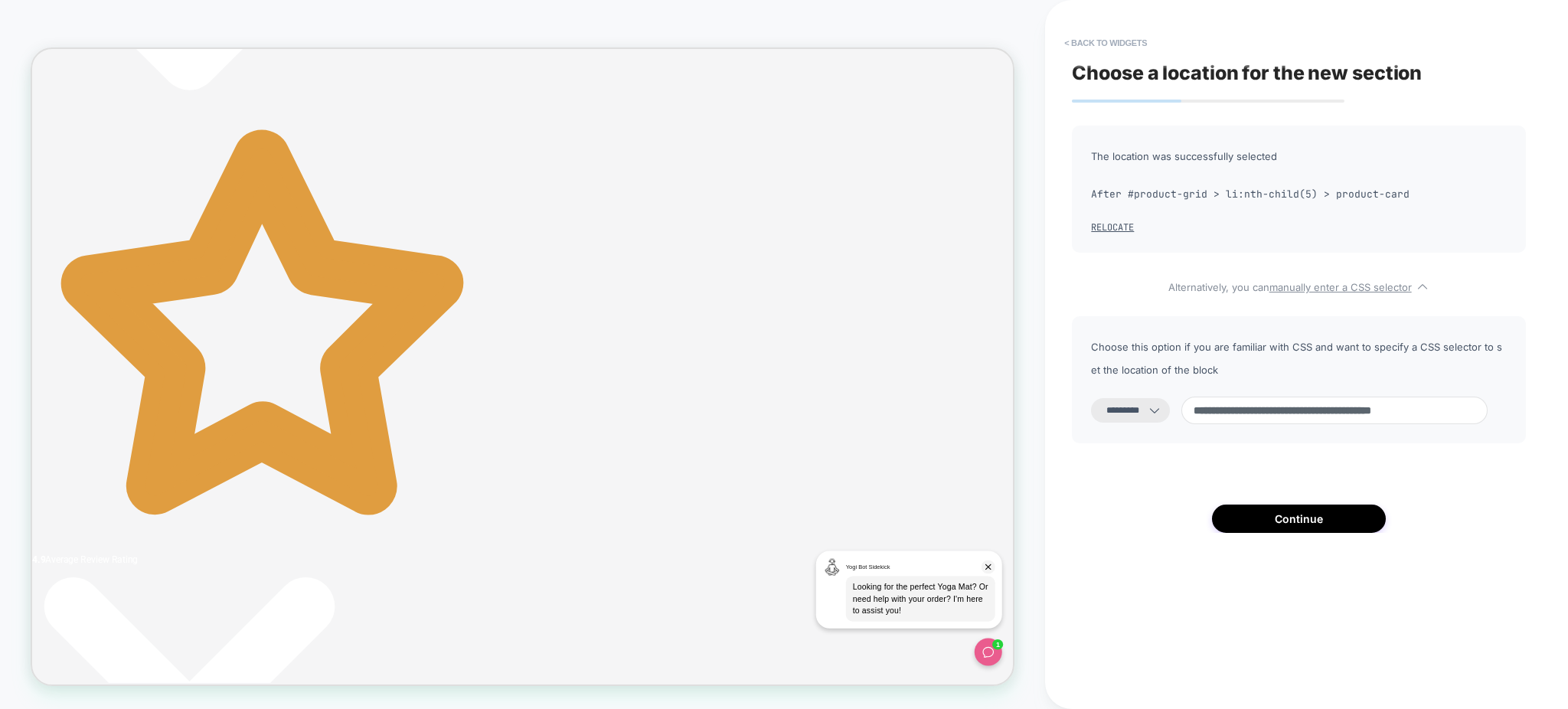
paste input "**********"
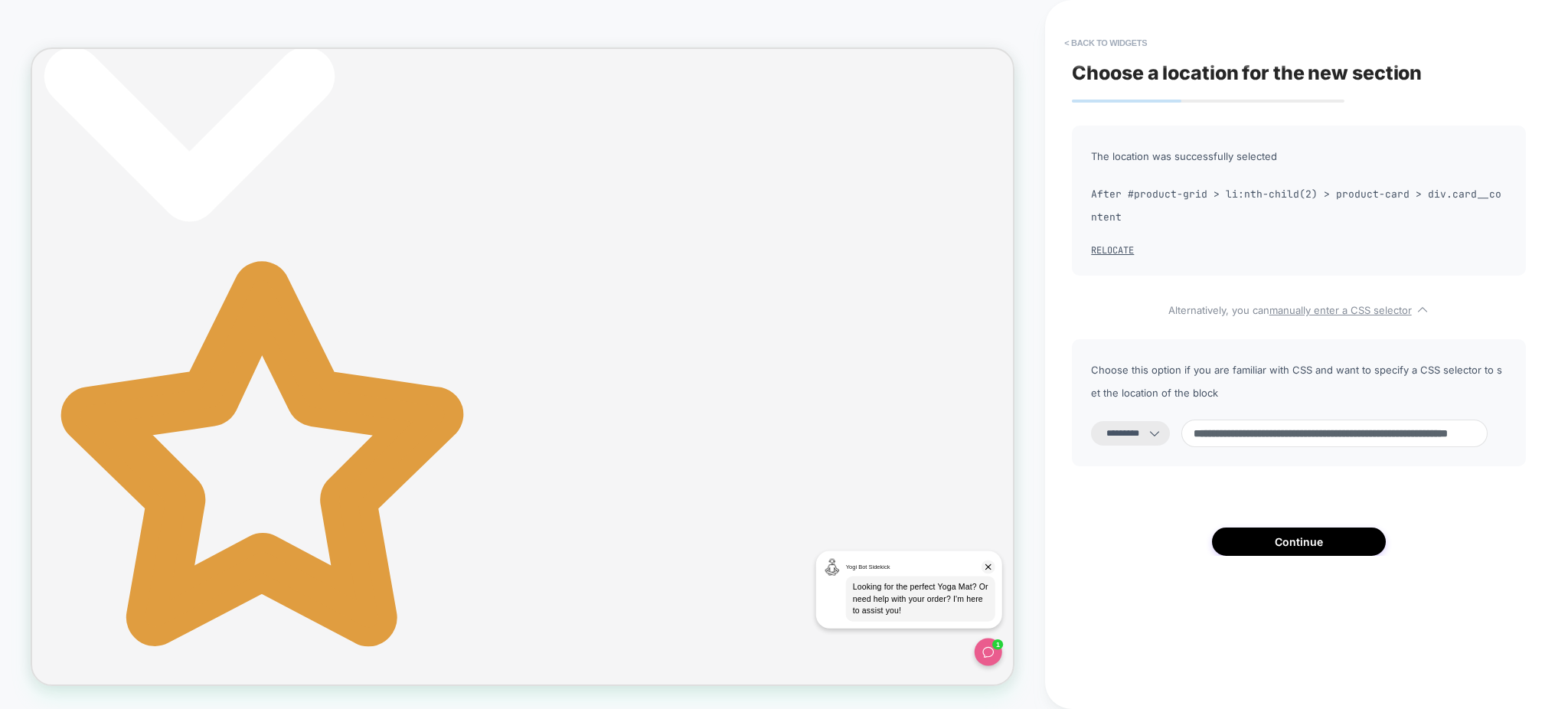
click at [1294, 433] on input "**********" at bounding box center [1335, 433] width 306 height 28
paste input
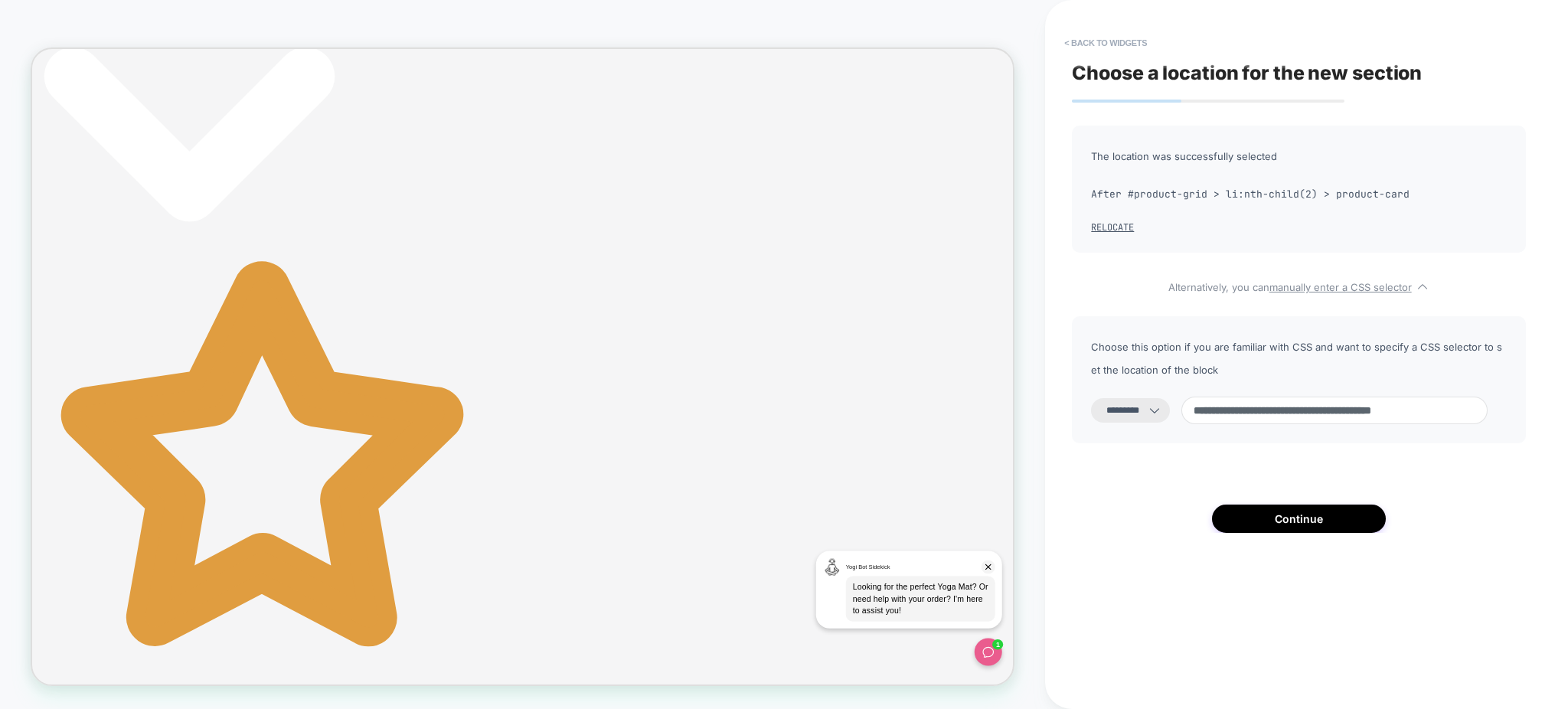
scroll to position [512, 0]
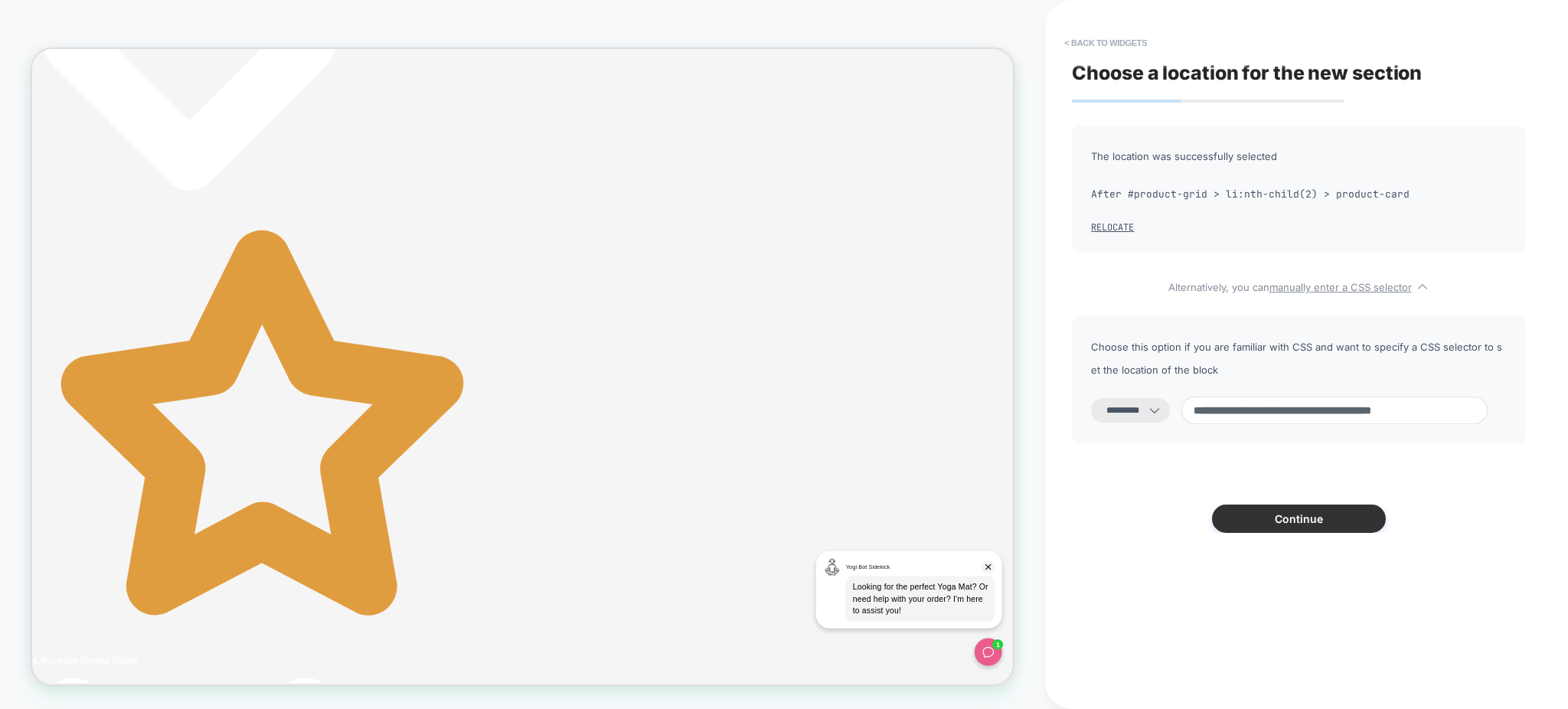
type input "**********"
click at [1302, 518] on button "Continue" at bounding box center [1299, 519] width 174 height 29
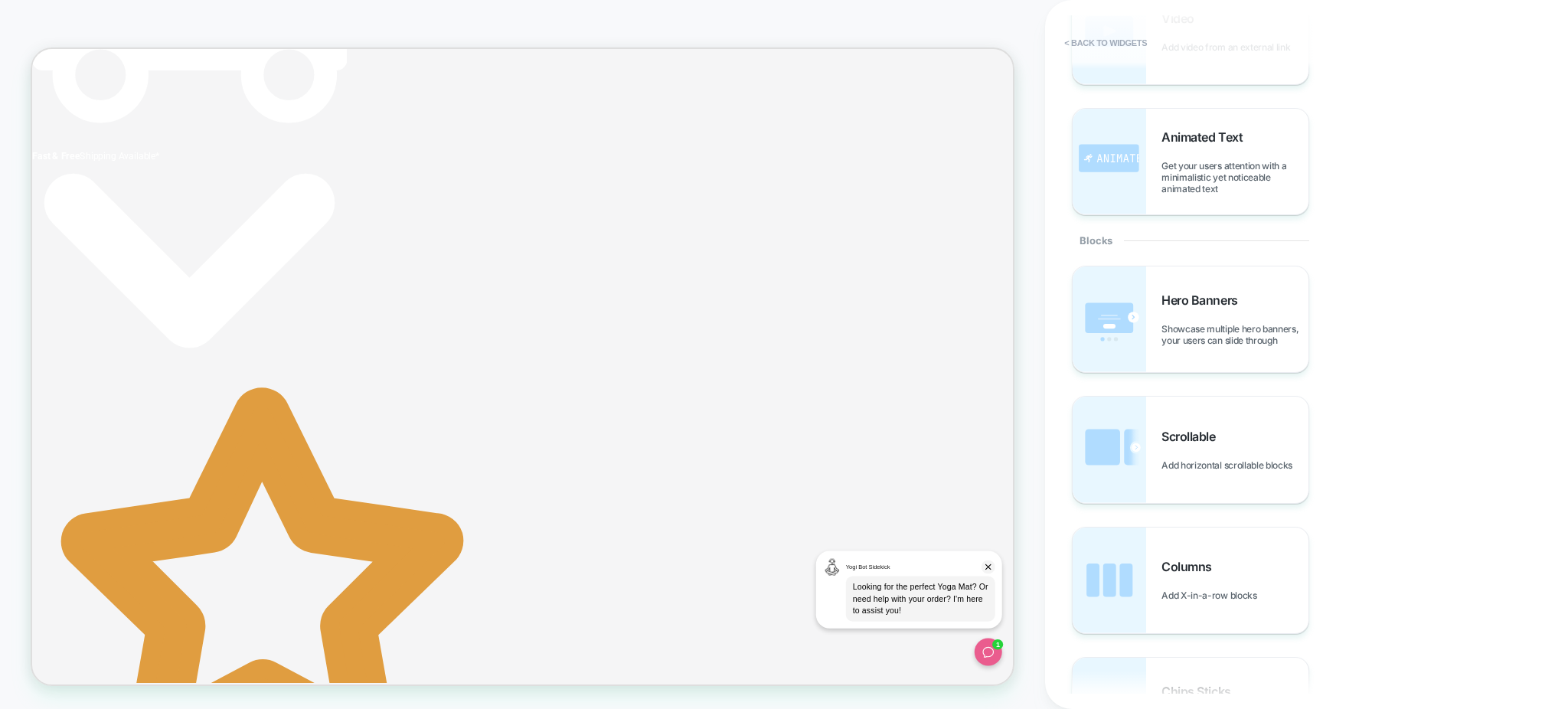
scroll to position [0, 0]
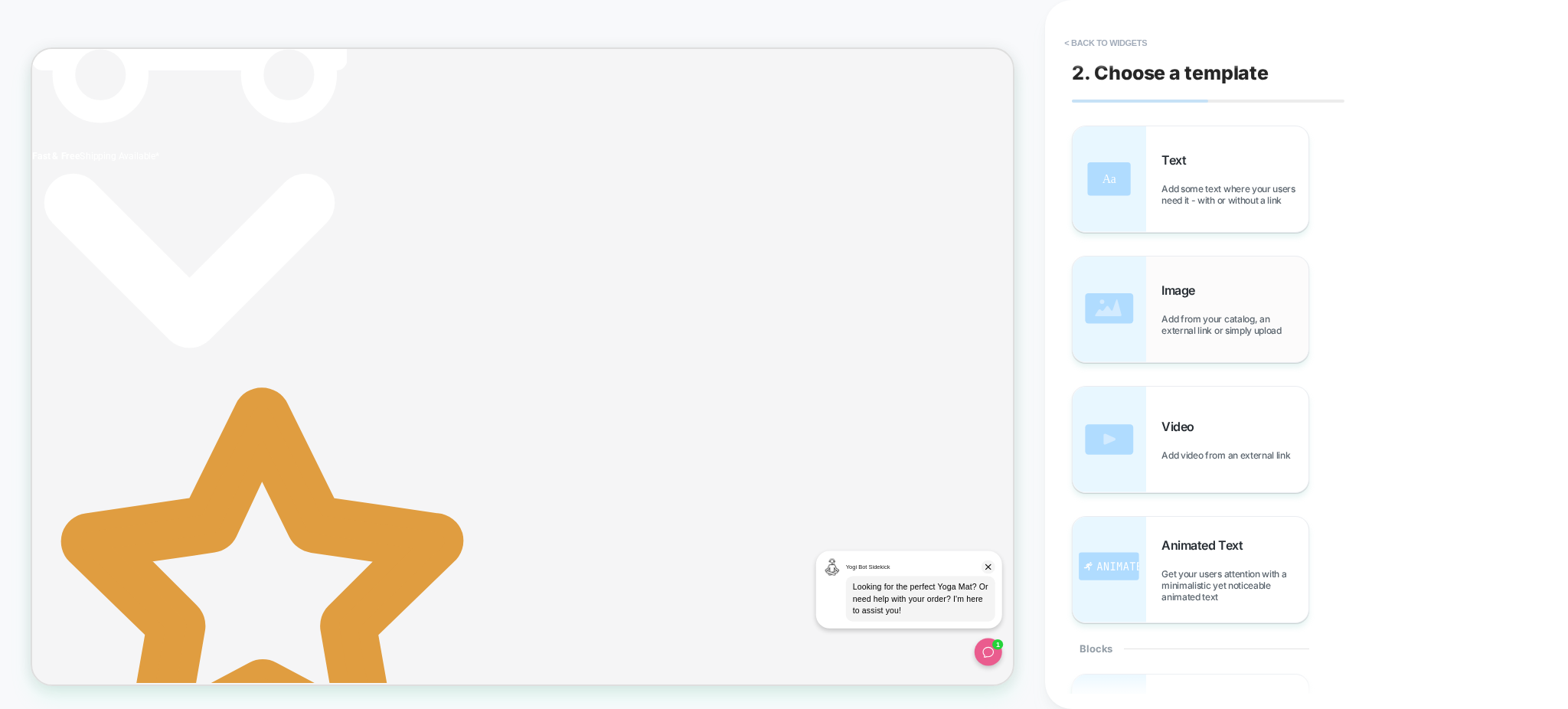
click at [1197, 314] on span "Add from your catalog, an external link or simply upload" at bounding box center [1235, 325] width 147 height 23
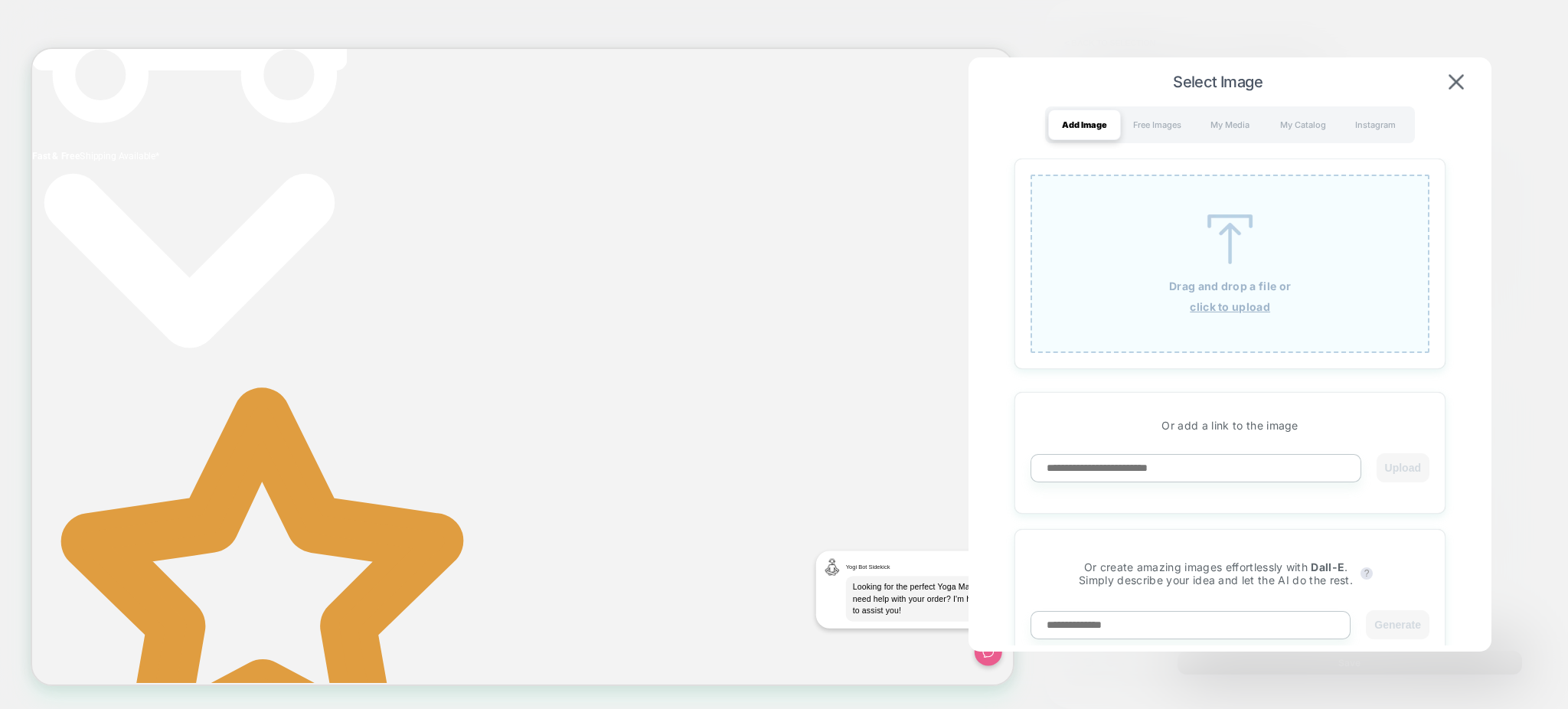
scroll to position [710, 0]
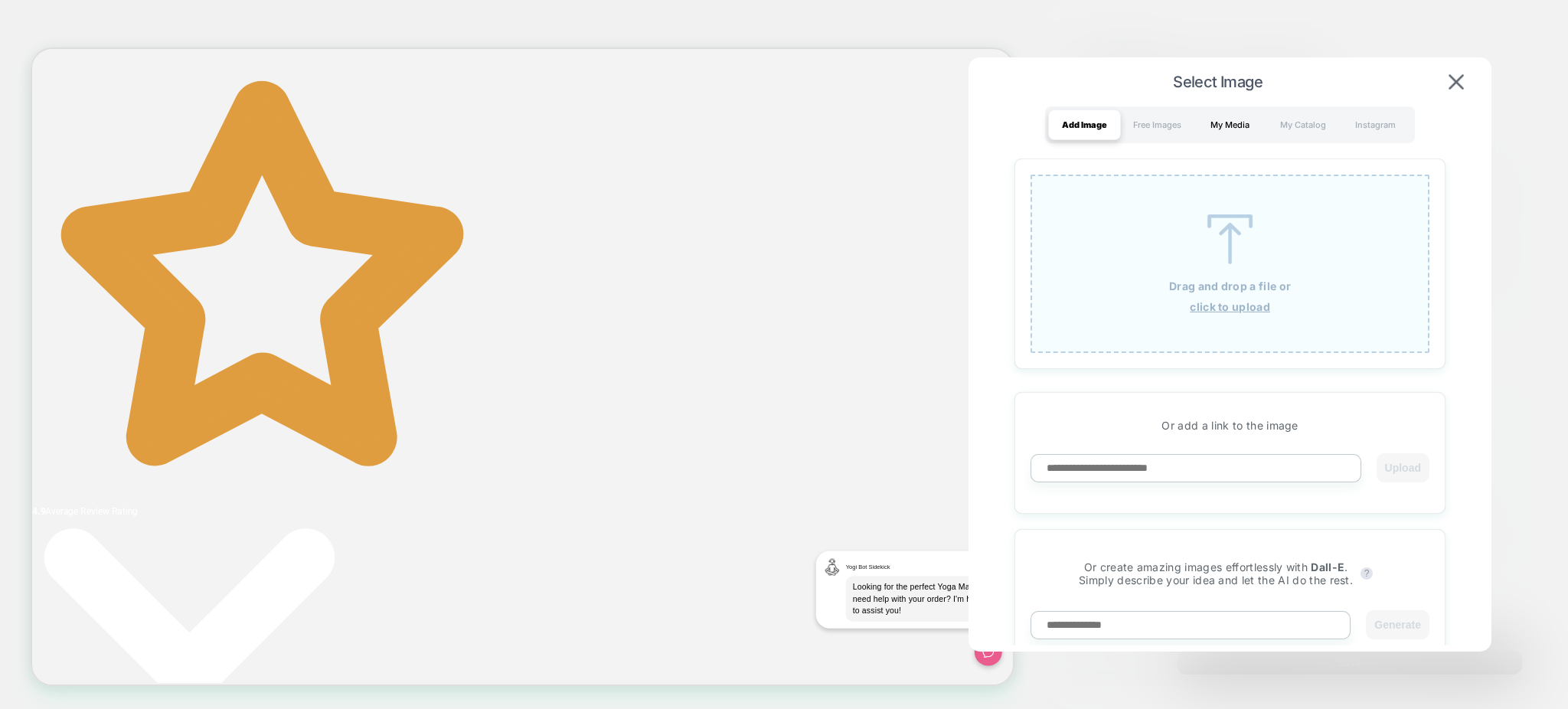
click at [1229, 121] on div "My Media" at bounding box center [1229, 125] width 73 height 31
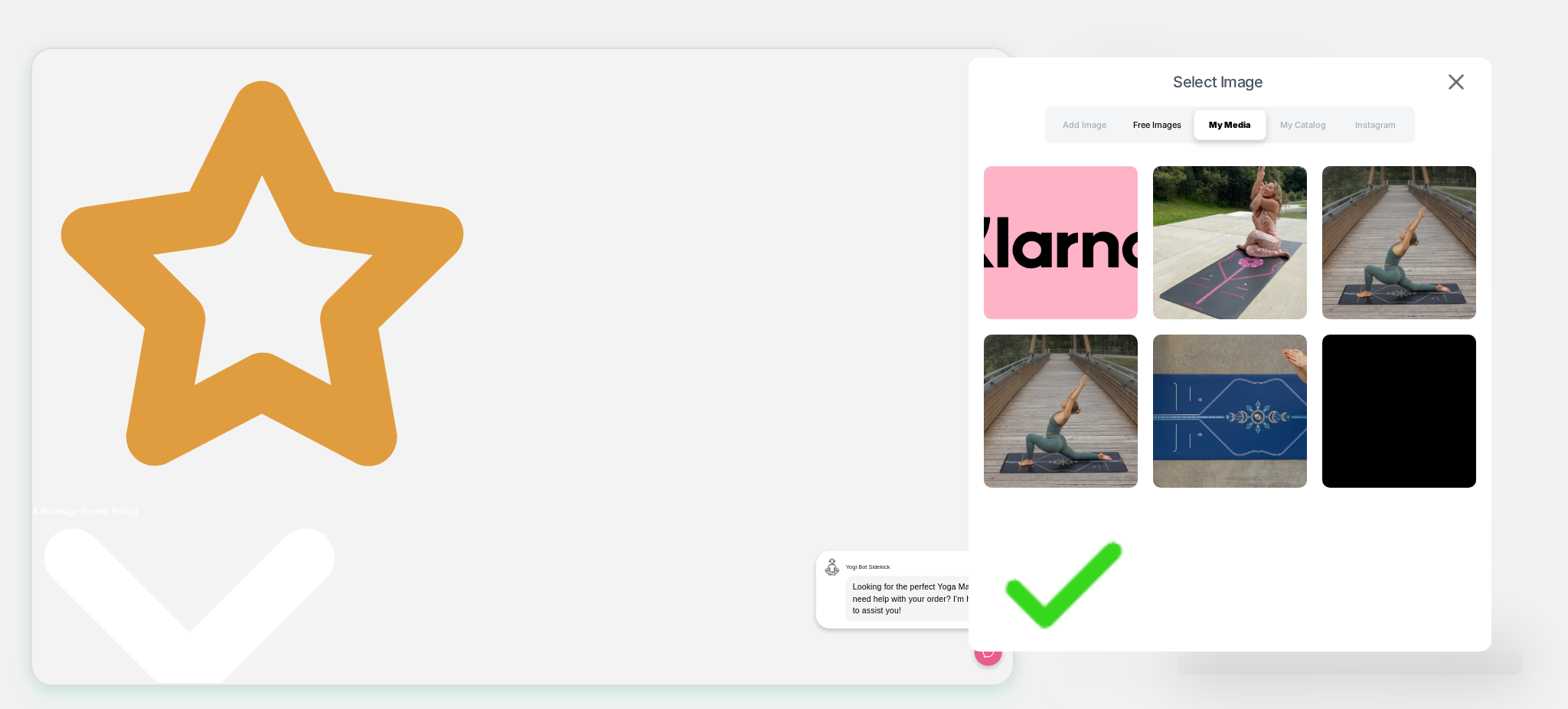
click at [1122, 120] on div "Free Images" at bounding box center [1157, 125] width 73 height 31
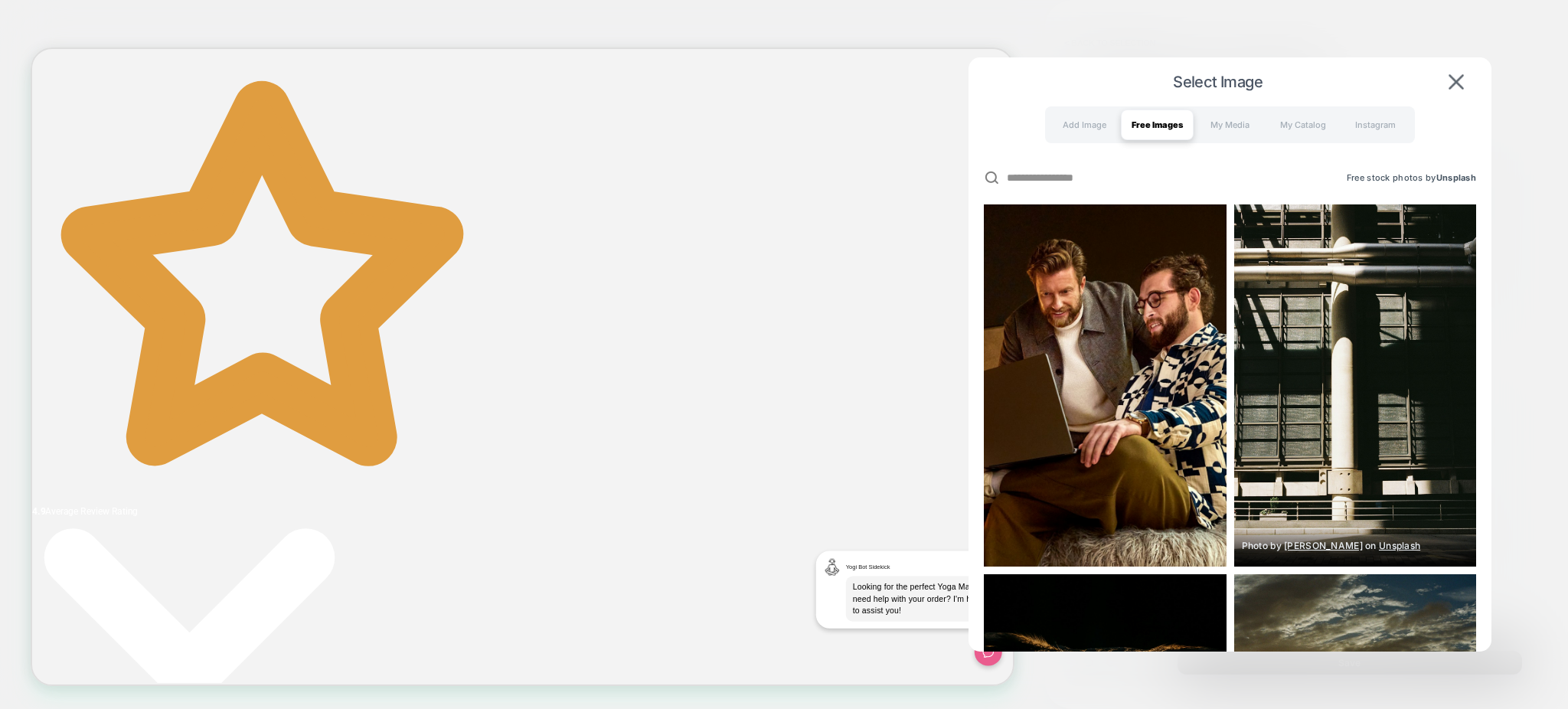
click at [1346, 416] on img at bounding box center [1354, 385] width 242 height 362
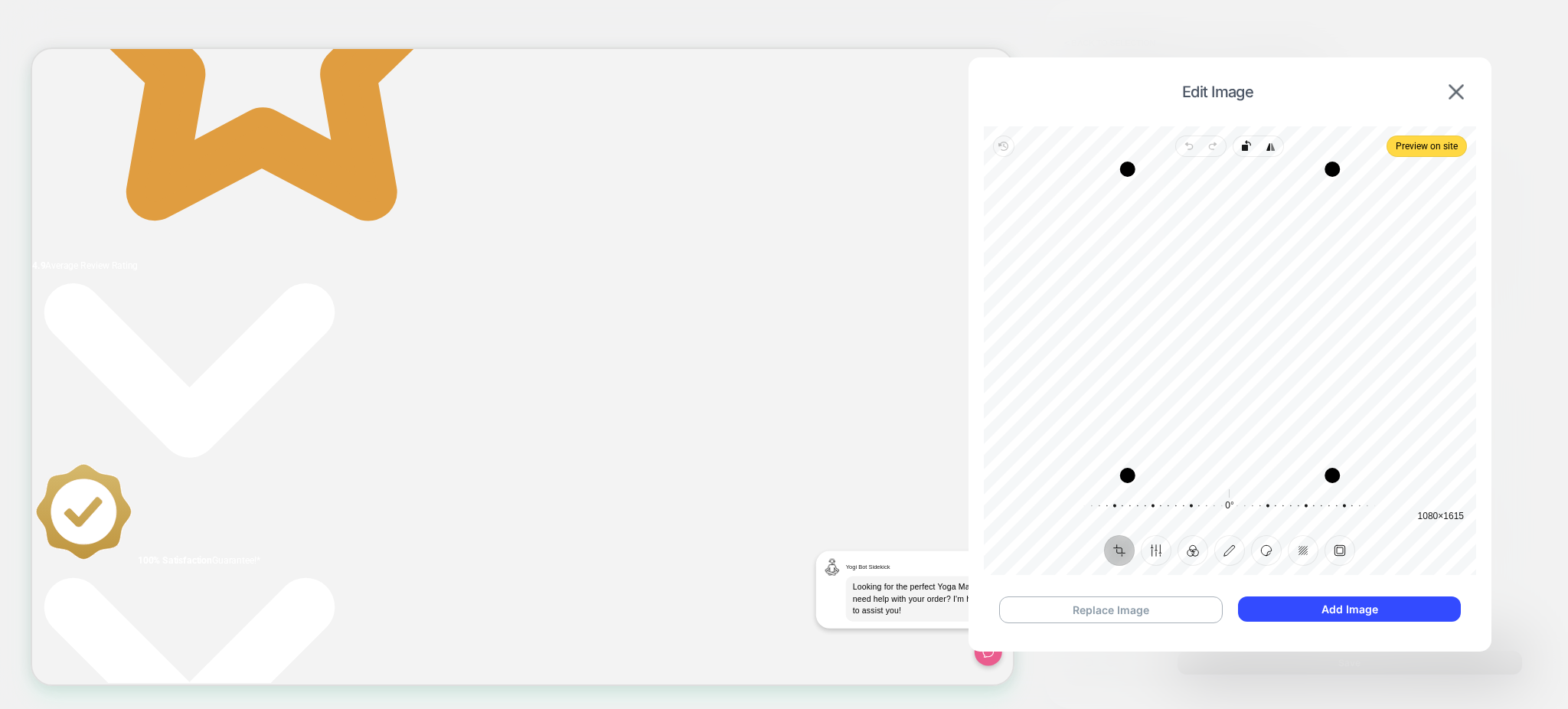
scroll to position [1220, 0]
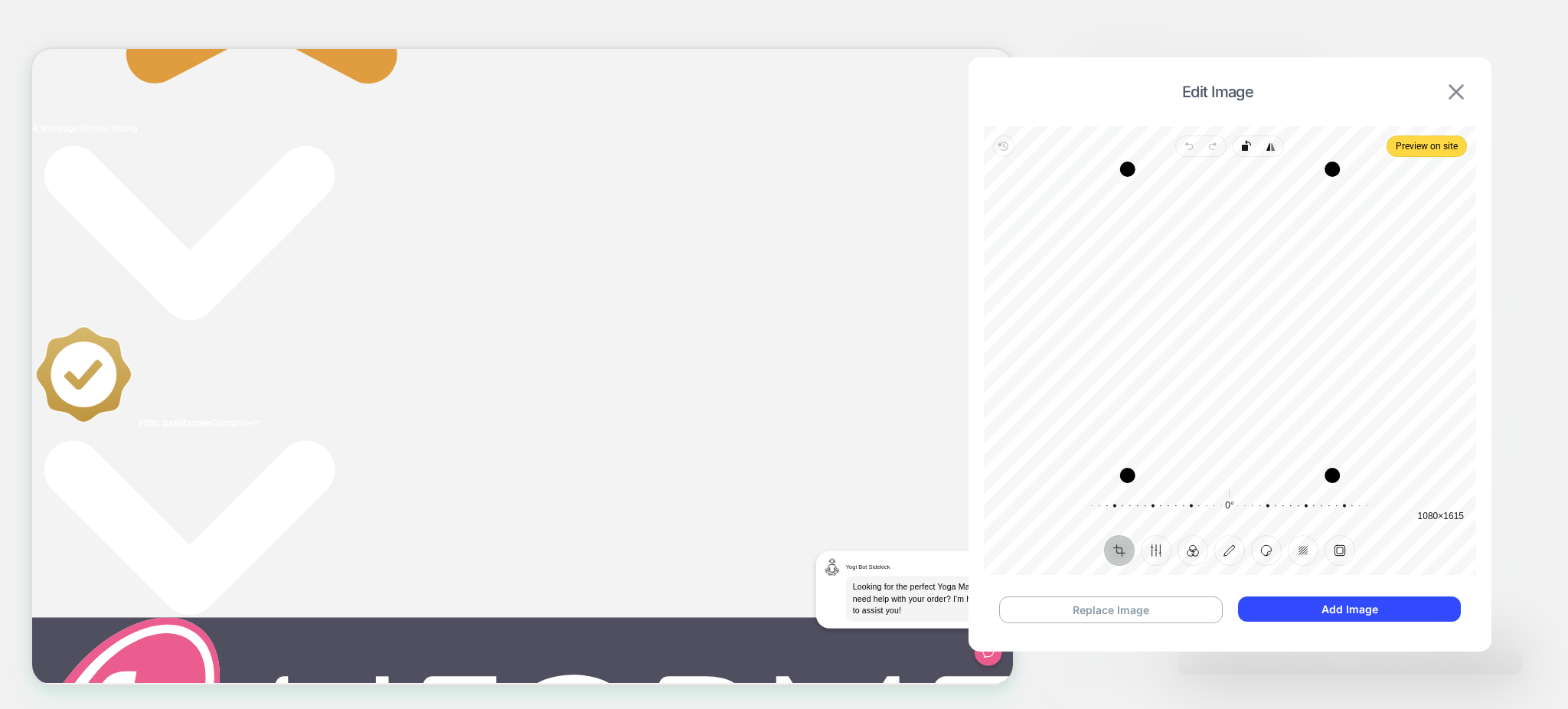
click at [1455, 85] on img at bounding box center [1456, 92] width 15 height 15
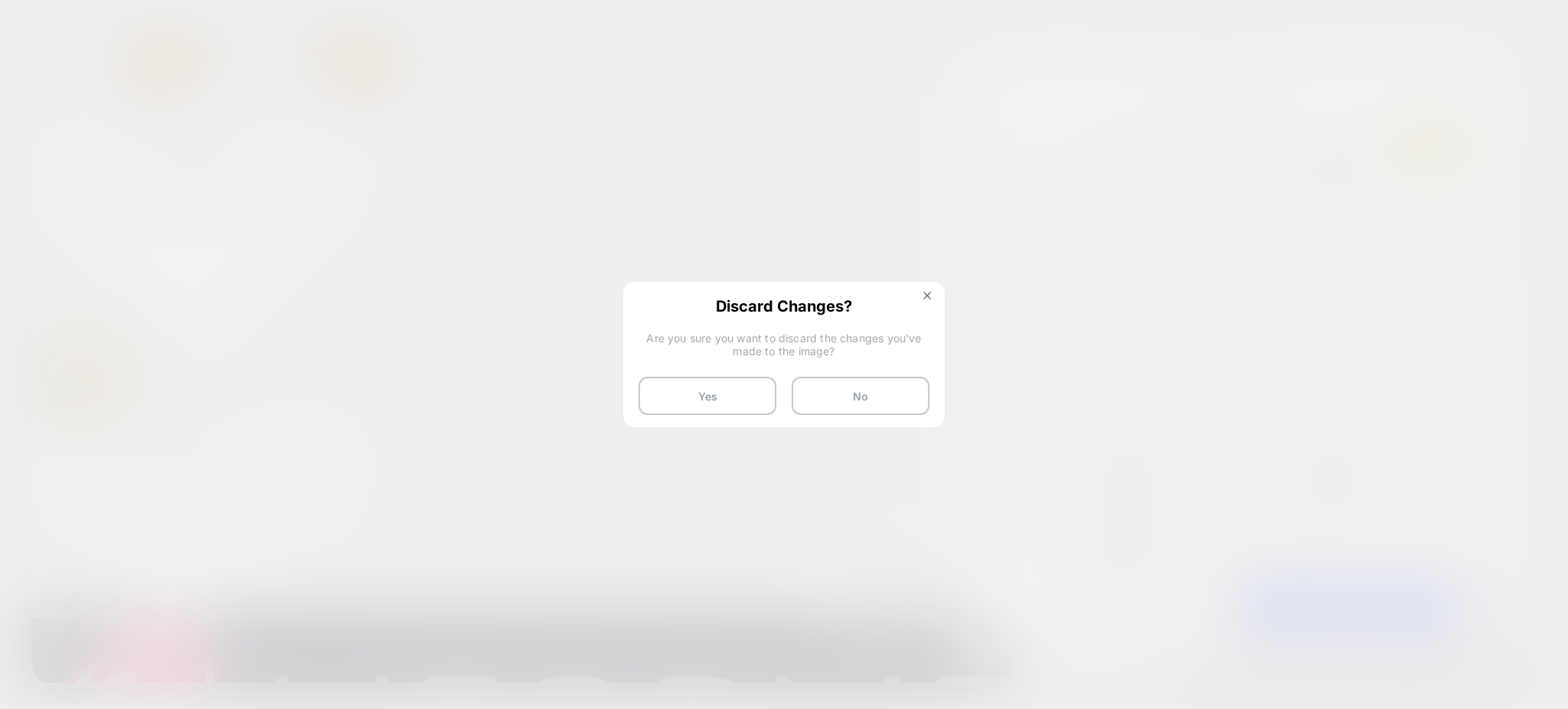
drag, startPoint x: 751, startPoint y: 367, endPoint x: 741, endPoint y: 366, distance: 10.0
click at [745, 367] on div "Discard Changes? Are you sure you want to discard the changes you've made to th…" at bounding box center [784, 355] width 322 height 148
click at [733, 377] on button "Yes" at bounding box center [707, 396] width 137 height 39
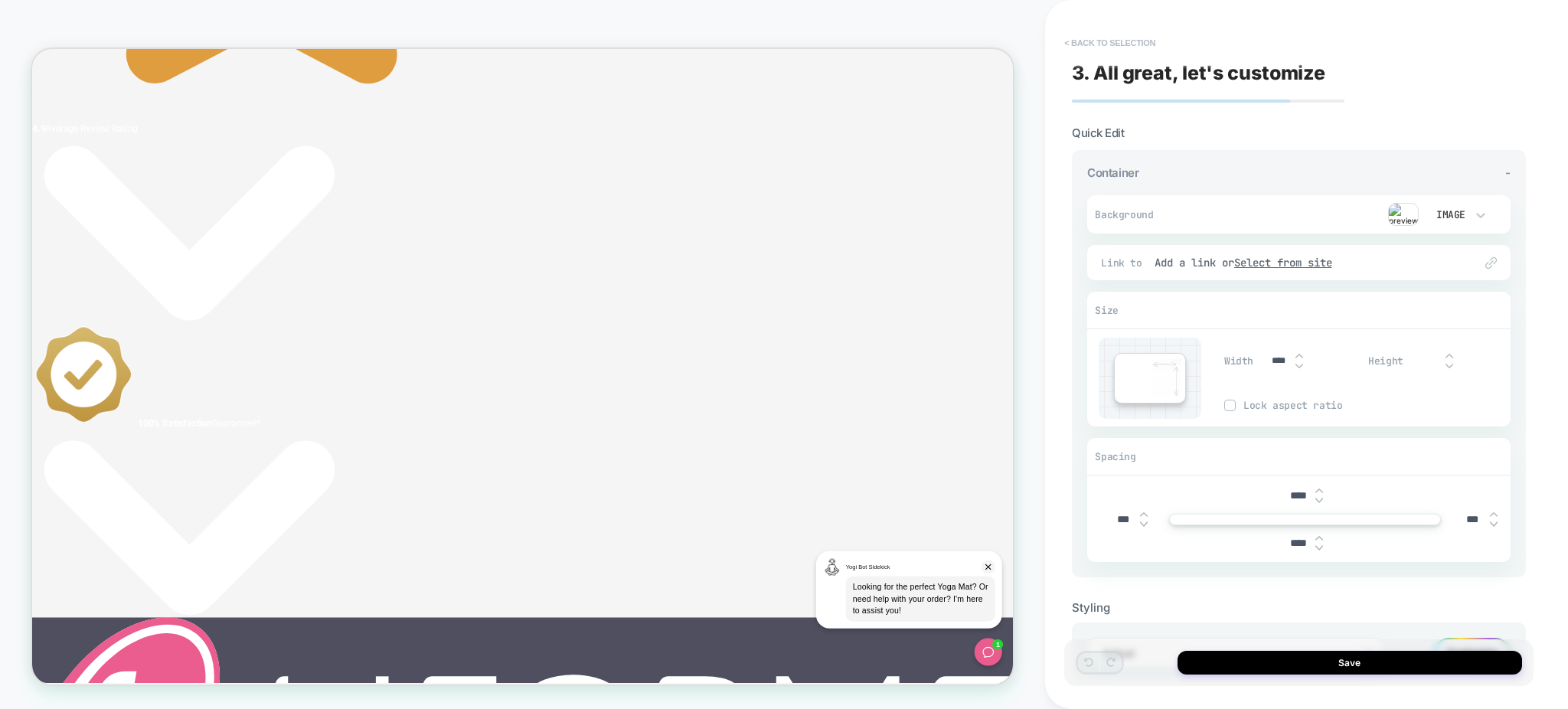
click at [1150, 43] on button "< Back to selection" at bounding box center [1110, 42] width 107 height 24
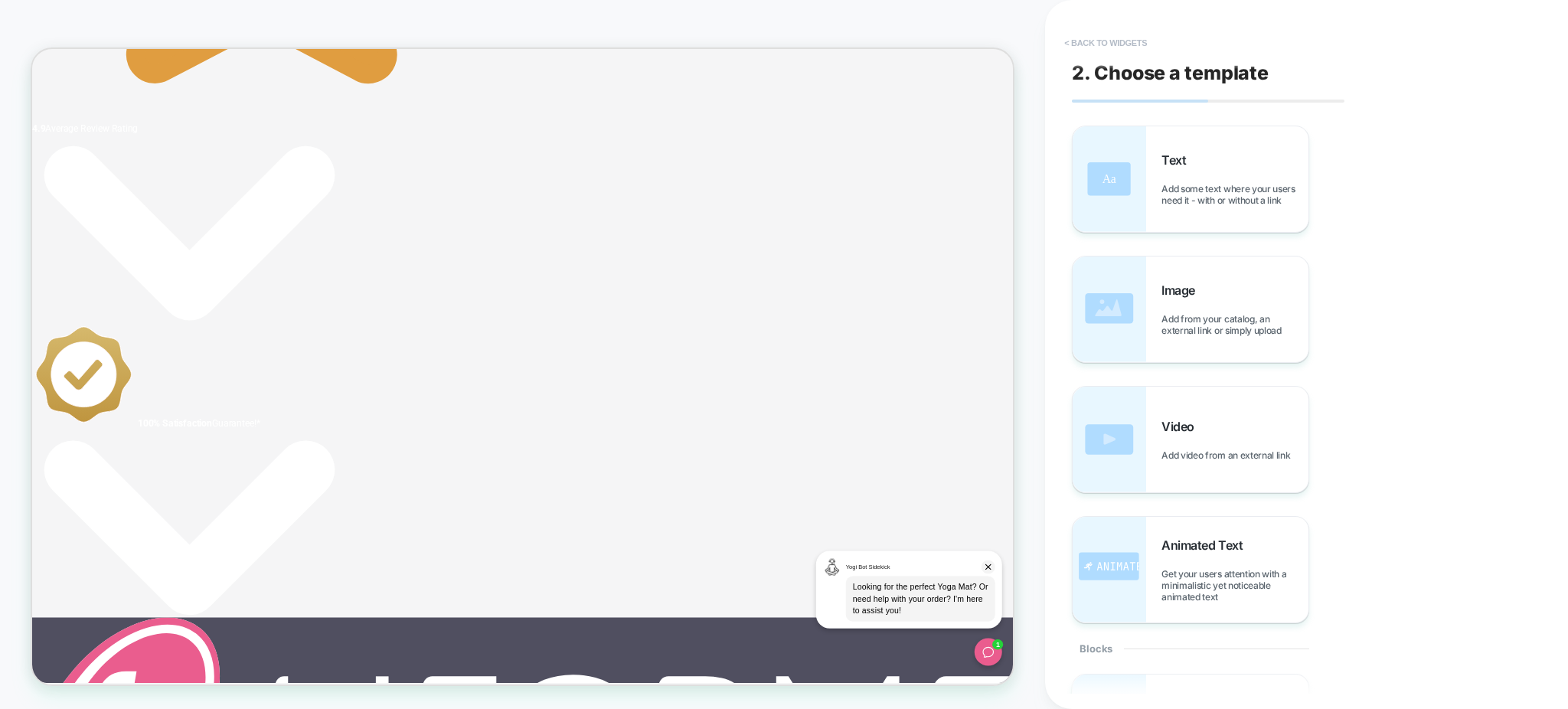
click at [1141, 40] on button "< Back to widgets" at bounding box center [1106, 42] width 98 height 24
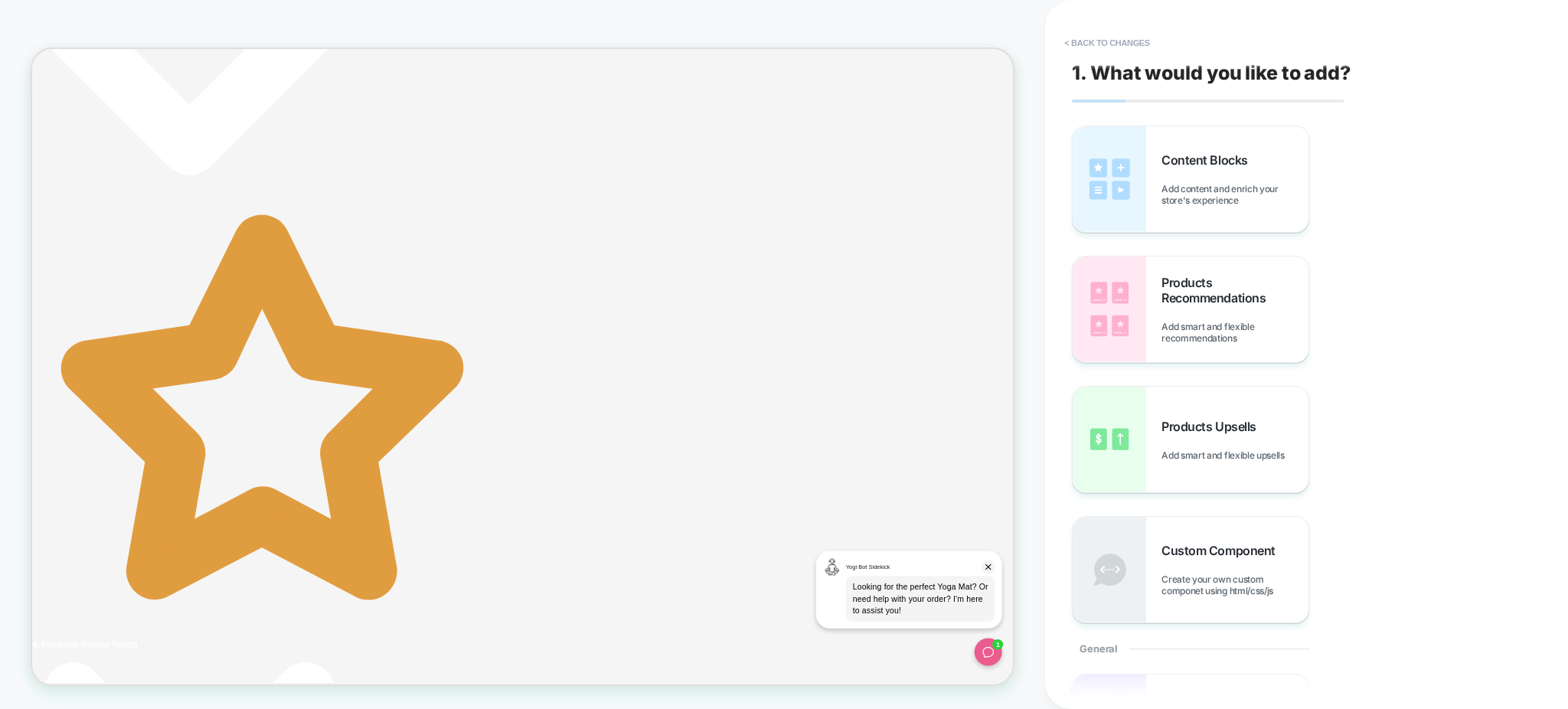
scroll to position [506, 0]
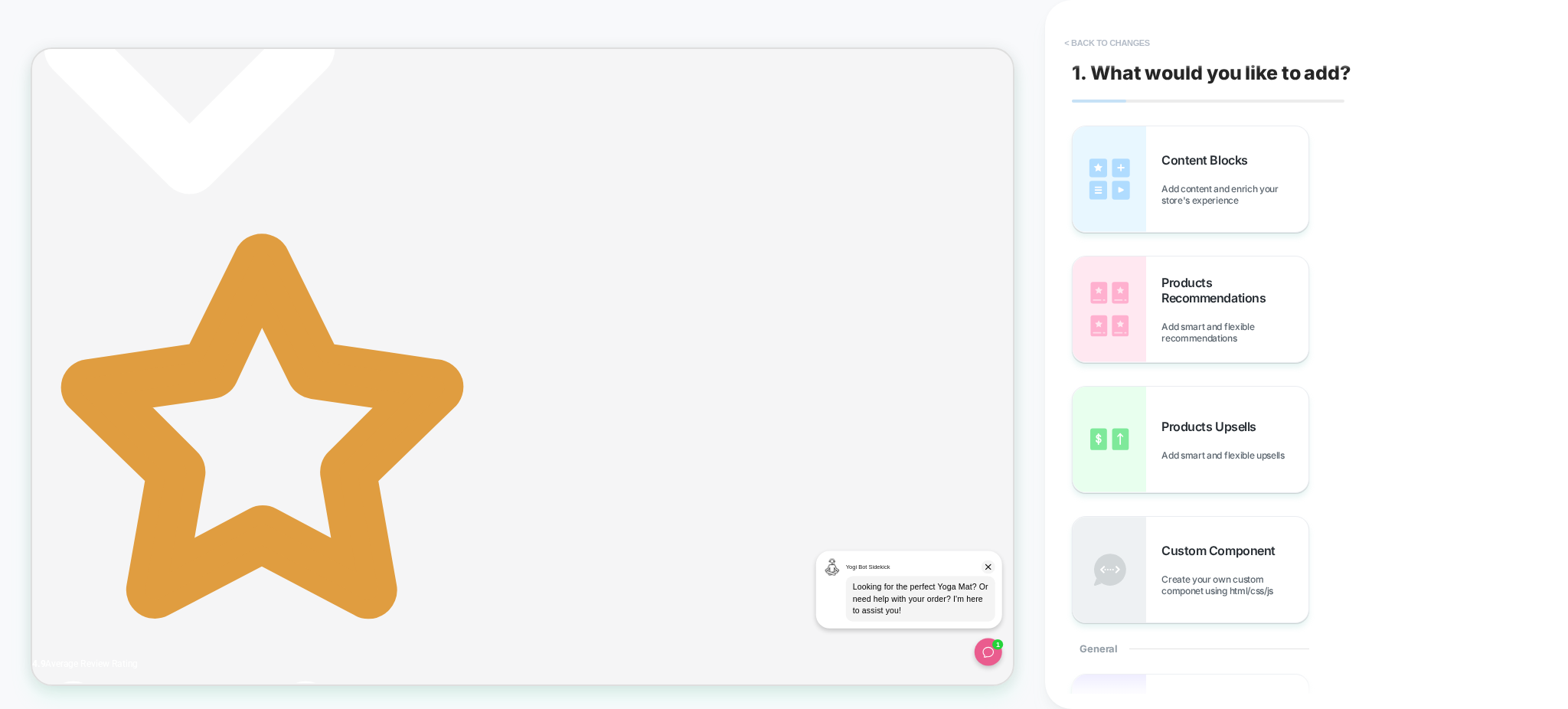
click at [1103, 39] on button "< Back to changes" at bounding box center [1107, 42] width 101 height 24
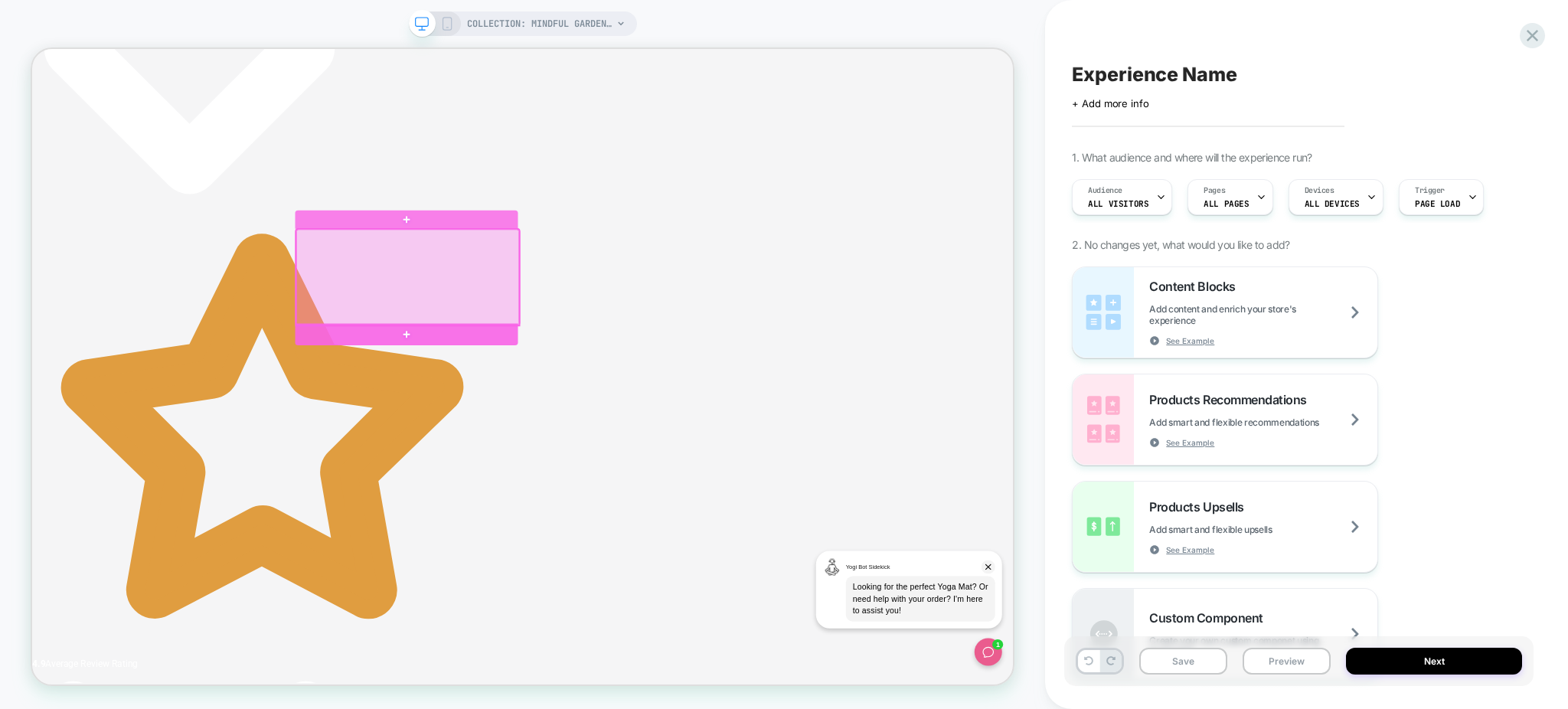
click at [589, 433] on div at bounding box center [531, 429] width 297 height 29
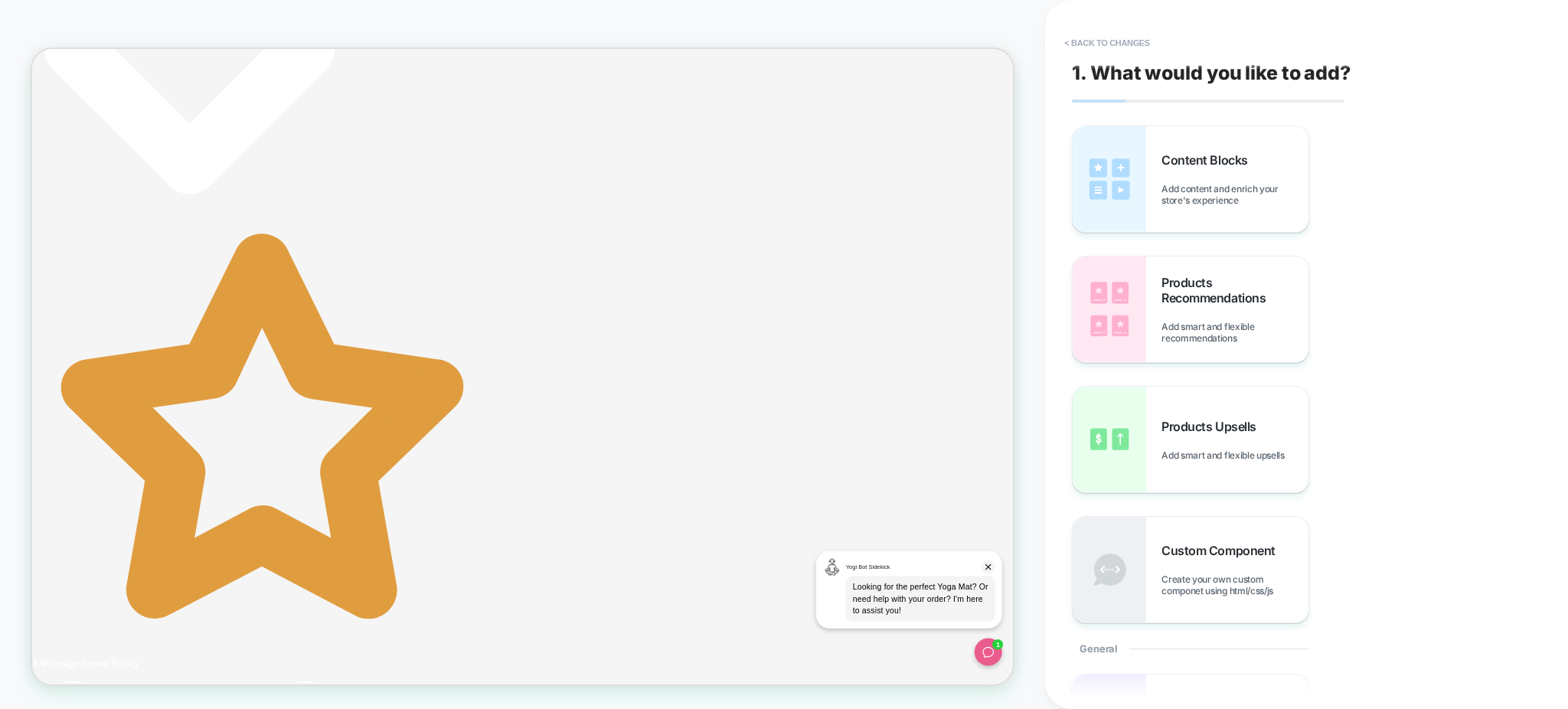
scroll to position [467, 0]
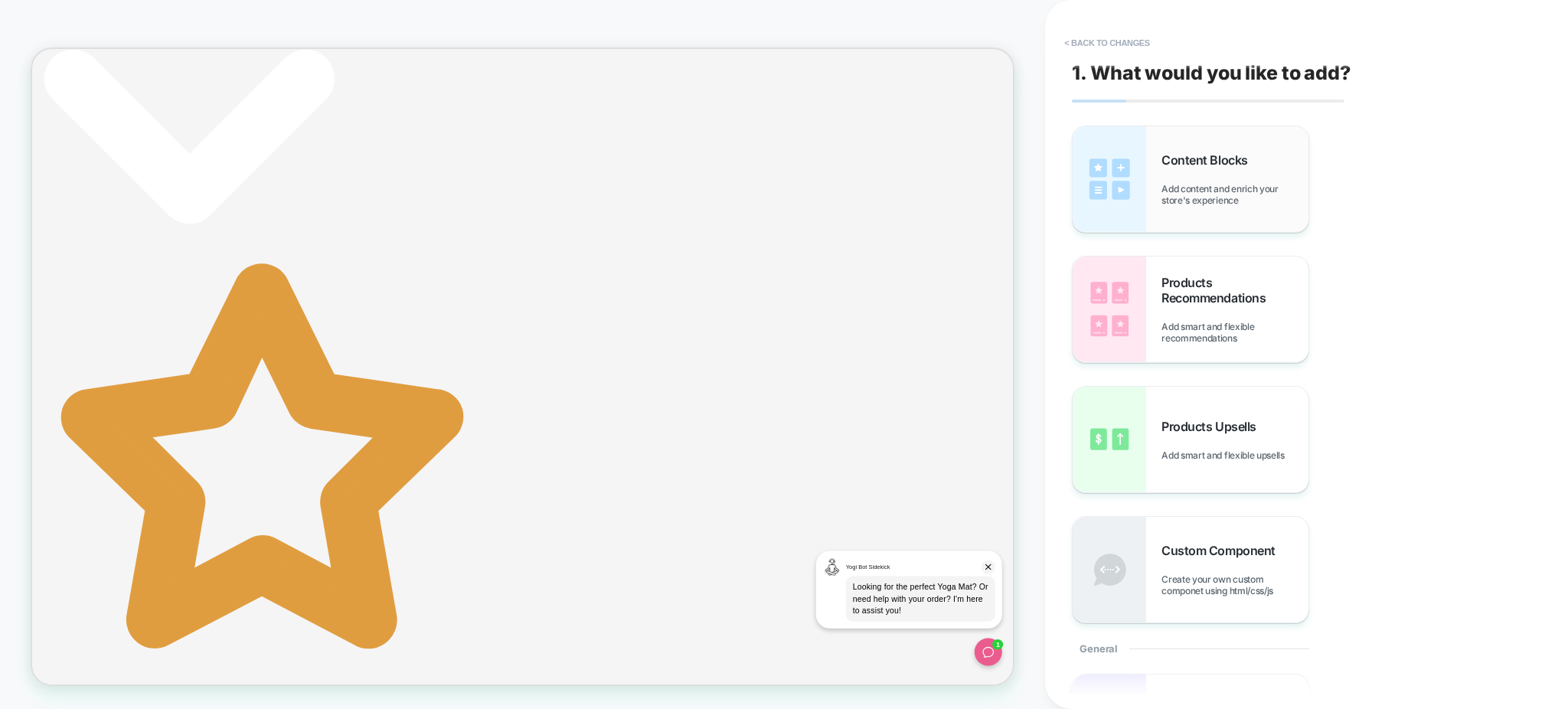
click at [1188, 175] on div "Content Blocks Add content and enrich your store's experience" at bounding box center [1235, 179] width 147 height 54
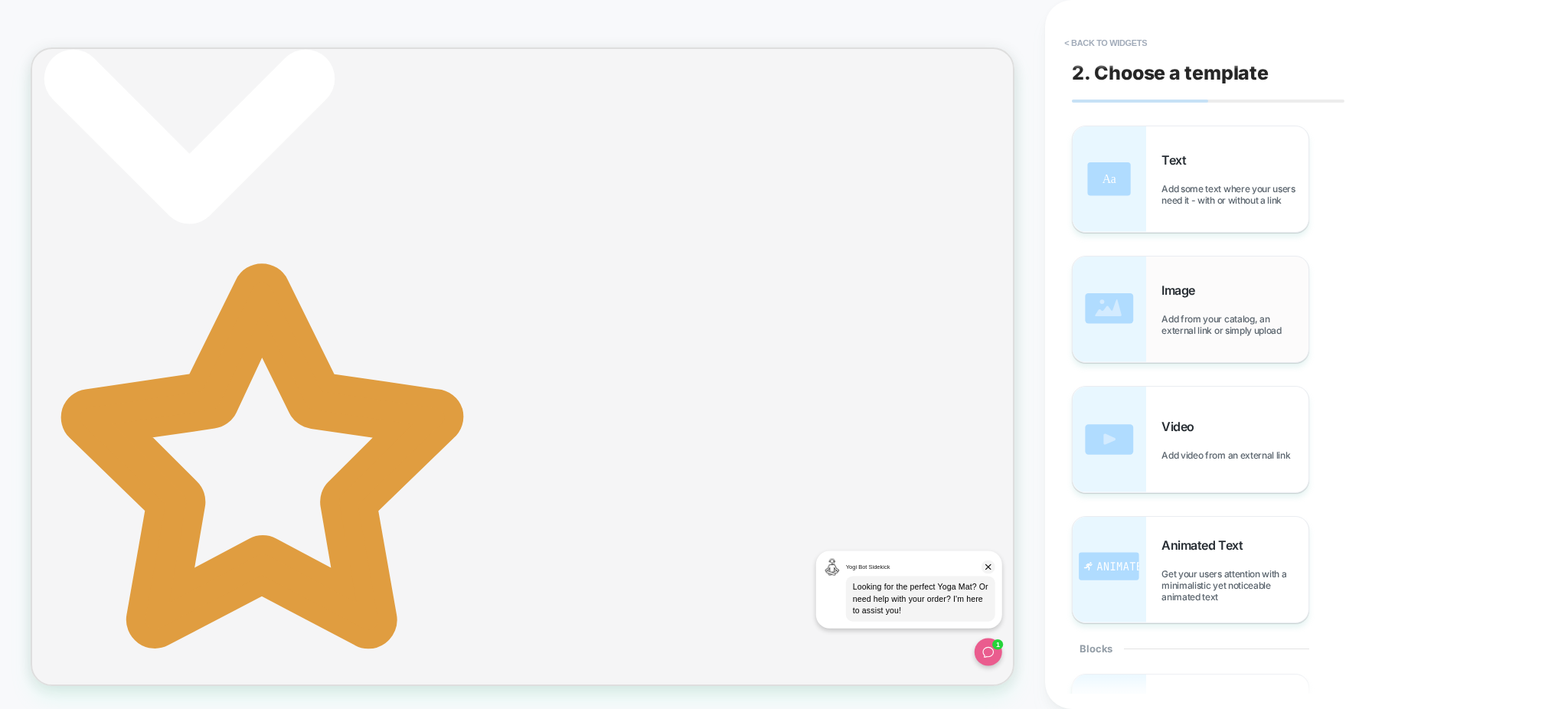
click at [1209, 304] on div "Image Add from your catalog, an external link or simply upload" at bounding box center [1235, 310] width 147 height 54
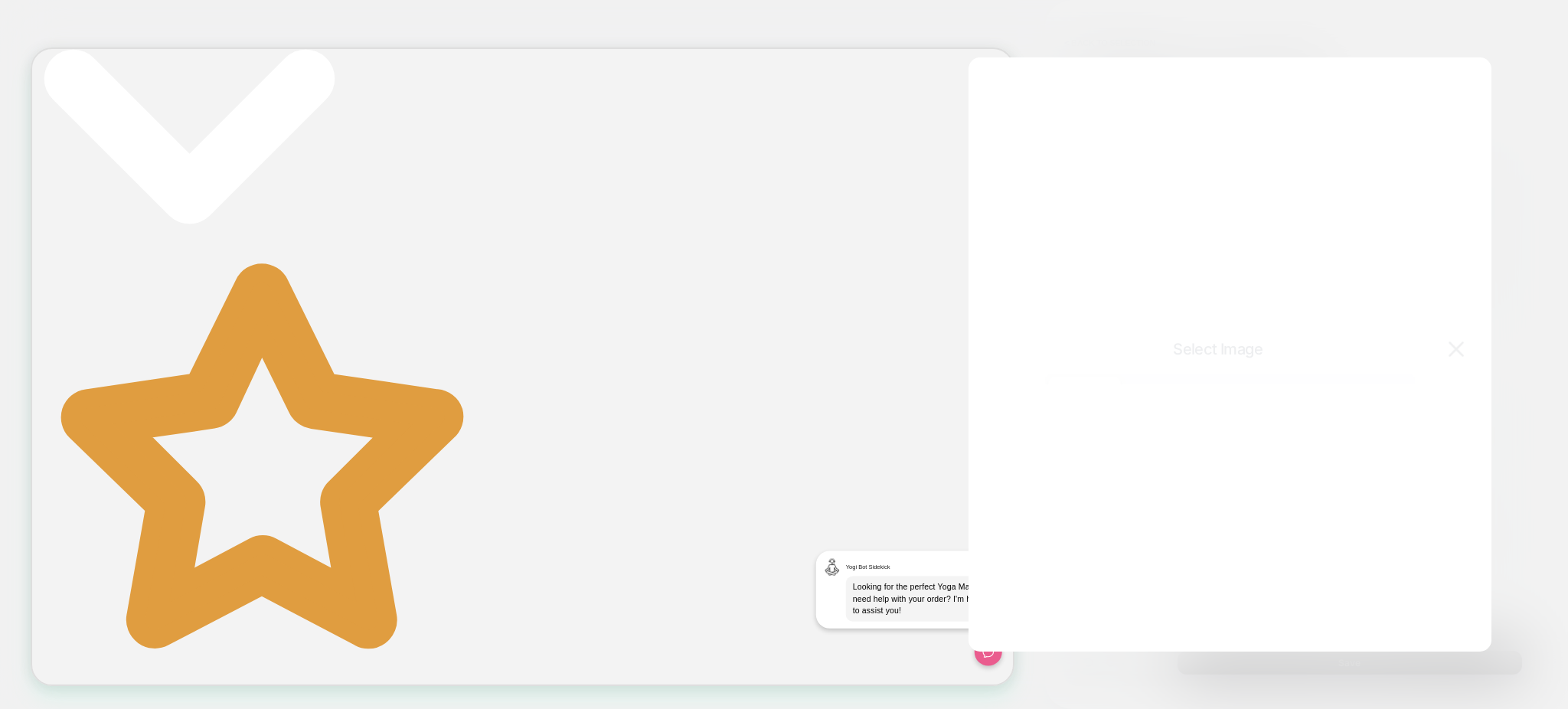
scroll to position [523, 0]
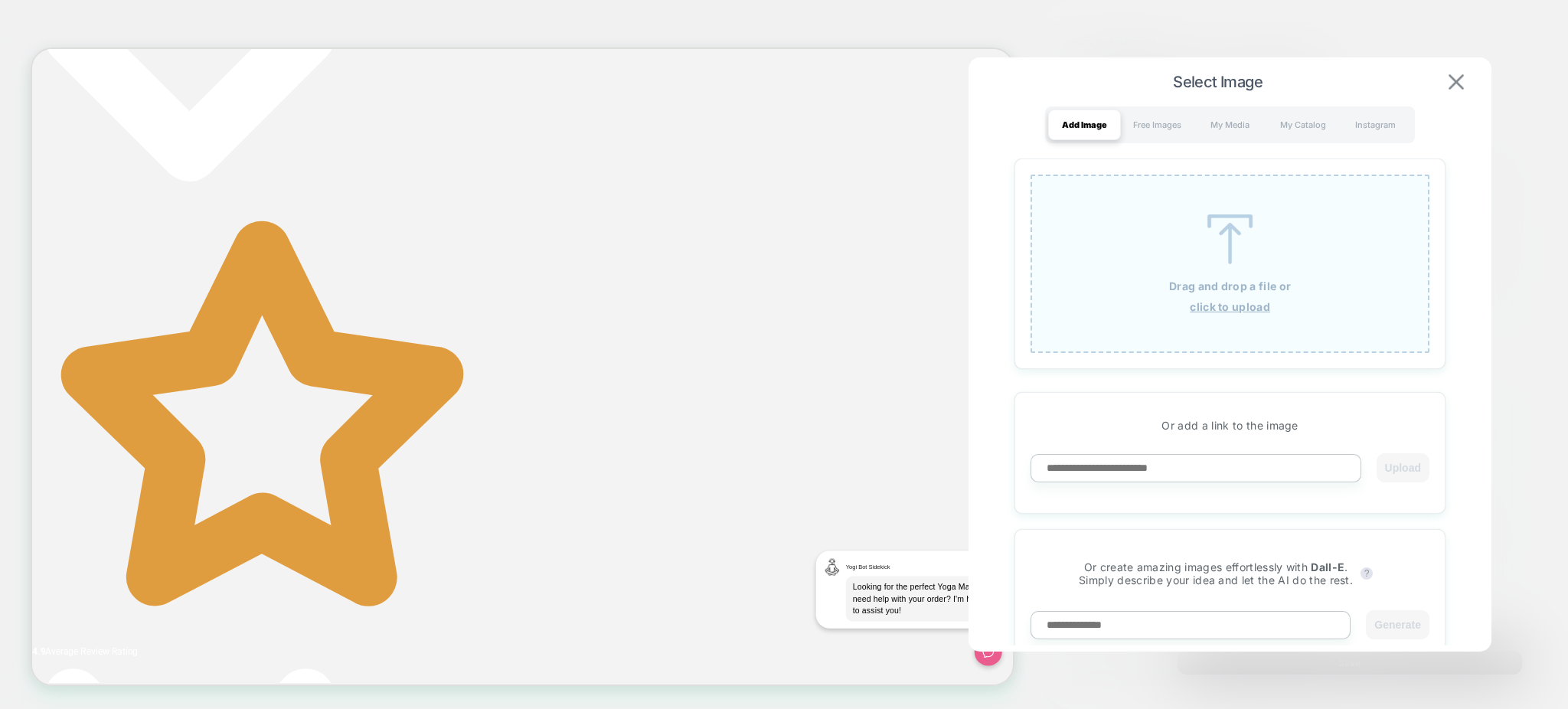
click at [1449, 87] on img at bounding box center [1456, 82] width 15 height 15
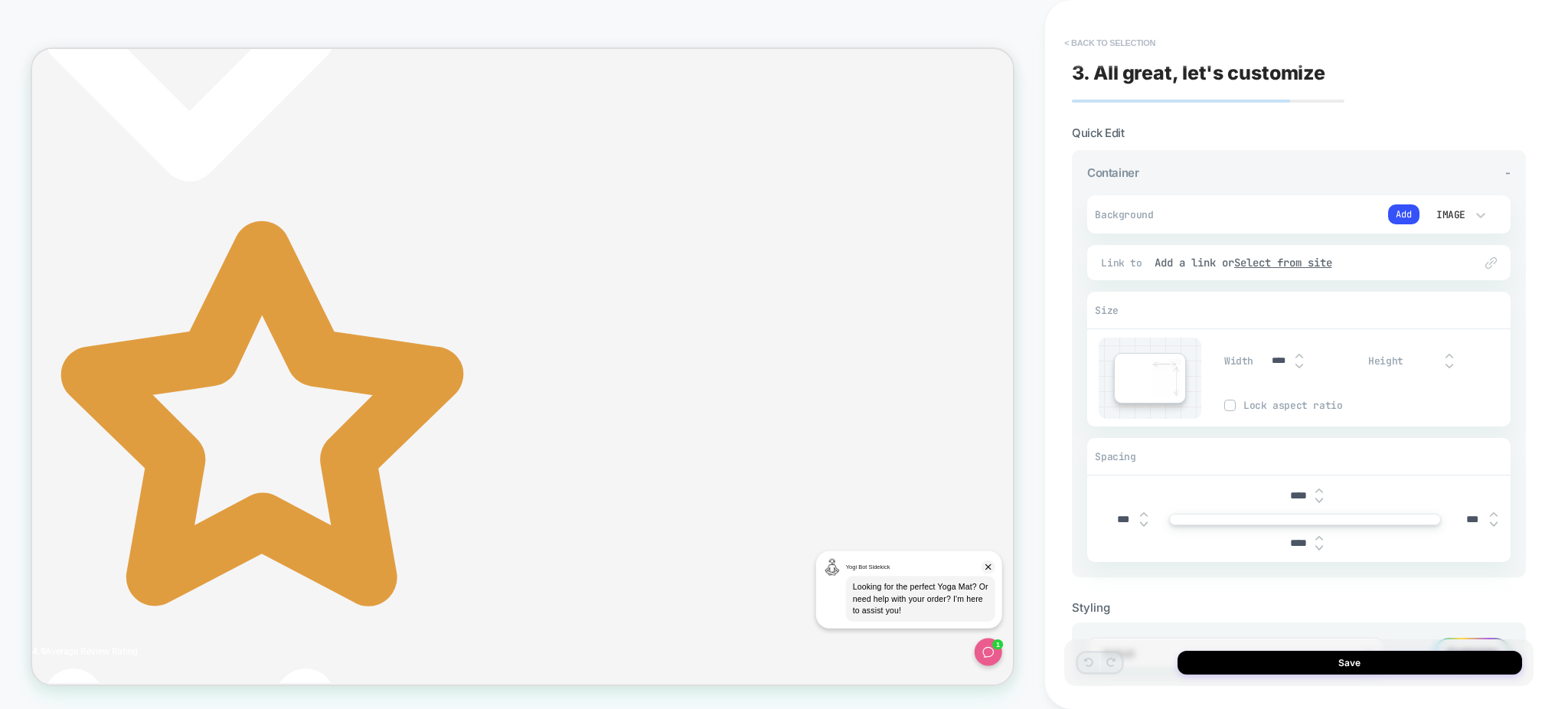
click at [1124, 50] on button "< Back to selection" at bounding box center [1110, 42] width 107 height 24
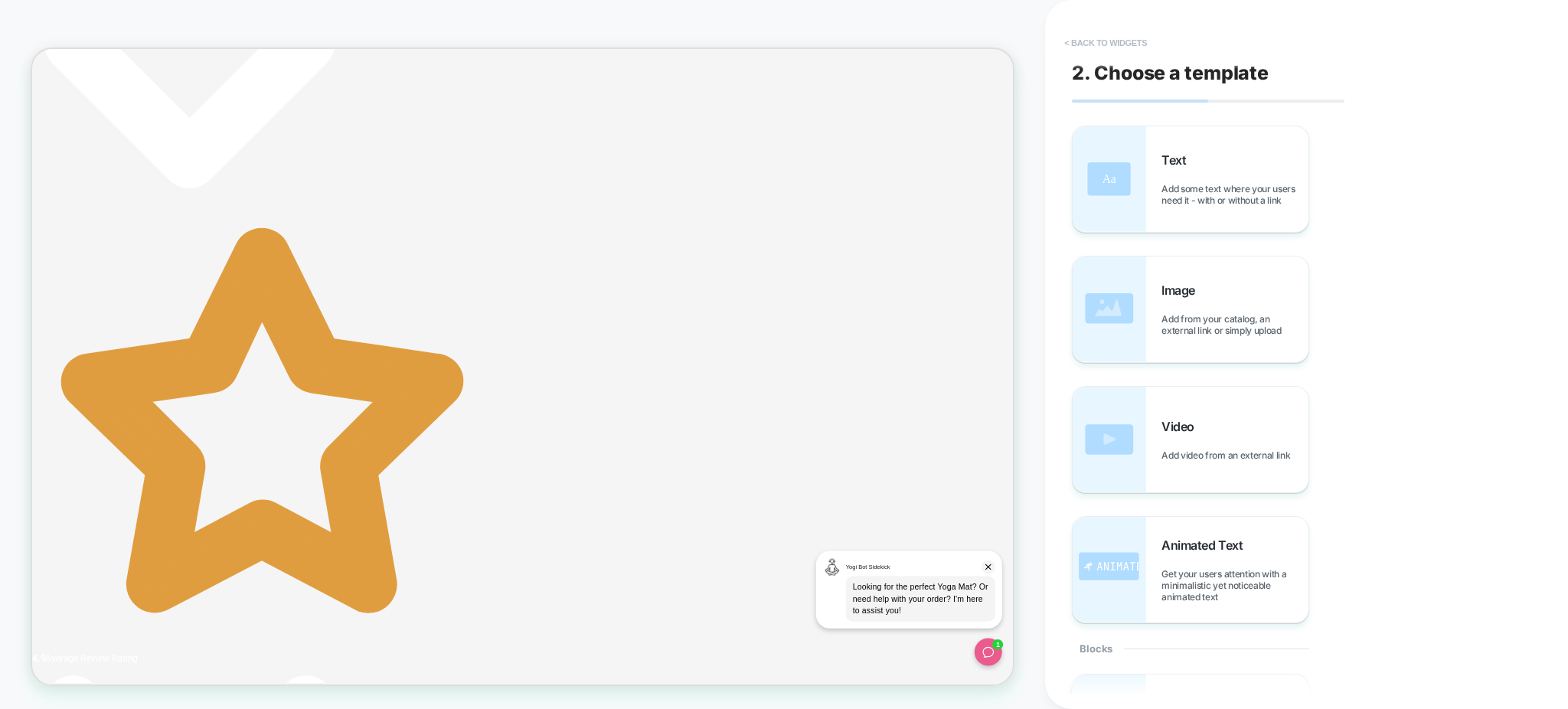
click at [1098, 44] on button "< Back to widgets" at bounding box center [1106, 42] width 98 height 24
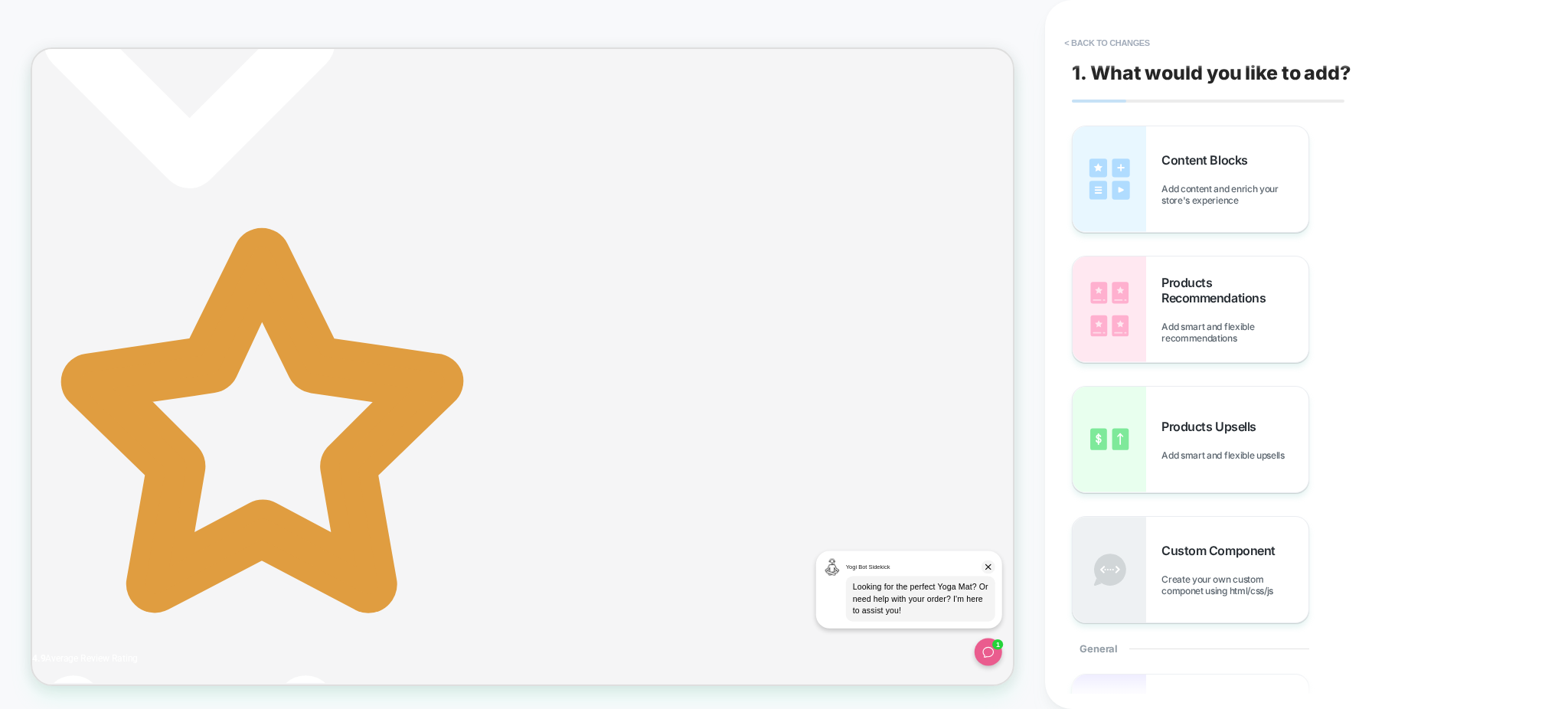
scroll to position [468, 0]
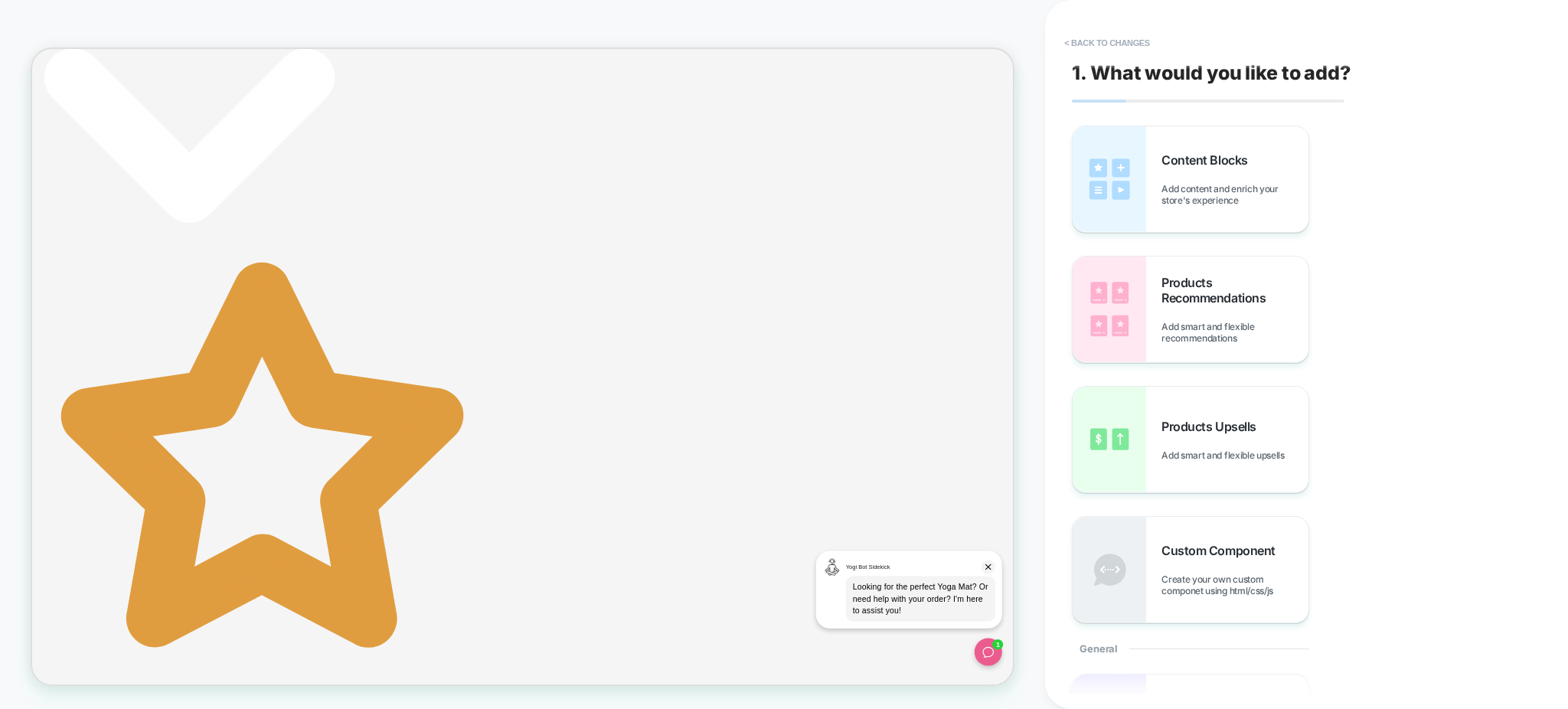
click at [1072, 49] on button "< Back to changes" at bounding box center [1107, 42] width 101 height 24
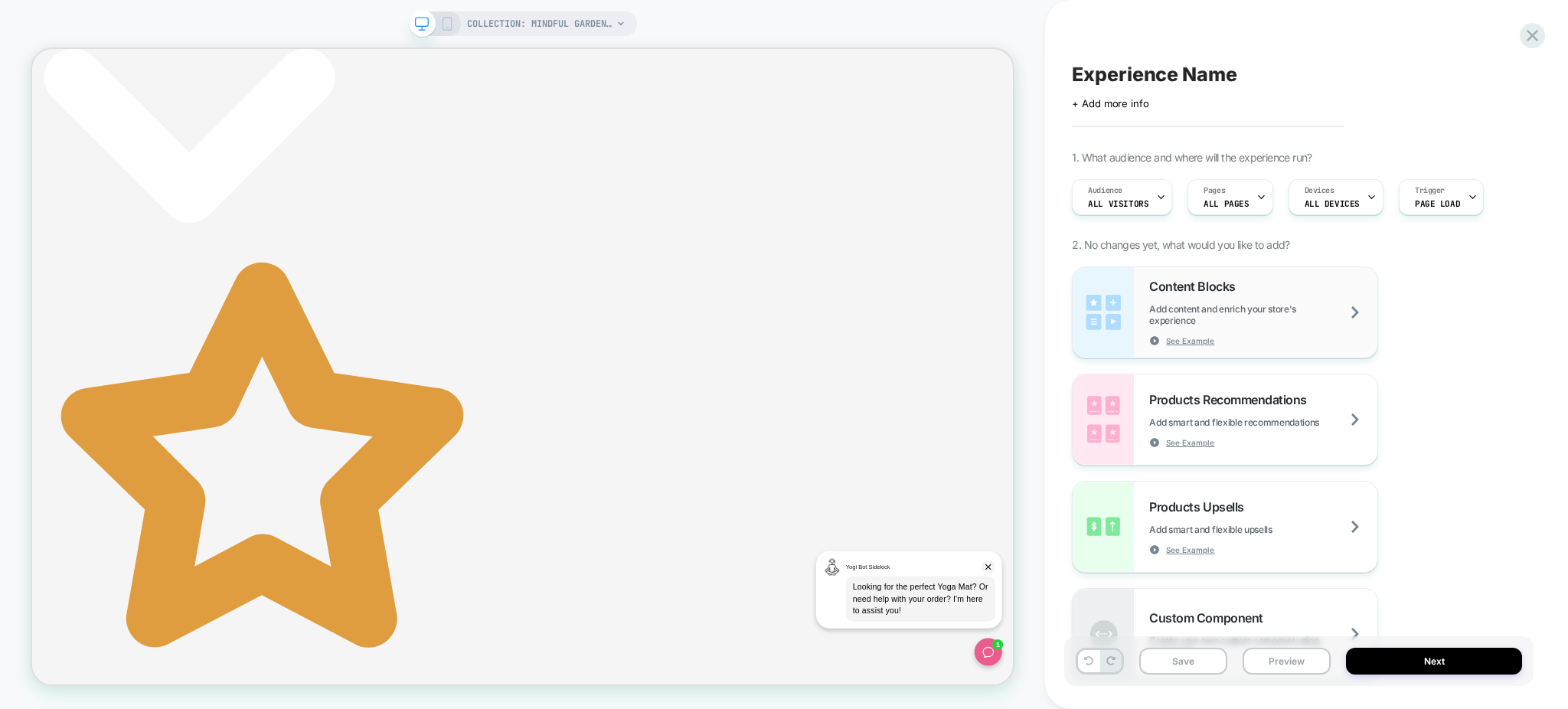
click at [1304, 287] on div "Content Blocks Add content and enrich your store's experience See Example" at bounding box center [1264, 311] width 228 height 67
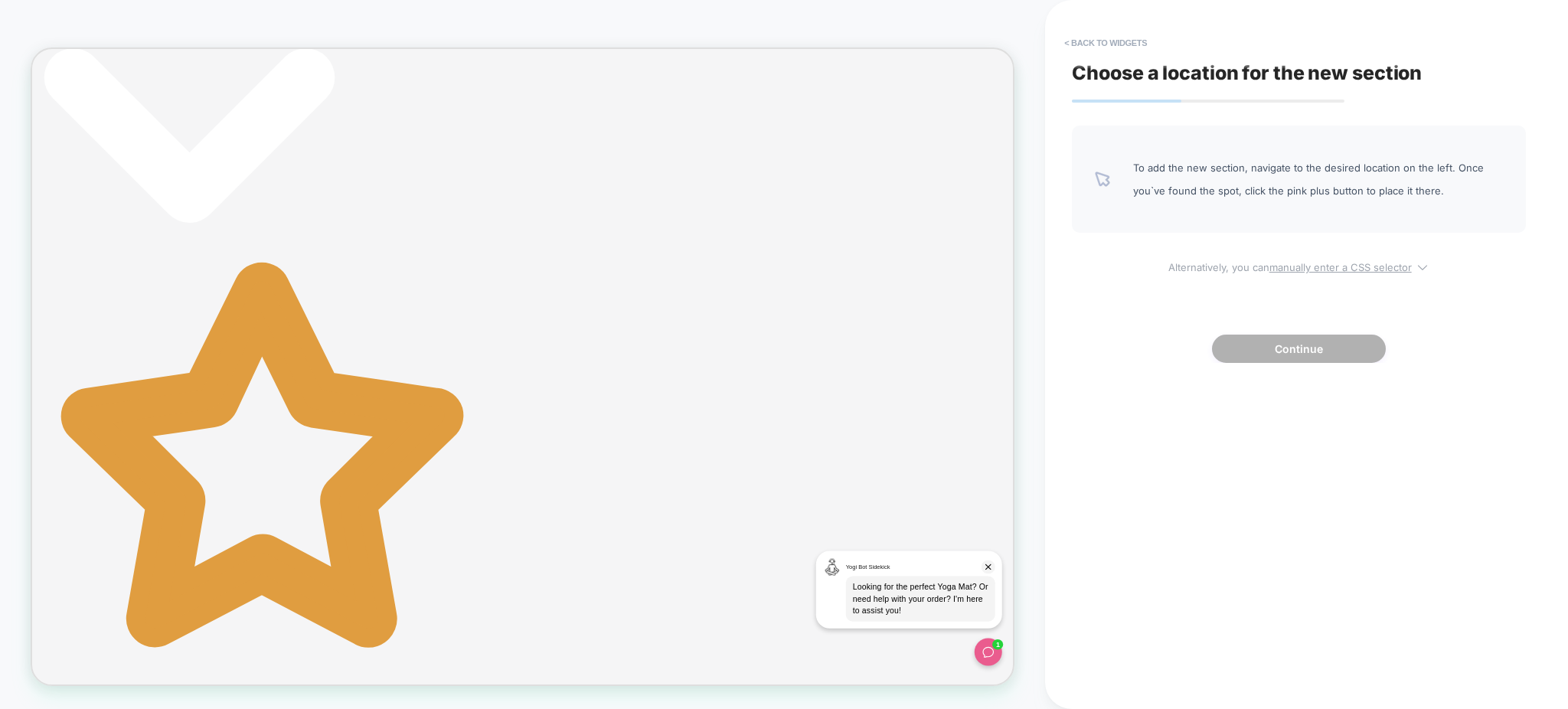
click at [1330, 270] on u "manually enter a CSS selector" at bounding box center [1341, 267] width 143 height 13
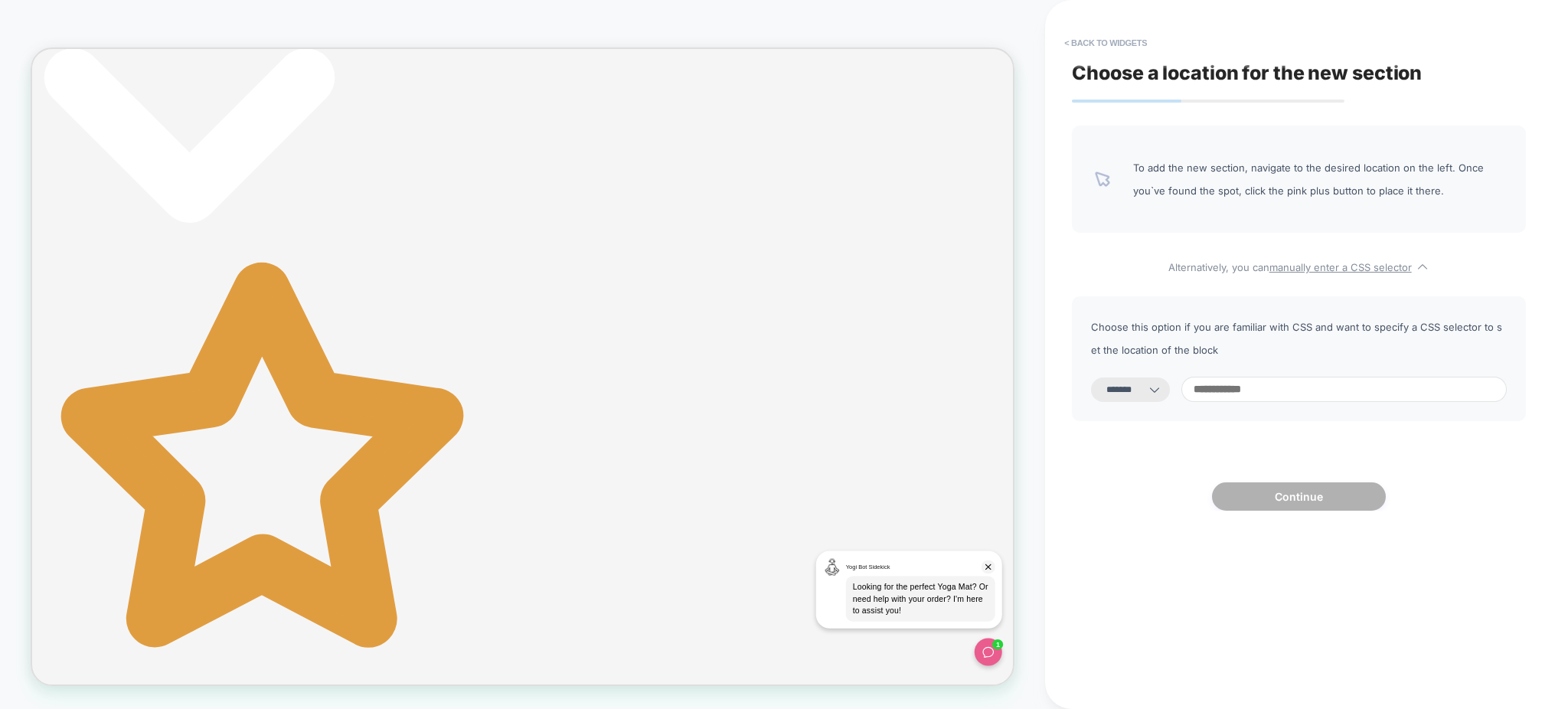
click at [1145, 386] on select "**********" at bounding box center [1131, 389] width 79 height 24
select select "*********"
click at [1091, 377] on select "**********" at bounding box center [1131, 389] width 79 height 24
click at [1254, 385] on input at bounding box center [1344, 390] width 325 height 25
paste input "**********"
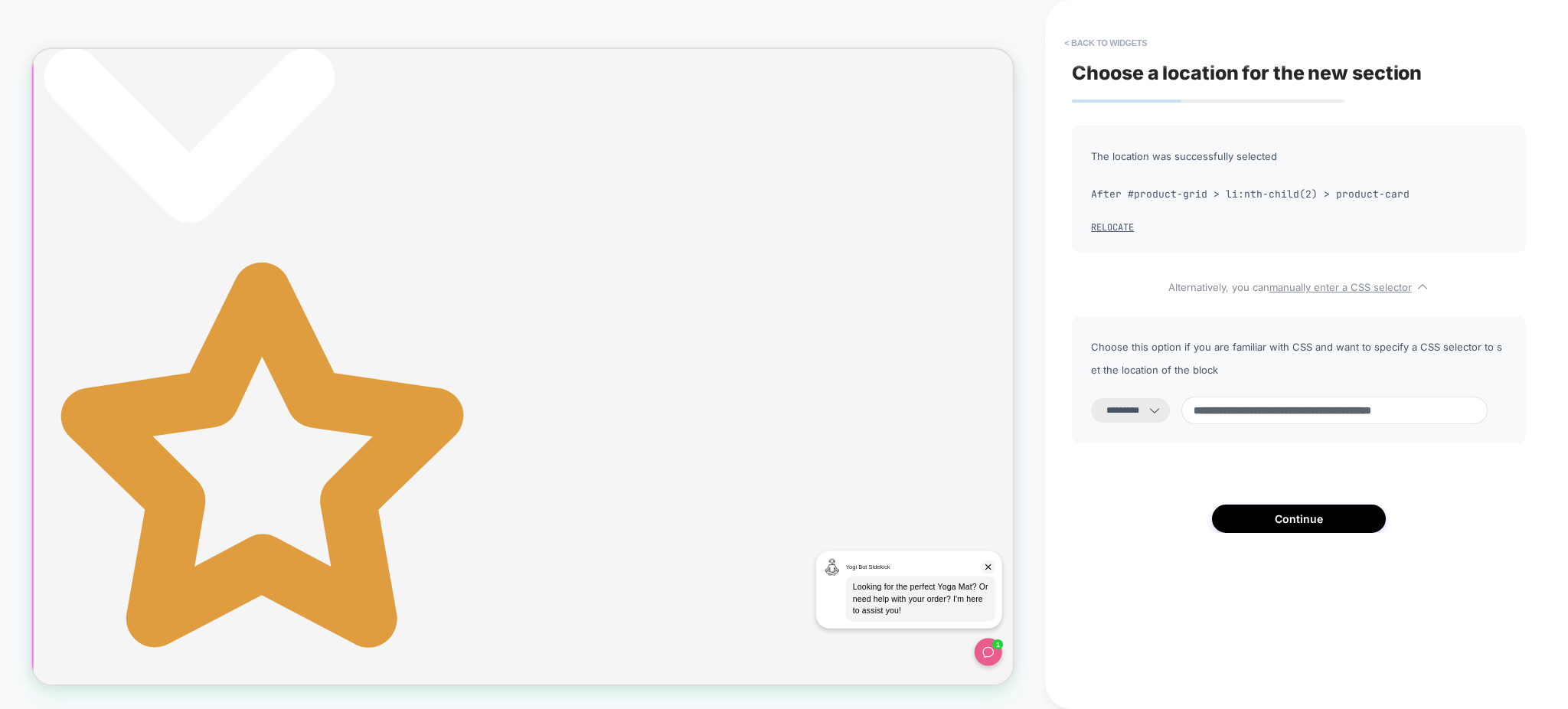
scroll to position [512, 0]
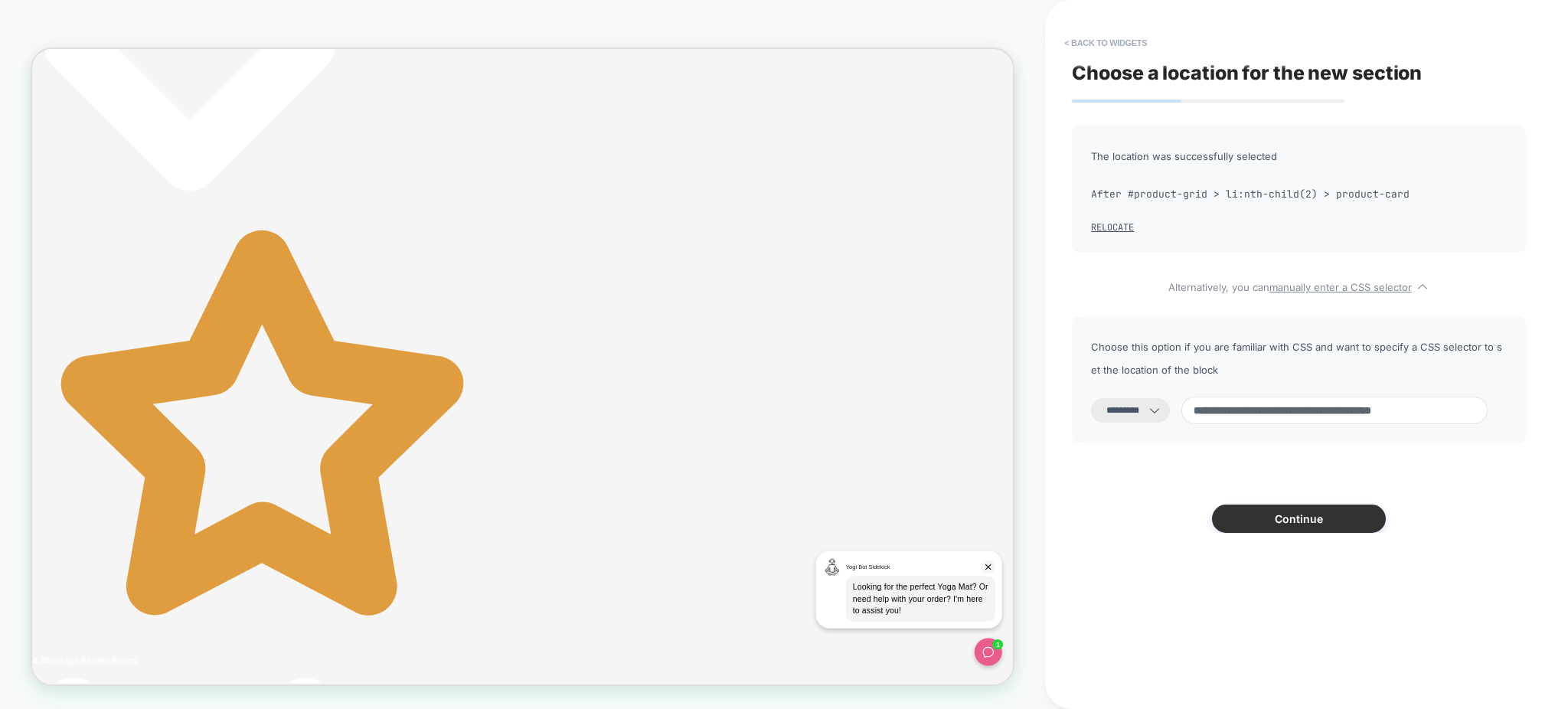
type input "**********"
click at [1313, 519] on button "Continue" at bounding box center [1299, 519] width 174 height 29
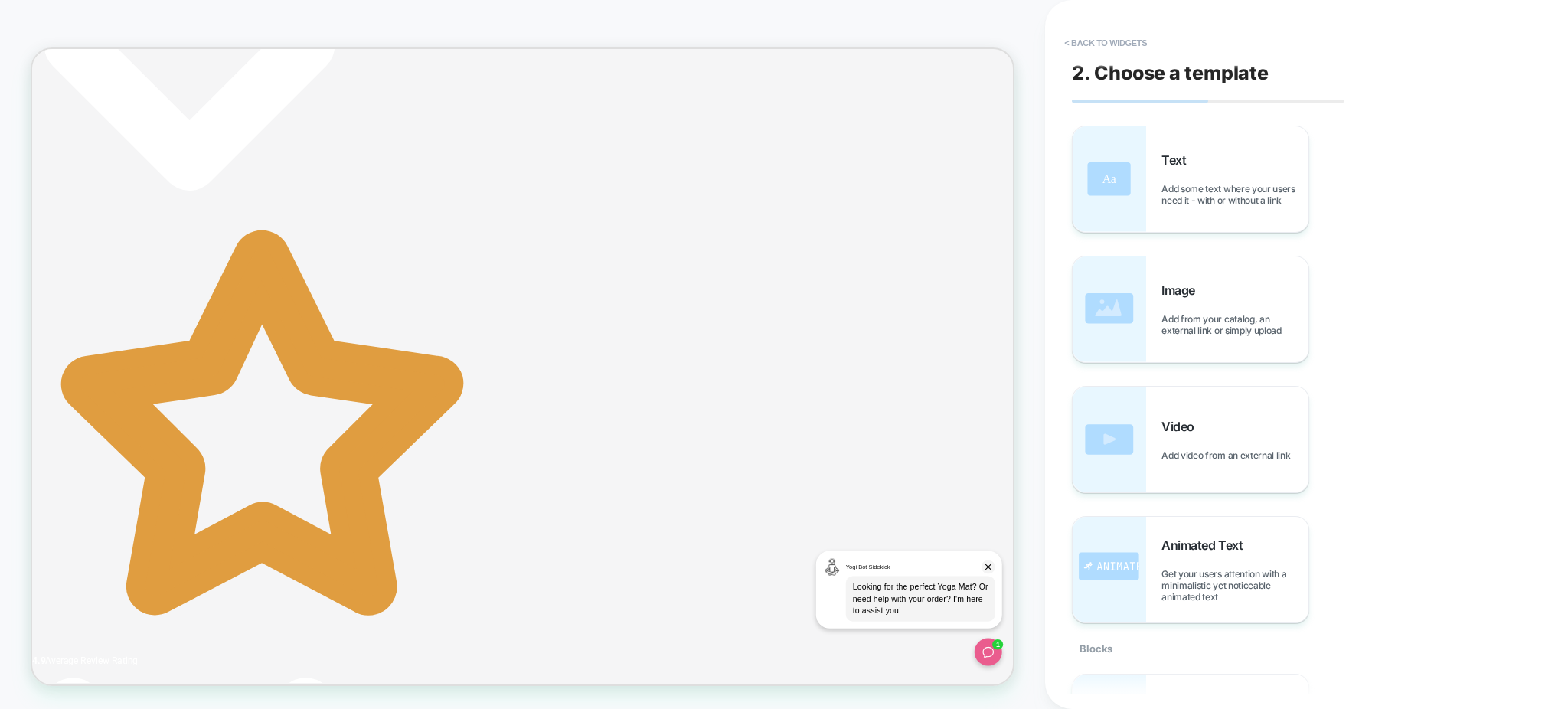
scroll to position [302, 0]
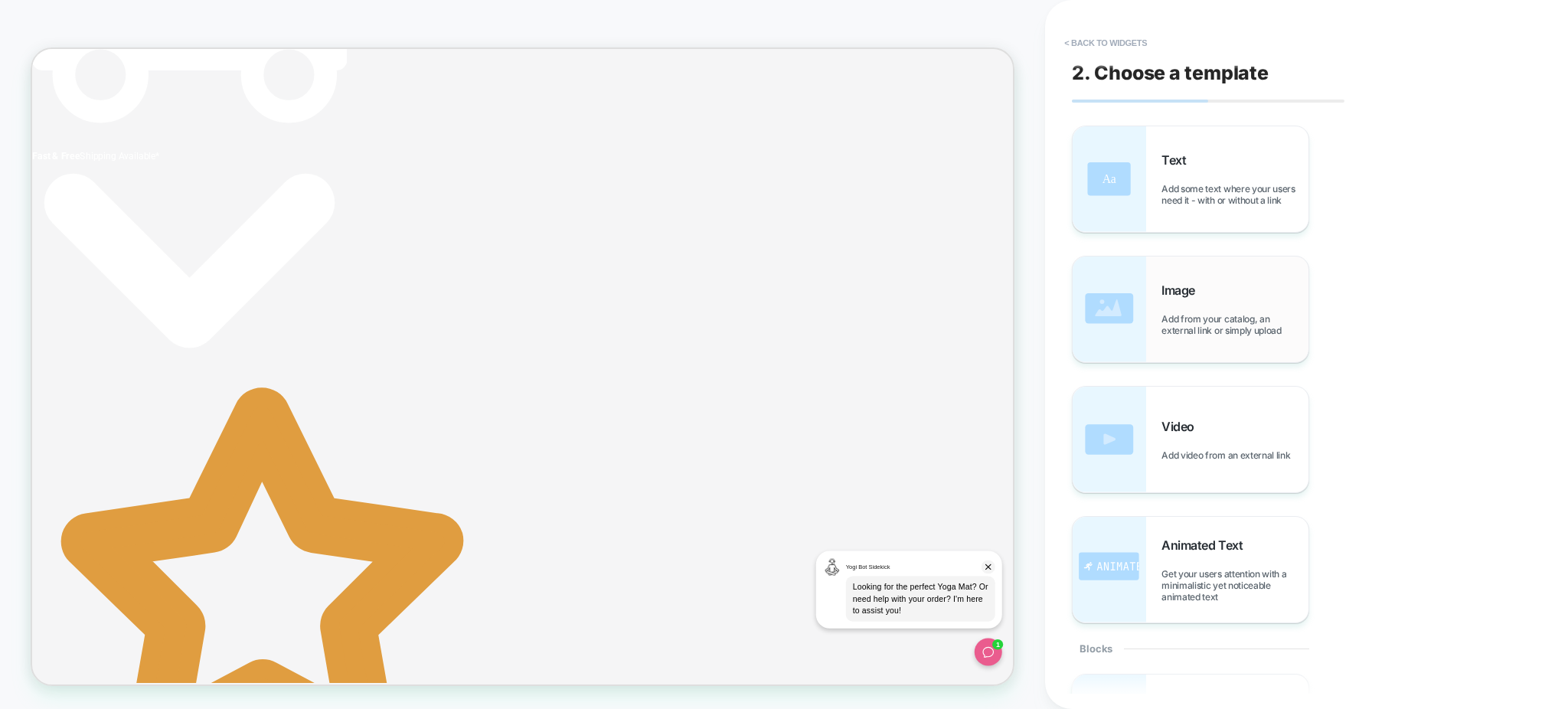
click at [1184, 304] on div "Image Add from your catalog, an external link or simply upload" at bounding box center [1235, 310] width 147 height 54
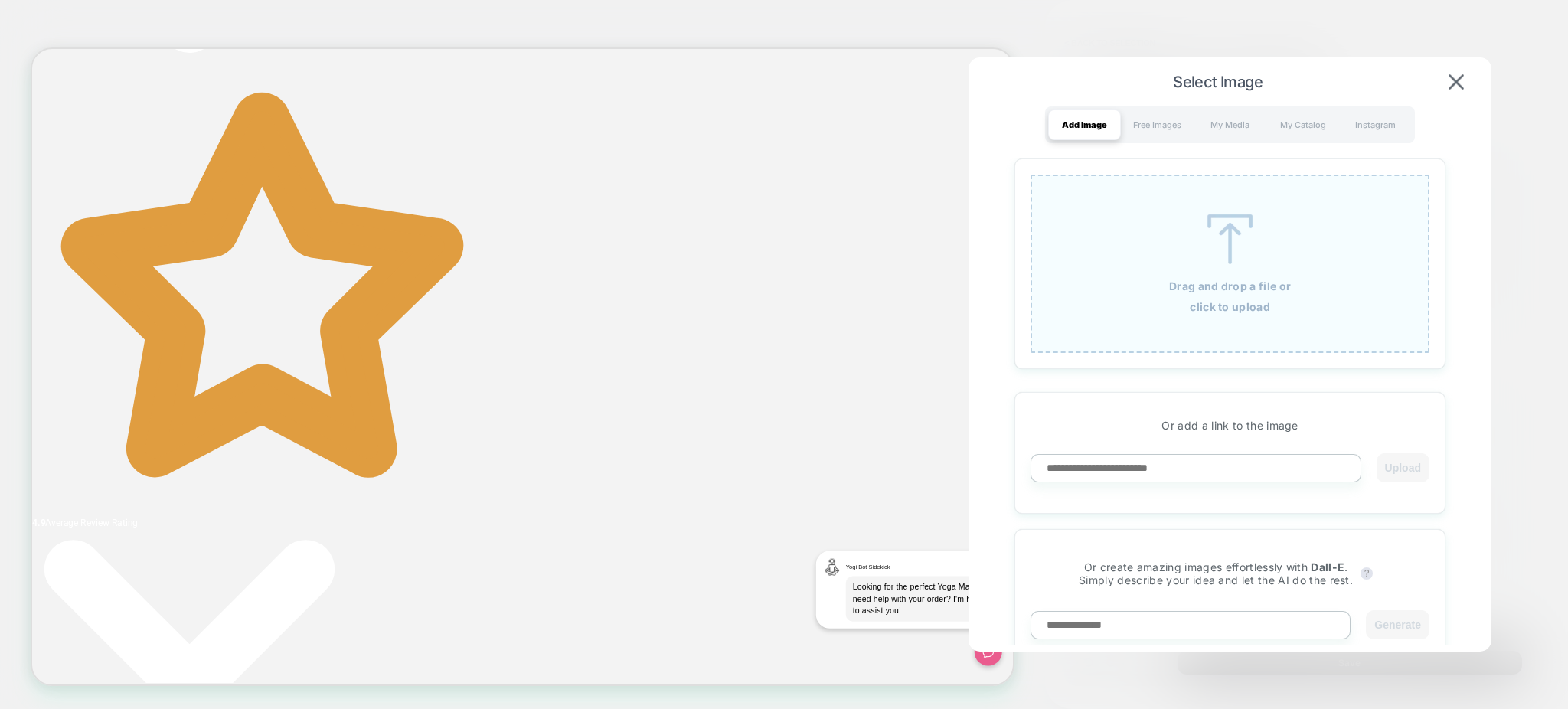
scroll to position [710, 0]
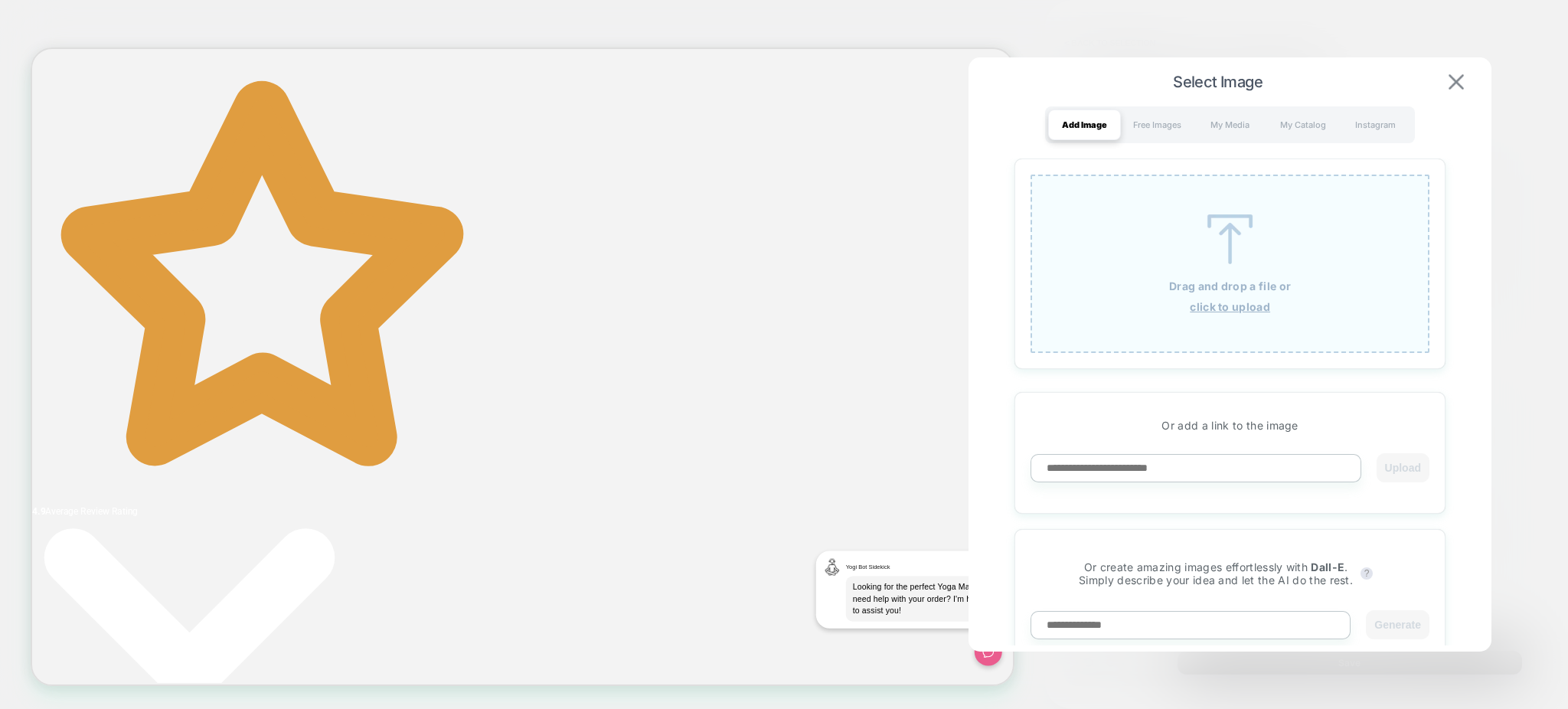
click at [1463, 76] on img at bounding box center [1456, 82] width 15 height 15
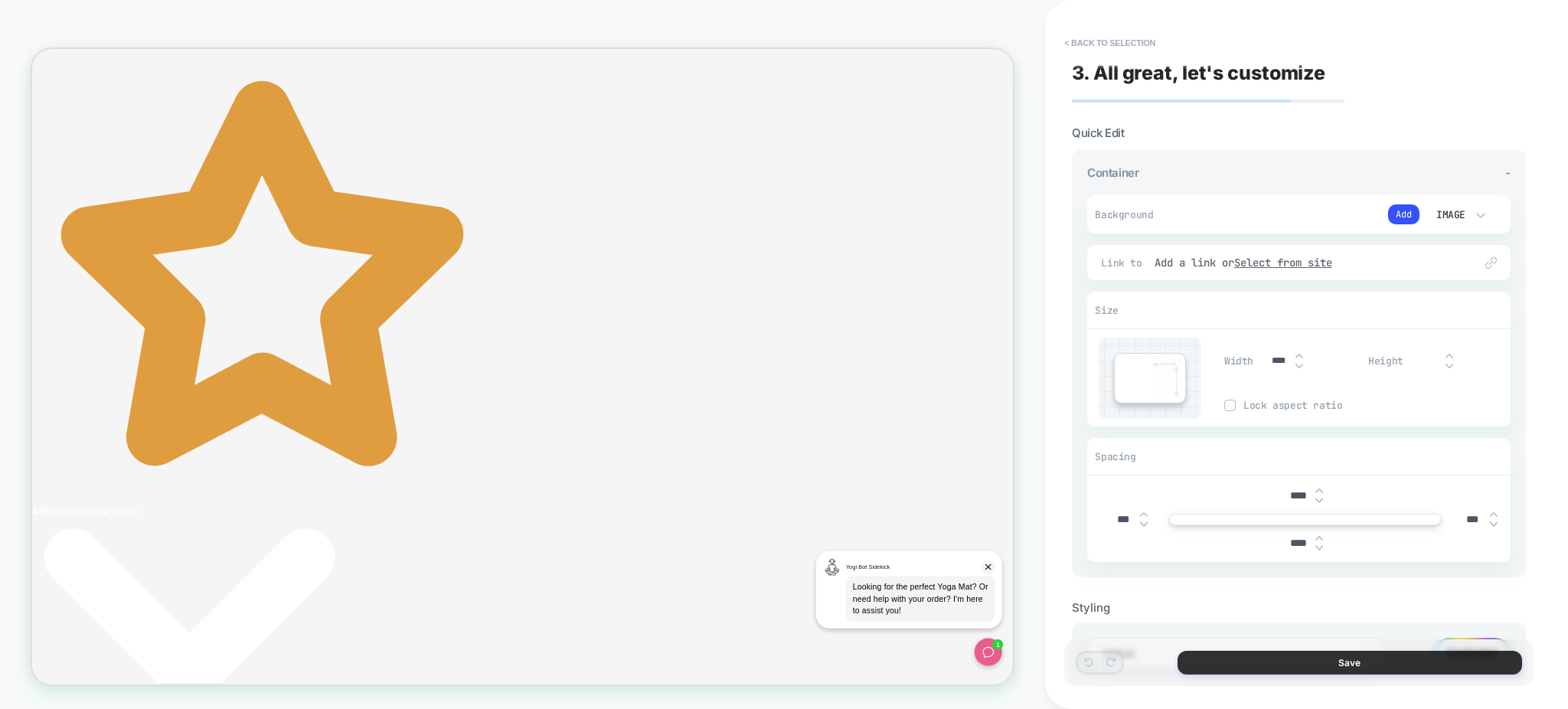
click at [1334, 653] on button "Save" at bounding box center [1350, 662] width 345 height 23
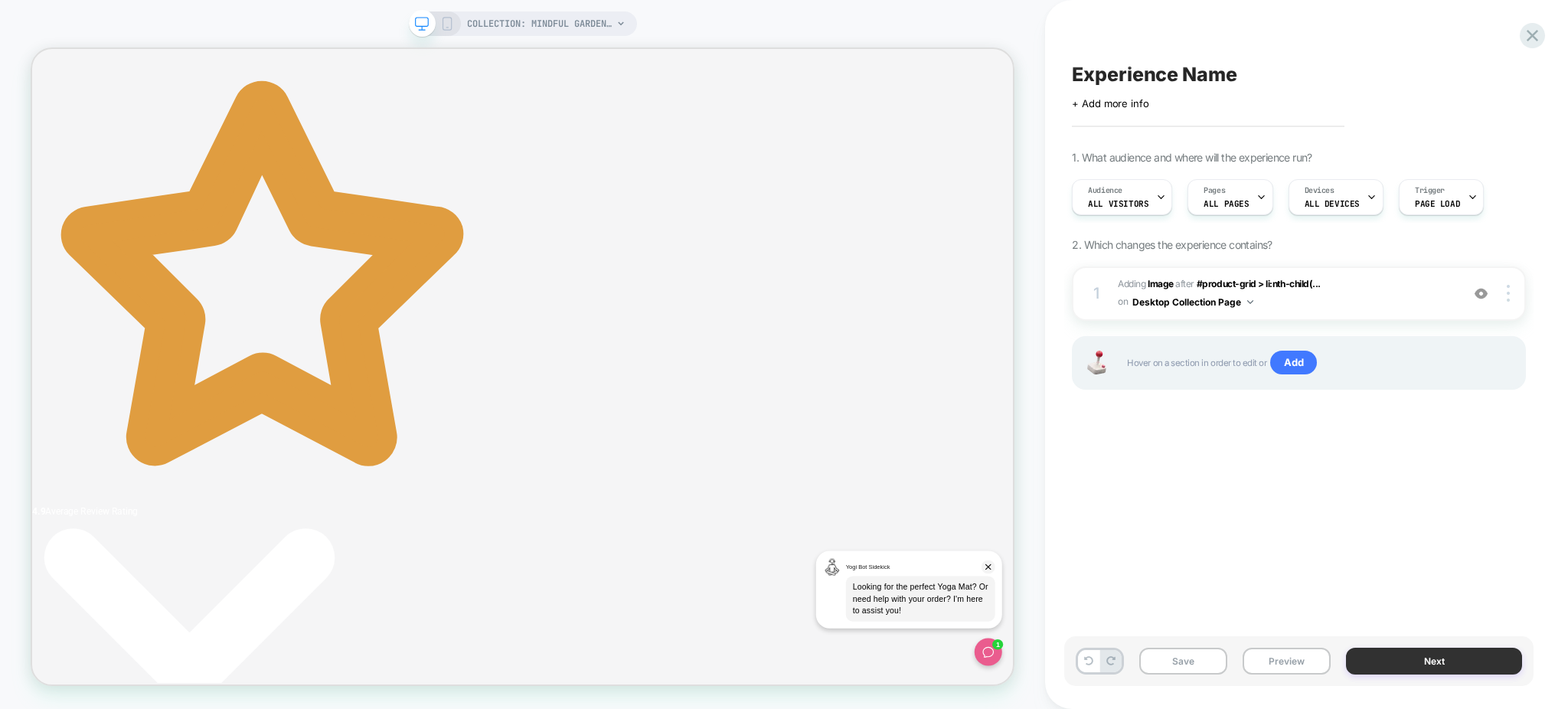
click at [1370, 653] on button "Next" at bounding box center [1434, 661] width 176 height 27
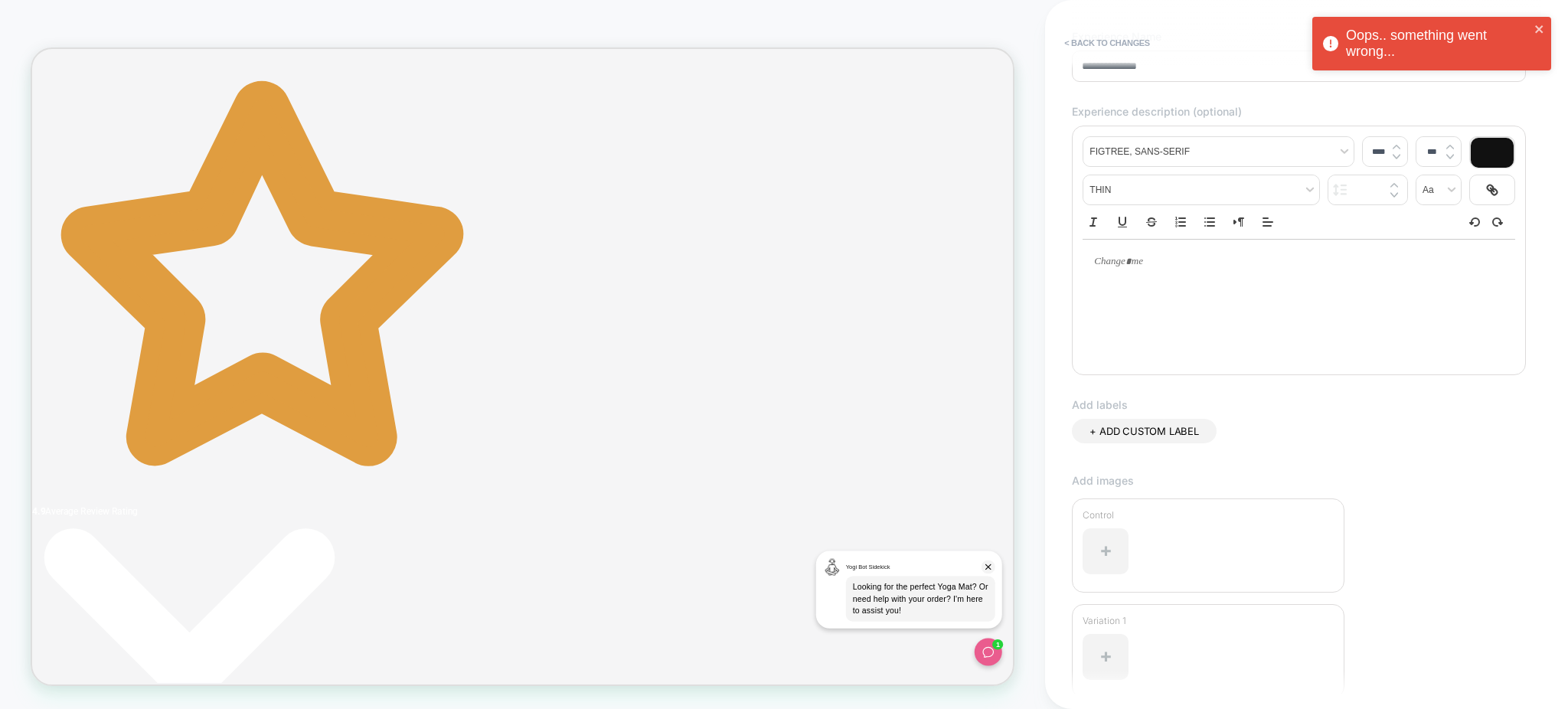
scroll to position [247, 0]
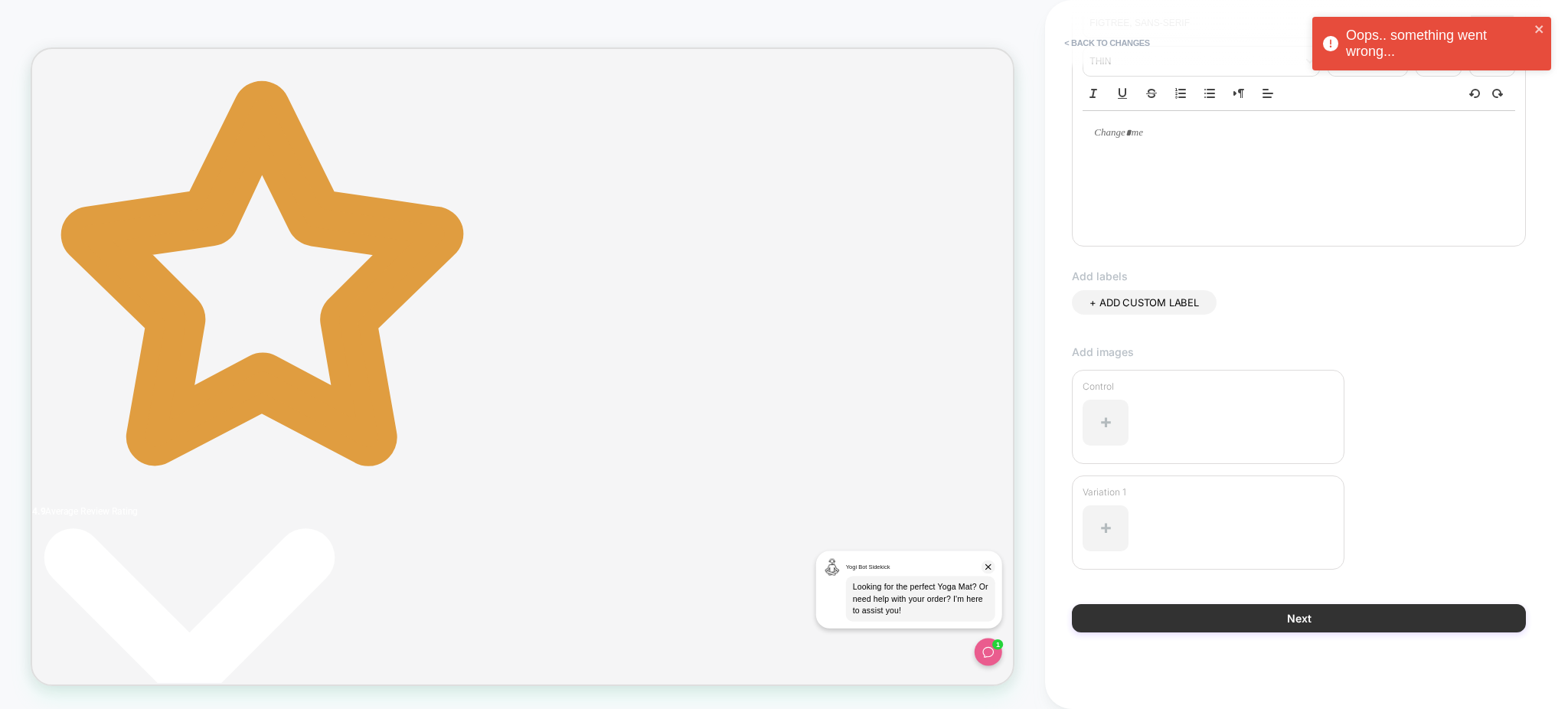
type input "**********"
click at [1259, 612] on button "Next" at bounding box center [1299, 618] width 454 height 29
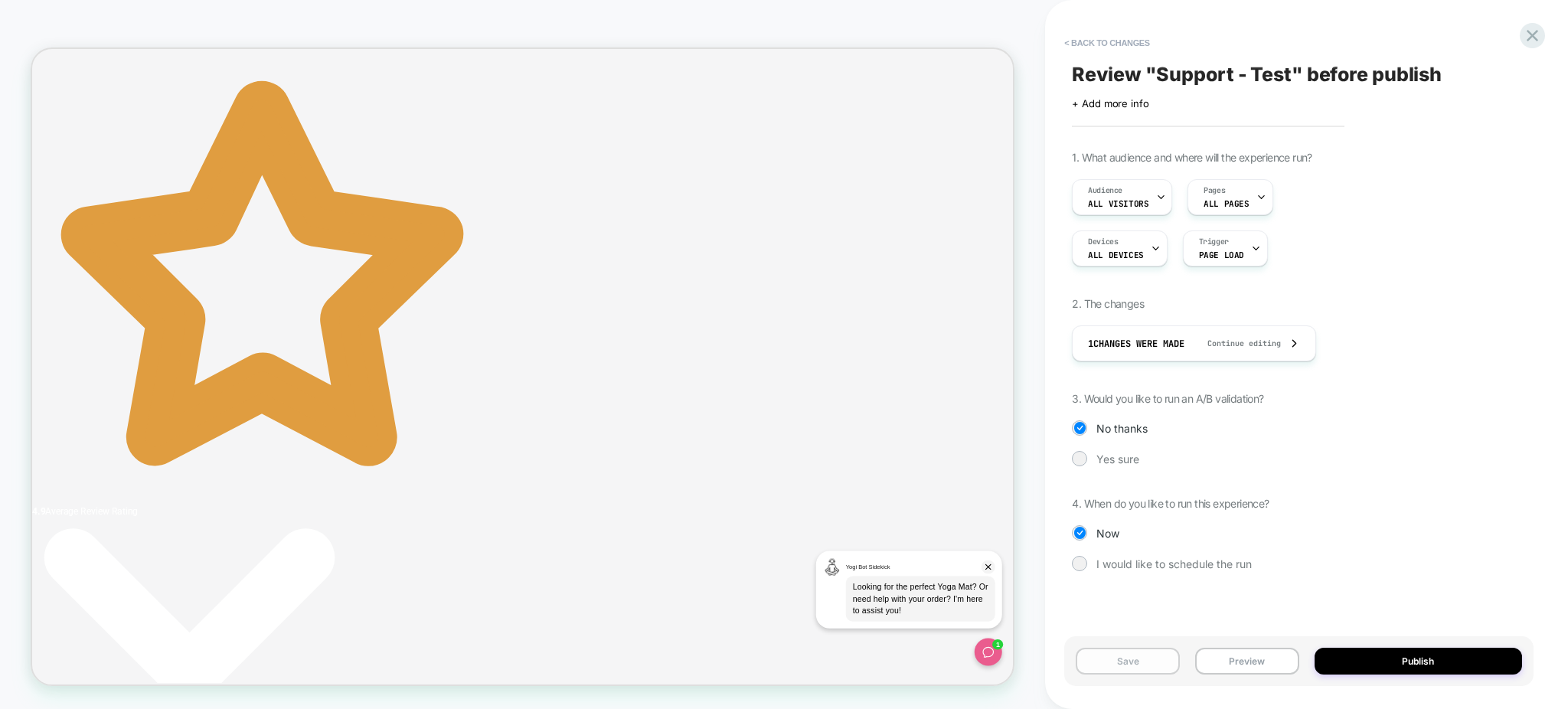
click at [1153, 667] on button "Save" at bounding box center [1128, 661] width 104 height 27
click at [1533, 31] on icon at bounding box center [1532, 35] width 21 height 21
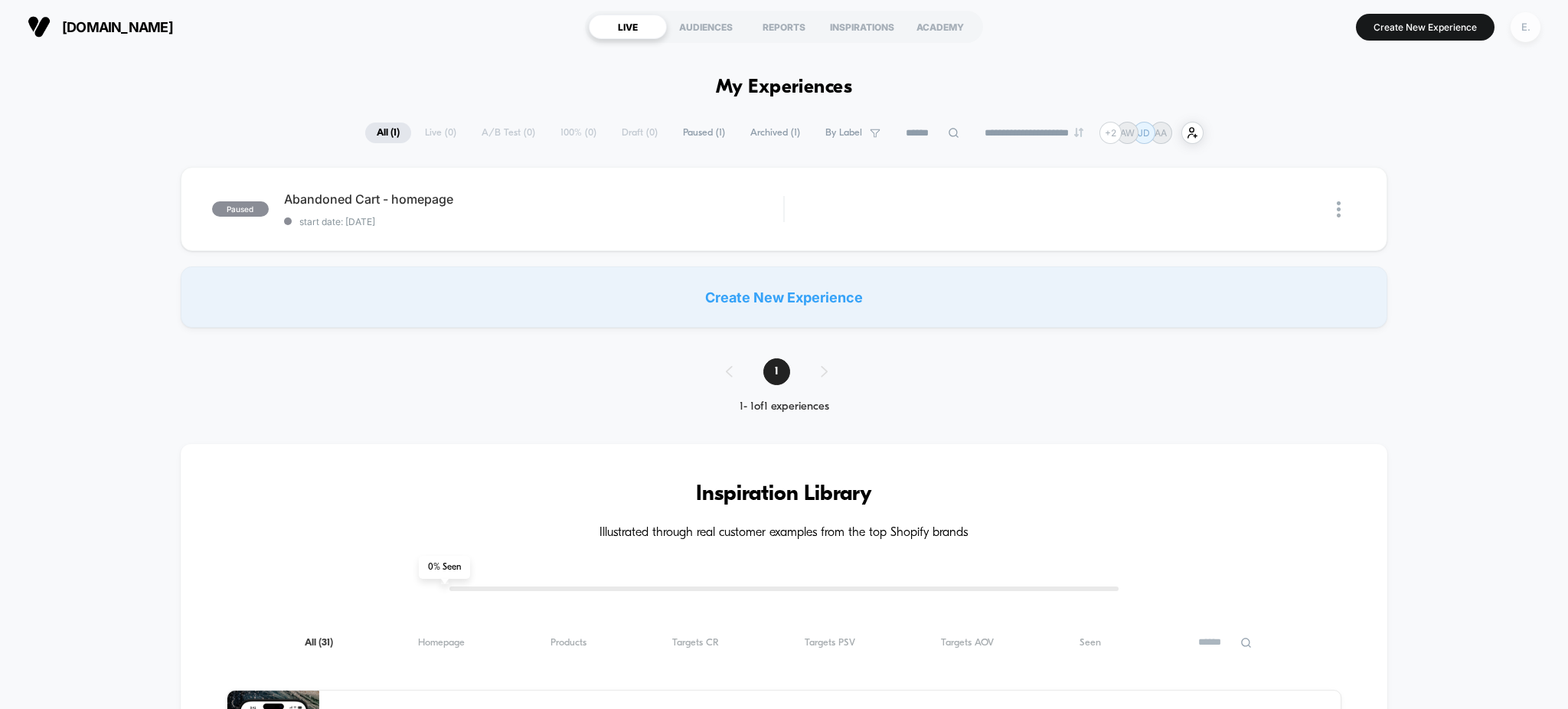
click at [1515, 34] on div "E." at bounding box center [1525, 27] width 30 height 30
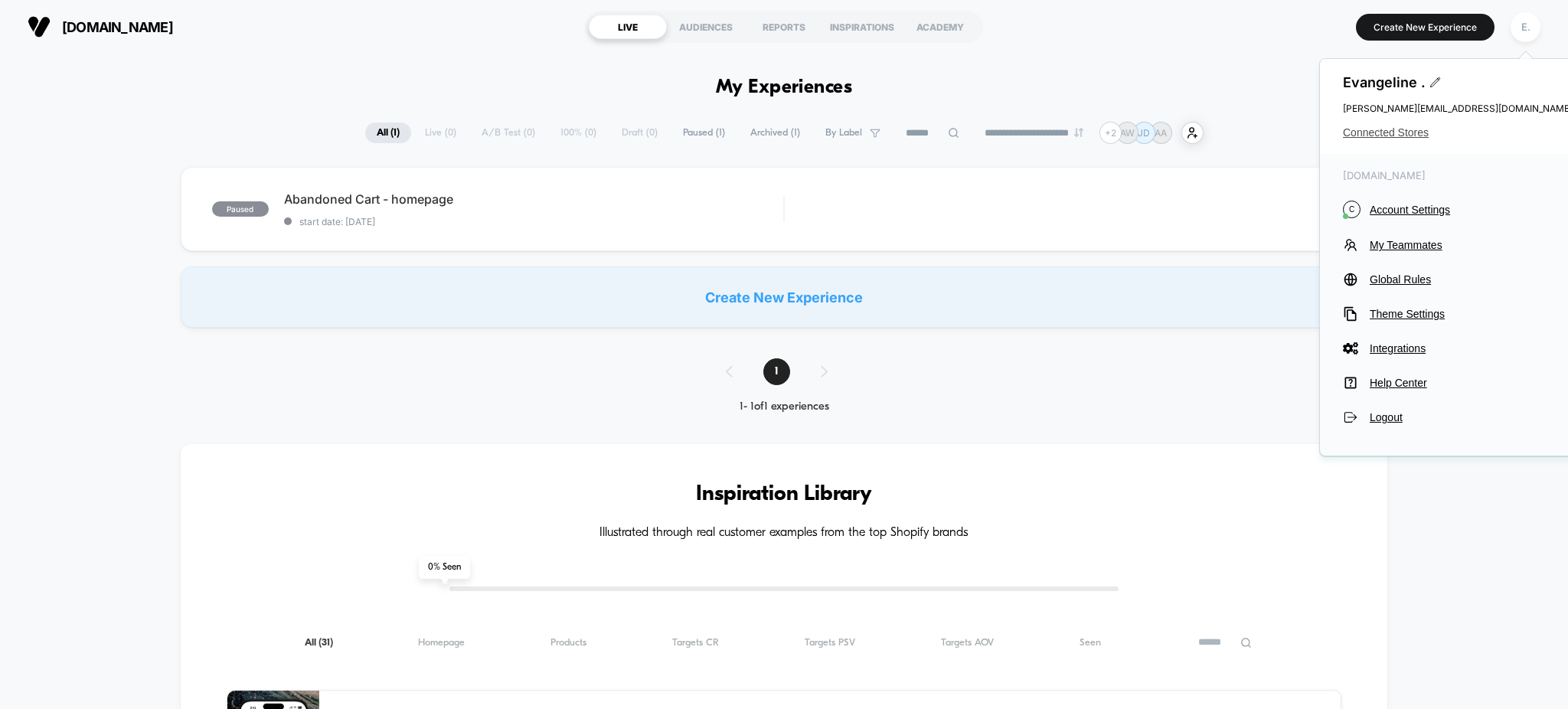
click at [1360, 137] on span "Connected Stores" at bounding box center [1458, 133] width 230 height 13
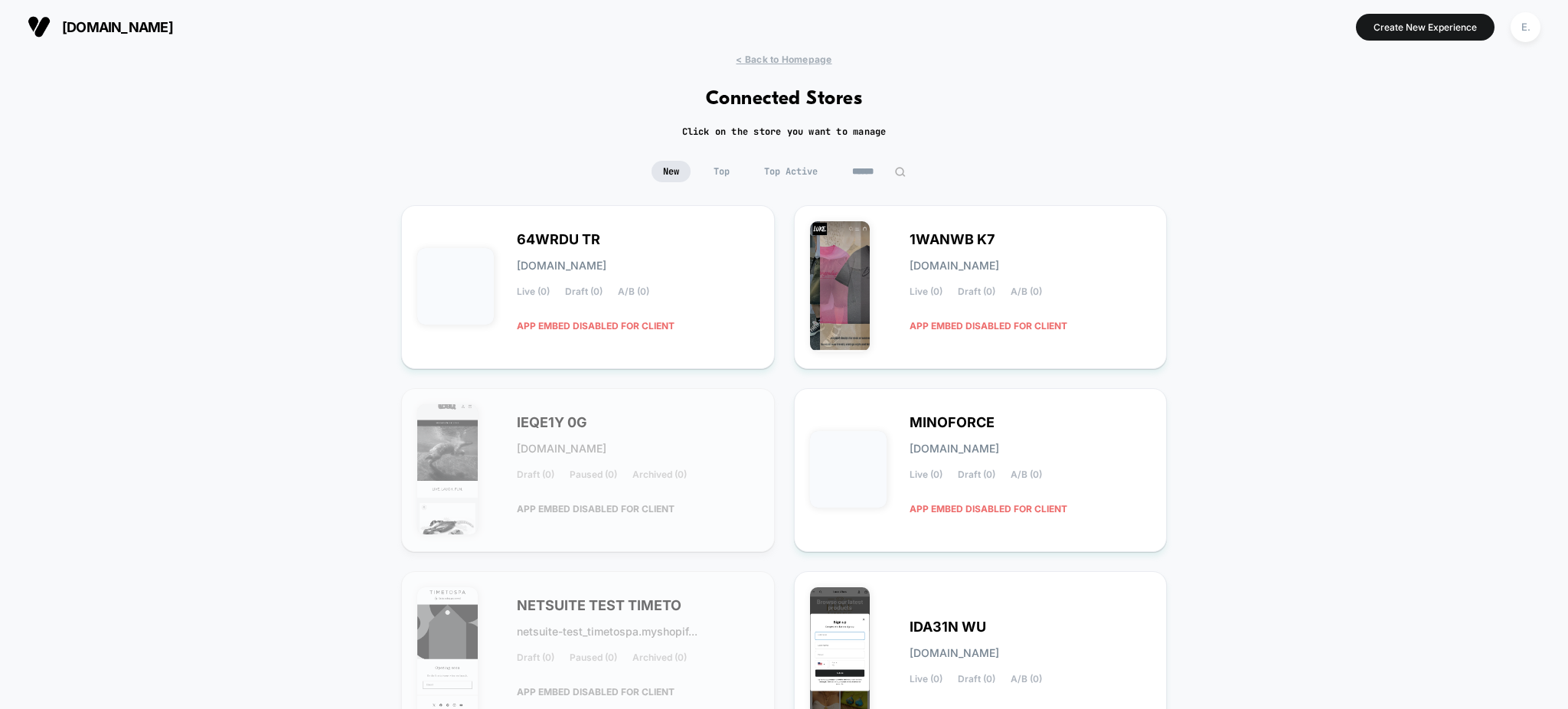
click at [861, 172] on input at bounding box center [878, 171] width 76 height 22
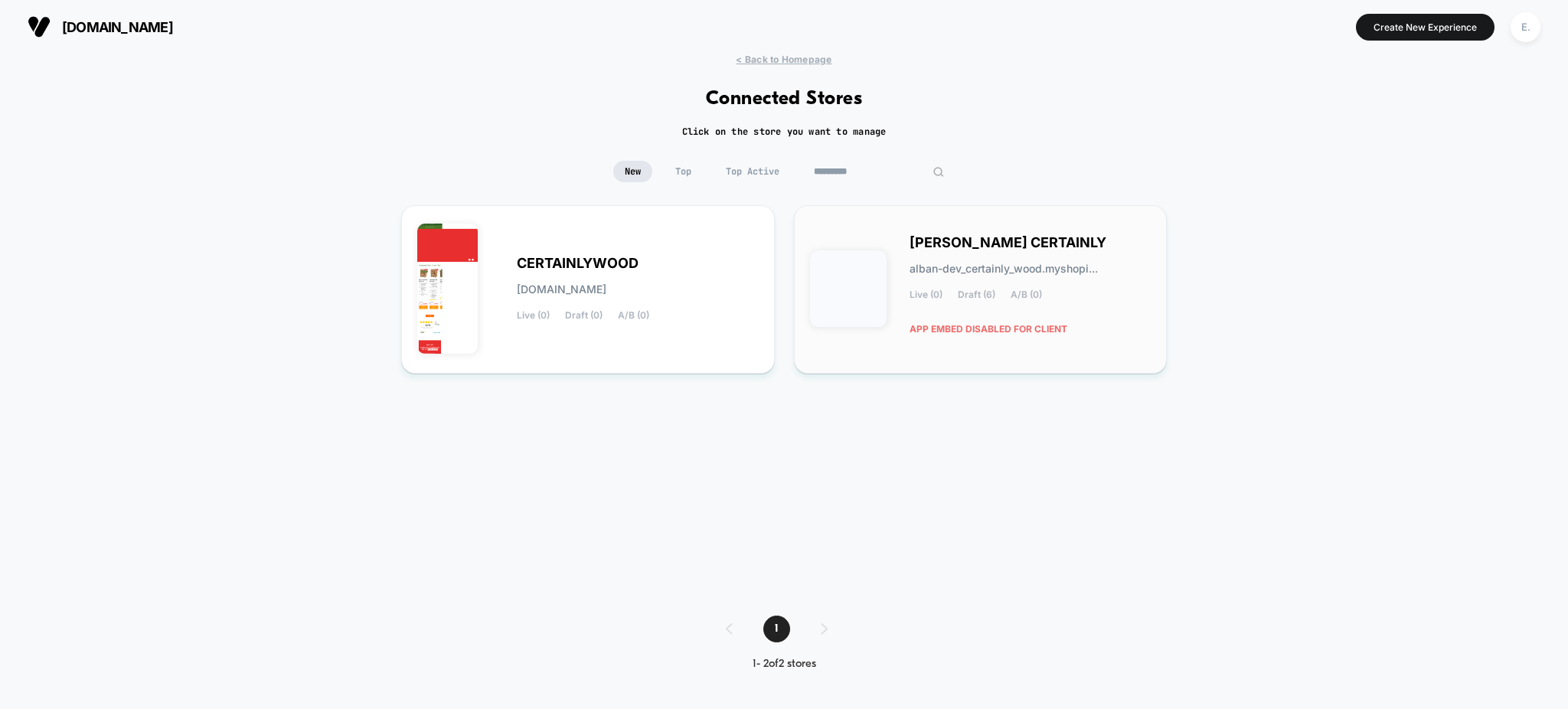
type input "*********"
click at [961, 248] on span "[PERSON_NAME] CERTAINLY" at bounding box center [1008, 242] width 197 height 11
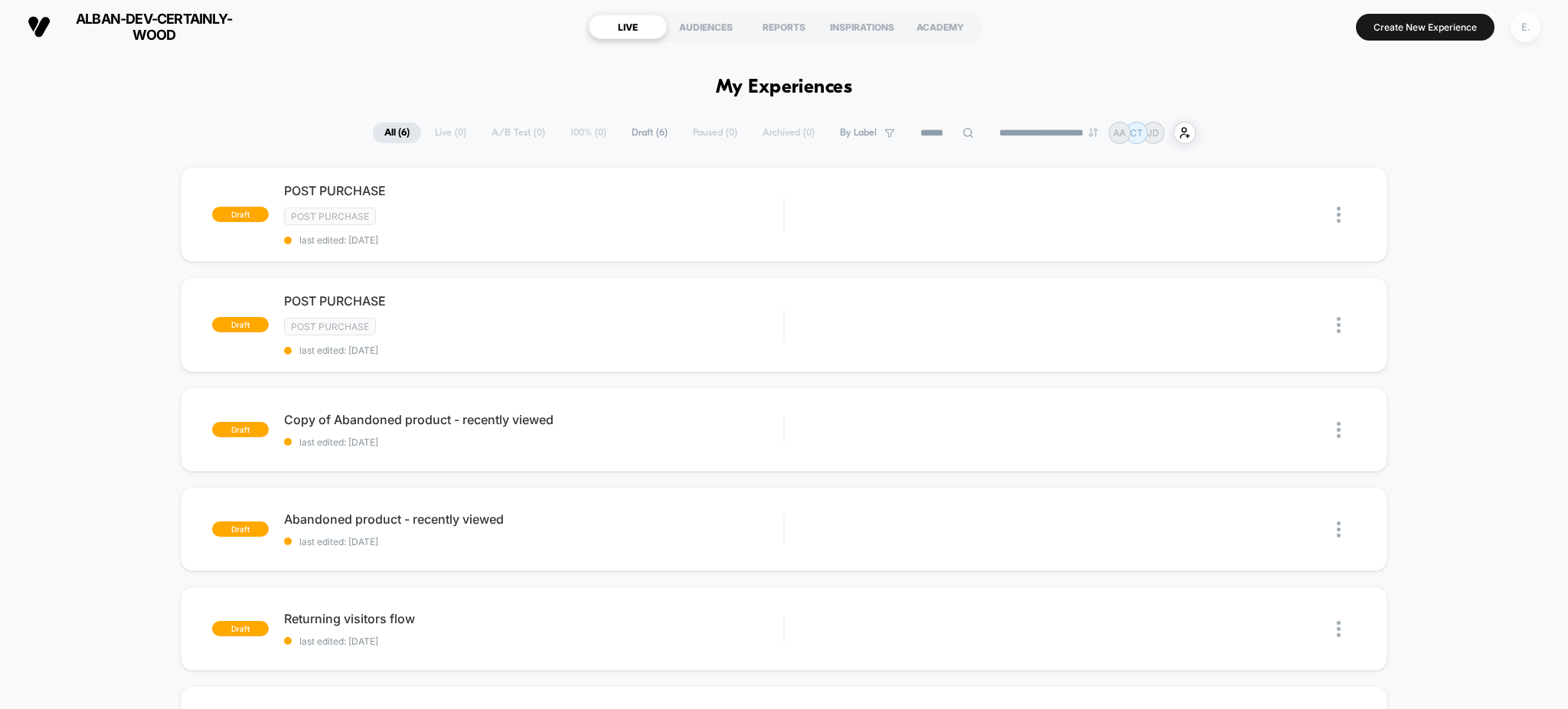
click at [1528, 30] on div "E." at bounding box center [1525, 27] width 30 height 30
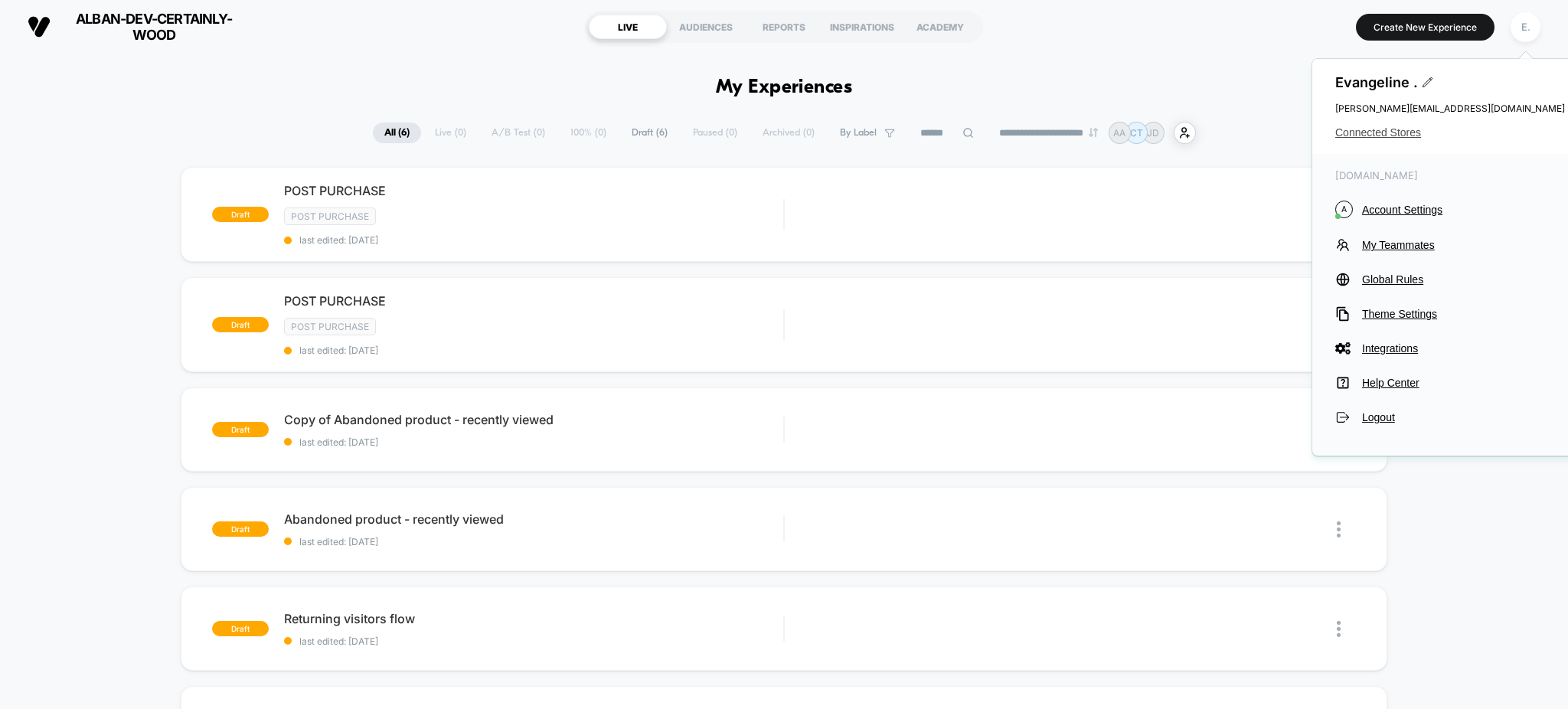
click at [1392, 136] on span "Connected Stores" at bounding box center [1450, 133] width 230 height 13
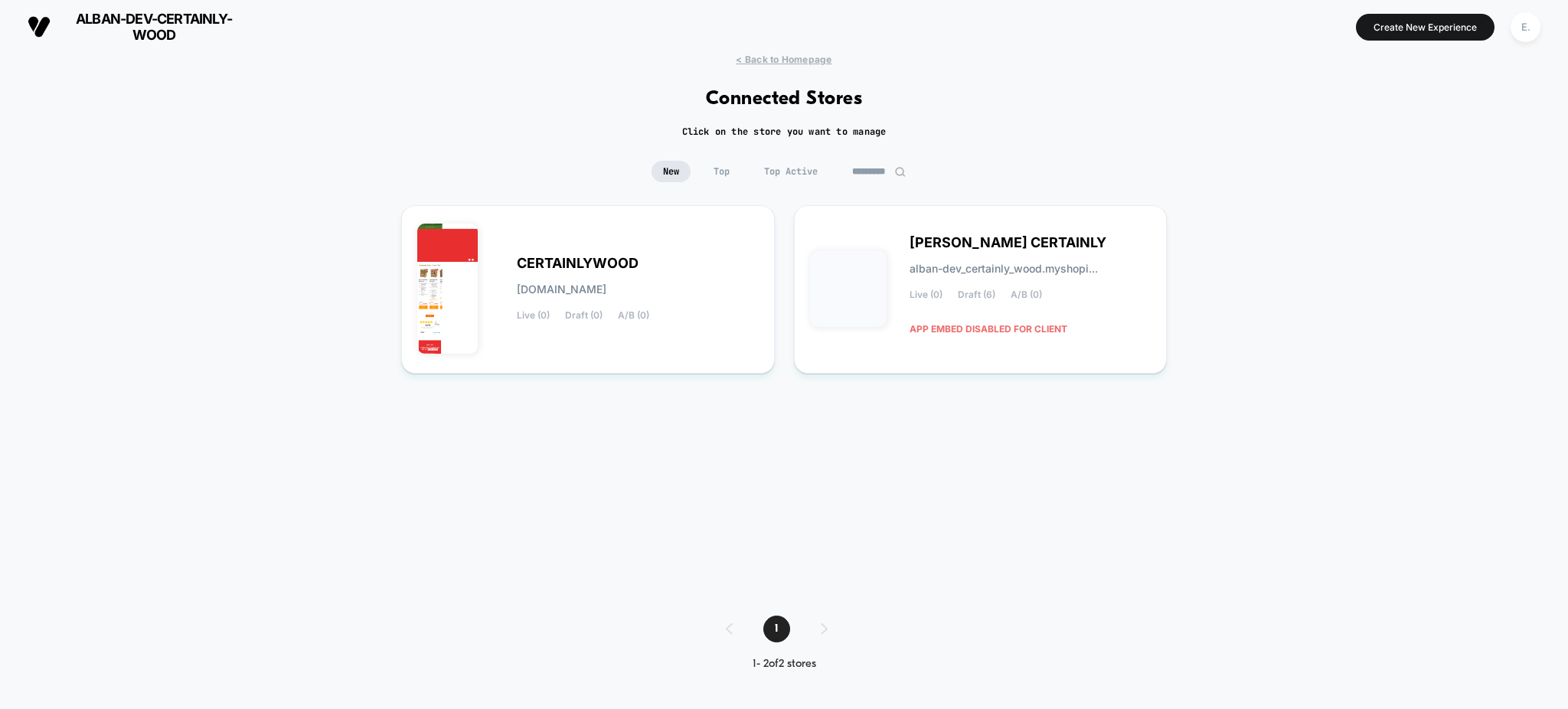
click at [850, 170] on input "*********" at bounding box center [878, 171] width 76 height 22
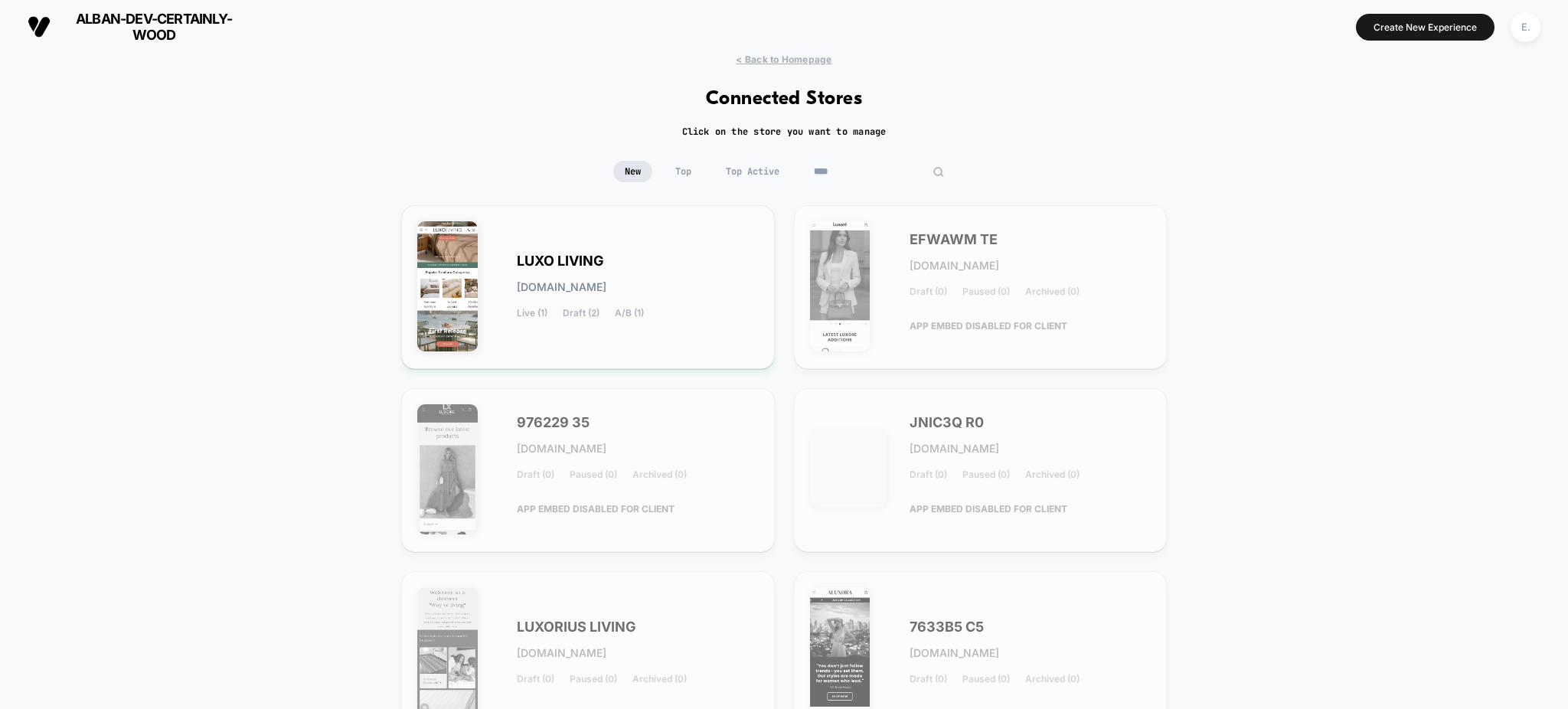
type input "****"
click at [718, 299] on div "LUXO LIVING [DOMAIN_NAME] Live (1) Draft (2) A/B (1)" at bounding box center [638, 287] width 242 height 63
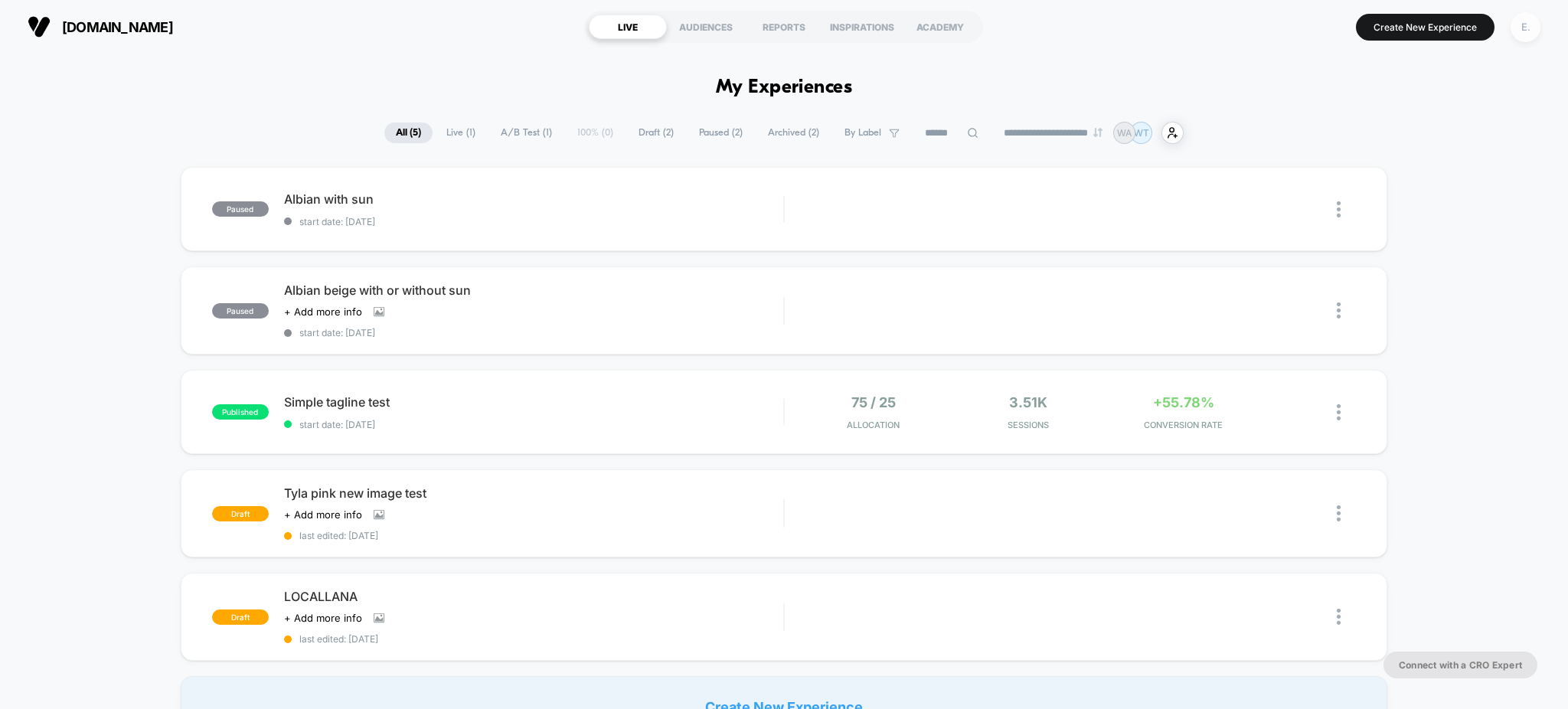
click at [1524, 29] on div "E." at bounding box center [1525, 27] width 30 height 30
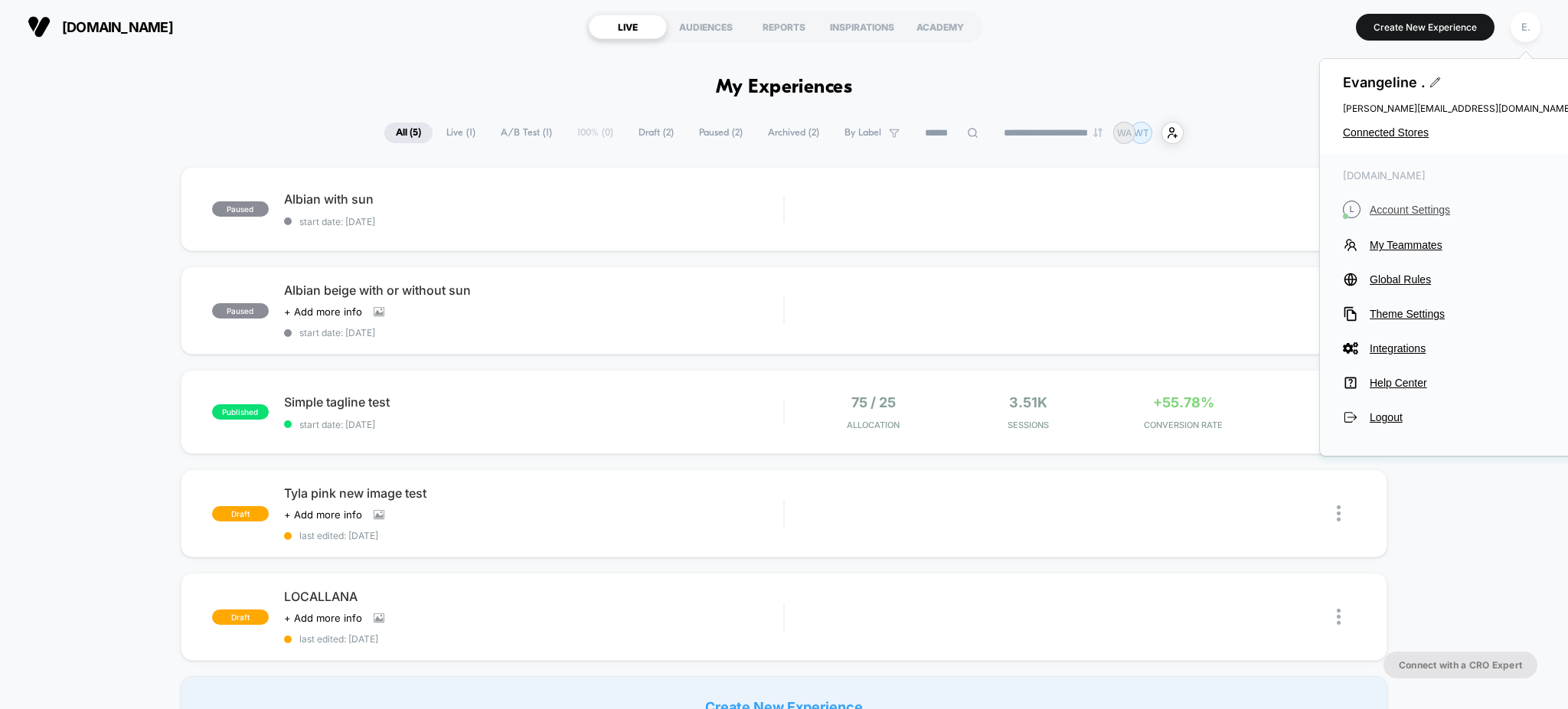
click at [1404, 214] on span "Account Settings" at bounding box center [1471, 210] width 203 height 13
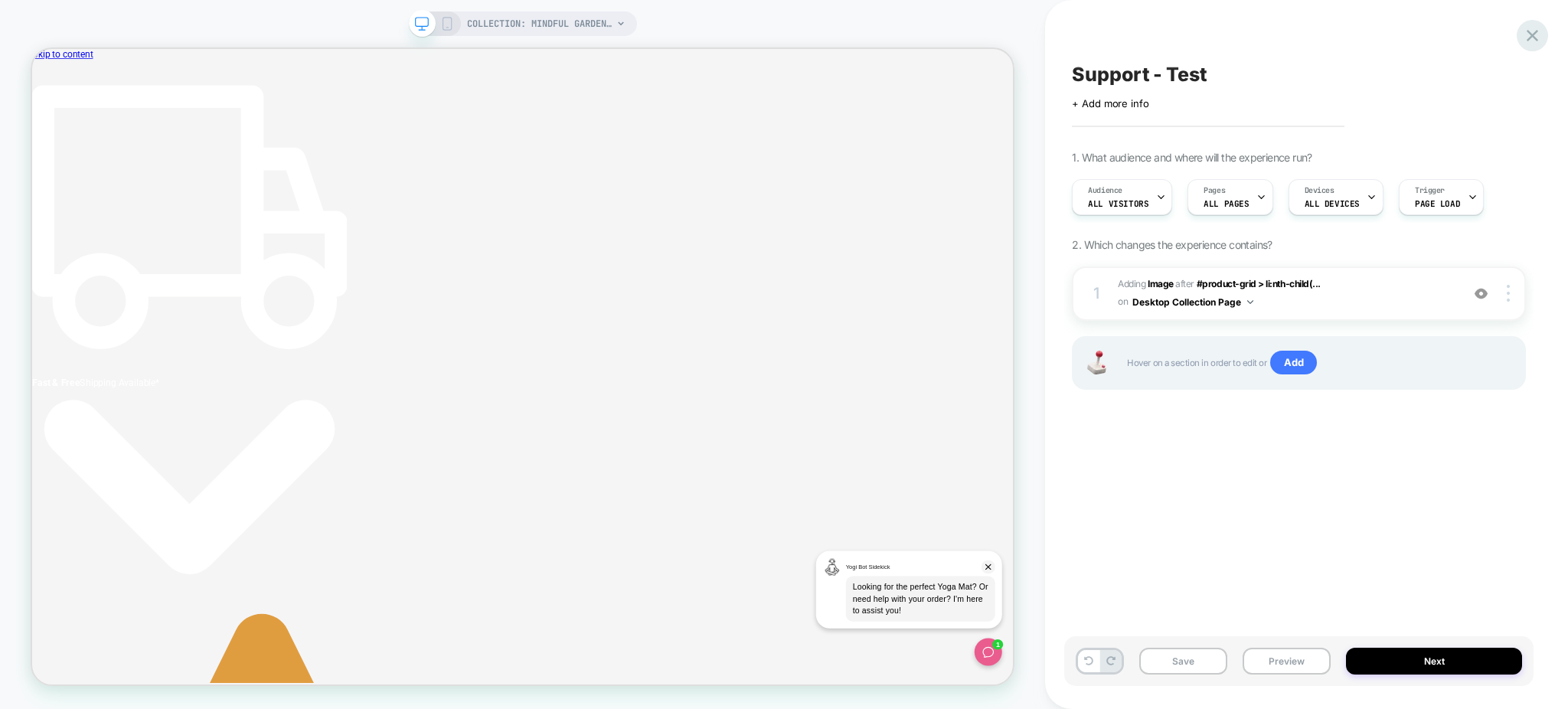
click at [1526, 32] on icon at bounding box center [1532, 35] width 21 height 21
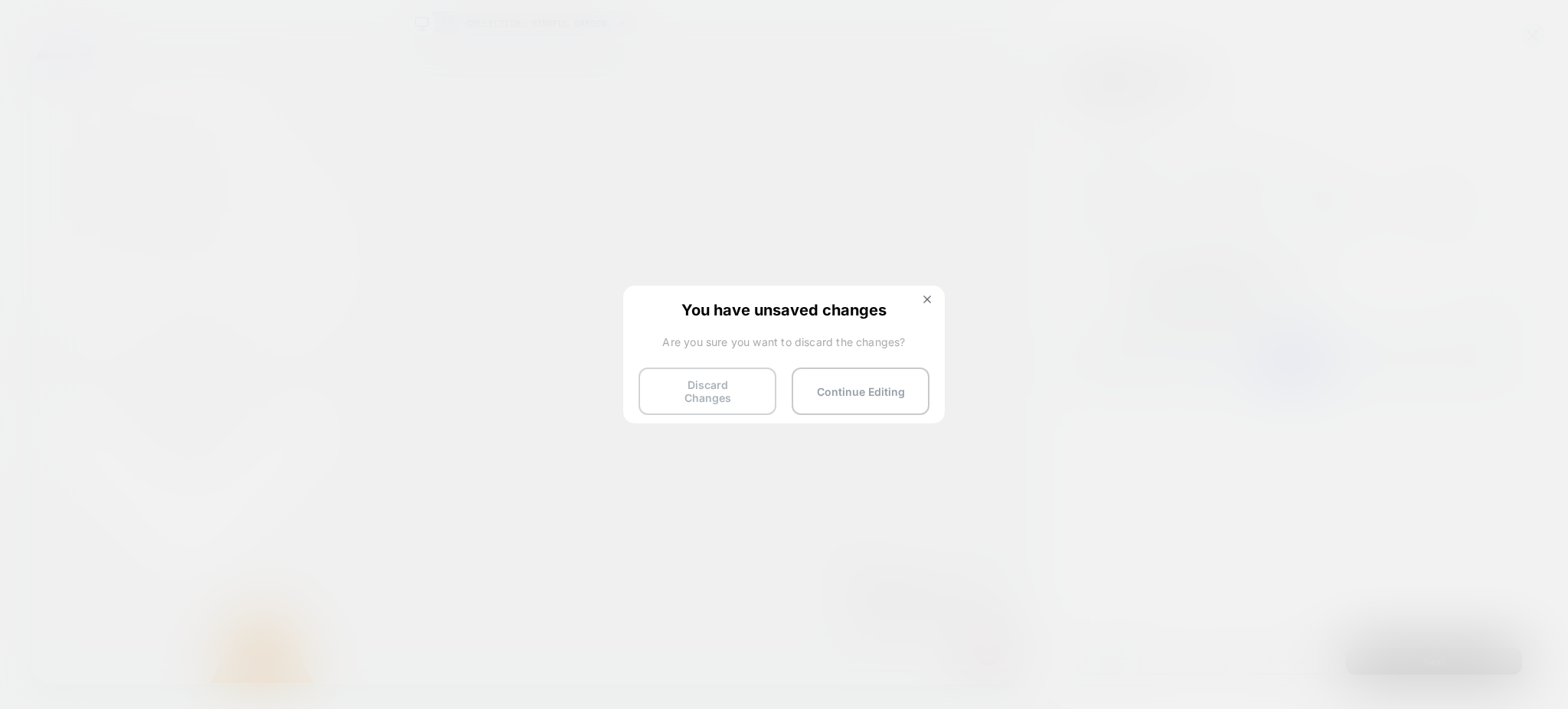
click at [702, 381] on button "Discard Changes" at bounding box center [707, 390] width 137 height 48
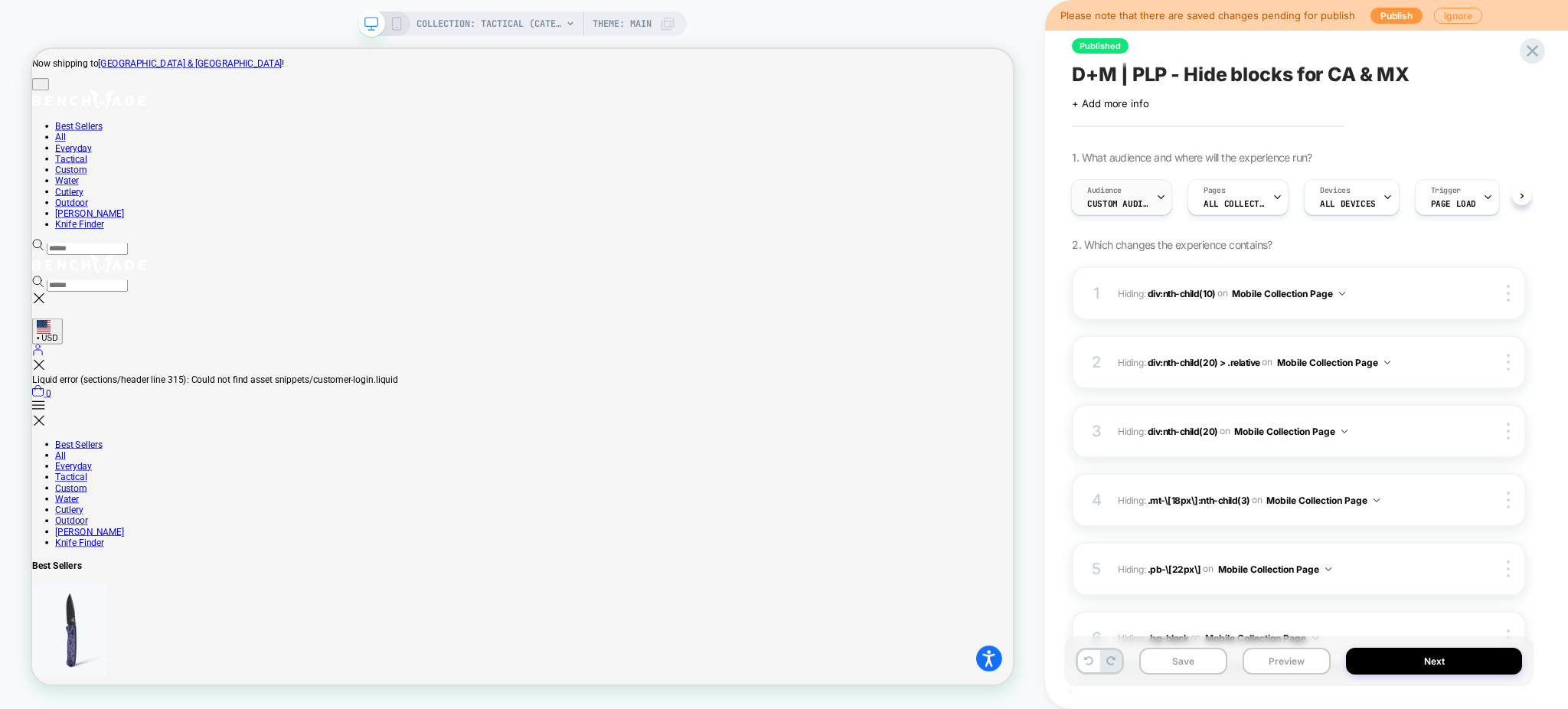
click at [1170, 197] on div "Audience Custom Audience" at bounding box center [1122, 197] width 101 height 36
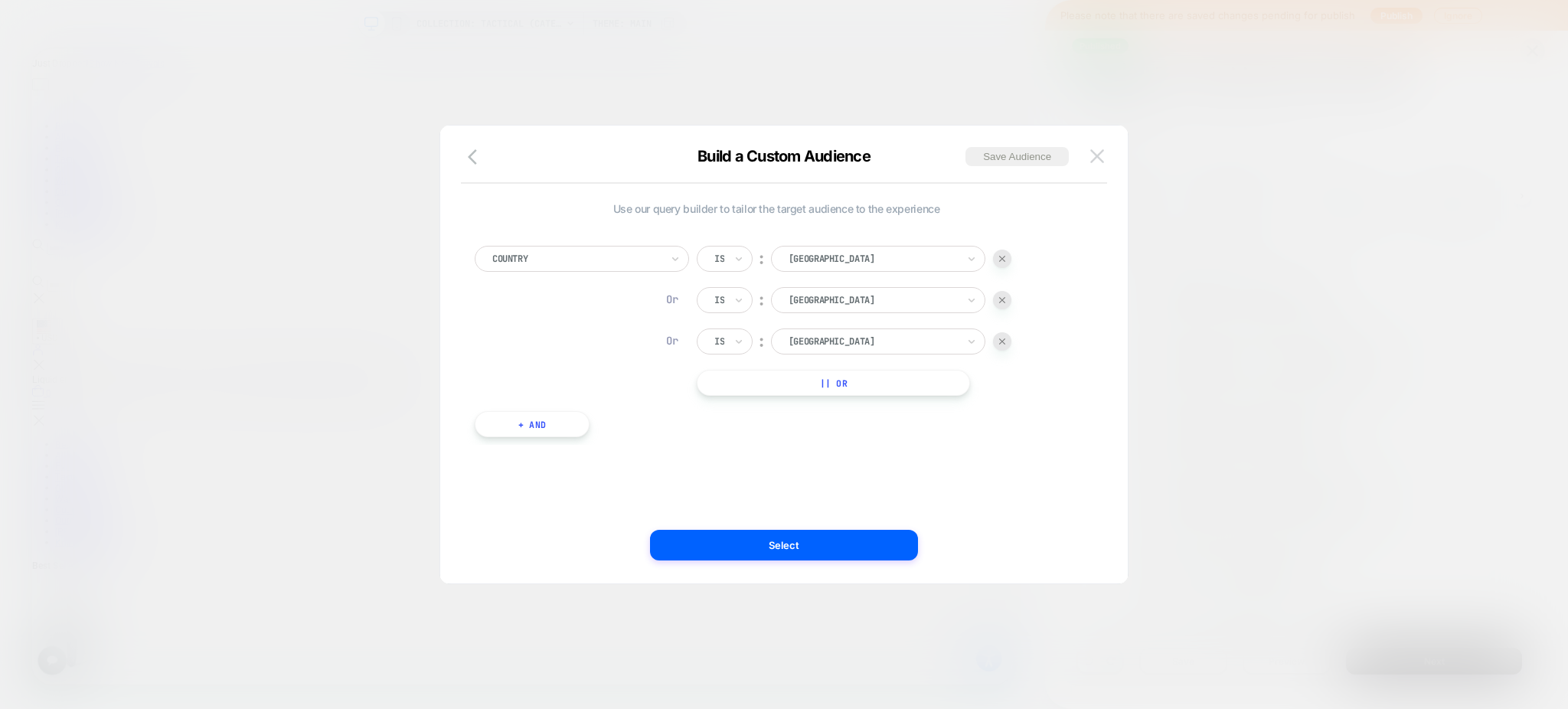
click at [1104, 159] on img at bounding box center [1097, 155] width 13 height 13
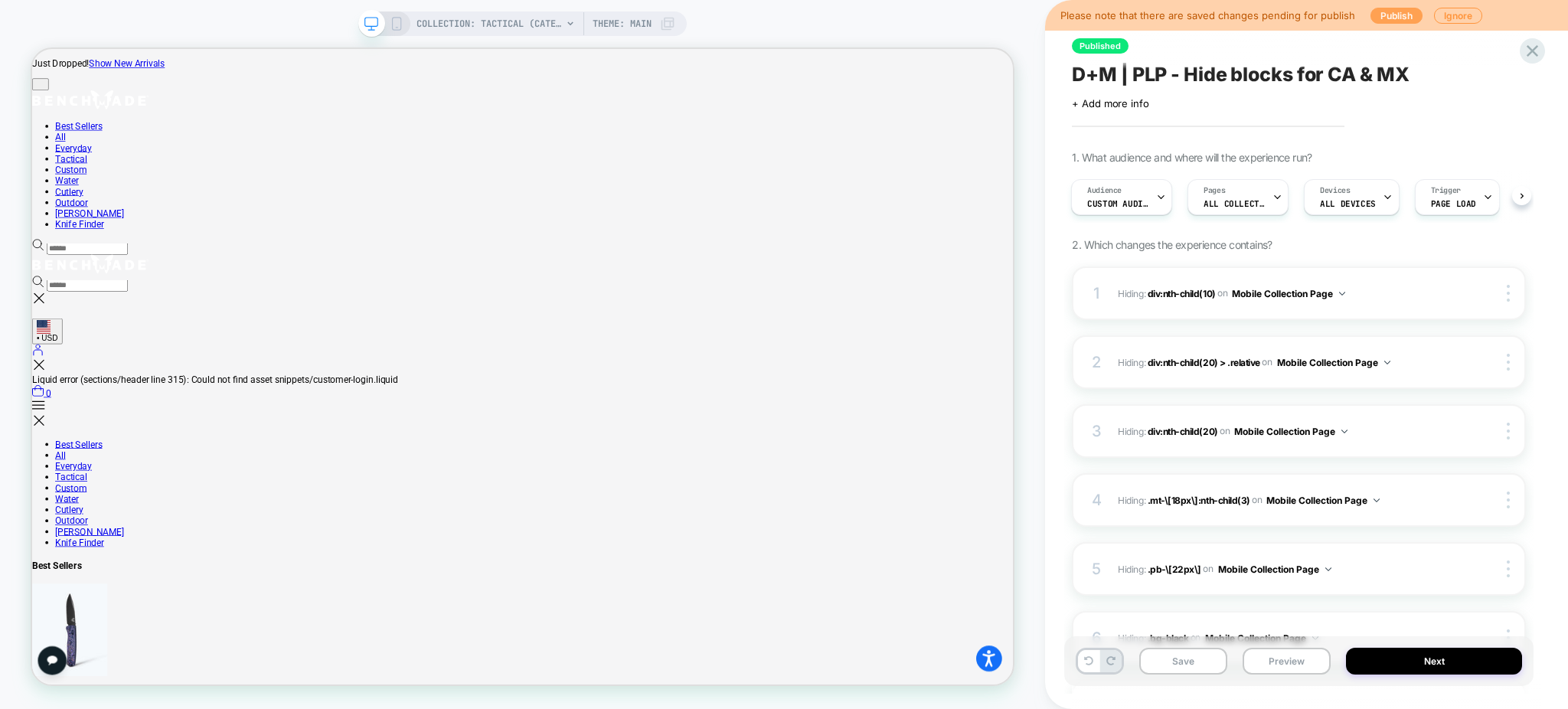
click at [1387, 13] on button "Publish" at bounding box center [1396, 16] width 52 height 16
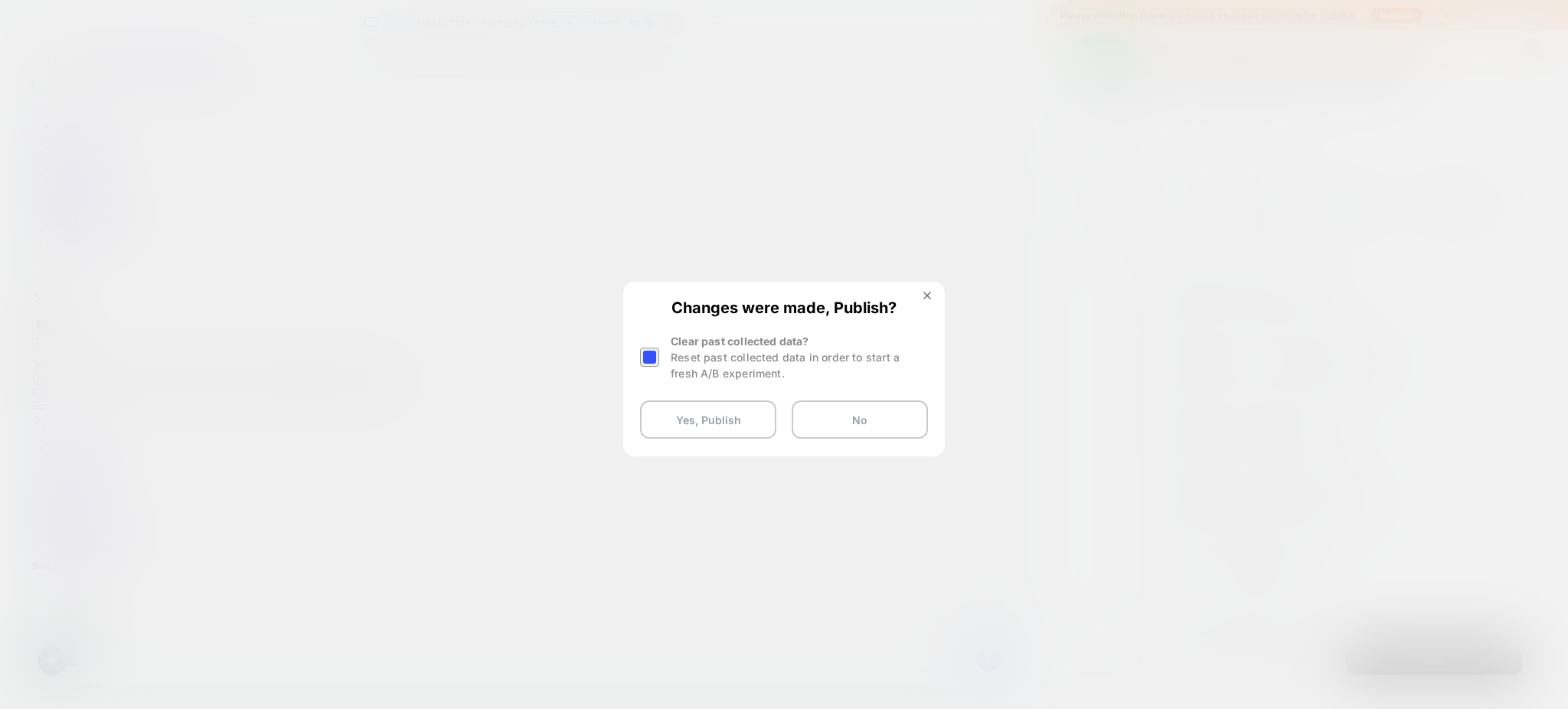
click at [647, 360] on div at bounding box center [649, 356] width 19 height 19
click at [674, 416] on button "Yes, Publish" at bounding box center [709, 419] width 137 height 39
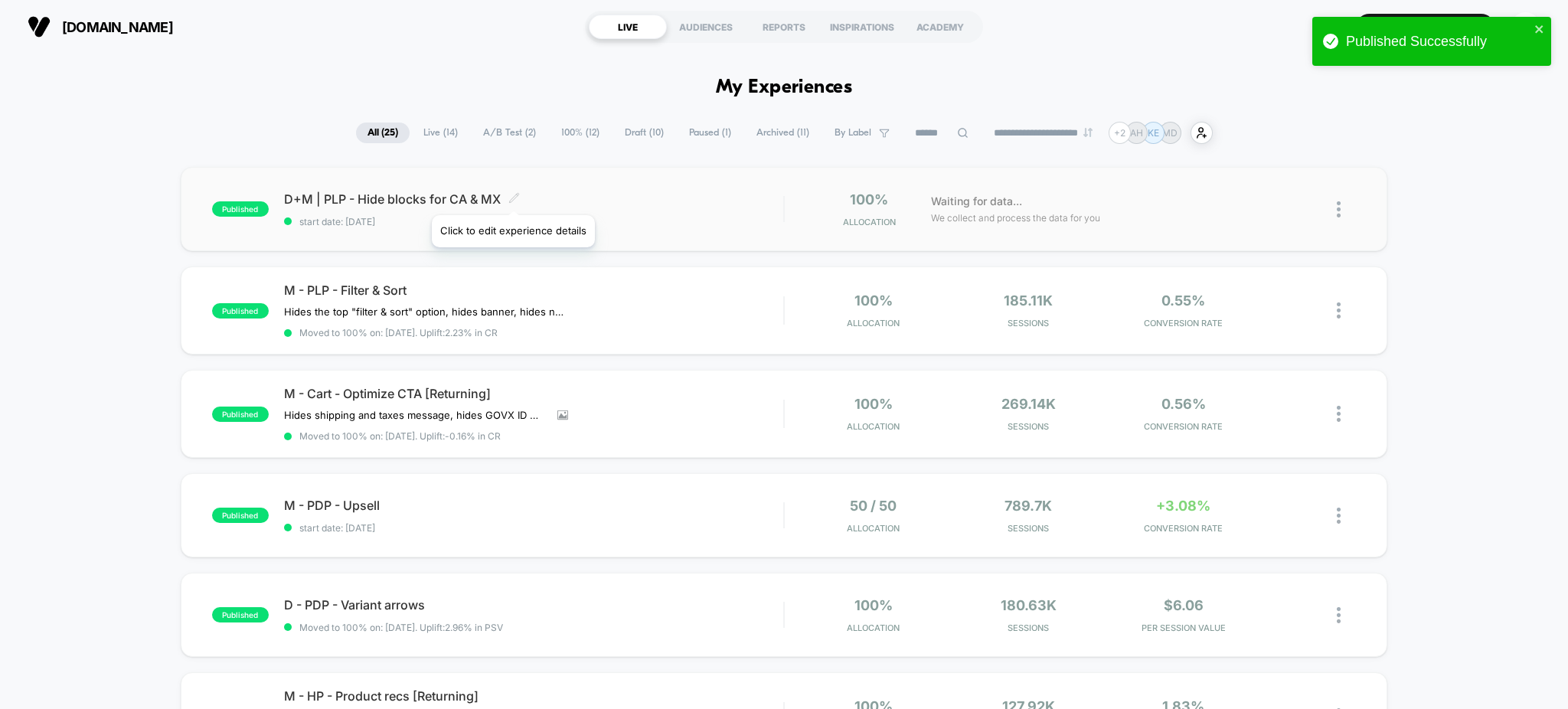
click at [512, 196] on icon at bounding box center [514, 197] width 12 height 12
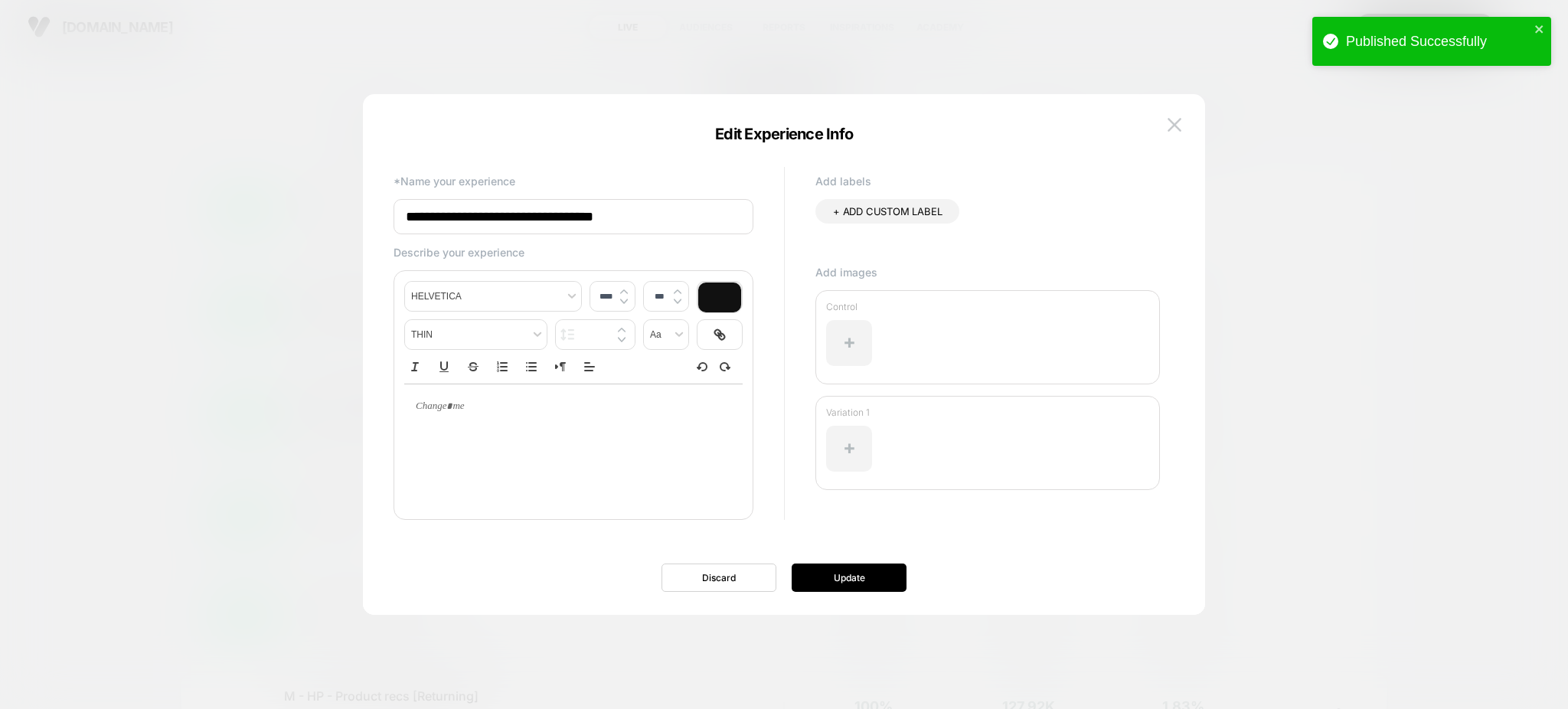
click at [620, 211] on input "**********" at bounding box center [573, 216] width 360 height 35
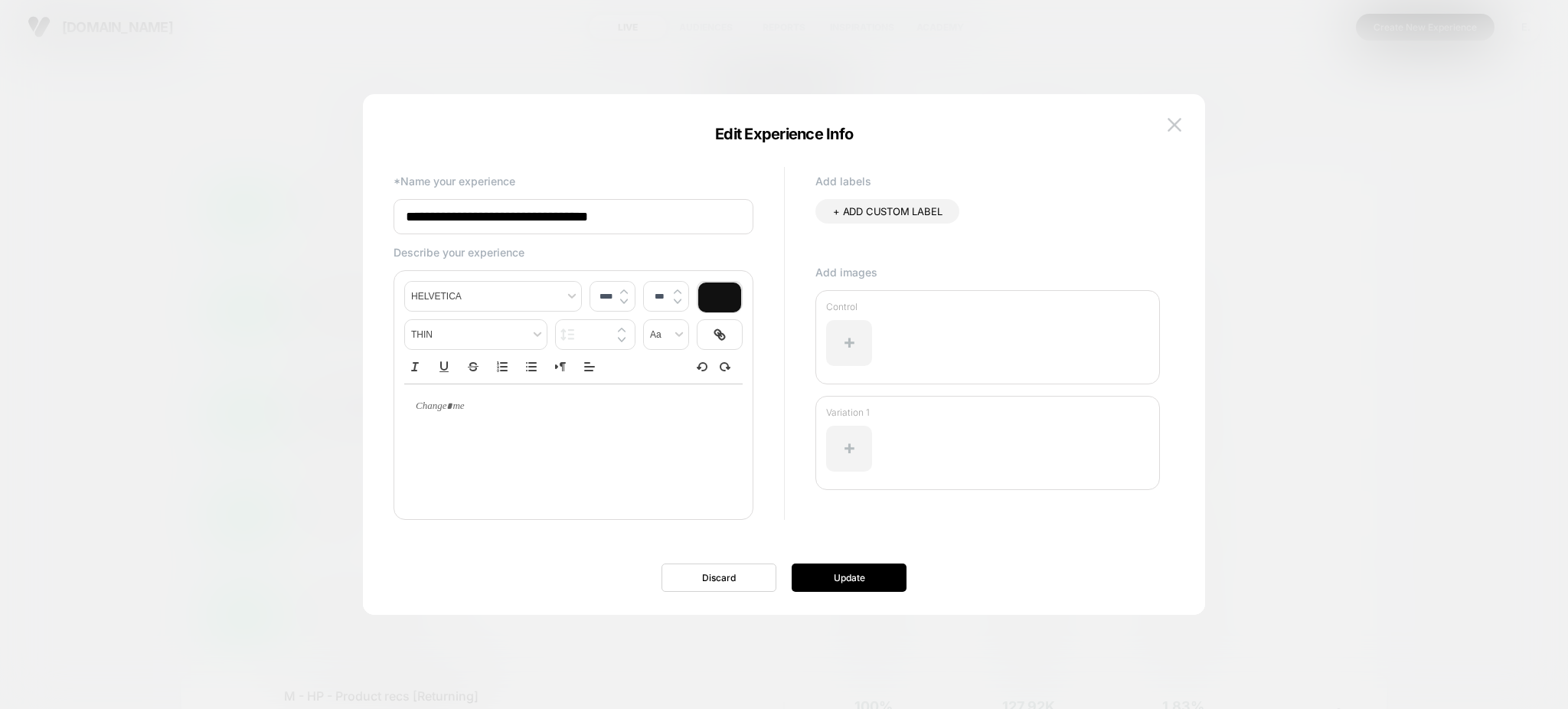
click at [652, 228] on input "**********" at bounding box center [573, 216] width 360 height 35
type input "**********"
click at [890, 580] on button "Update" at bounding box center [850, 578] width 115 height 29
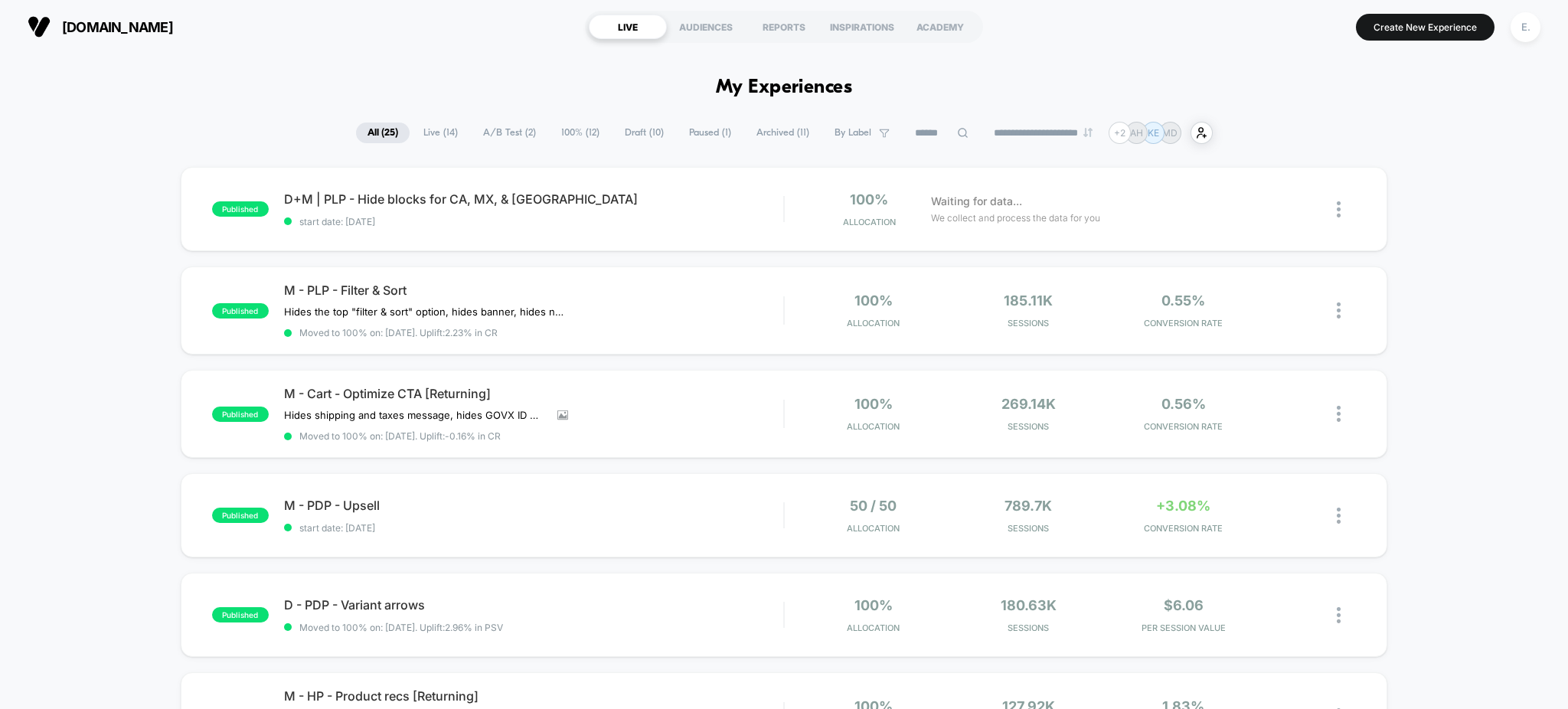
click at [615, 133] on span "Draft ( 10 )" at bounding box center [644, 132] width 62 height 21
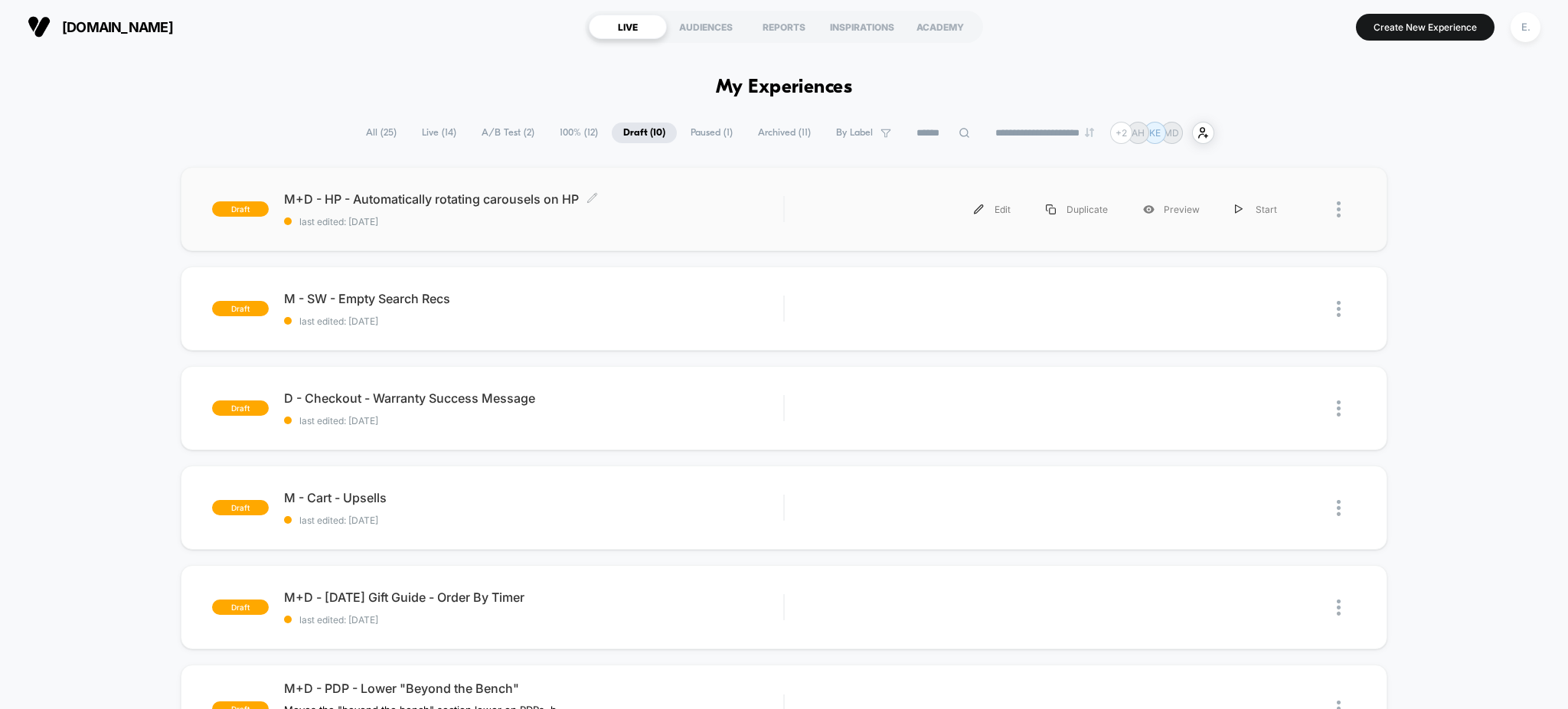
click at [622, 203] on span "M+D - HP - Automatically rotating carousels on HP Click to edit experience deta…" at bounding box center [533, 198] width 500 height 15
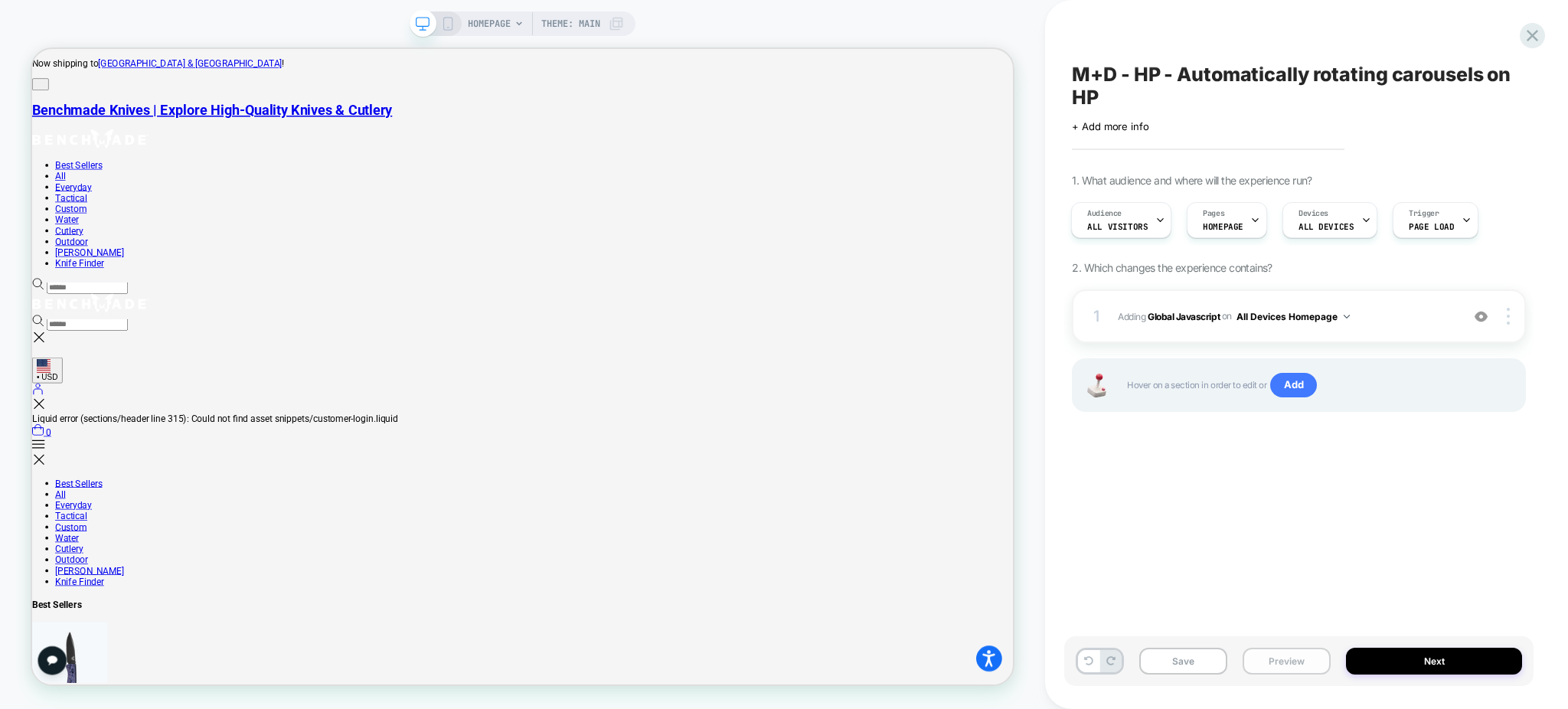
click at [1263, 666] on button "Preview" at bounding box center [1287, 661] width 88 height 27
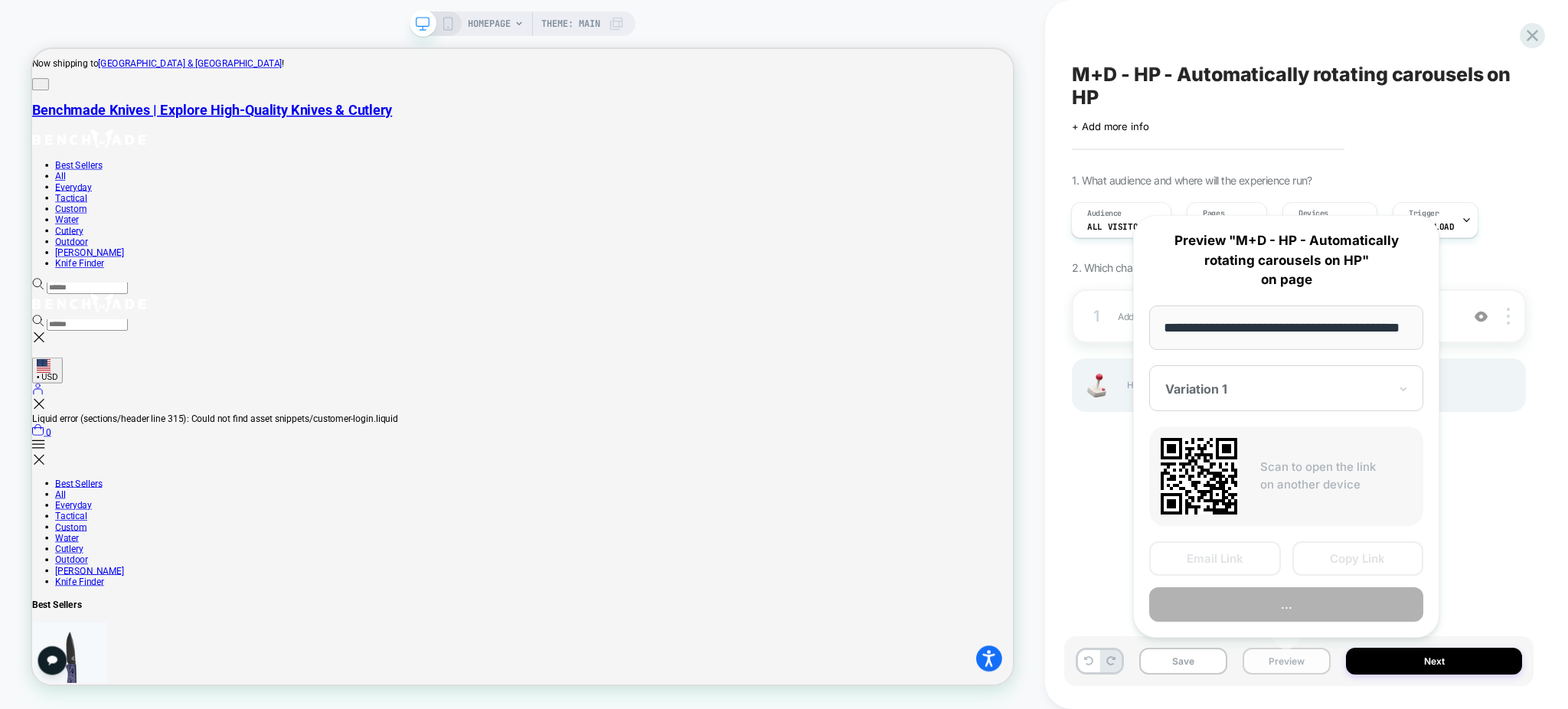
scroll to position [0, 63]
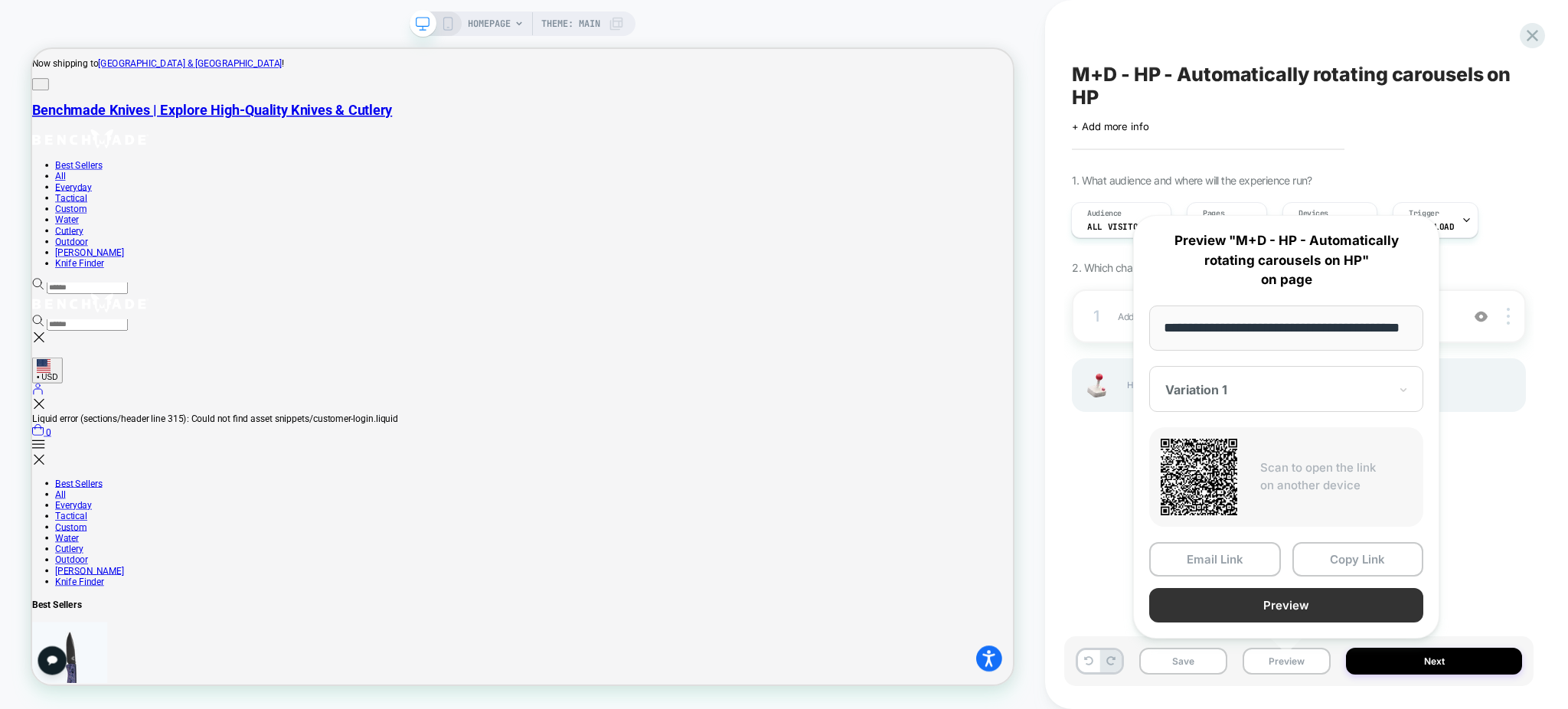
click at [1226, 595] on button "Preview" at bounding box center [1286, 605] width 274 height 34
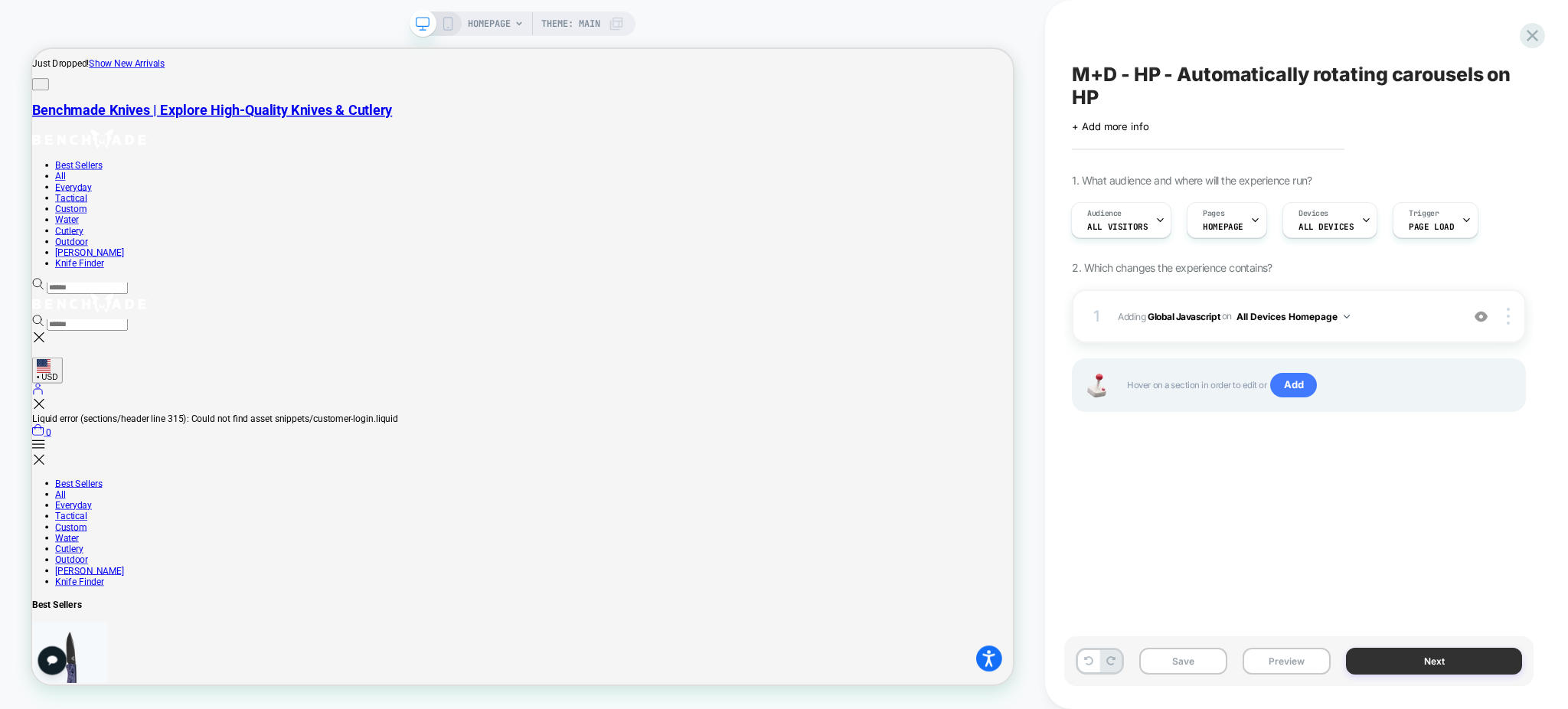
click at [1369, 661] on button "Next" at bounding box center [1434, 661] width 176 height 27
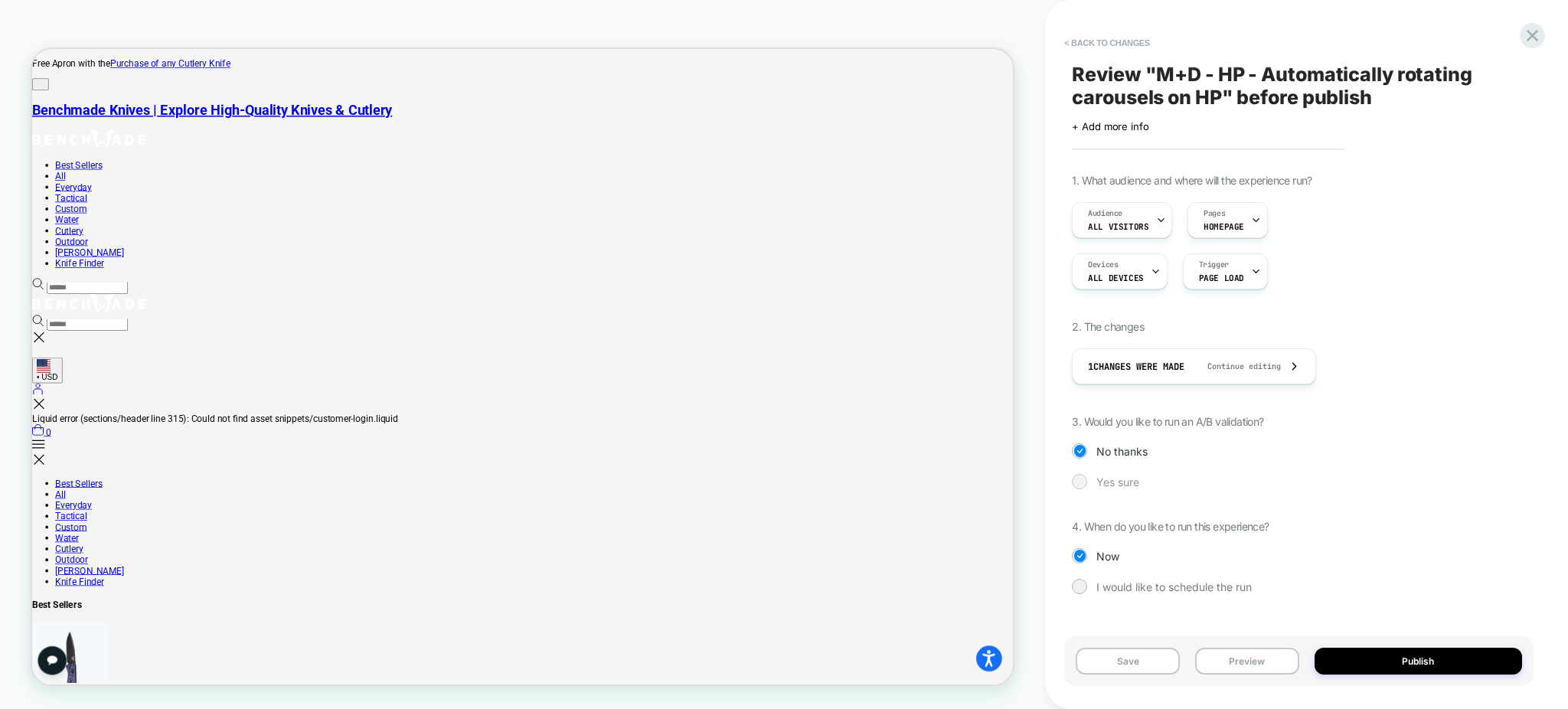
click at [1098, 488] on span "Yes sure" at bounding box center [1118, 482] width 43 height 13
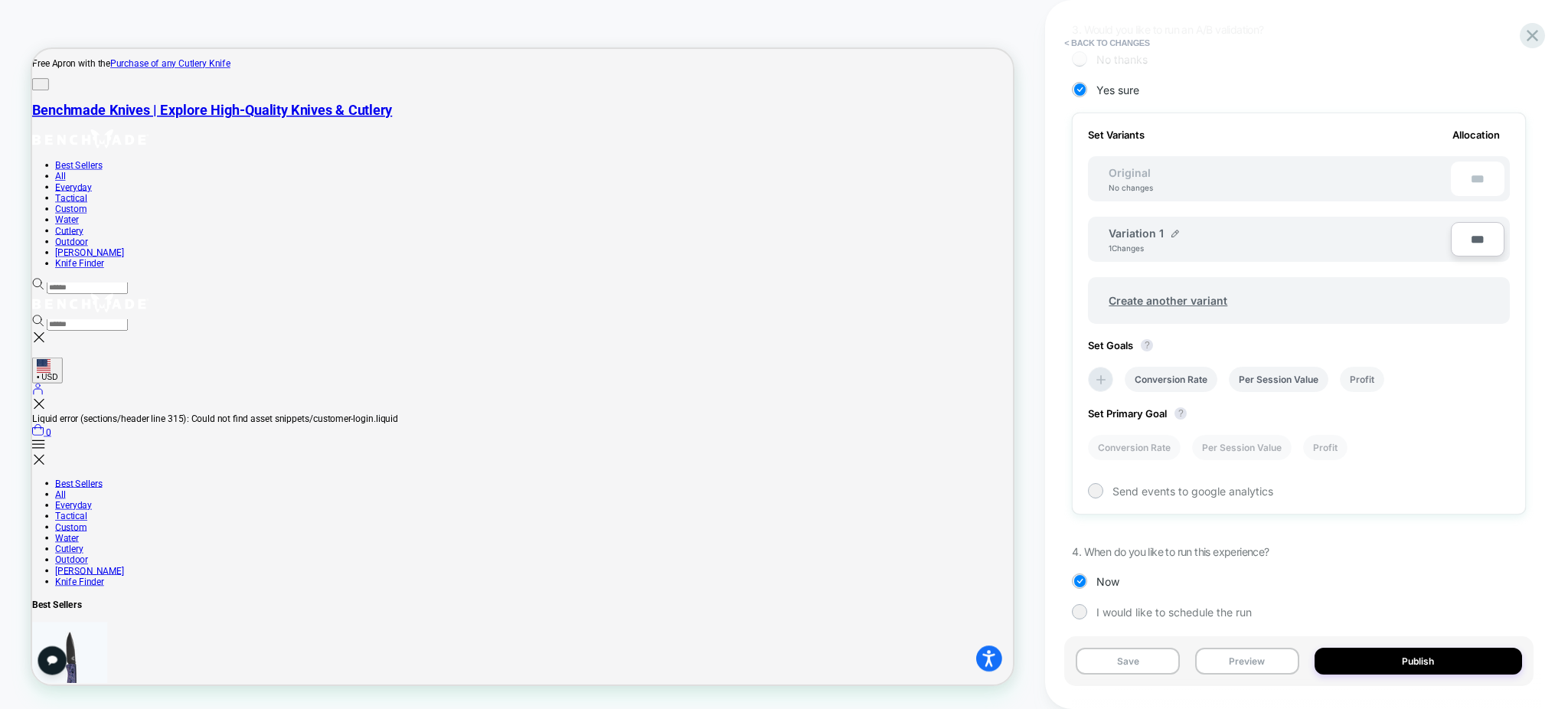
scroll to position [398, 0]
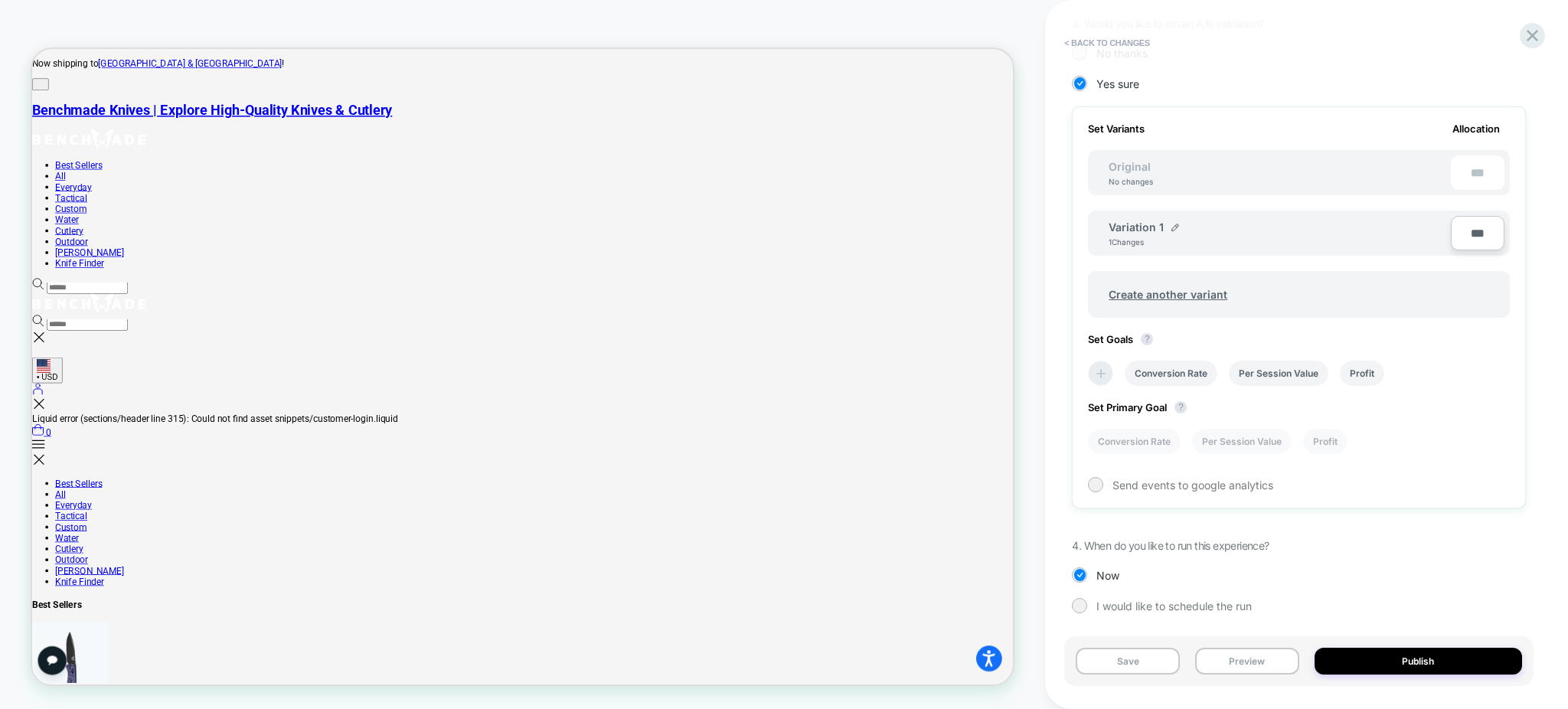
click at [1100, 369] on icon at bounding box center [1101, 373] width 9 height 9
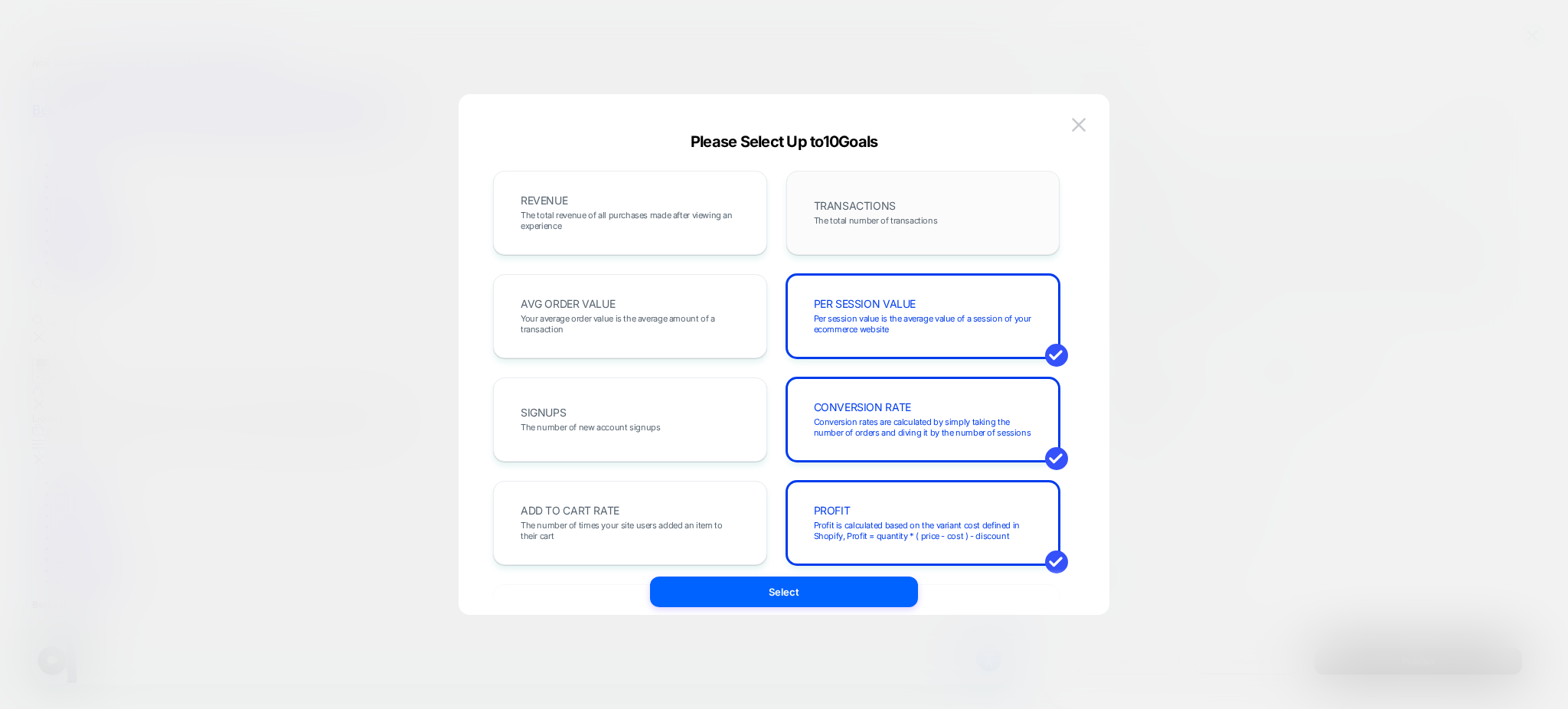
click at [855, 210] on span "TRANSACTIONS" at bounding box center [854, 206] width 82 height 11
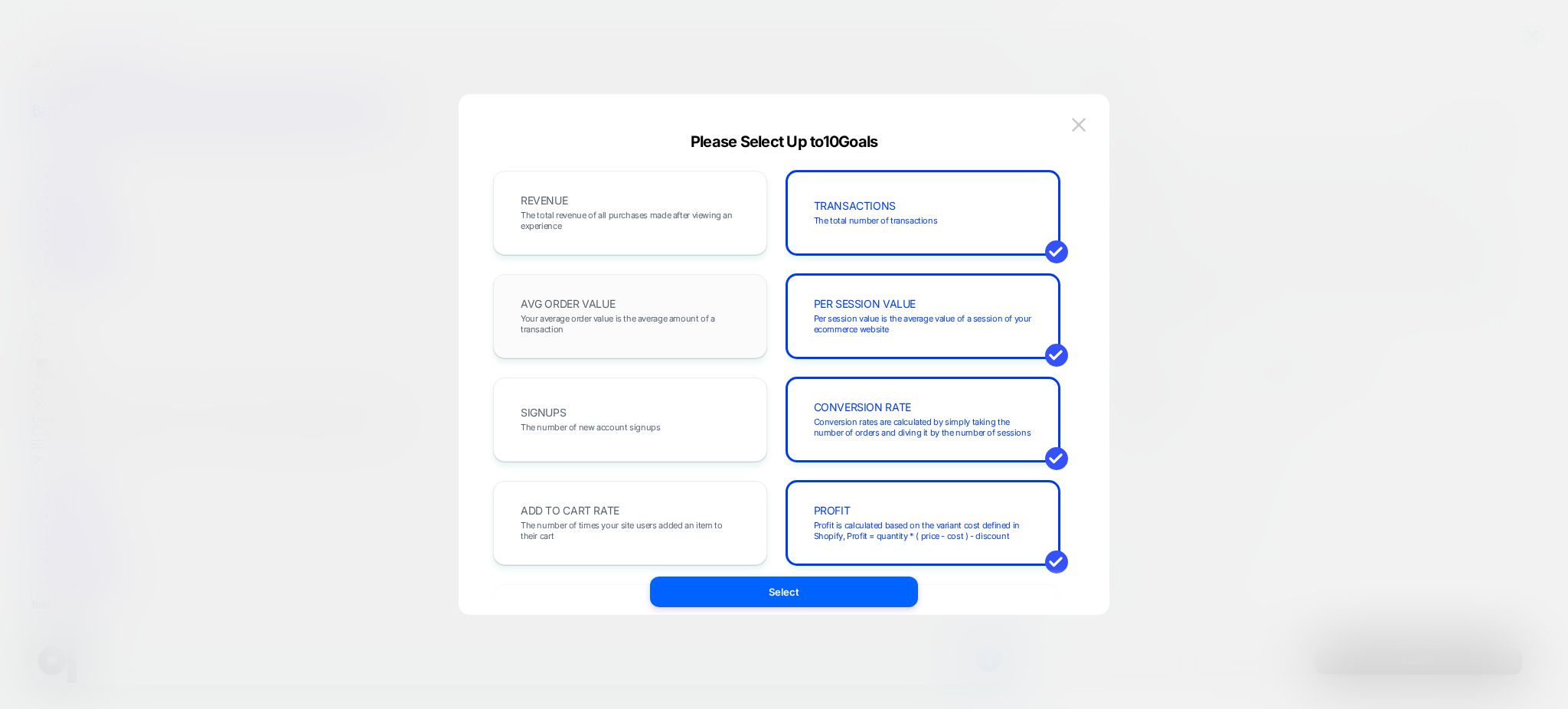
click at [679, 325] on span "Your average order value is the average amount of a transaction" at bounding box center [630, 324] width 219 height 22
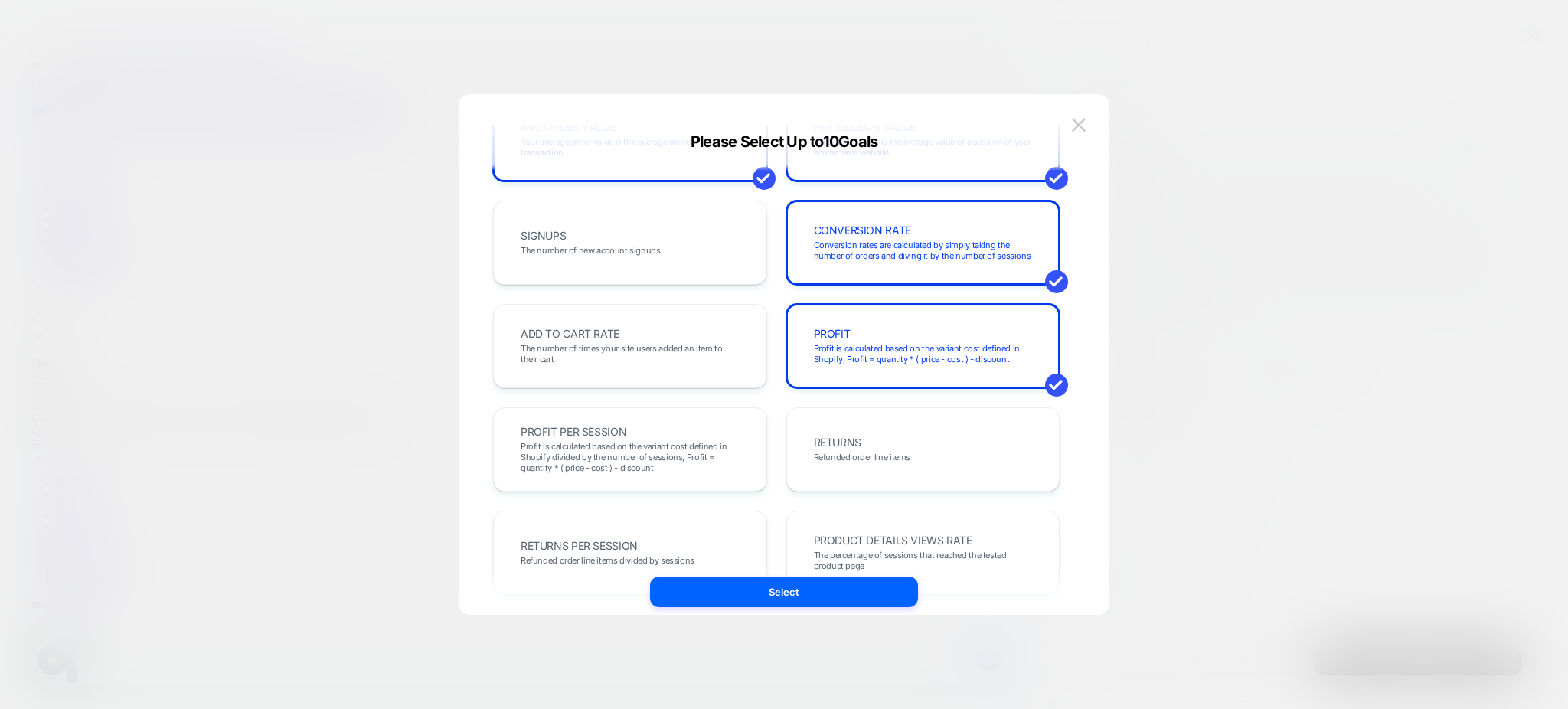
scroll to position [0, 0]
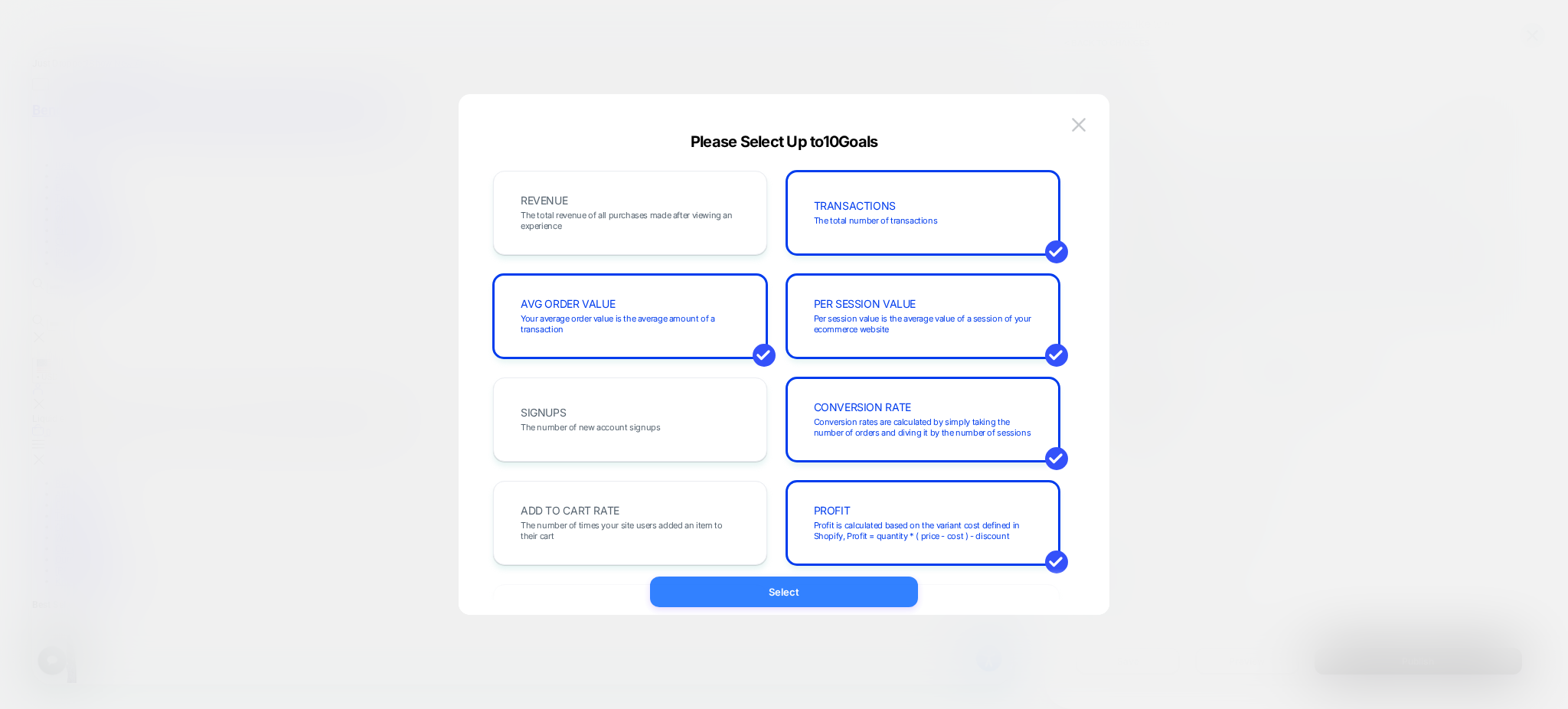
click at [724, 587] on button "Select" at bounding box center [784, 591] width 268 height 31
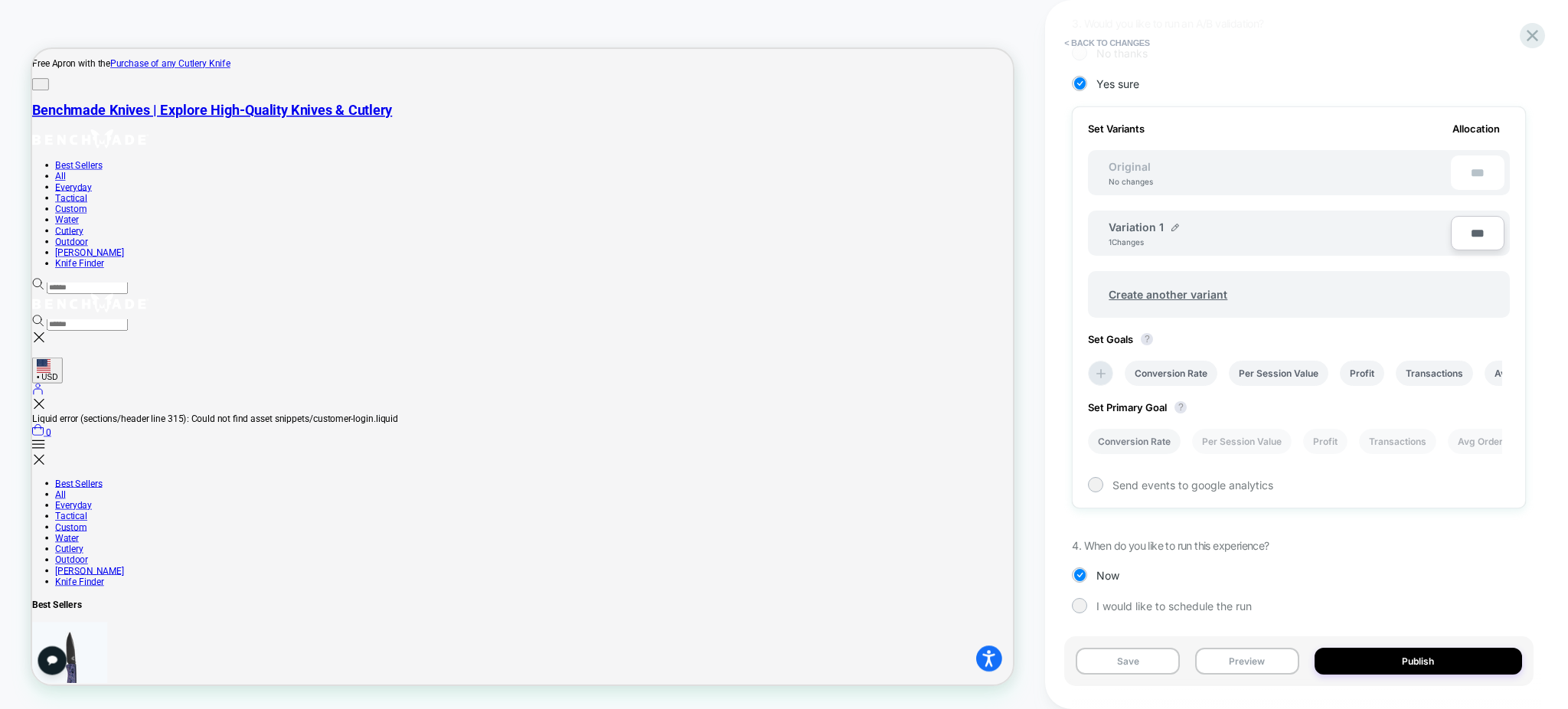
click at [1135, 444] on li "Conversion Rate" at bounding box center [1134, 441] width 92 height 25
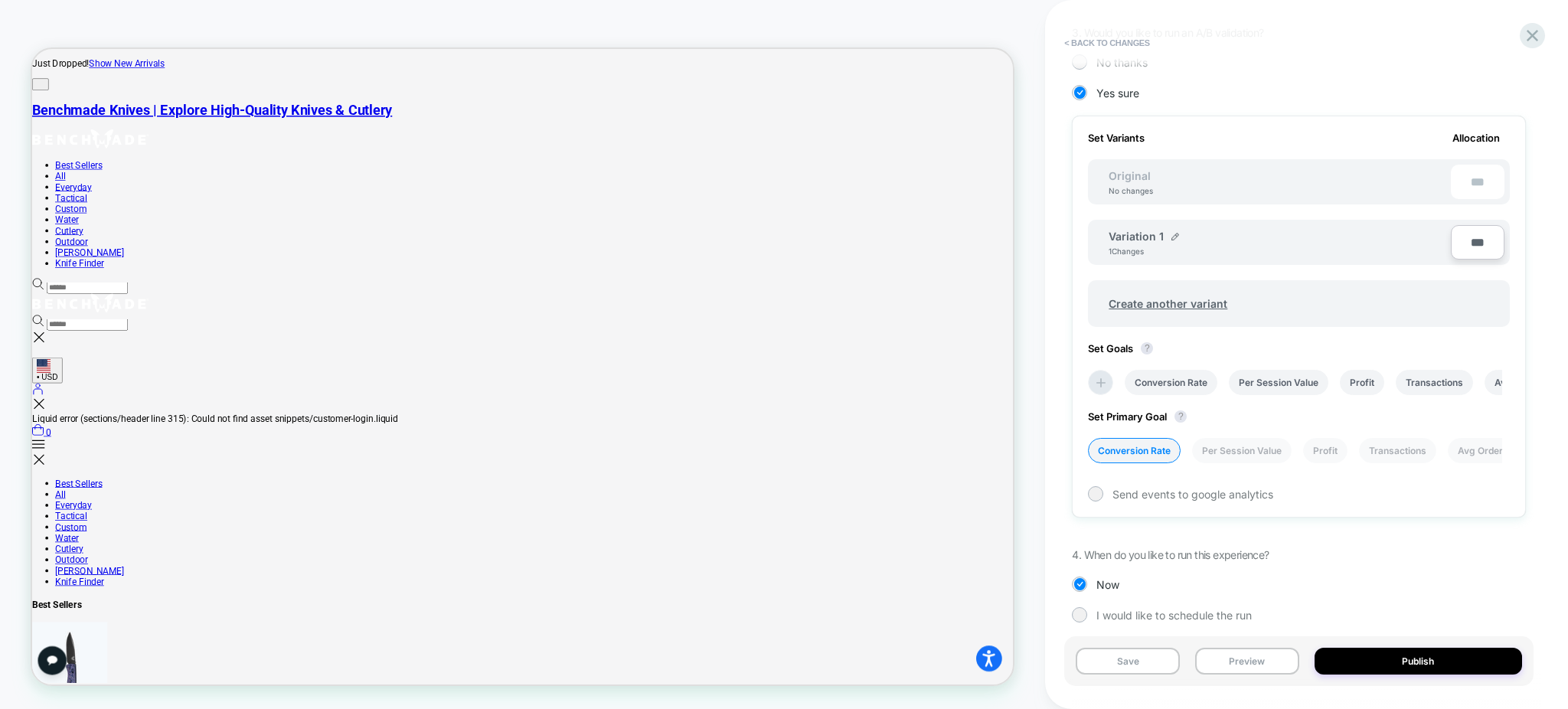
scroll to position [398, 0]
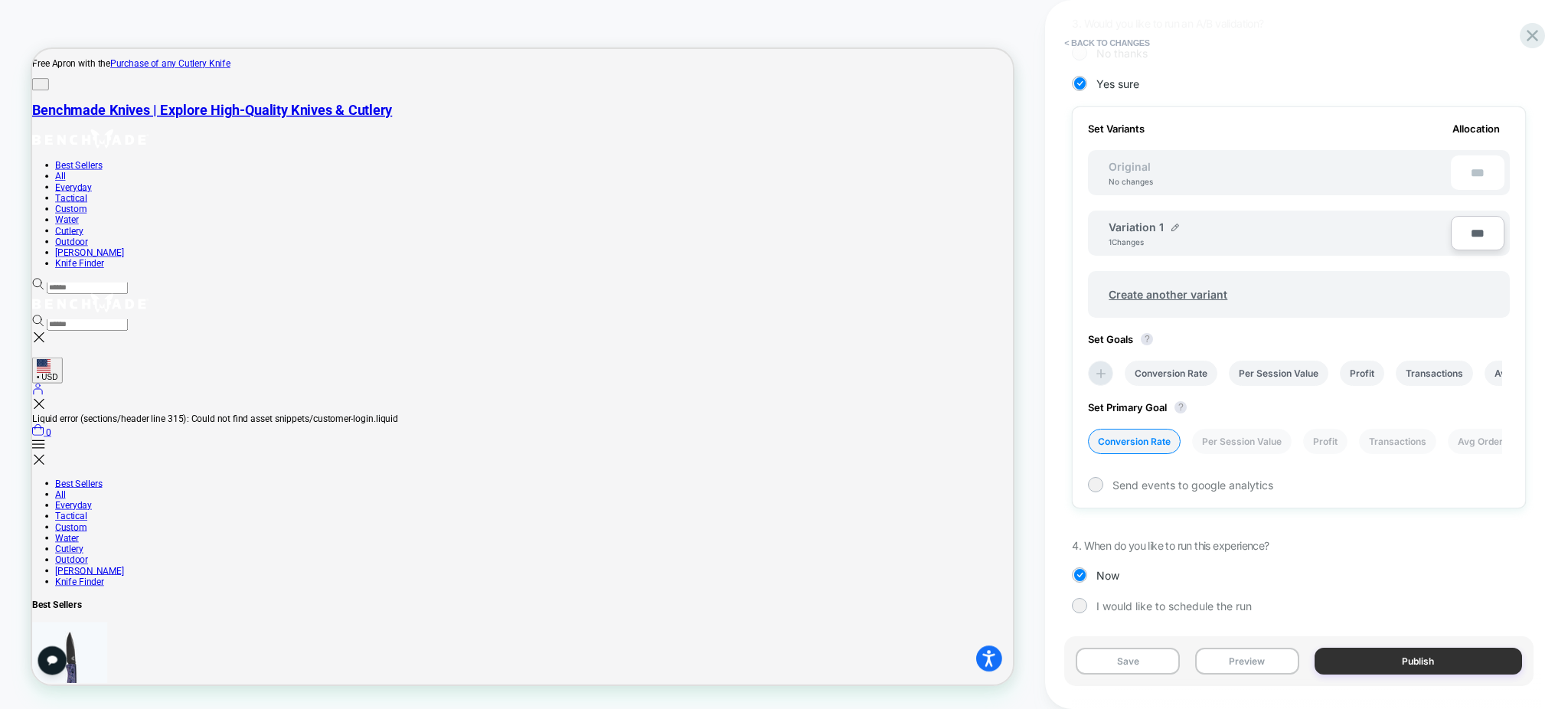
click at [1345, 662] on button "Publish" at bounding box center [1418, 661] width 207 height 27
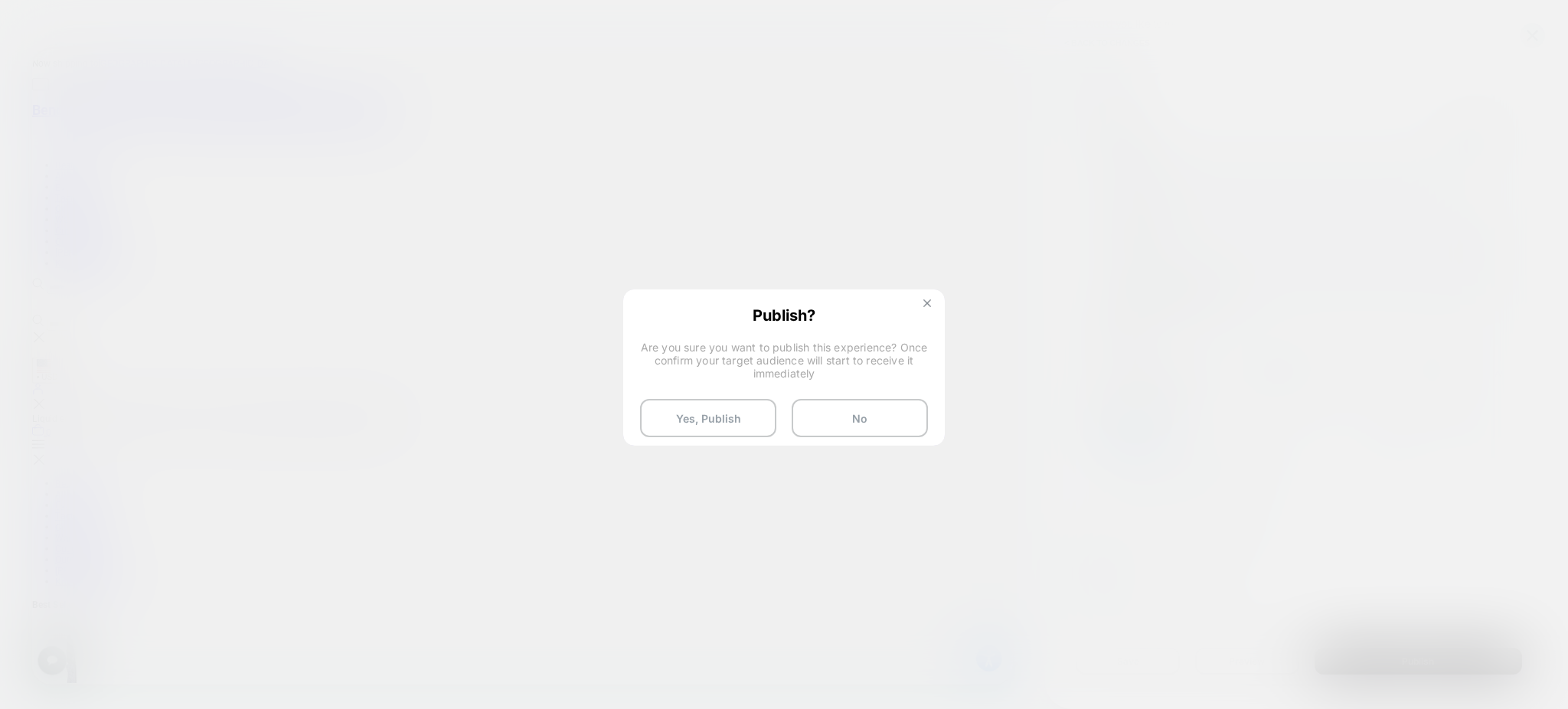
click at [924, 302] on img at bounding box center [927, 302] width 8 height 8
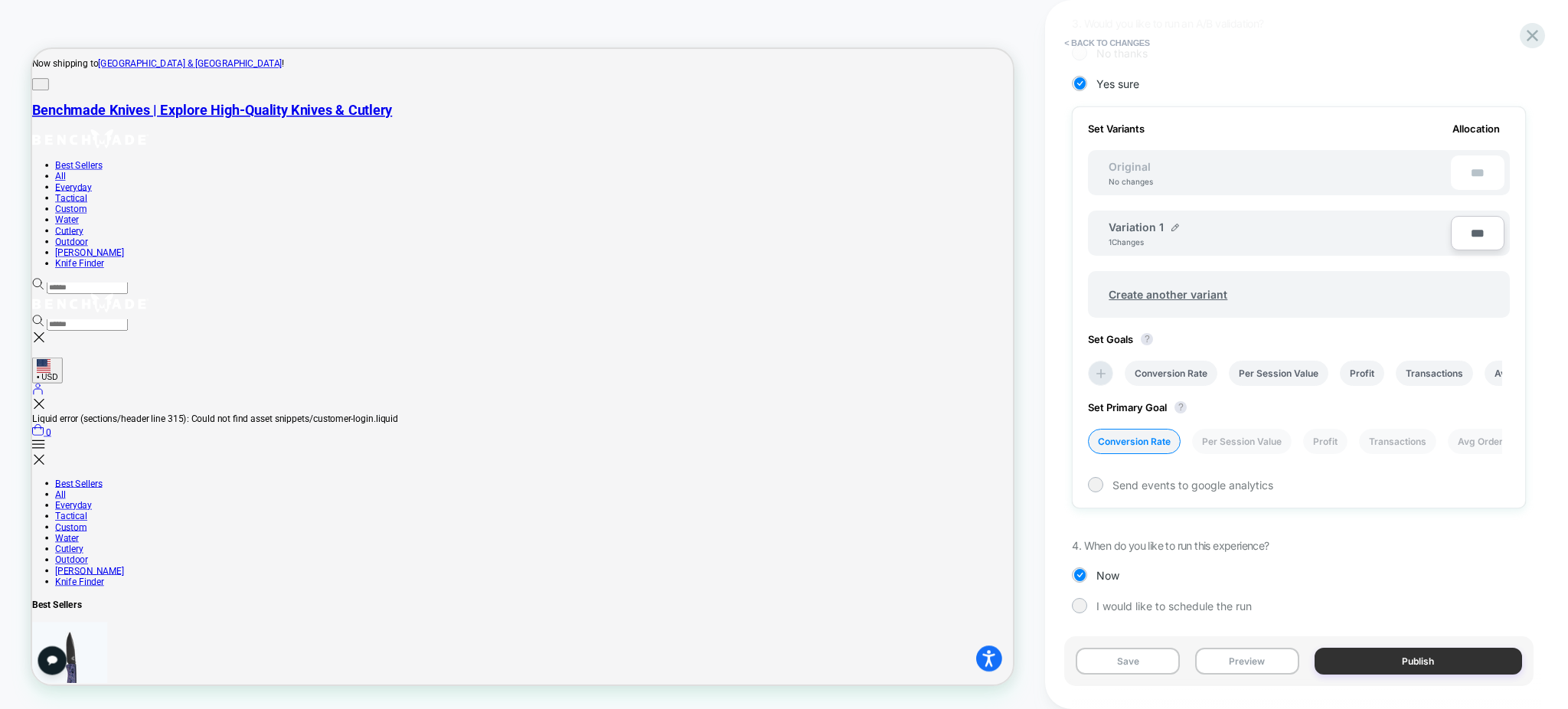
click at [1370, 657] on button "Publish" at bounding box center [1418, 661] width 207 height 27
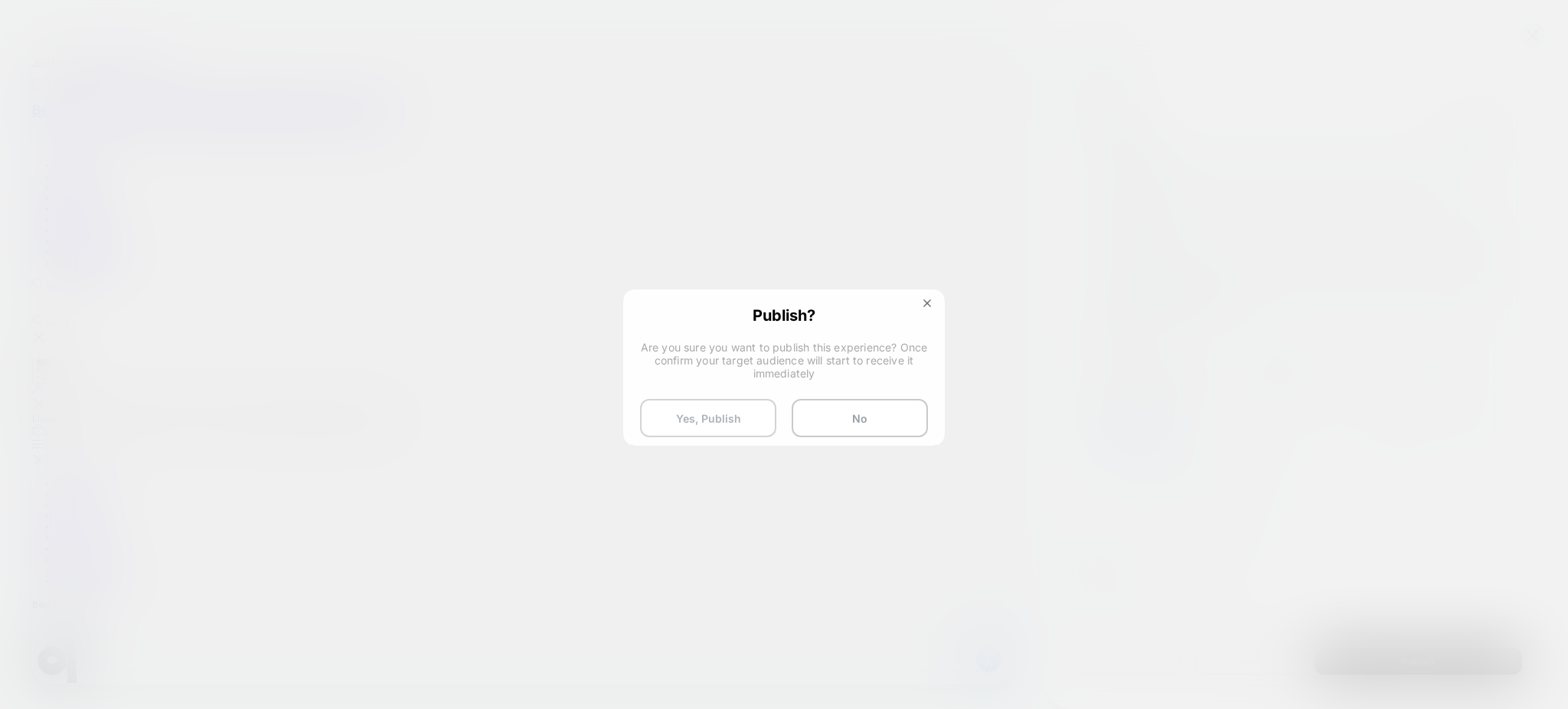
click at [669, 412] on button "Yes, Publish" at bounding box center [709, 417] width 137 height 39
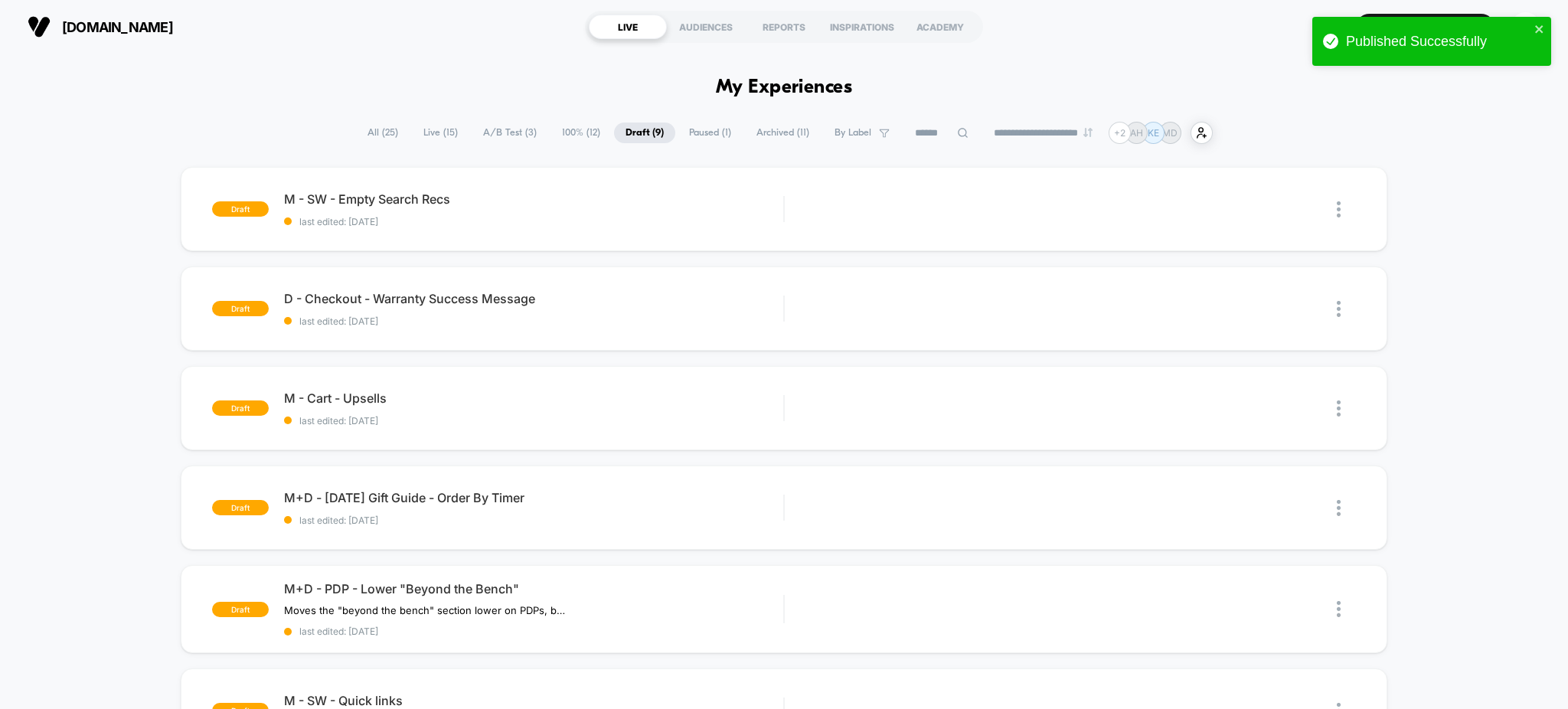
click at [378, 136] on span "All ( 25 )" at bounding box center [383, 132] width 54 height 21
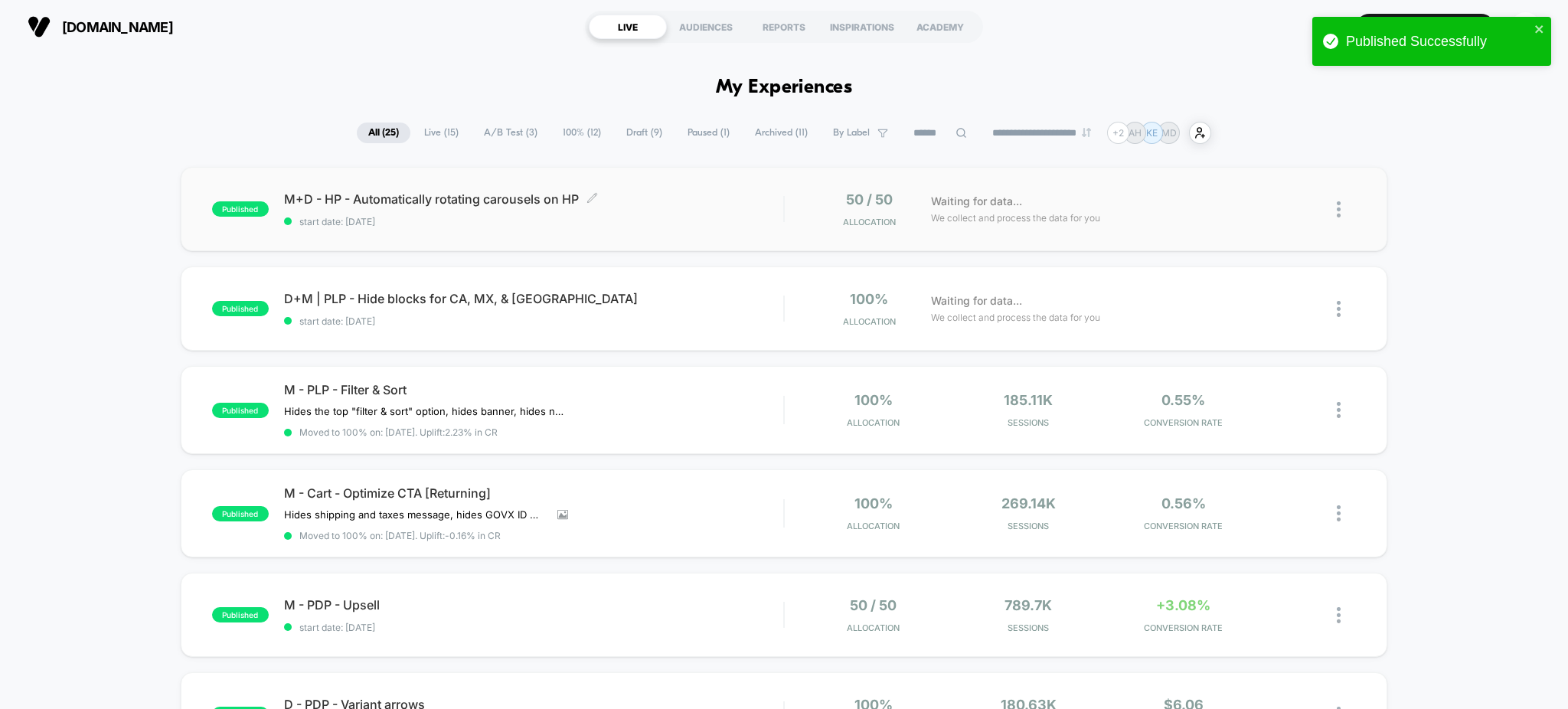
click at [652, 199] on span "M+D - HP - Automatically rotating carousels on HP Click to edit experience deta…" at bounding box center [533, 198] width 500 height 15
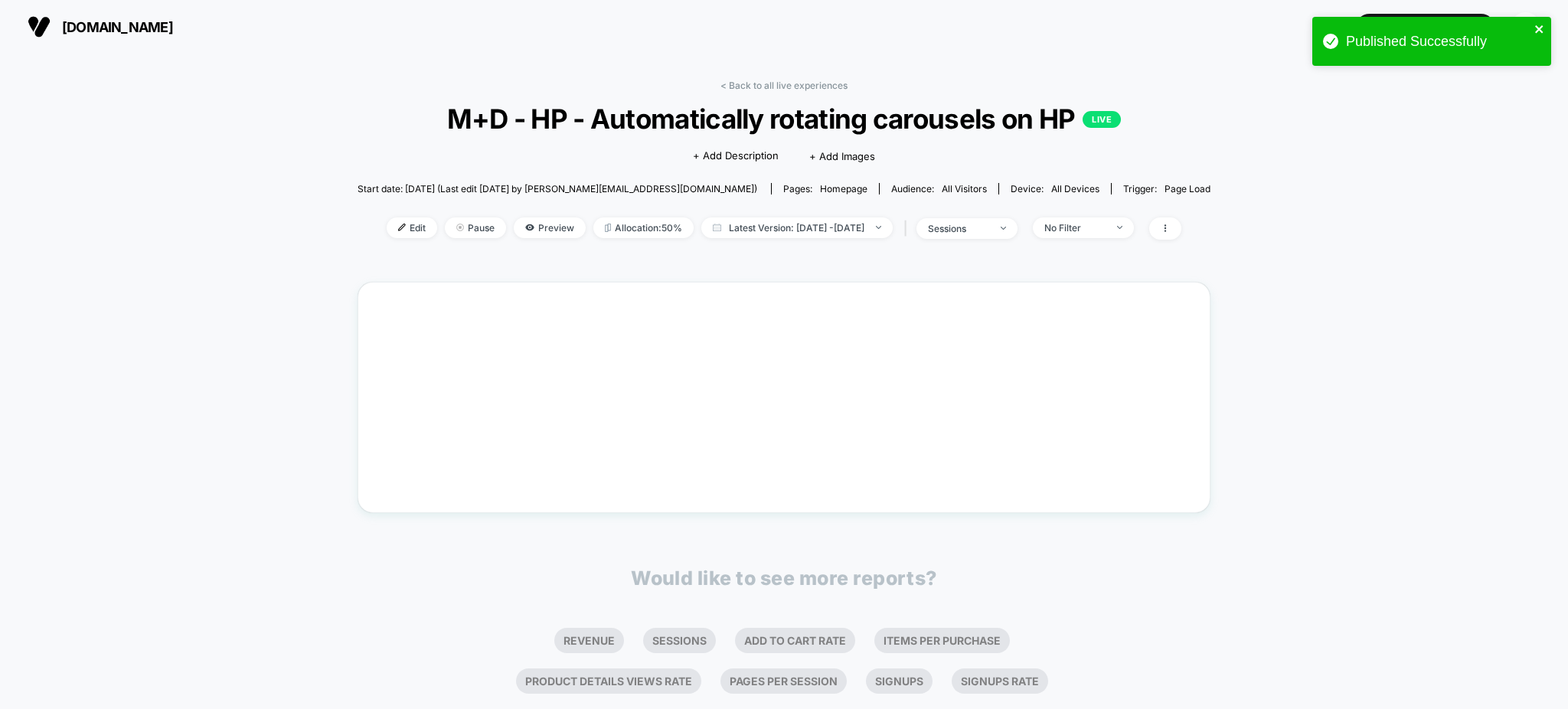
click at [1540, 31] on icon "close" at bounding box center [1540, 30] width 11 height 13
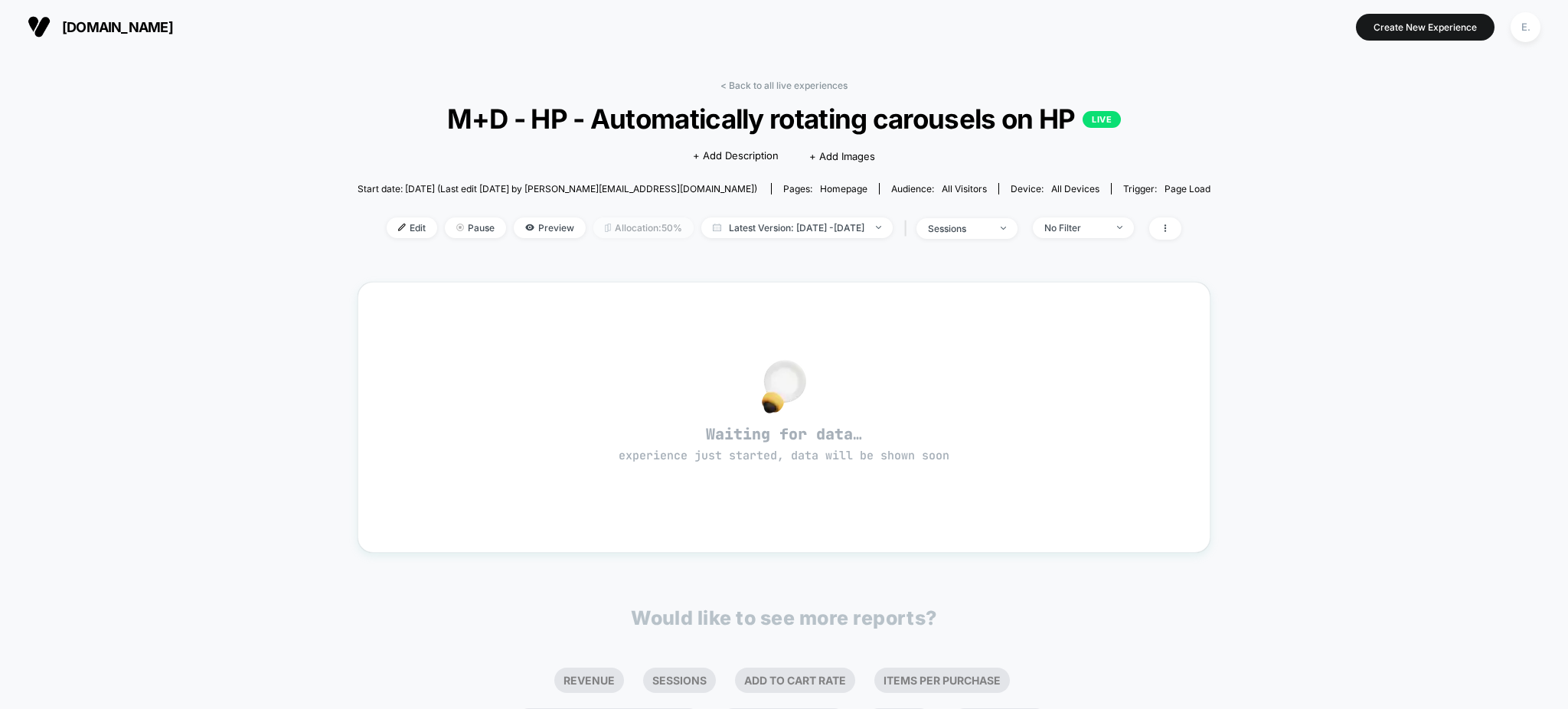
click at [632, 230] on span "Allocation: 50%" at bounding box center [644, 227] width 101 height 21
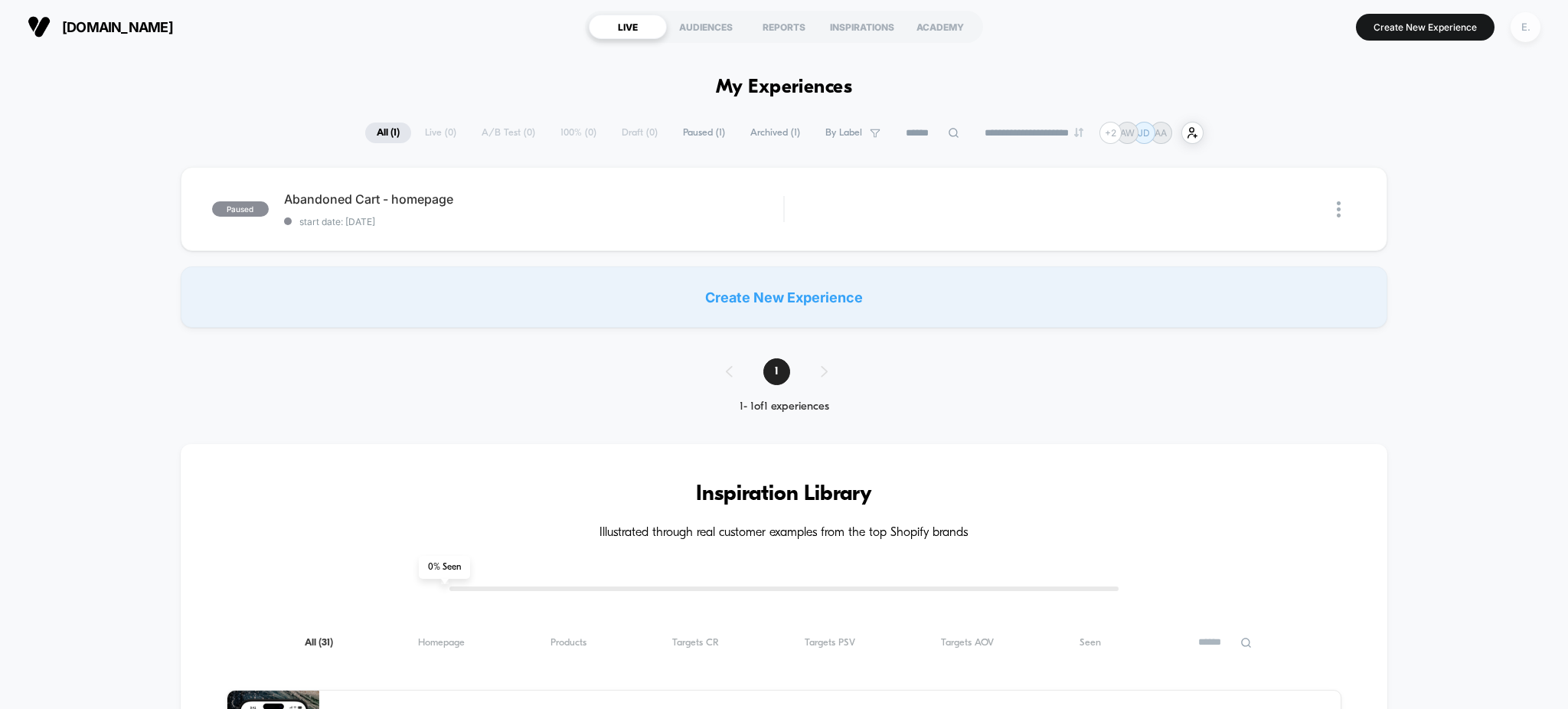
click at [1522, 31] on div "E." at bounding box center [1525, 27] width 30 height 30
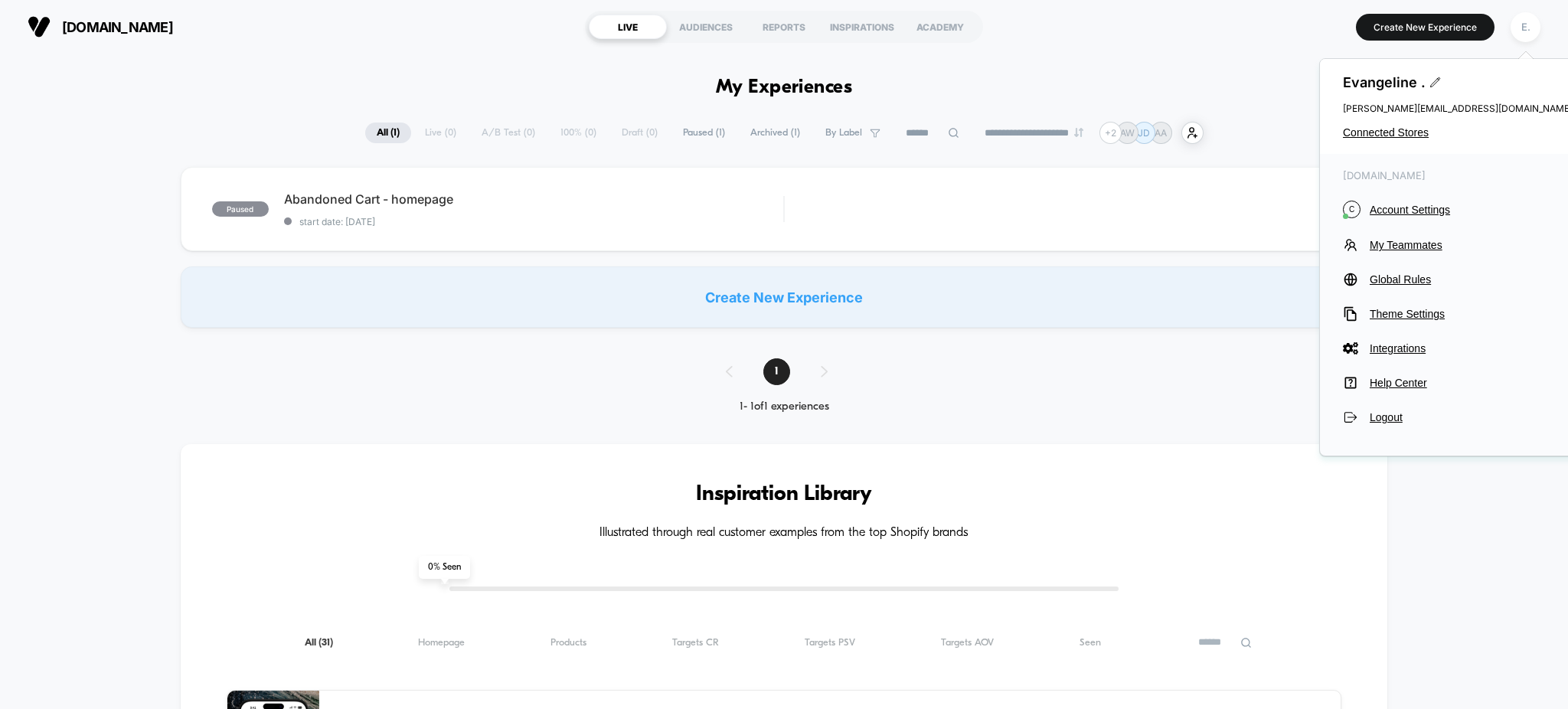
click at [1380, 142] on div "[PERSON_NAME] . [PERSON_NAME][EMAIL_ADDRESS][DOMAIN_NAME] Connected Stores" at bounding box center [1458, 107] width 276 height 95
click at [1368, 129] on span "Connected Stores" at bounding box center [1458, 133] width 230 height 13
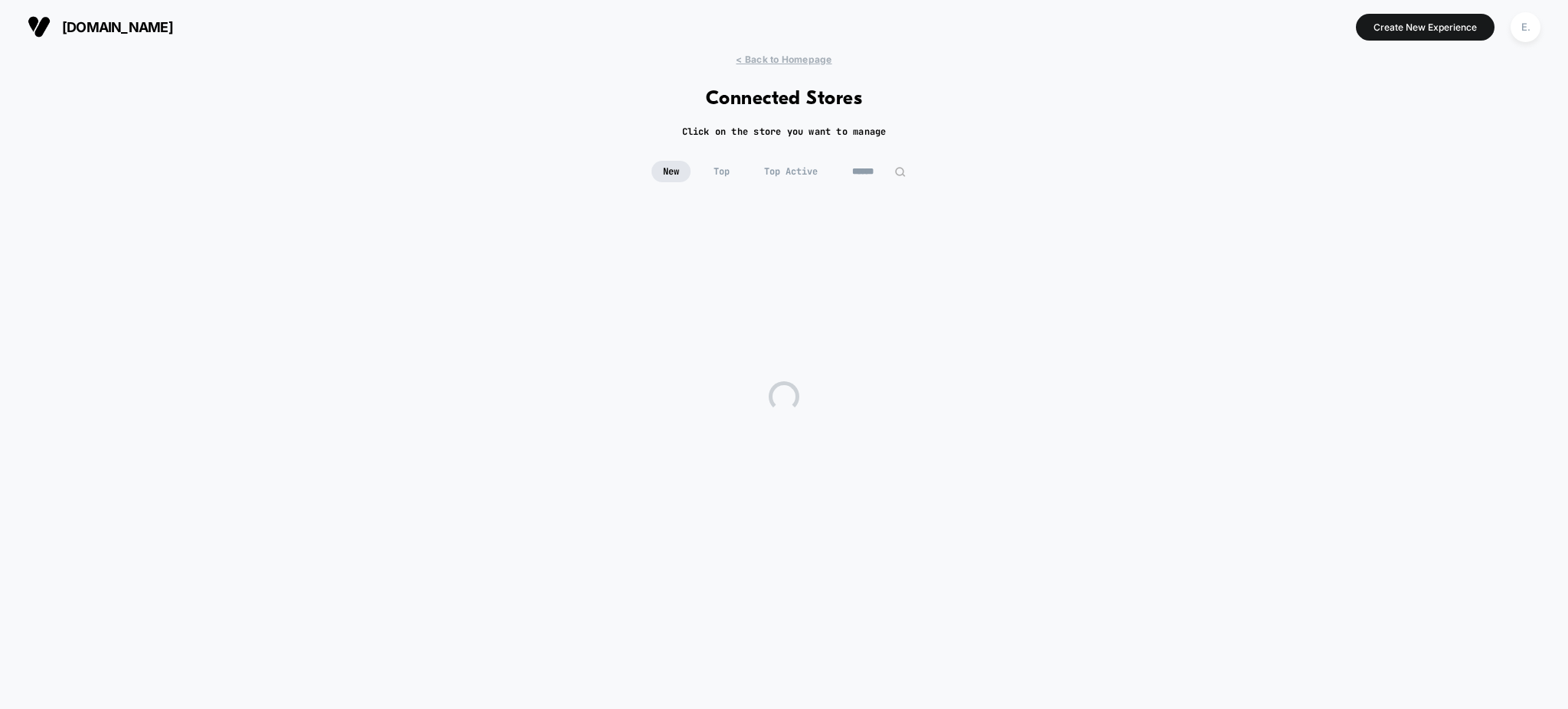
click at [853, 165] on input at bounding box center [878, 171] width 76 height 22
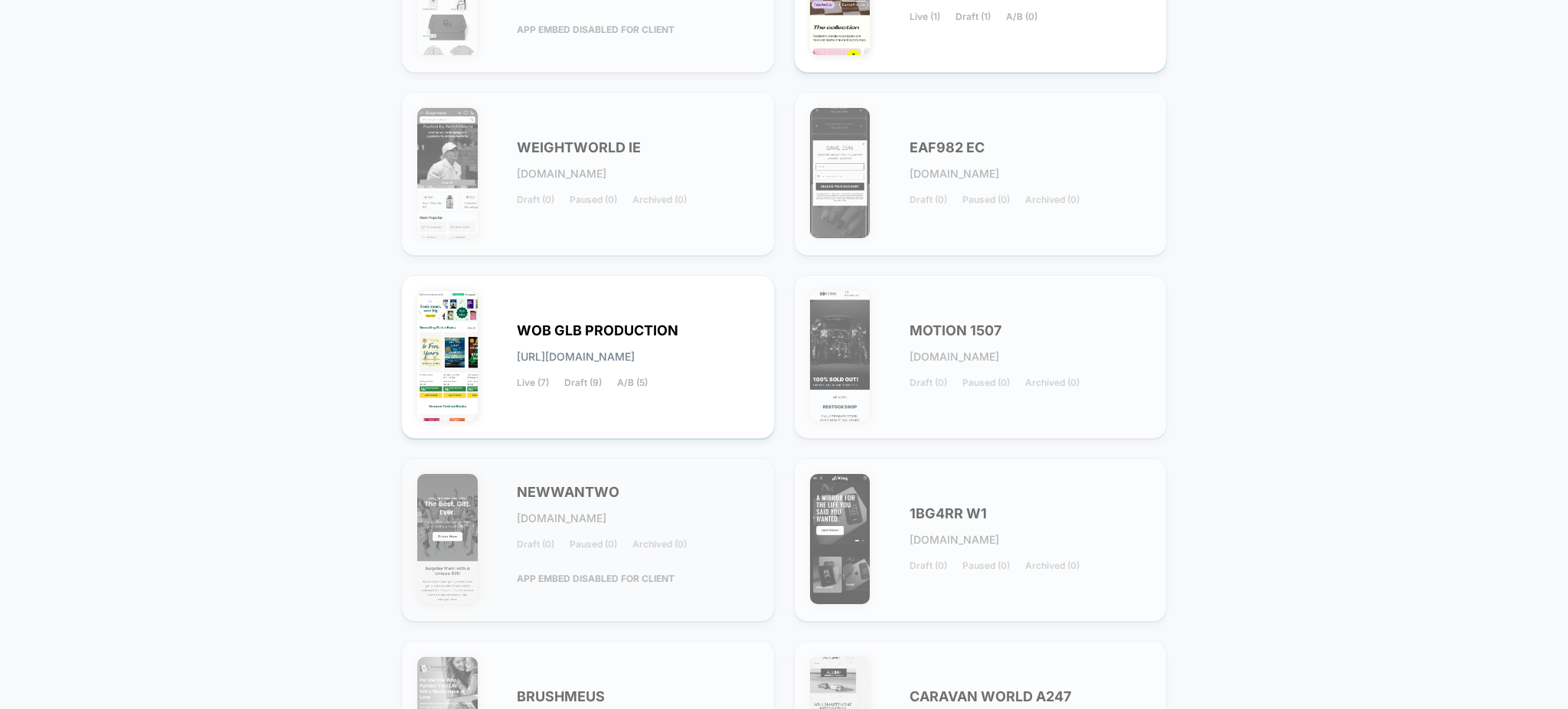
scroll to position [306, 0]
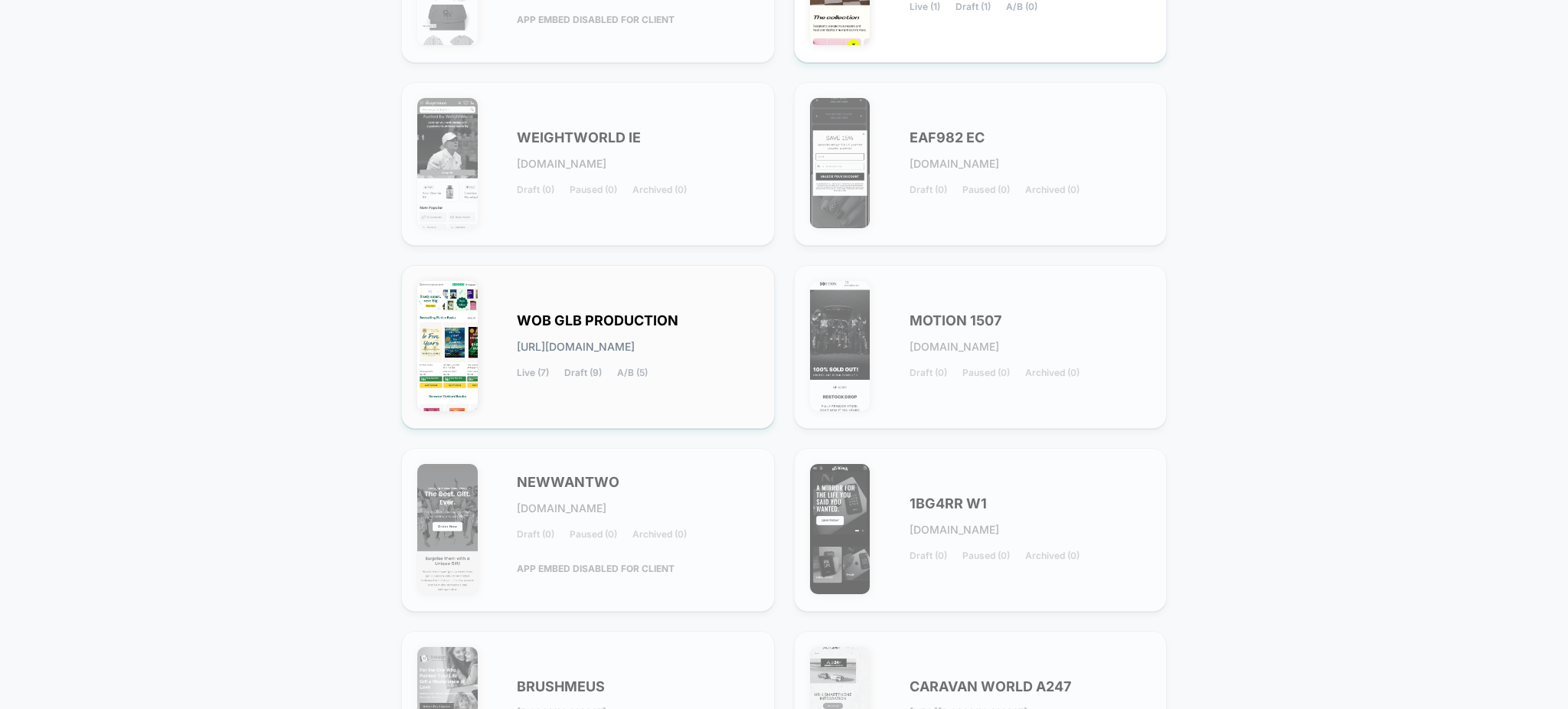
type input "*****"
click at [650, 302] on div "WOB GLB PRODUCTION [URL][DOMAIN_NAME] Live (7) Draft (9) A/B (5)" at bounding box center [588, 346] width 341 height 132
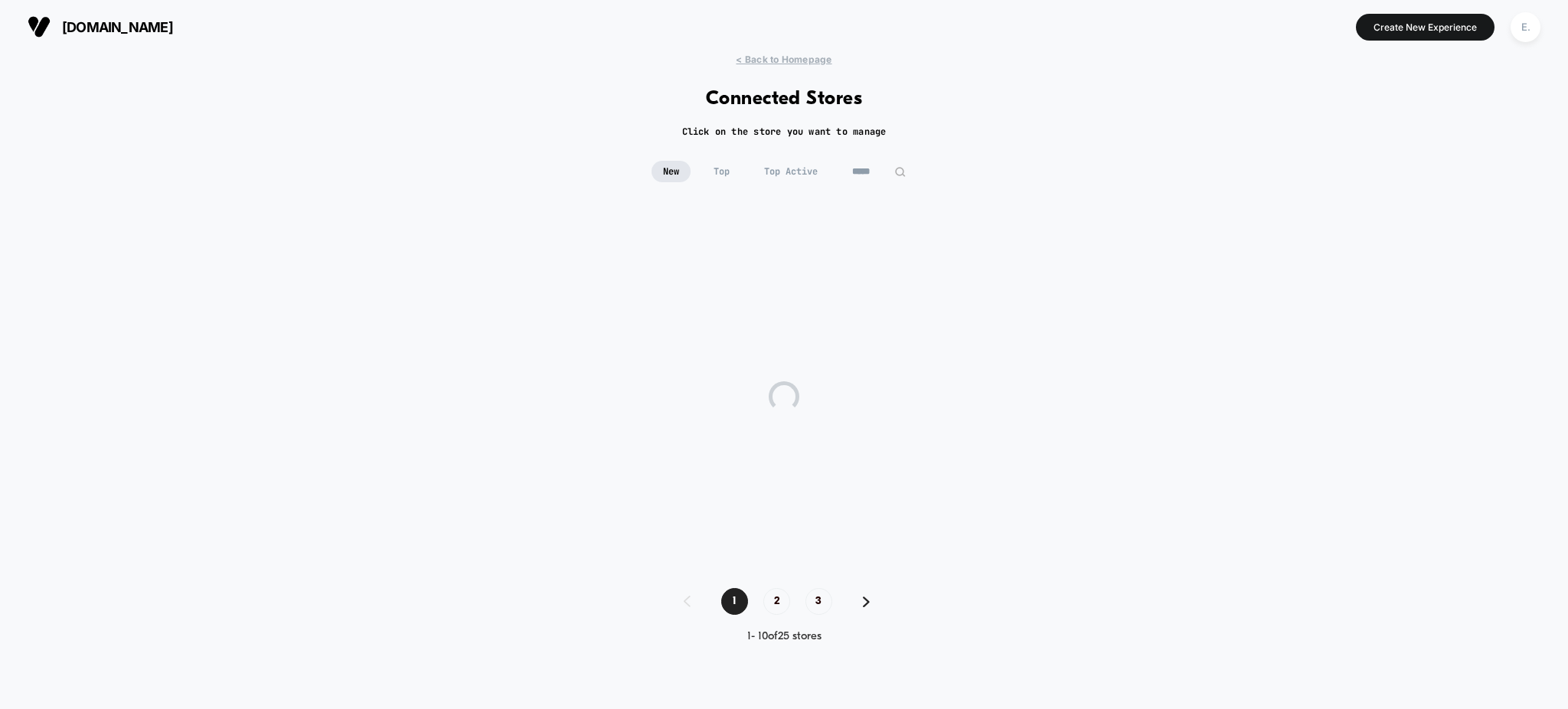
scroll to position [0, 0]
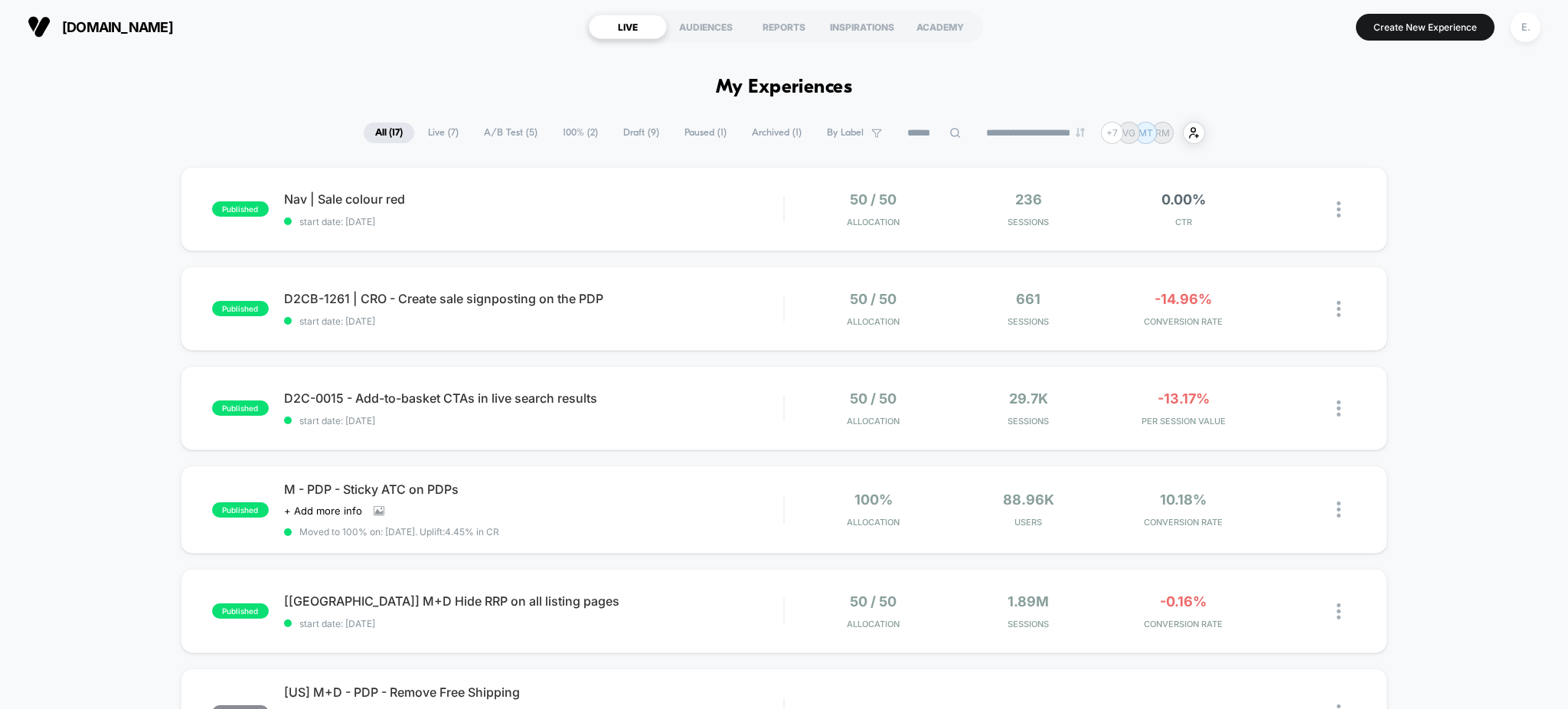
click at [642, 133] on span "Draft ( 9 )" at bounding box center [641, 132] width 59 height 21
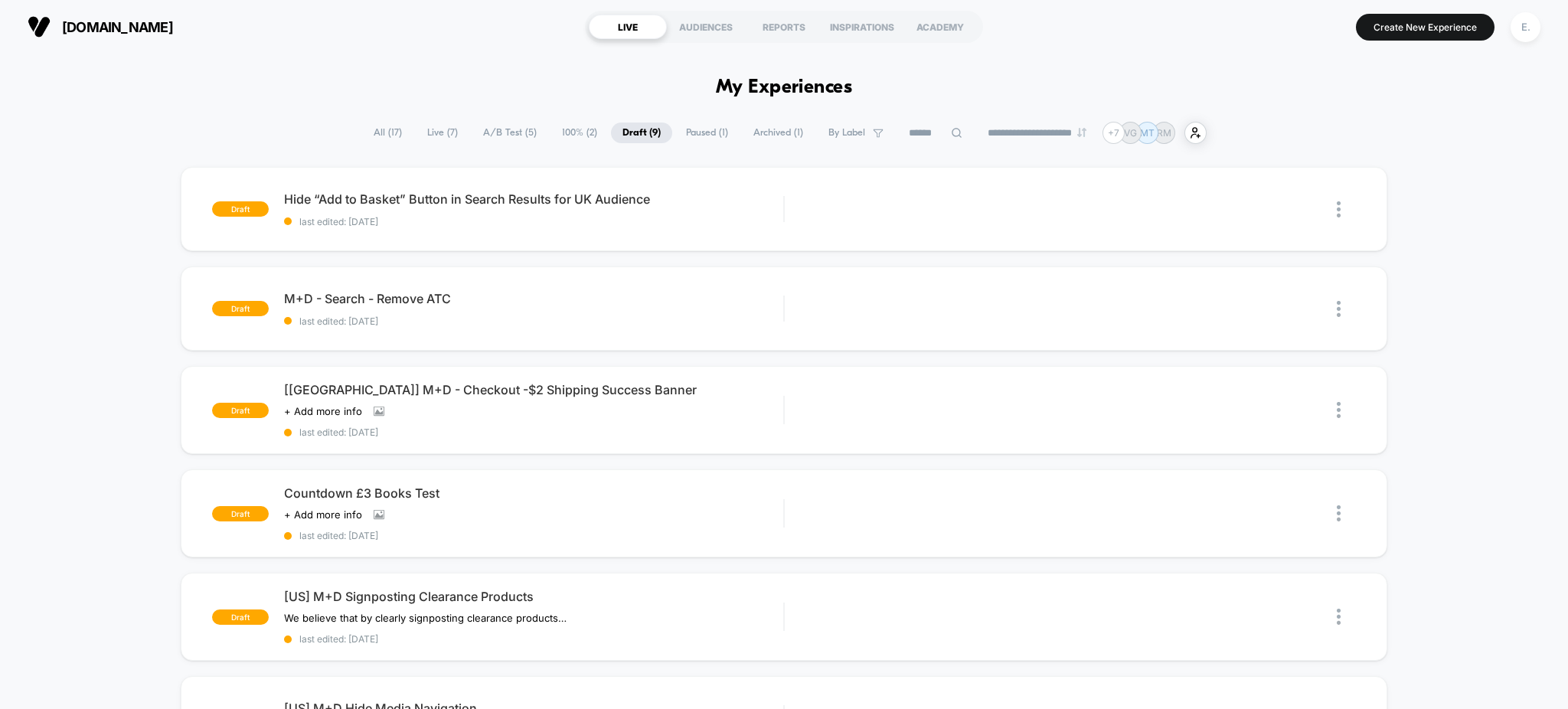
click at [385, 134] on span "All ( 17 )" at bounding box center [387, 132] width 51 height 21
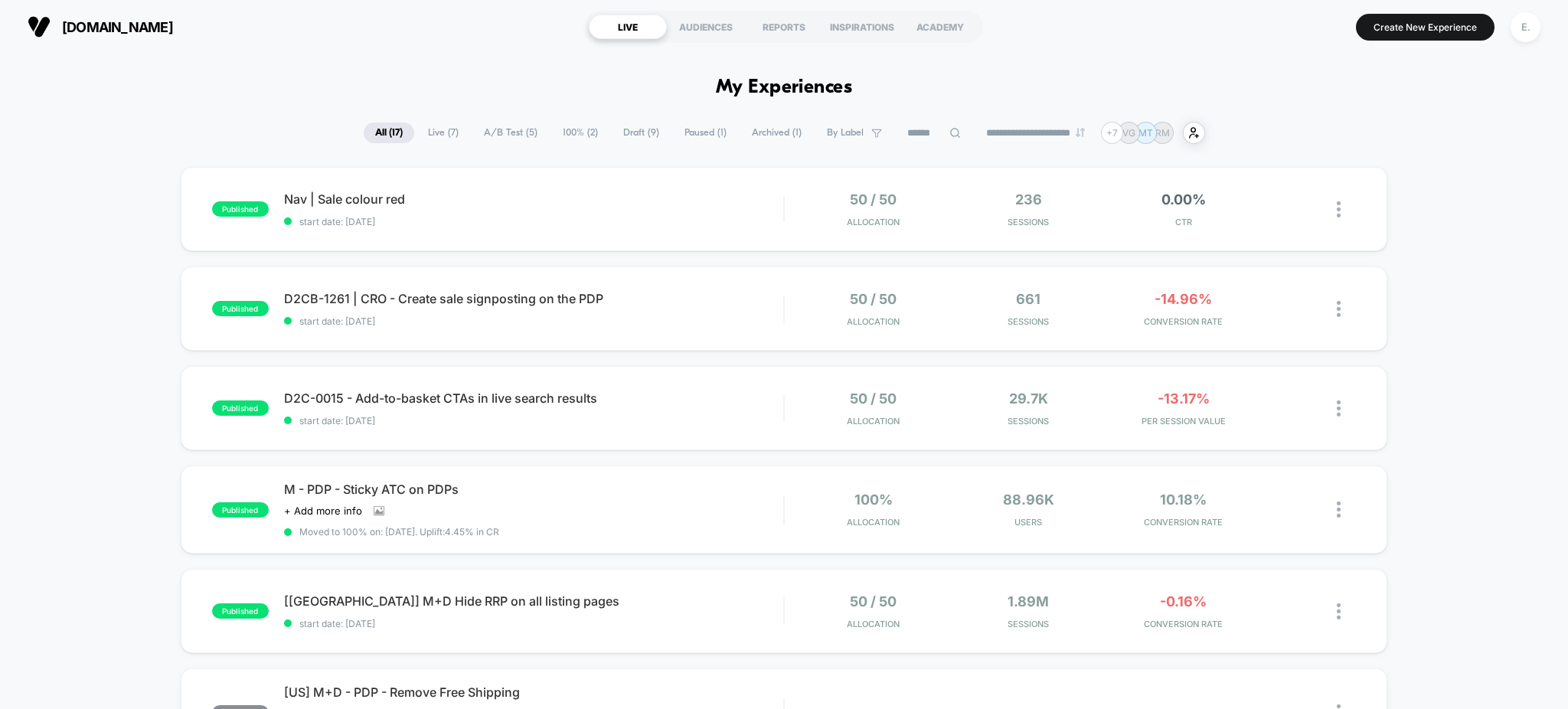
click at [418, 136] on span "Live ( 7 )" at bounding box center [444, 132] width 54 height 21
click at [719, 420] on span "start date: [DATE]" at bounding box center [533, 420] width 500 height 12
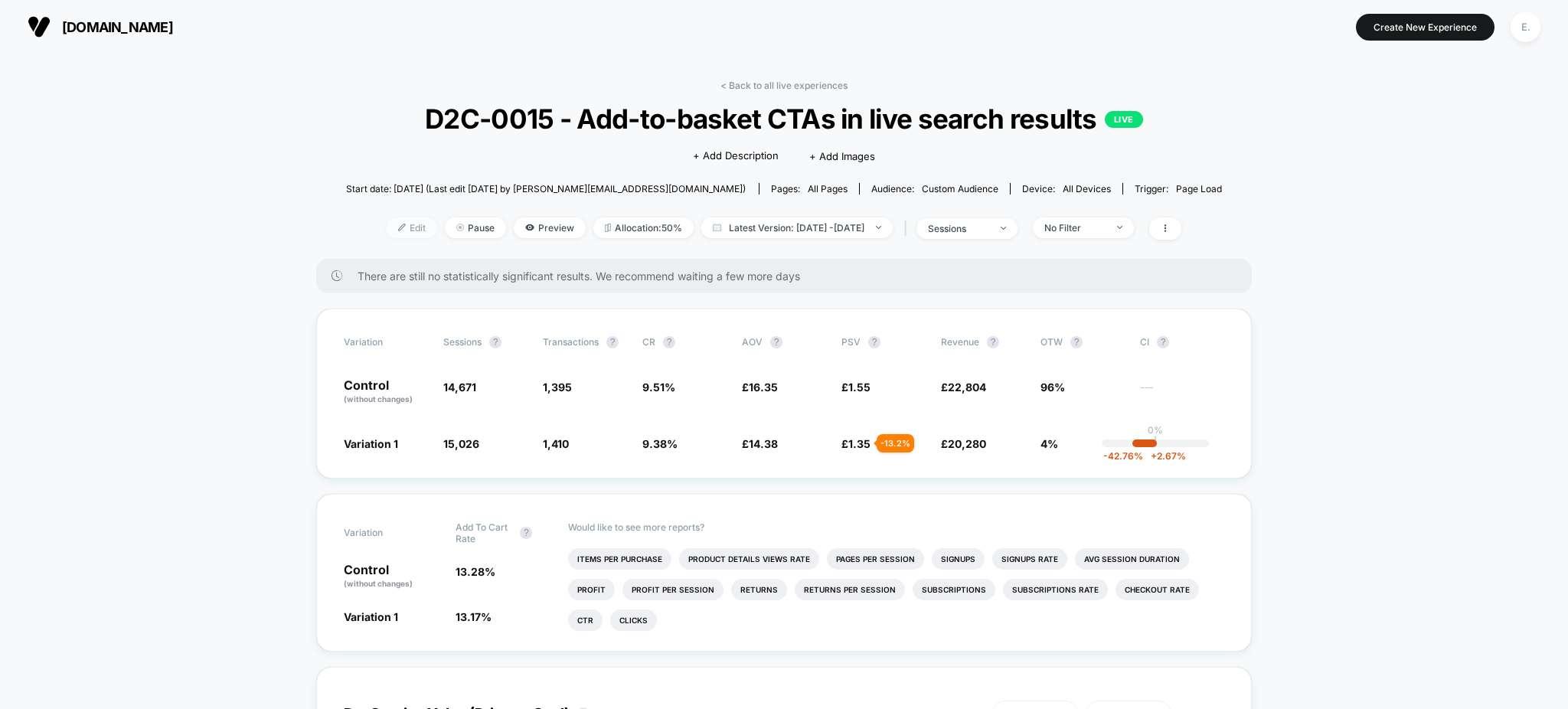
click at [401, 232] on span "Edit" at bounding box center [412, 227] width 50 height 21
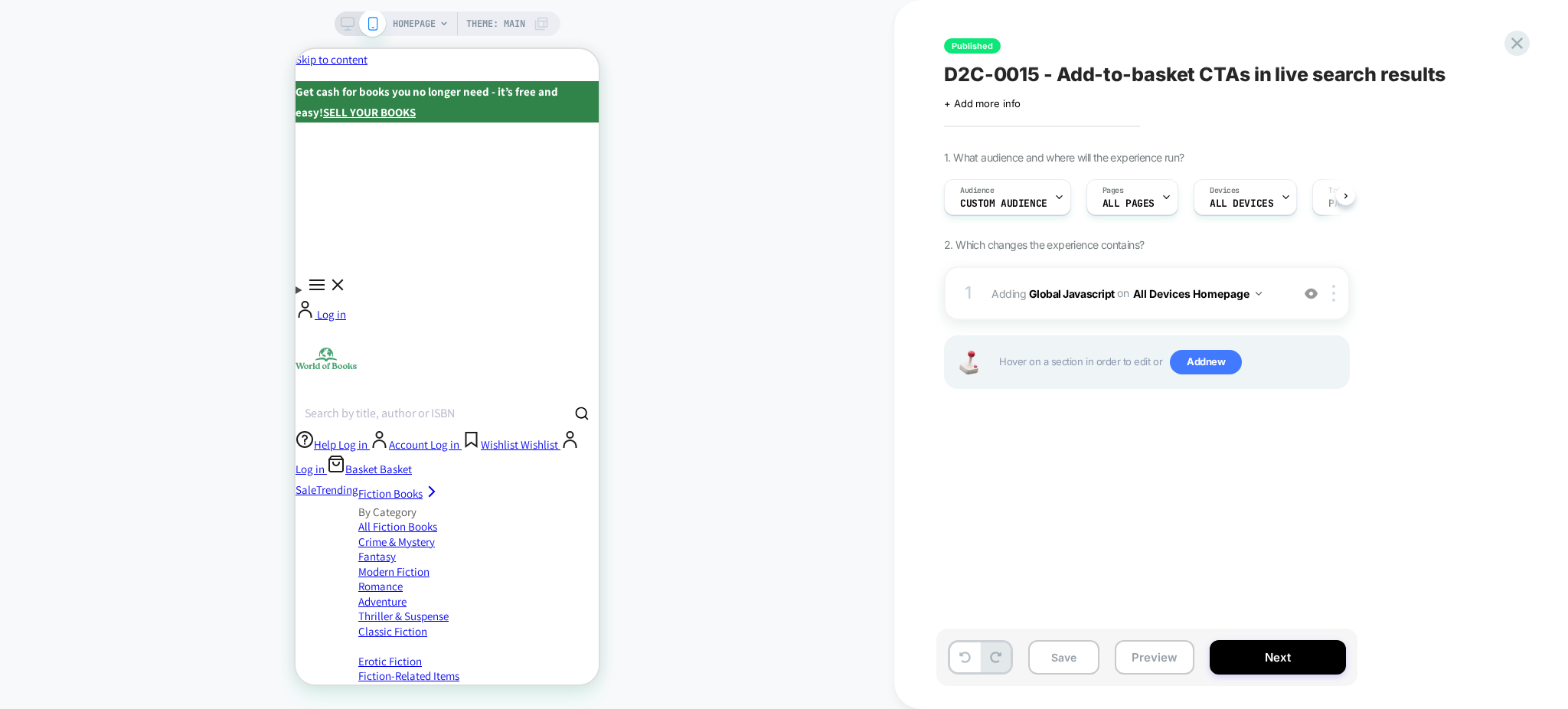
scroll to position [0, 1]
click at [1189, 308] on div "1 Adding Global Javascript on All Devices Homepage Add Before Add After Target …" at bounding box center [1147, 293] width 406 height 54
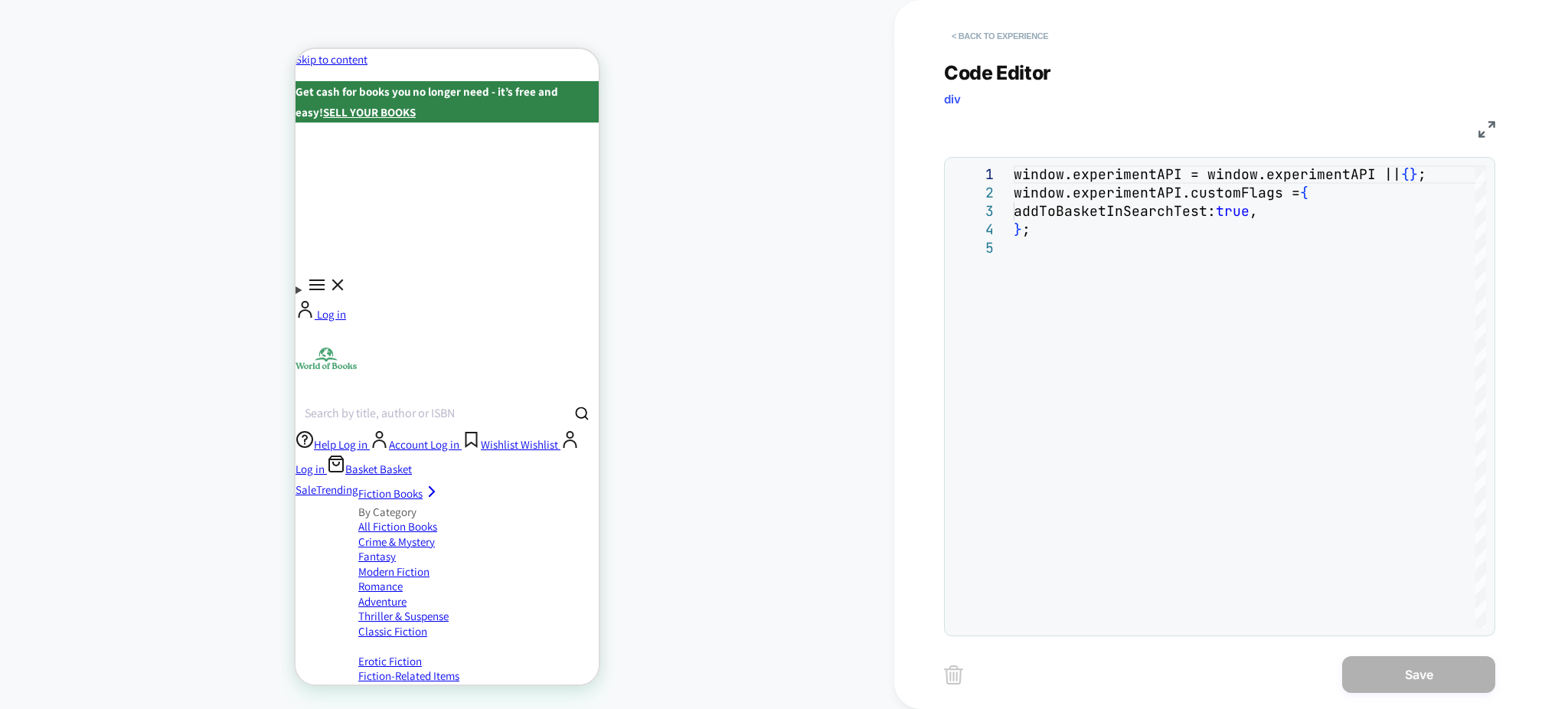
click at [1024, 34] on button "< Back to experience" at bounding box center [1000, 35] width 111 height 24
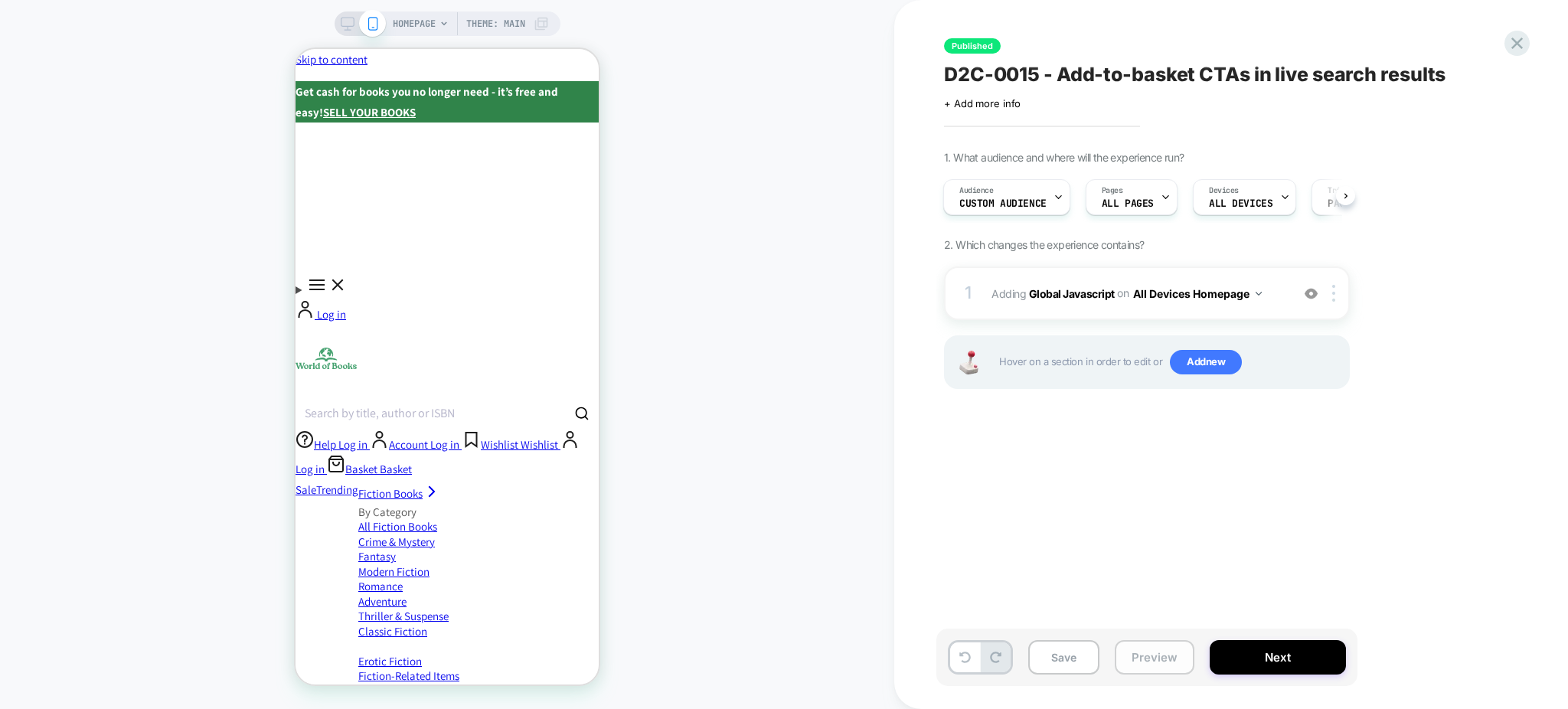
click at [1133, 660] on button "Preview" at bounding box center [1154, 657] width 80 height 34
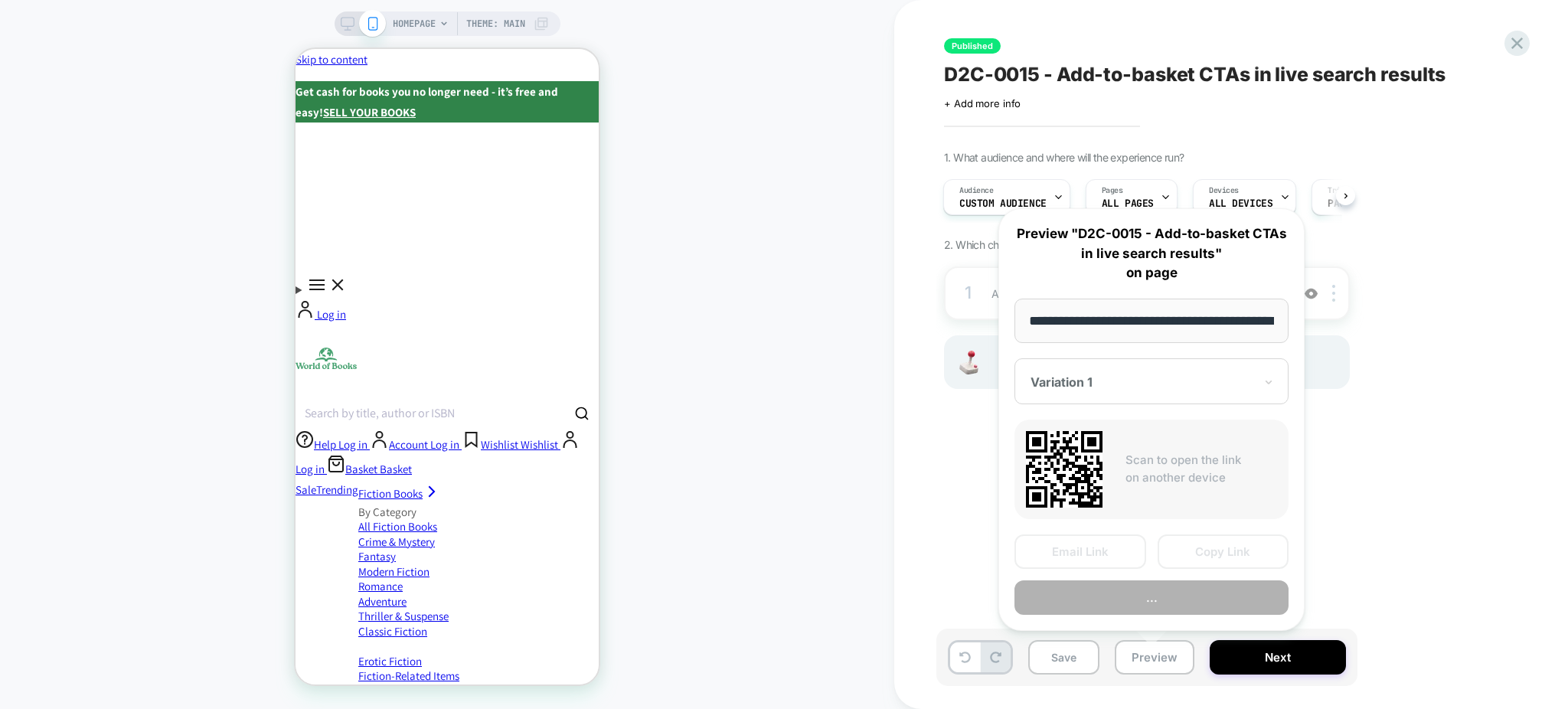
scroll to position [0, 71]
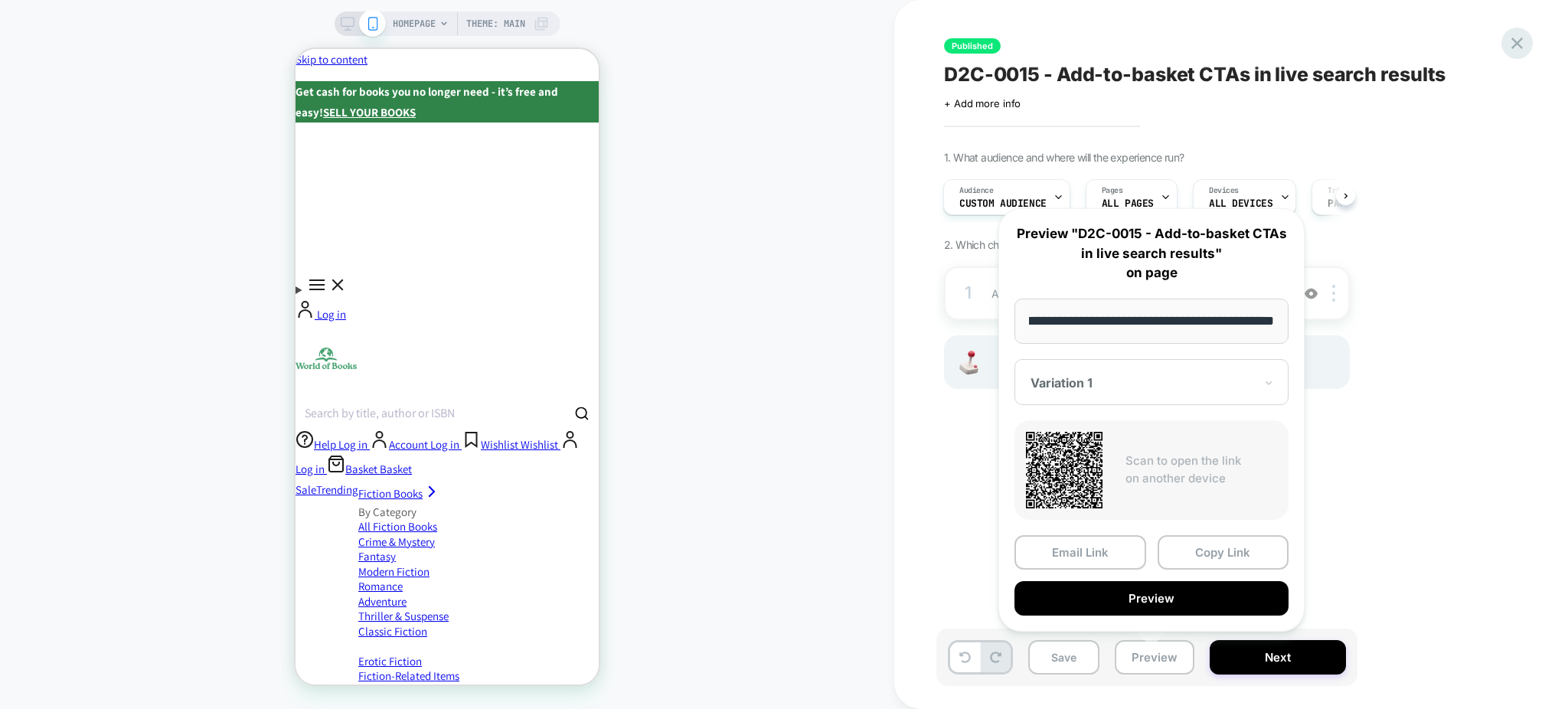
click at [1514, 38] on icon at bounding box center [1517, 43] width 21 height 21
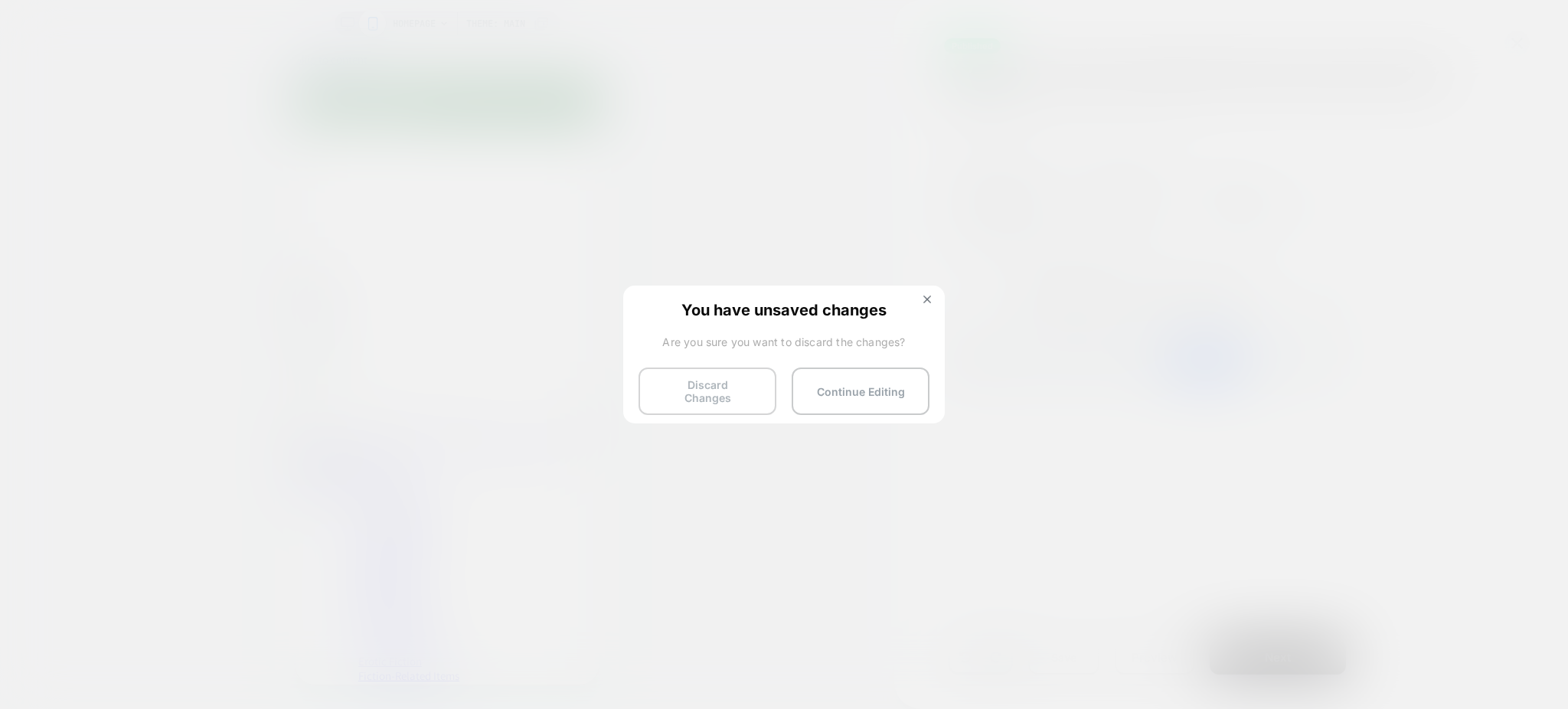
click at [689, 390] on button "Discard Changes" at bounding box center [707, 390] width 137 height 48
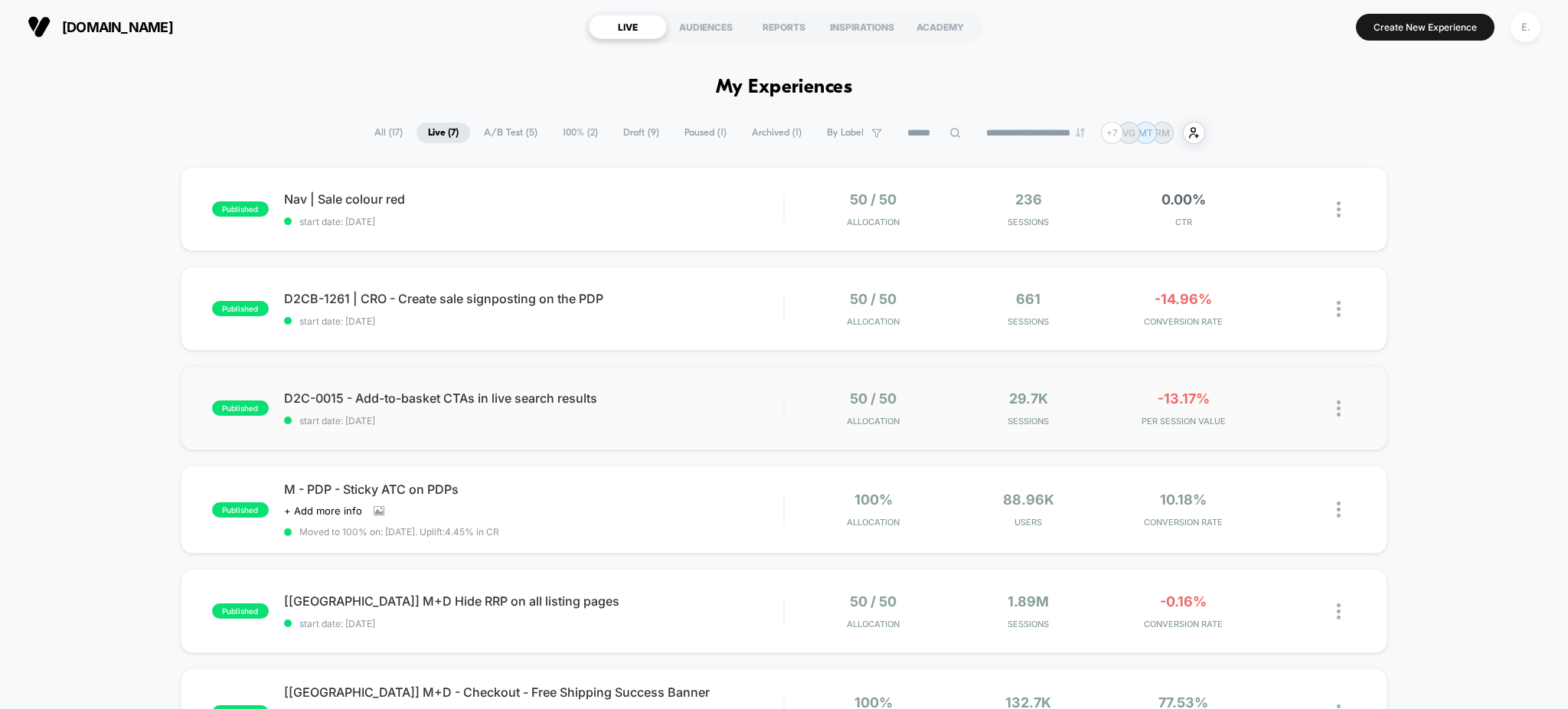
click at [690, 405] on span "D2C-0015 - Add-to-basket CTAs in live search results" at bounding box center [533, 398] width 500 height 15
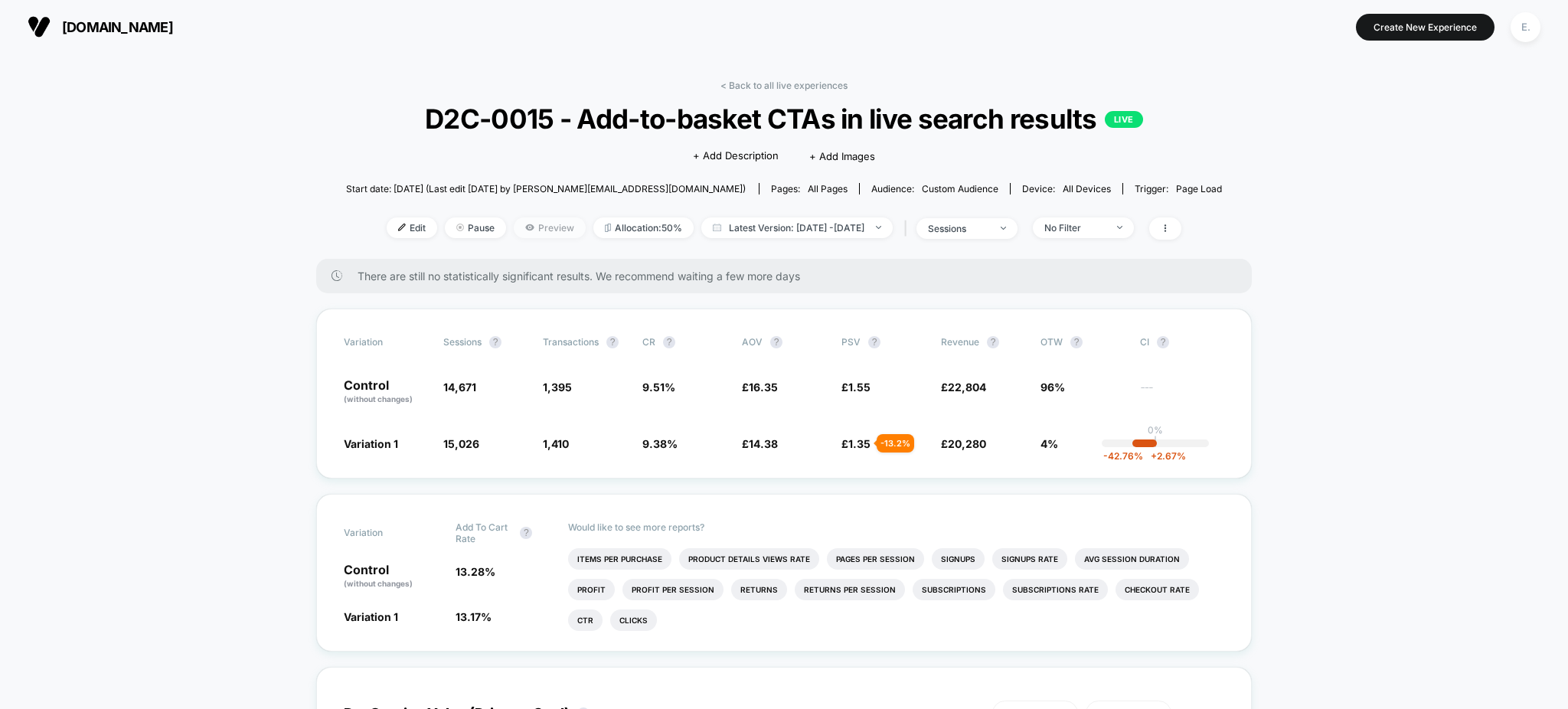
click at [539, 227] on span "Preview" at bounding box center [550, 227] width 72 height 21
